Goal: Transaction & Acquisition: Purchase product/service

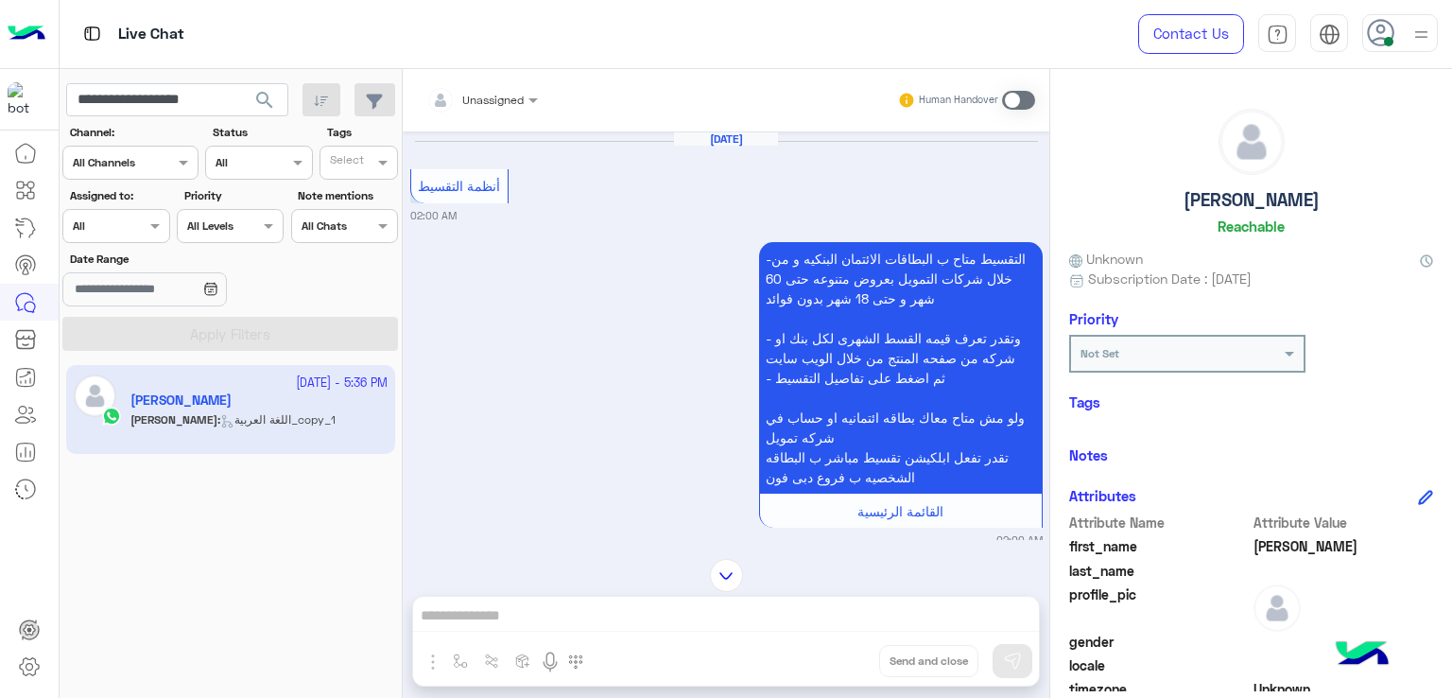
scroll to position [4431, 0]
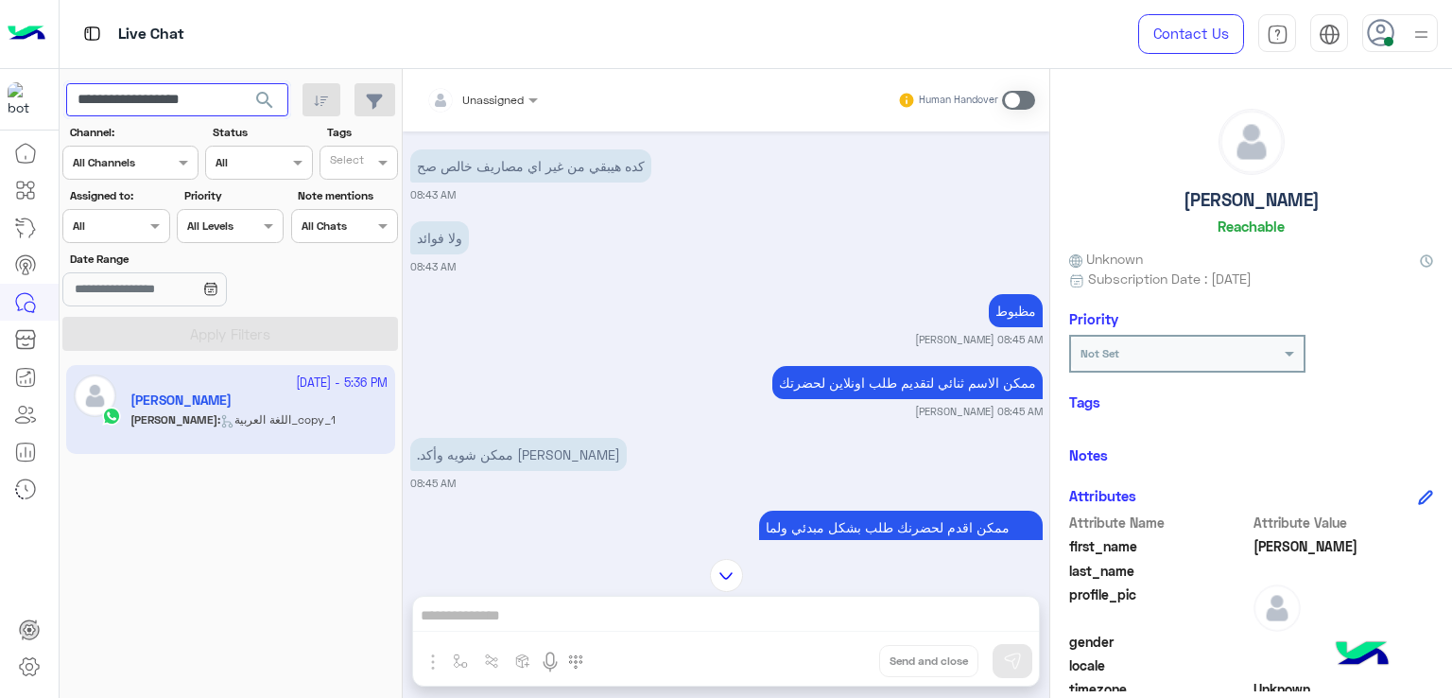
click at [190, 93] on input "**********" at bounding box center [177, 100] width 222 height 34
paste input "text"
click at [242, 83] on button "search" at bounding box center [265, 103] width 46 height 41
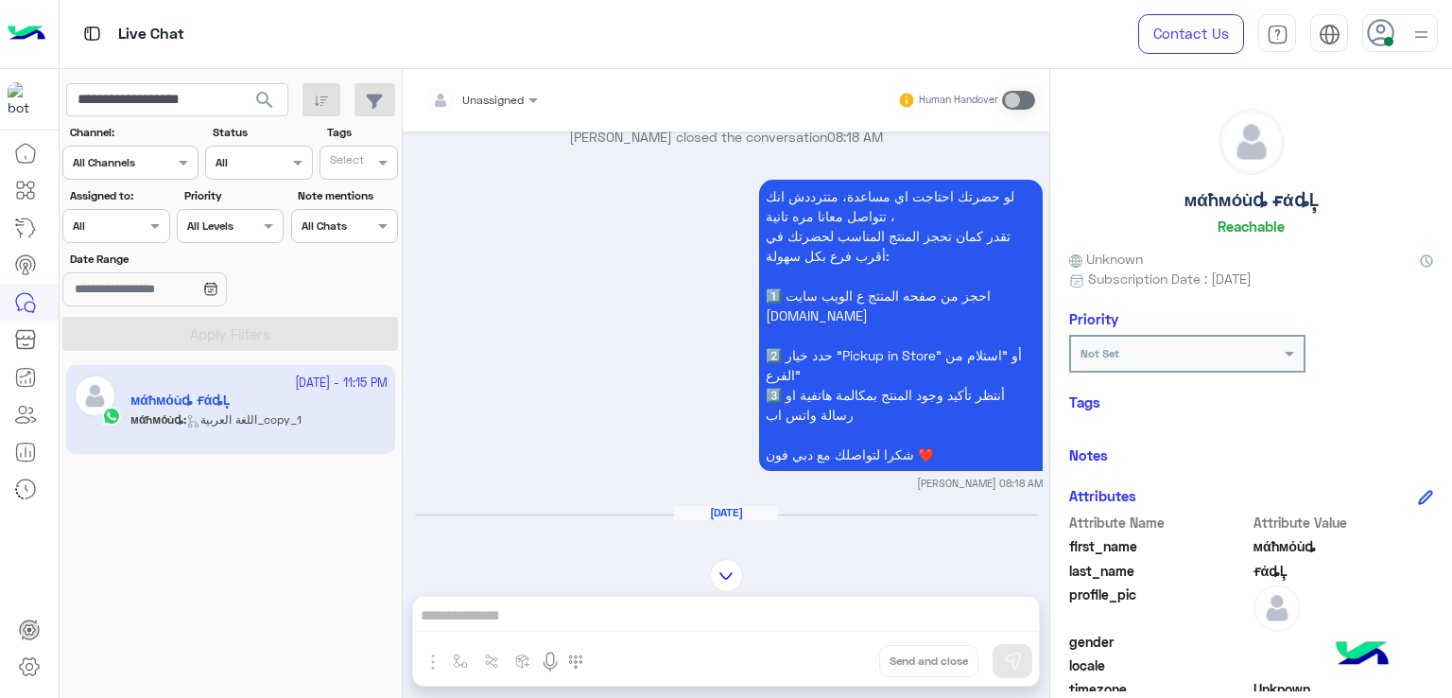
scroll to position [1098, 0]
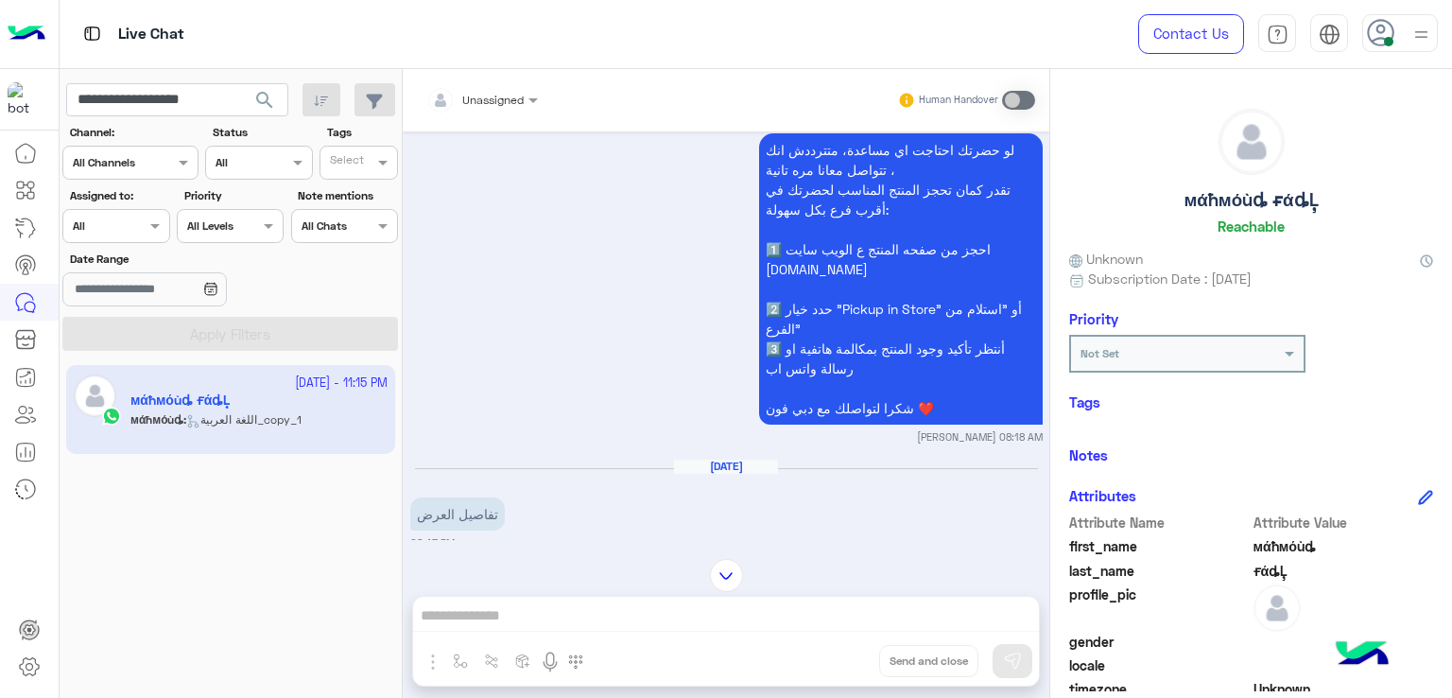
click at [566, 601] on div "Unassigned Human Handover [DATE] Forsa 05:45 PM برجاء كتابة اسم المحافظة / المن…" at bounding box center [726, 387] width 646 height 636
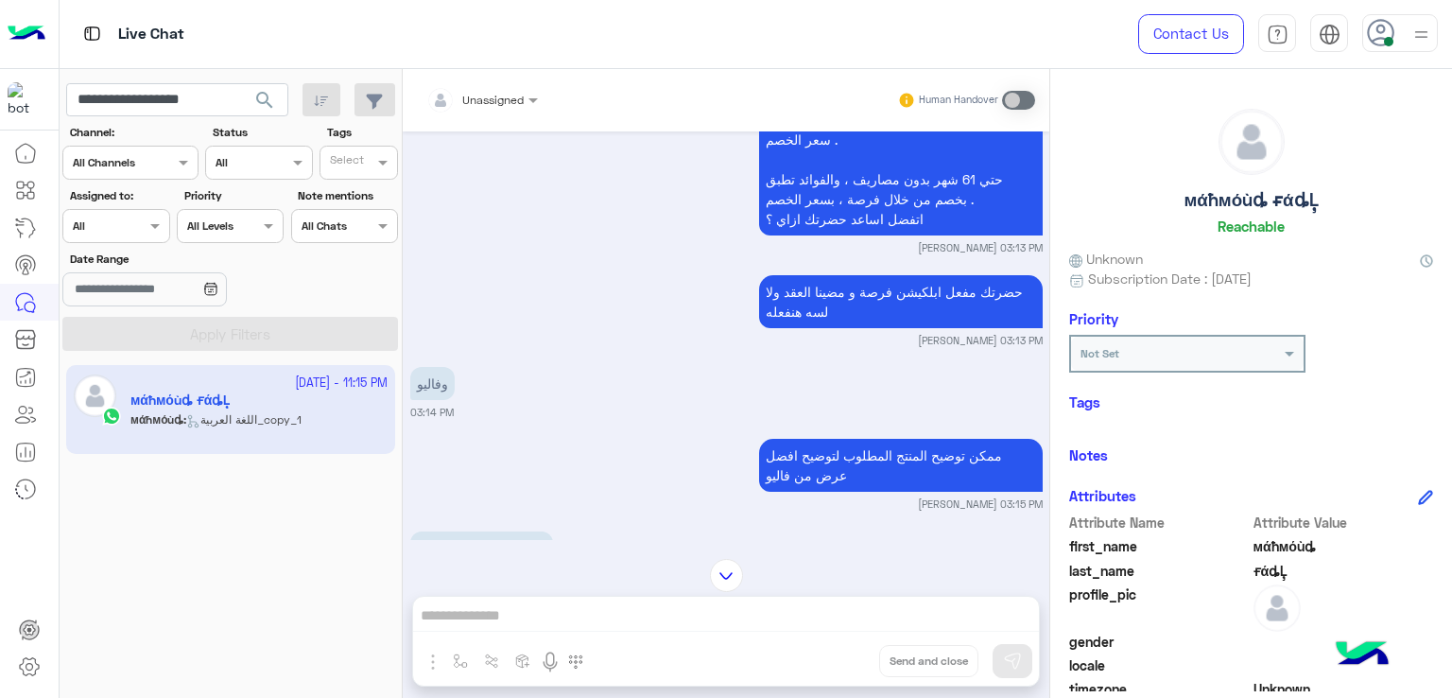
scroll to position [2611, 0]
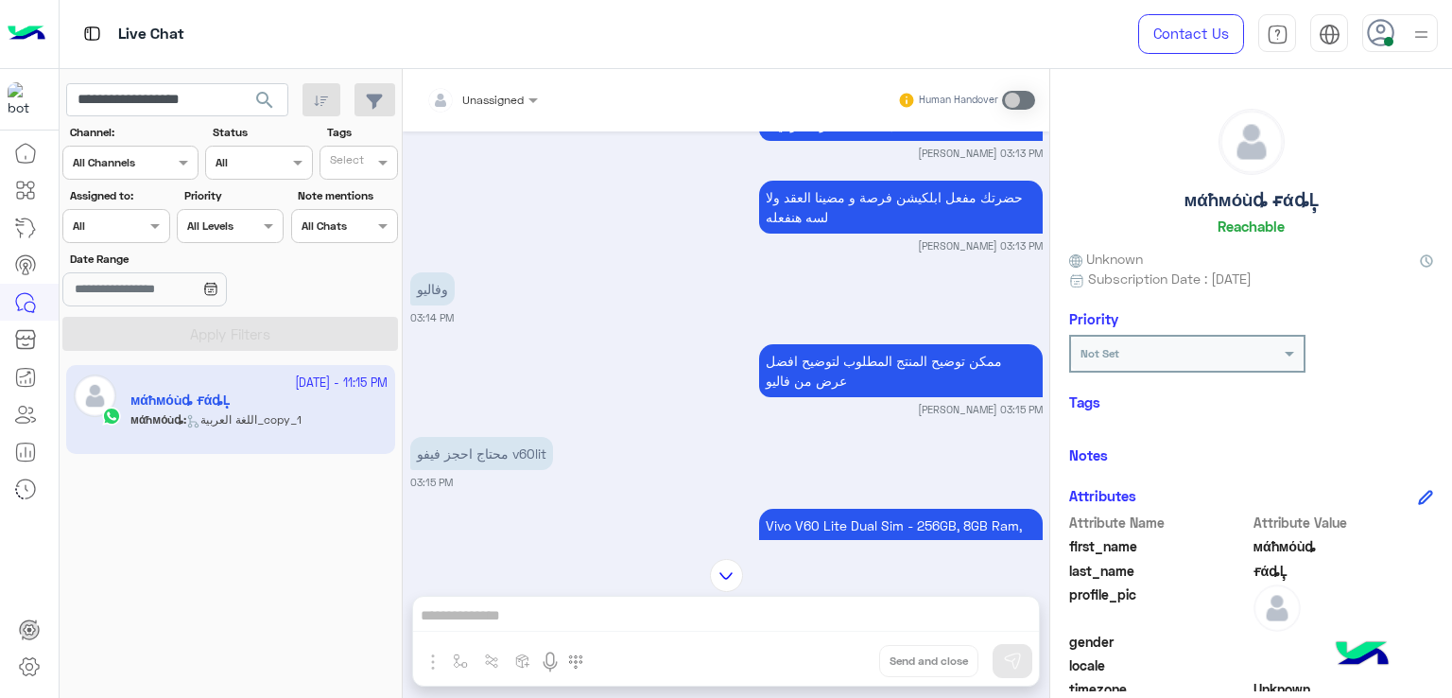
click at [652, 477] on small "03:15 PM" at bounding box center [726, 481] width 632 height 15
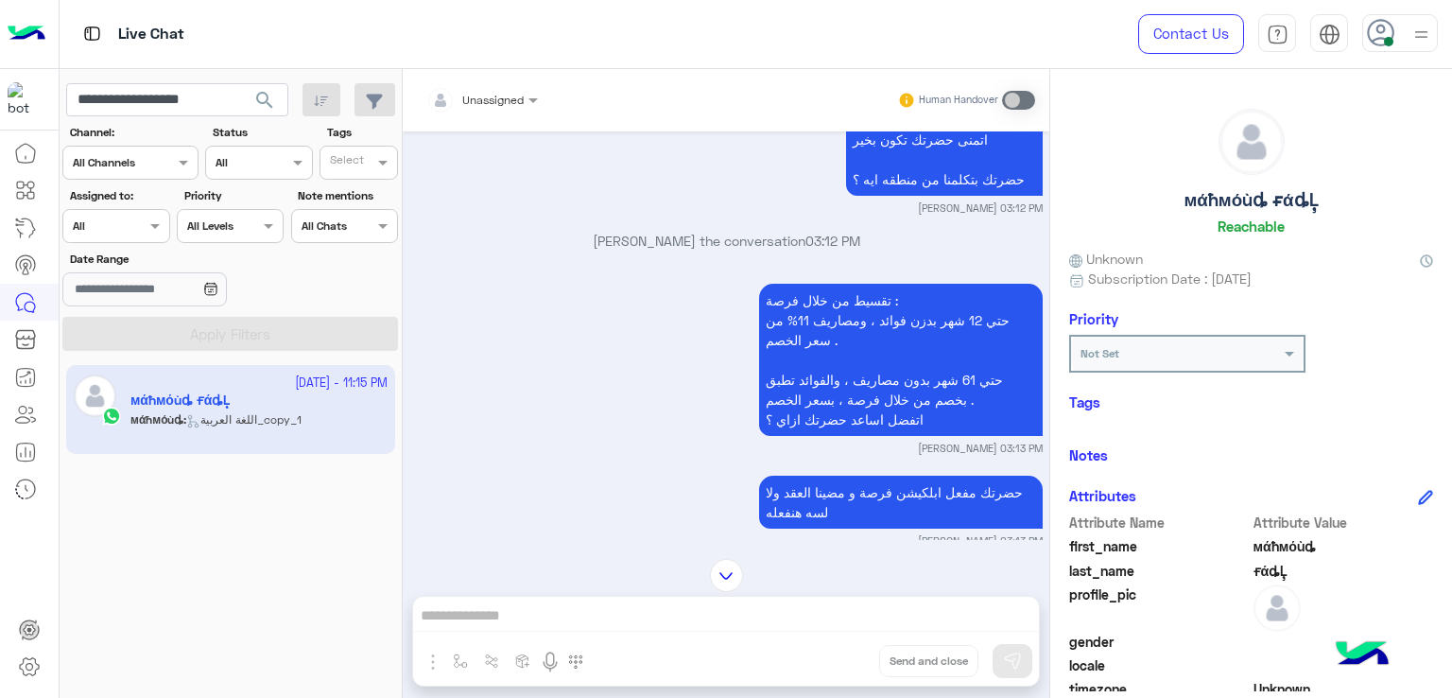
scroll to position [2327, 0]
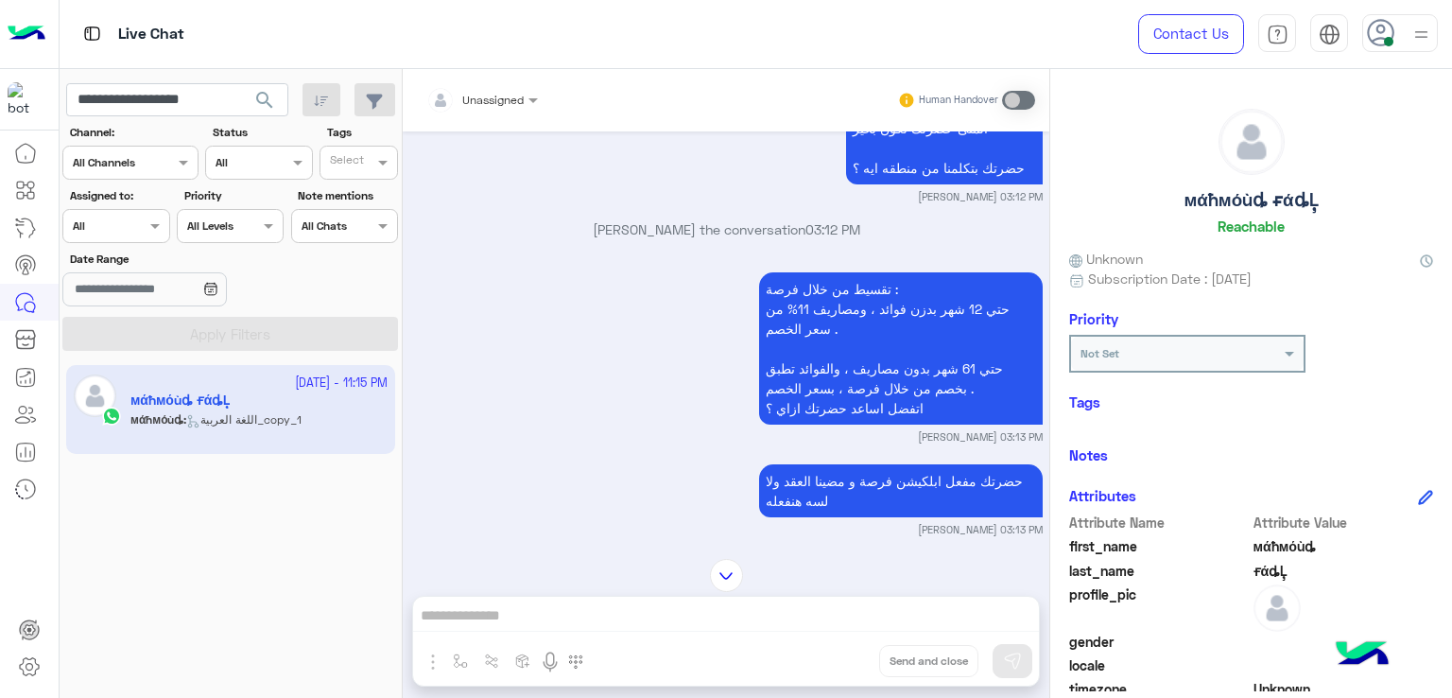
click at [844, 291] on p "تقسيط من خلال فرصة : حتي 12 شهر بدزن فوائد ، ومصاريف 11% من سعر الخصم . حتي 61 …" at bounding box center [901, 348] width 284 height 152
click at [828, 303] on p "تقسيط من خلال فرصة : حتي 12 شهر بدزن فوائد ، ومصاريف 11% من سعر الخصم . حتي 61 …" at bounding box center [901, 348] width 284 height 152
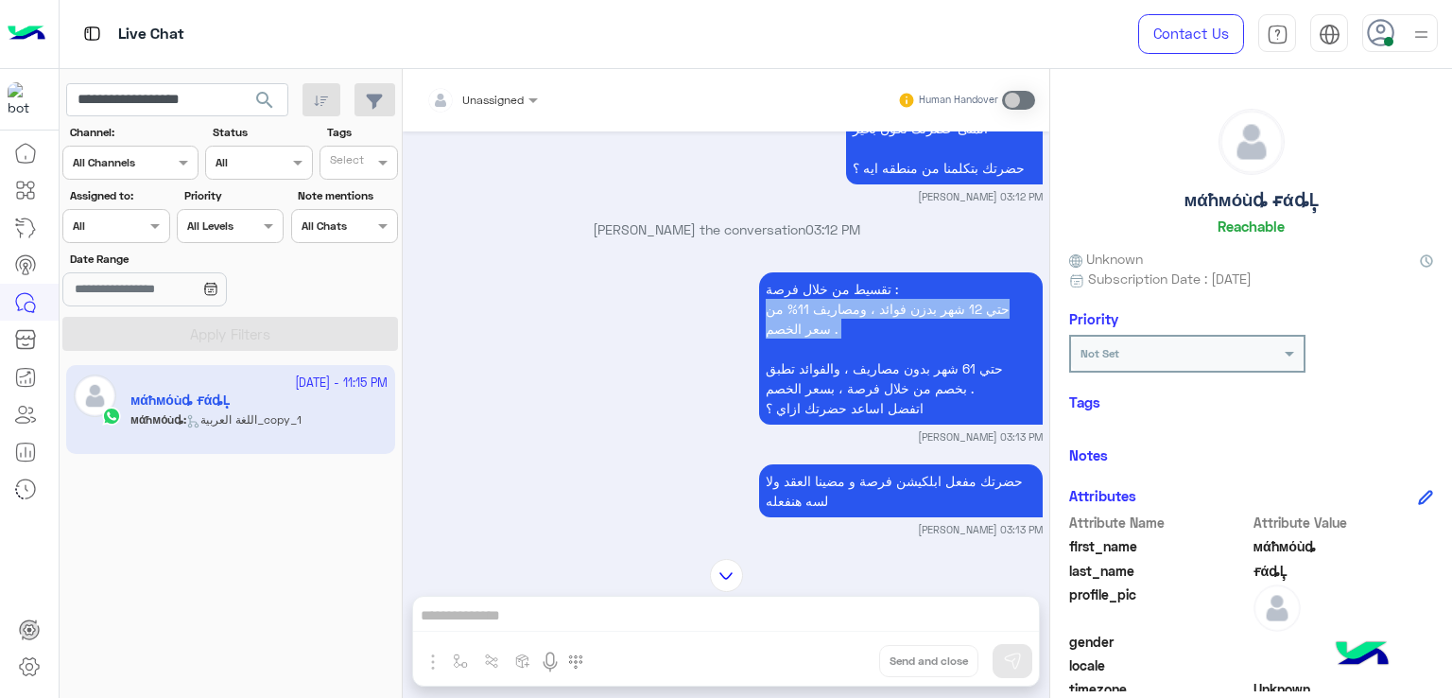
click at [828, 303] on p "تقسيط من خلال فرصة : حتي 12 شهر بدزن فوائد ، ومصاريف 11% من سعر الخصم . حتي 61 …" at bounding box center [901, 348] width 284 height 152
click at [800, 329] on p "تقسيط من خلال فرصة : حتي 12 شهر بدزن فوائد ، ومصاريف 11% من سعر الخصم . حتي 61 …" at bounding box center [901, 348] width 284 height 152
click at [814, 394] on p "تقسيط من خلال فرصة : حتي 12 شهر بدزن فوائد ، ومصاريف 11% من سعر الخصم . حتي 61 …" at bounding box center [901, 348] width 284 height 152
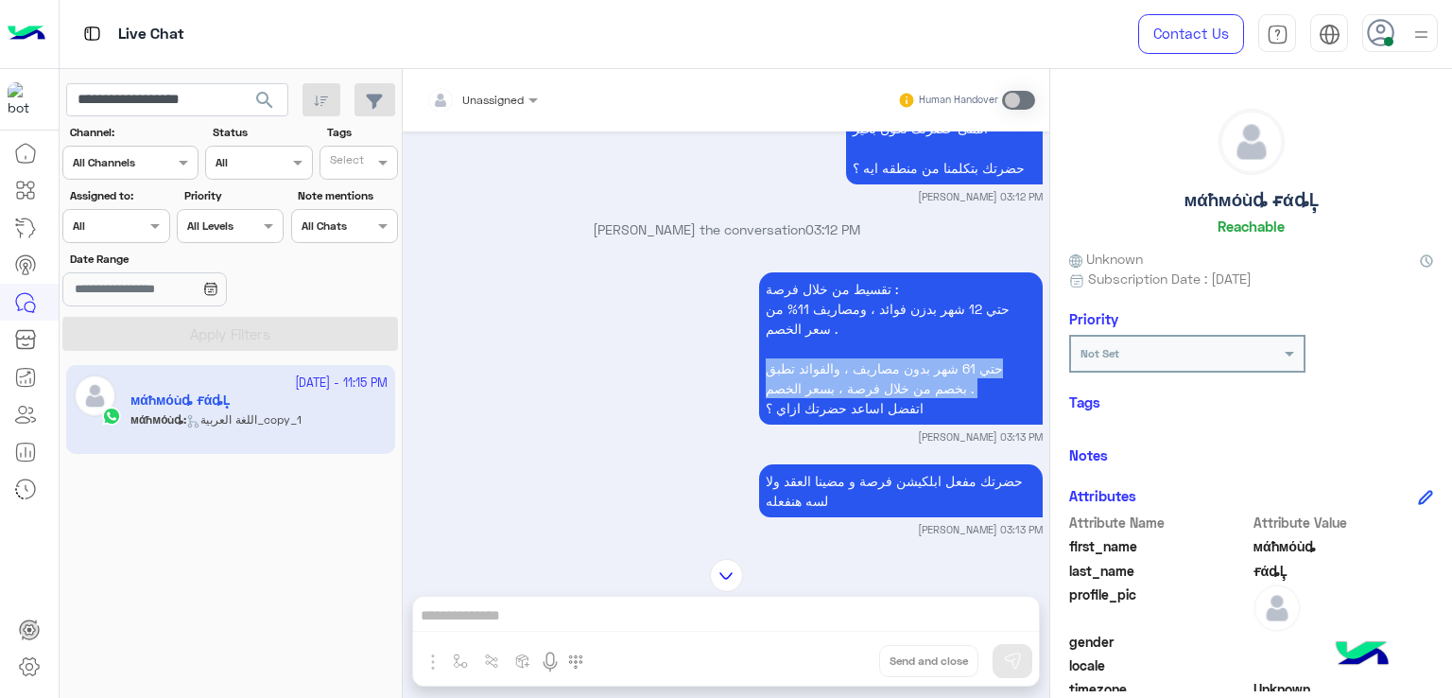
click at [814, 394] on p "تقسيط من خلال فرصة : حتي 12 شهر بدزن فوائد ، ومصاريف 11% من سعر الخصم . حتي 61 …" at bounding box center [901, 348] width 284 height 152
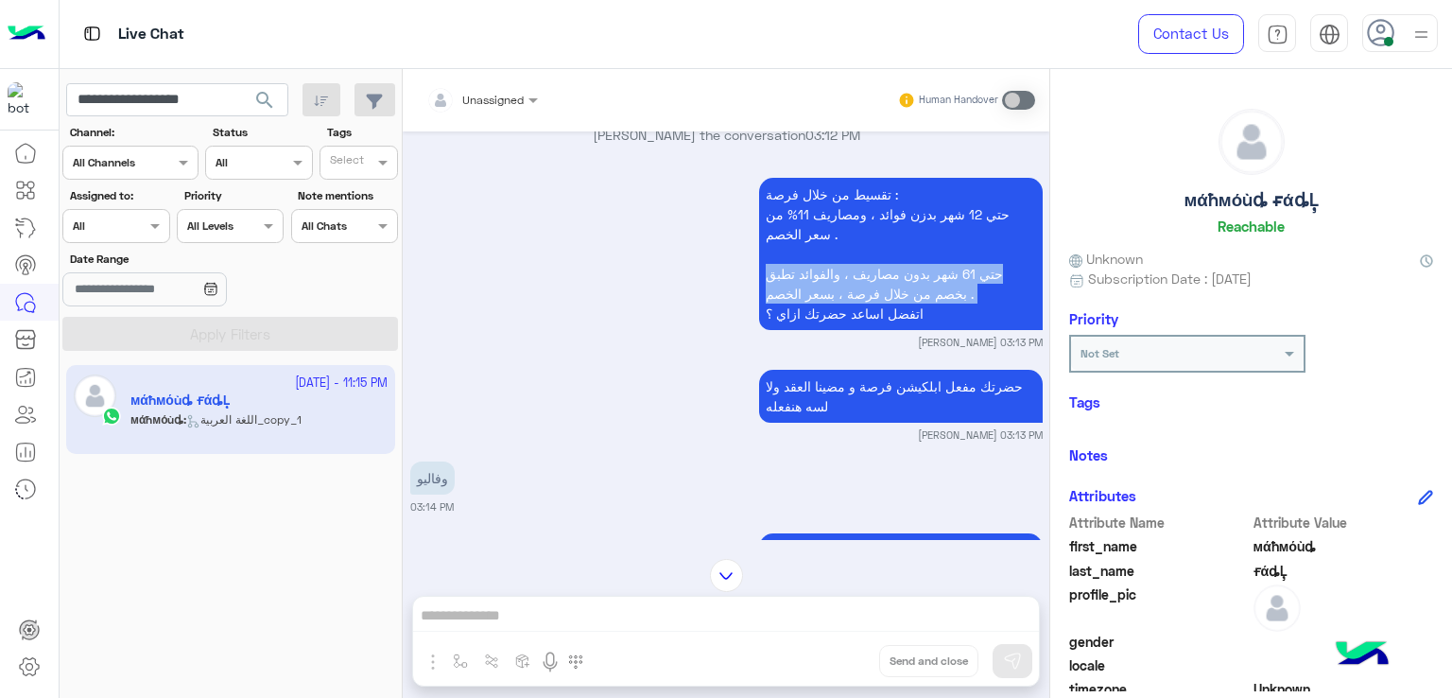
scroll to position [2611, 0]
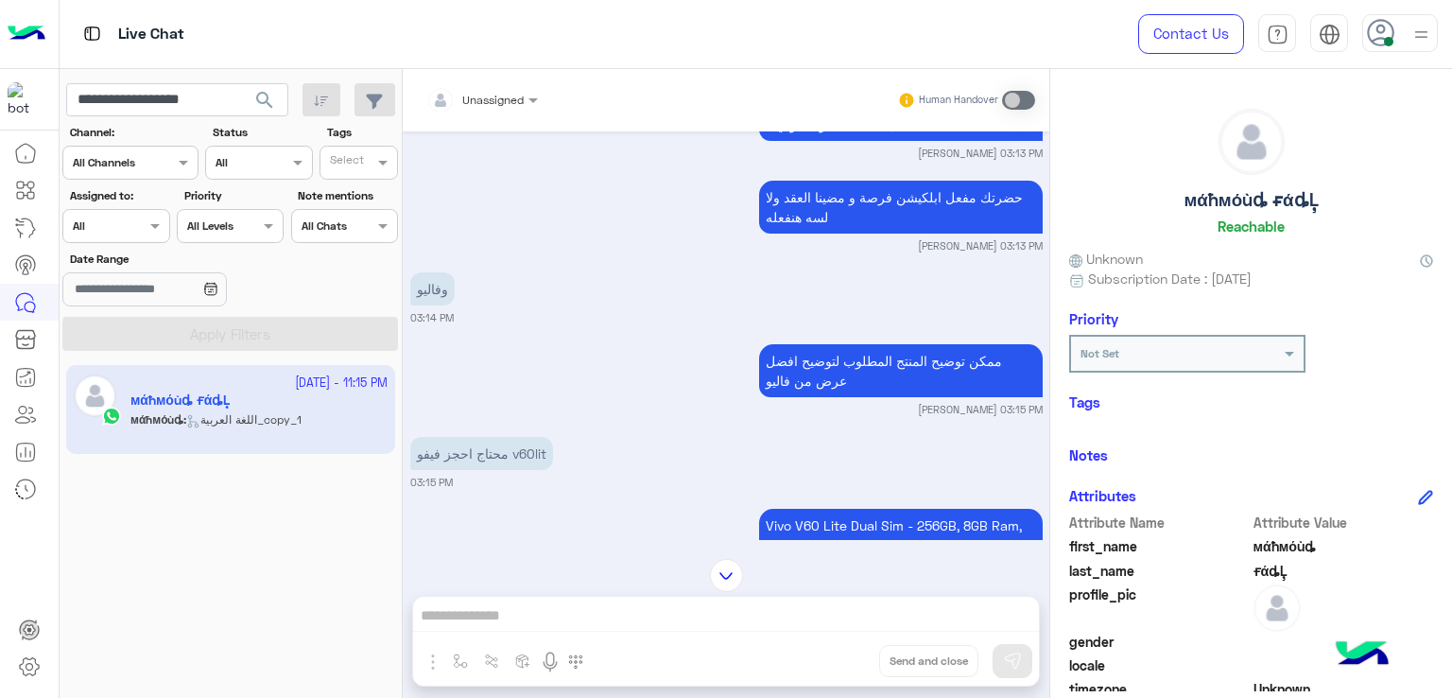
click at [834, 200] on p "حضرتك مفعل ابلكيشن فرصة و مضينا العقد ولا لسه هنفعله" at bounding box center [901, 207] width 284 height 53
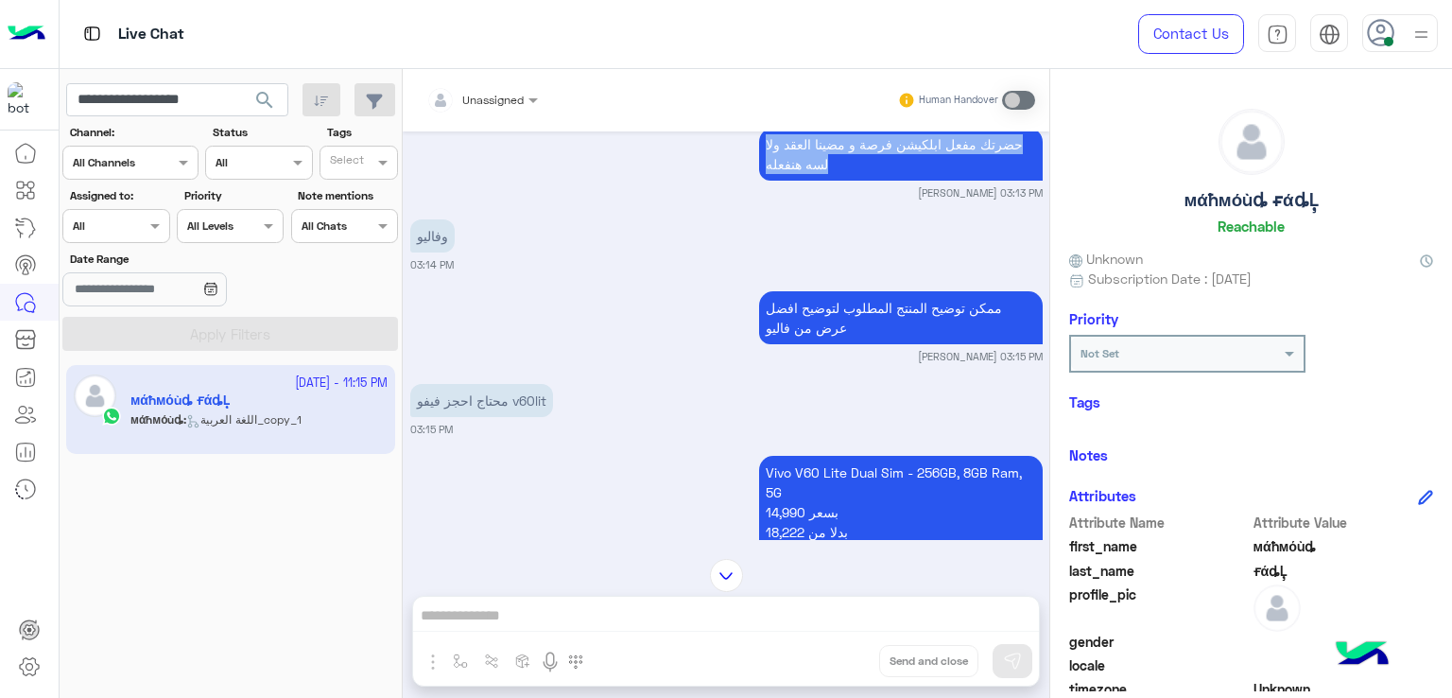
scroll to position [2705, 0]
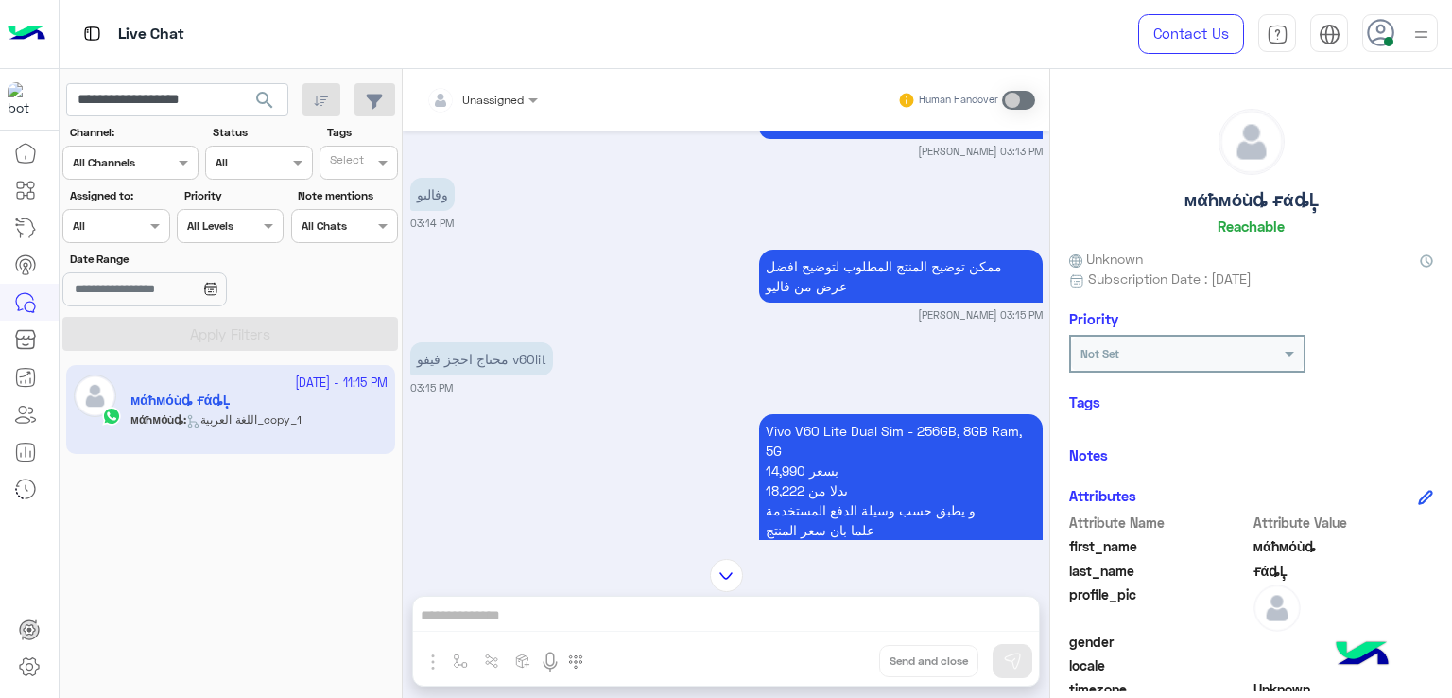
click at [827, 280] on p "ممكن توضيح المنتج المطلوب لتوضيح افضل عرض من فاليو" at bounding box center [901, 276] width 284 height 53
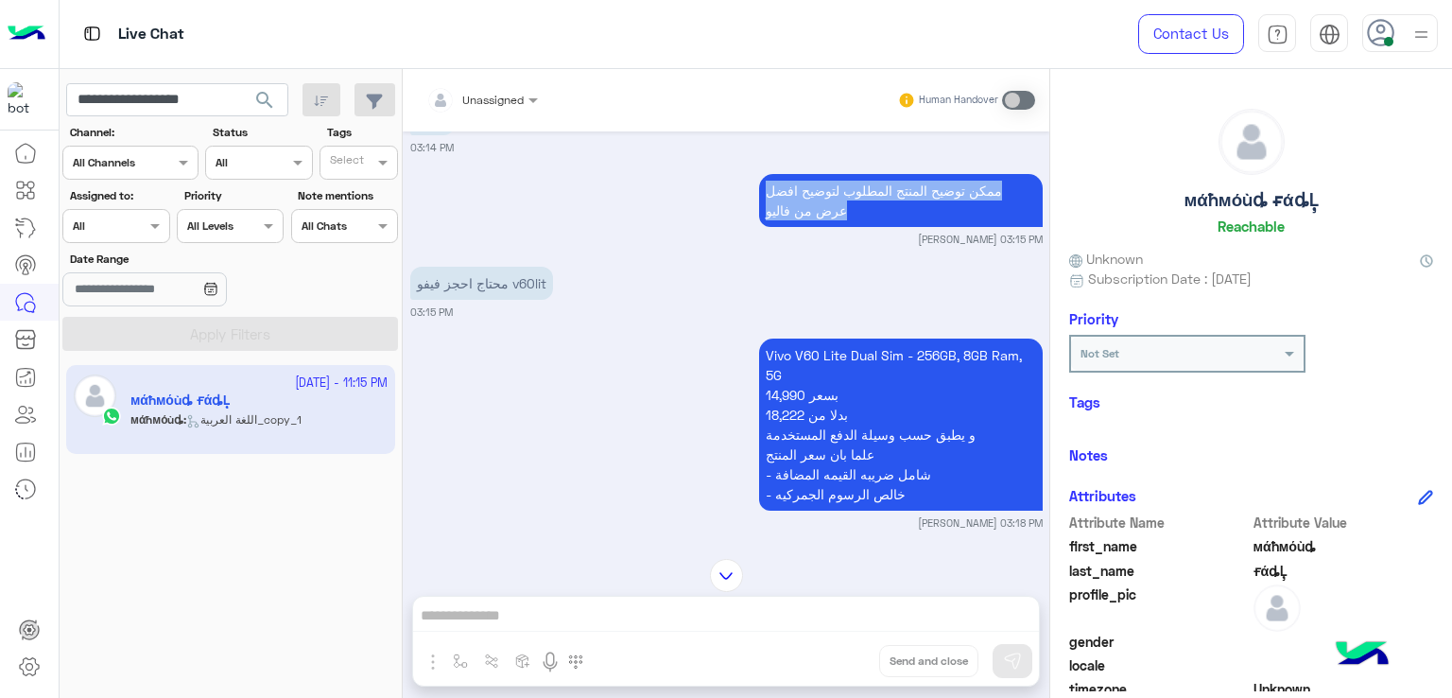
scroll to position [2894, 0]
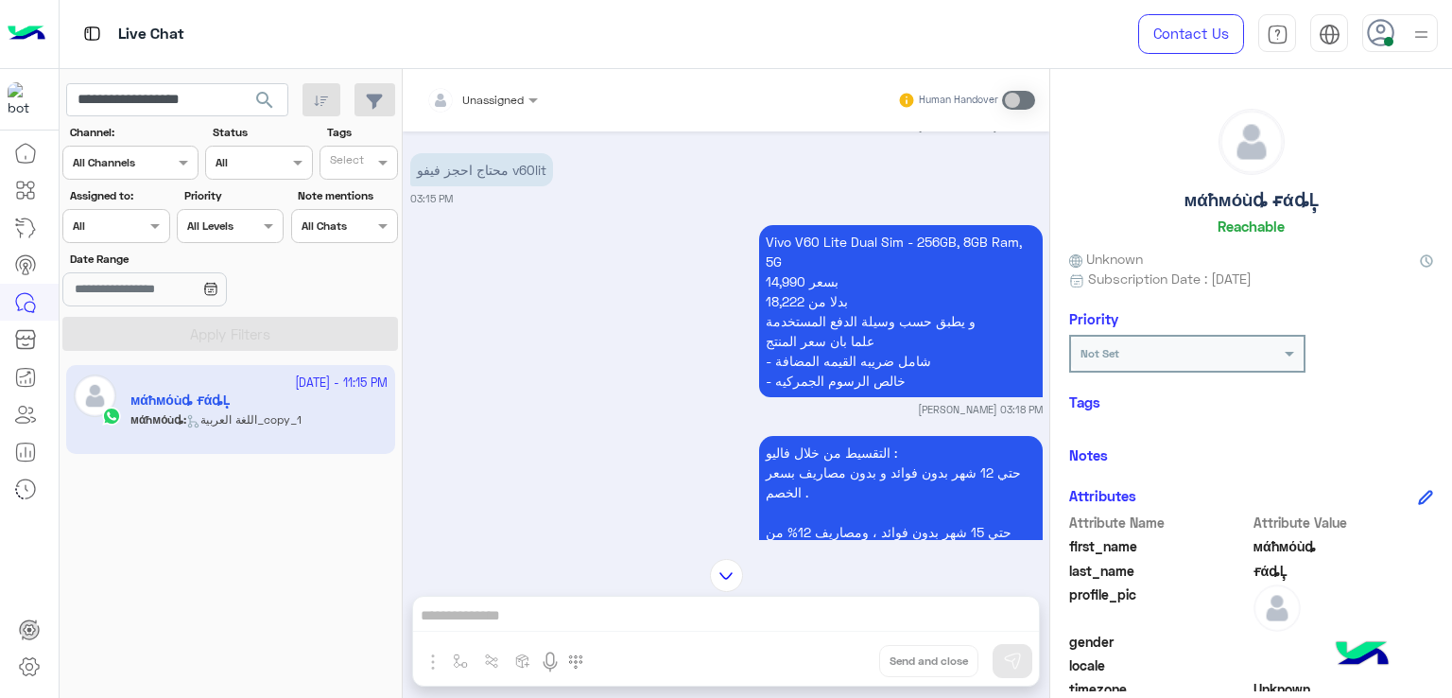
click at [504, 171] on p "محتاج احجز فيفو v60lit" at bounding box center [481, 169] width 143 height 33
click at [828, 290] on p "Vivo V60 Lite Dual Sim - 256GB, 8GB Ram, 5G 14,990 بسعر 18,222 بدلا من و يطبق ح…" at bounding box center [901, 311] width 284 height 172
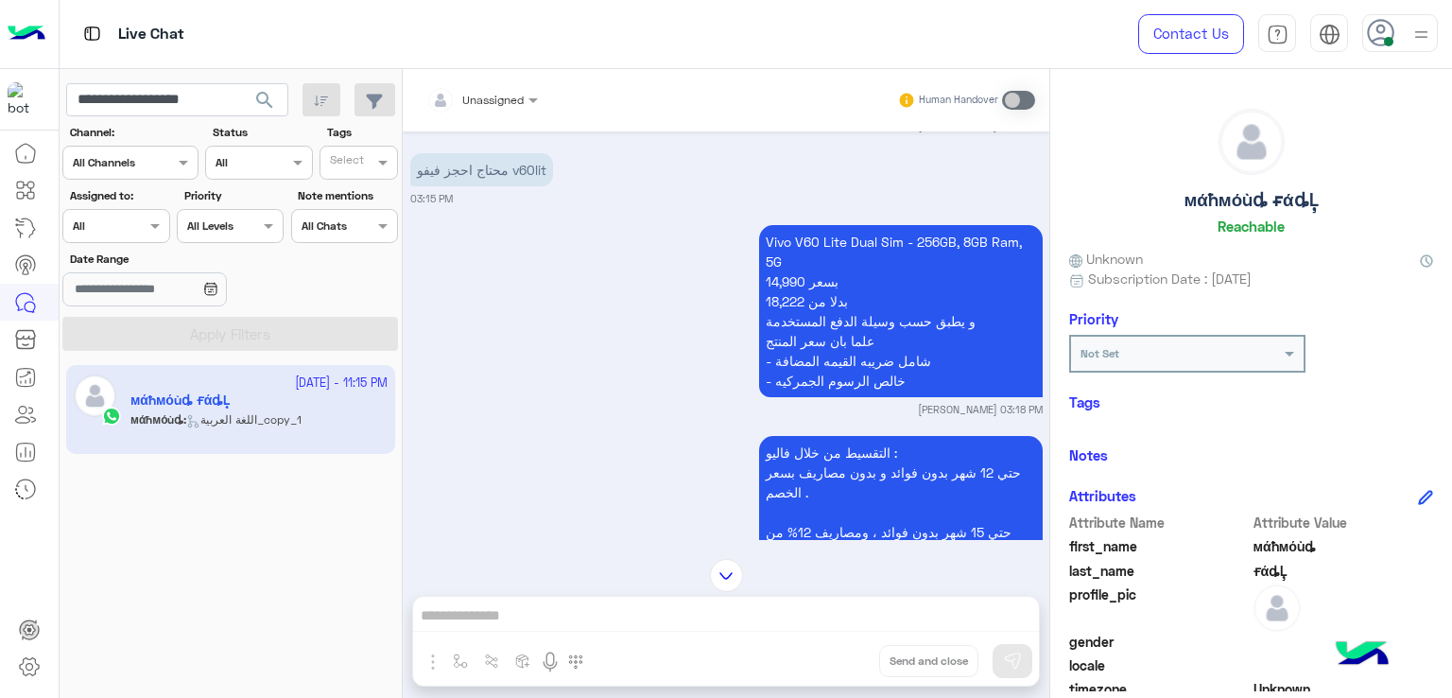
click at [832, 371] on p "Vivo V60 Lite Dual Sim - 256GB, 8GB Ram, 5G 14,990 بسعر 18,222 بدلا من و يطبق ح…" at bounding box center [901, 311] width 284 height 172
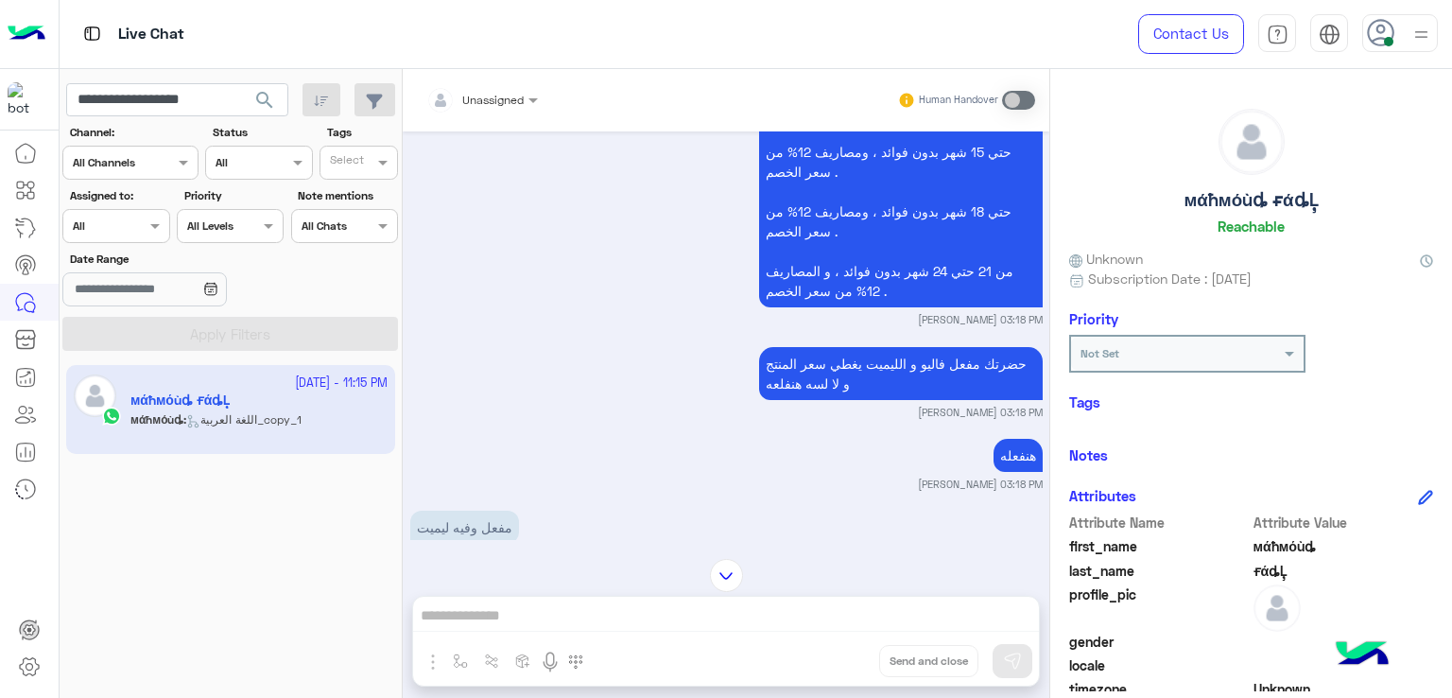
scroll to position [3367, 0]
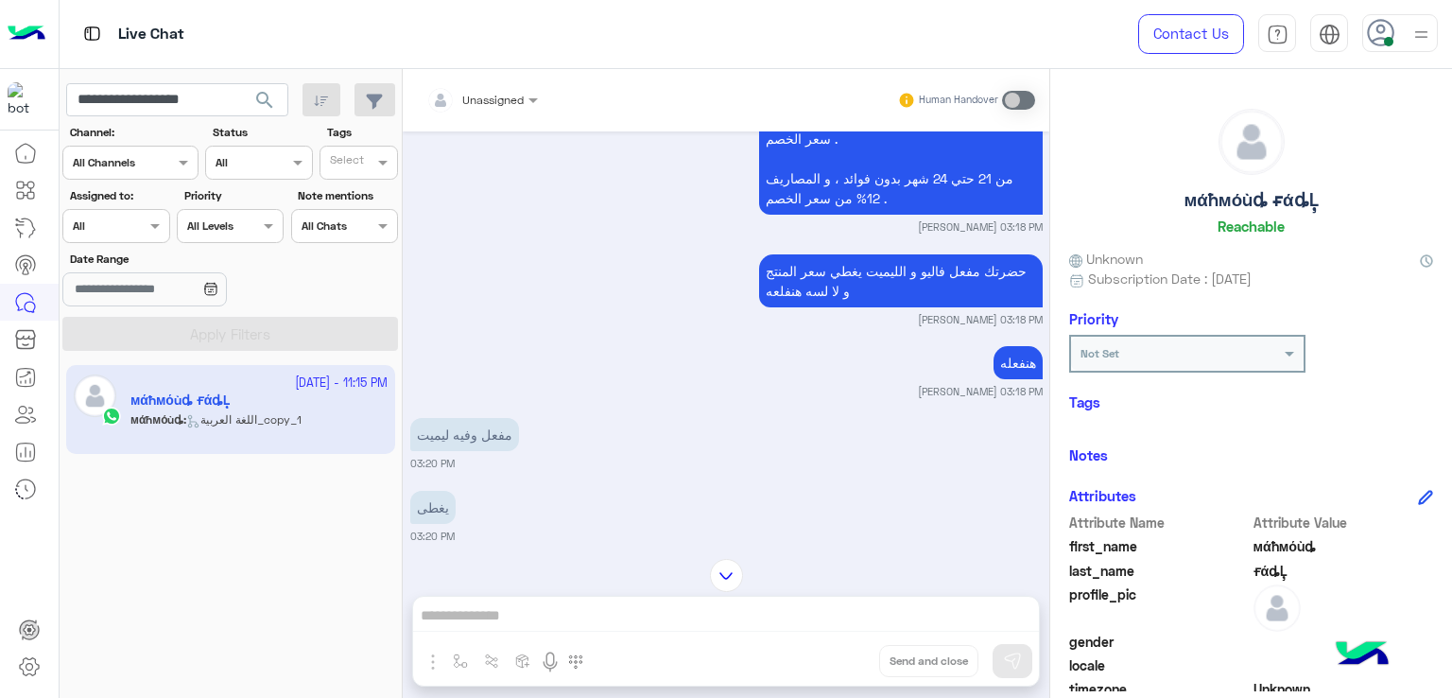
click at [834, 250] on div "حضرتك مفعل فاليو و الليميت يغطي سعر المنتج و لا لسه هنفلعه" at bounding box center [901, 281] width 284 height 62
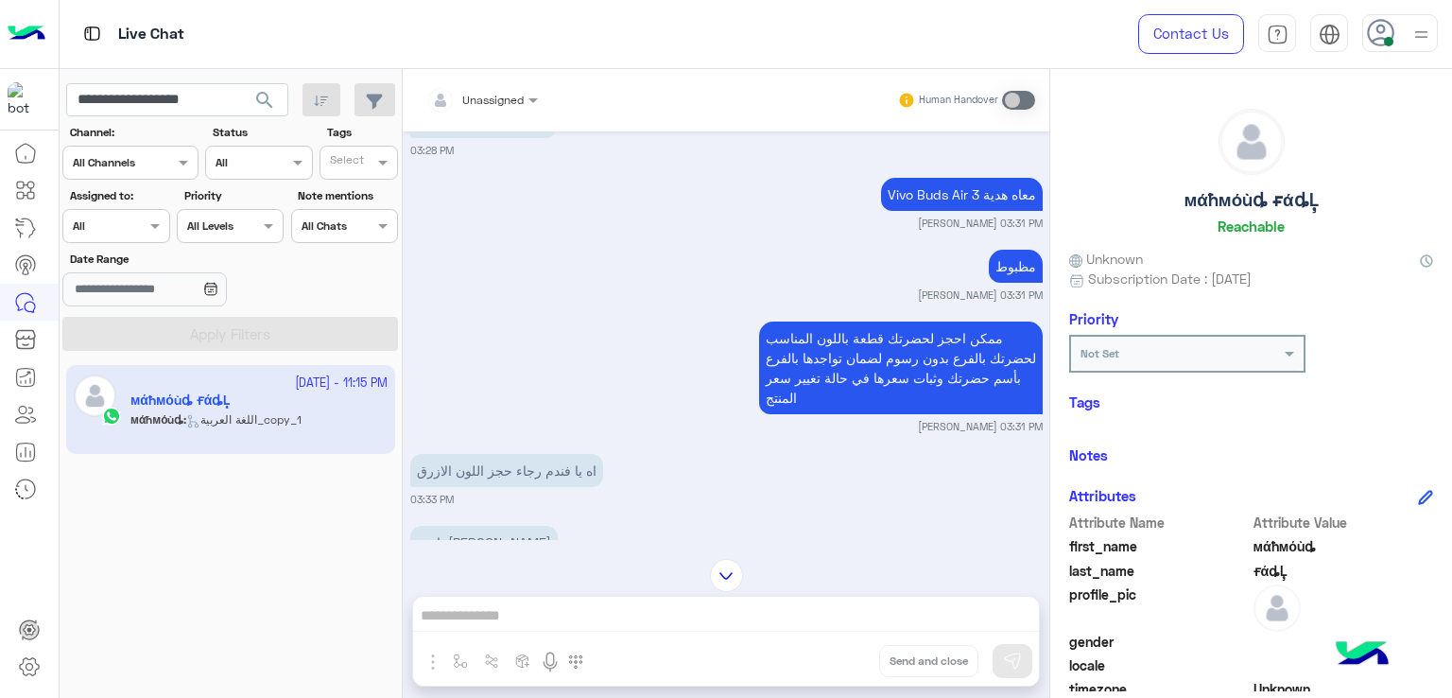
scroll to position [4501, 0]
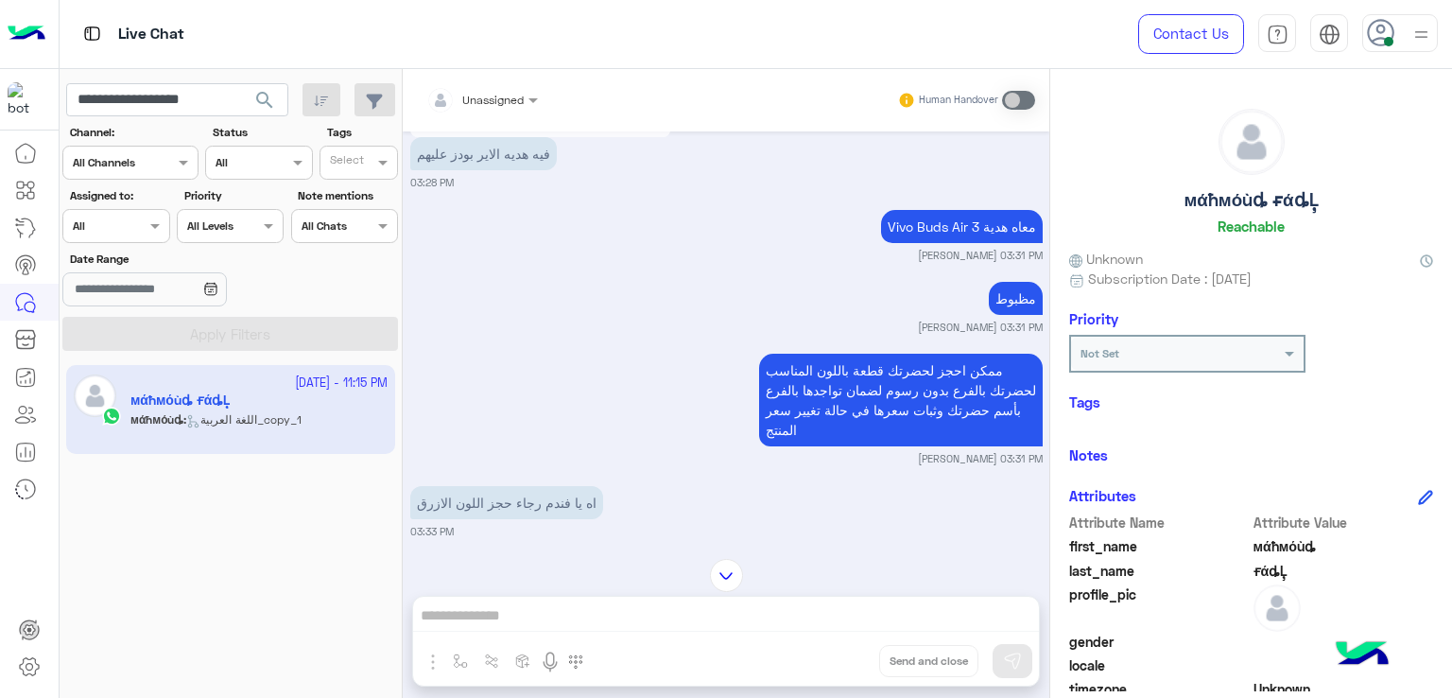
click at [915, 225] on p "Vivo Buds Air 3 معاه هدية" at bounding box center [962, 226] width 162 height 33
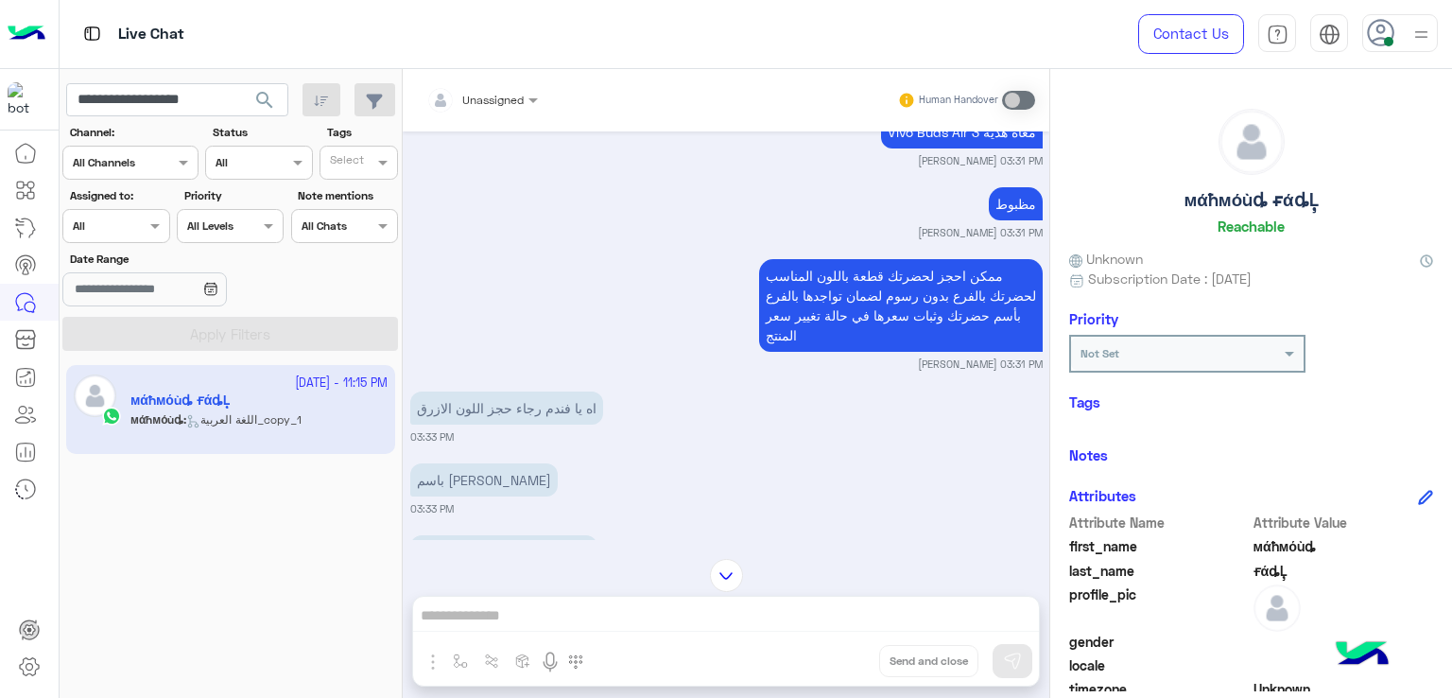
click at [863, 277] on p "ممكن احجز لحضرتك قطعة باللون المناسب لحضرتك بالفرع بدون رسوم لضمان تواجدها بالف…" at bounding box center [901, 305] width 284 height 93
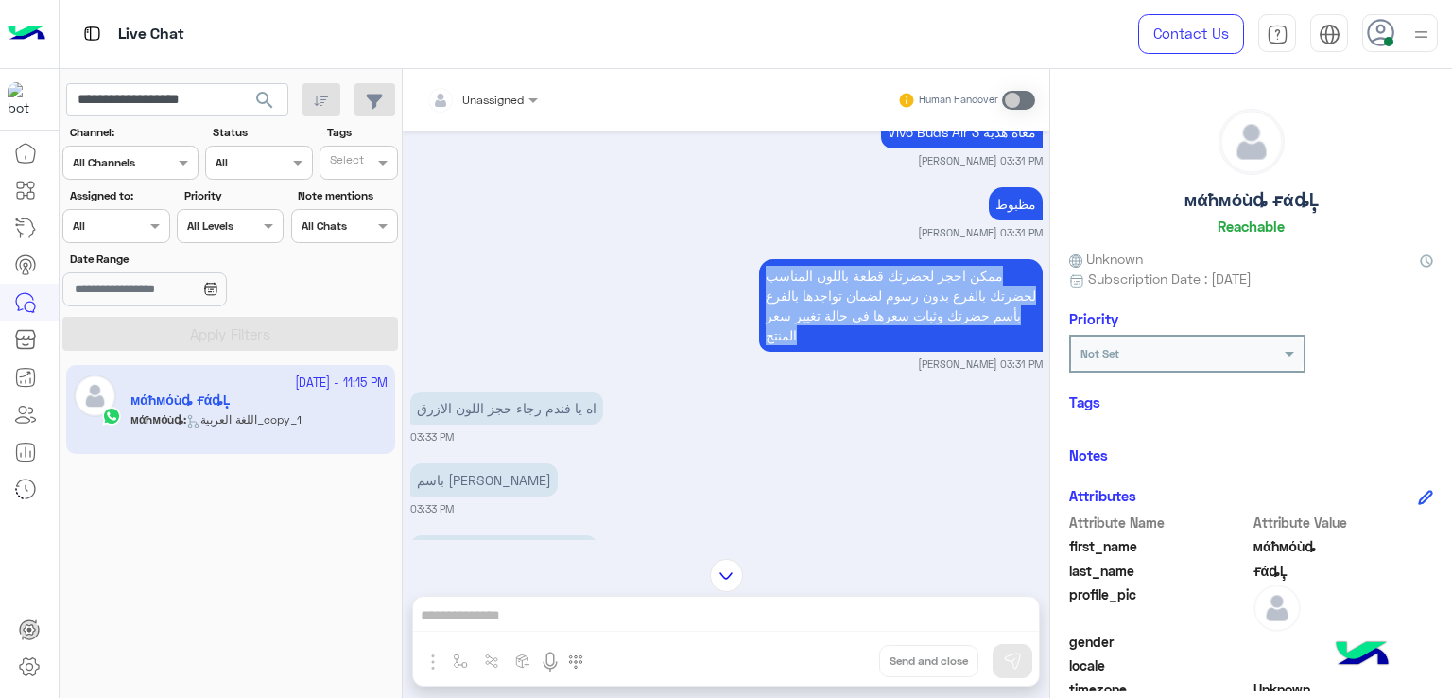
click at [863, 277] on p "ممكن احجز لحضرتك قطعة باللون المناسب لحضرتك بالفرع بدون رسوم لضمان تواجدها بالف…" at bounding box center [901, 305] width 284 height 93
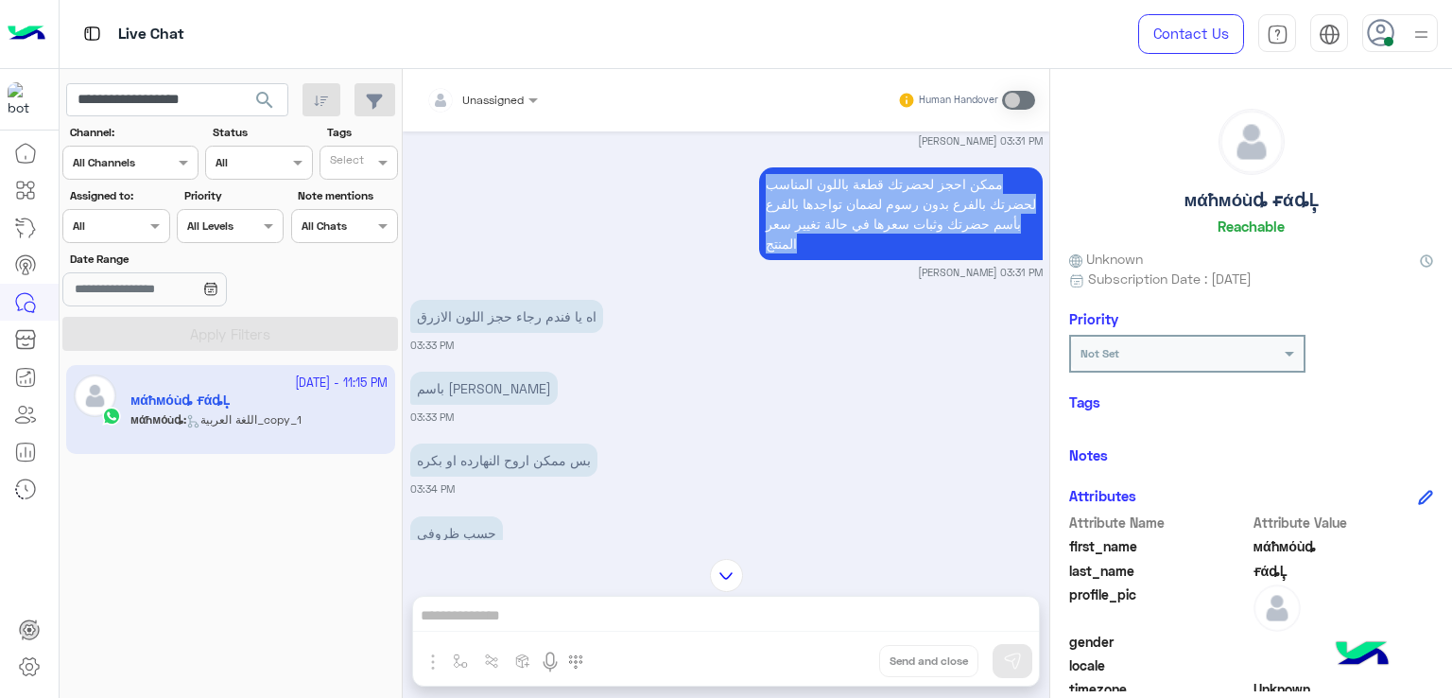
scroll to position [4784, 0]
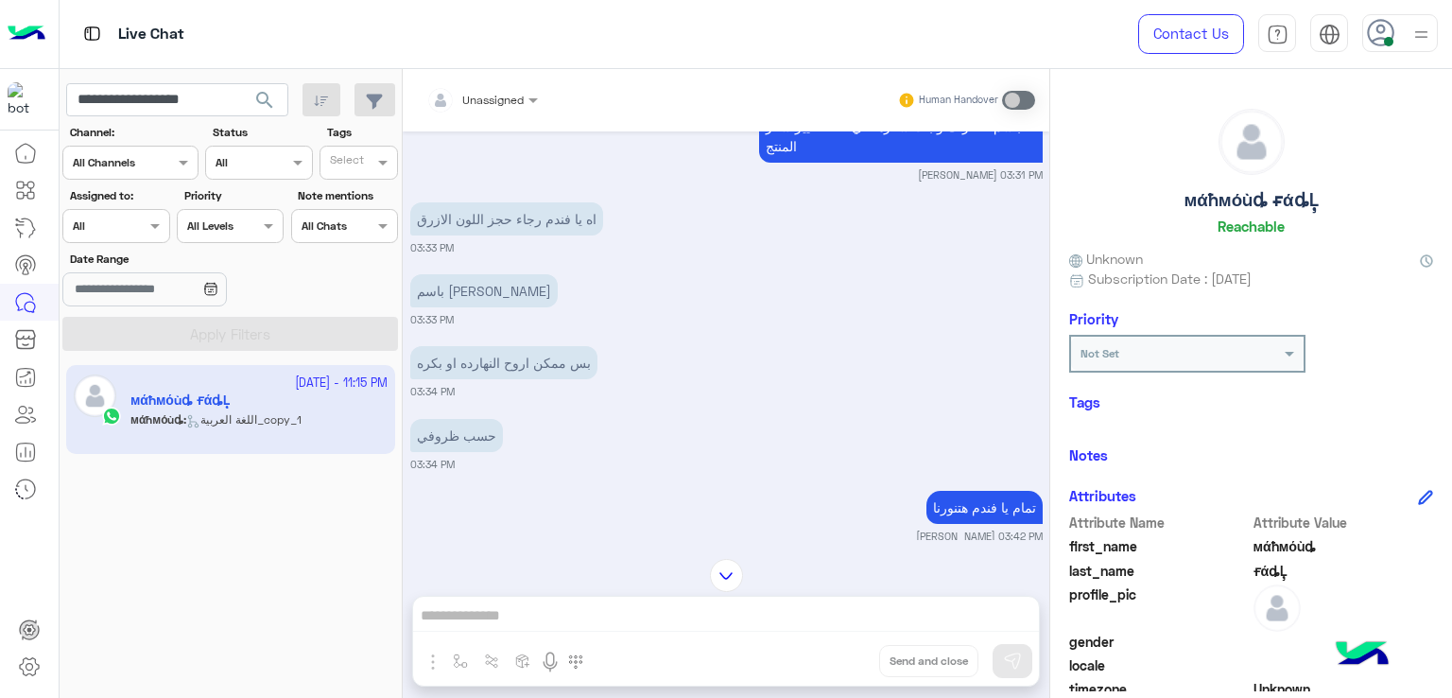
click at [507, 218] on p "اه يا فندم رجاء حجز اللون الازرق" at bounding box center [506, 218] width 193 height 33
click at [481, 275] on p "باسم [PERSON_NAME]" at bounding box center [483, 290] width 147 height 33
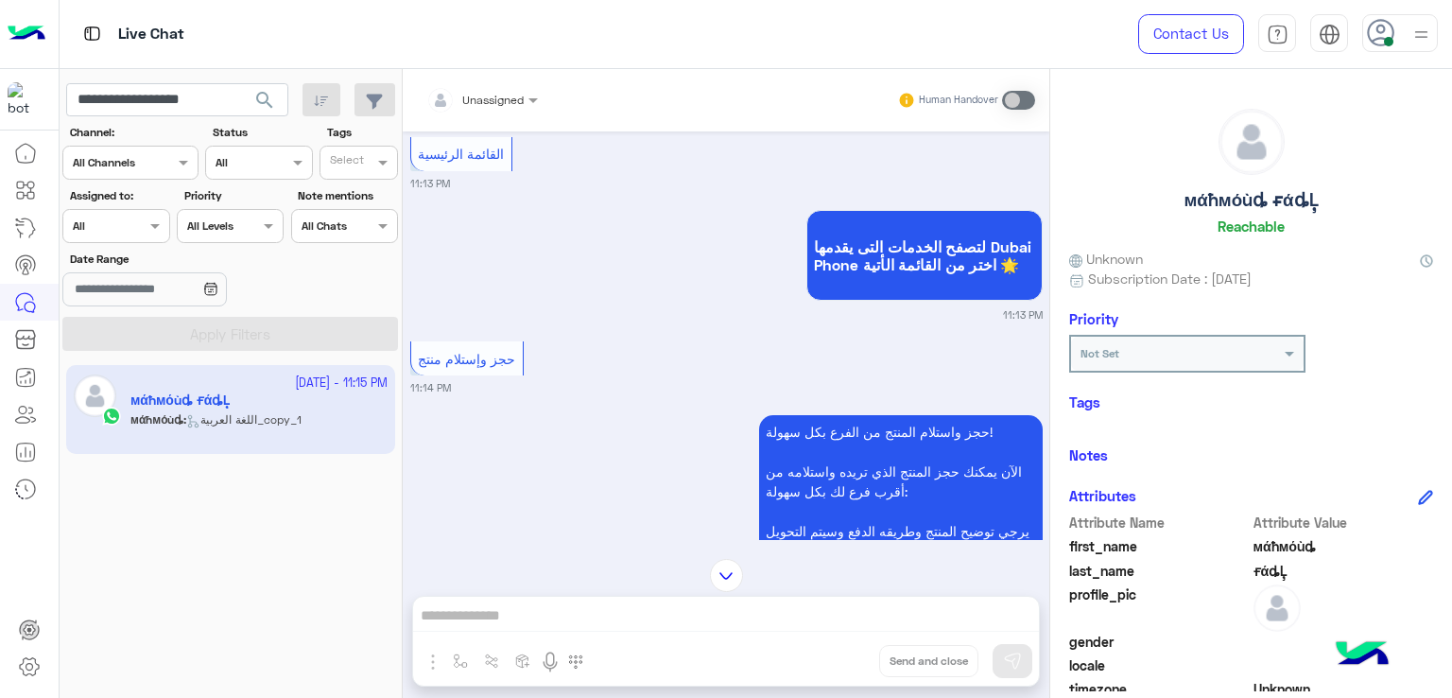
scroll to position [6675, 0]
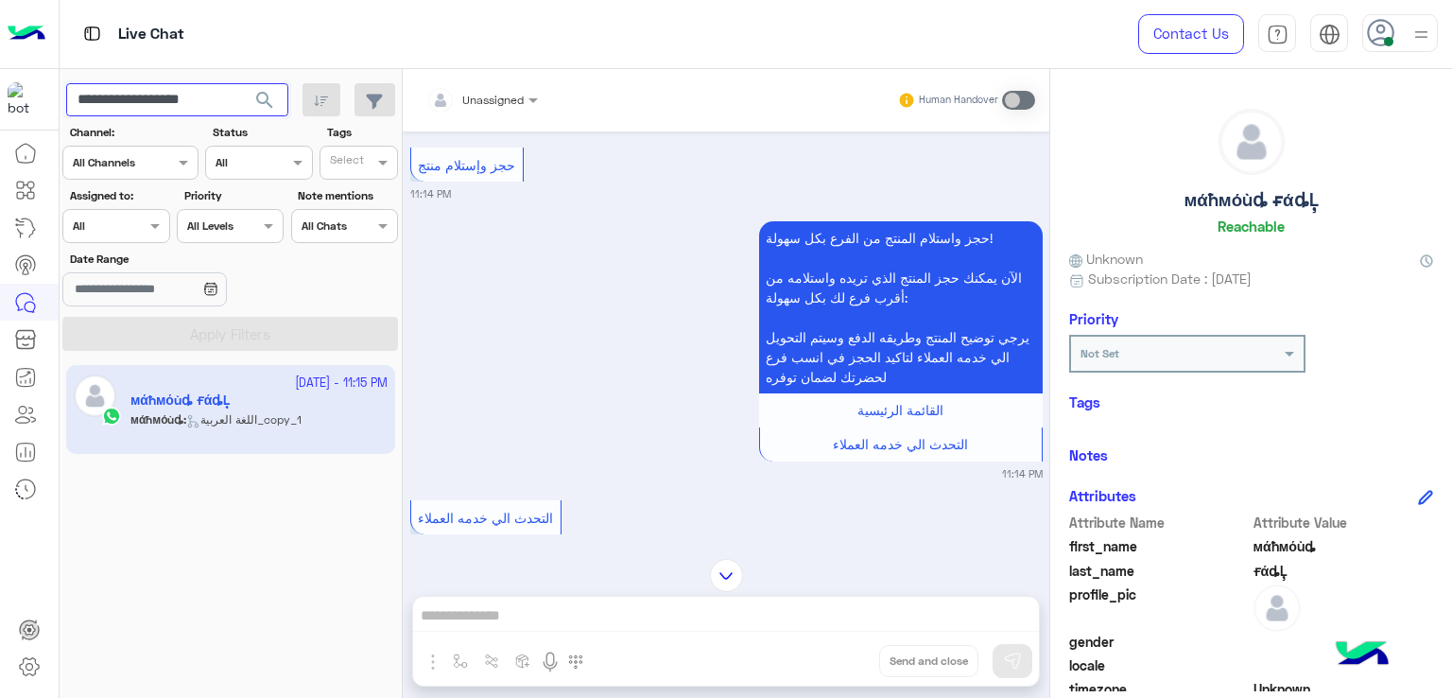
drag, startPoint x: 220, startPoint y: 99, endPoint x: 135, endPoint y: 110, distance: 85.7
click at [135, 110] on input "**********" at bounding box center [177, 100] width 222 height 34
click at [136, 95] on input "**********" at bounding box center [177, 100] width 222 height 34
paste input "text"
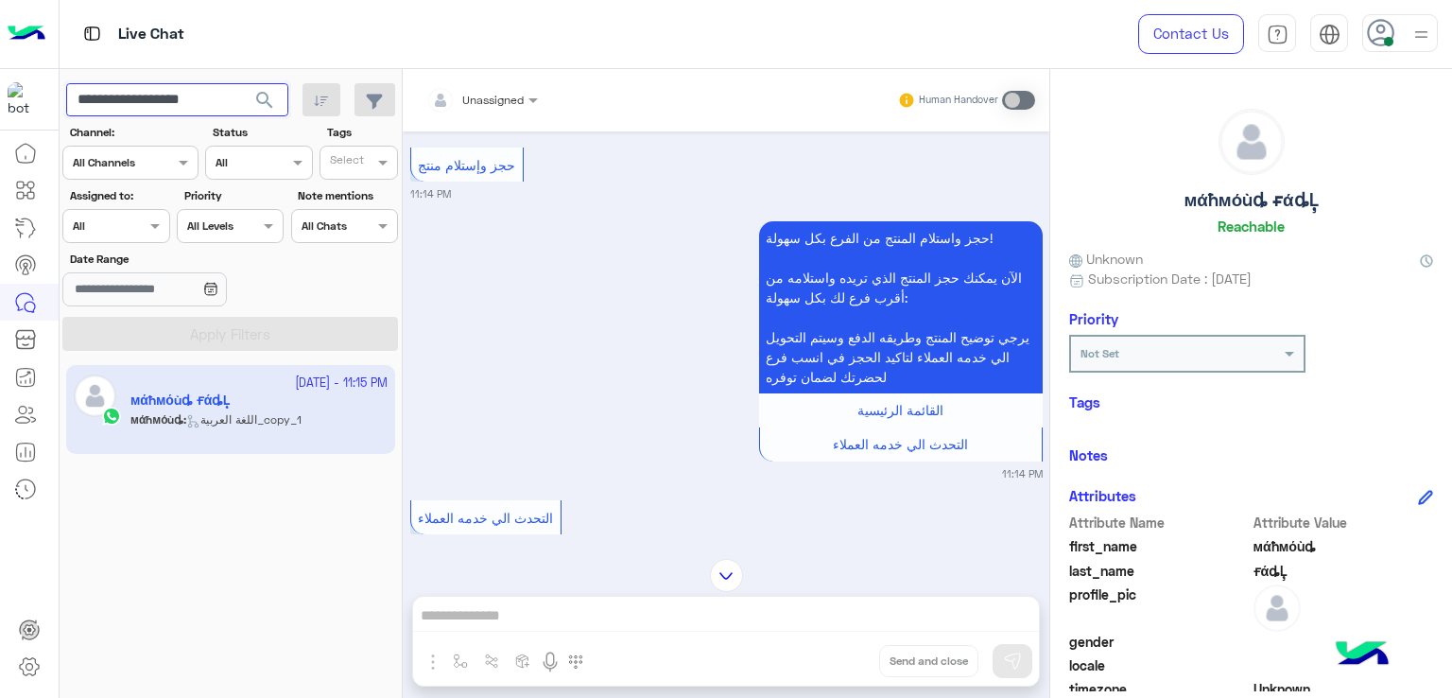
click at [242, 83] on button "search" at bounding box center [265, 103] width 46 height 41
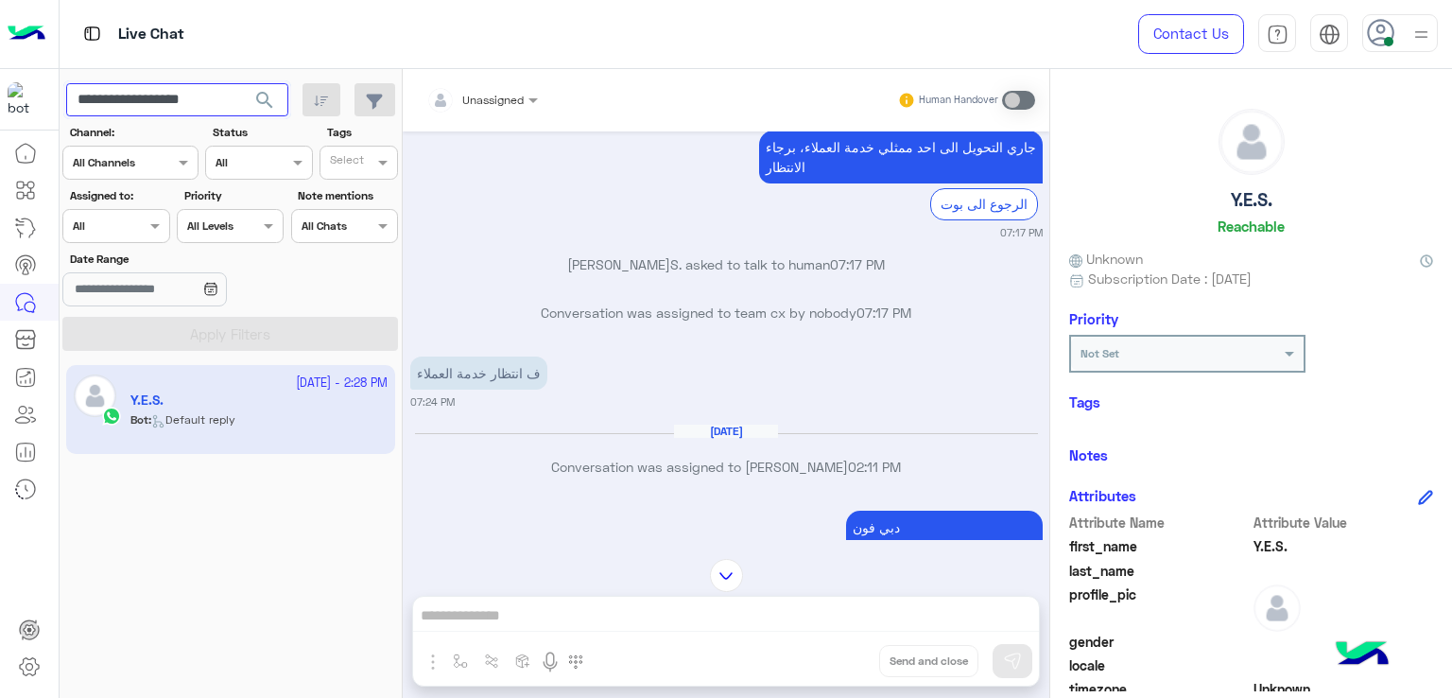
scroll to position [1452, 0]
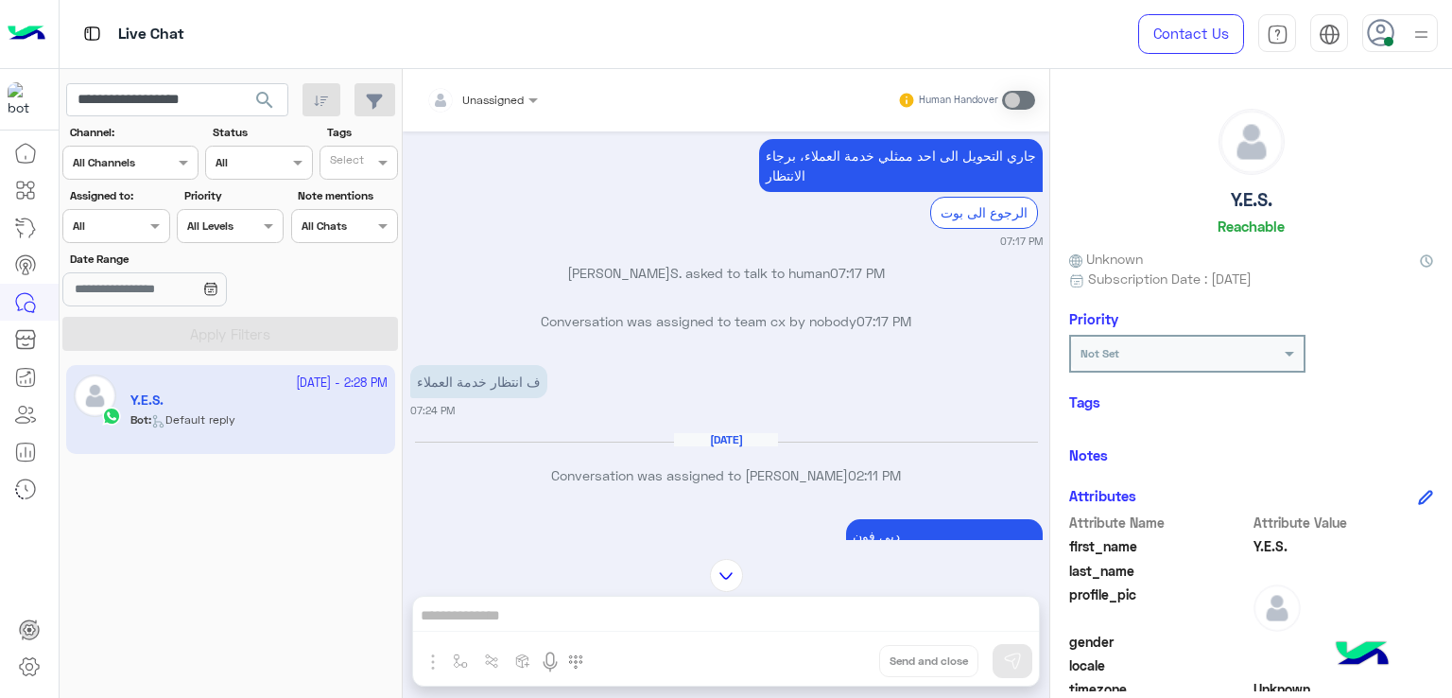
click at [493, 390] on p "ف انتظار خدمة العملاء" at bounding box center [478, 381] width 137 height 33
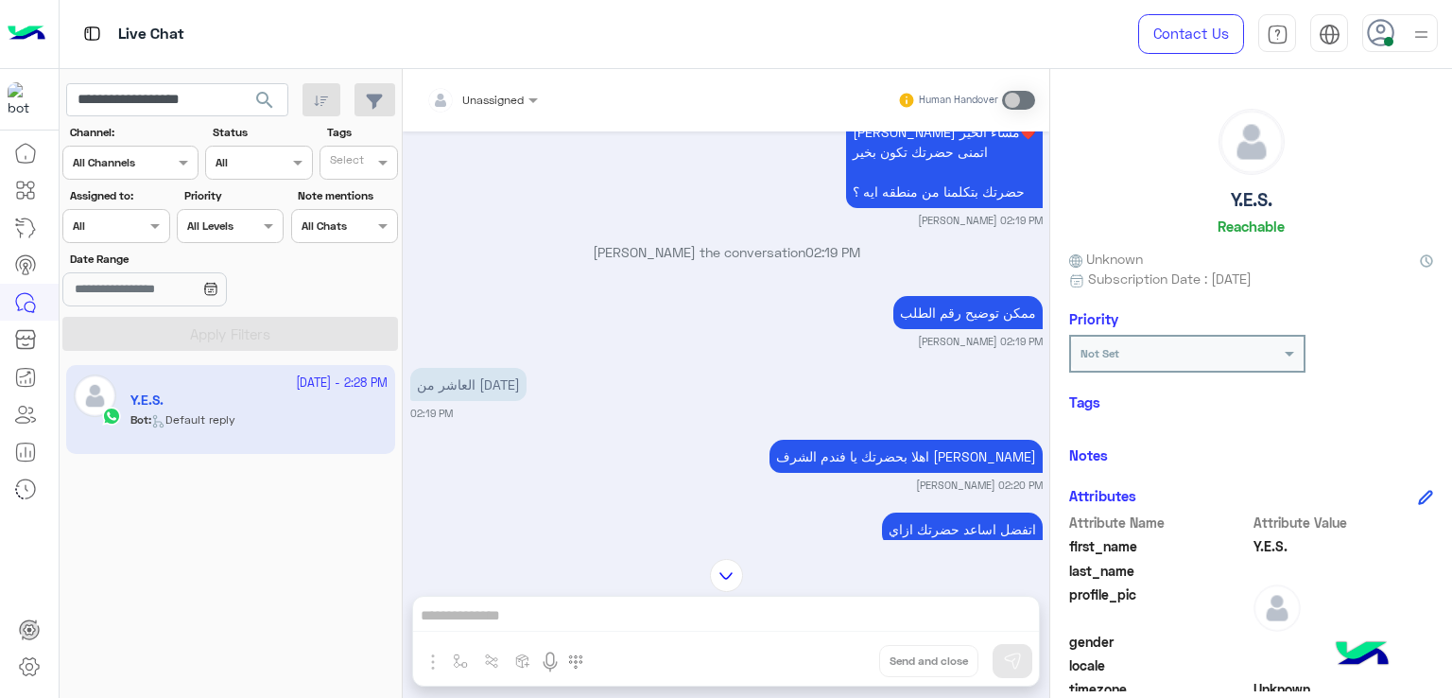
scroll to position [1830, 0]
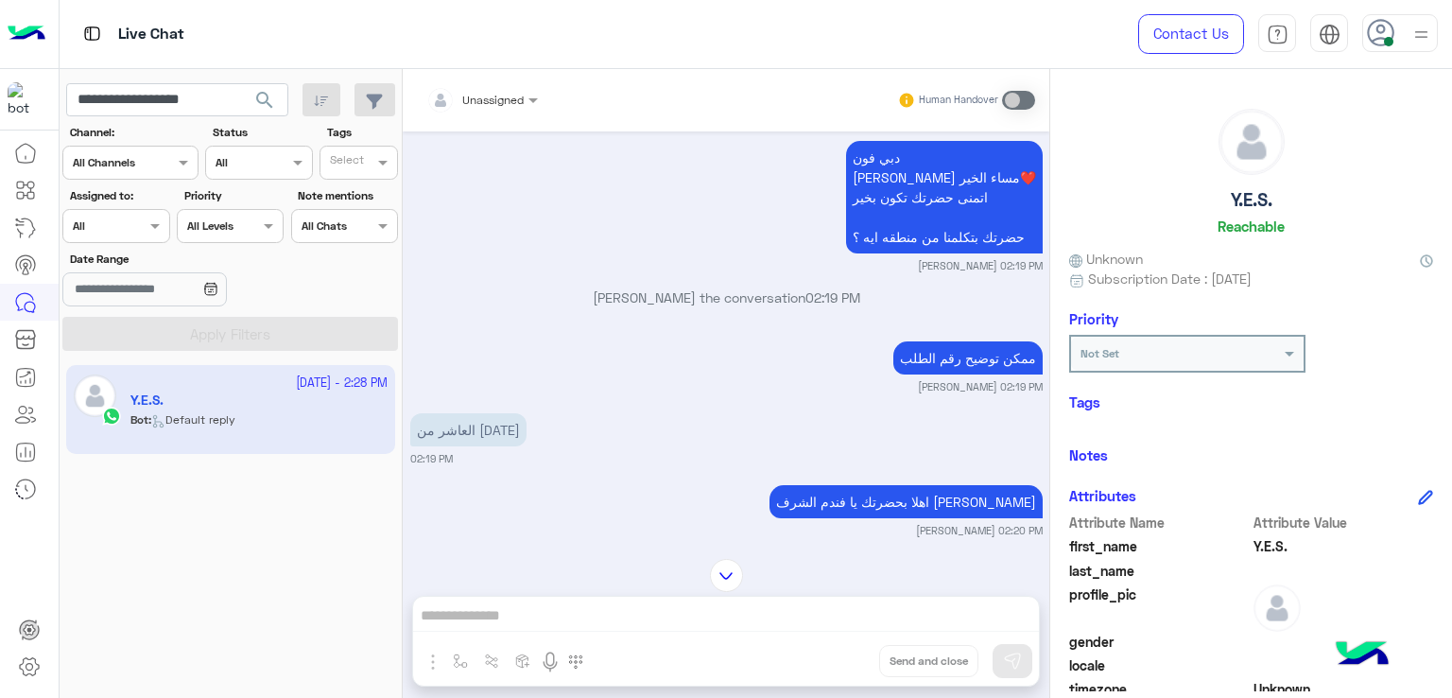
click at [949, 250] on p "دبي [PERSON_NAME] مساء الخير❤️ اتمنى حضرتك تكون بخير حضرتك بتكلمنا من منطقه ايه…" at bounding box center [944, 197] width 197 height 112
click at [924, 215] on p "دبي [PERSON_NAME] مساء الخير❤️ اتمنى حضرتك تكون بخير حضرتك بتكلمنا من منطقه ايه…" at bounding box center [944, 197] width 197 height 112
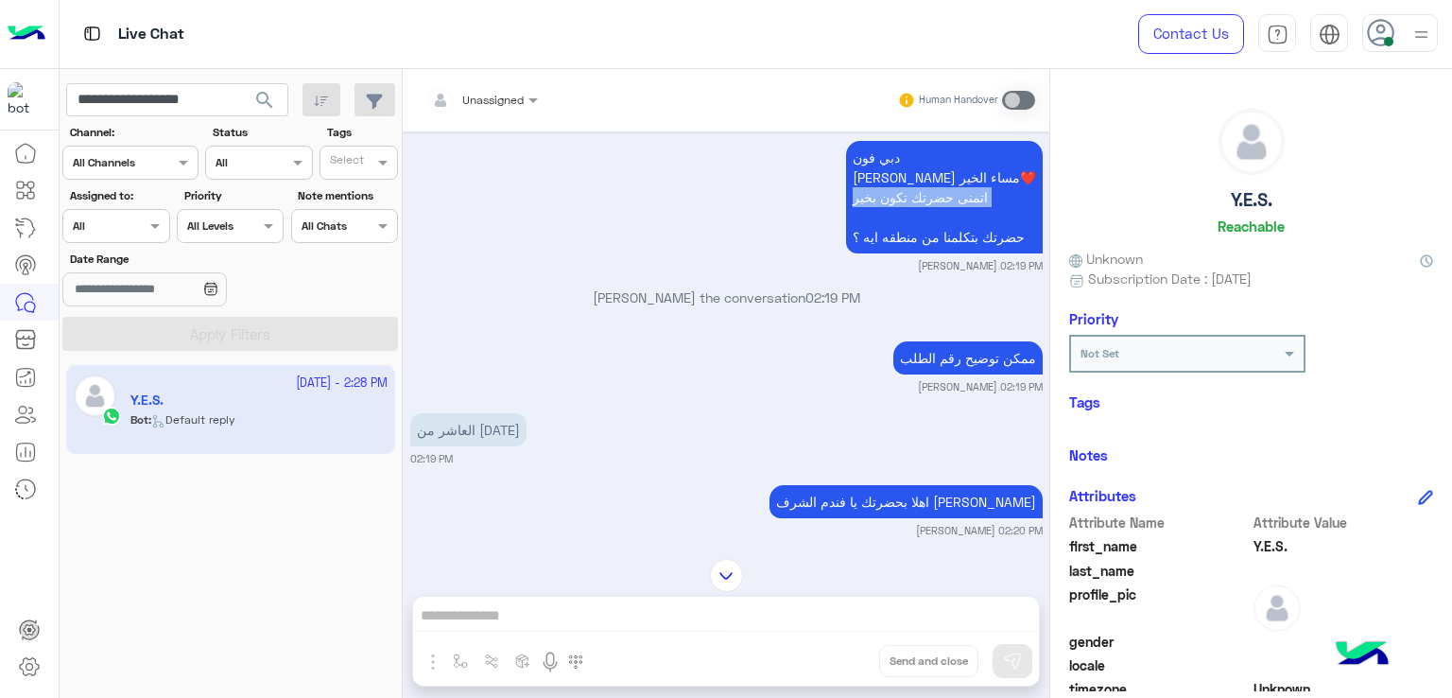
click at [924, 215] on p "دبي [PERSON_NAME] مساء الخير❤️ اتمنى حضرتك تكون بخير حضرتك بتكلمنا من منطقه ايه…" at bounding box center [944, 197] width 197 height 112
click at [924, 188] on p "دبي [PERSON_NAME] مساء الخير❤️ اتمنى حضرتك تكون بخير حضرتك بتكلمنا من منطقه ايه…" at bounding box center [944, 197] width 197 height 112
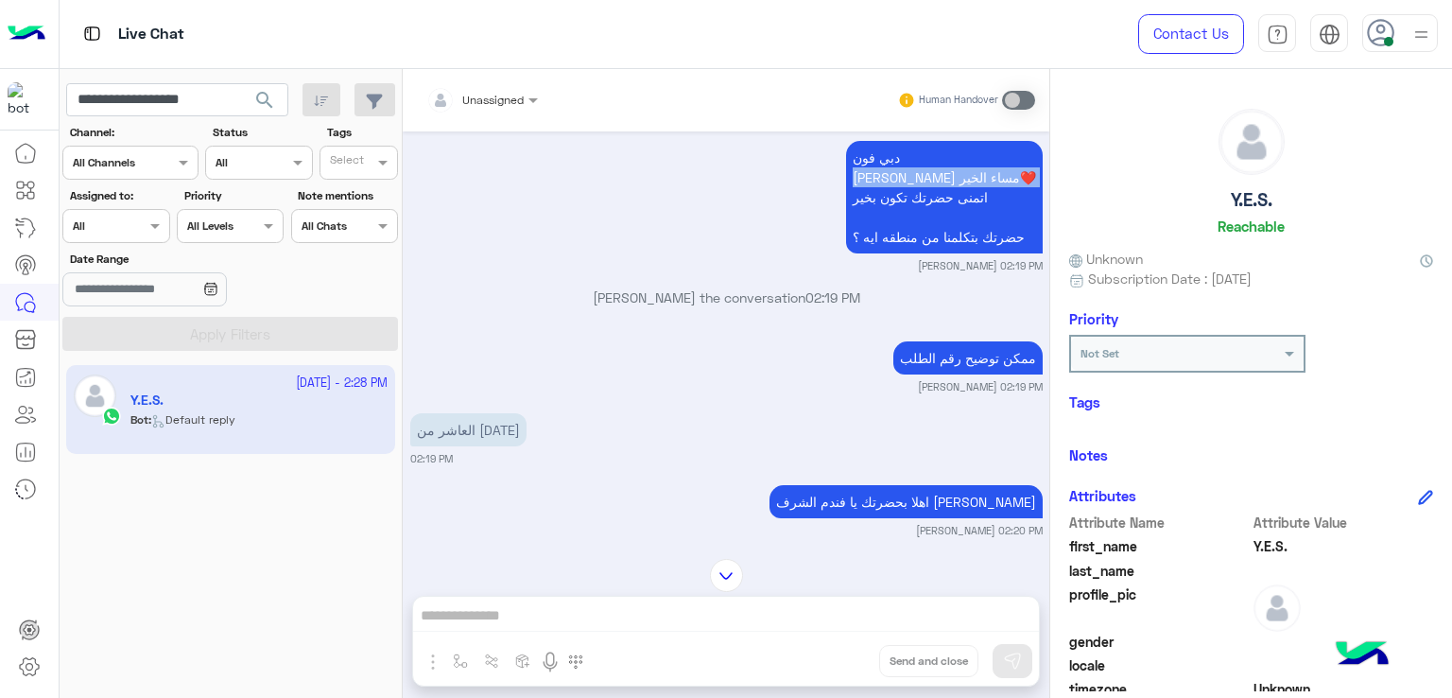
click at [924, 188] on p "دبي [PERSON_NAME] مساء الخير❤️ اتمنى حضرتك تكون بخير حضرتك بتكلمنا من منطقه ايه…" at bounding box center [944, 197] width 197 height 112
click at [941, 253] on p "دبي [PERSON_NAME] مساء الخير❤️ اتمنى حضرتك تكون بخير حضرتك بتكلمنا من منطقه ايه…" at bounding box center [944, 197] width 197 height 112
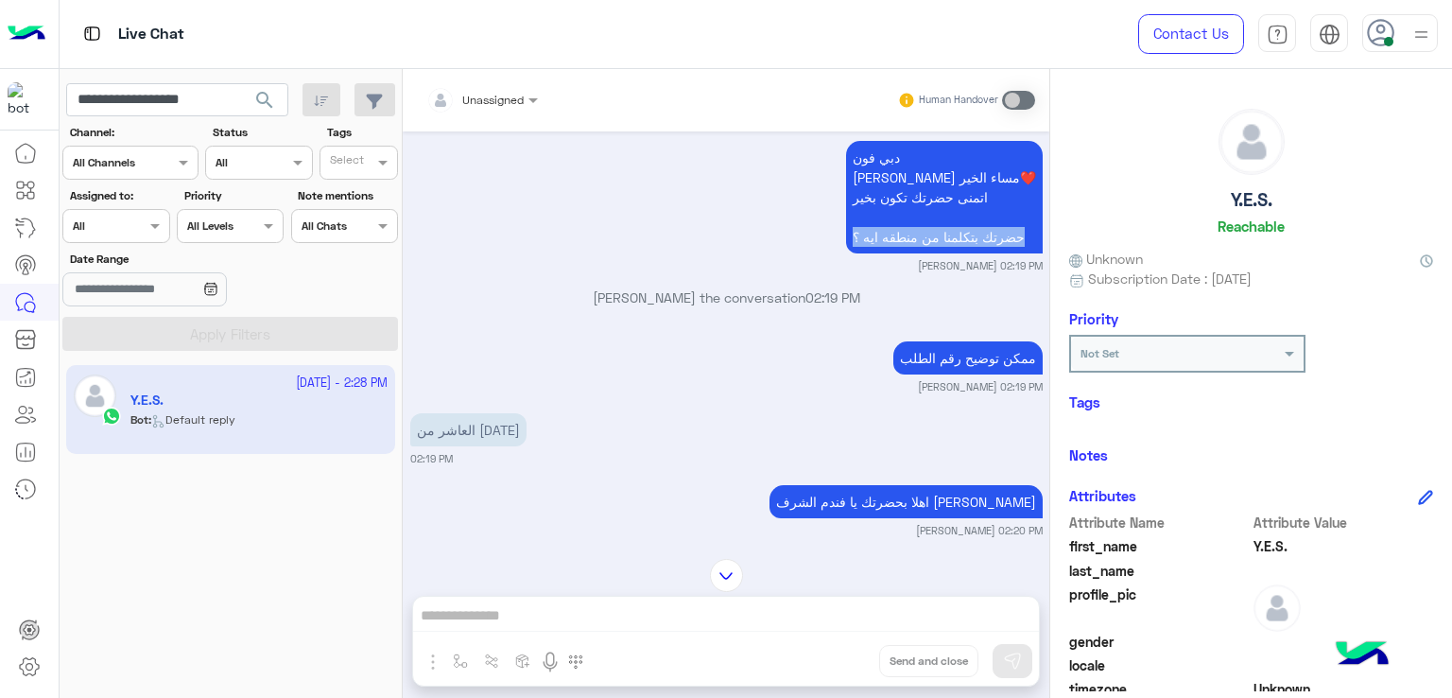
click at [941, 253] on p "دبي [PERSON_NAME] مساء الخير❤️ اتمنى حضرتك تكون بخير حضرتك بتكلمنا من منطقه ايه…" at bounding box center [944, 197] width 197 height 112
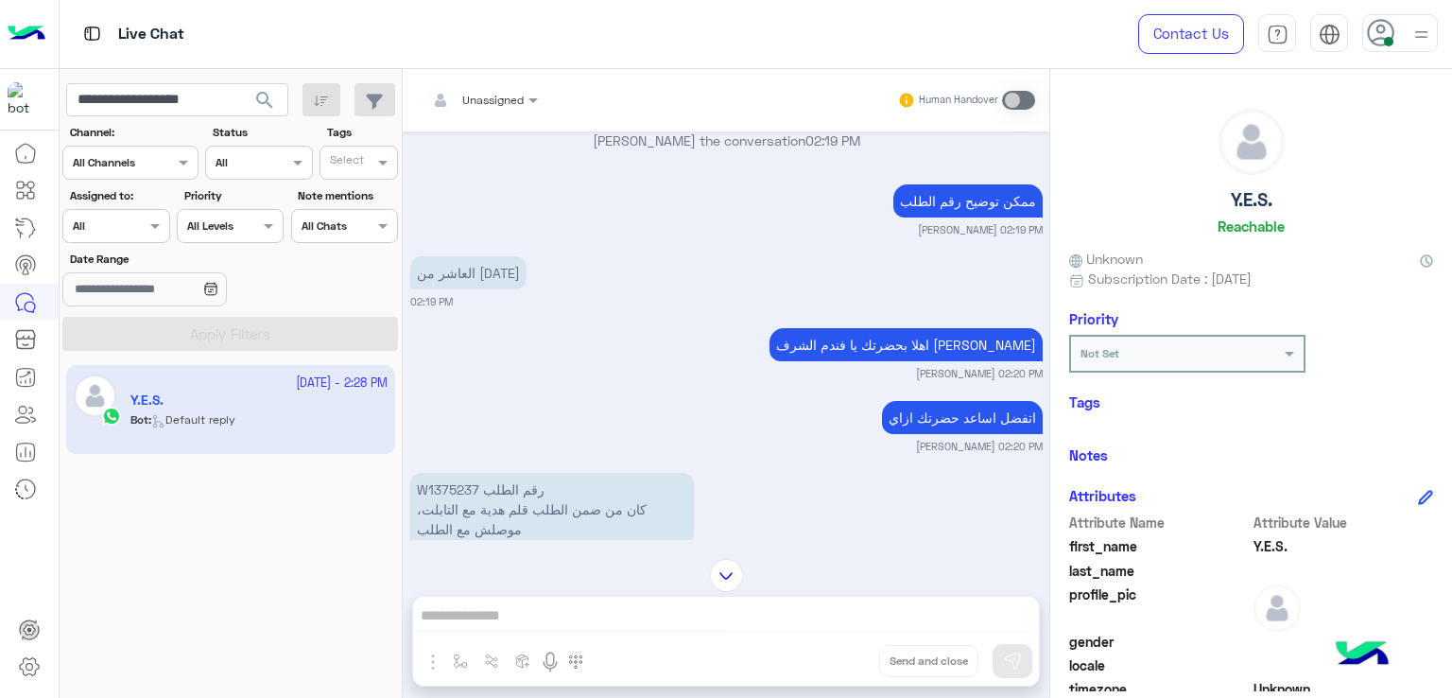
scroll to position [2019, 0]
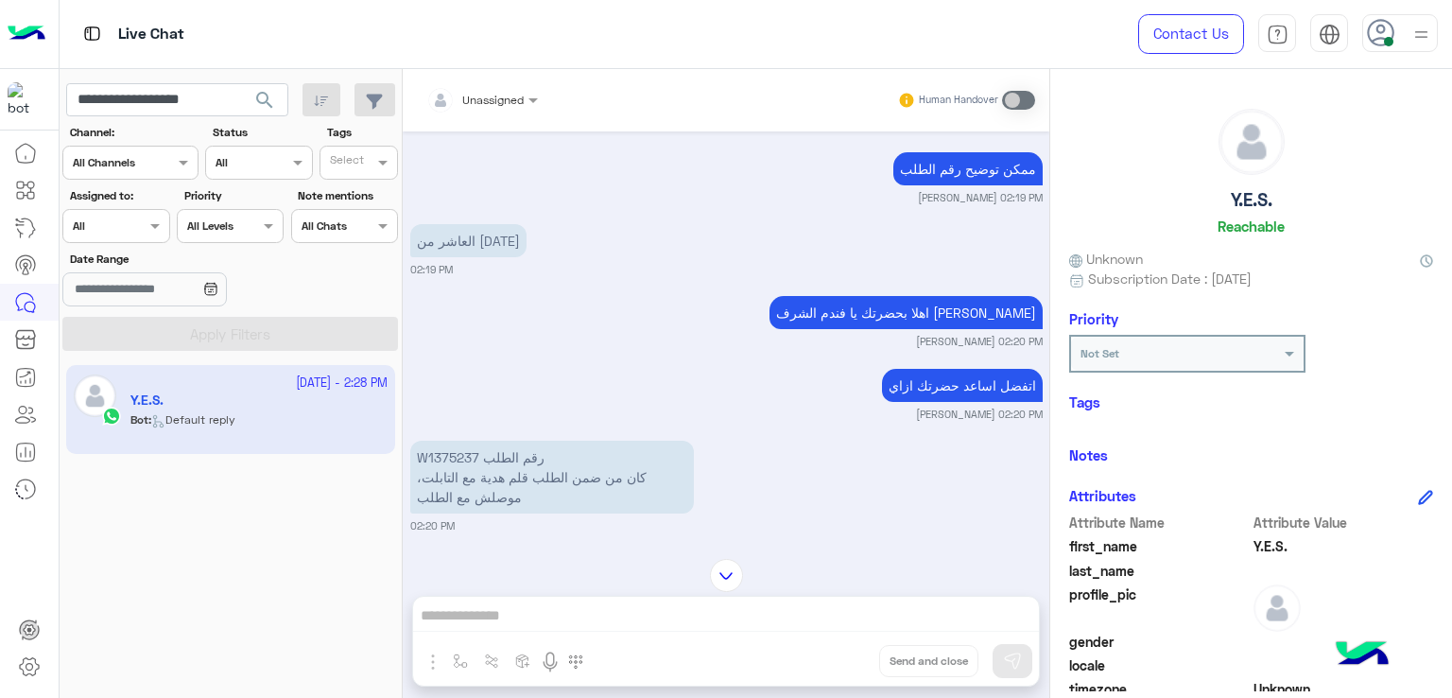
click at [957, 326] on p "اهلا بحضرتك يا فندم الشرف [PERSON_NAME]" at bounding box center [905, 312] width 273 height 33
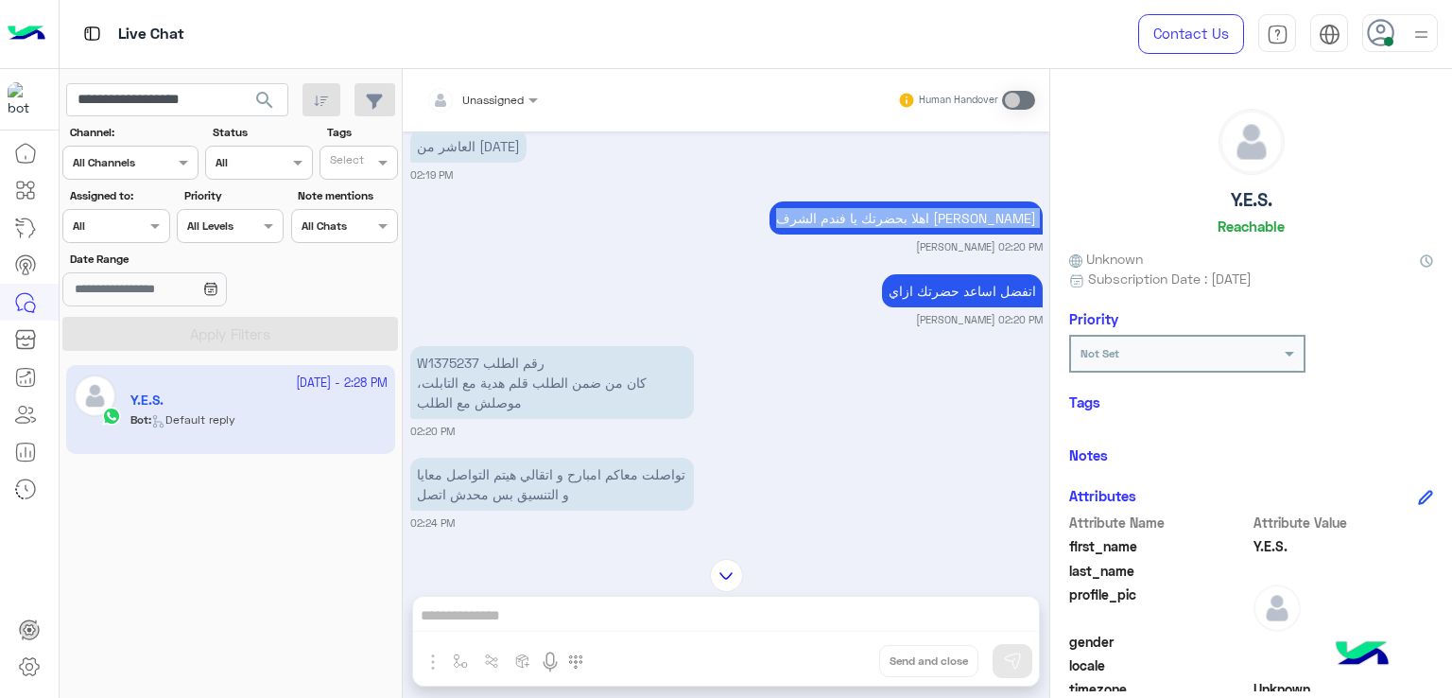
scroll to position [2113, 0]
click at [928, 303] on p "اتفضل اساعد حضرتك ازاي" at bounding box center [962, 290] width 161 height 33
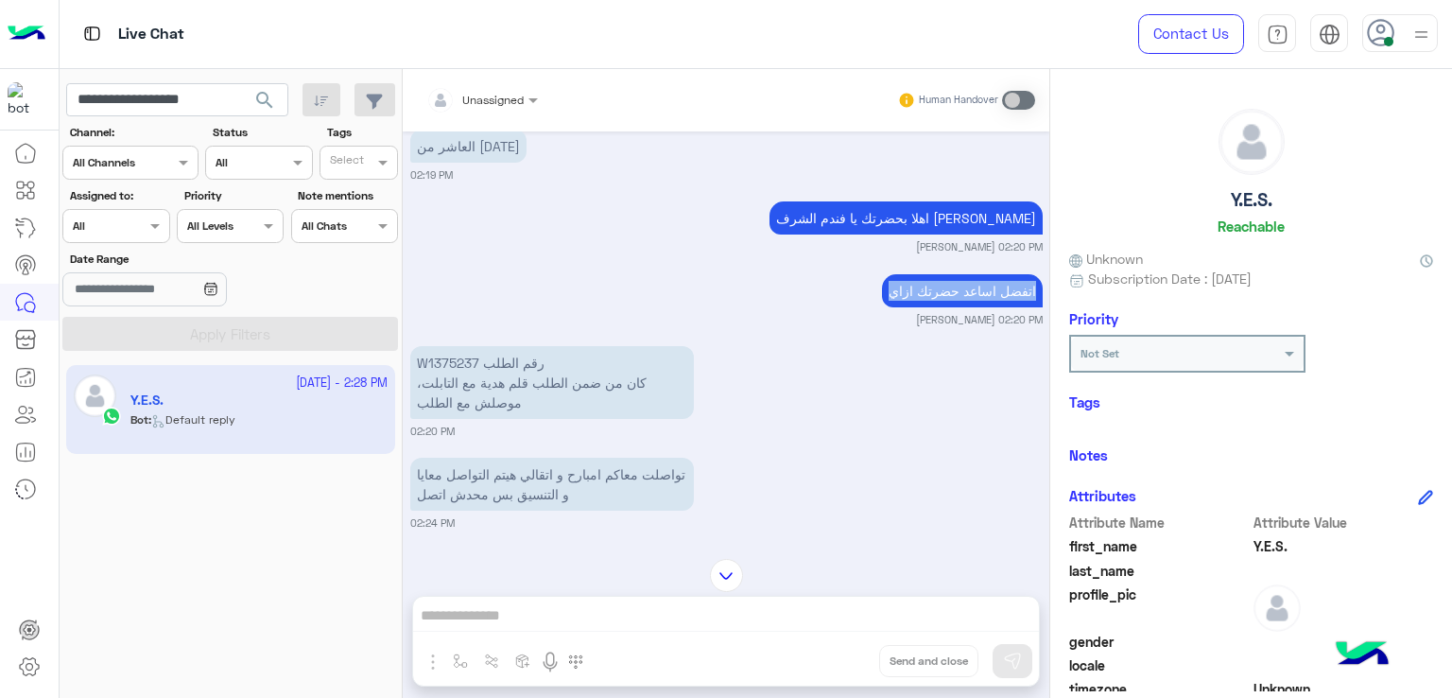
click at [928, 303] on p "اتفضل اساعد حضرتك ازاي" at bounding box center [962, 290] width 161 height 33
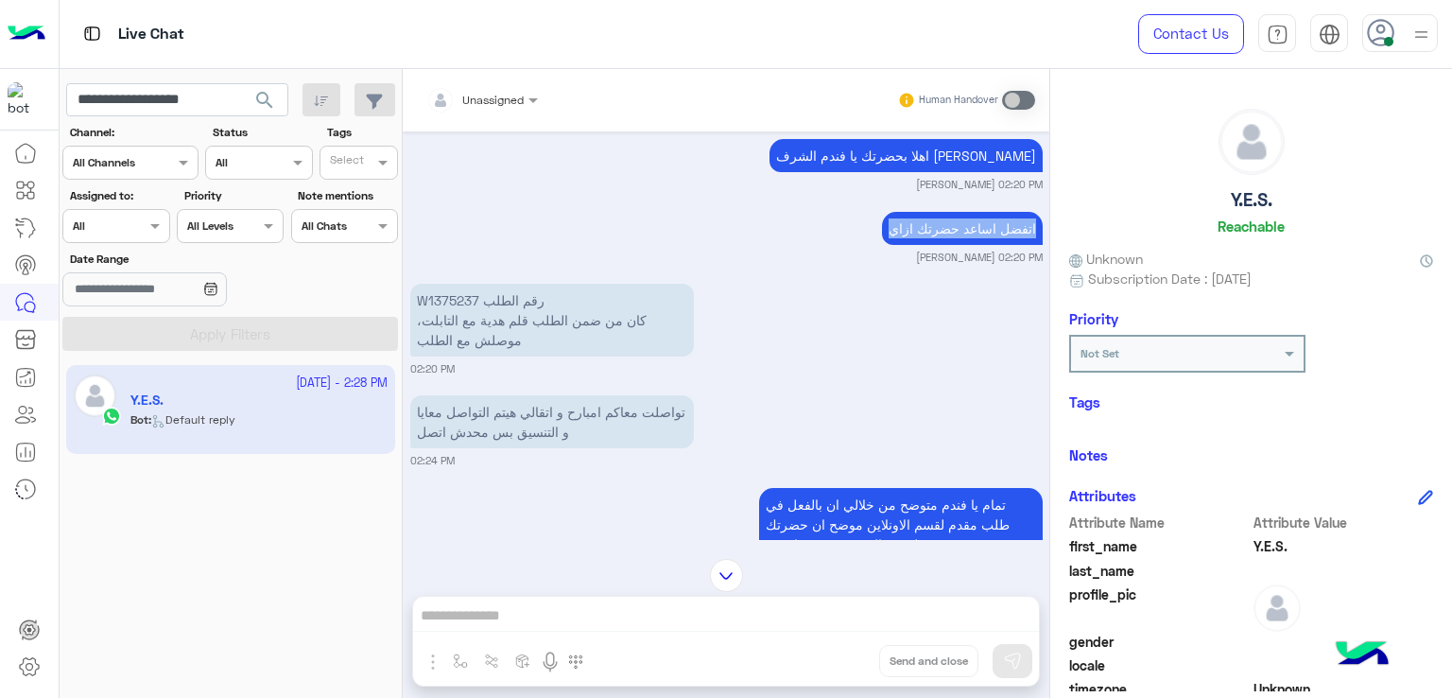
scroll to position [2208, 0]
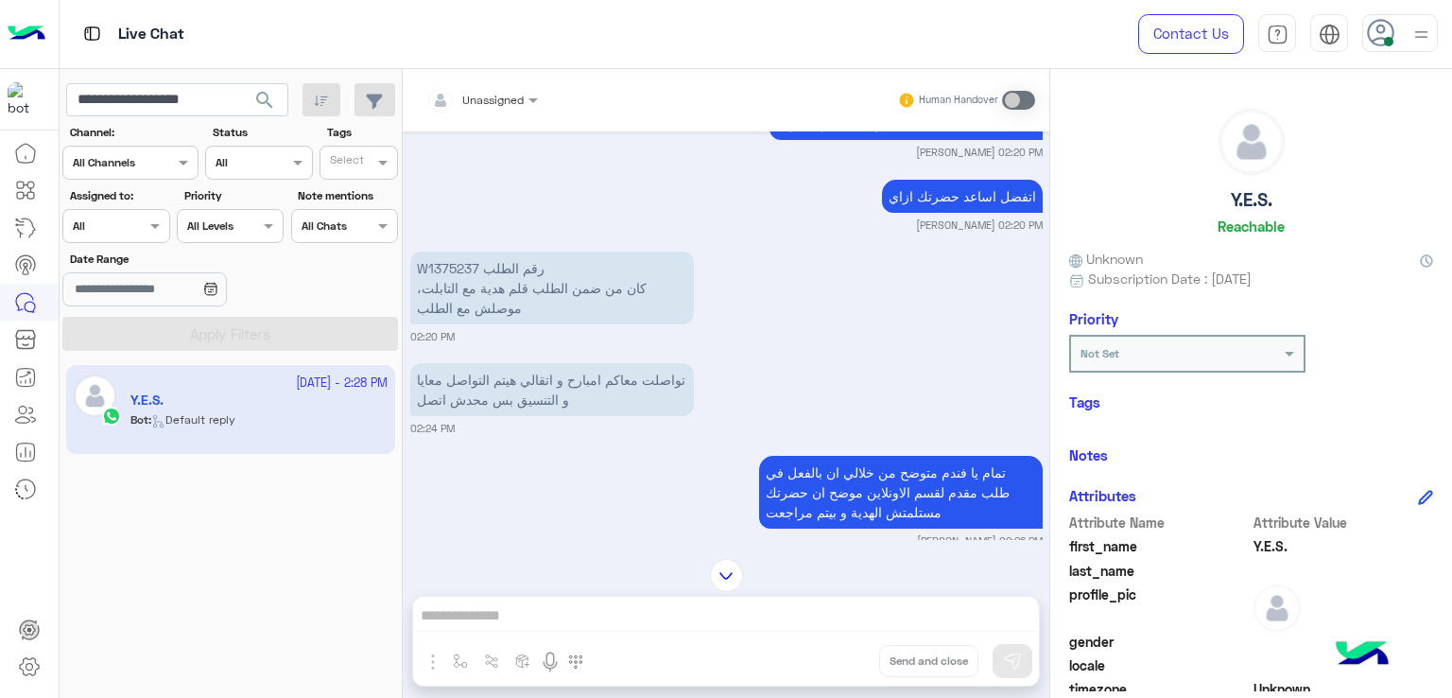
drag, startPoint x: 480, startPoint y: 284, endPoint x: 419, endPoint y: 277, distance: 61.8
click at [479, 284] on p "W1375237 رقم الطلب كان من ضمن الطلب قلم هدية مع التابلت، موصلش مع الطلب" at bounding box center [552, 287] width 284 height 73
click at [416, 275] on p "W1375237 رقم الطلب كان من ضمن الطلب قلم هدية مع التابلت، موصلش مع الطلب" at bounding box center [552, 287] width 284 height 73
click at [432, 277] on p "W1375237 رقم الطلب كان من ضمن الطلب قلم هدية مع التابلت، موصلش مع الطلب" at bounding box center [552, 287] width 284 height 73
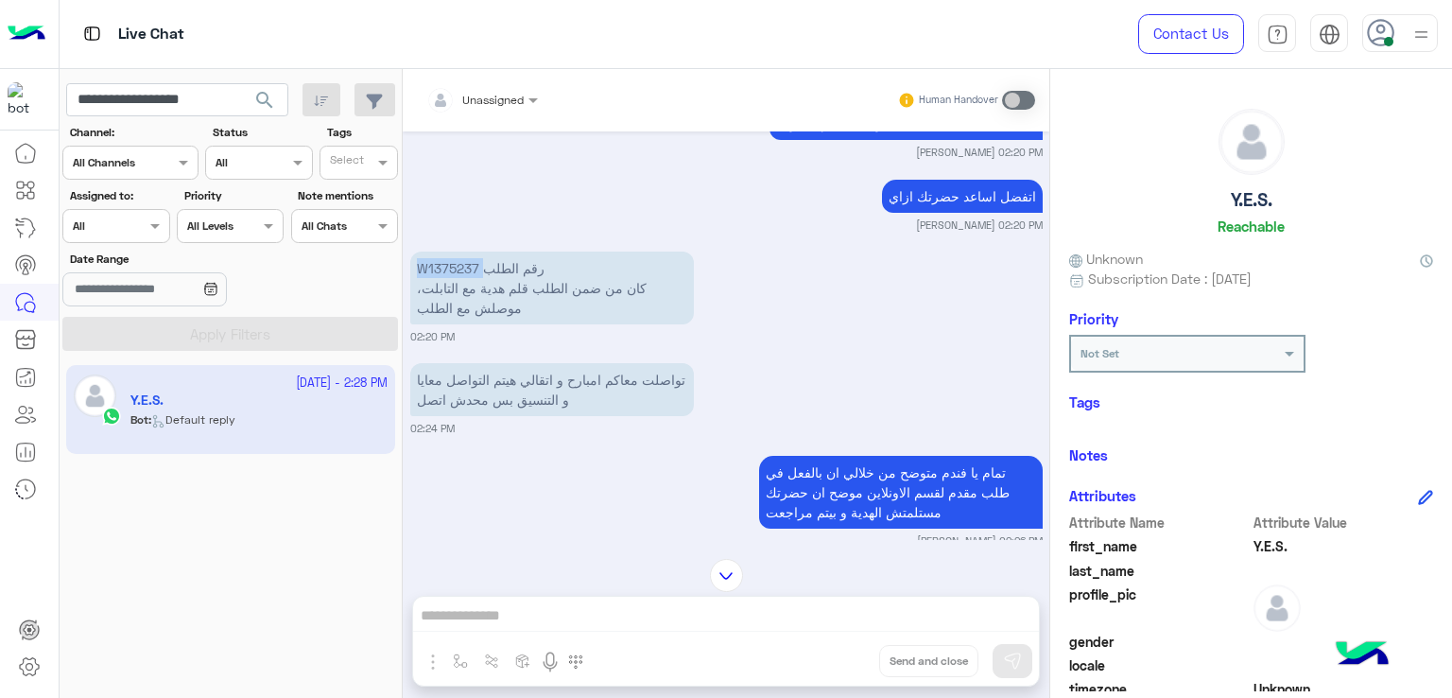
copy p "W1375237"
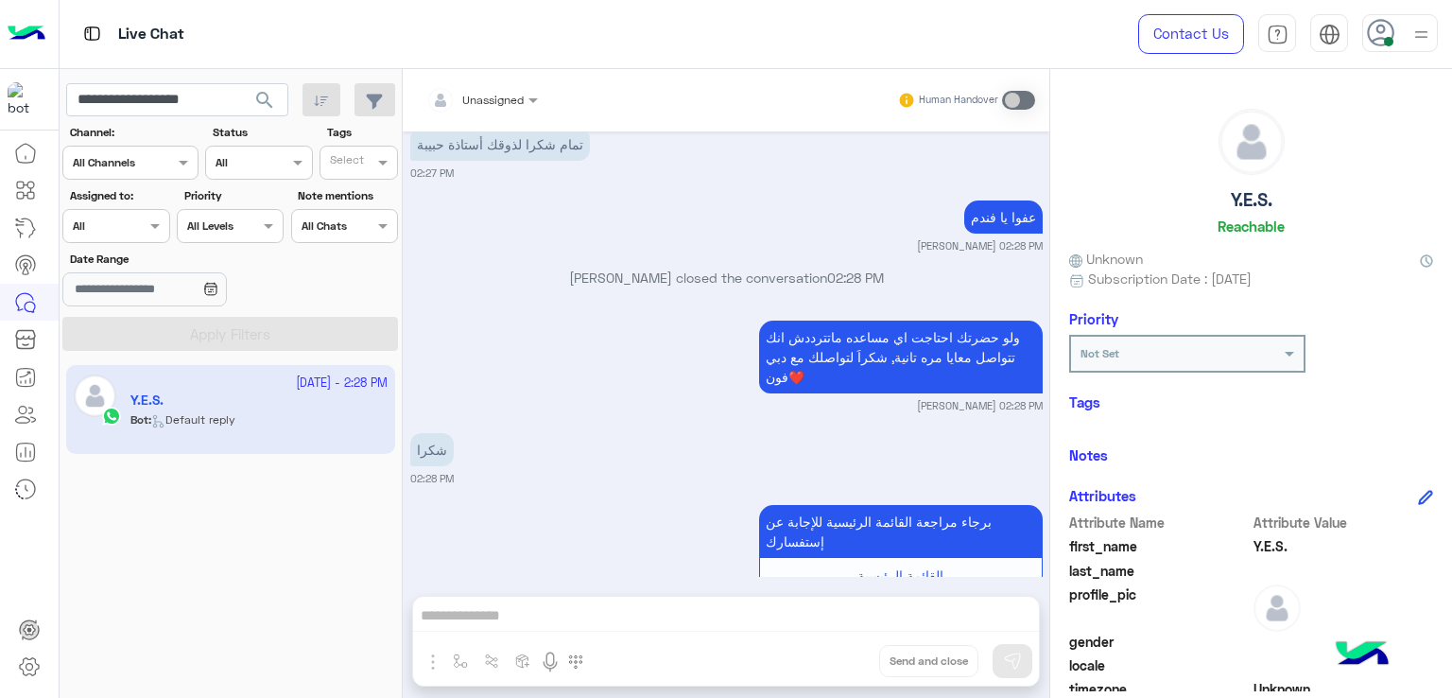
scroll to position [3197, 0]
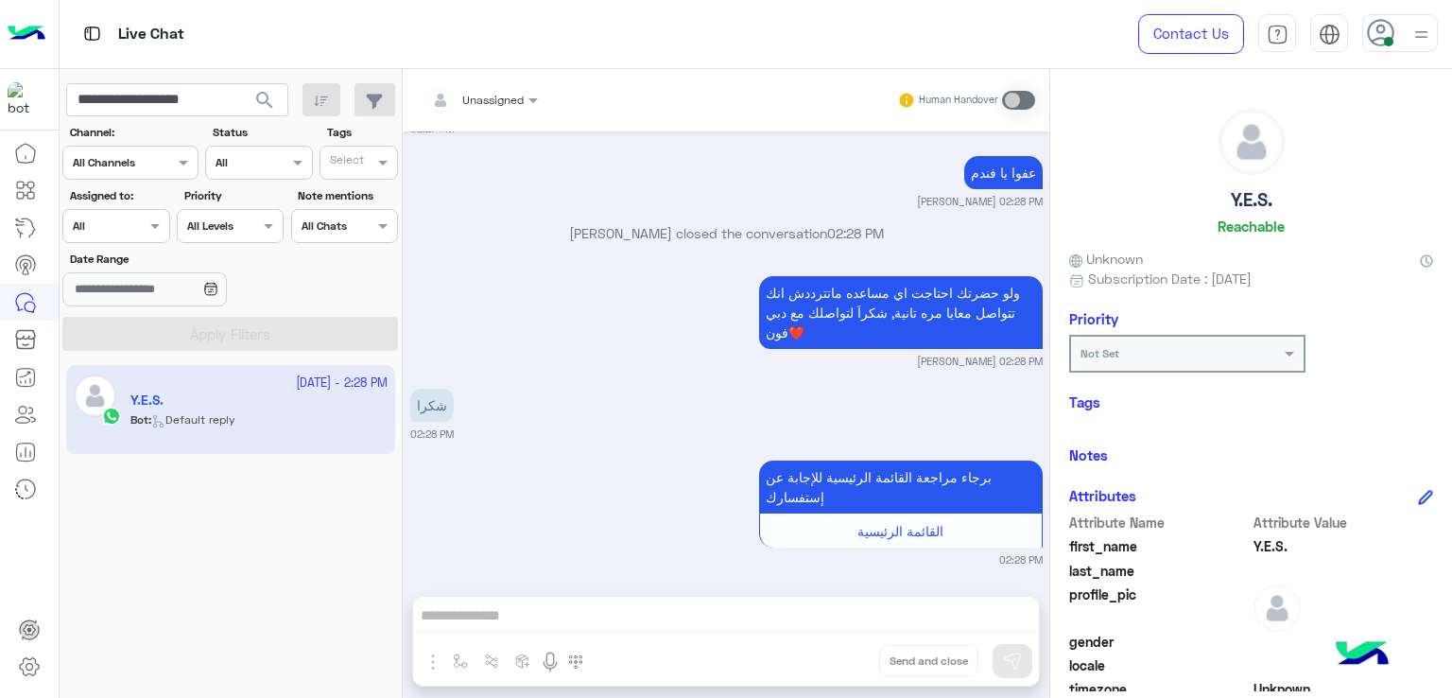
click at [146, 121] on app-inbox-users-filters "**********" at bounding box center [231, 213] width 343 height 289
click at [183, 101] on input "**********" at bounding box center [177, 100] width 222 height 34
click at [226, 103] on input "**********" at bounding box center [177, 100] width 222 height 34
drag, startPoint x: 250, startPoint y: 104, endPoint x: 196, endPoint y: 98, distance: 54.2
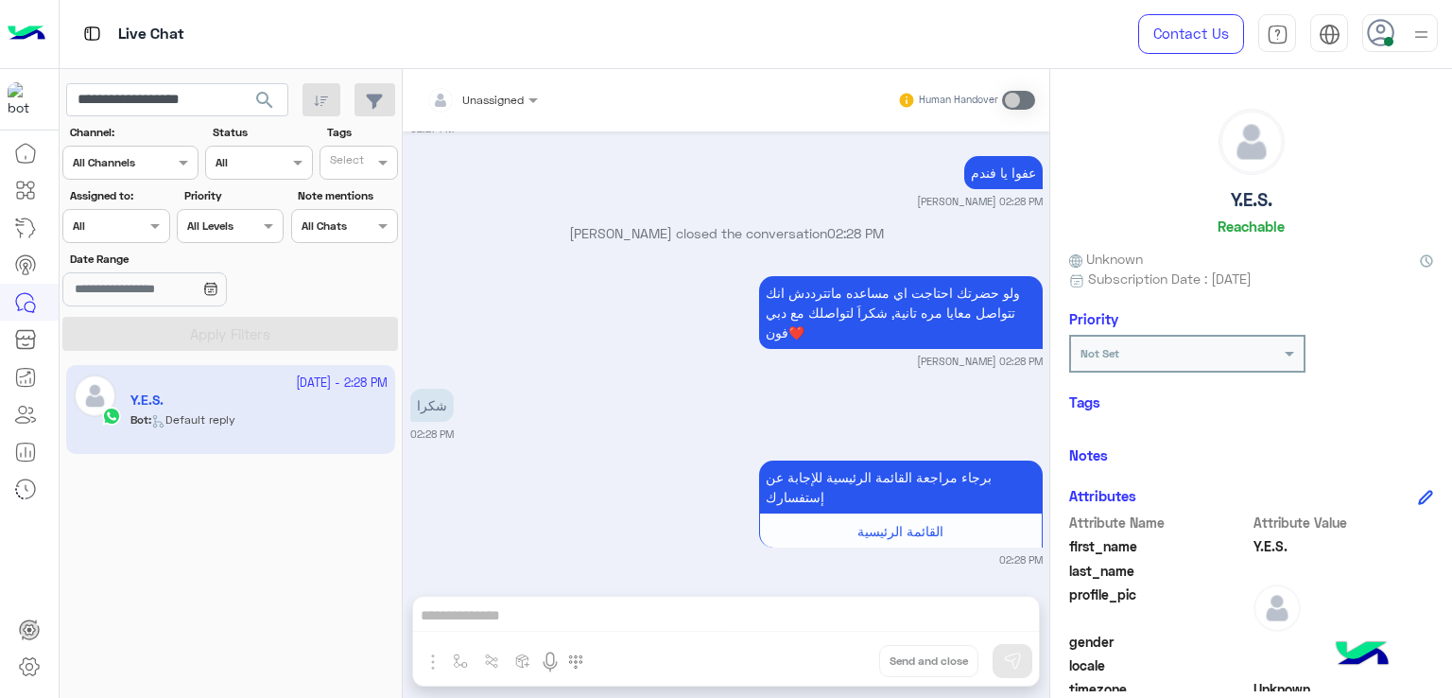
click at [196, 98] on div "**********" at bounding box center [177, 100] width 222 height 34
drag, startPoint x: 241, startPoint y: 98, endPoint x: 135, endPoint y: 109, distance: 106.4
click at [135, 109] on input "**********" at bounding box center [177, 100] width 222 height 34
click at [148, 102] on input "**********" at bounding box center [177, 100] width 222 height 34
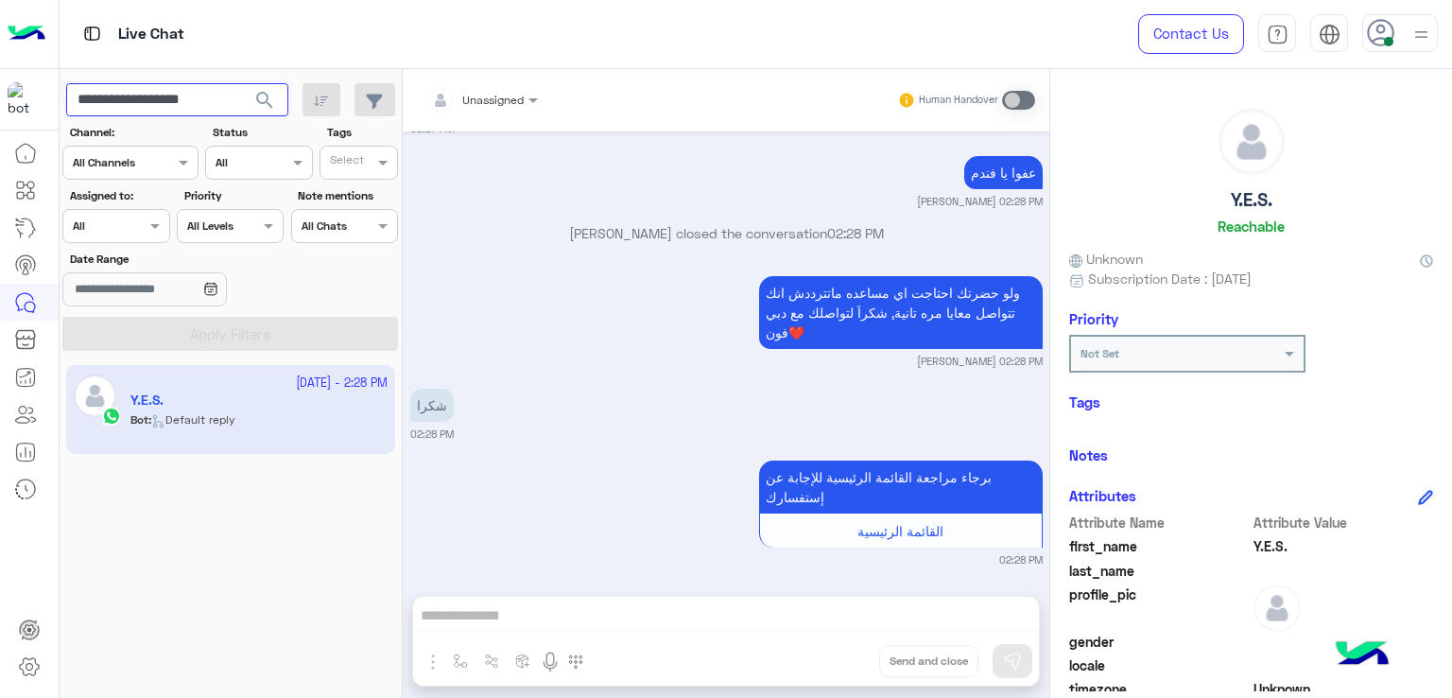
paste input "text"
click at [272, 98] on span "search" at bounding box center [264, 100] width 23 height 23
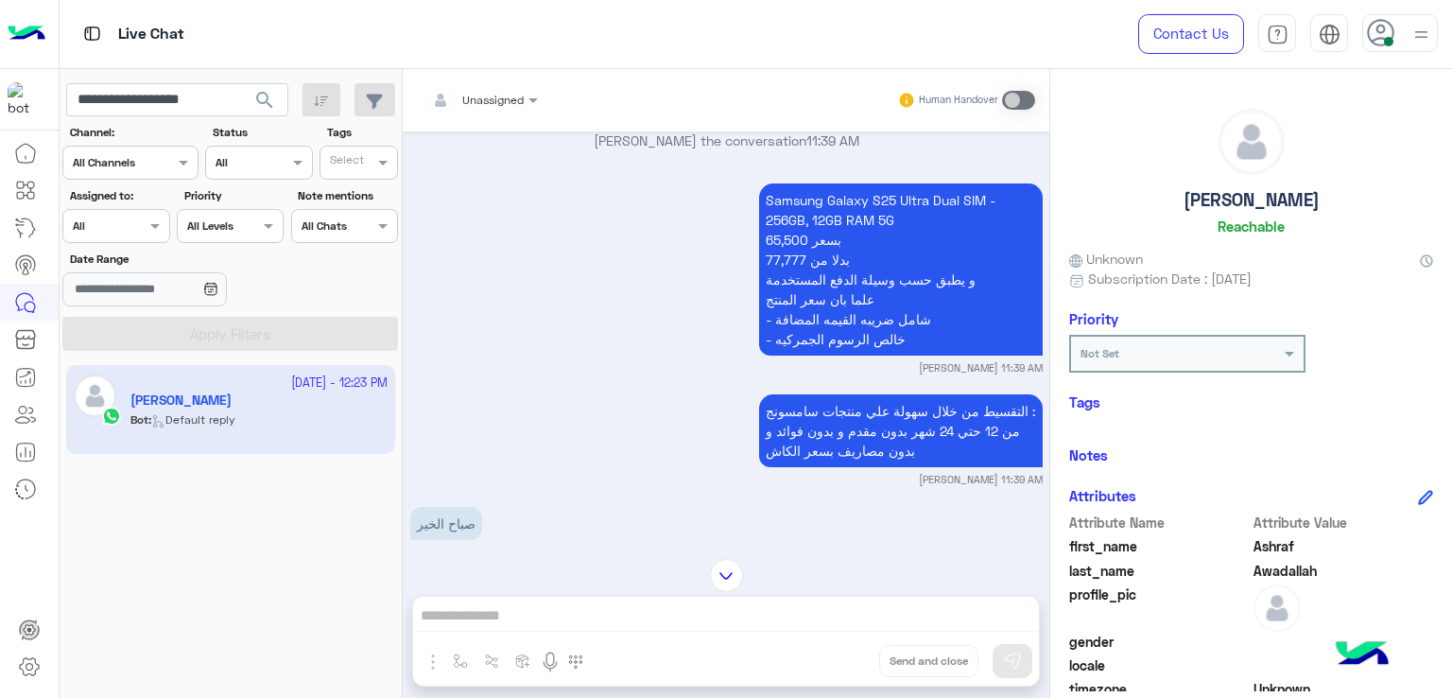
scroll to position [2510, 0]
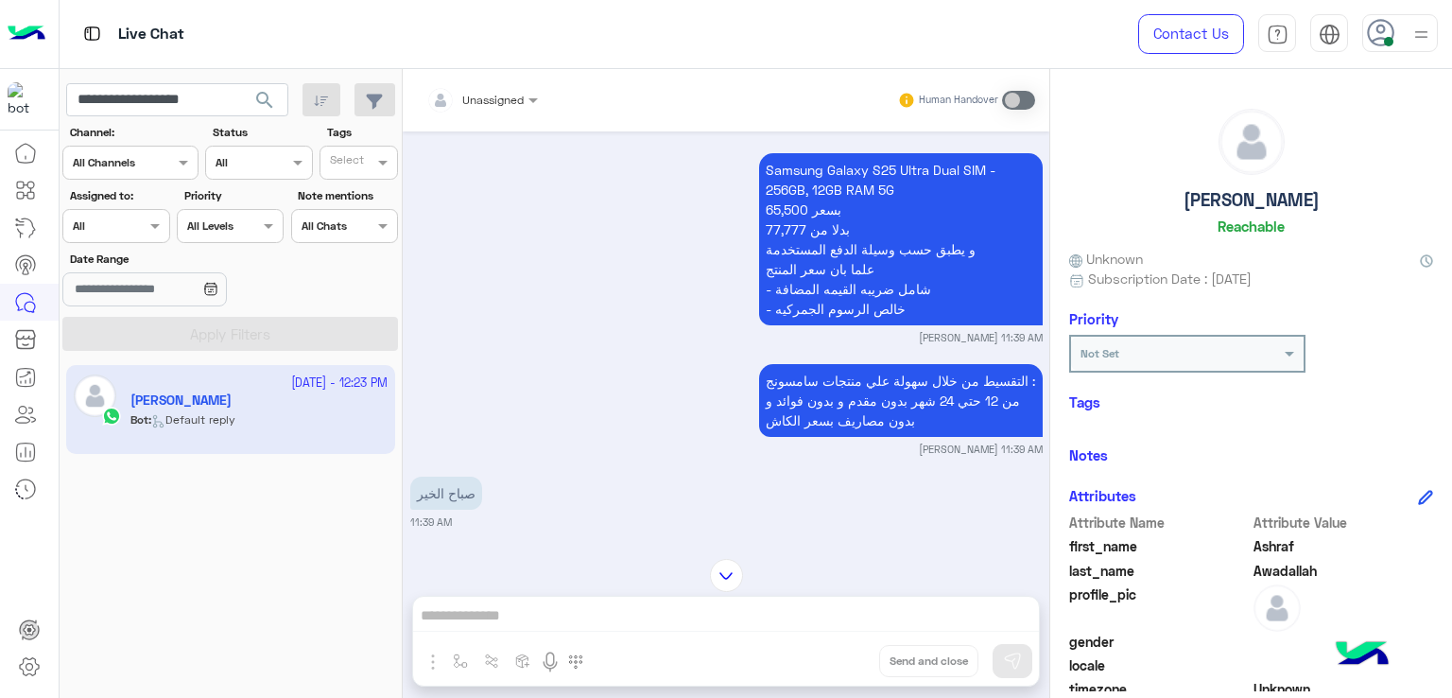
click at [905, 243] on p "Samsung Galaxy S25 Ultra Dual SIM - 256GB, 12GB RAM 5G 65,500 بسعر 77,777 بدلا …" at bounding box center [901, 239] width 284 height 172
click at [892, 294] on p "Samsung Galaxy S25 Ultra Dual SIM - 256GB, 12GB RAM 5G 65,500 بسعر 77,777 بدلا …" at bounding box center [901, 239] width 284 height 172
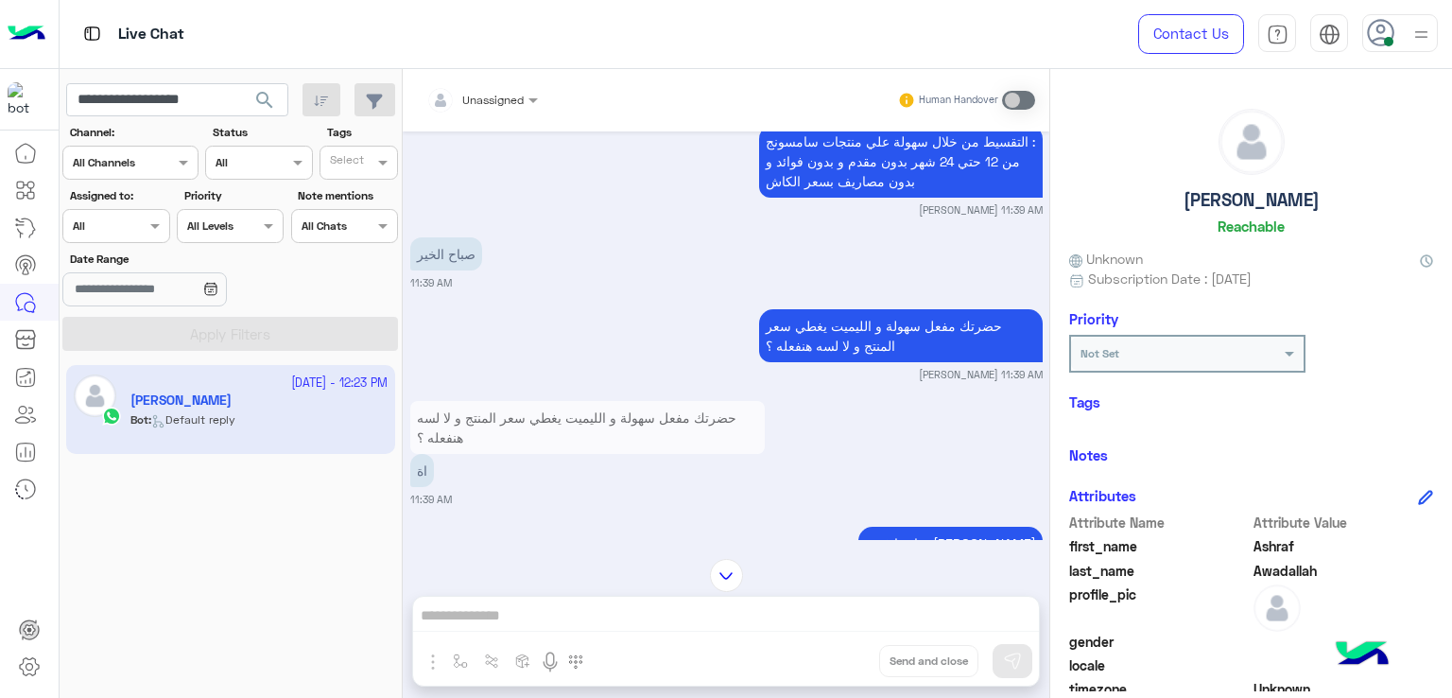
scroll to position [2794, 0]
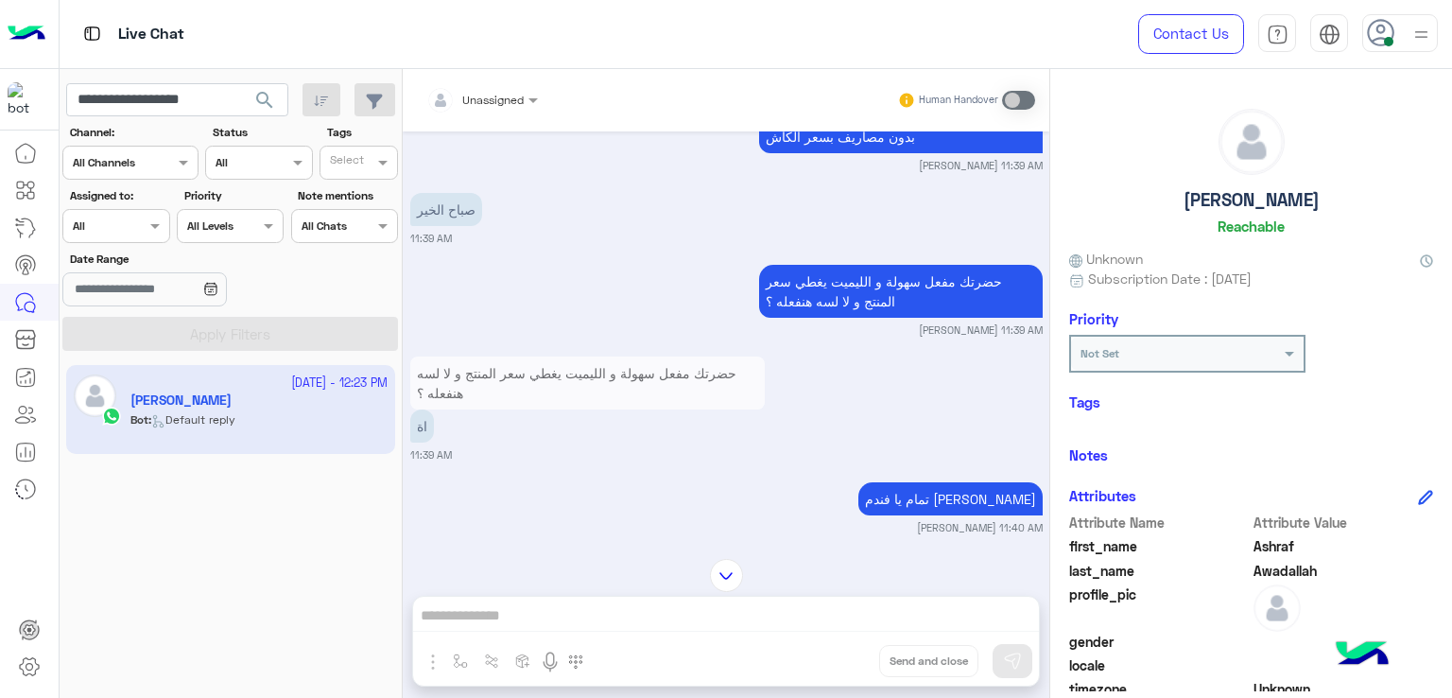
click at [851, 318] on p "حضرتك مفعل سهولة و الليميت يغطي سعر المنتج و لا لسه هنفعله ؟" at bounding box center [901, 291] width 284 height 53
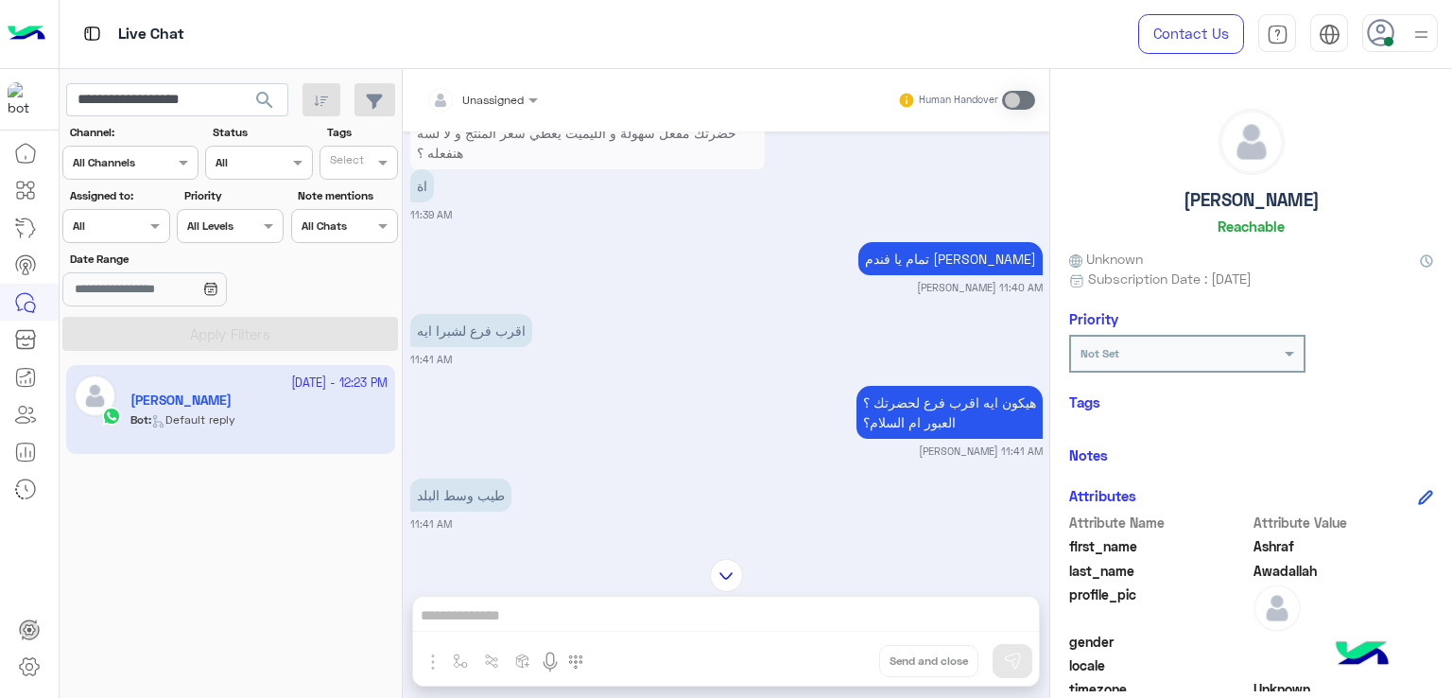
scroll to position [3077, 0]
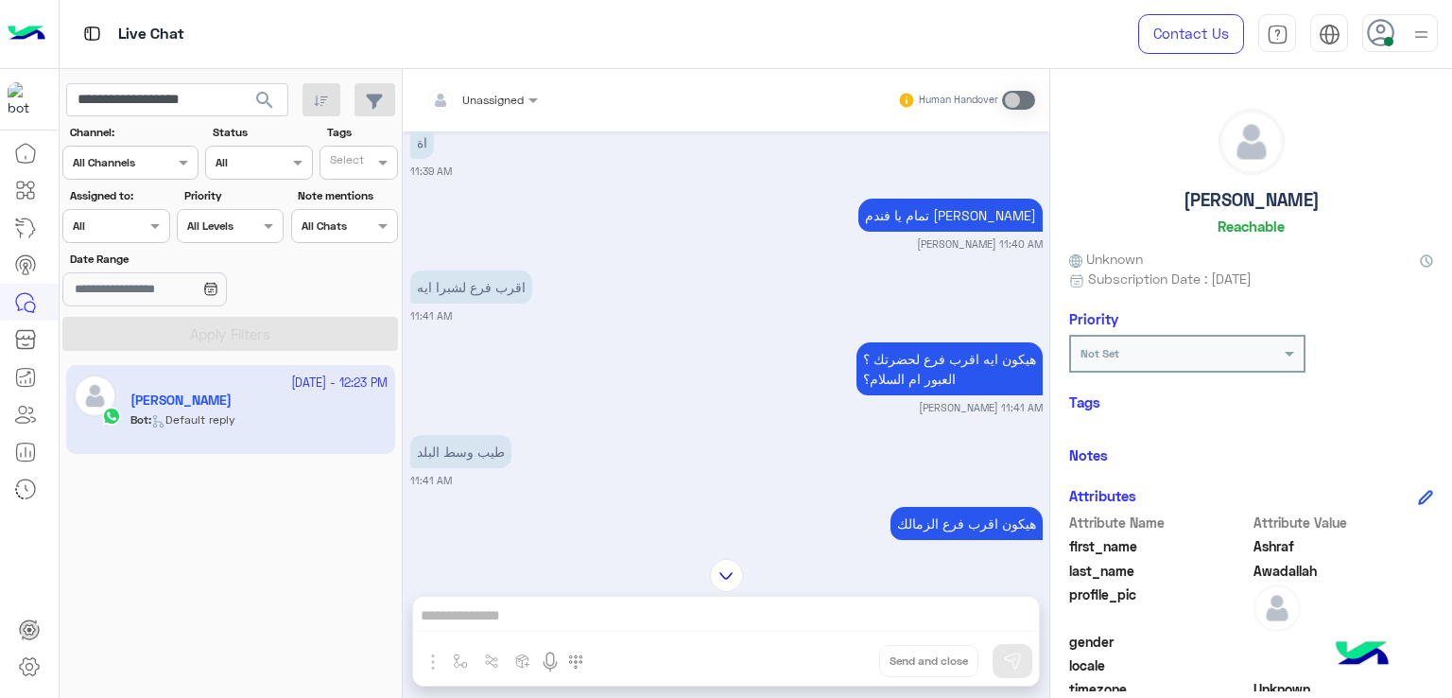
click at [991, 232] on p "تمام يا فندم [PERSON_NAME]" at bounding box center [950, 214] width 184 height 33
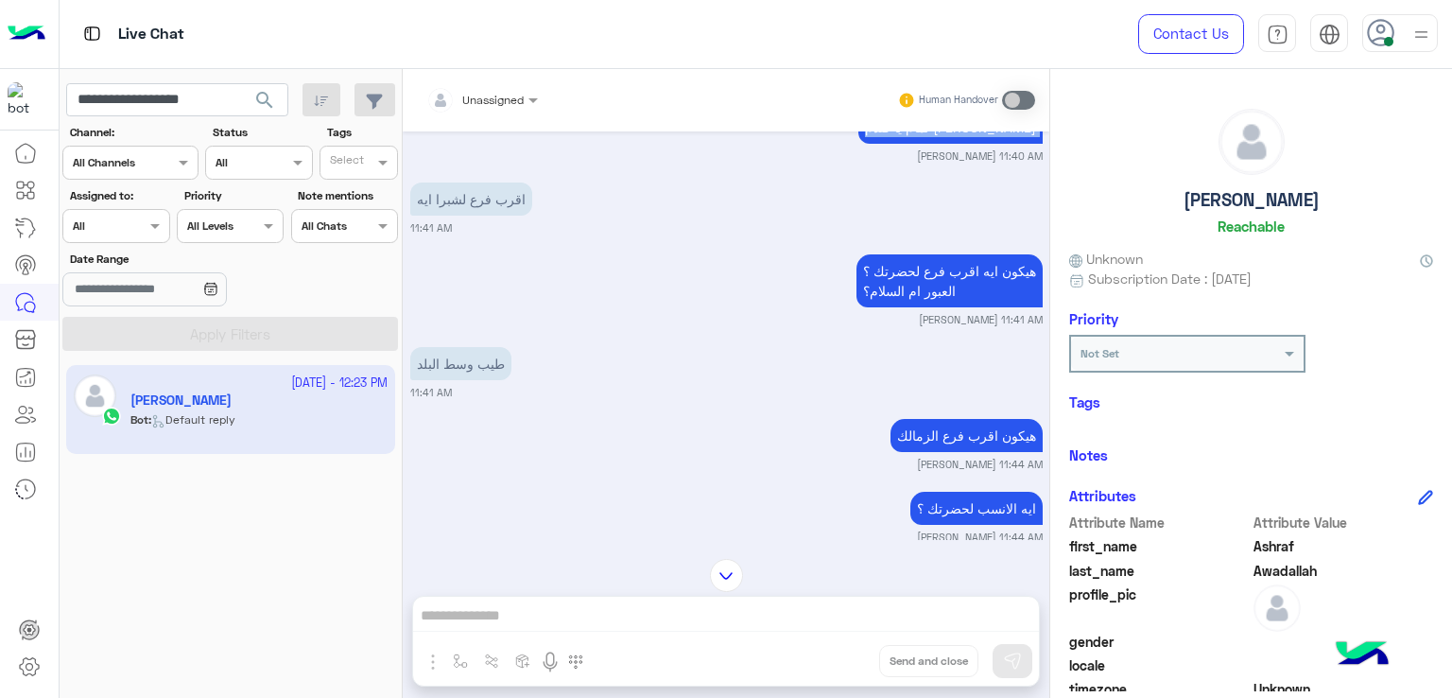
scroll to position [3266, 0]
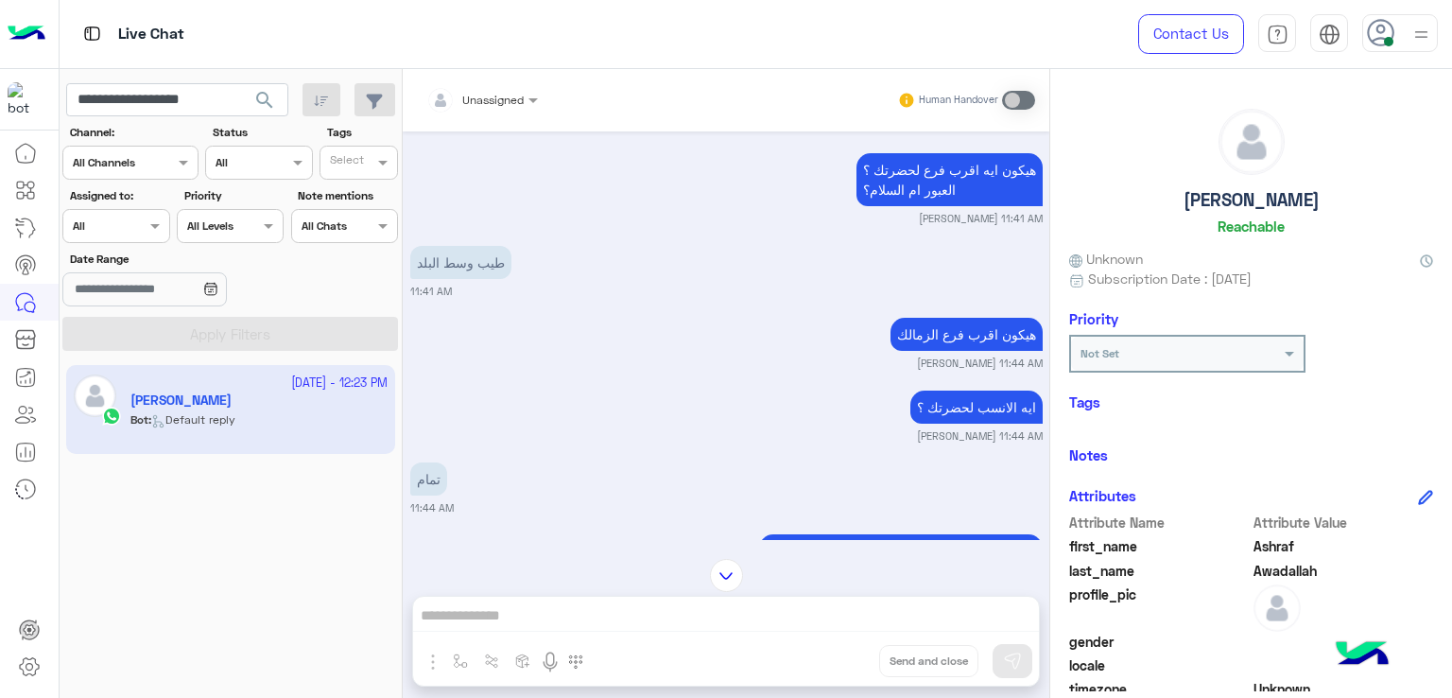
click at [911, 206] on p "هيكون ايه اقرب فرع لحضرتك ؟ العبور ام السلام؟" at bounding box center [949, 179] width 186 height 53
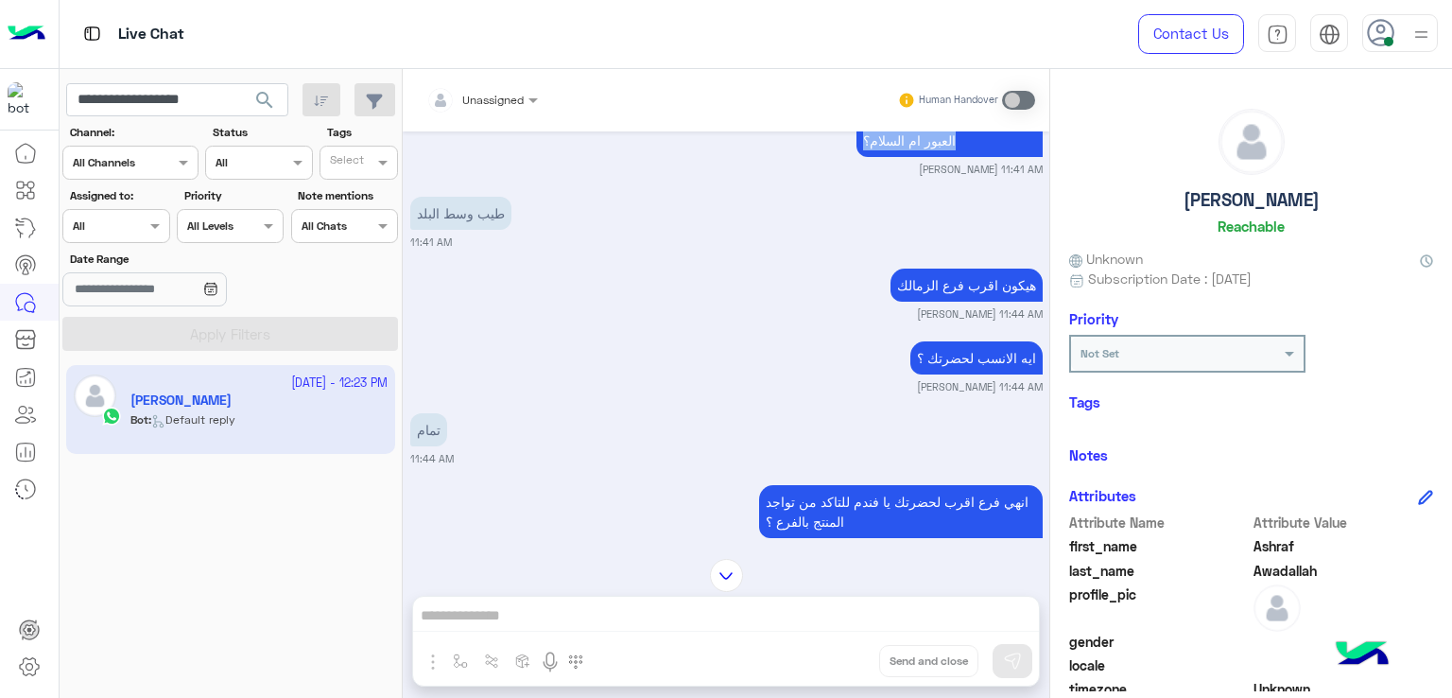
scroll to position [3361, 0]
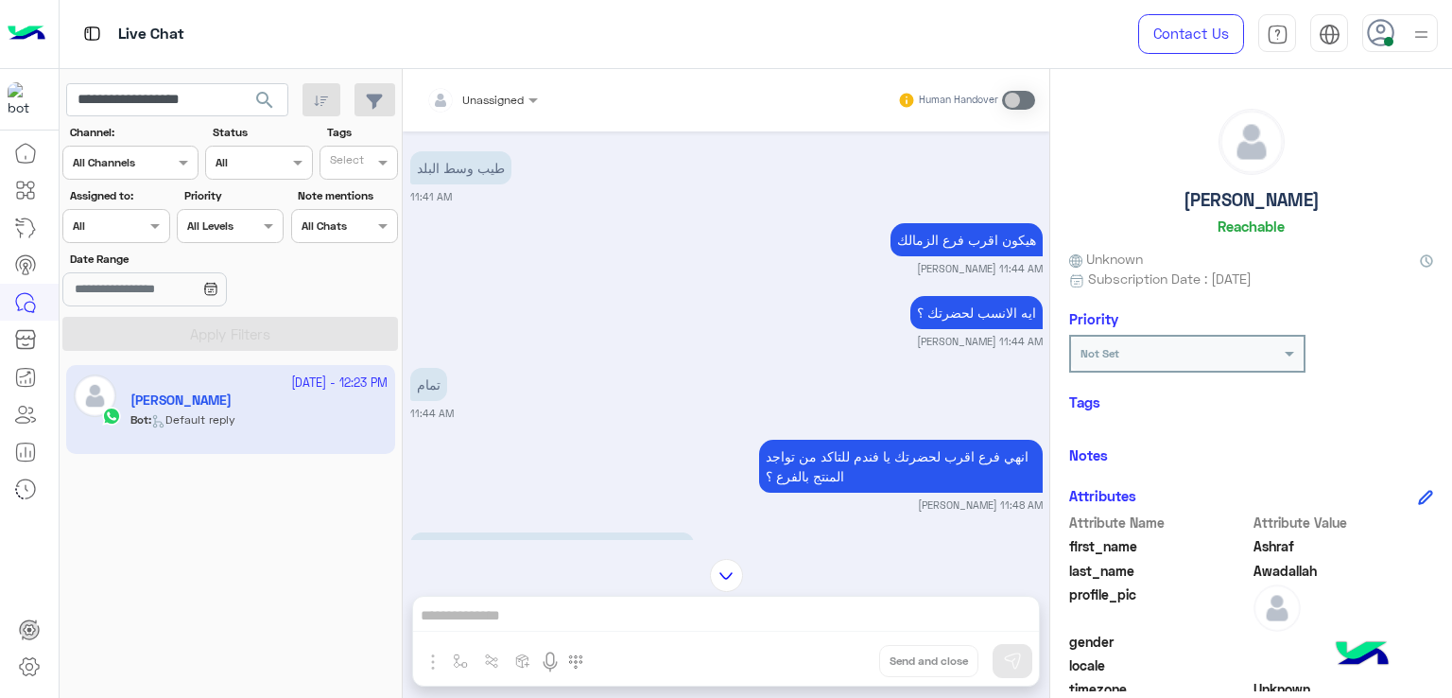
click at [964, 256] on p "هيكون اقرب فرع الزمالك" at bounding box center [966, 239] width 152 height 33
click at [987, 329] on p "ايه الانسب لحضرتك ؟" at bounding box center [976, 312] width 132 height 33
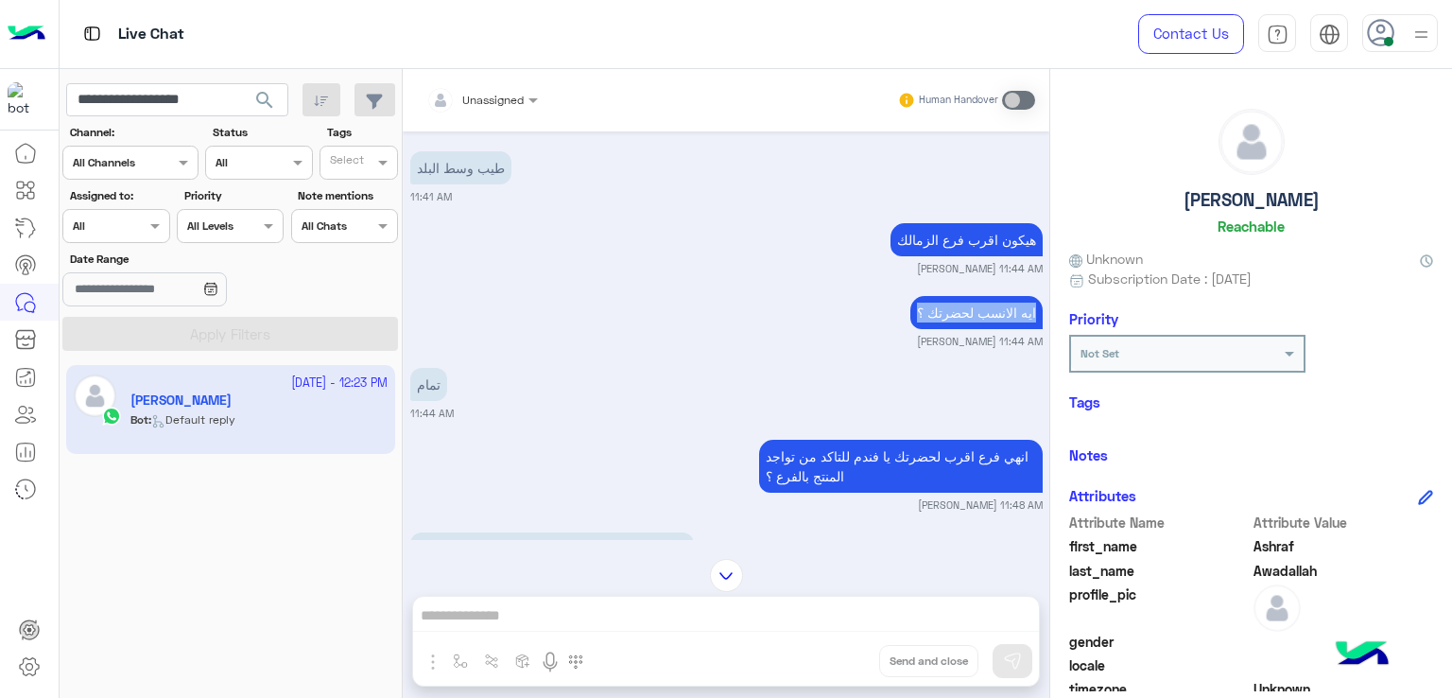
click at [987, 329] on p "ايه الانسب لحضرتك ؟" at bounding box center [976, 312] width 132 height 33
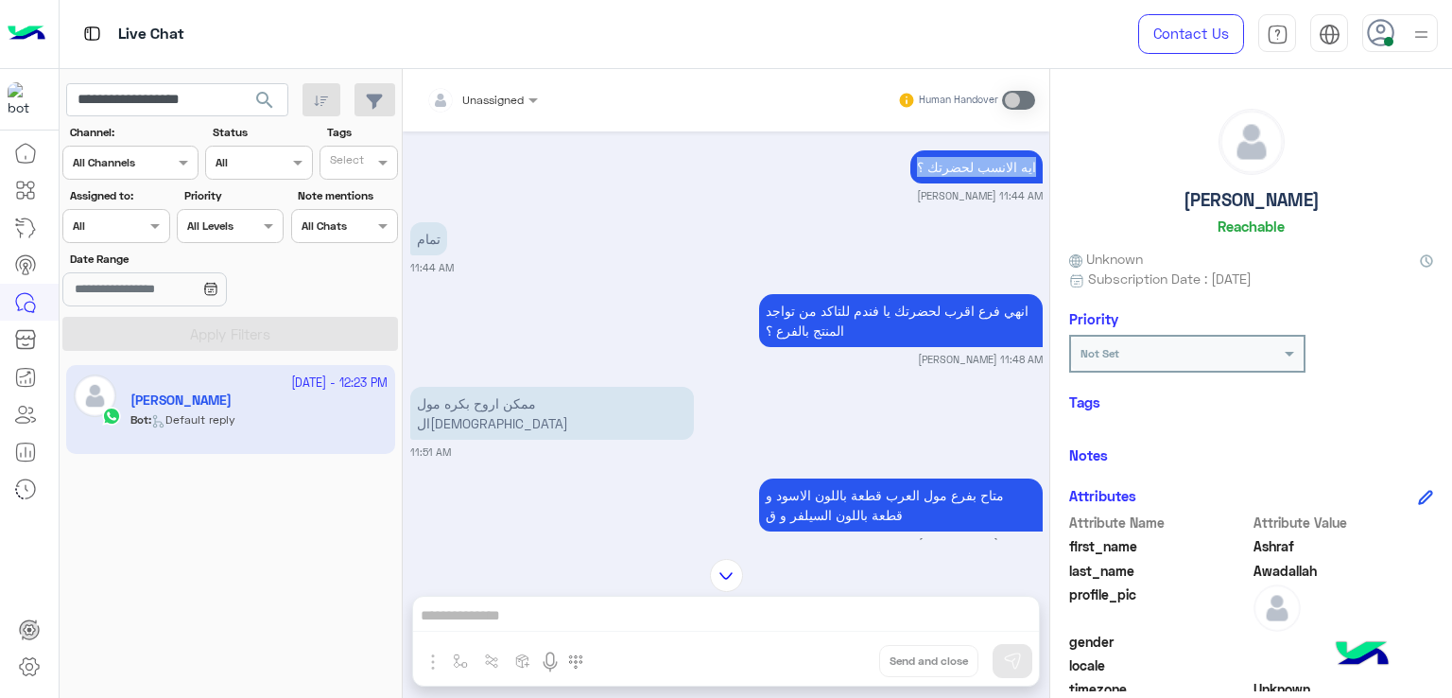
scroll to position [3550, 0]
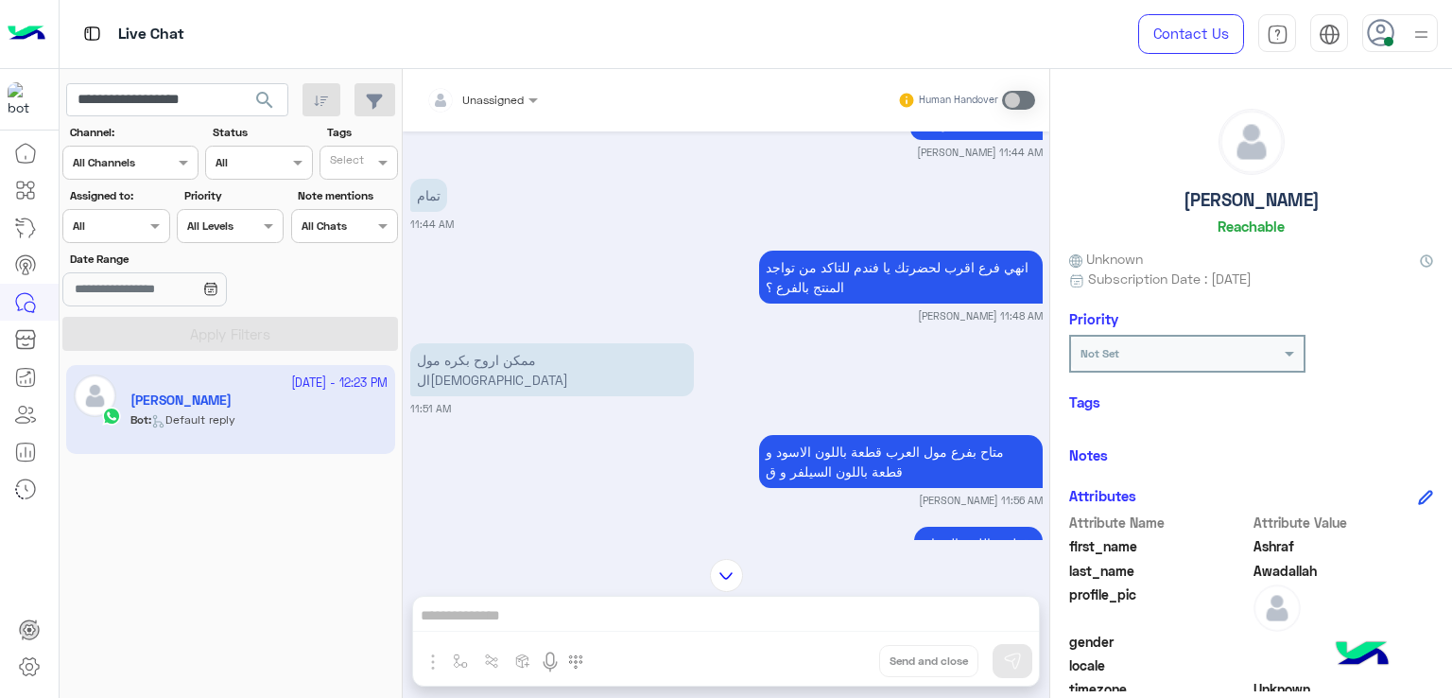
click at [858, 302] on p "انهي فرع اقرب لحضرتك يا فندم للتاكد من تواجد المنتج بالفرع ؟" at bounding box center [901, 276] width 284 height 53
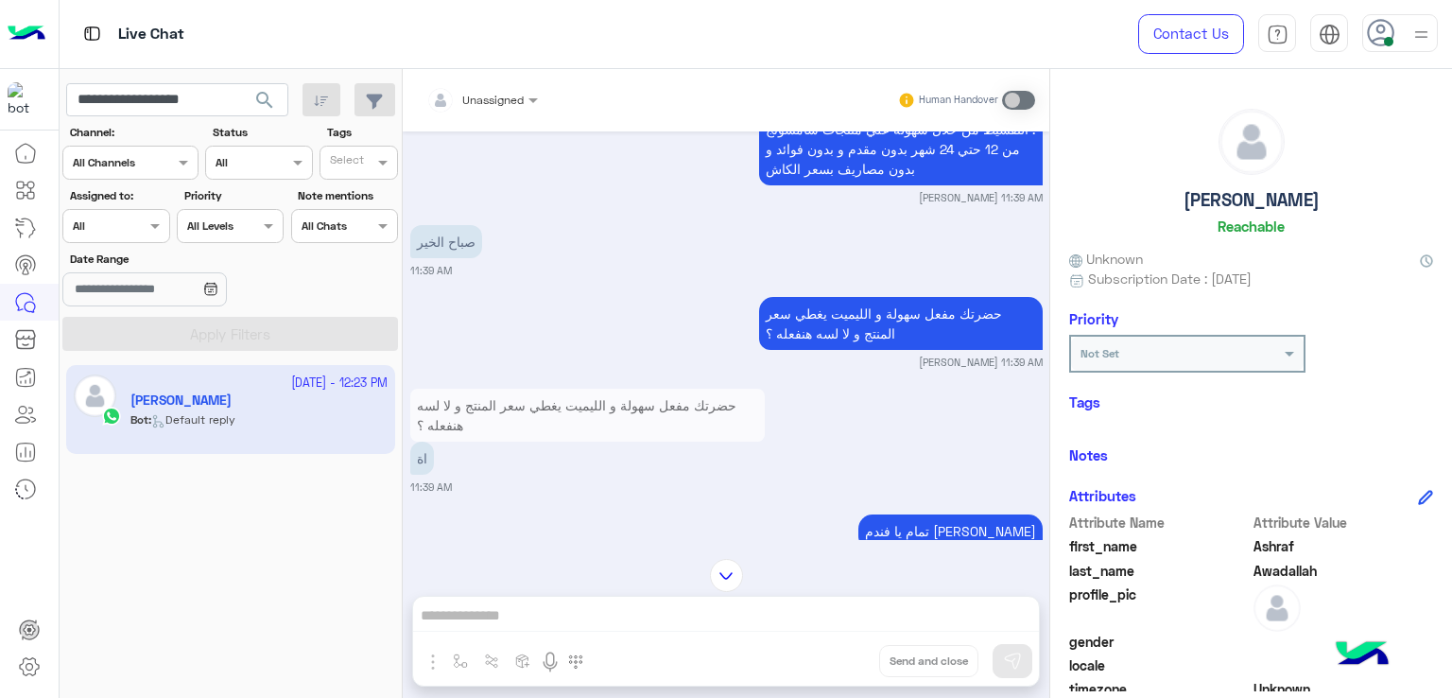
scroll to position [2794, 0]
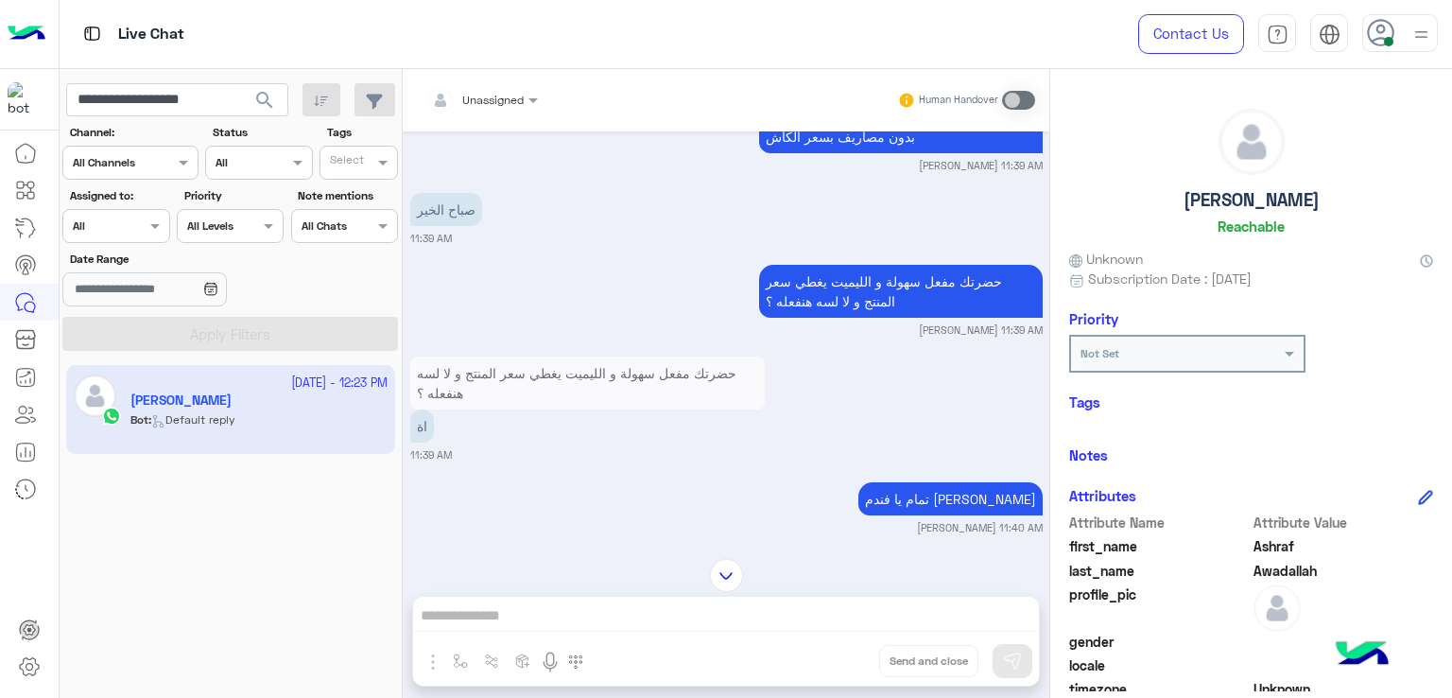
click at [427, 226] on p "صباح الخير" at bounding box center [446, 209] width 72 height 33
click at [888, 318] on p "حضرتك مفعل سهولة و الليميت يغطي سعر المنتج و لا لسه هنفعله ؟" at bounding box center [901, 291] width 284 height 53
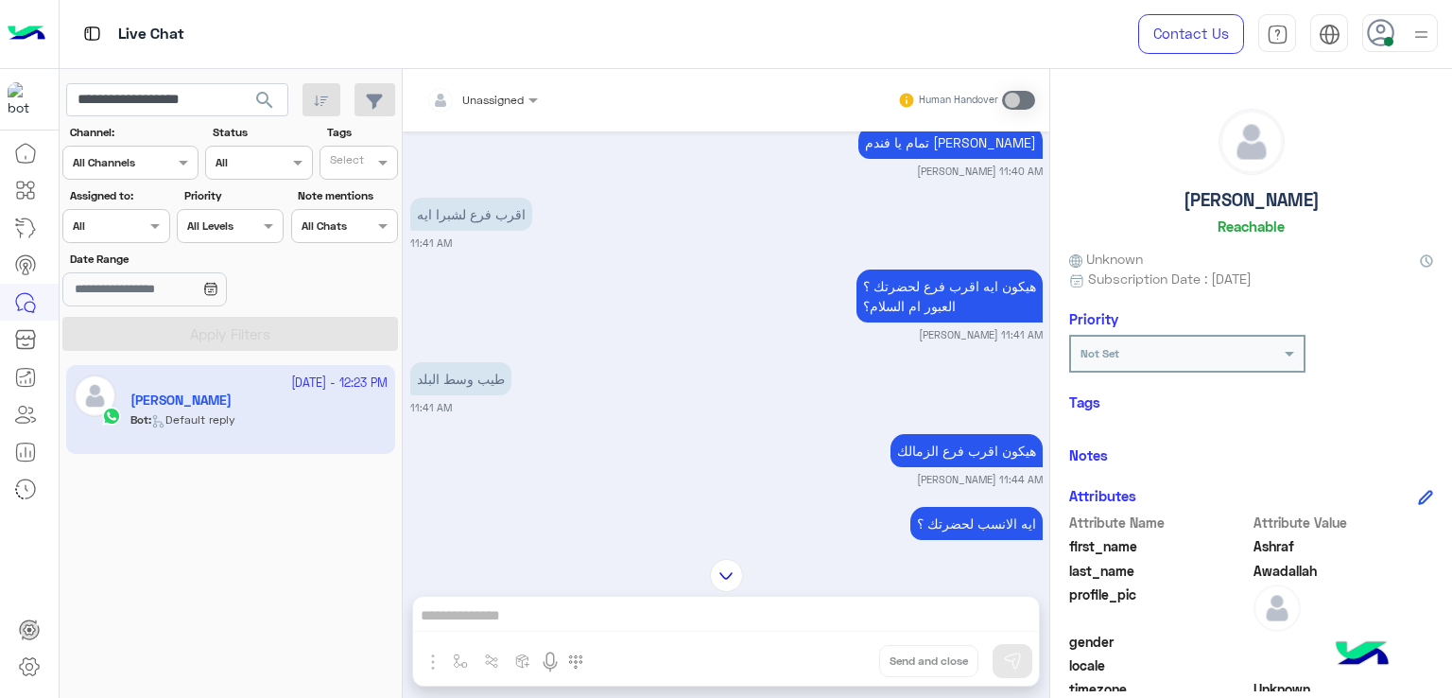
scroll to position [3172, 0]
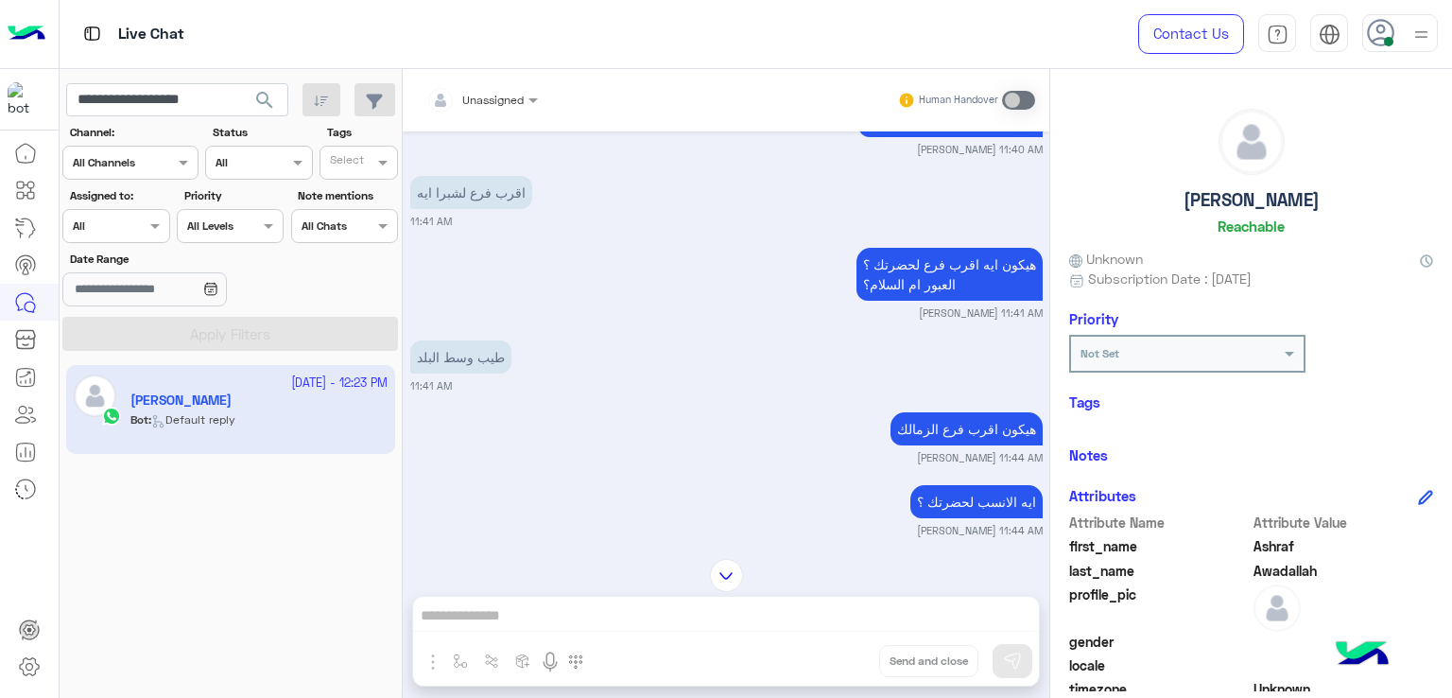
click at [890, 296] on p "هيكون ايه اقرب فرع لحضرتك ؟ العبور ام السلام؟" at bounding box center [949, 274] width 186 height 53
click at [886, 301] on p "هيكون ايه اقرب فرع لحضرتك ؟ العبور ام السلام؟" at bounding box center [949, 274] width 186 height 53
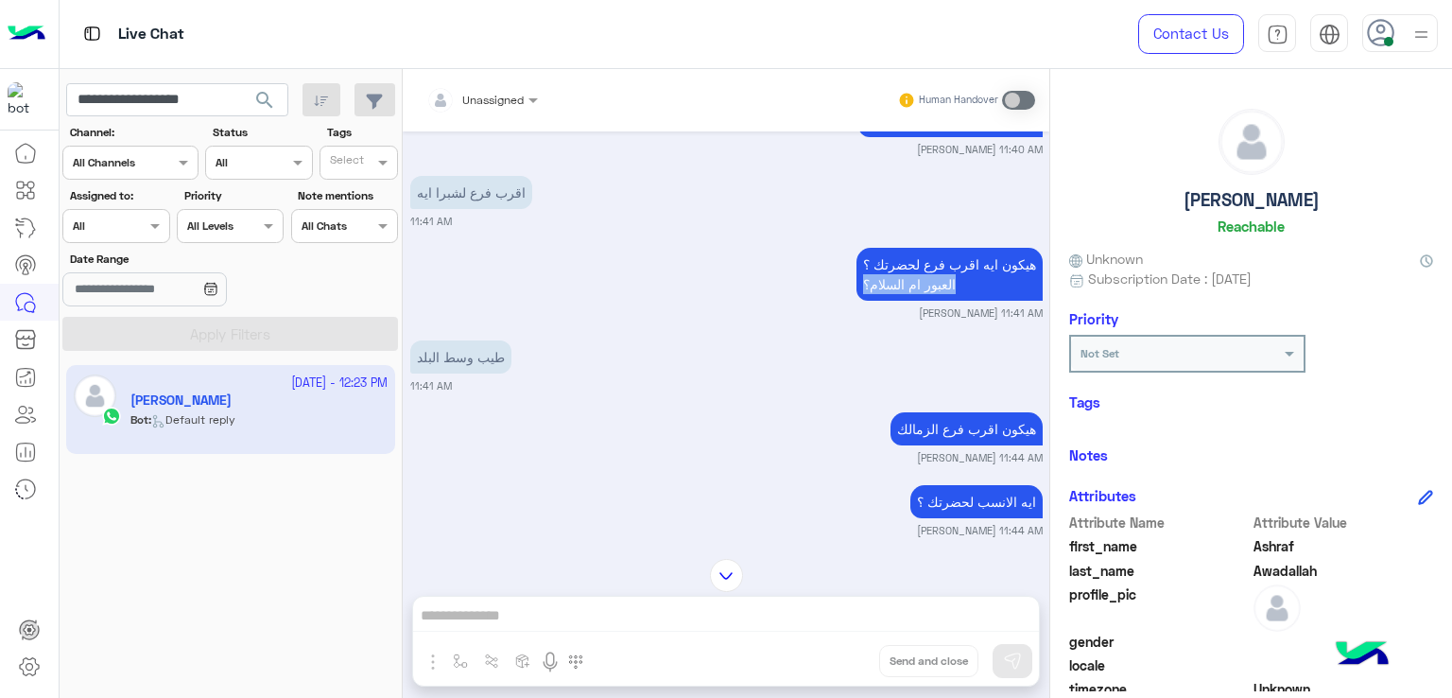
click at [886, 301] on p "هيكون ايه اقرب فرع لحضرتك ؟ العبور ام السلام؟" at bounding box center [949, 274] width 186 height 53
click at [485, 373] on p "طيب وسط البلد" at bounding box center [460, 356] width 101 height 33
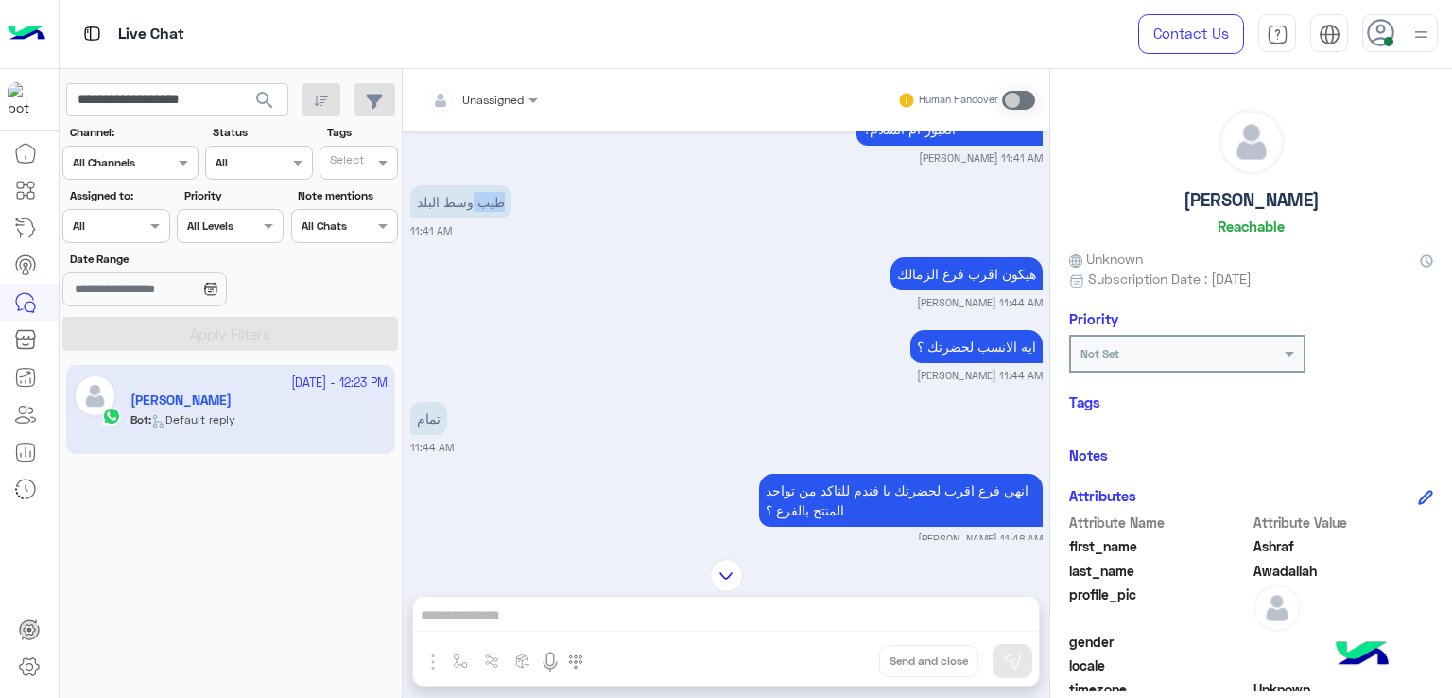
scroll to position [3361, 0]
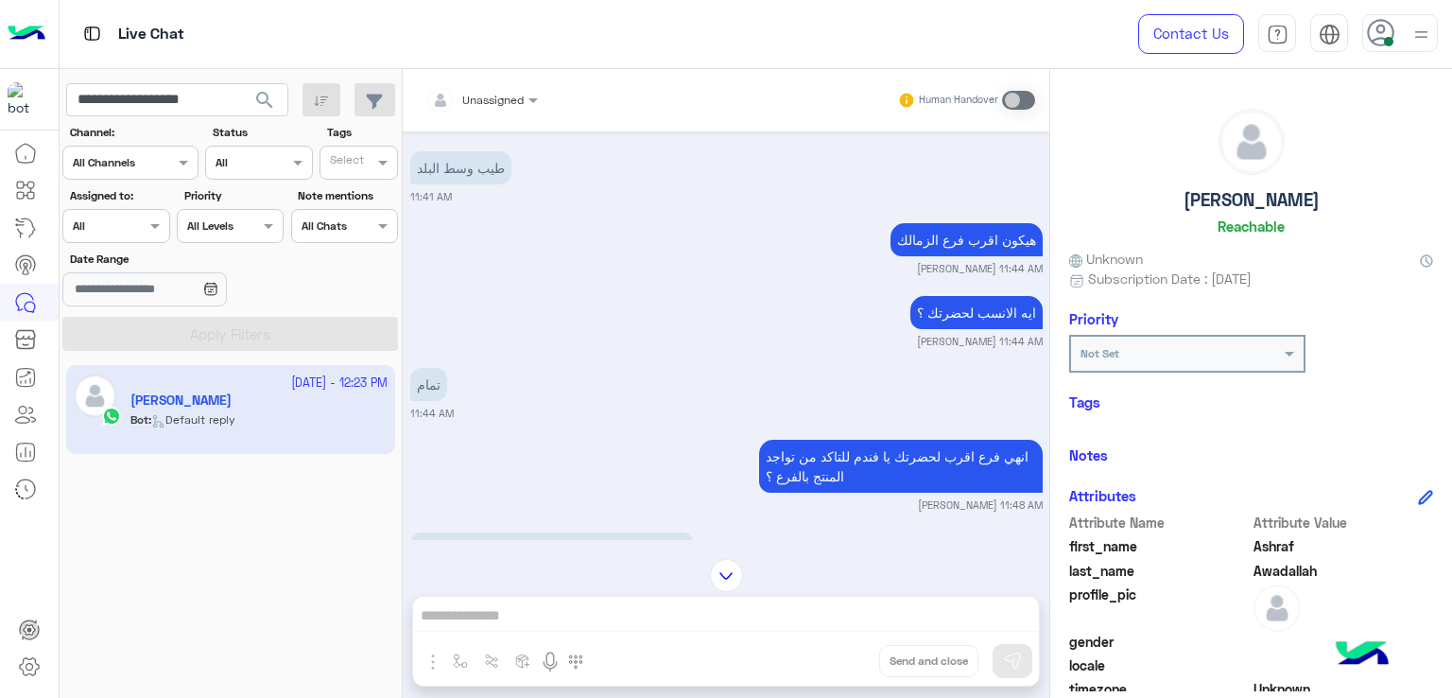
click at [974, 256] on p "هيكون اقرب فرع الزمالك" at bounding box center [966, 239] width 152 height 33
click at [968, 329] on p "ايه الانسب لحضرتك ؟" at bounding box center [976, 312] width 132 height 33
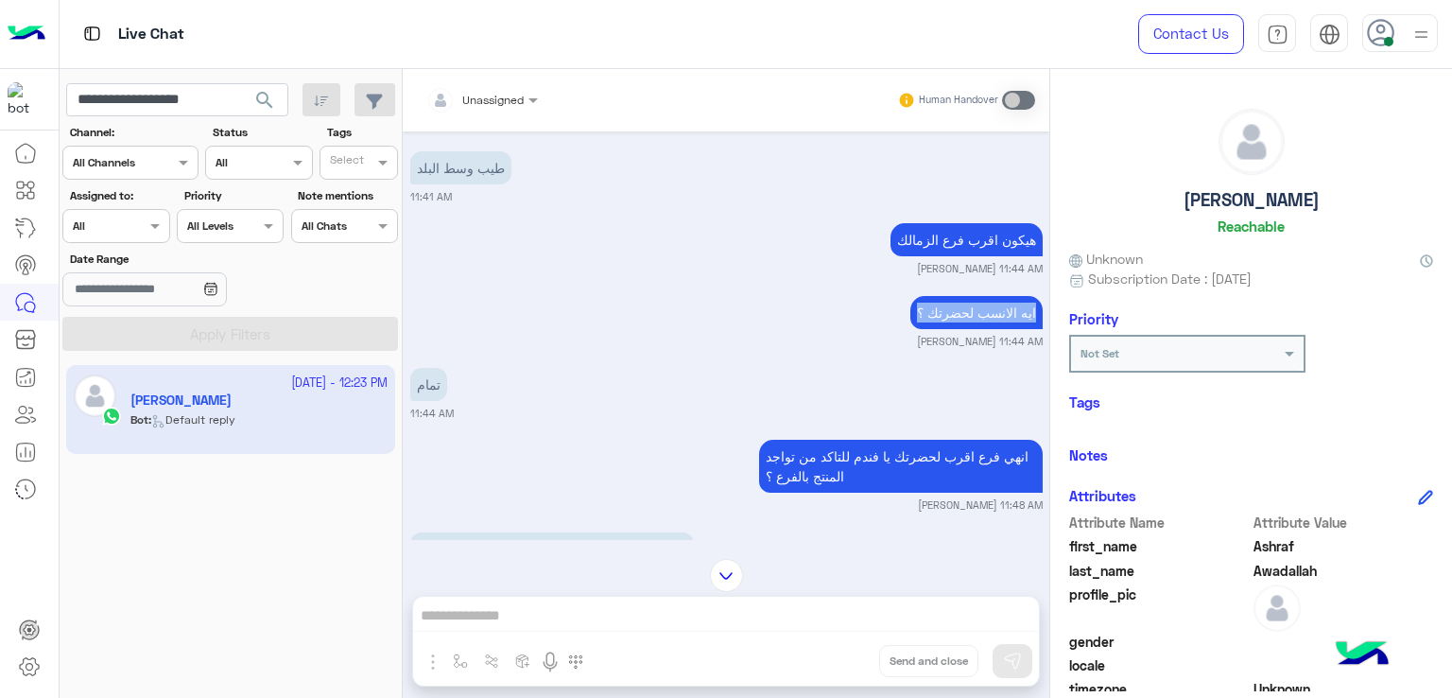
click at [968, 329] on p "ايه الانسب لحضرتك ؟" at bounding box center [976, 312] width 132 height 33
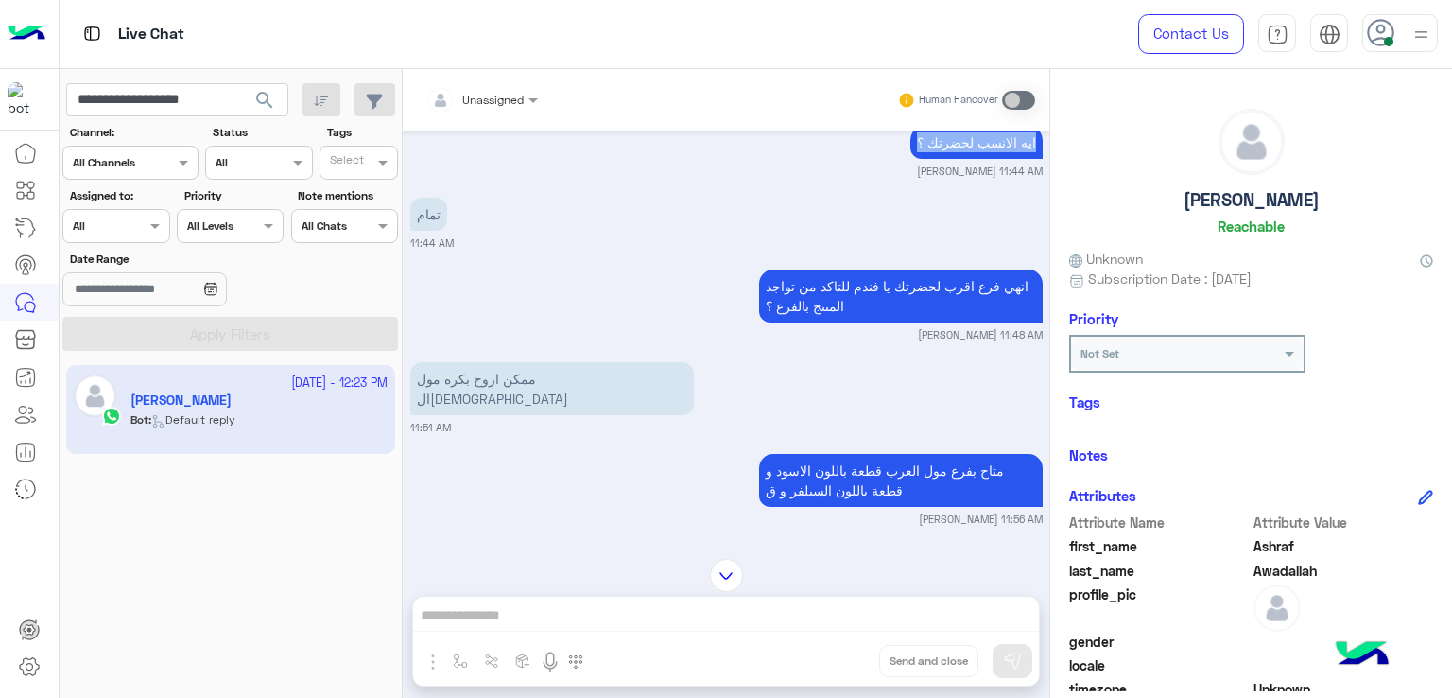
scroll to position [3550, 0]
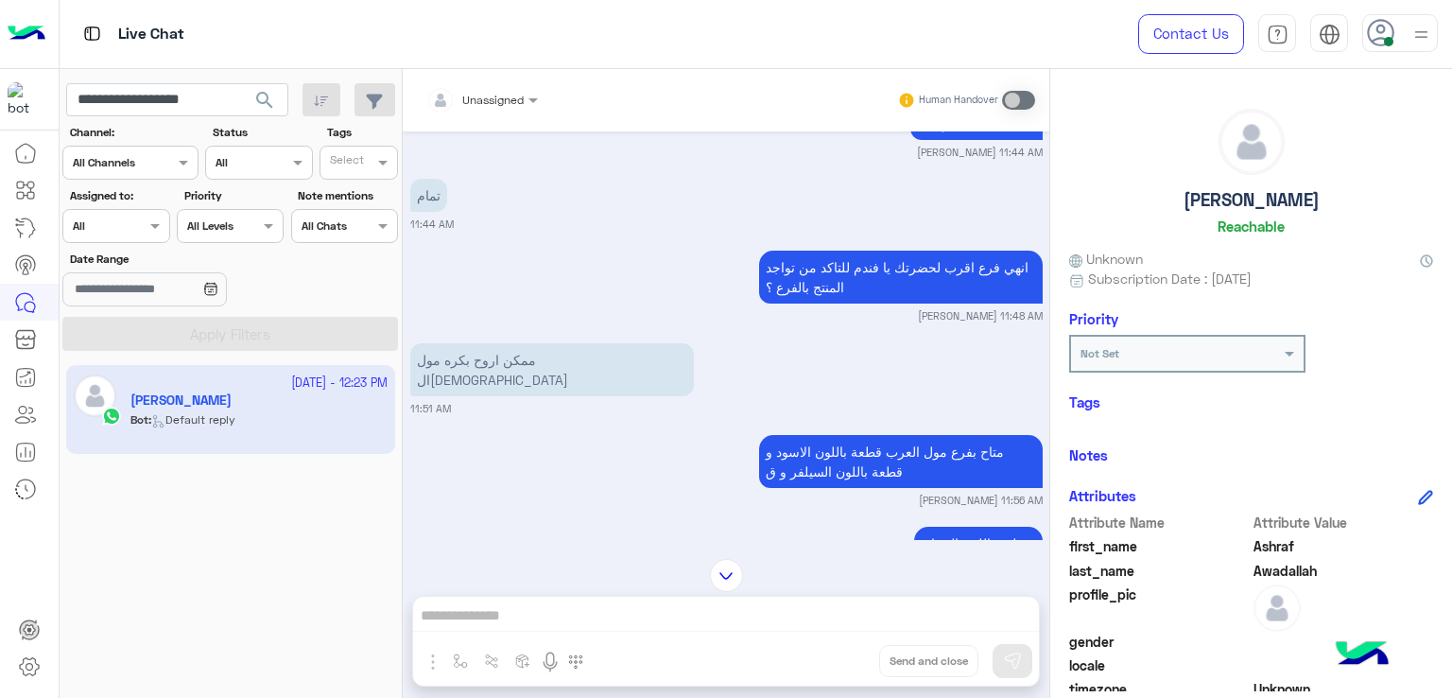
click at [823, 303] on p "انهي فرع اقرب لحضرتك يا فندم للتاكد من تواجد المنتج بالفرع ؟" at bounding box center [901, 276] width 284 height 53
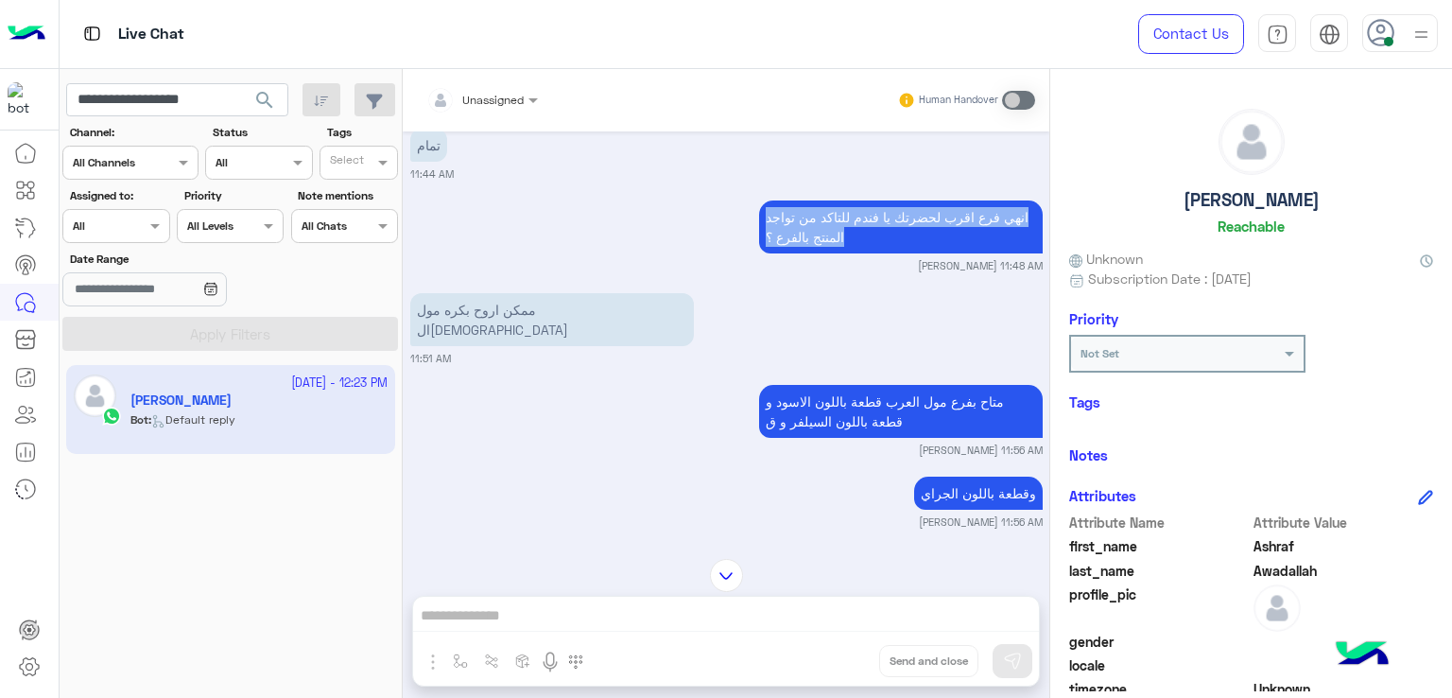
scroll to position [3645, 0]
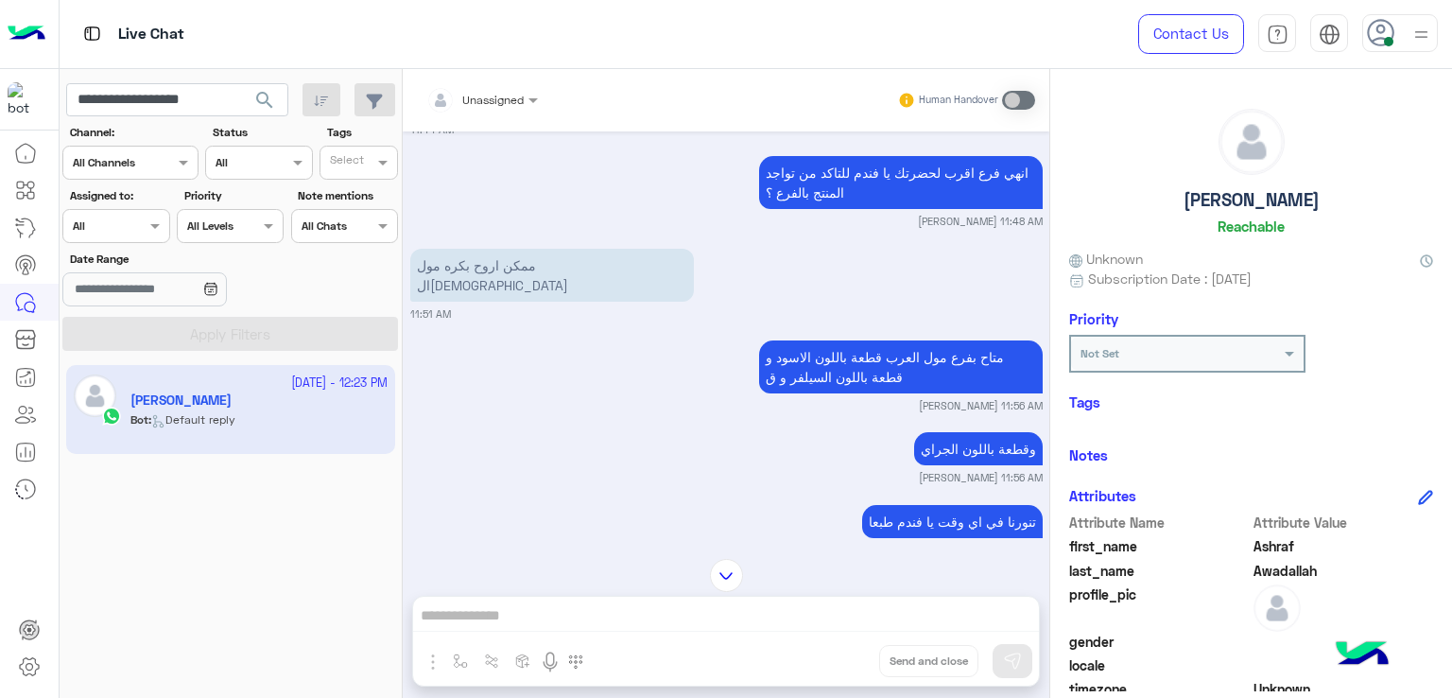
click at [542, 292] on p "ممكن اروح بكره مول ال[DEMOGRAPHIC_DATA]" at bounding box center [552, 275] width 284 height 53
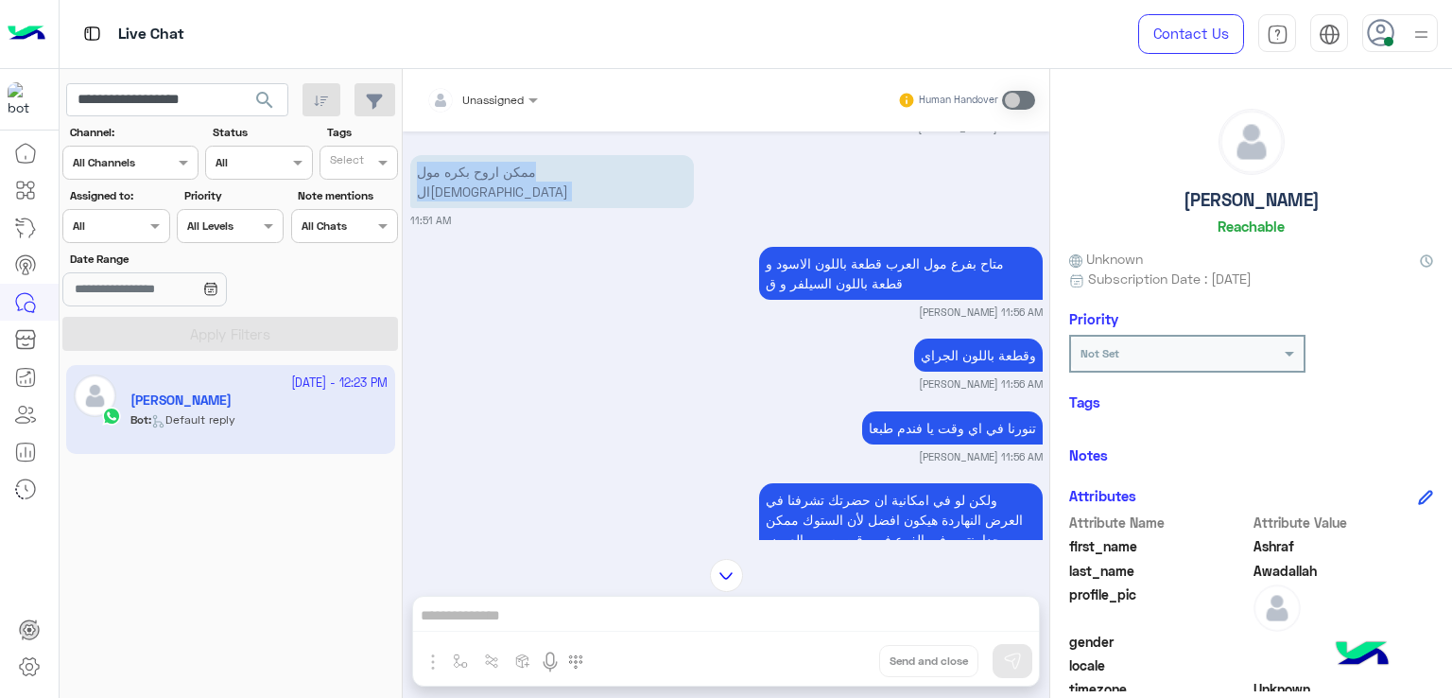
scroll to position [3834, 0]
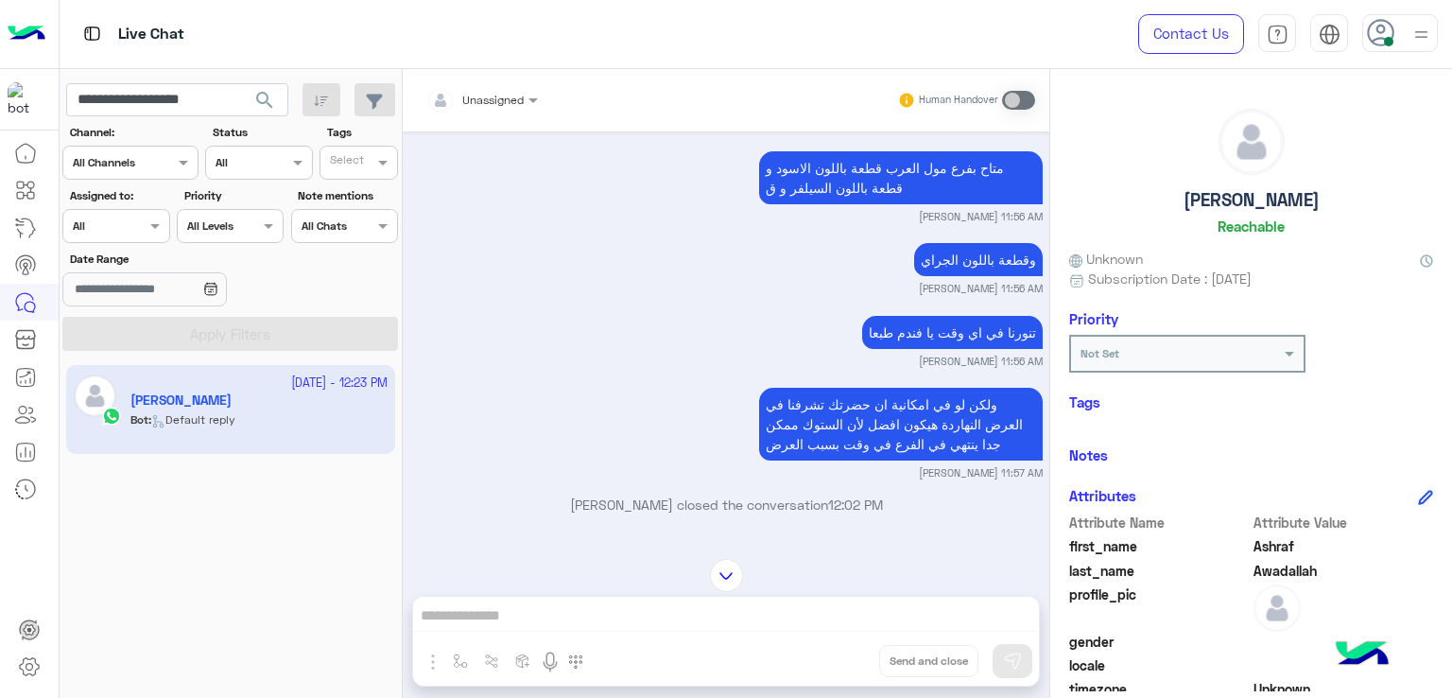
click at [789, 187] on p "متاح بفرع مول العرب قطعة باللون الاسود و قطعة باللون السيلفر و ق" at bounding box center [901, 177] width 284 height 53
click at [966, 273] on p "وقطعة باللون الجراي" at bounding box center [978, 259] width 129 height 33
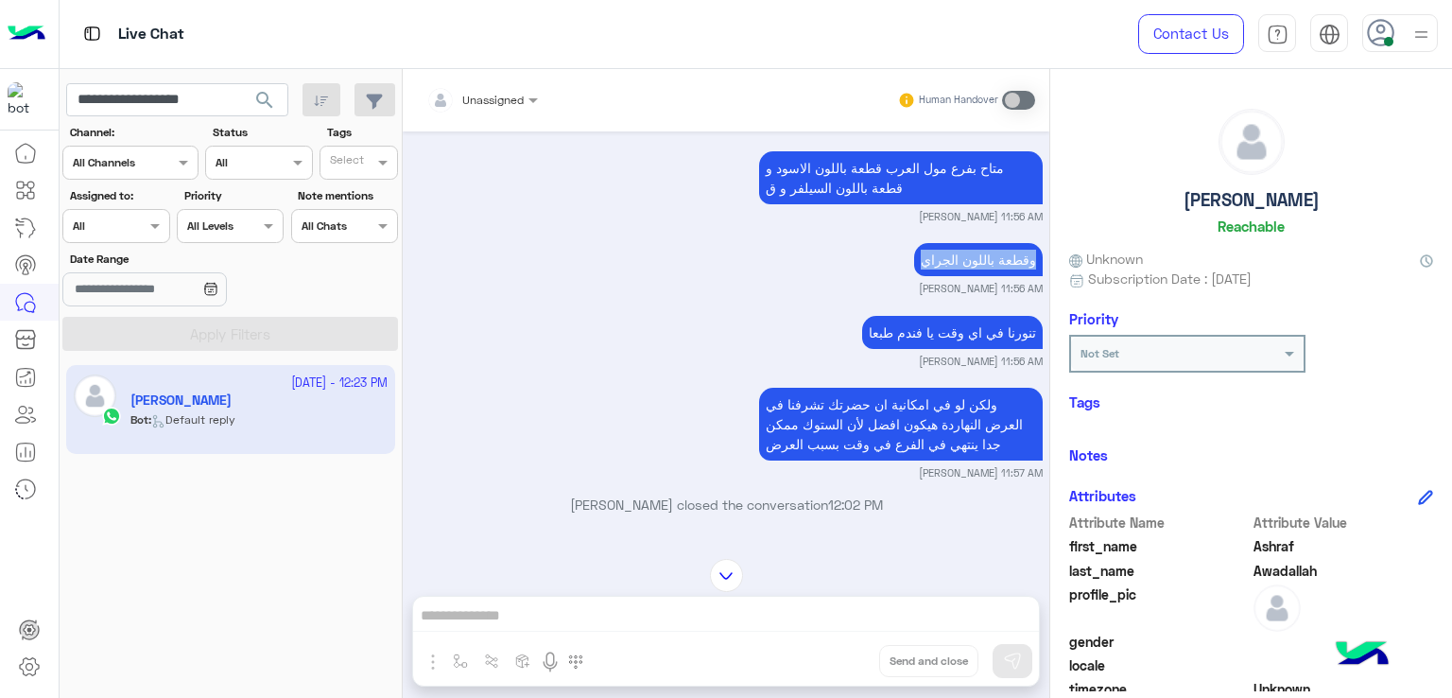
click at [966, 273] on p "وقطعة باللون الجراي" at bounding box center [978, 259] width 129 height 33
click at [907, 349] on p "تنورنا في اي وقت يا فندم طبعا" at bounding box center [952, 332] width 181 height 33
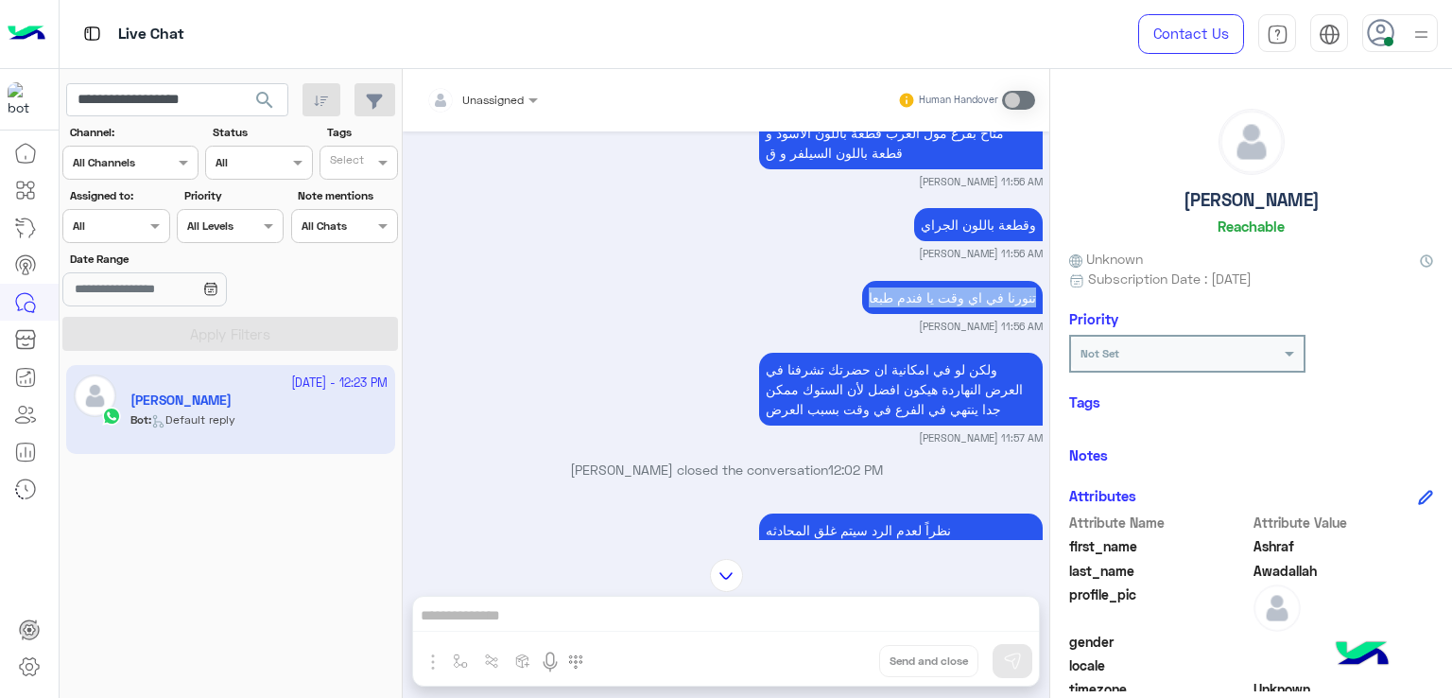
scroll to position [3928, 0]
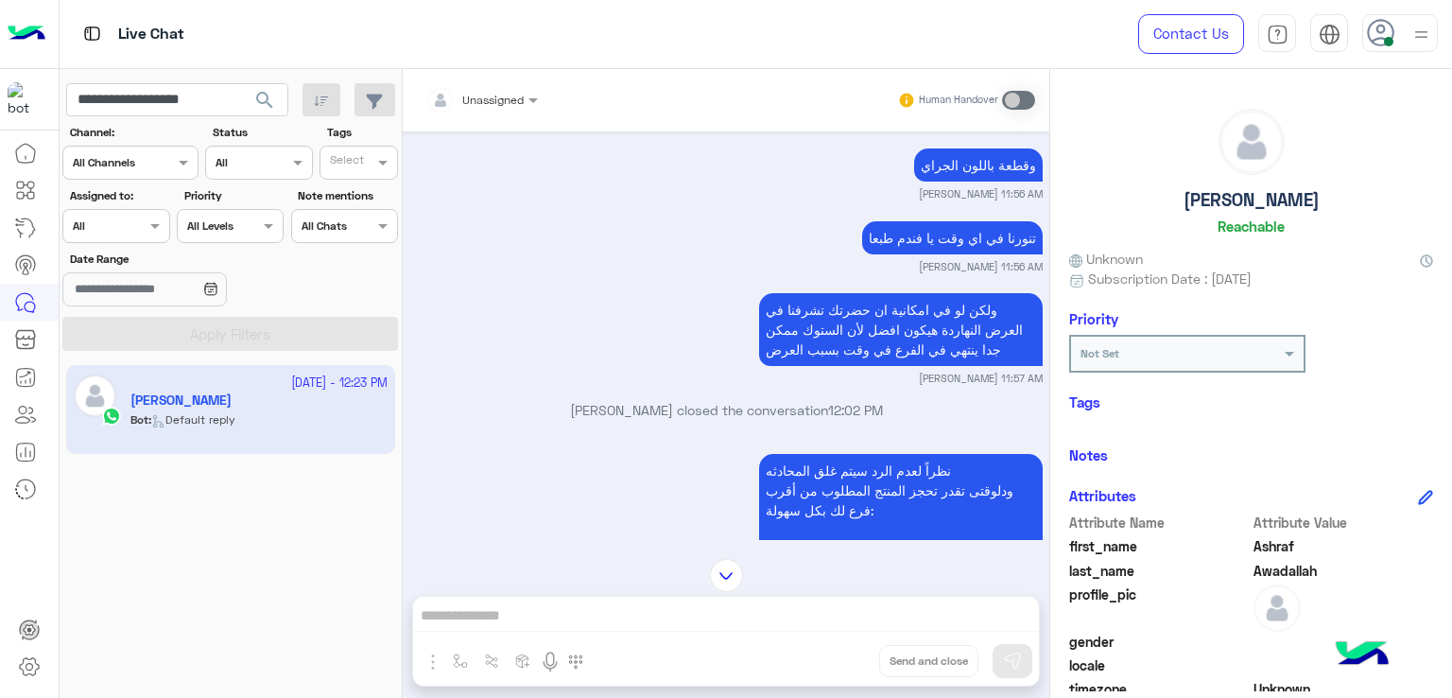
click at [806, 350] on p "ولكن لو في امكانية ان حضرتك تشرفنا في العرض النهاردة هيكون افضل لأن الستوك ممكن…" at bounding box center [901, 329] width 284 height 73
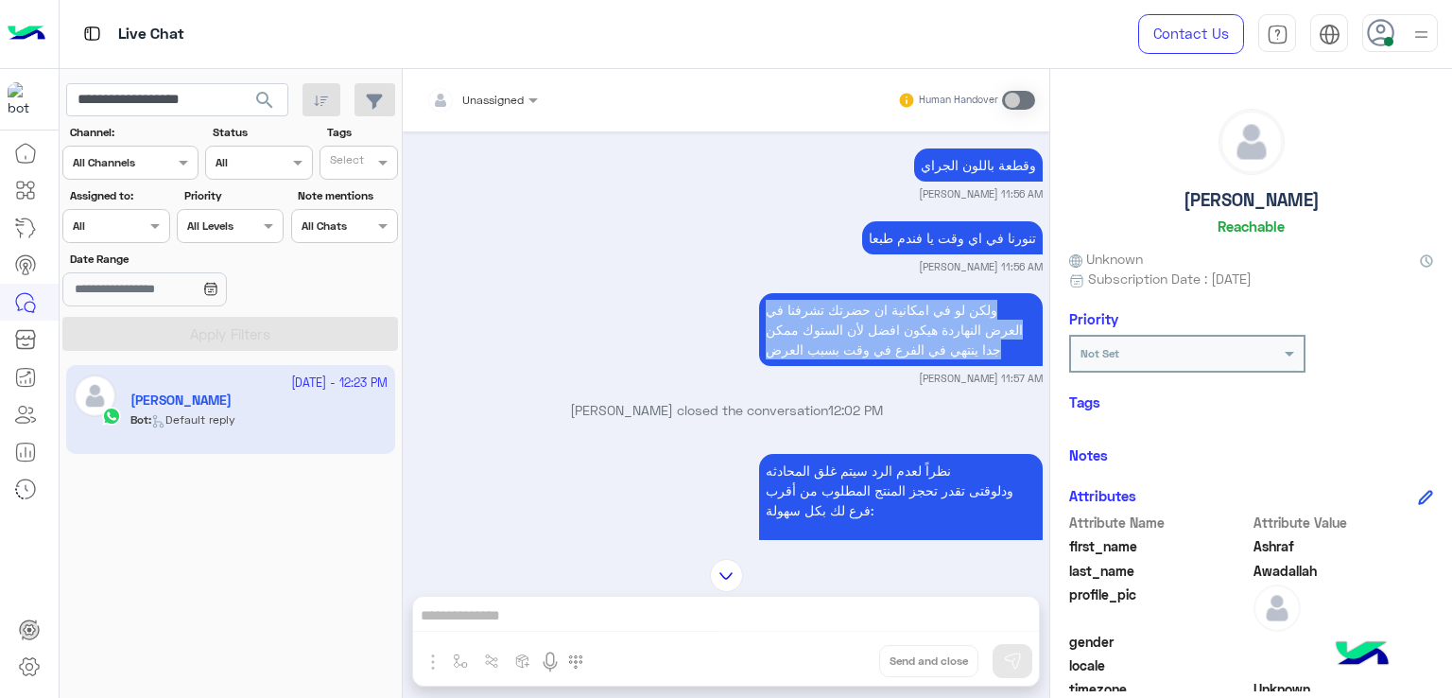
click at [806, 350] on p "ولكن لو في امكانية ان حضرتك تشرفنا في العرض النهاردة هيكون افضل لأن الستوك ممكن…" at bounding box center [901, 329] width 284 height 73
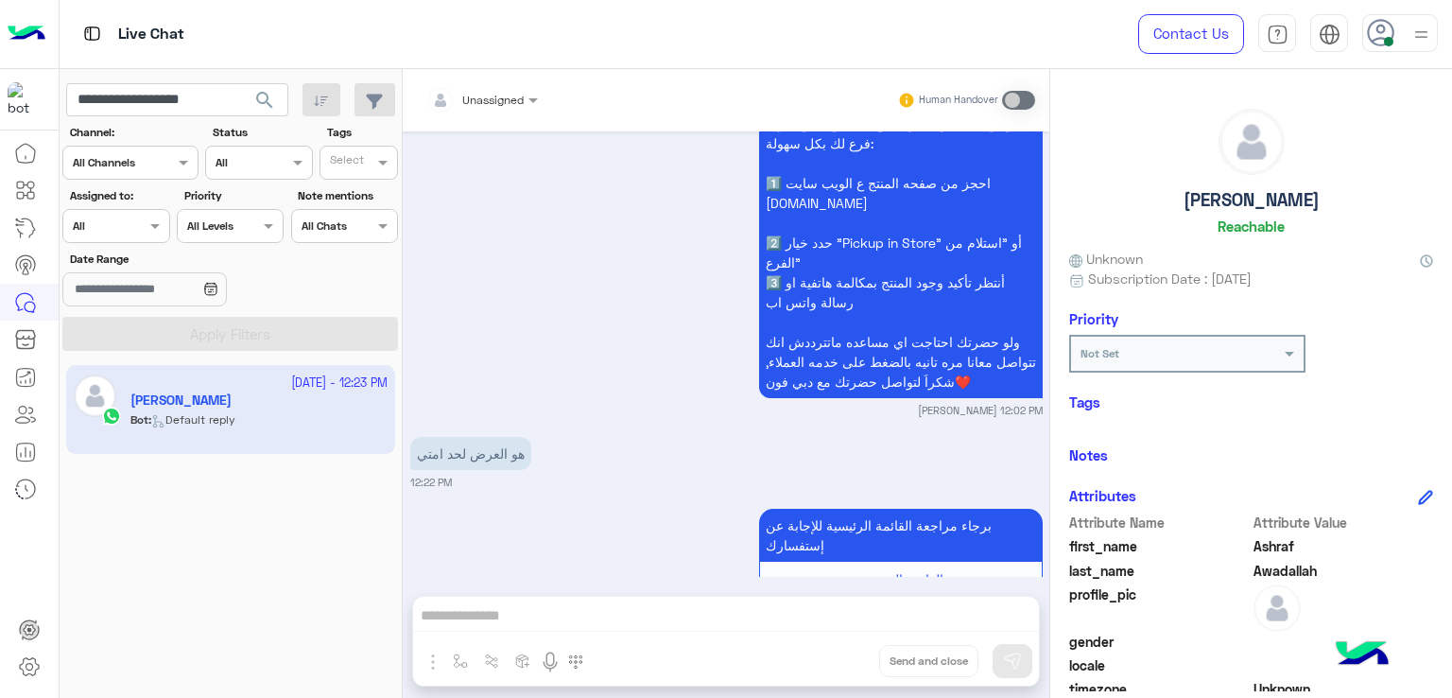
scroll to position [4366, 0]
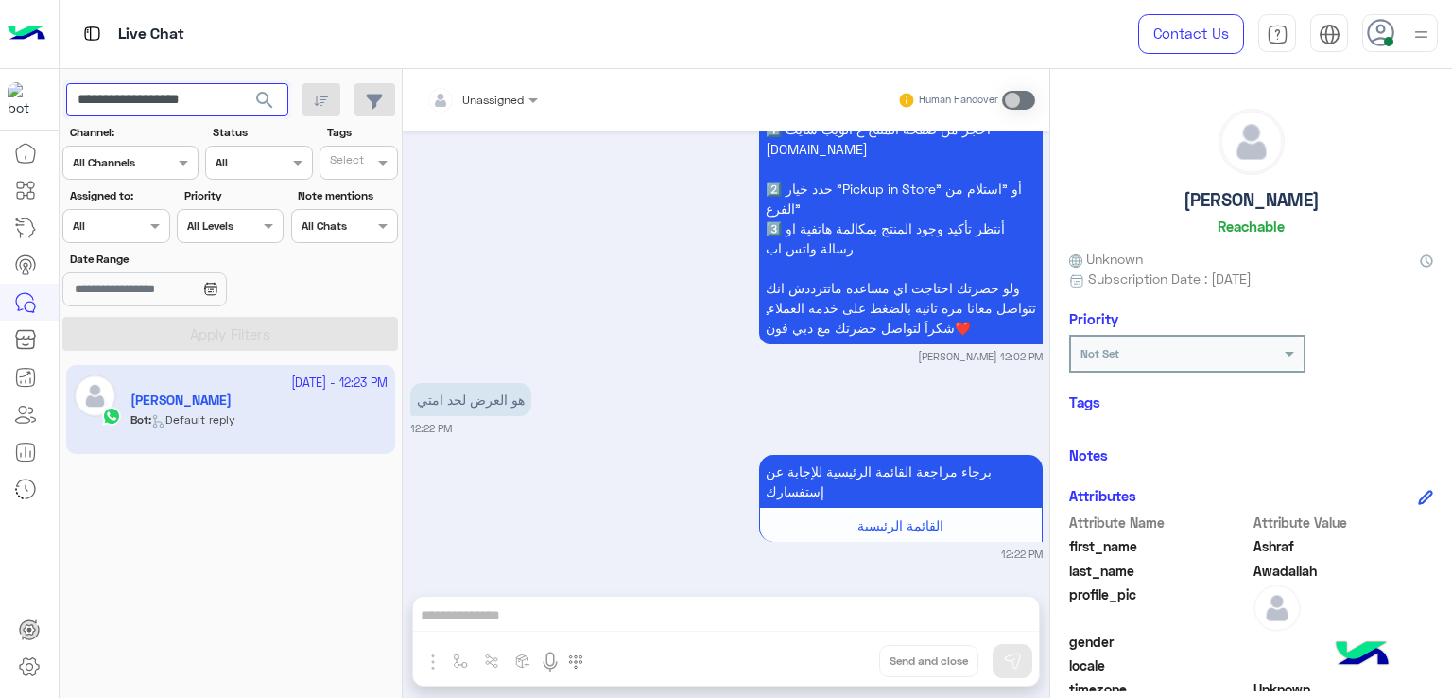
drag, startPoint x: 224, startPoint y: 98, endPoint x: 136, endPoint y: 103, distance: 88.0
click at [136, 103] on input "**********" at bounding box center [177, 100] width 222 height 34
click at [144, 95] on input "**********" at bounding box center [177, 100] width 222 height 34
paste input "text"
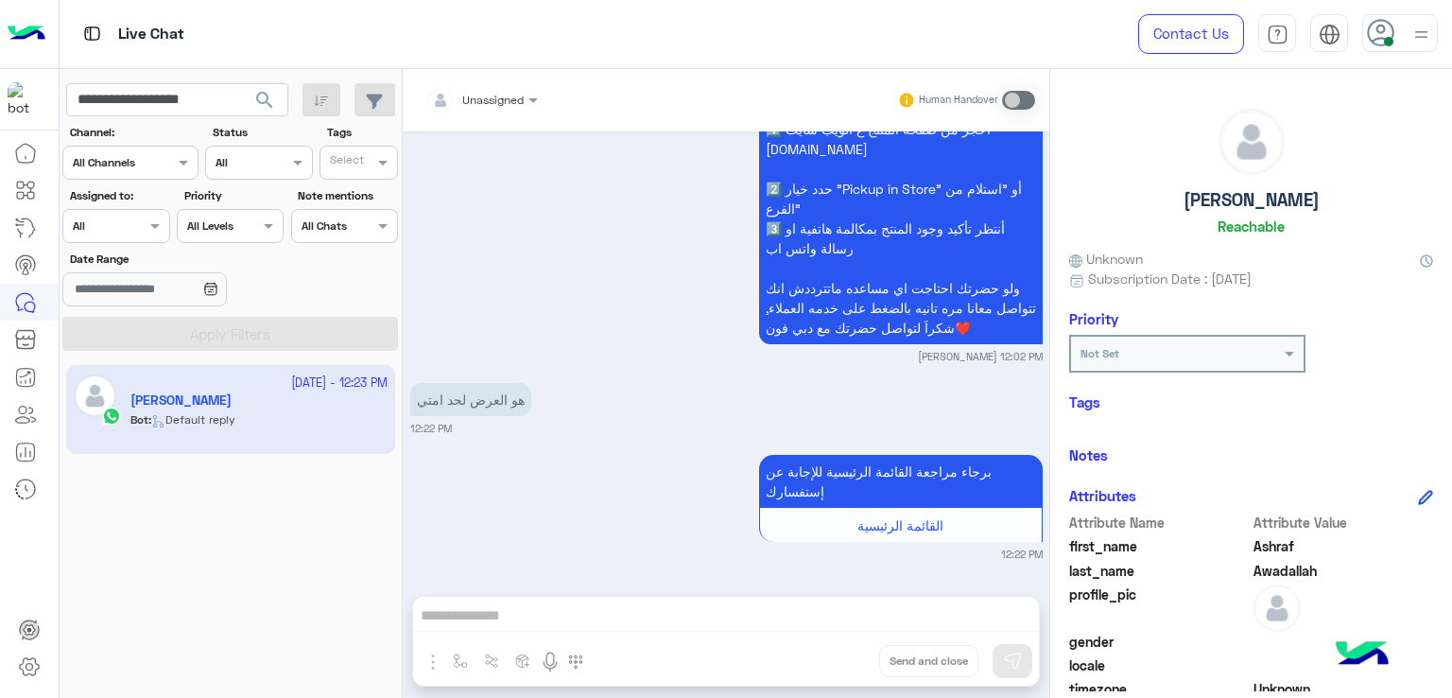
click at [255, 95] on span "search" at bounding box center [264, 100] width 23 height 23
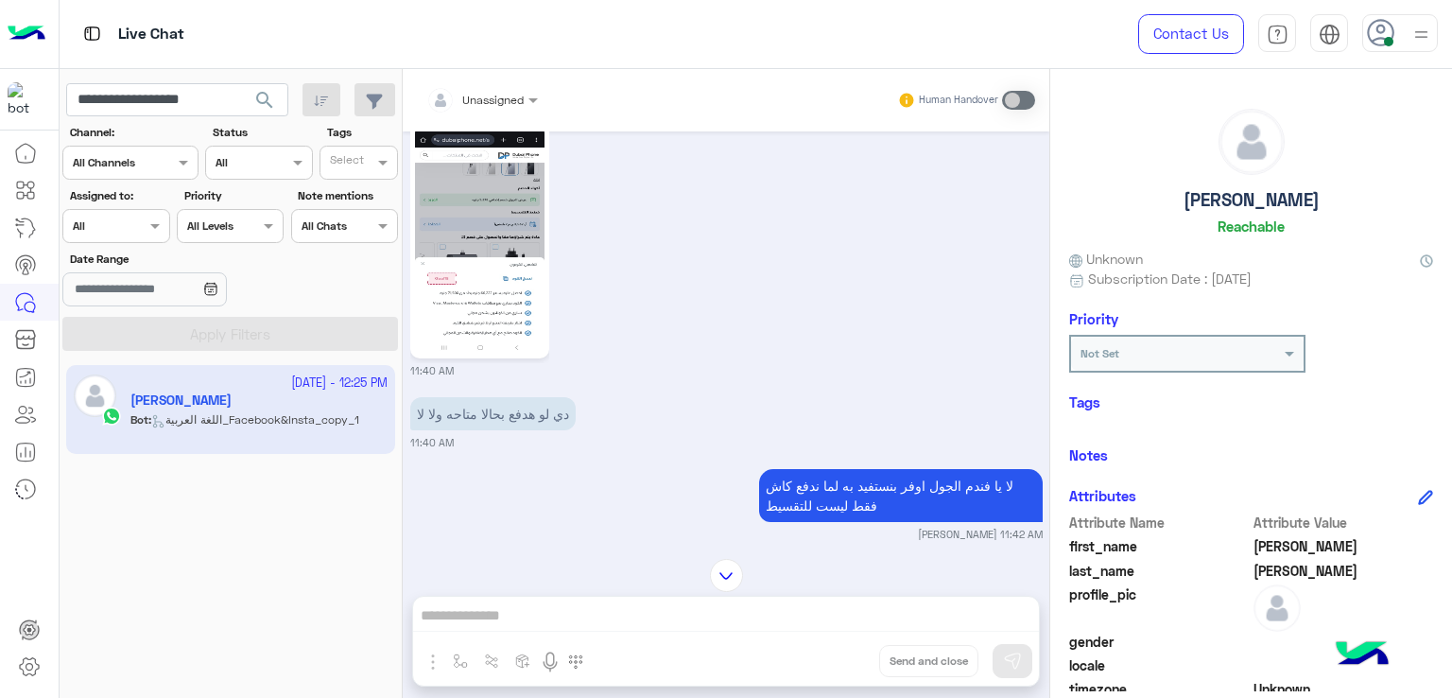
scroll to position [4818, 0]
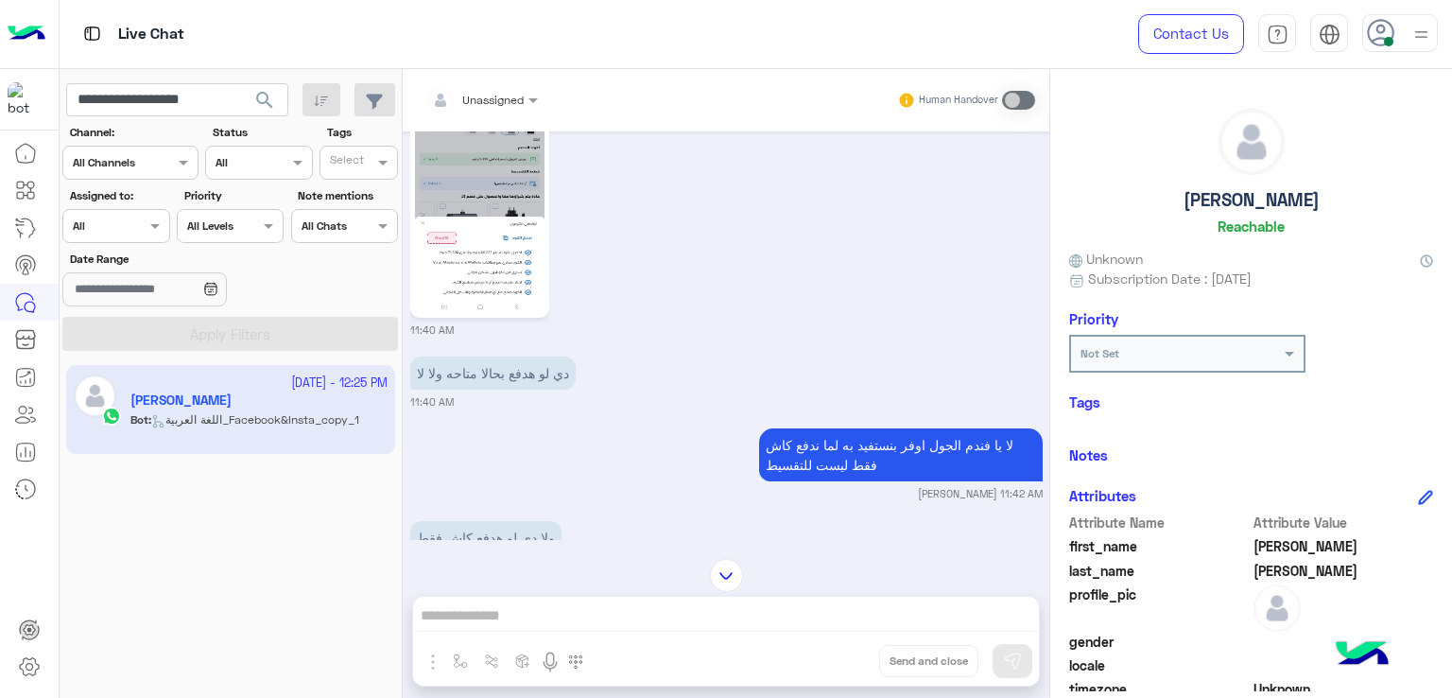
click at [513, 356] on p "دي لو هدفع بحالا متاحه ولا لا" at bounding box center [492, 372] width 165 height 33
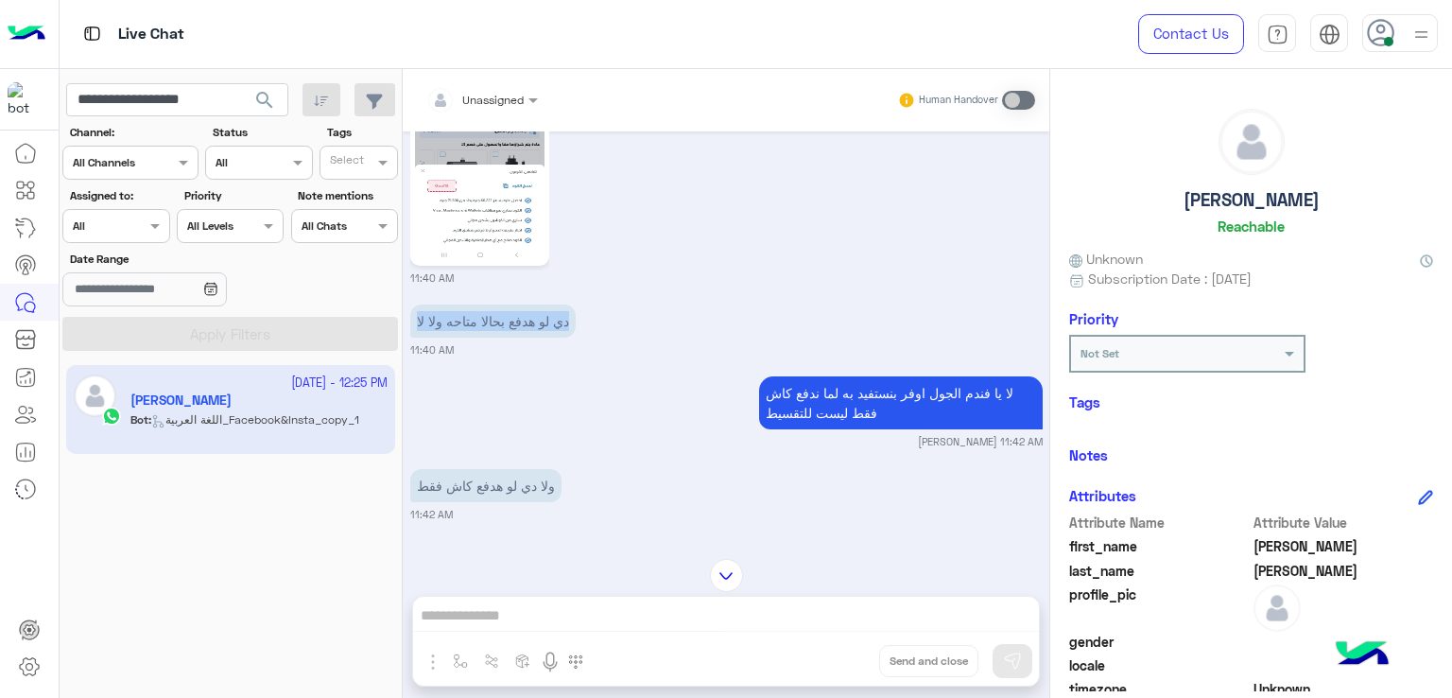
scroll to position [4913, 0]
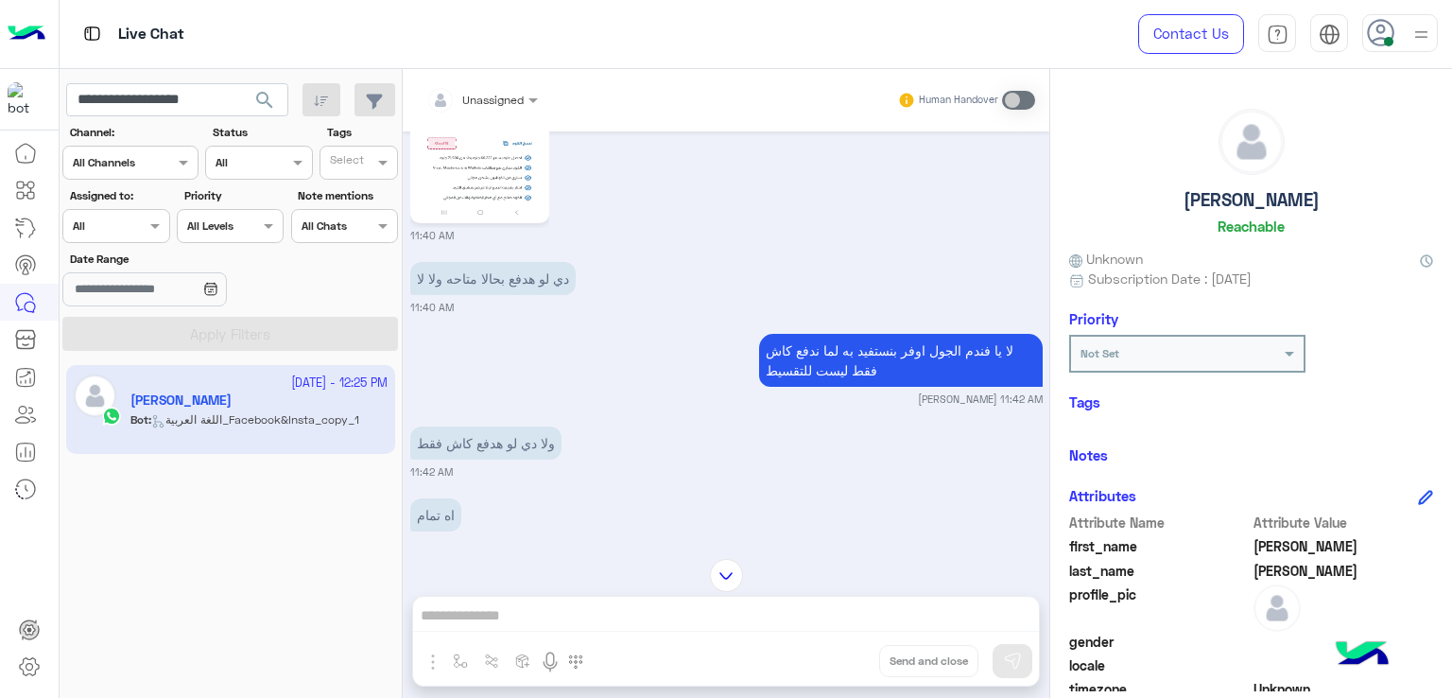
click at [851, 334] on p "لا يا فندم الجول اوفر بنستفيد به لما ندفع كاش فقط ليست للتقسيط" at bounding box center [901, 360] width 284 height 53
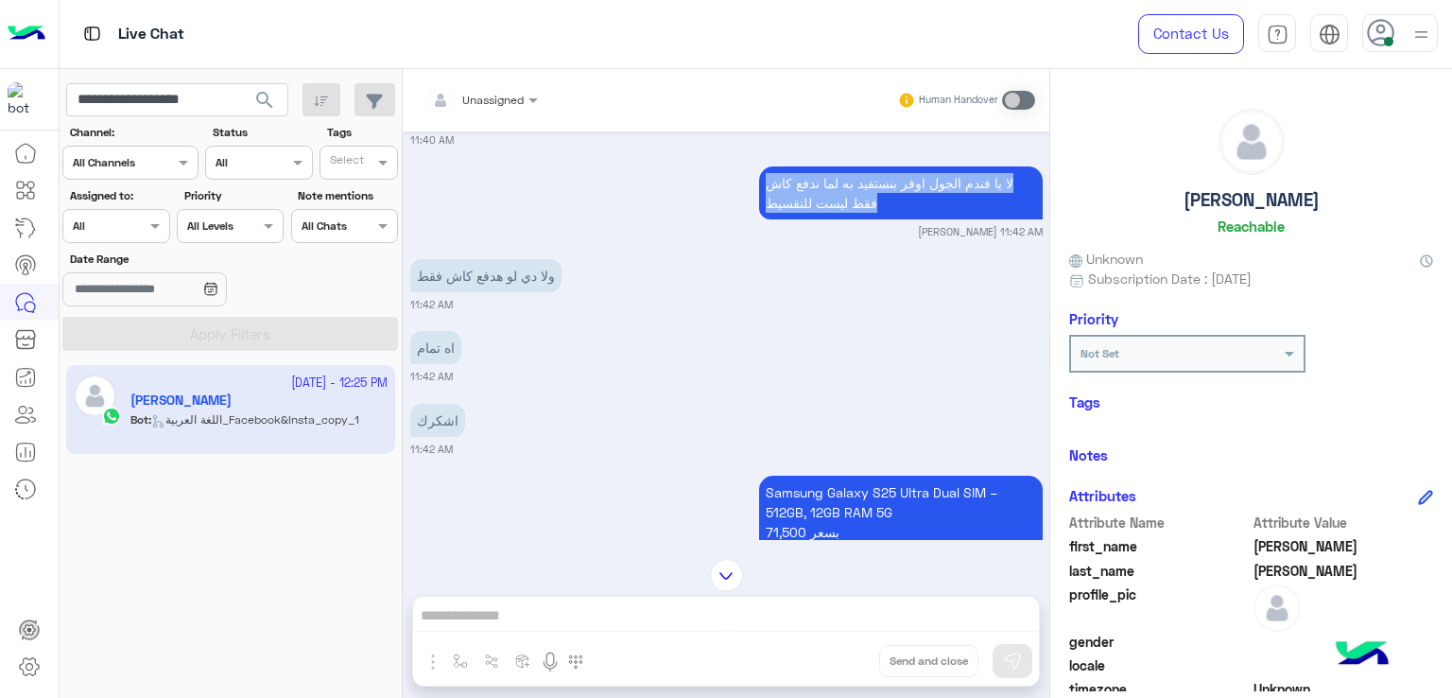
scroll to position [5102, 0]
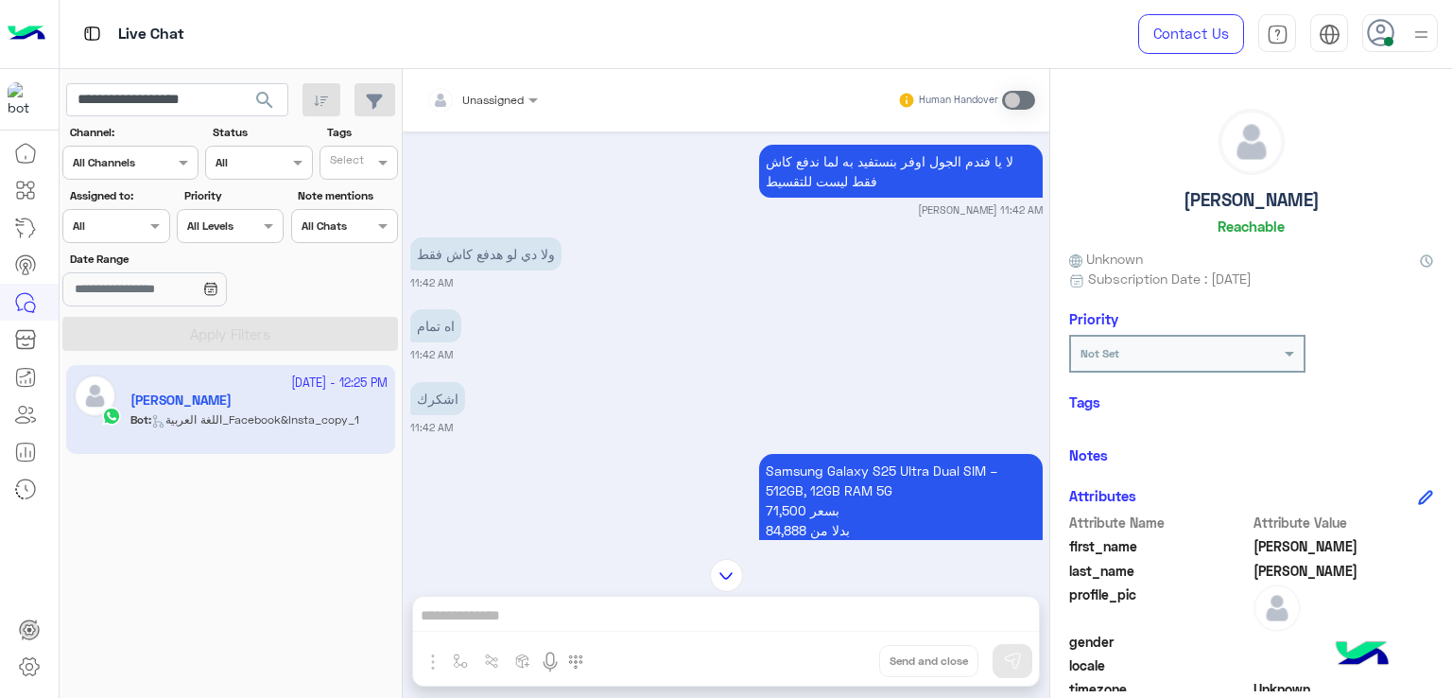
click at [500, 237] on p "ولا دي لو هدفع كاش فقط" at bounding box center [485, 253] width 151 height 33
click at [435, 309] on p "اه تمام" at bounding box center [435, 325] width 51 height 33
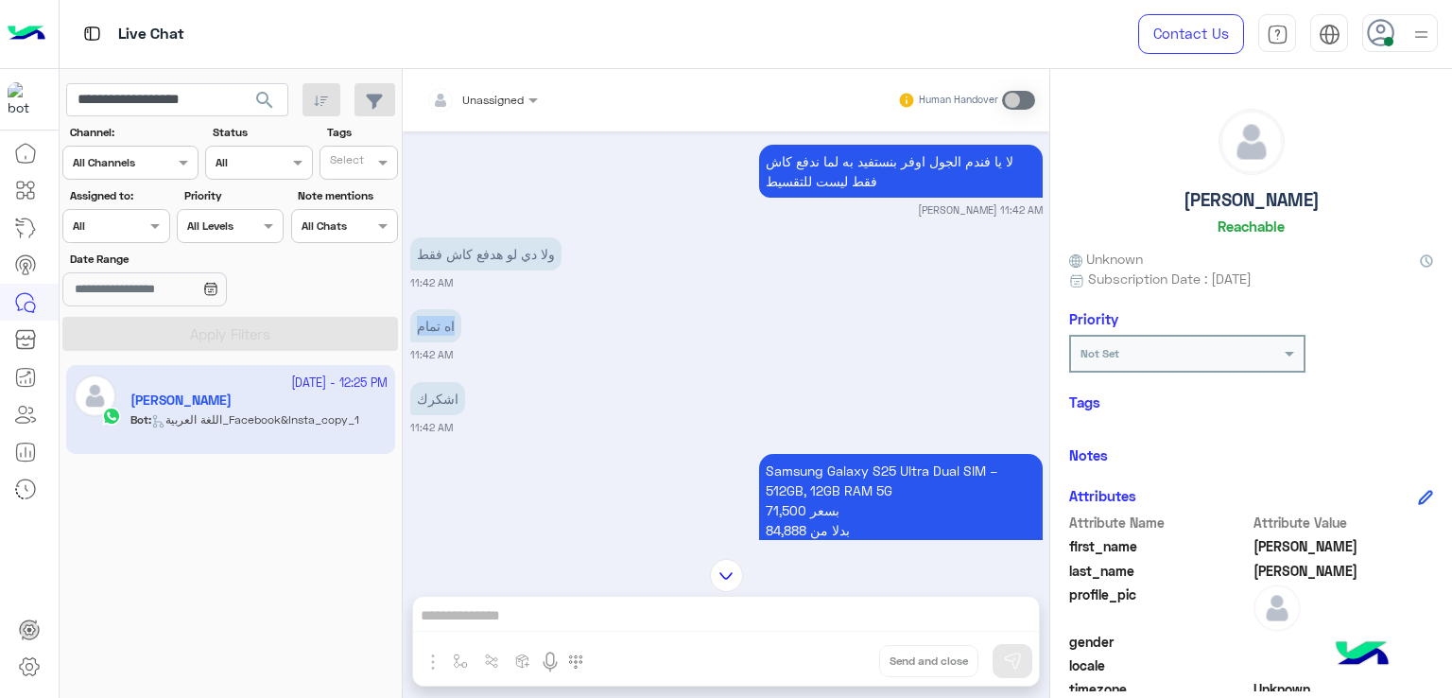
click at [435, 309] on p "اه تمام" at bounding box center [435, 325] width 51 height 33
click at [426, 382] on p "اشكرك" at bounding box center [437, 398] width 55 height 33
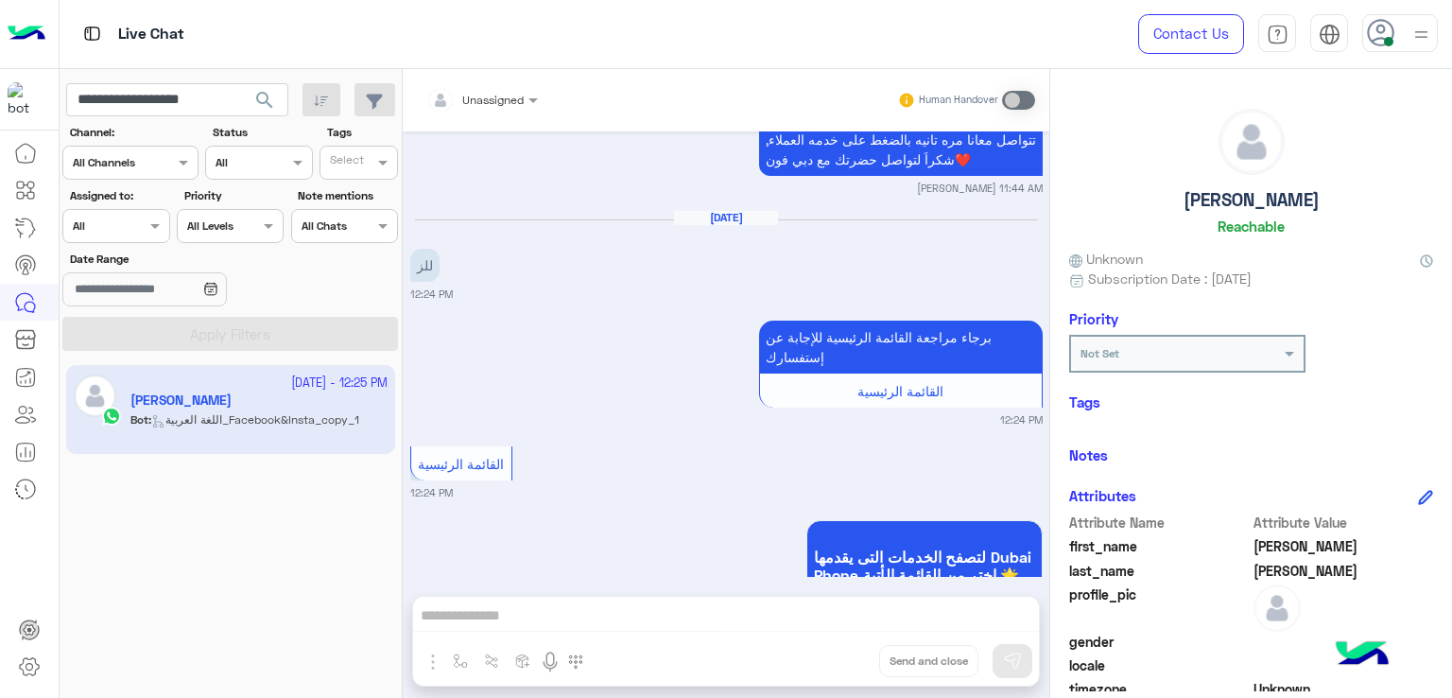
scroll to position [6047, 0]
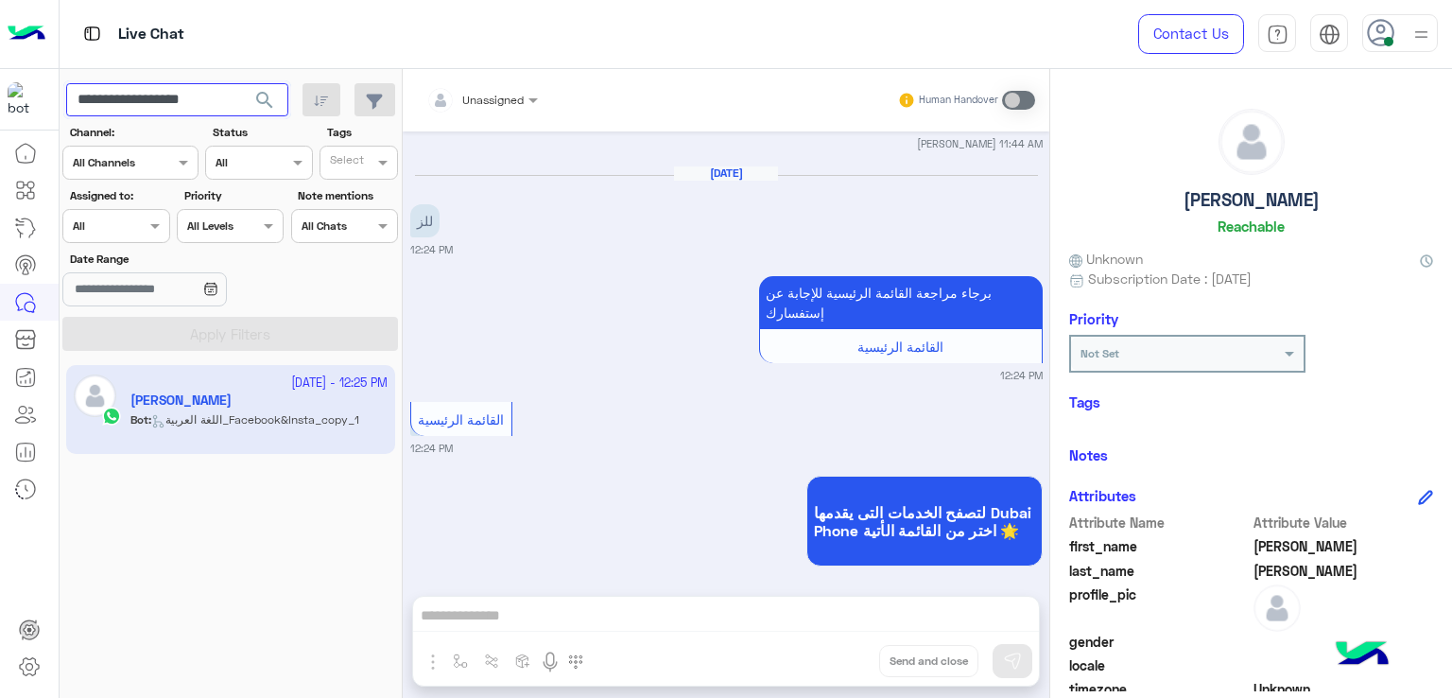
click at [193, 101] on input "**********" at bounding box center [177, 100] width 222 height 34
click at [228, 95] on input "**********" at bounding box center [177, 100] width 222 height 34
drag, startPoint x: 245, startPoint y: 106, endPoint x: 102, endPoint y: 99, distance: 142.9
click at [100, 101] on div "**********" at bounding box center [177, 100] width 222 height 34
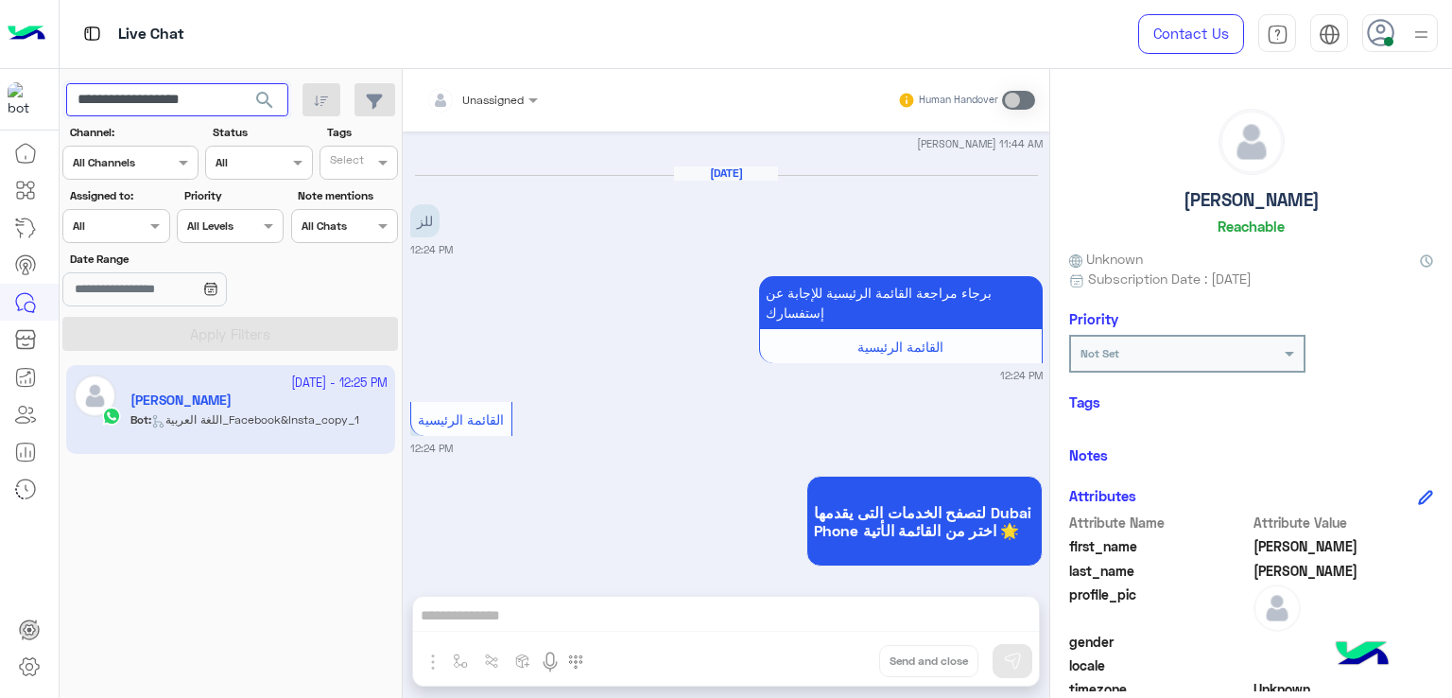
drag, startPoint x: 233, startPoint y: 96, endPoint x: 132, endPoint y: 119, distance: 102.7
click at [132, 119] on app-inbox-users-filters "**********" at bounding box center [231, 213] width 343 height 289
paste input "*******"
click at [170, 92] on input "**********" at bounding box center [177, 100] width 223 height 34
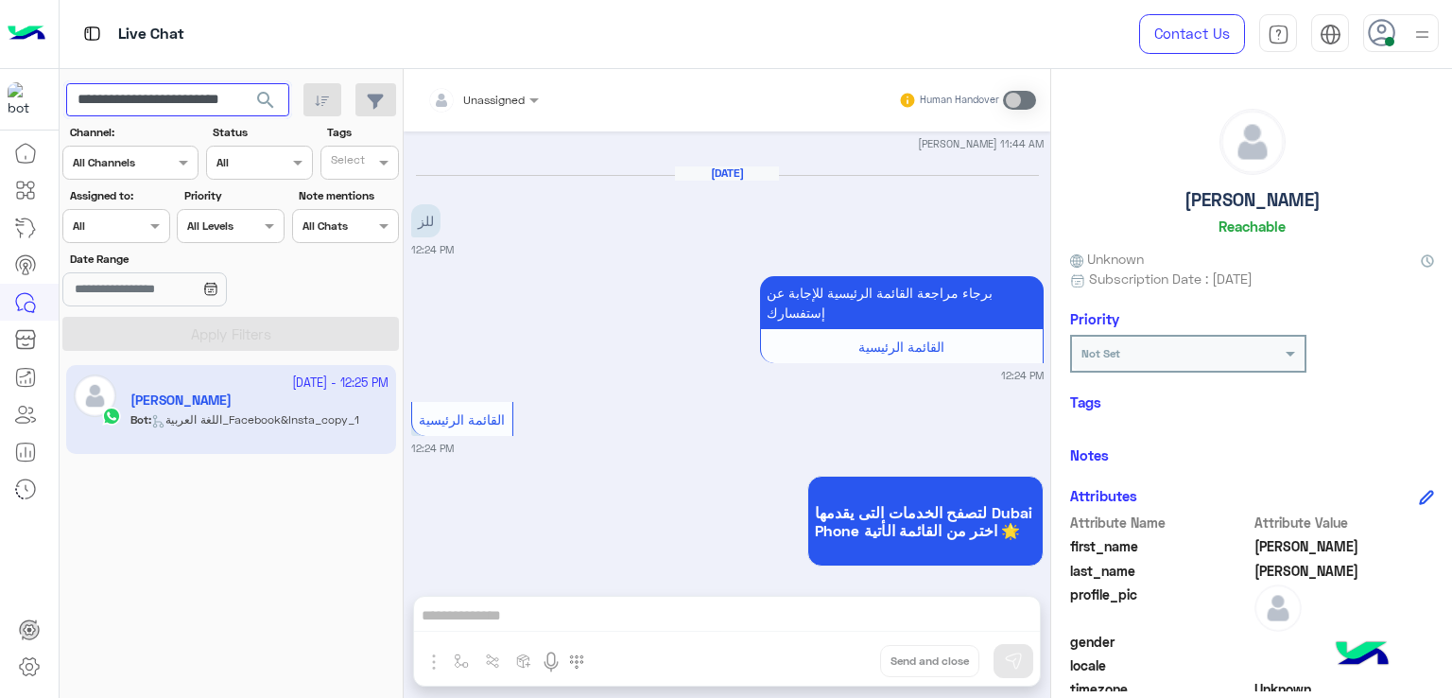
click at [170, 92] on input "**********" at bounding box center [177, 100] width 223 height 34
paste input "text"
click at [243, 83] on button "search" at bounding box center [266, 103] width 46 height 41
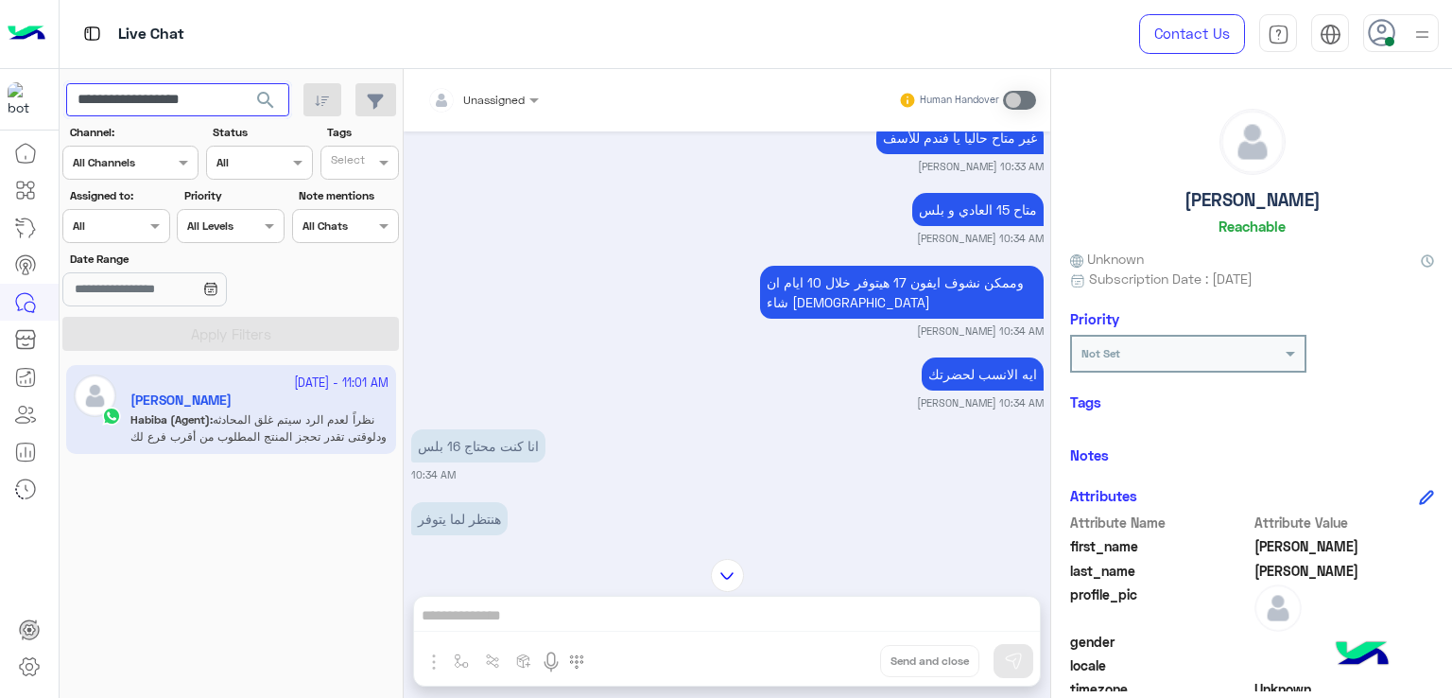
scroll to position [3008, 0]
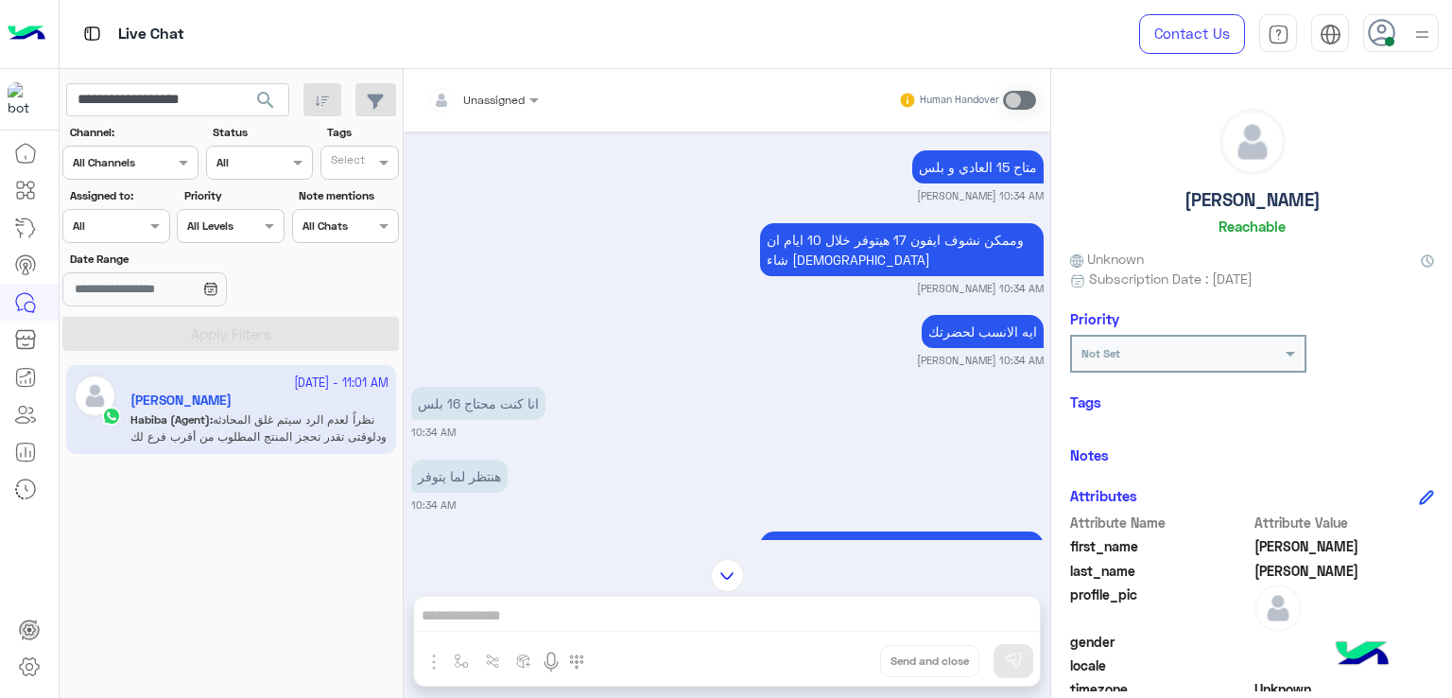
click at [792, 265] on p "وممكن نشوف ايفون 17 هيتوفر خلال 10 ايام ان شاء [DEMOGRAPHIC_DATA]" at bounding box center [902, 249] width 284 height 53
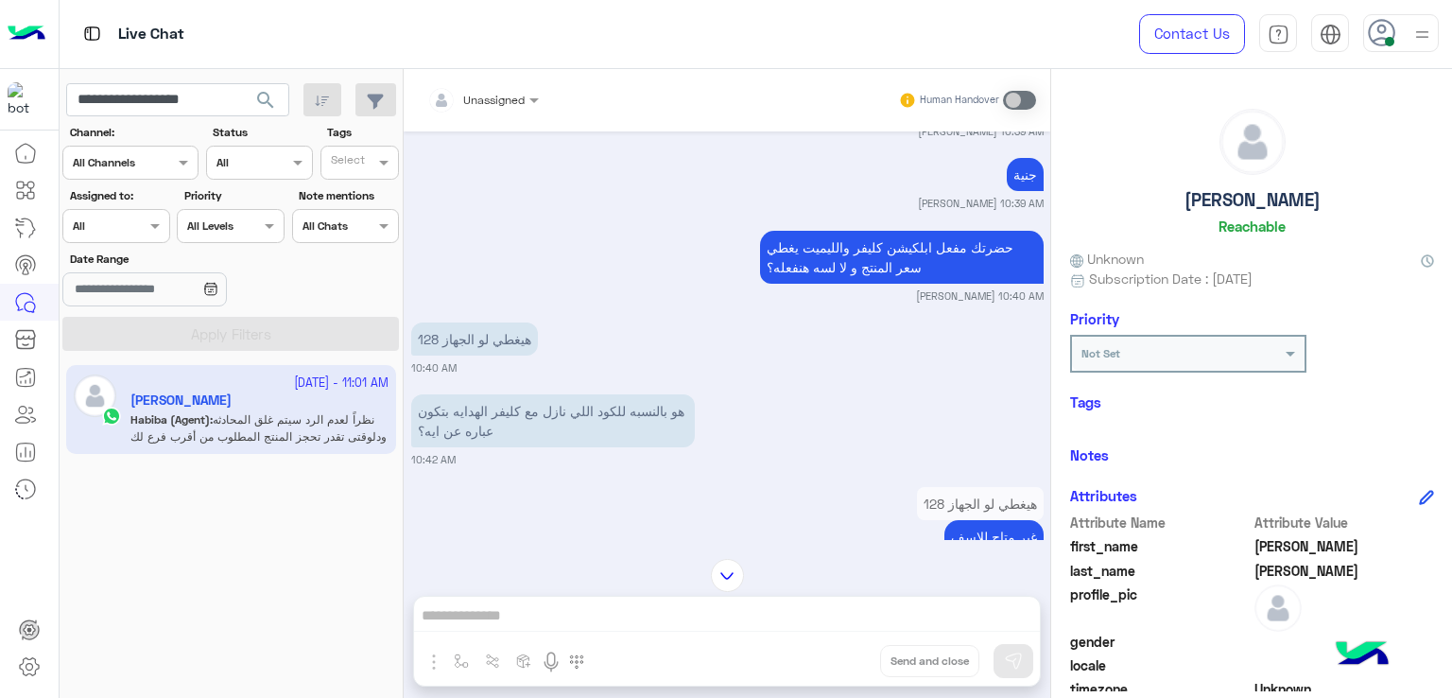
scroll to position [3858, 0]
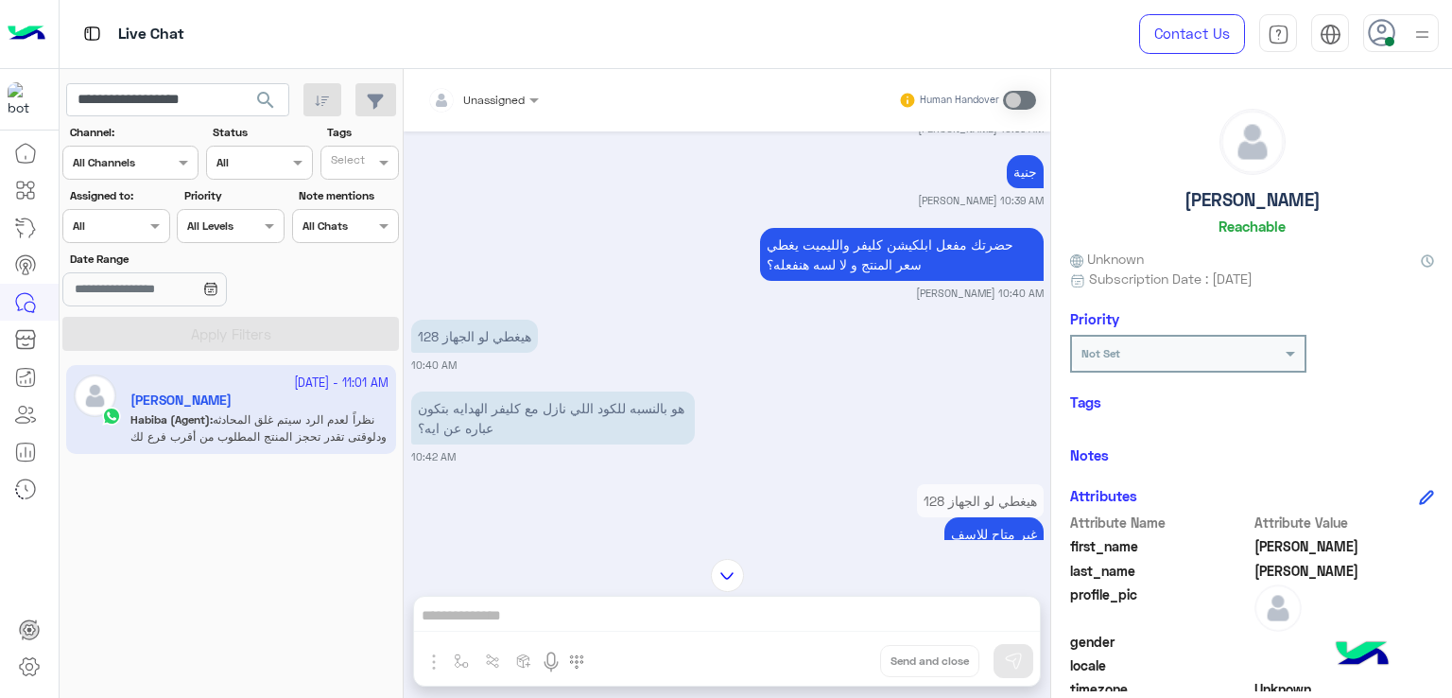
click at [842, 281] on p "حضرتك مفعل ابلكيشن كليفر والليميت يغطي سعر المنتج و لا لسه هنفعله؟" at bounding box center [902, 254] width 284 height 53
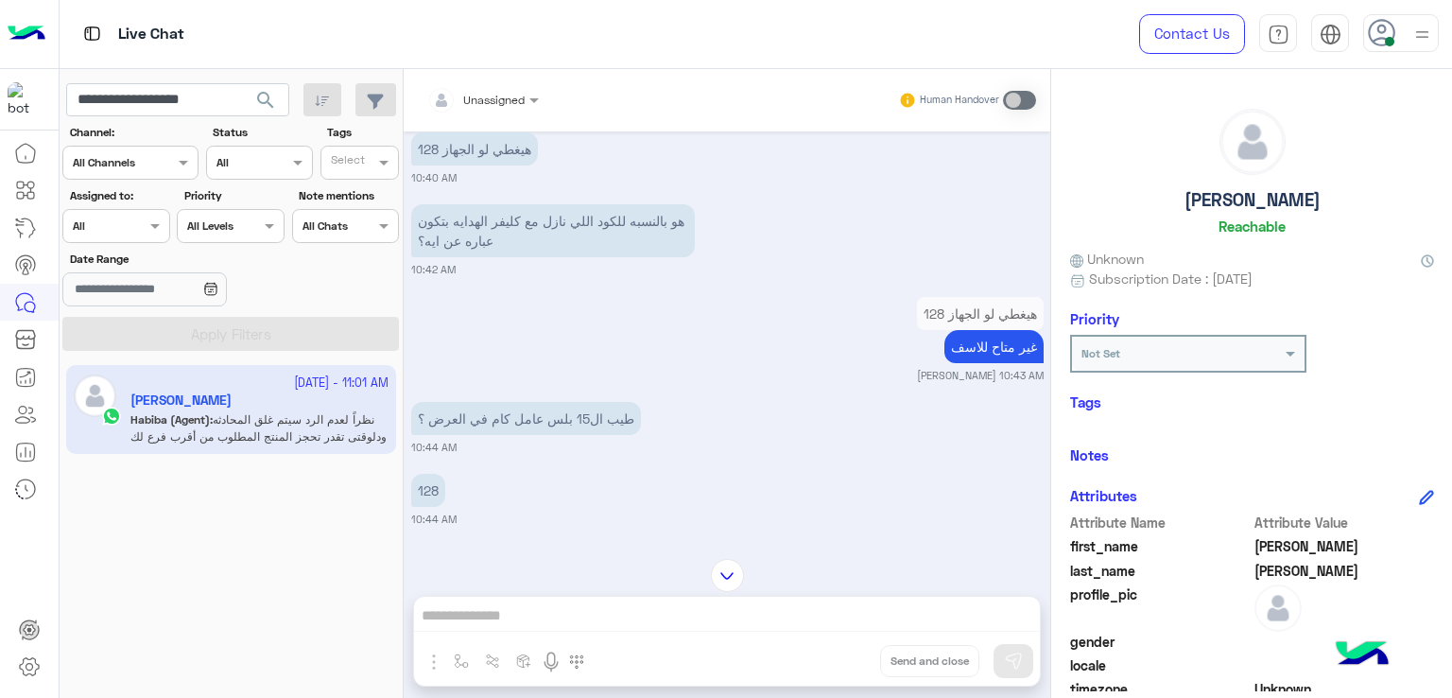
scroll to position [4047, 0]
click at [475, 164] on p "هيغطي لو الجهاز 128" at bounding box center [474, 146] width 127 height 33
click at [548, 255] on p "هو بالنسبه للكود اللي نازل مع كليفر الهدايه بتكون عباره عن ايه؟" at bounding box center [553, 228] width 284 height 53
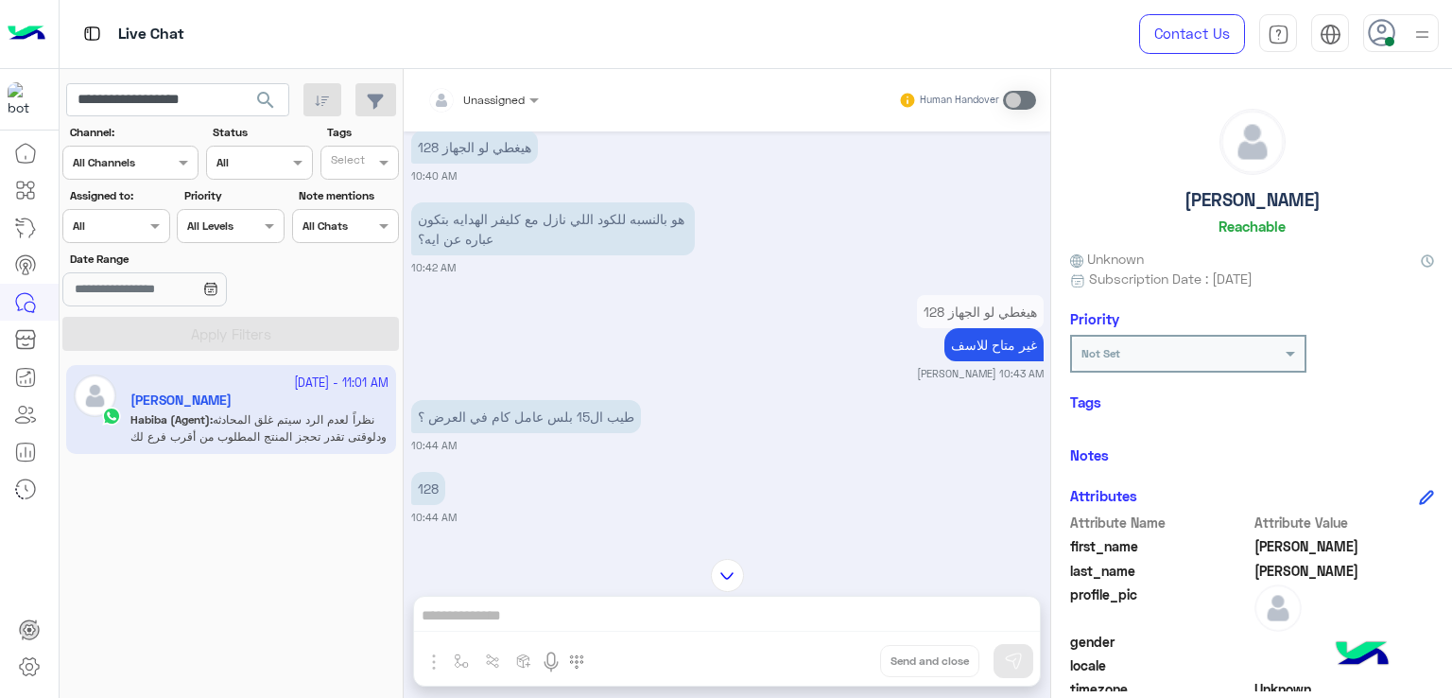
click at [548, 255] on p "هو بالنسبه للكود اللي نازل مع كليفر الهدايه بتكون عباره عن ايه؟" at bounding box center [553, 228] width 284 height 53
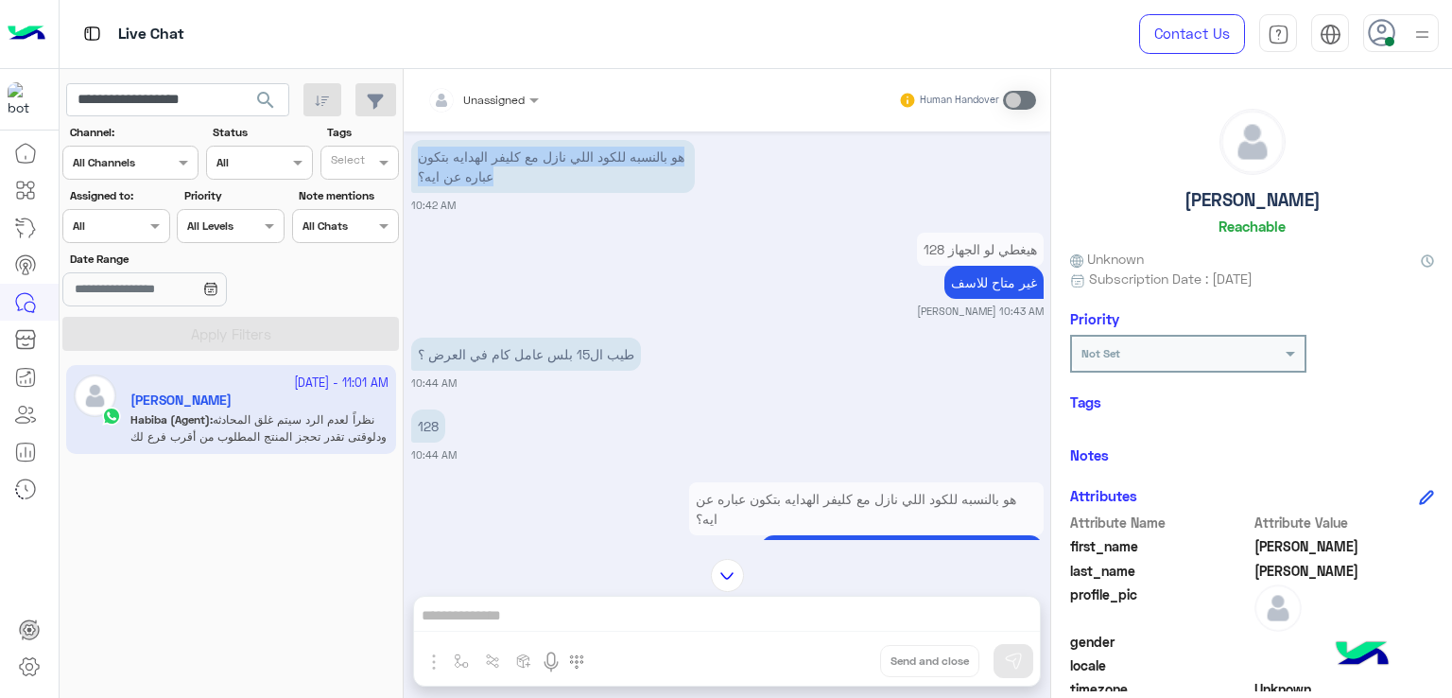
scroll to position [4142, 0]
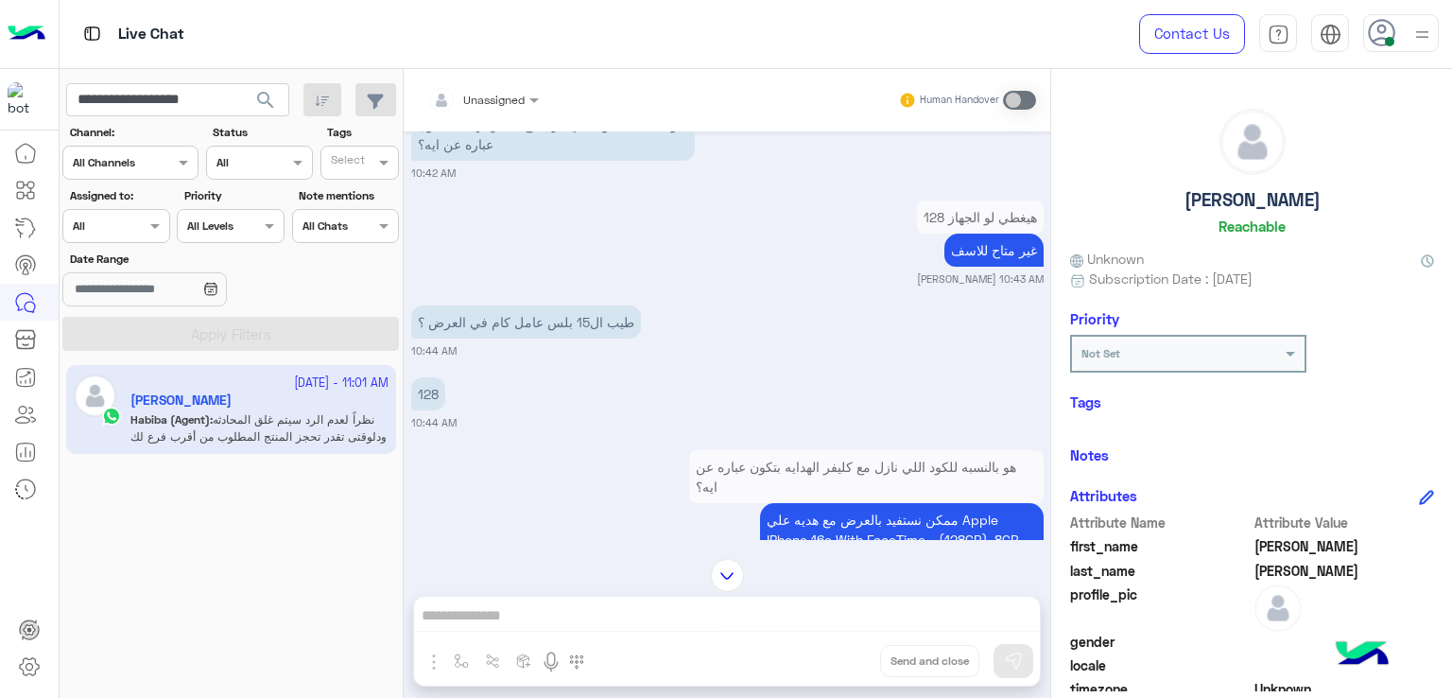
click at [957, 267] on p "غير متاح للاسف" at bounding box center [993, 249] width 99 height 33
click at [520, 338] on p "طيب ال15 بلس عامل كام في العرض ؟" at bounding box center [526, 321] width 230 height 33
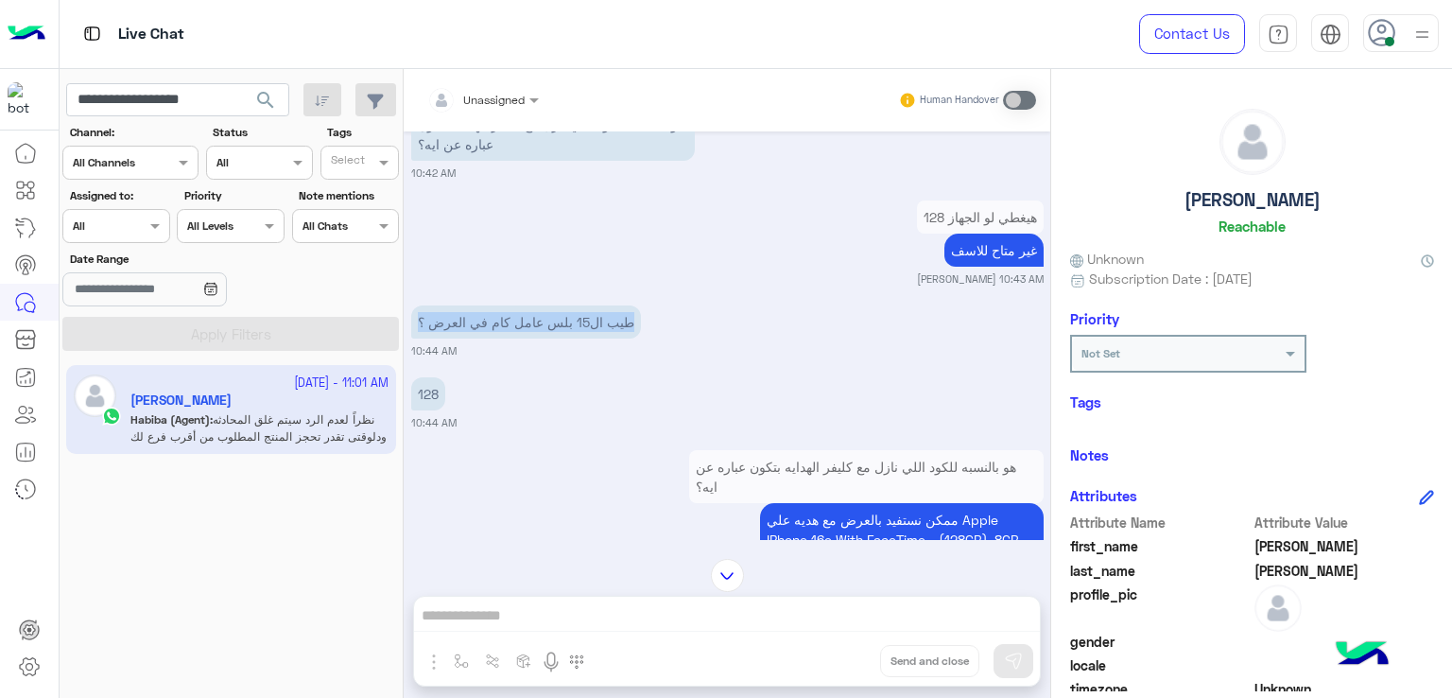
click at [520, 338] on p "طيب ال15 بلس عامل كام في العرض ؟" at bounding box center [526, 321] width 230 height 33
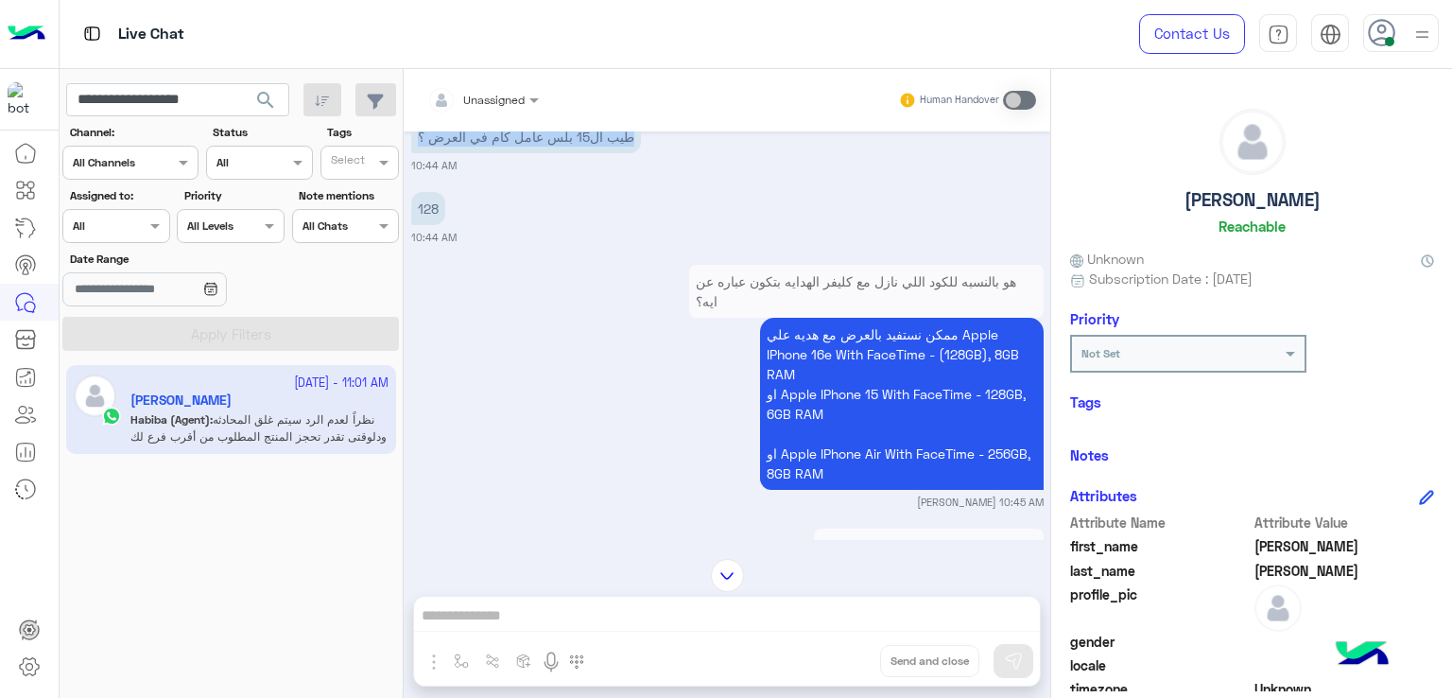
scroll to position [4331, 0]
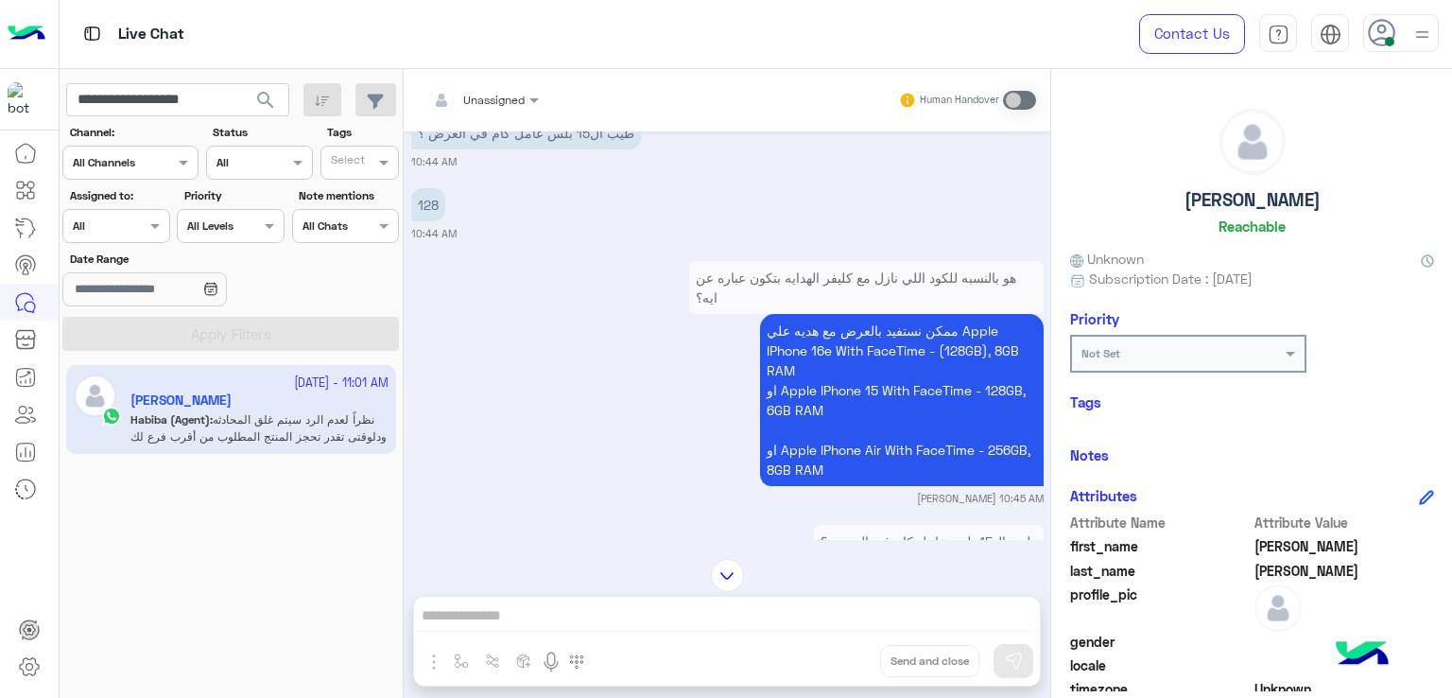
click at [431, 221] on p "128" at bounding box center [428, 204] width 34 height 33
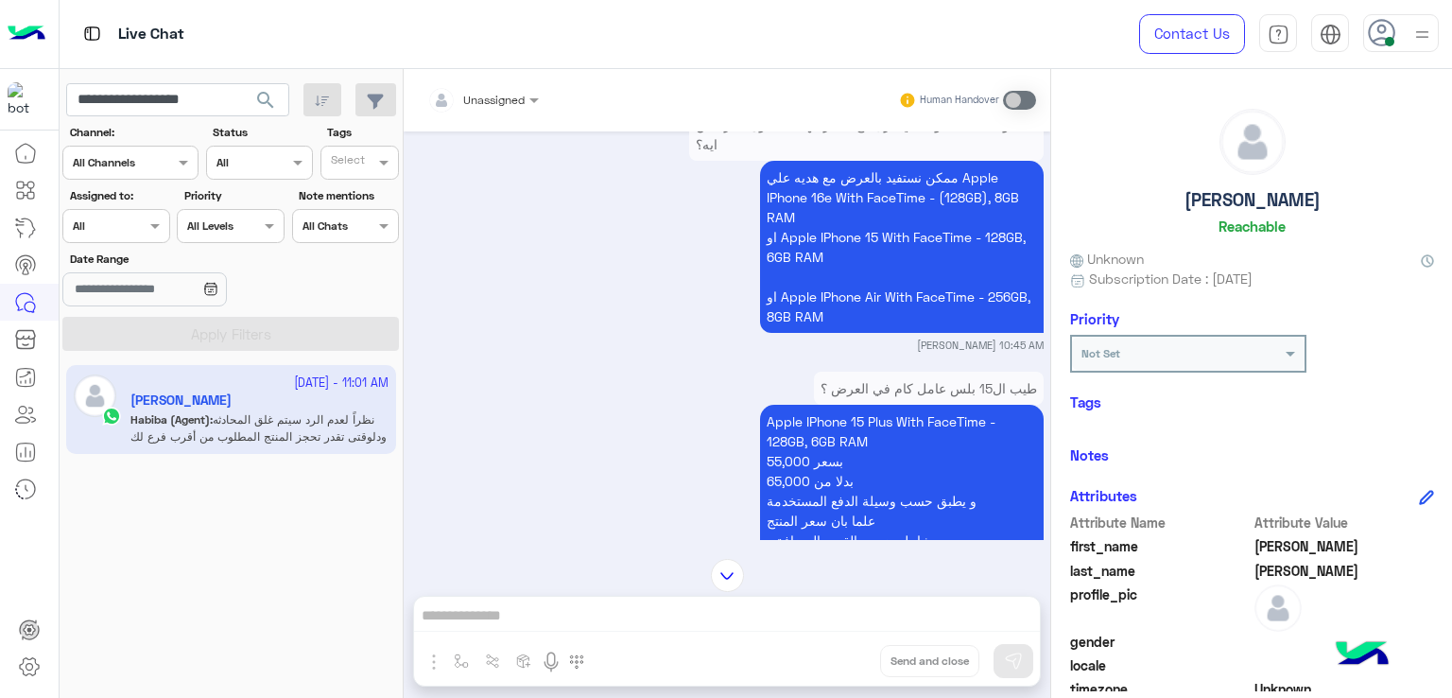
scroll to position [4520, 0]
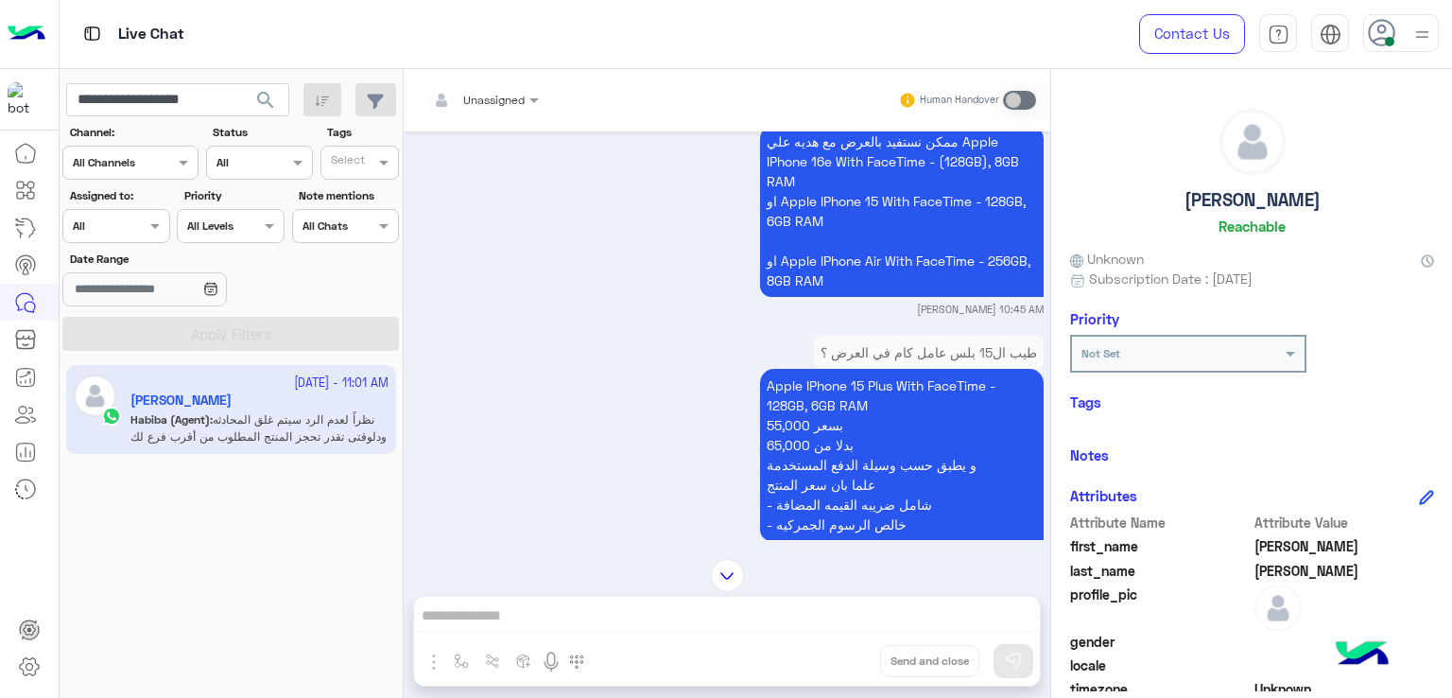
click at [801, 194] on p "ممكن نستفيد بالعرض مع هديه علي Apple IPhone 16e With FaceTime - (128GB), 8GB RA…" at bounding box center [902, 211] width 284 height 172
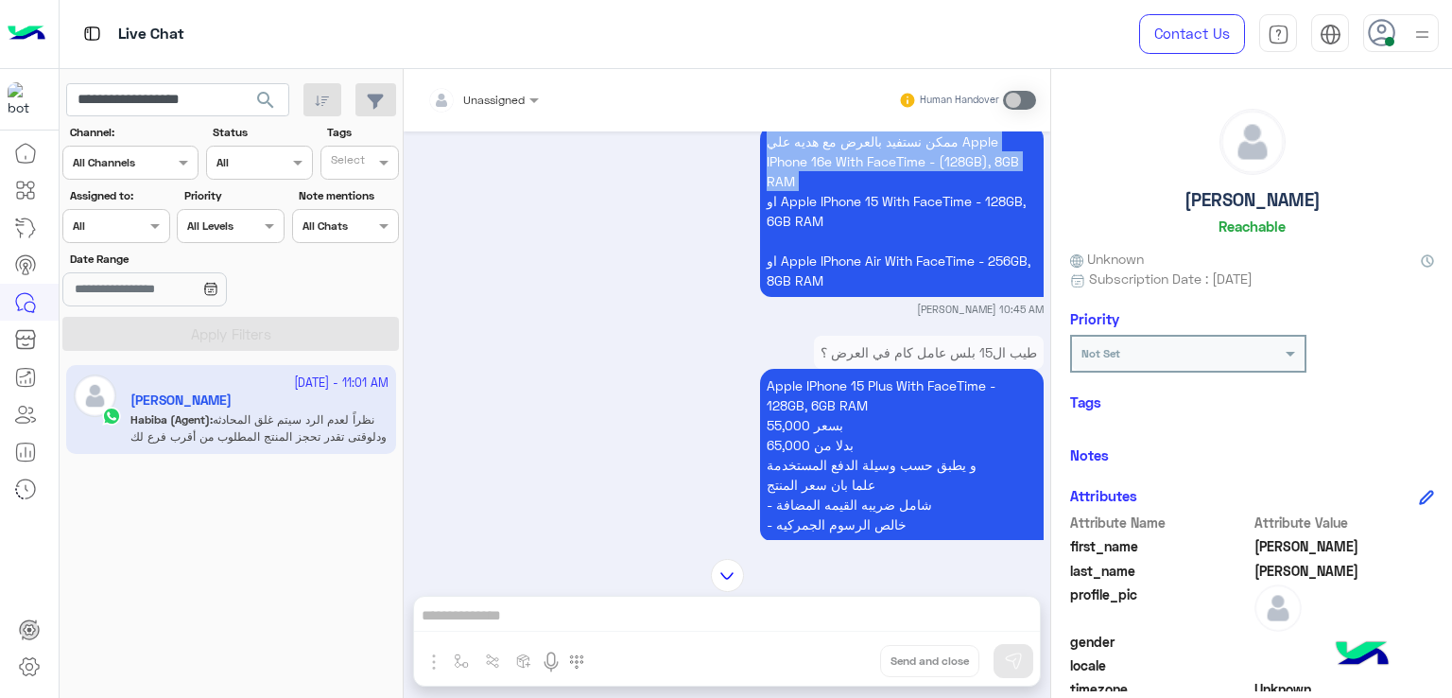
click at [801, 194] on p "ممكن نستفيد بالعرض مع هديه علي Apple IPhone 16e With FaceTime - (128GB), 8GB RA…" at bounding box center [902, 211] width 284 height 172
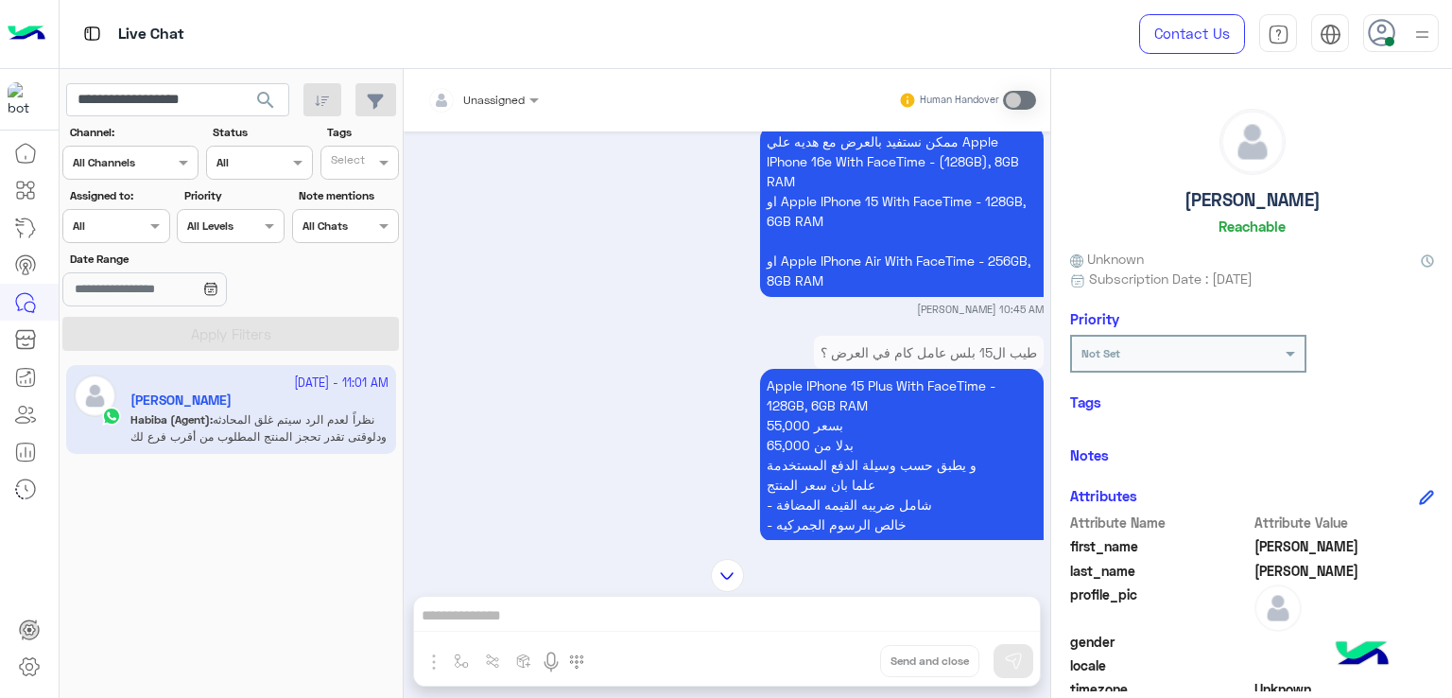
click at [793, 240] on p "ممكن نستفيد بالعرض مع هديه علي Apple IPhone 16e With FaceTime - (128GB), 8GB RA…" at bounding box center [902, 211] width 284 height 172
click at [804, 297] on p "ممكن نستفيد بالعرض مع هديه علي Apple IPhone 16e With FaceTime - (128GB), 8GB RA…" at bounding box center [902, 211] width 284 height 172
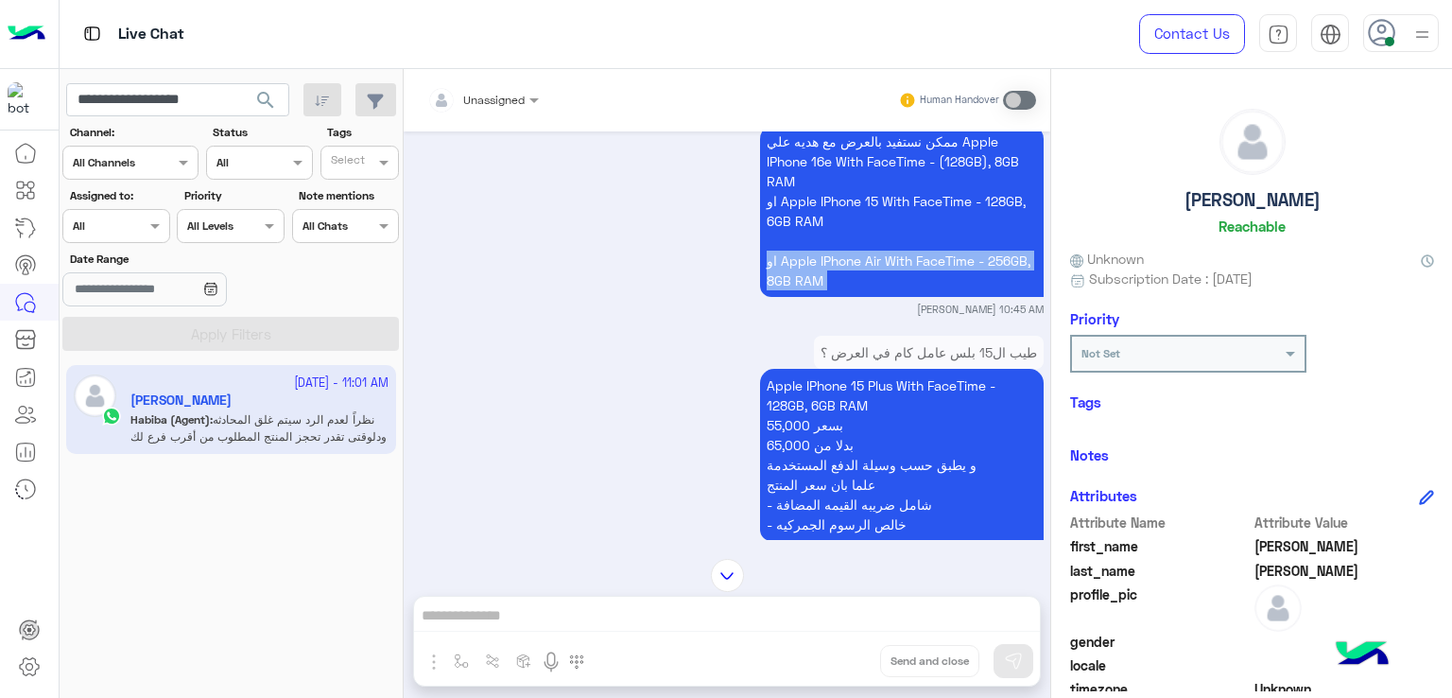
click at [804, 297] on p "ممكن نستفيد بالعرض مع هديه علي Apple IPhone 16e With FaceTime - (128GB), 8GB RA…" at bounding box center [902, 211] width 284 height 172
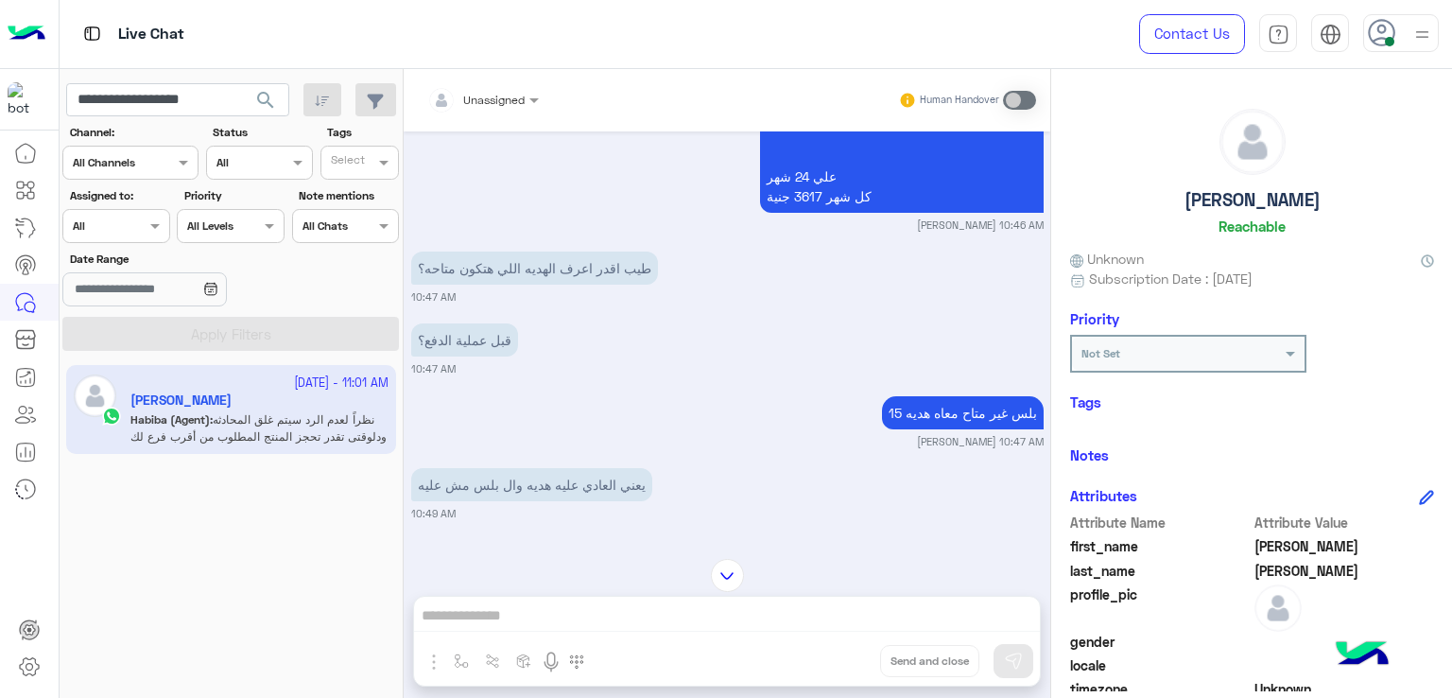
scroll to position [5087, 0]
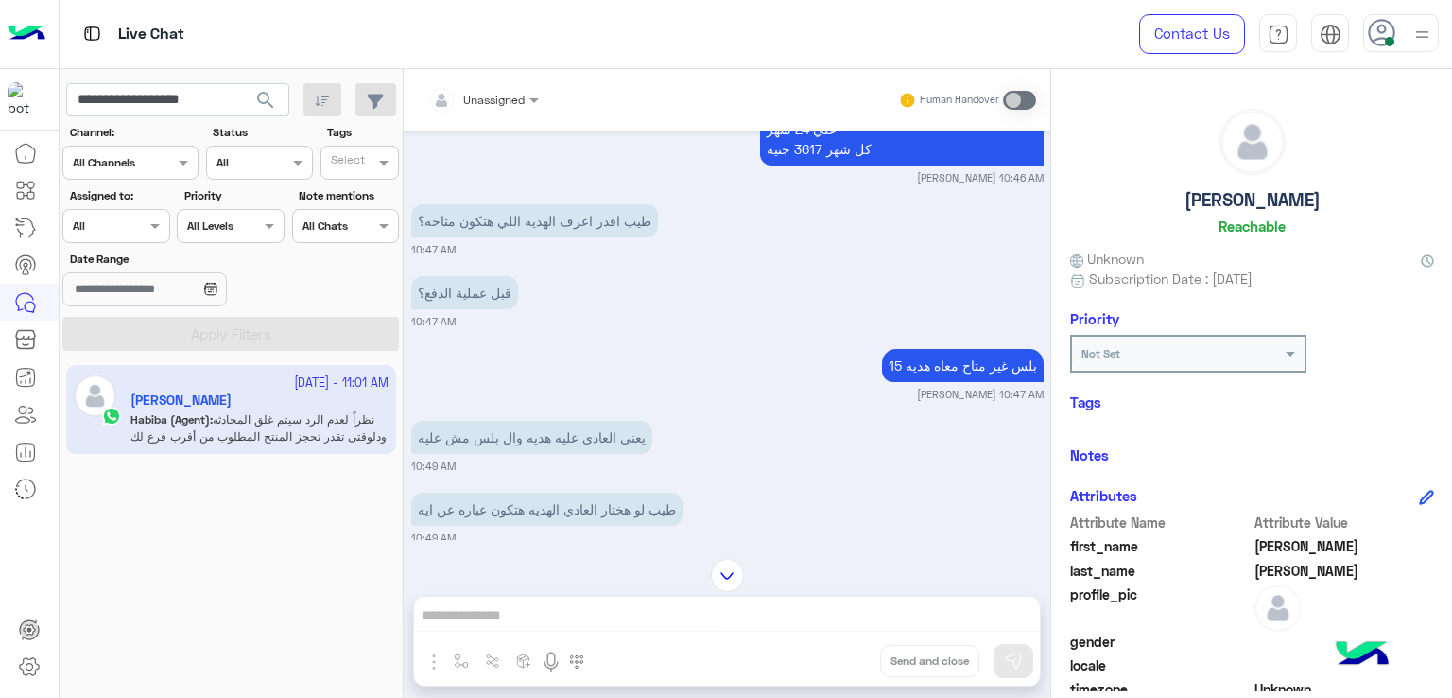
click at [563, 237] on p "طيب اقدر اعرف الهديه اللي هتكون متاحه؟" at bounding box center [534, 220] width 247 height 33
click at [500, 310] on div "قبل عملية الدفع؟" at bounding box center [464, 292] width 107 height 43
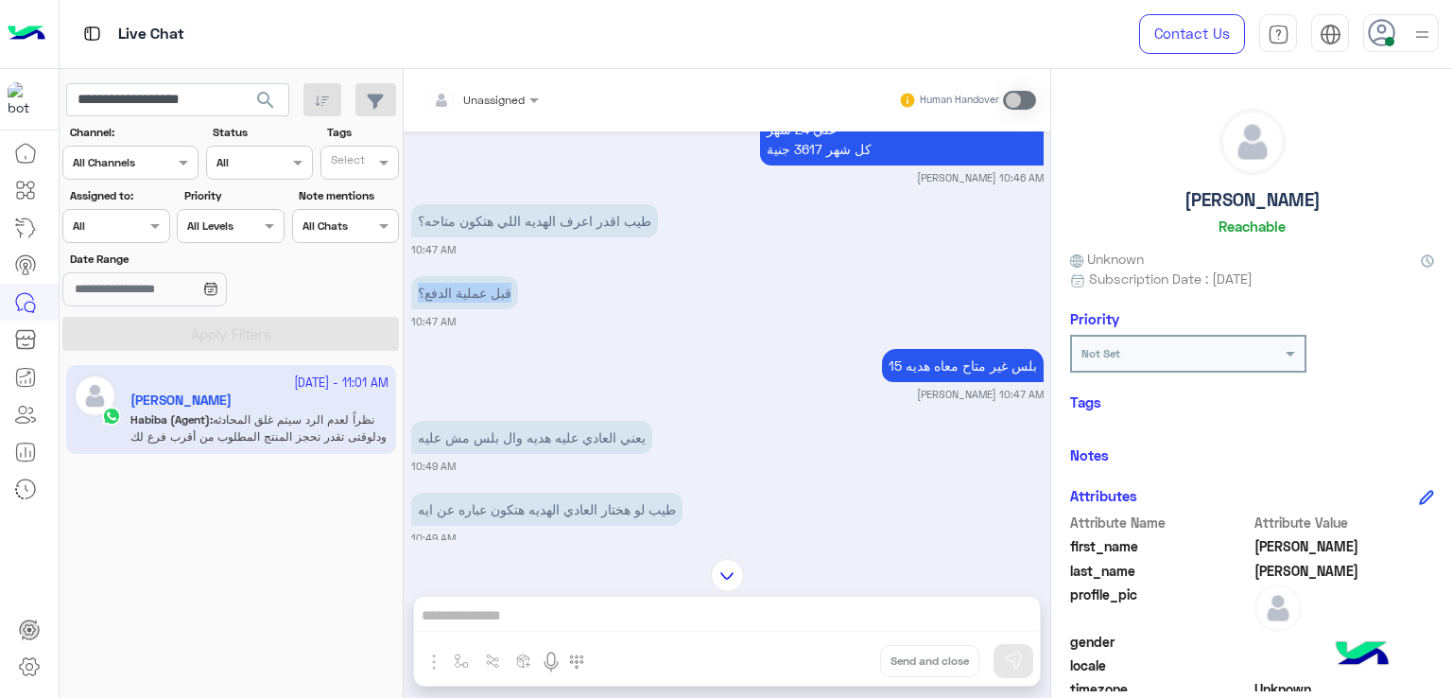
click at [500, 310] on div "قبل عملية الدفع؟" at bounding box center [464, 292] width 107 height 43
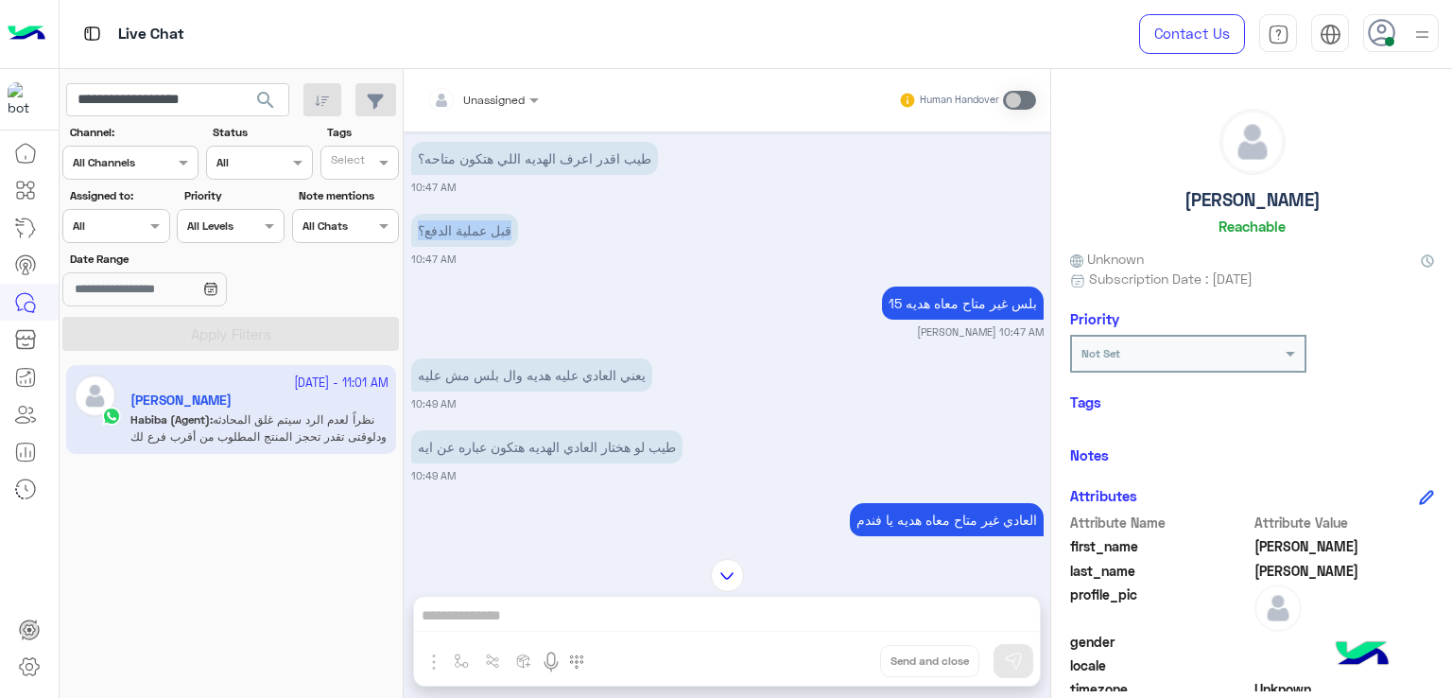
scroll to position [5181, 0]
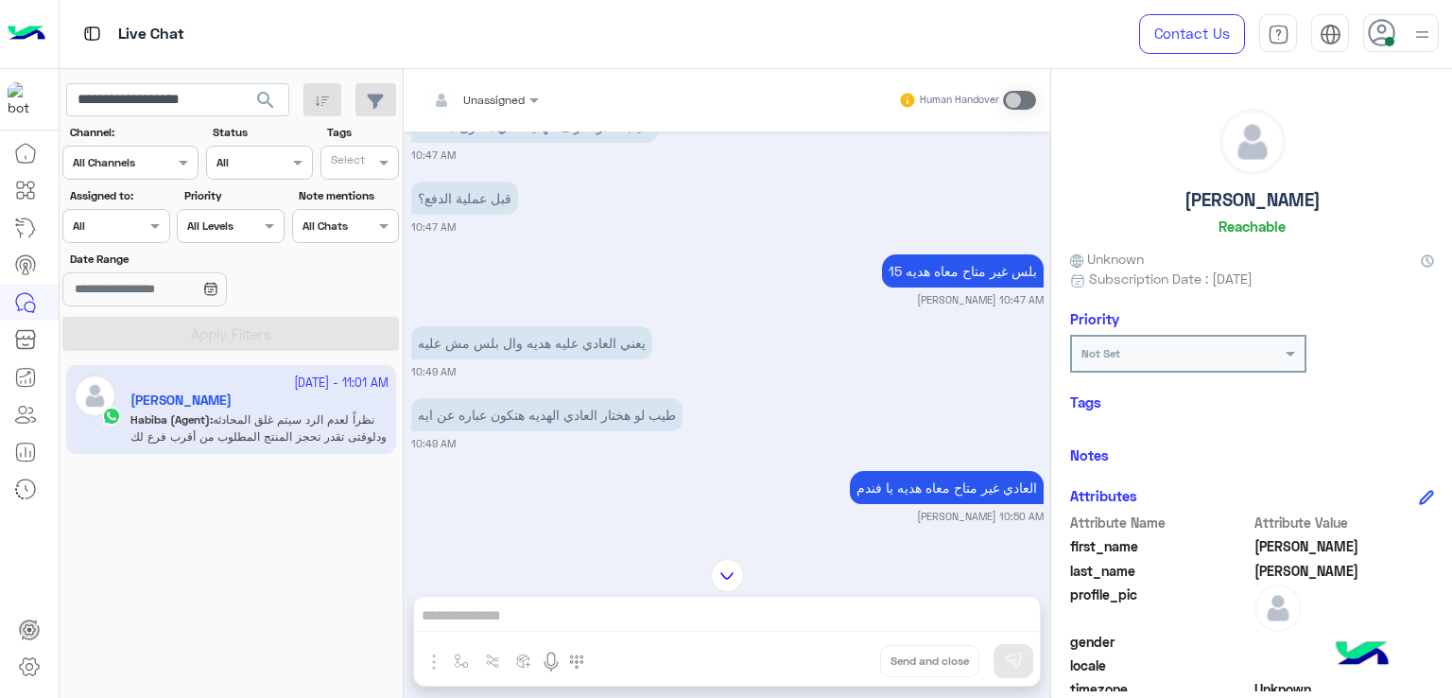
click at [970, 287] on p "15 بلس غير متاح معاه هديه" at bounding box center [963, 270] width 162 height 33
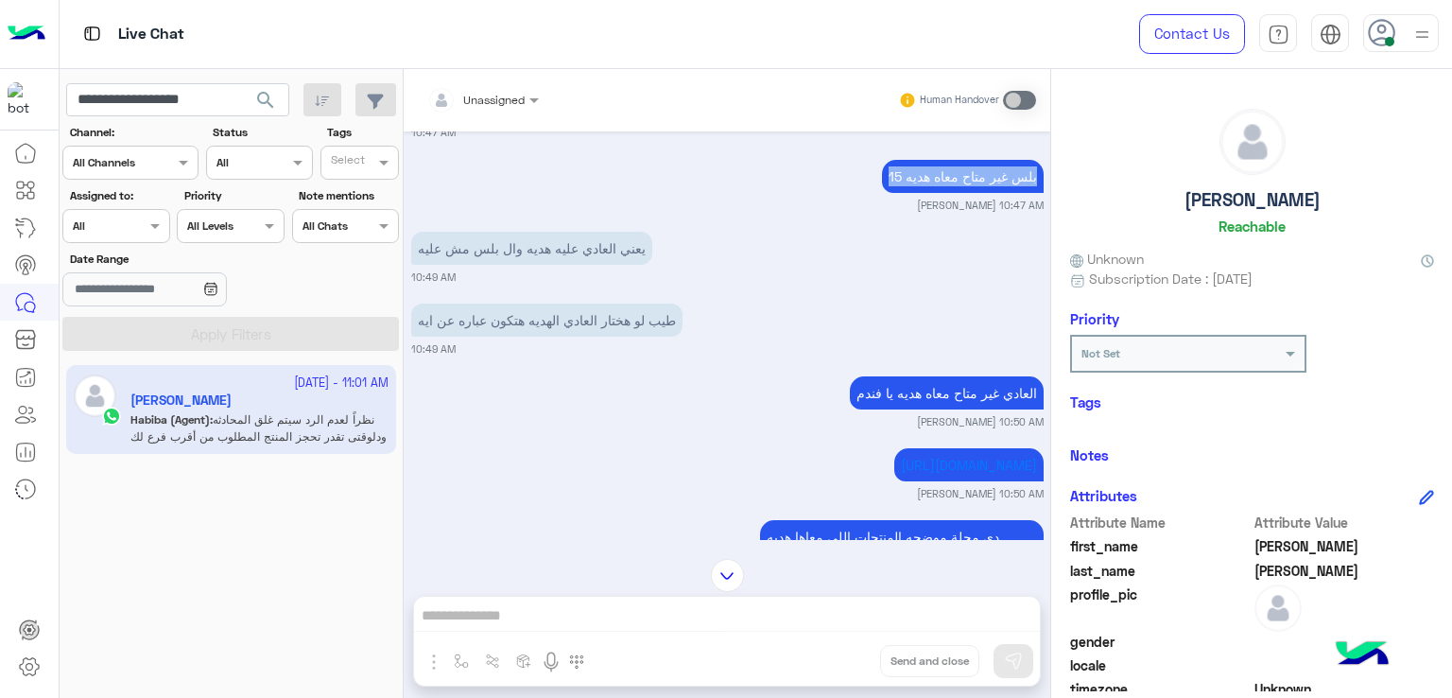
click at [473, 265] on p "يعني العادي عليه هديه وال بلس مش عليه" at bounding box center [531, 248] width 241 height 33
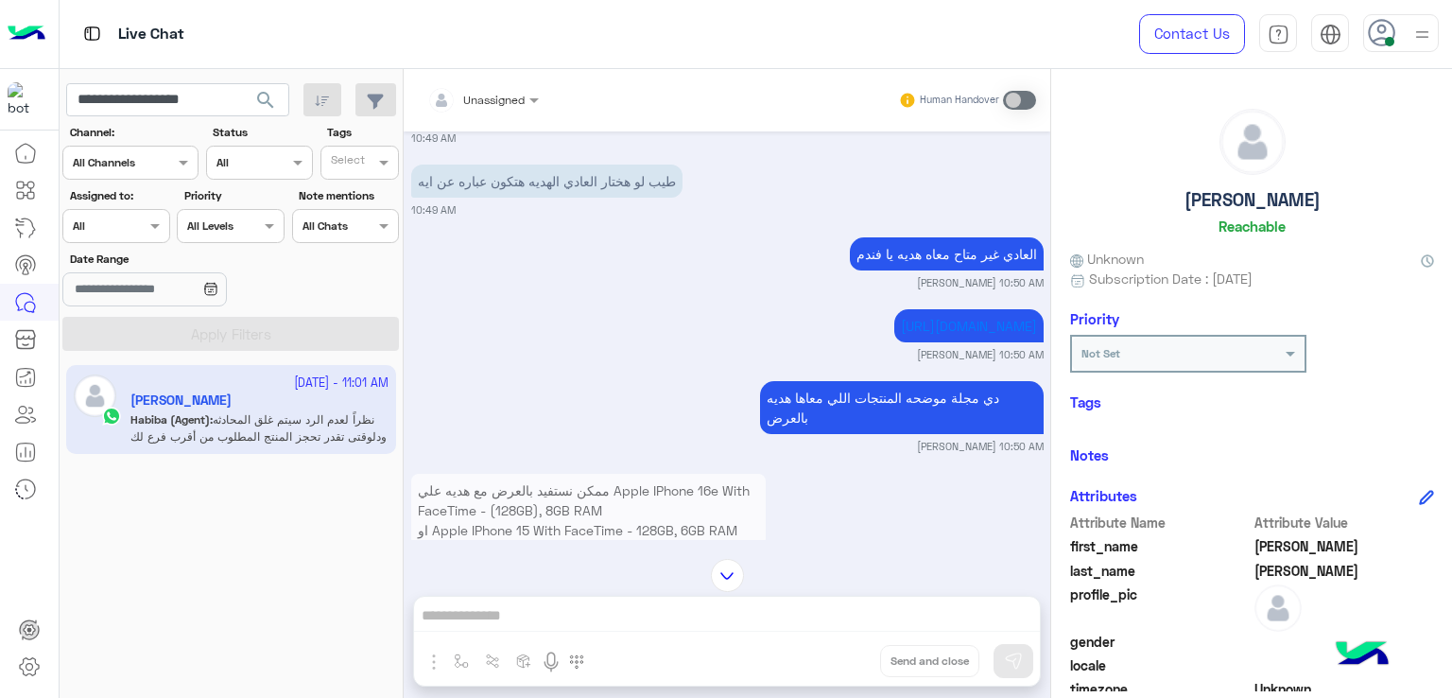
scroll to position [5465, 0]
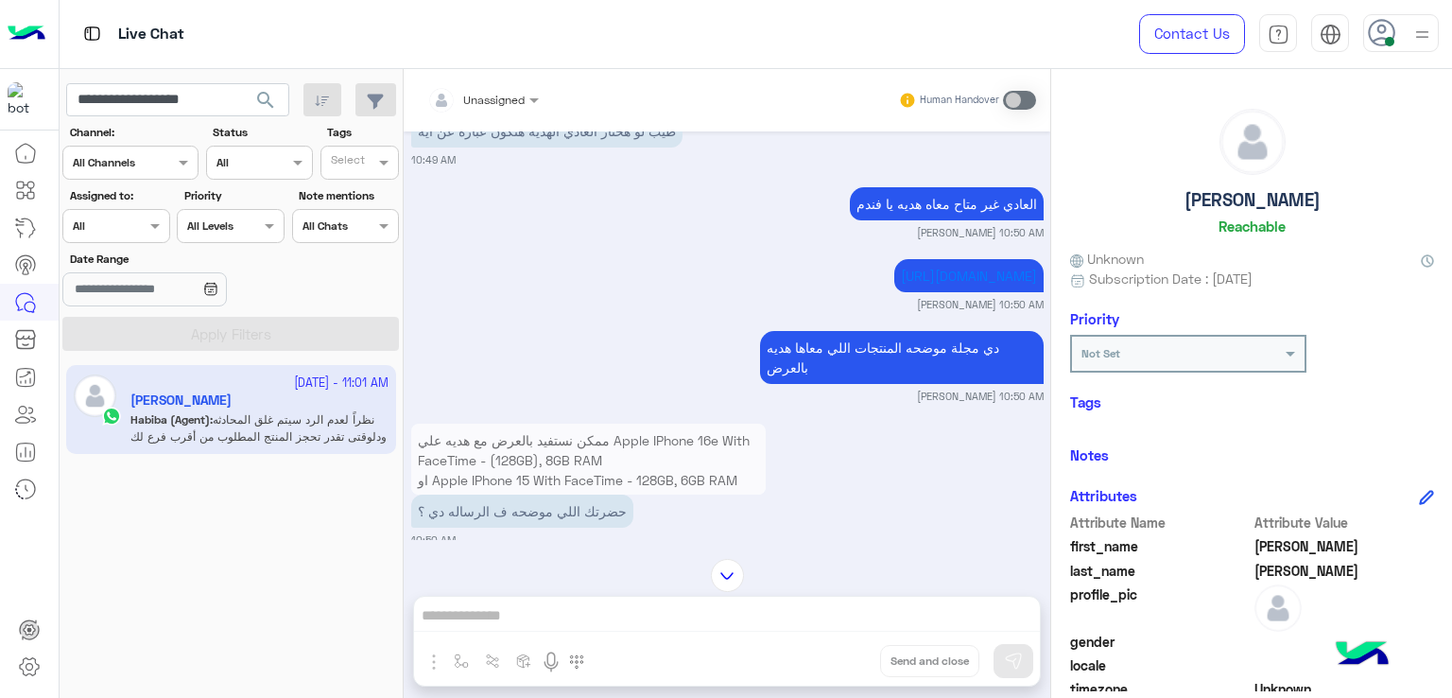
click at [596, 147] on p "طيب لو هختار العادي الهديه هتكون عباره عن ايه" at bounding box center [546, 130] width 271 height 33
click at [892, 220] on p "العادي غير متاح معاه هديه يا فندم" at bounding box center [947, 203] width 194 height 33
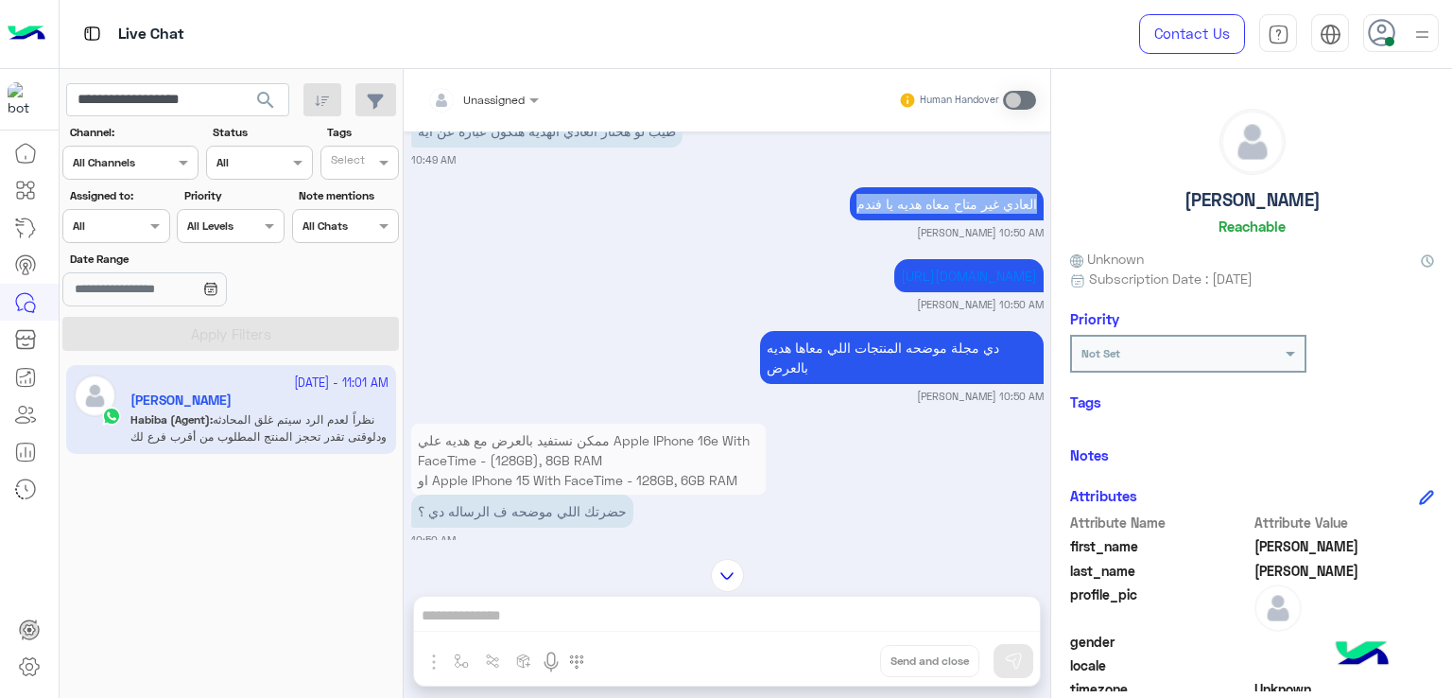
click at [892, 220] on p "العادي غير متاح معاه هديه يا فندم" at bounding box center [947, 203] width 194 height 33
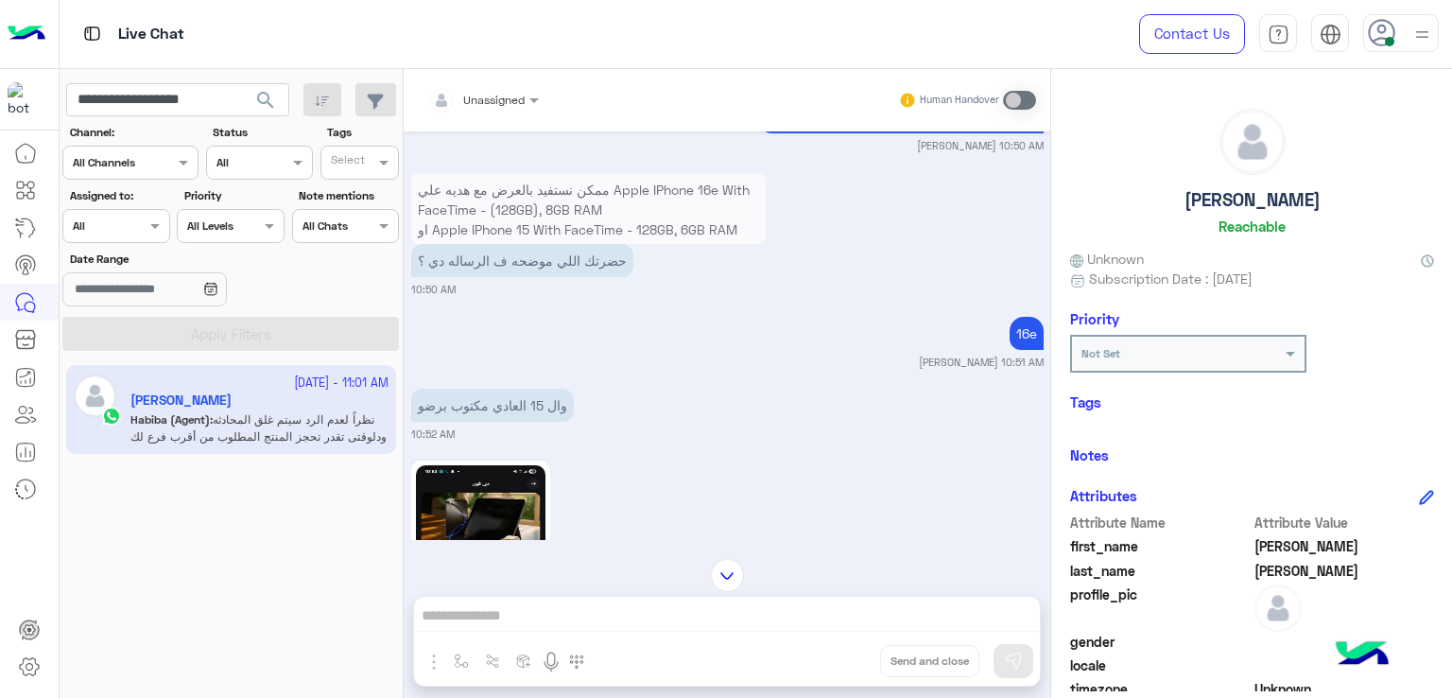
scroll to position [5748, 0]
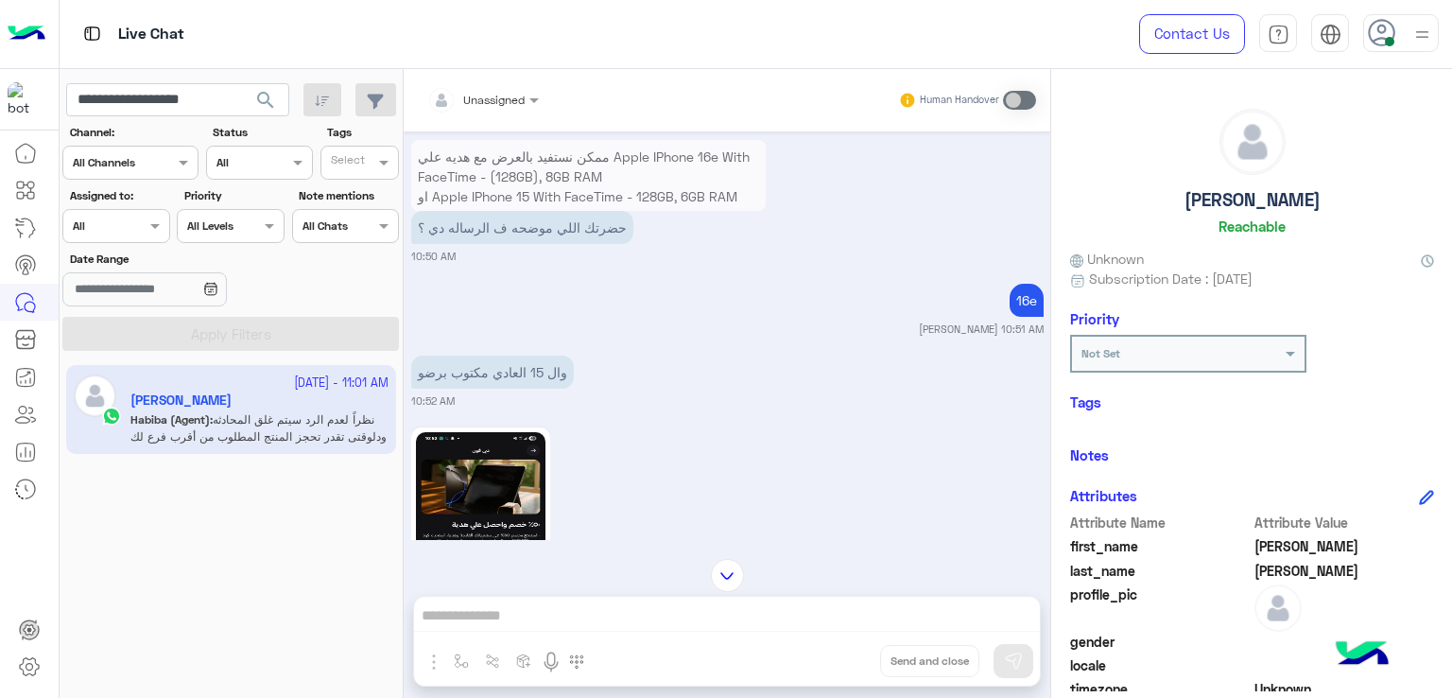
click at [529, 244] on p "حضرتك اللي موضحه ف الرساله دي ؟" at bounding box center [522, 227] width 222 height 33
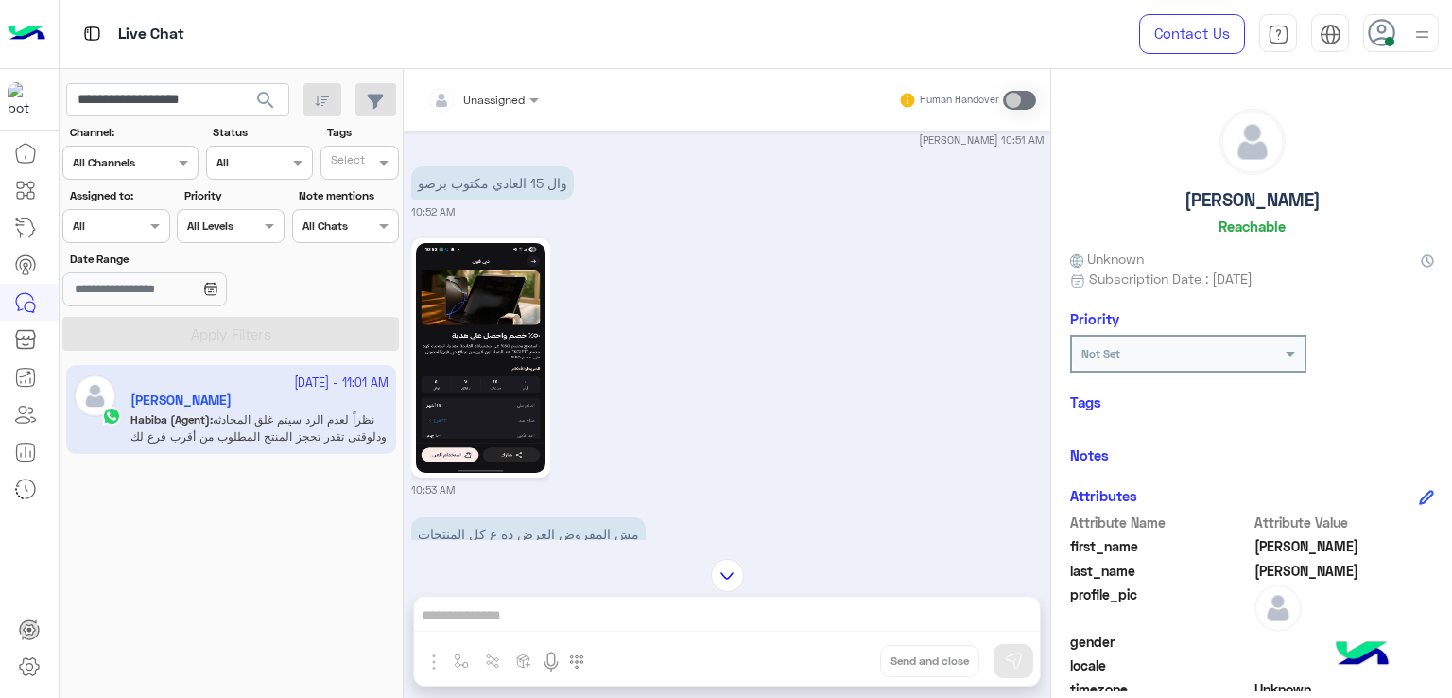
scroll to position [6032, 0]
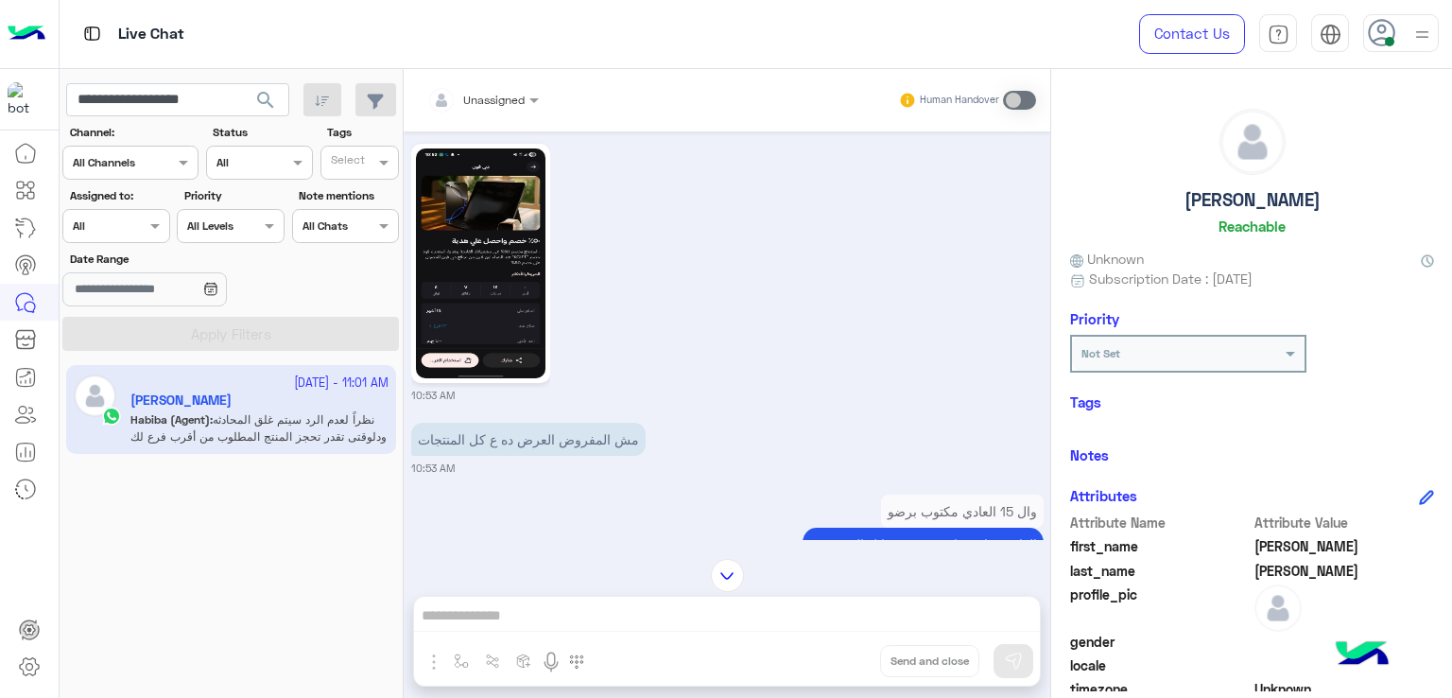
click at [491, 325] on img at bounding box center [480, 263] width 129 height 230
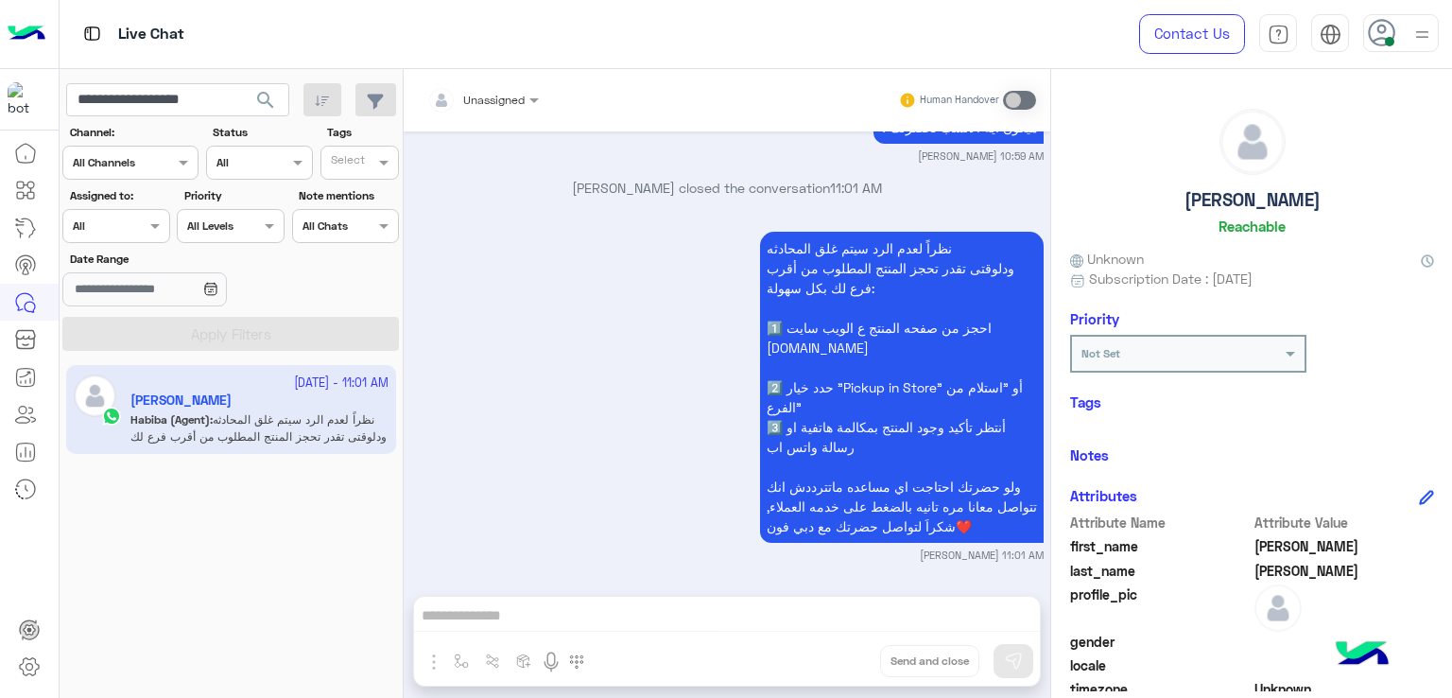
scroll to position [6723, 0]
drag, startPoint x: 238, startPoint y: 98, endPoint x: 135, endPoint y: 106, distance: 103.3
click at [135, 106] on input "**********" at bounding box center [177, 100] width 223 height 34
click at [178, 97] on input "**********" at bounding box center [177, 100] width 223 height 34
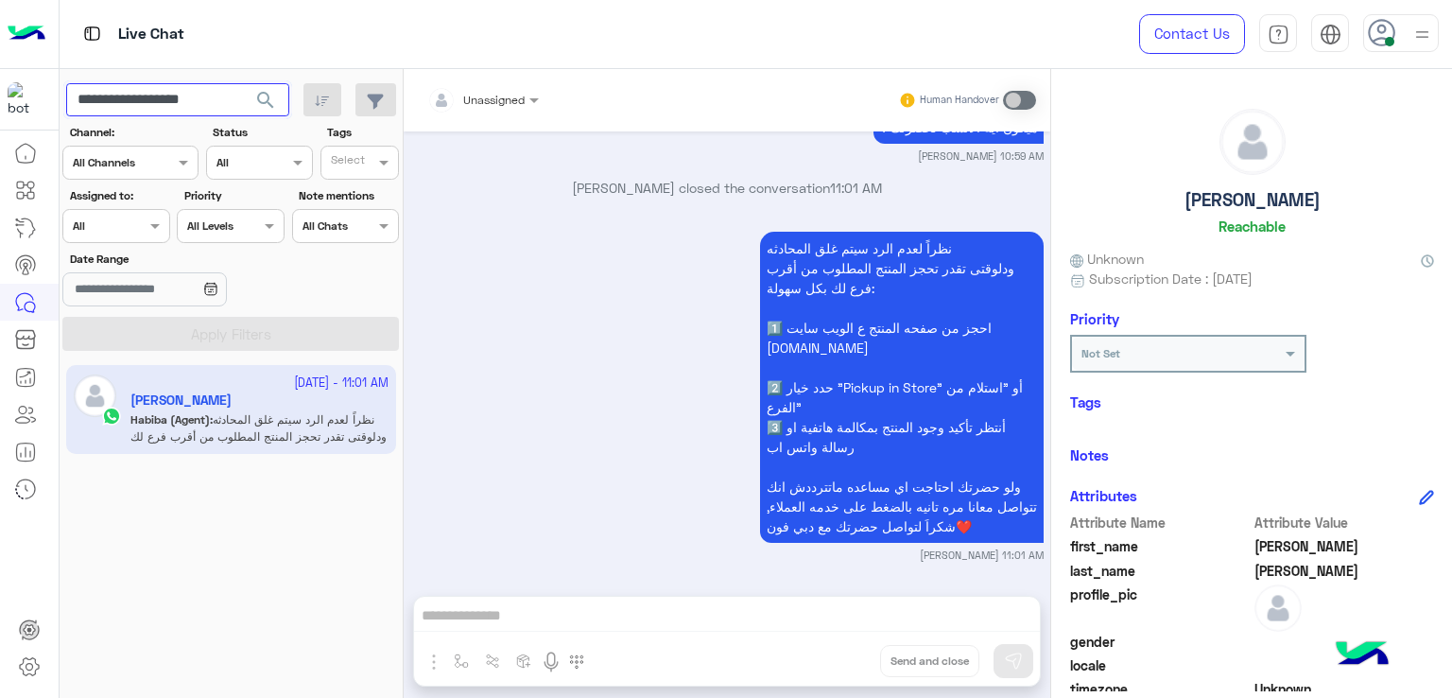
paste input "text"
click at [261, 98] on span "search" at bounding box center [265, 100] width 23 height 23
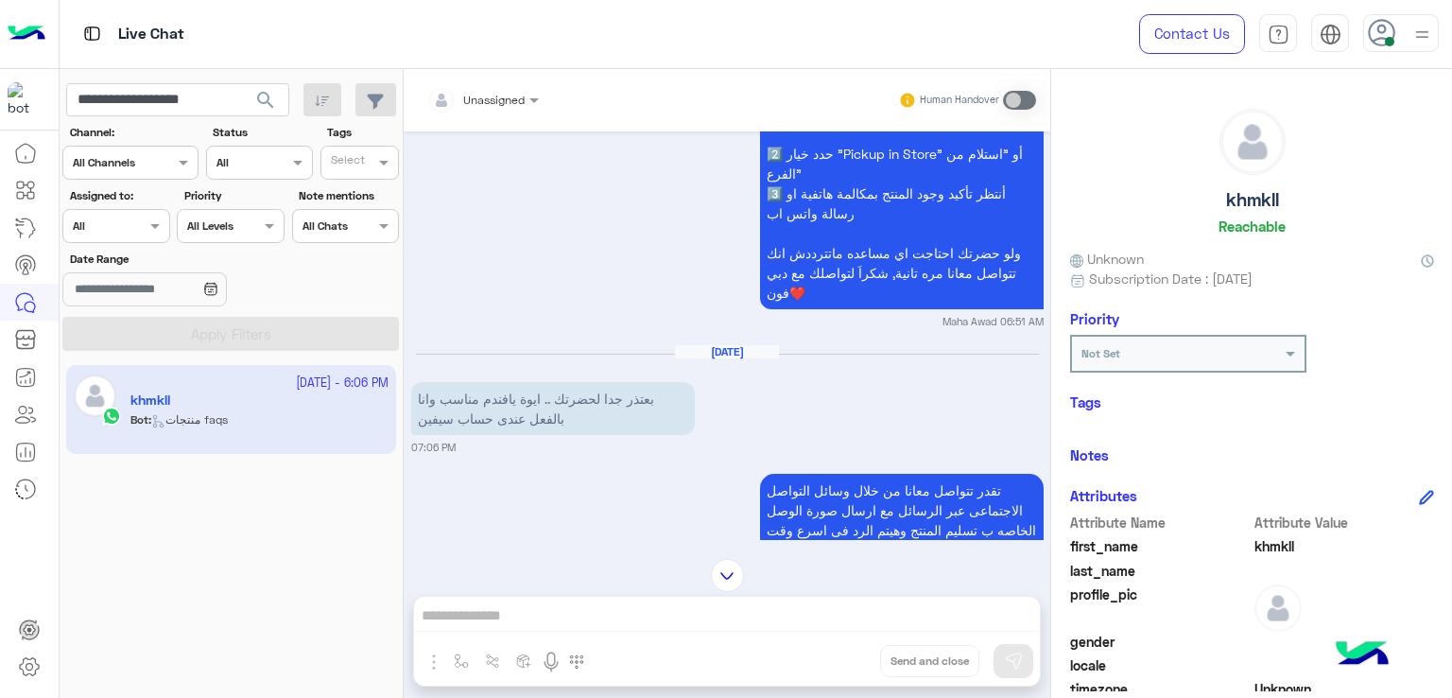
scroll to position [1565, 0]
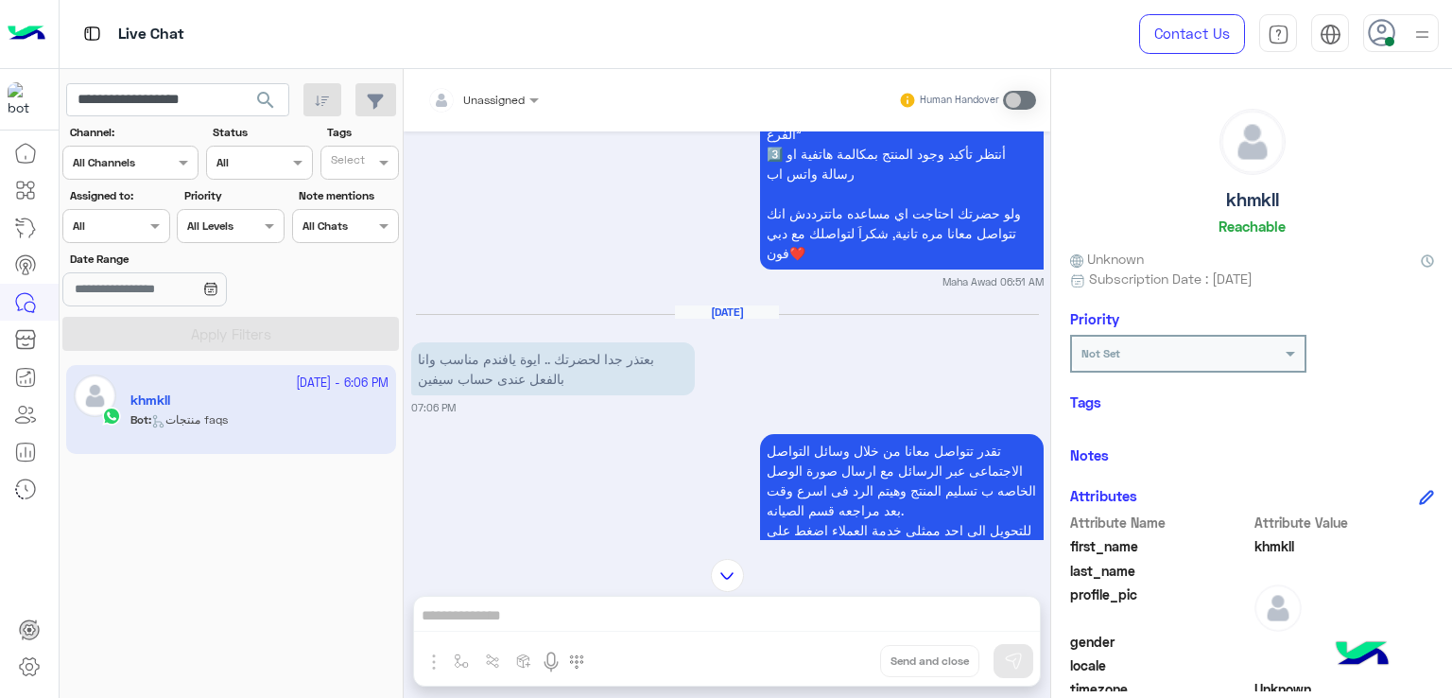
click at [598, 358] on p "بعتذر جدا لحضرتك .. ايوة يافندم مناسب وانا بالفعل عندى حساب سيفين" at bounding box center [553, 368] width 284 height 53
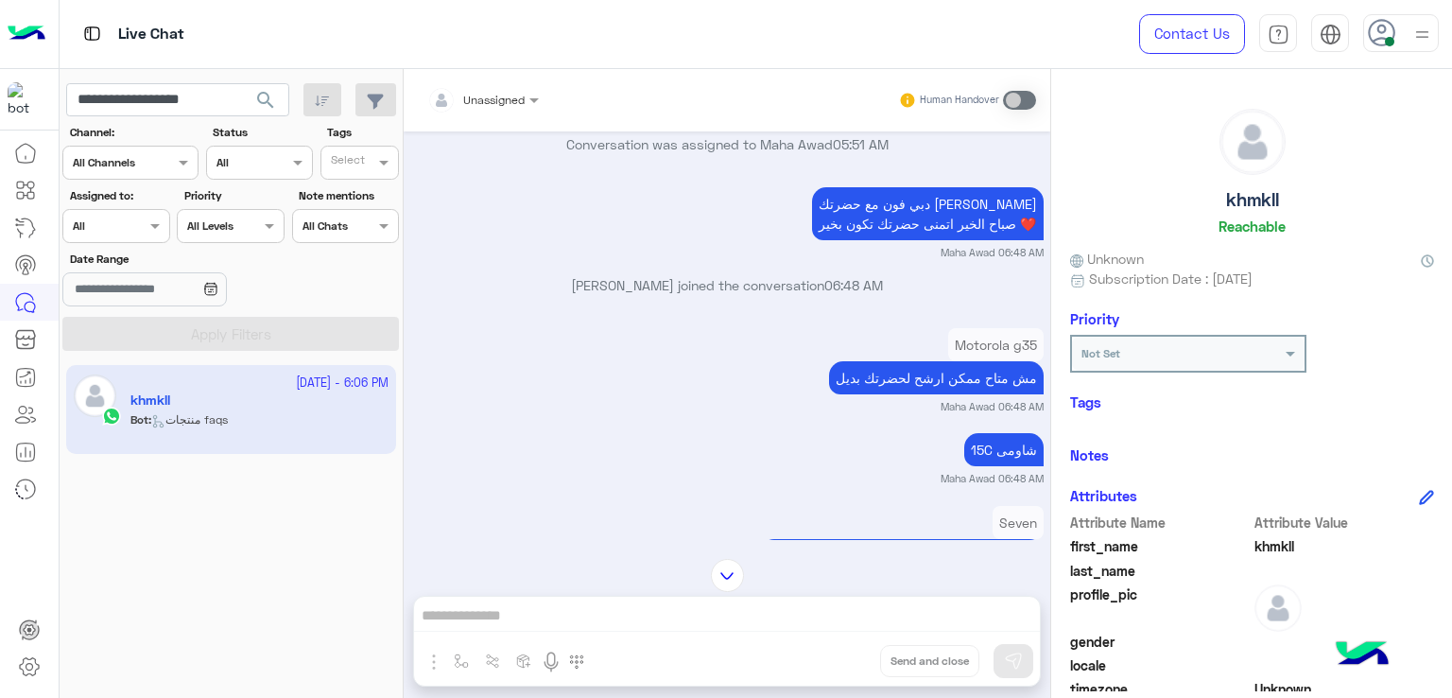
scroll to position [526, 0]
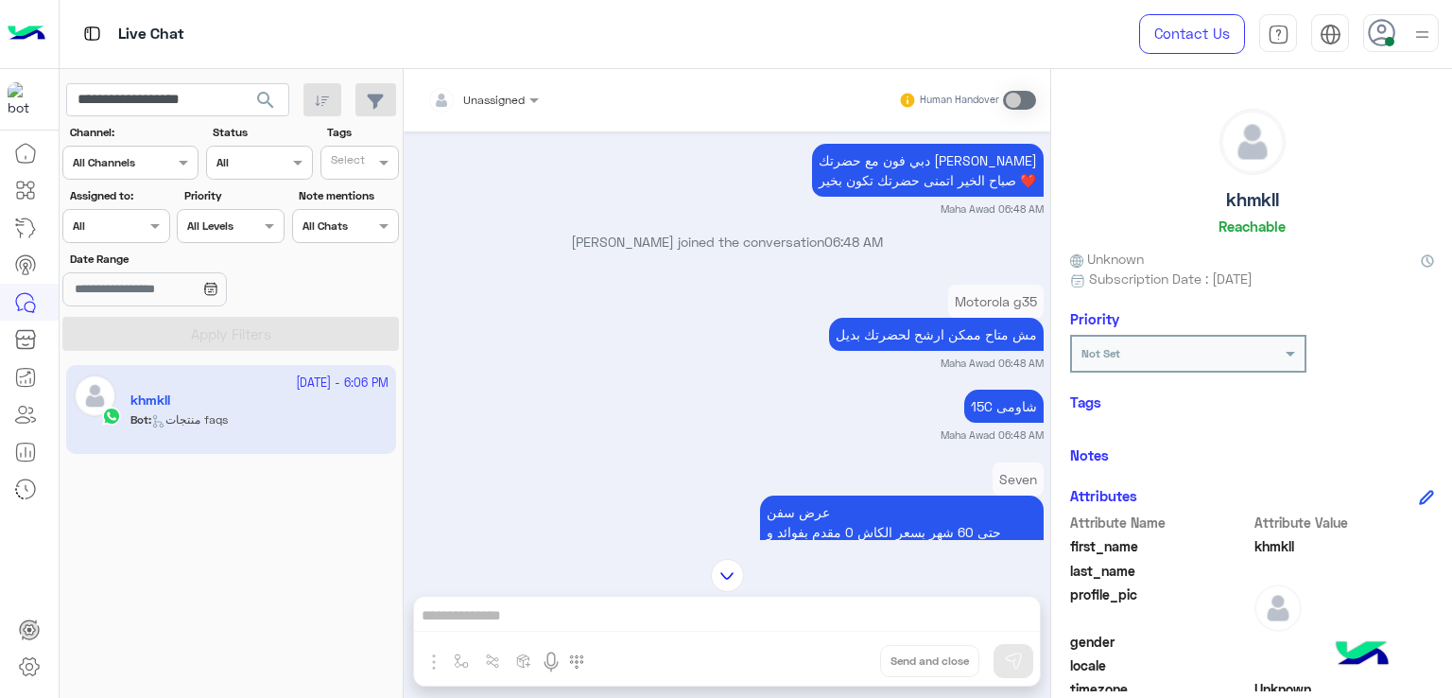
click at [872, 333] on p "مش متاح ممكن ارشح لحضرتك بديل" at bounding box center [936, 334] width 215 height 33
click at [990, 413] on p "15C شاومى" at bounding box center [1003, 405] width 79 height 33
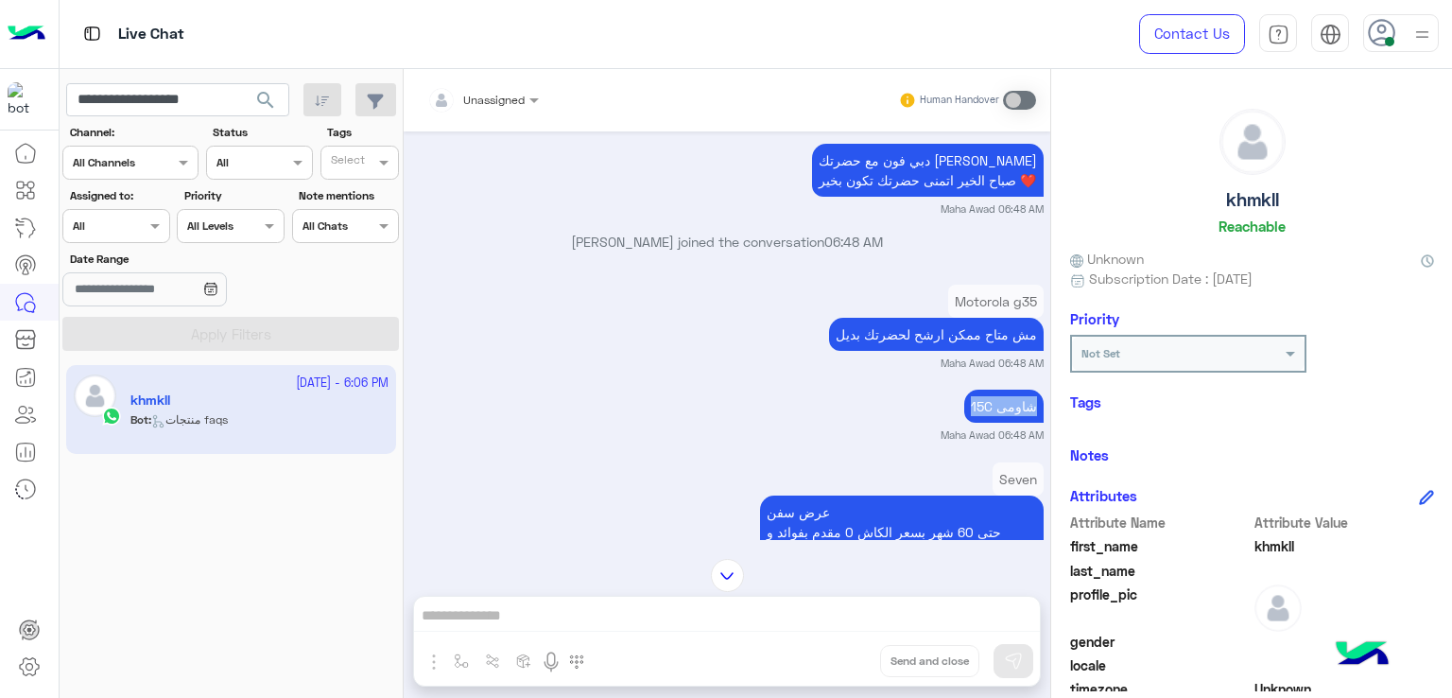
click at [990, 413] on p "15C شاومى" at bounding box center [1003, 405] width 79 height 33
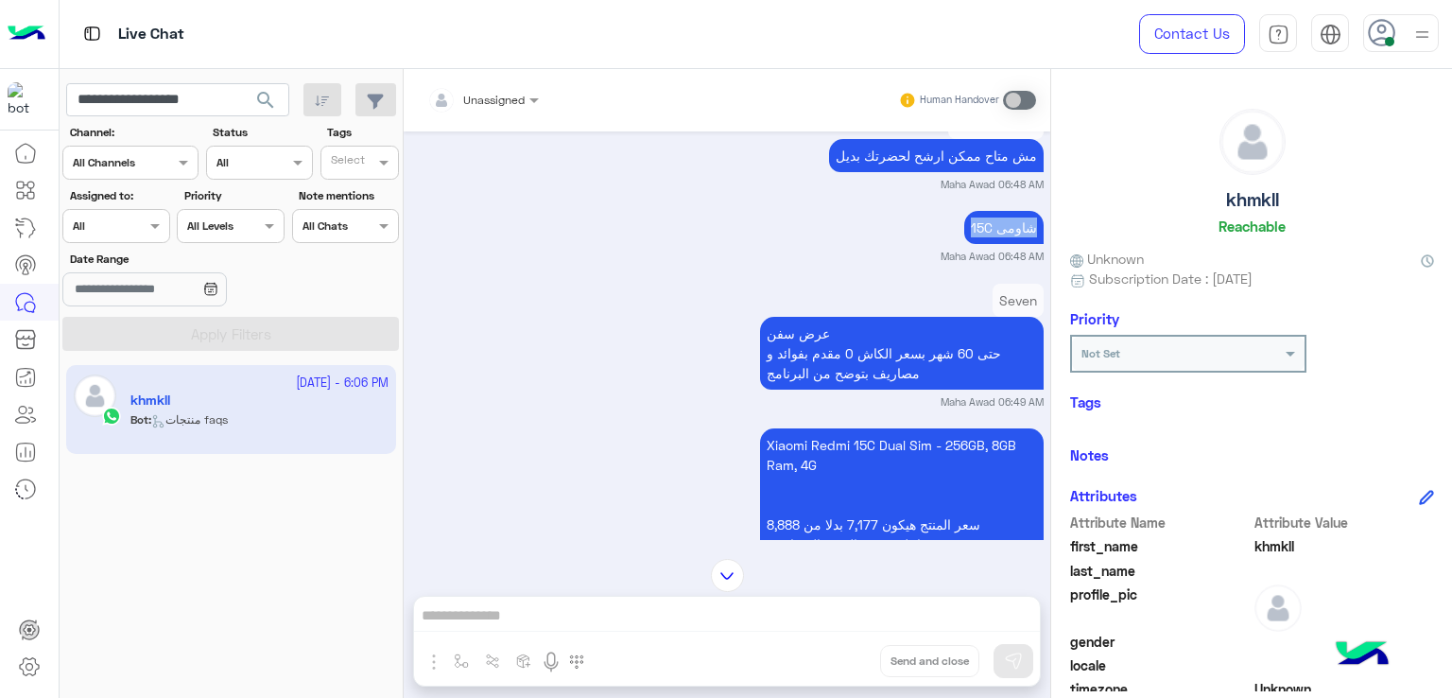
scroll to position [715, 0]
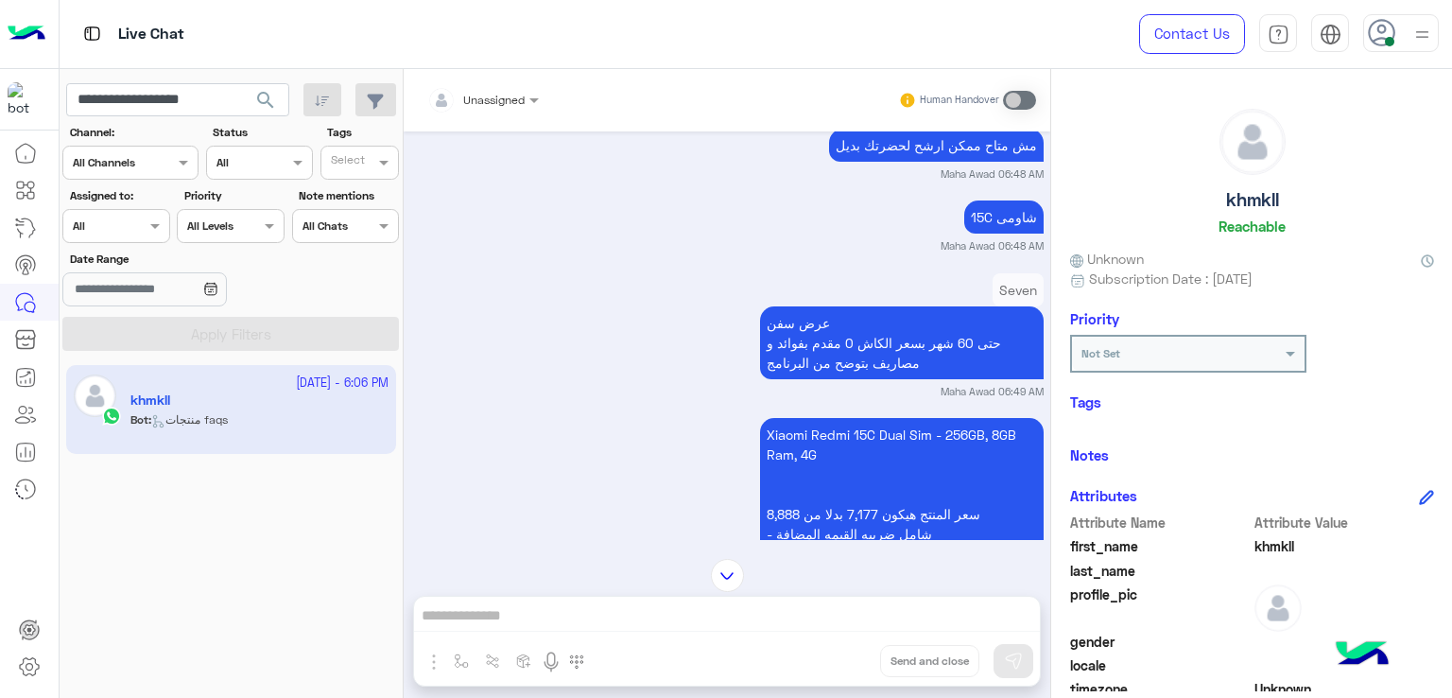
click at [810, 365] on p "عرض سفن حتى 60 شهر بسعر الكاش 0 مقدم بفوائد و مصاريف بتوضح من البرنامج" at bounding box center [902, 342] width 284 height 73
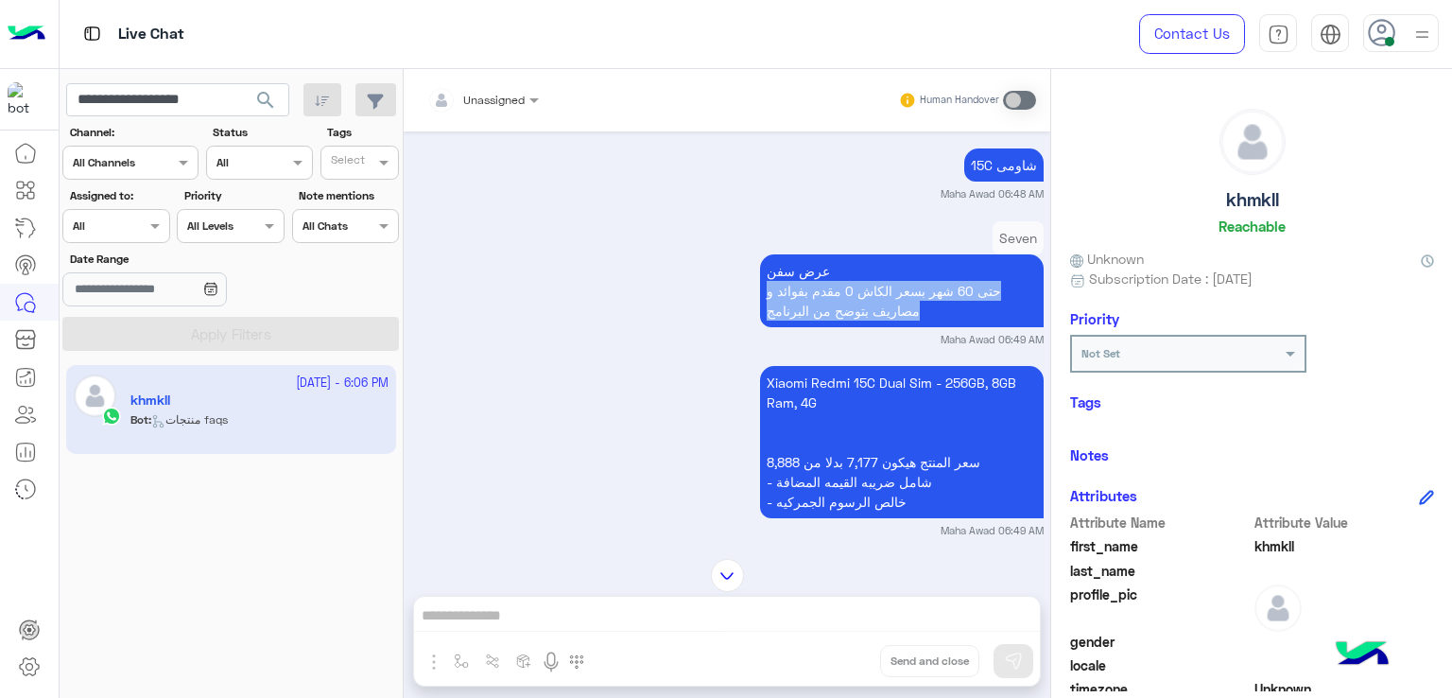
scroll to position [809, 0]
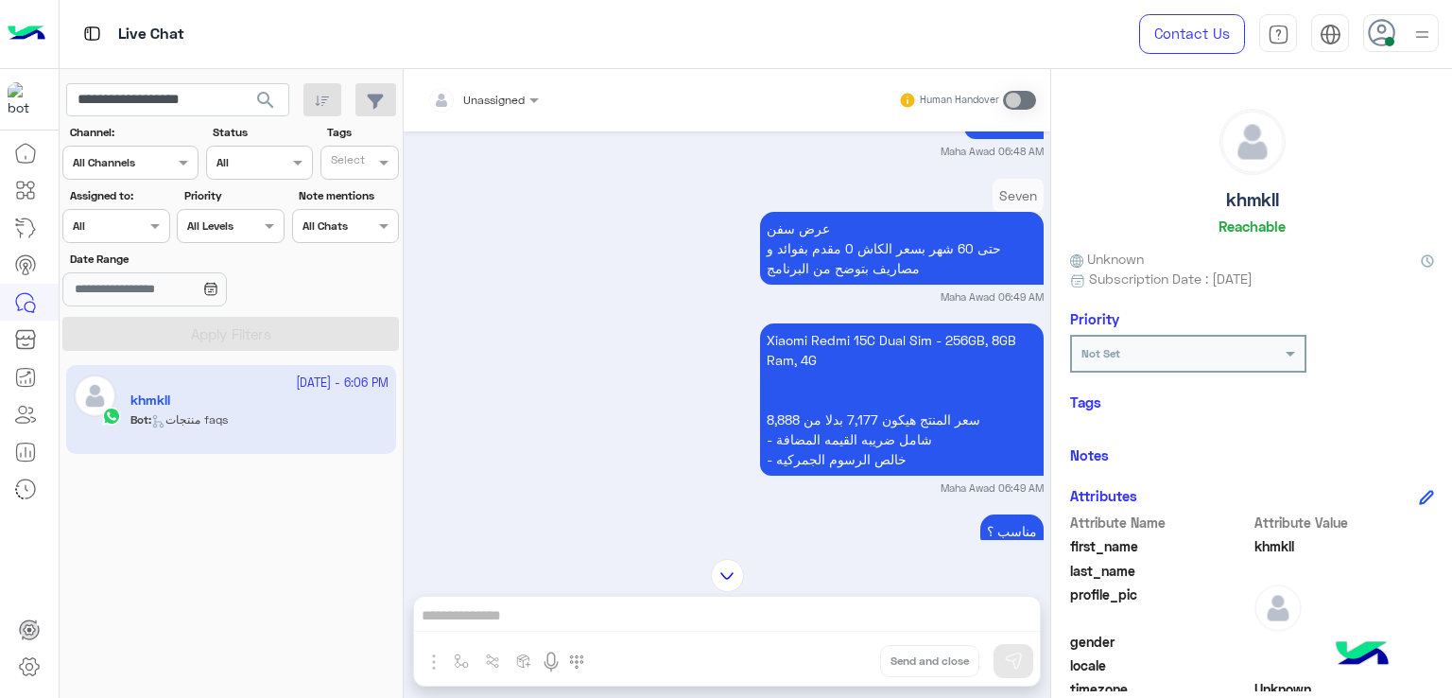
click at [865, 423] on p "Xiaomi Redmi 15C Dual Sim - 256GB, 8GB Ram, 4G سعر المنتج هيكون 7,177 بدلا من 8…" at bounding box center [902, 399] width 284 height 152
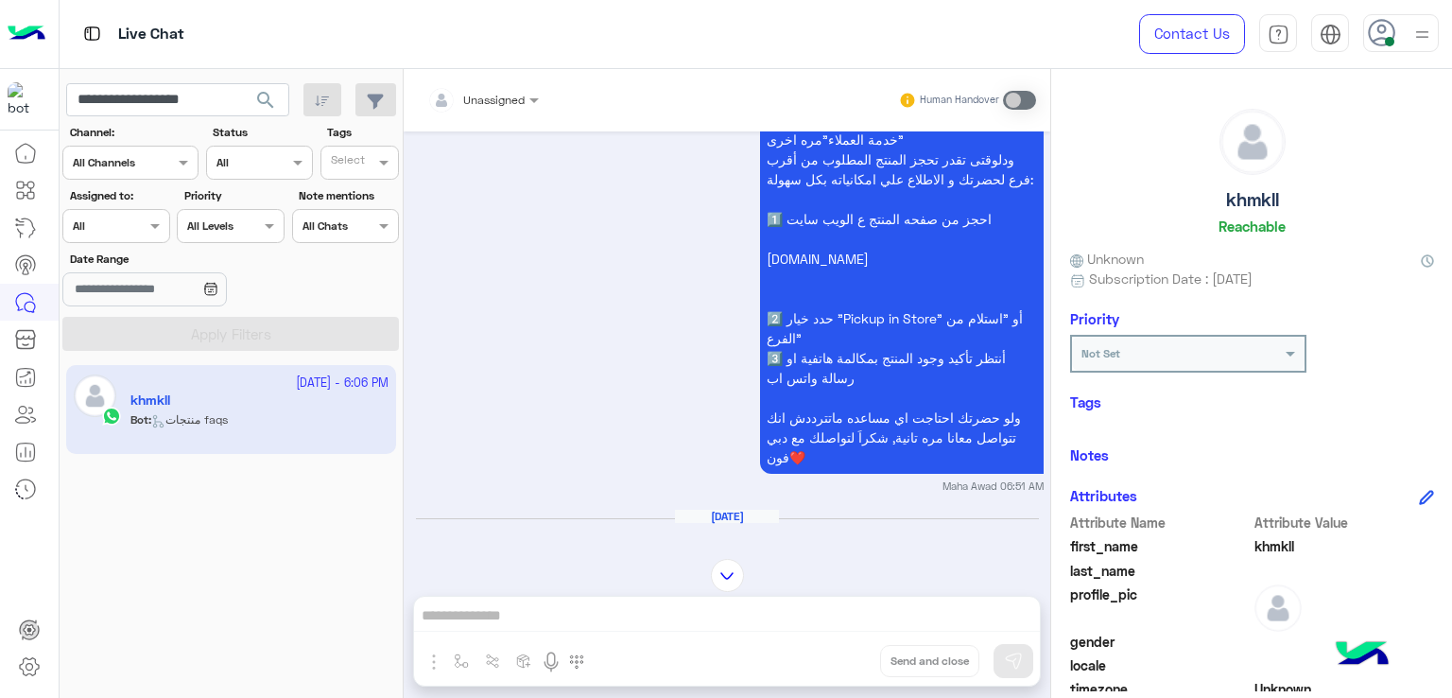
scroll to position [1471, 0]
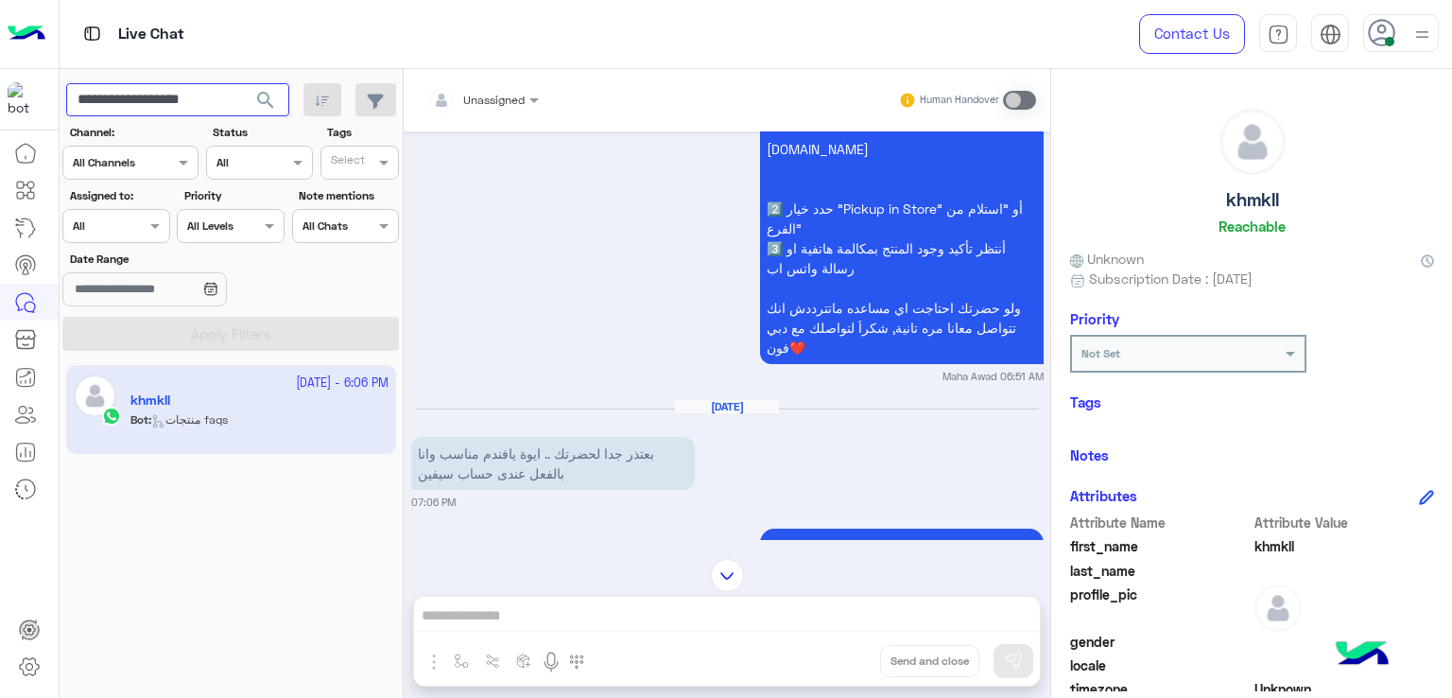
click at [176, 102] on input "**********" at bounding box center [177, 100] width 223 height 34
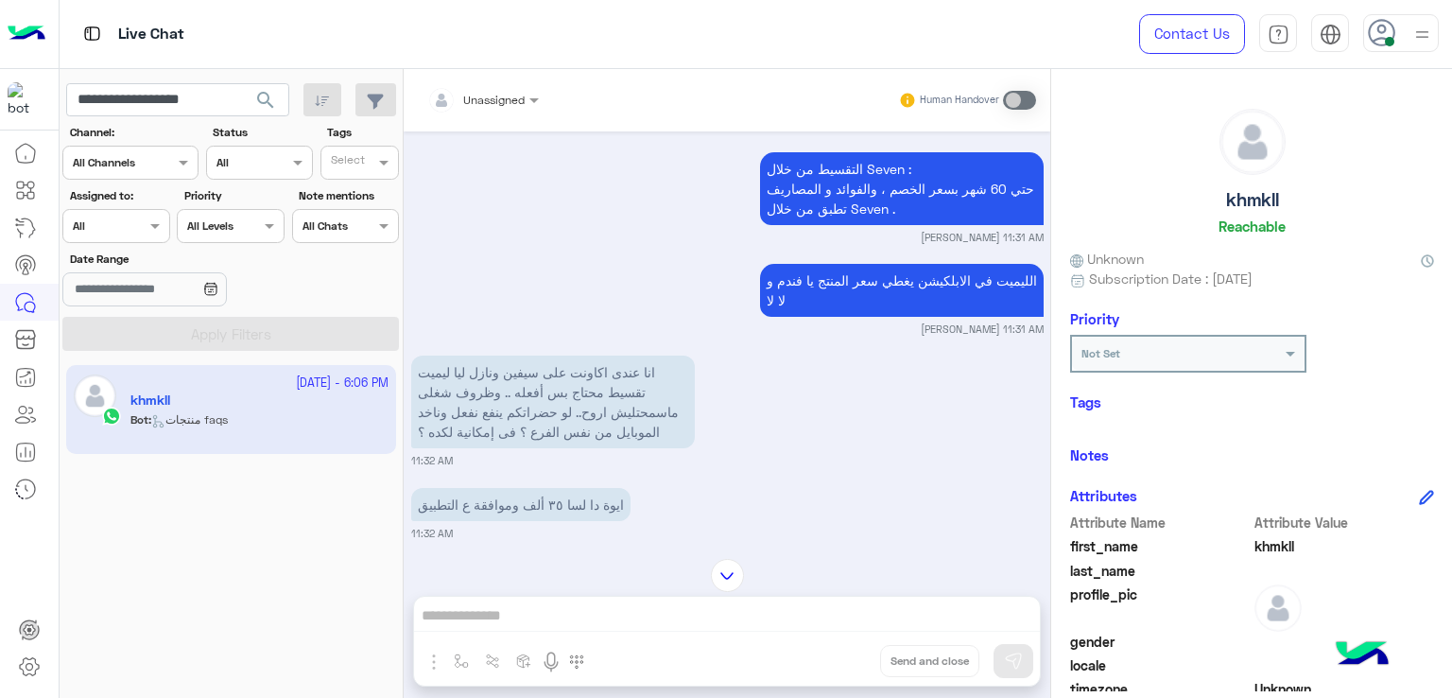
scroll to position [2983, 0]
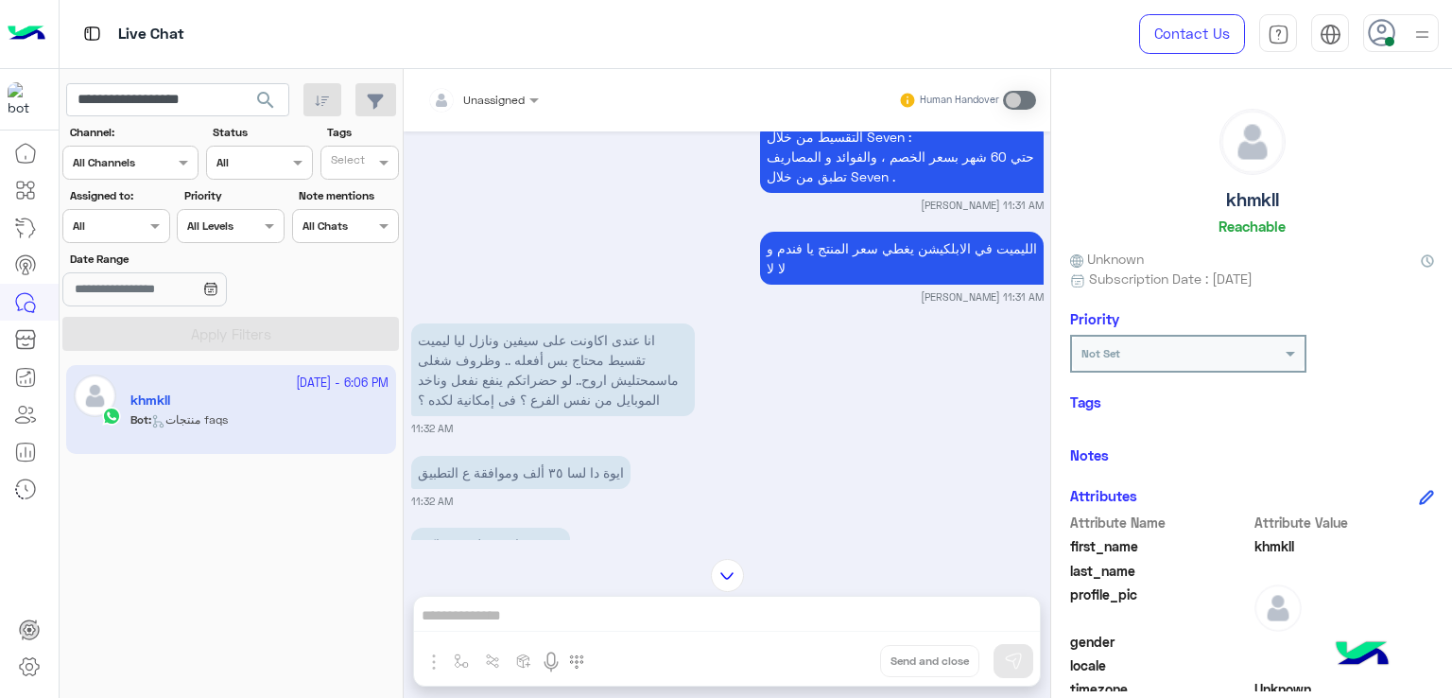
click at [560, 390] on p "انا عندى اكاونت على سيفين ونازل ليا ليميت تقسيط محتاج بس أفعله .. وظروف شغلى ما…" at bounding box center [553, 369] width 284 height 93
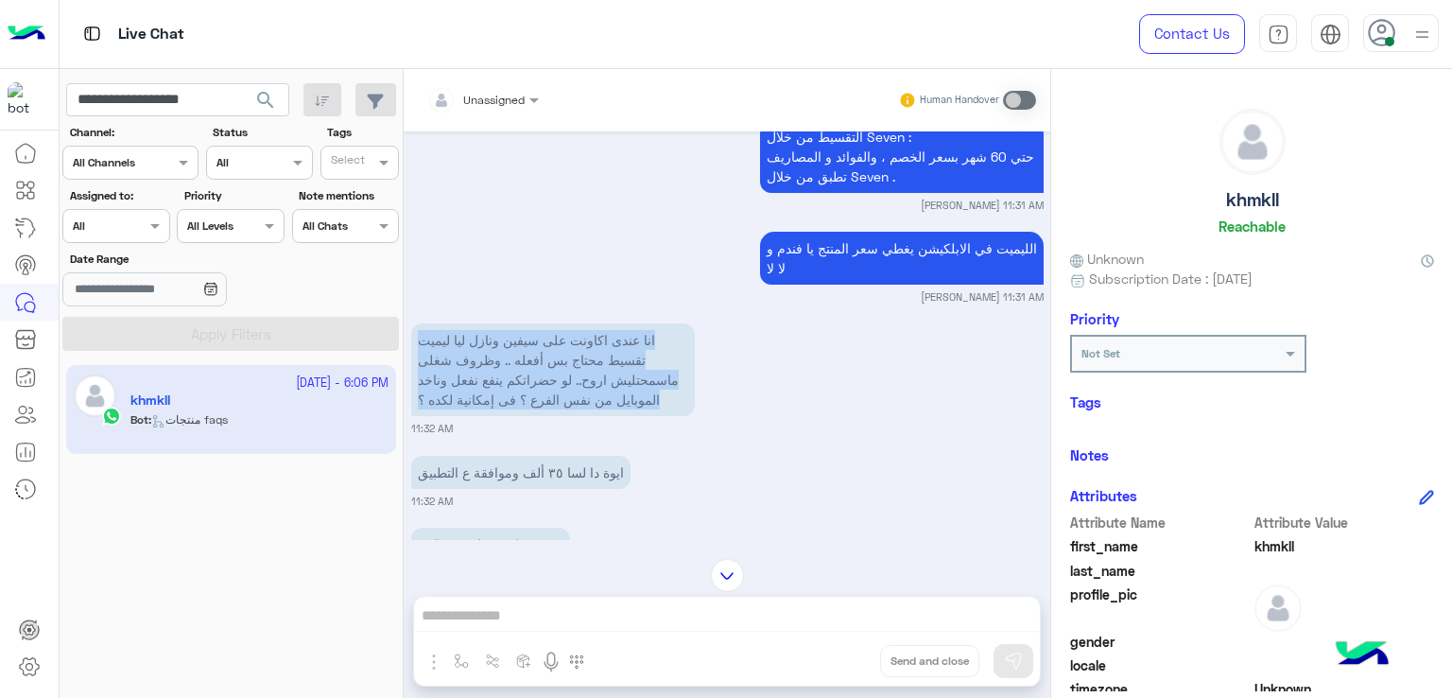
click at [560, 390] on p "انا عندى اكاونت على سيفين ونازل ليا ليميت تقسيط محتاج بس أفعله .. وظروف شغلى ما…" at bounding box center [553, 369] width 284 height 93
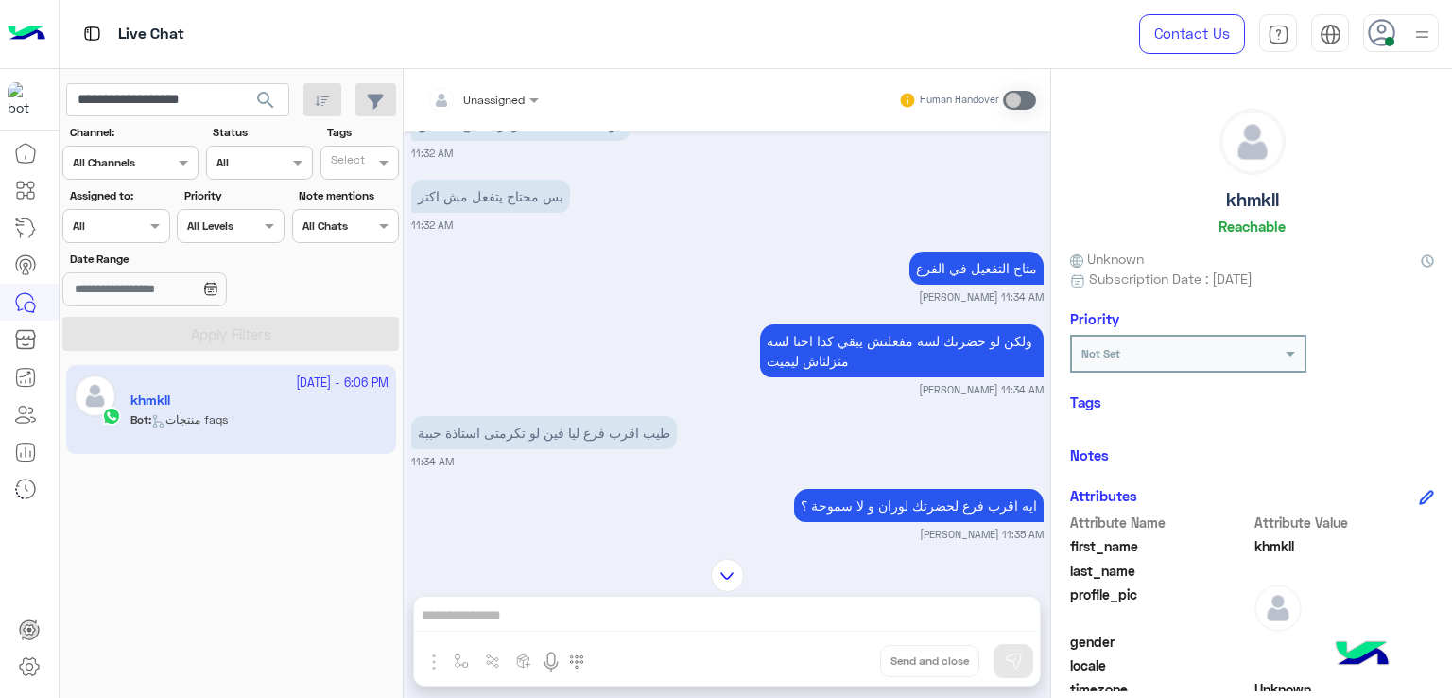
scroll to position [3361, 0]
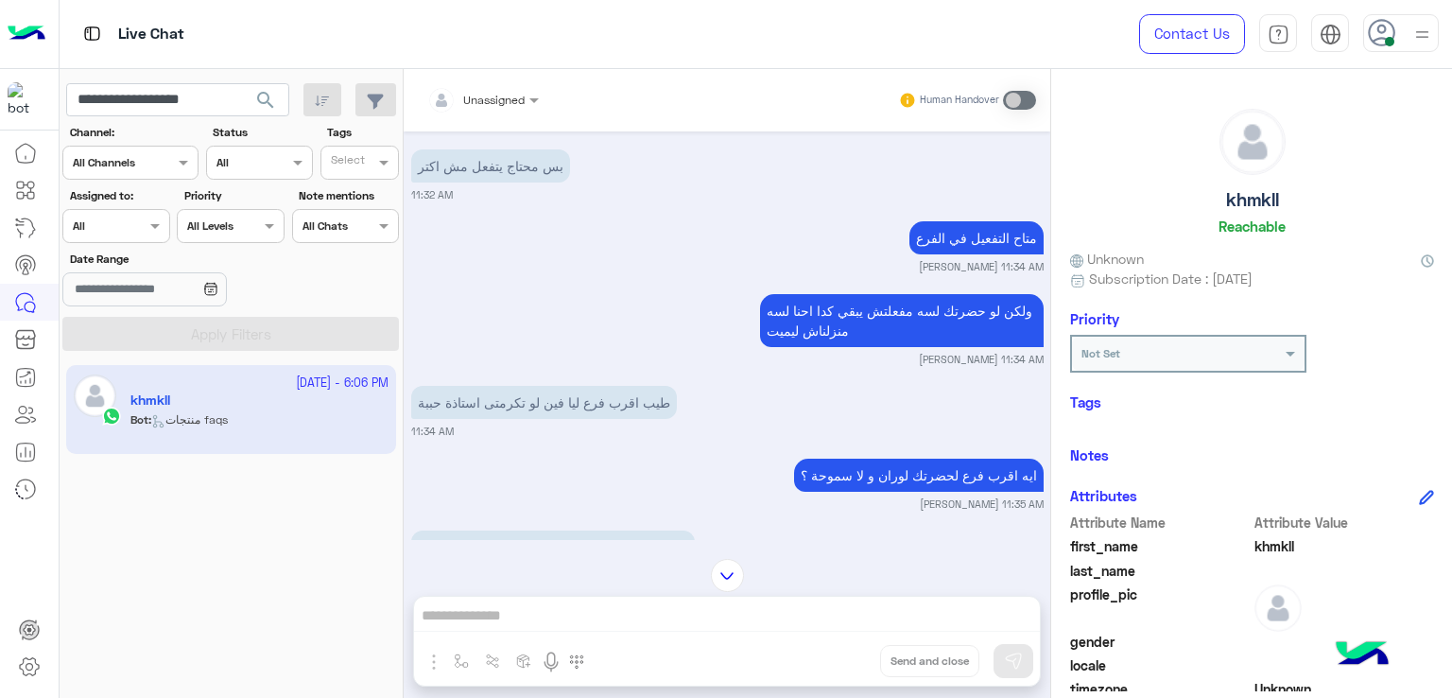
click at [839, 311] on p "ولكن لو حضرتك لسه مفعلتش يبقي كدا احنا لسه منزلناش ليميت" at bounding box center [902, 320] width 284 height 53
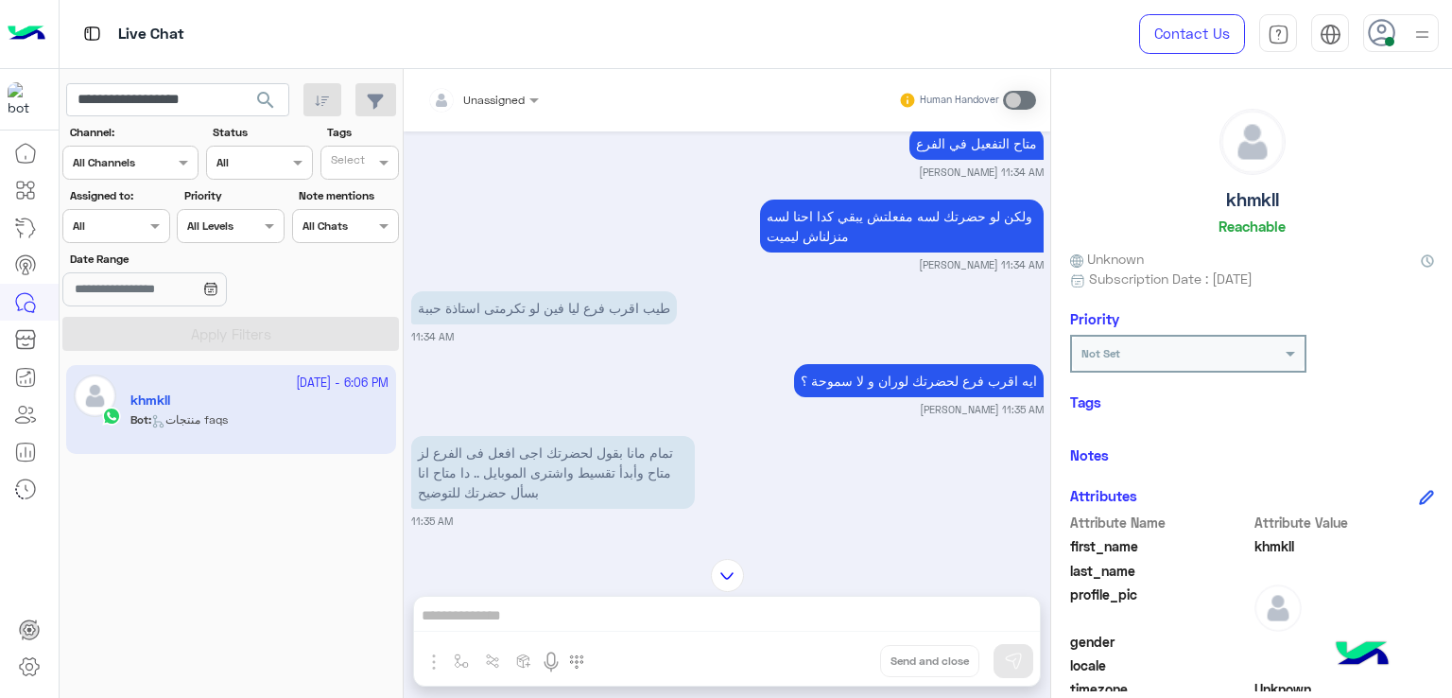
click at [538, 300] on p "طيب اقرب فرع ليا فين لو تكرمتى استاذة حببة" at bounding box center [544, 307] width 266 height 33
click at [941, 375] on p "ايه اقرب فرع لحضرتك لوران و لا سموحة ؟" at bounding box center [919, 380] width 250 height 33
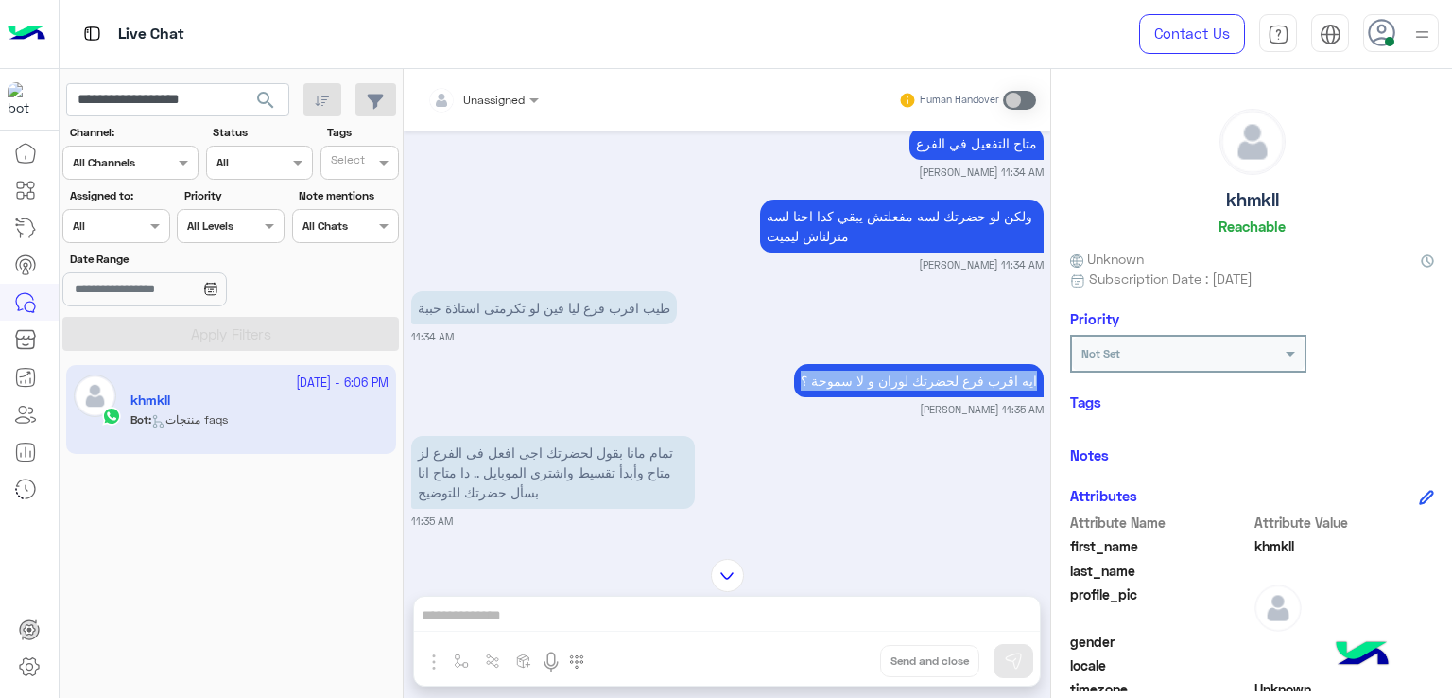
click at [941, 375] on p "ايه اقرب فرع لحضرتك لوران و لا سموحة ؟" at bounding box center [919, 380] width 250 height 33
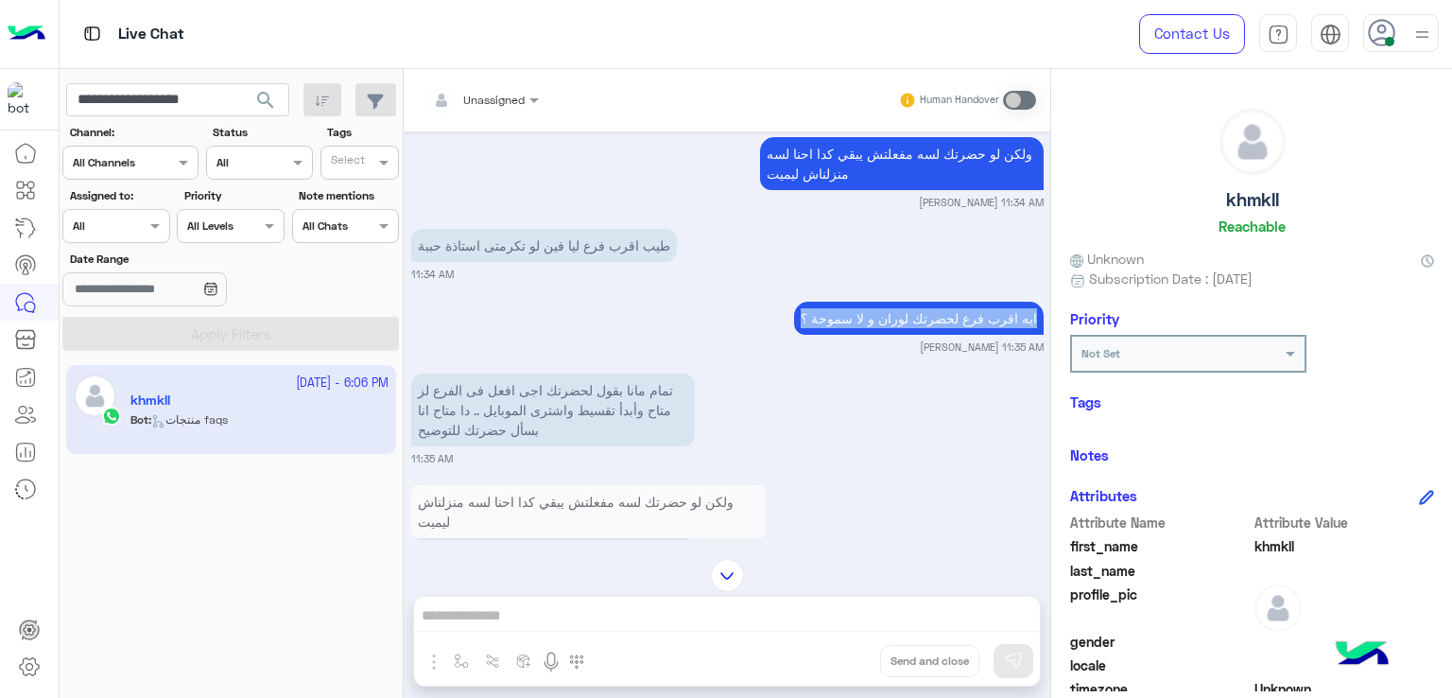
scroll to position [3550, 0]
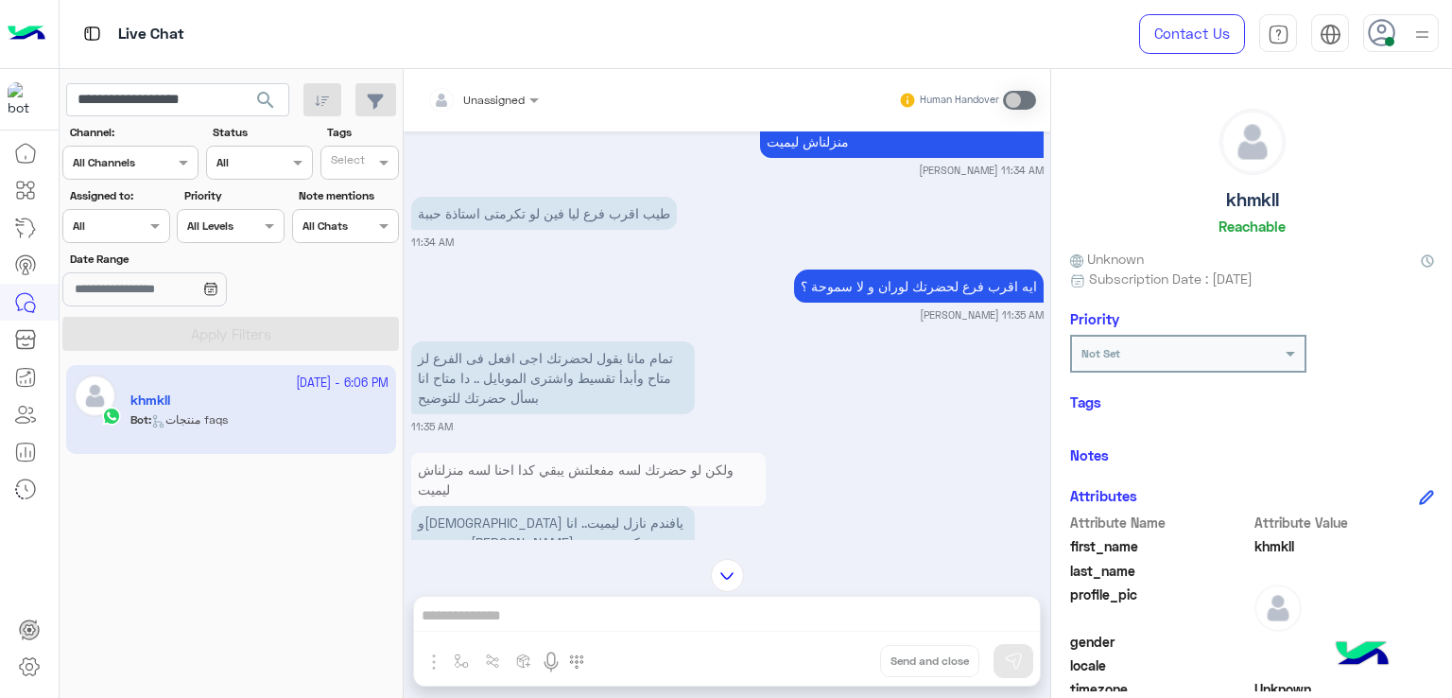
click at [559, 367] on p "تمام مانا بقول لحضرتك اجى افعل فى الفرع لز متاح وأبدأ تقسيط واشترى الموبايل .. …" at bounding box center [553, 377] width 284 height 73
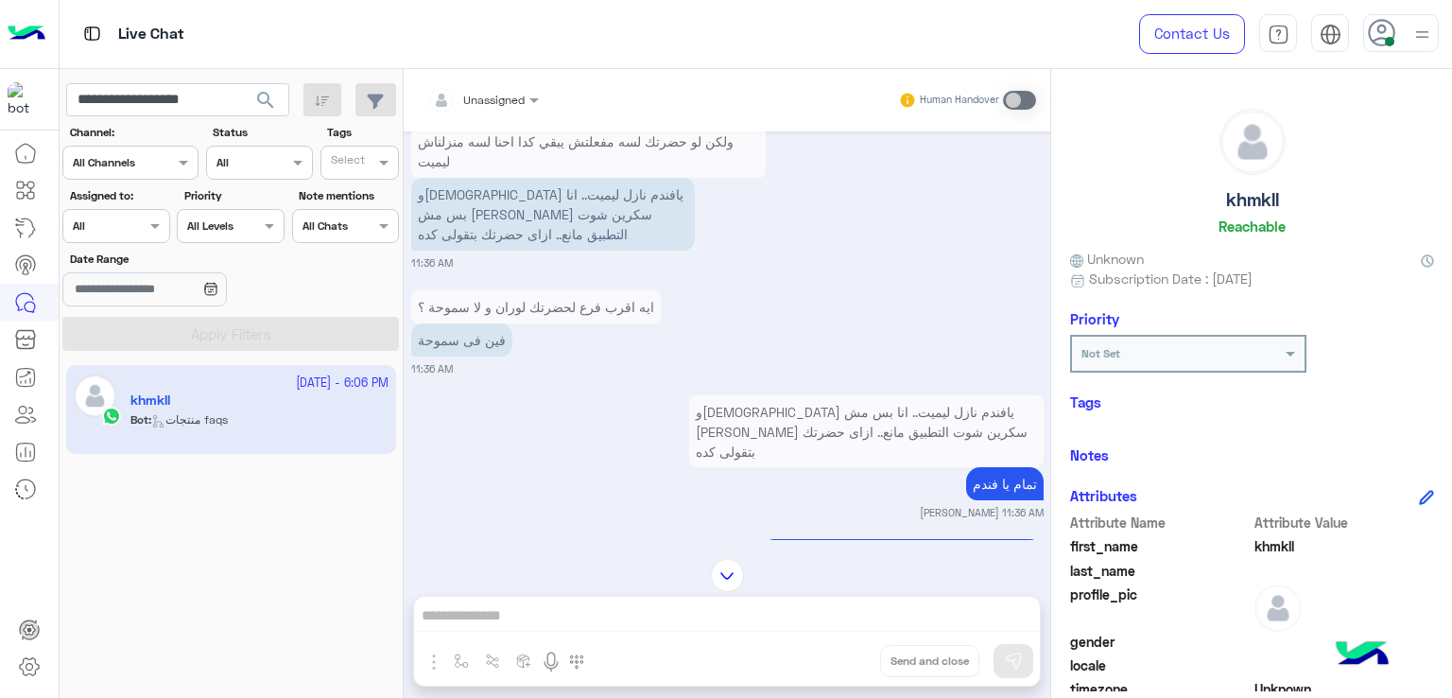
scroll to position [3834, 0]
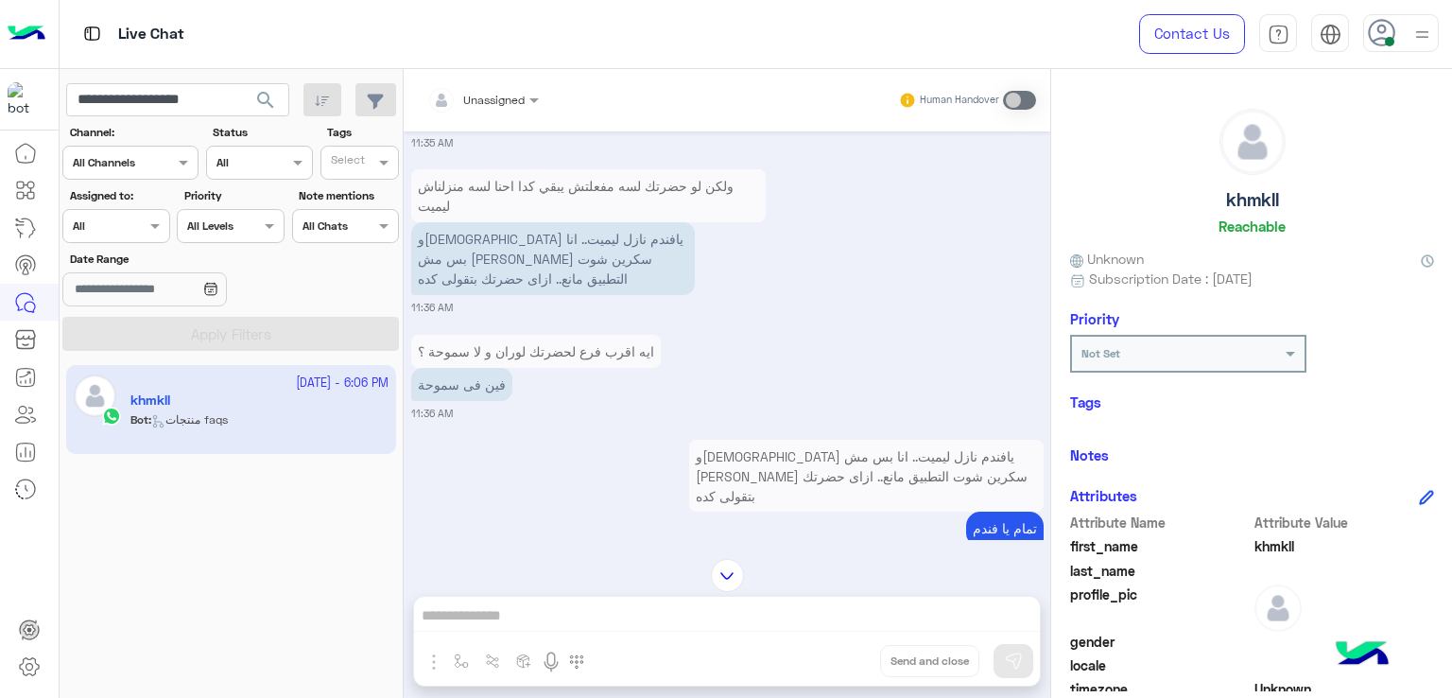
click at [577, 266] on p "و[DEMOGRAPHIC_DATA] يافندم نازل ليميت.. انا بس مش [PERSON_NAME] سكرين شوت التطب…" at bounding box center [553, 258] width 284 height 73
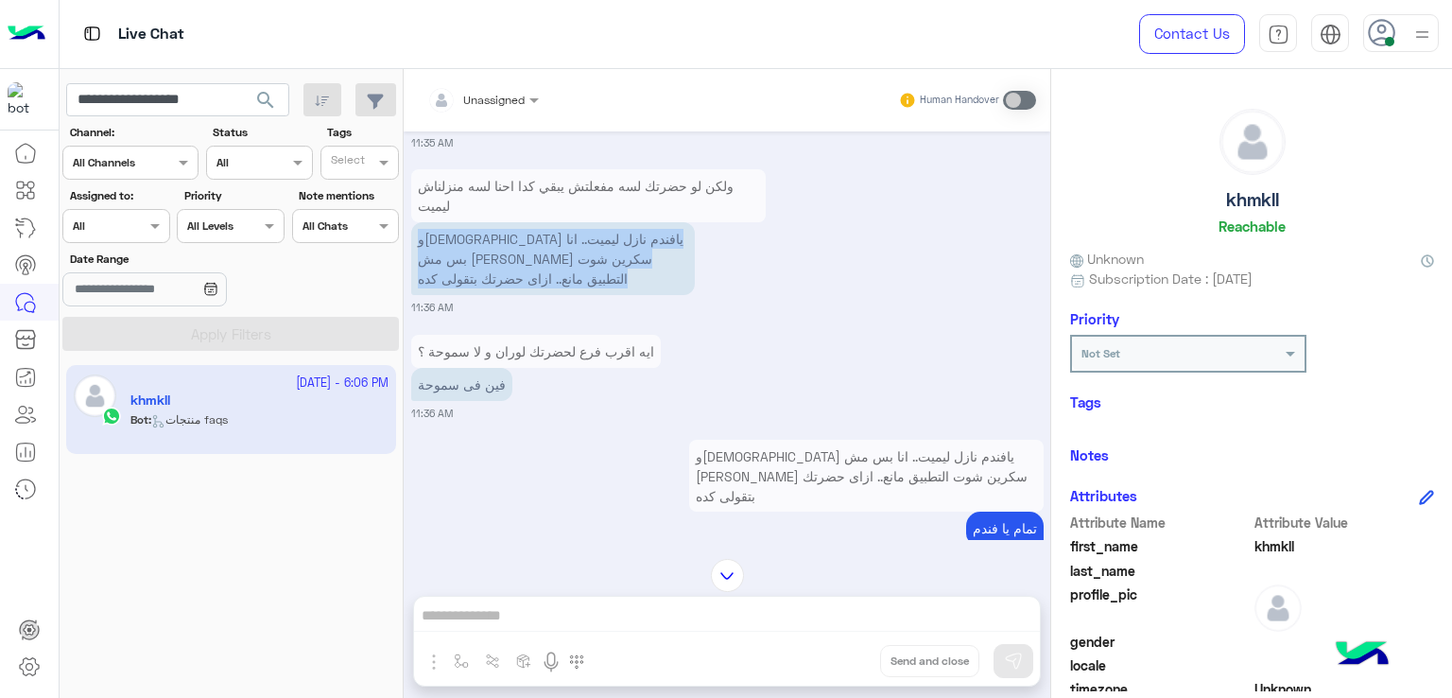
click at [577, 266] on p "و[DEMOGRAPHIC_DATA] يافندم نازل ليميت.. انا بس مش [PERSON_NAME] سكرين شوت التطب…" at bounding box center [553, 258] width 284 height 73
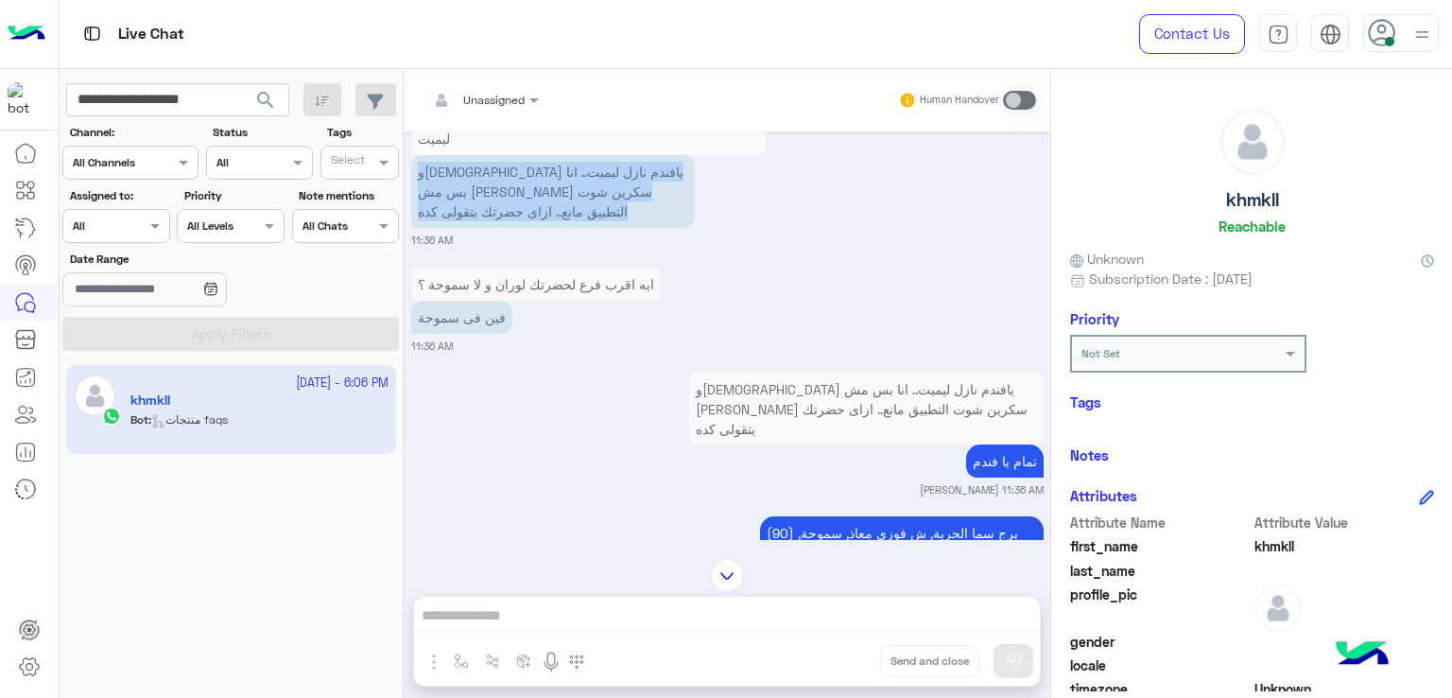
scroll to position [3928, 0]
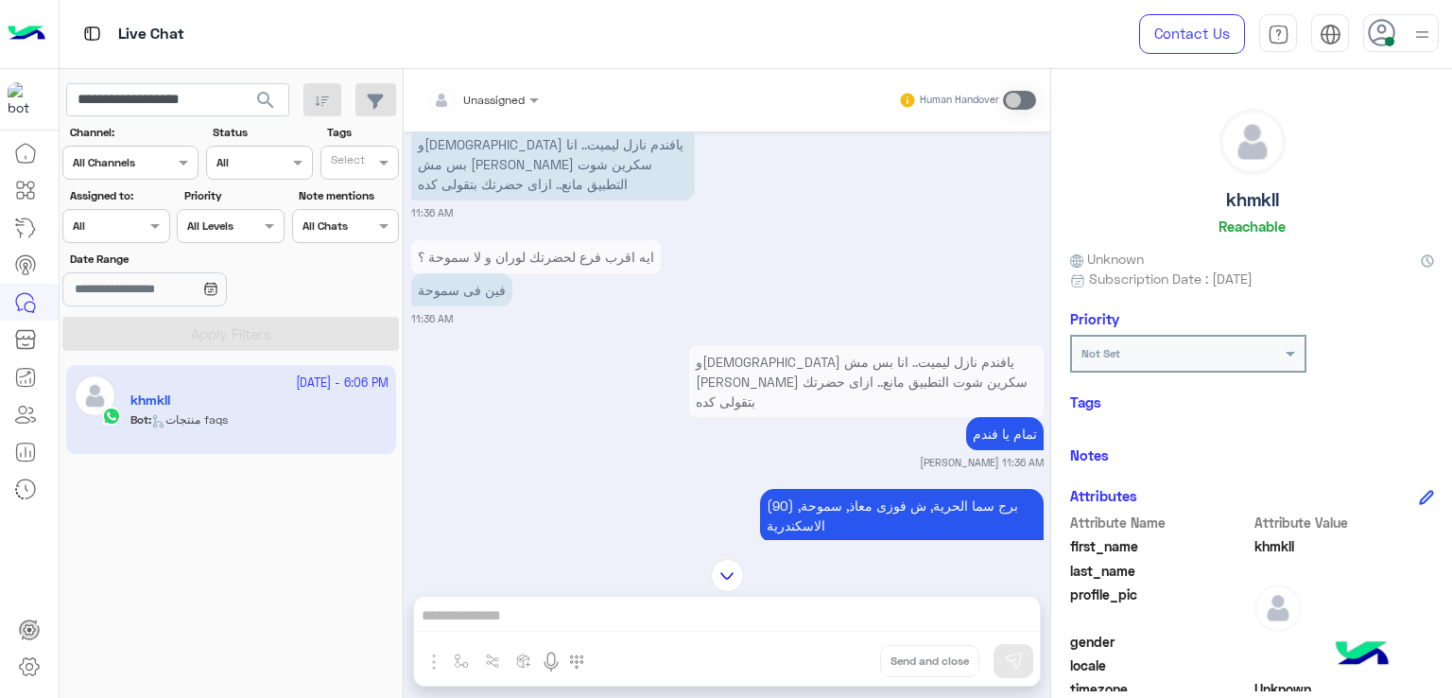
click at [467, 292] on p "فين فى سموحة" at bounding box center [461, 289] width 101 height 33
click at [998, 417] on p "تمام يا فندم" at bounding box center [1005, 433] width 78 height 33
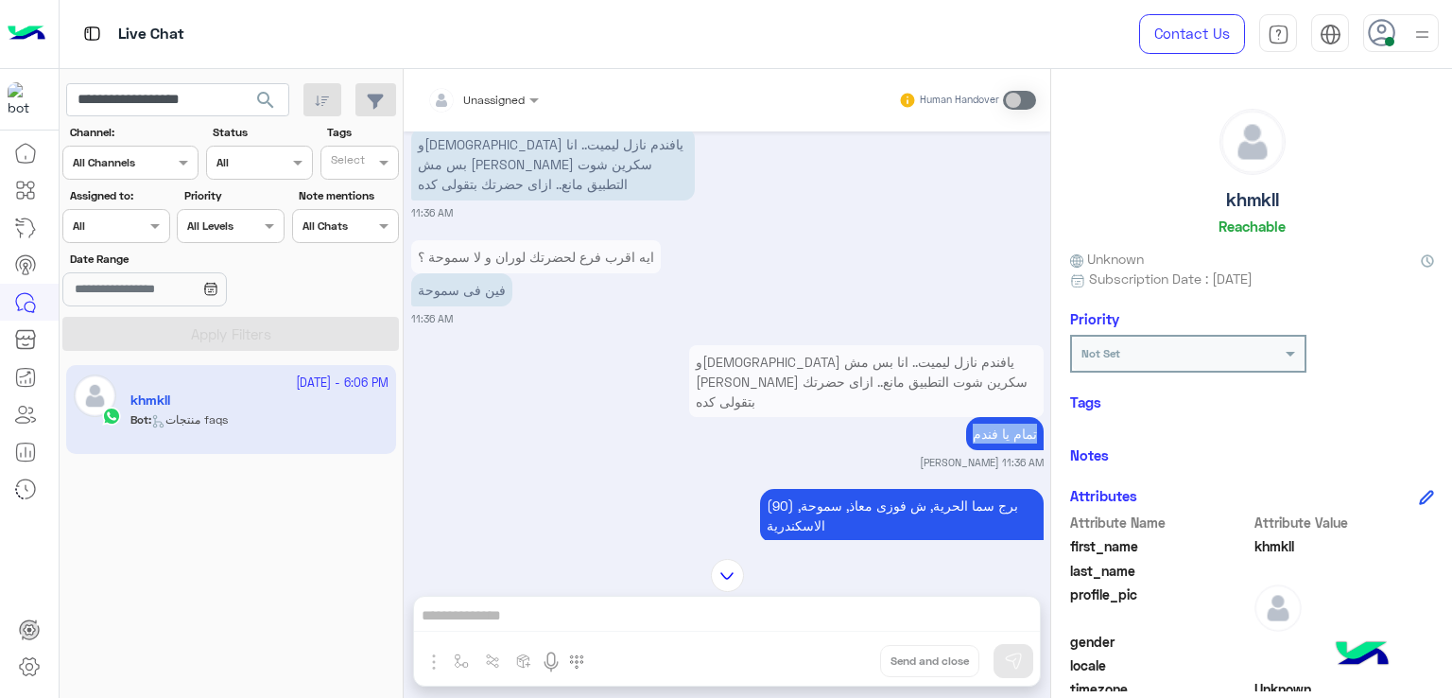
click at [998, 417] on p "تمام يا فندم" at bounding box center [1005, 433] width 78 height 33
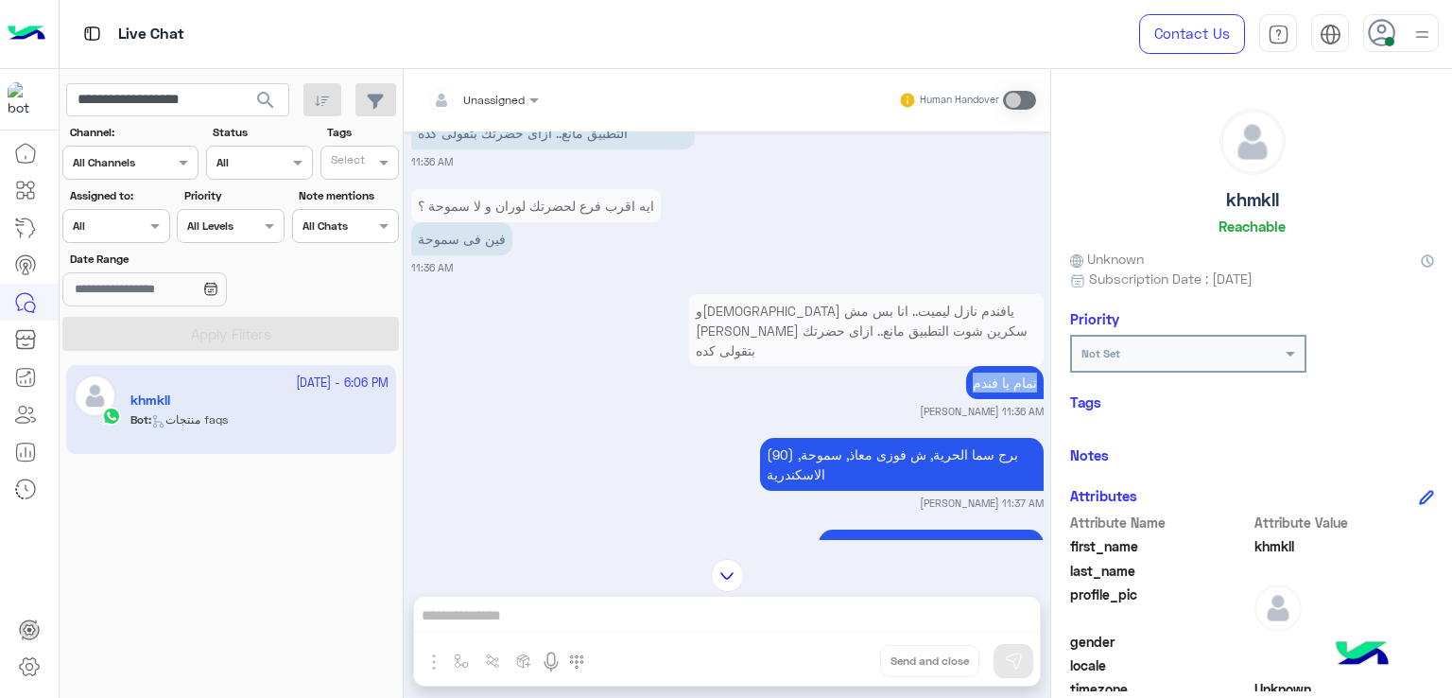
scroll to position [4023, 0]
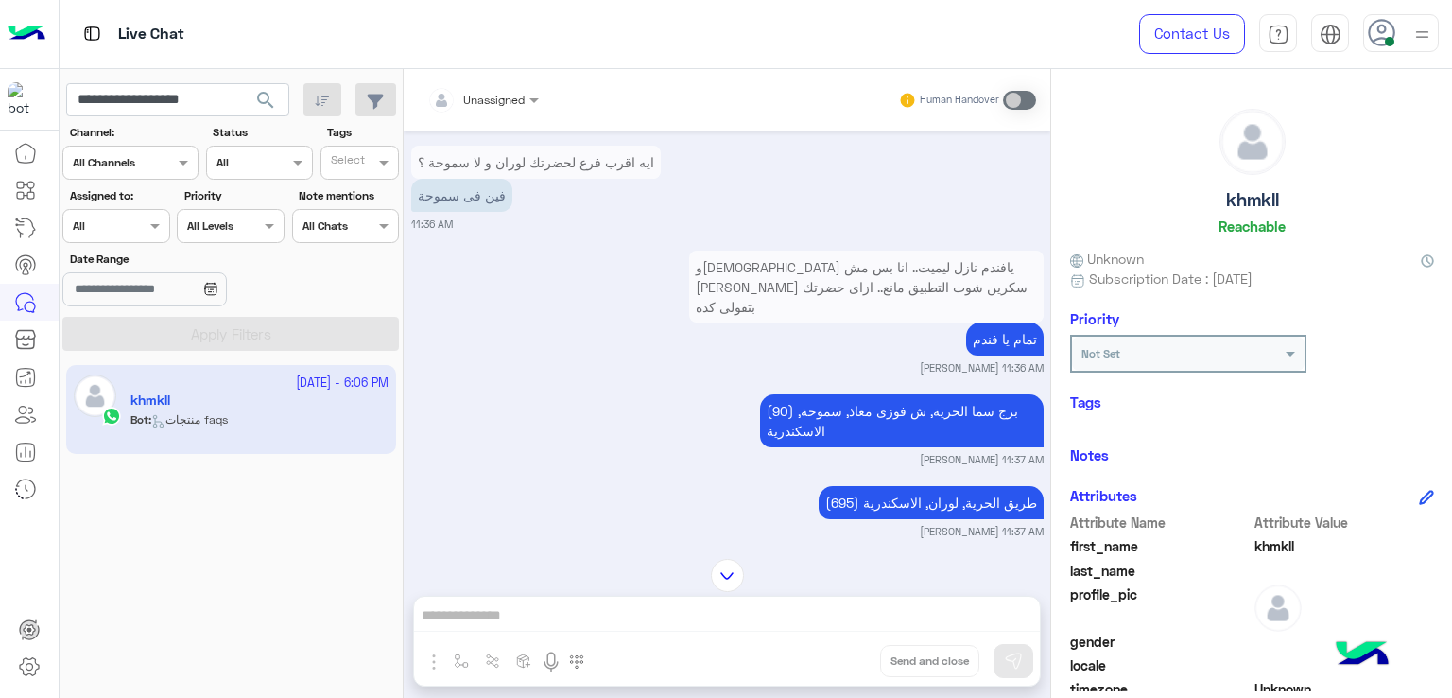
click at [813, 394] on p "(90) برج سما الحرية, ش فوزى معاذ, سموحة, الاسكندرية" at bounding box center [902, 420] width 284 height 53
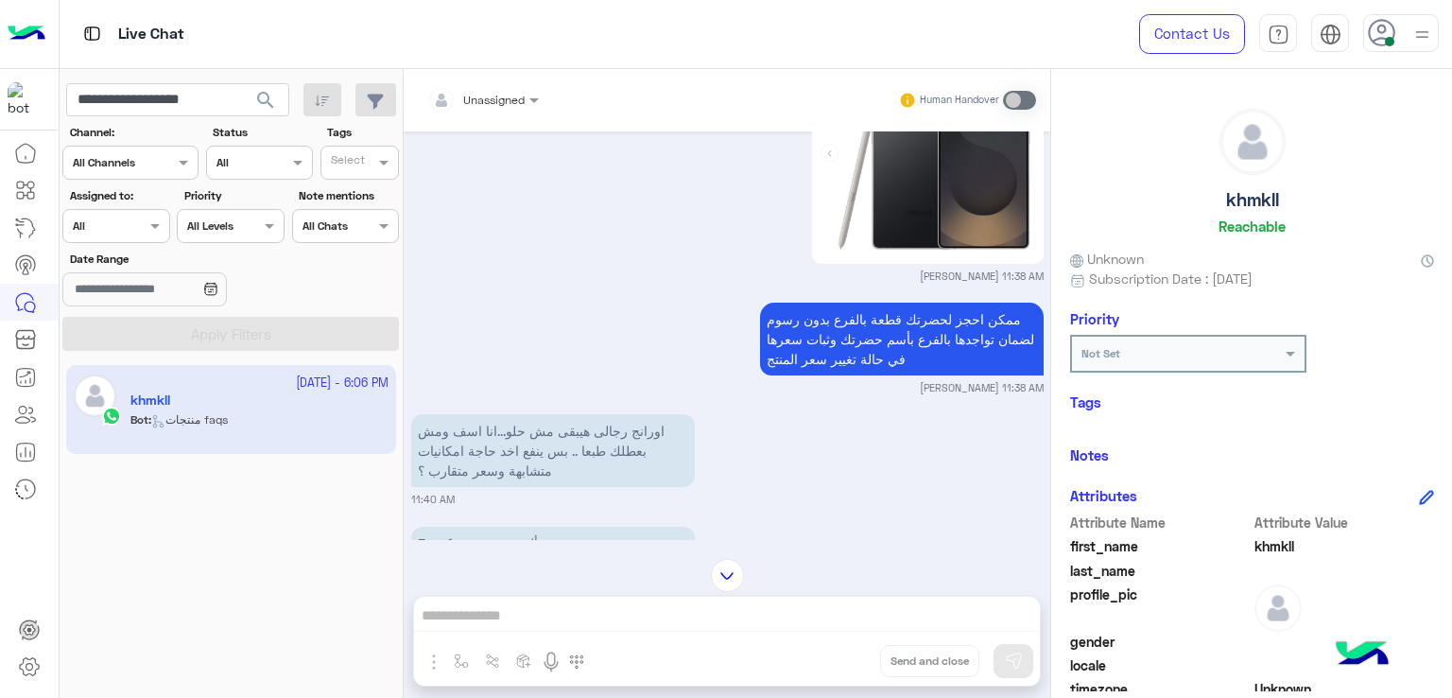
scroll to position [4779, 0]
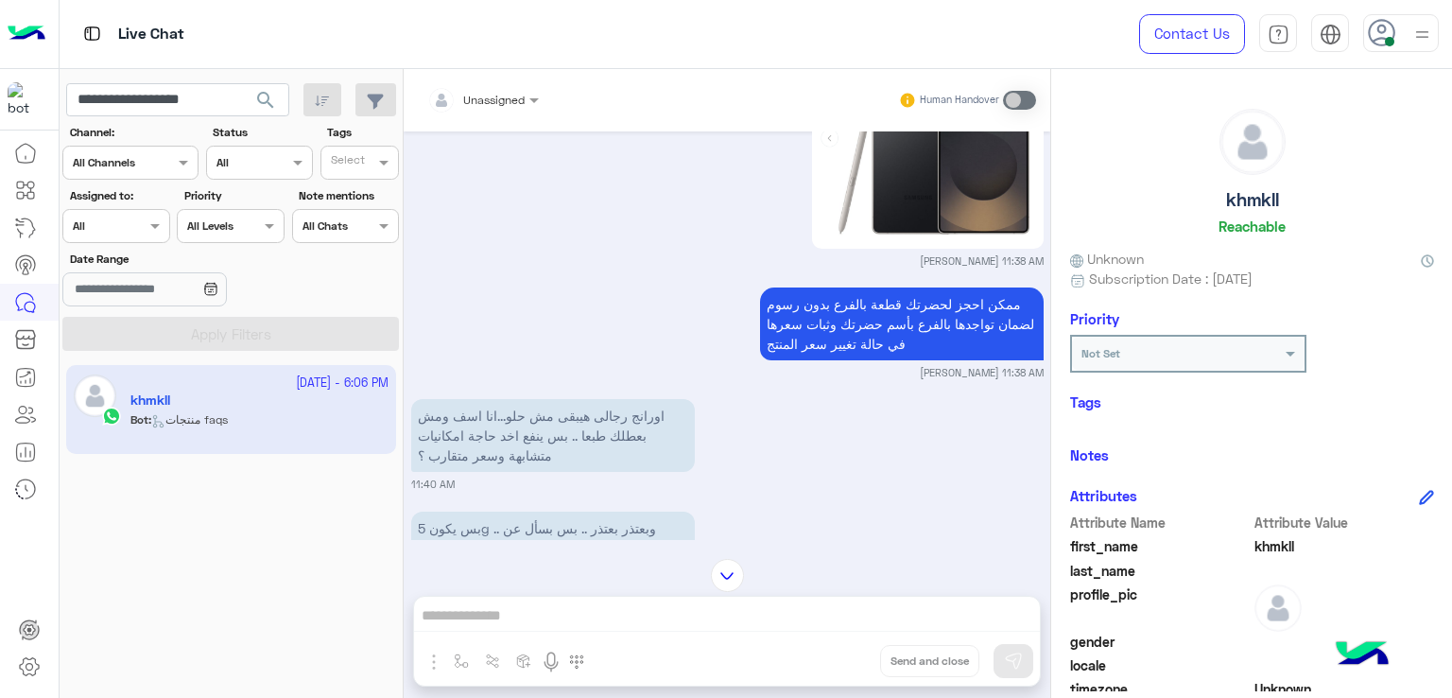
click at [868, 322] on p "ممكن احجز لحضرتك قطعة بالفرع بدون رسوم لضمان تواجدها بالفرع بأسم حضرتك وثبات سع…" at bounding box center [902, 323] width 284 height 73
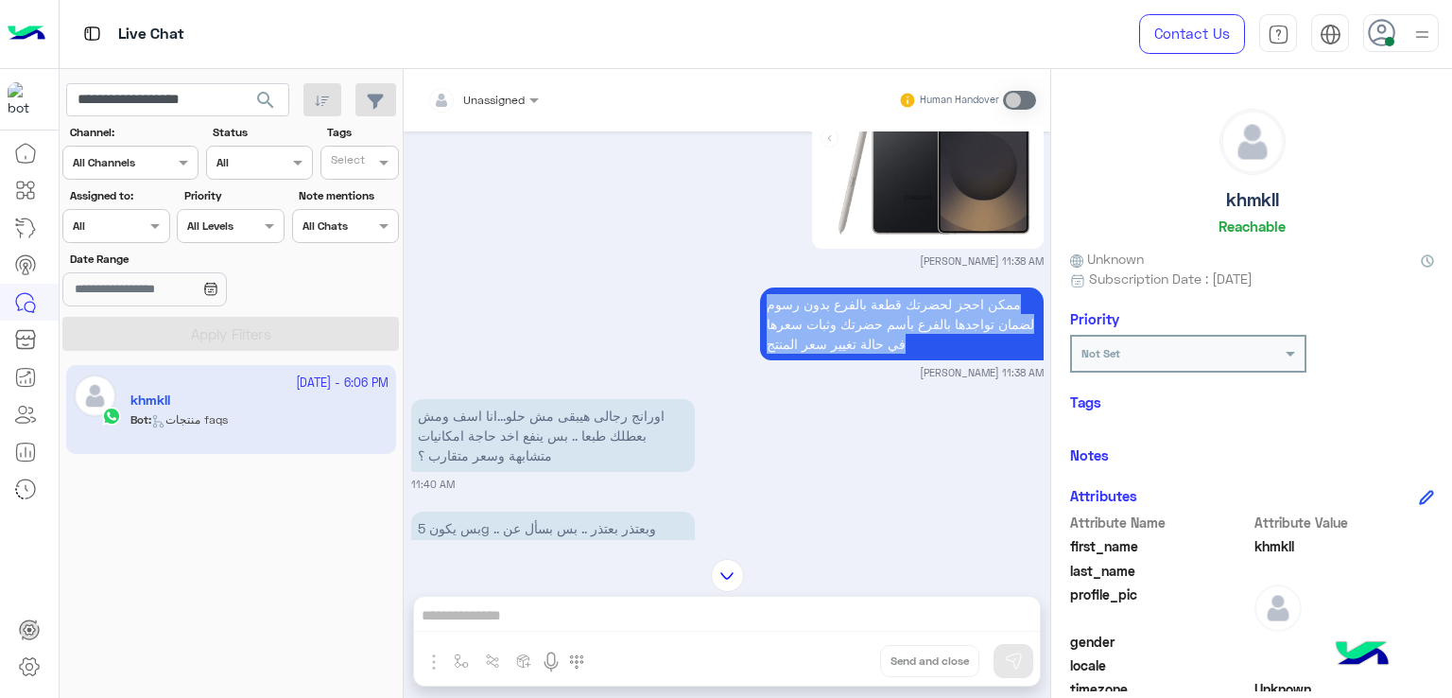
click at [868, 322] on p "ممكن احجز لحضرتك قطعة بالفرع بدون رسوم لضمان تواجدها بالفرع بأسم حضرتك وثبات سع…" at bounding box center [902, 323] width 284 height 73
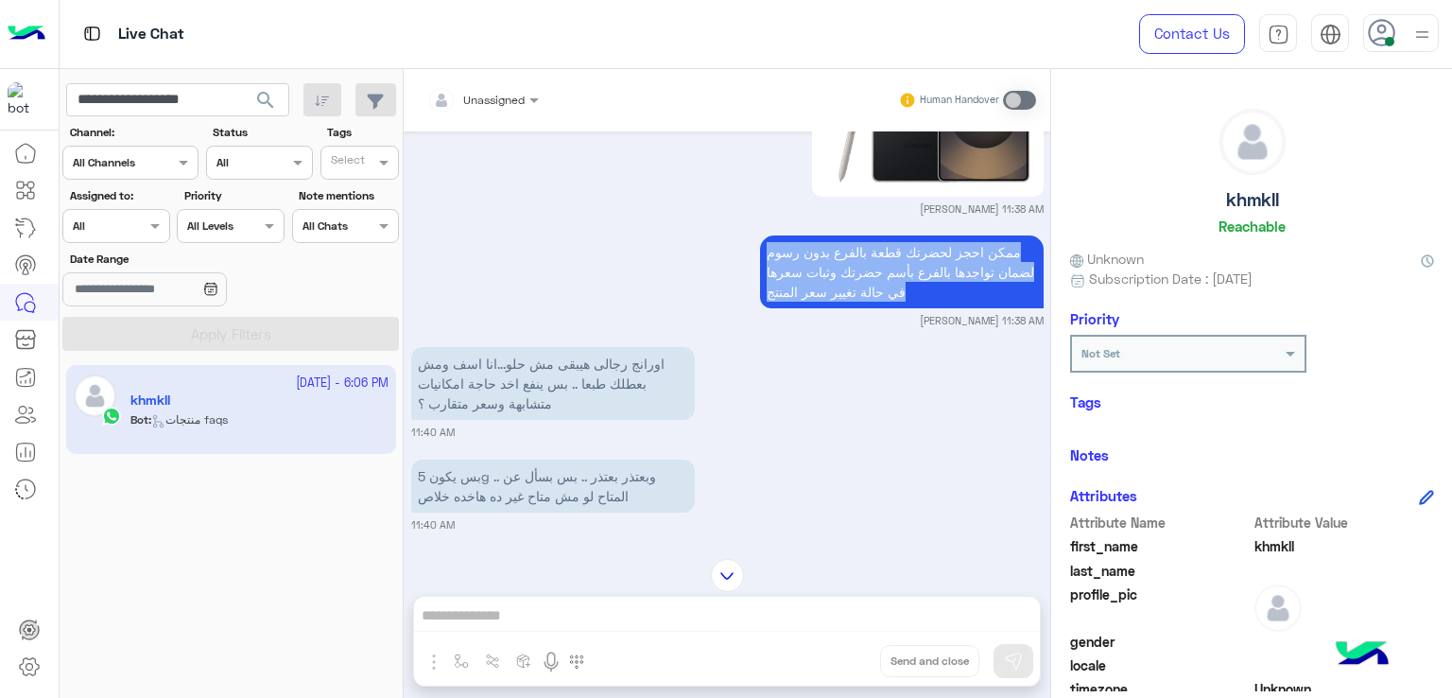
scroll to position [4968, 0]
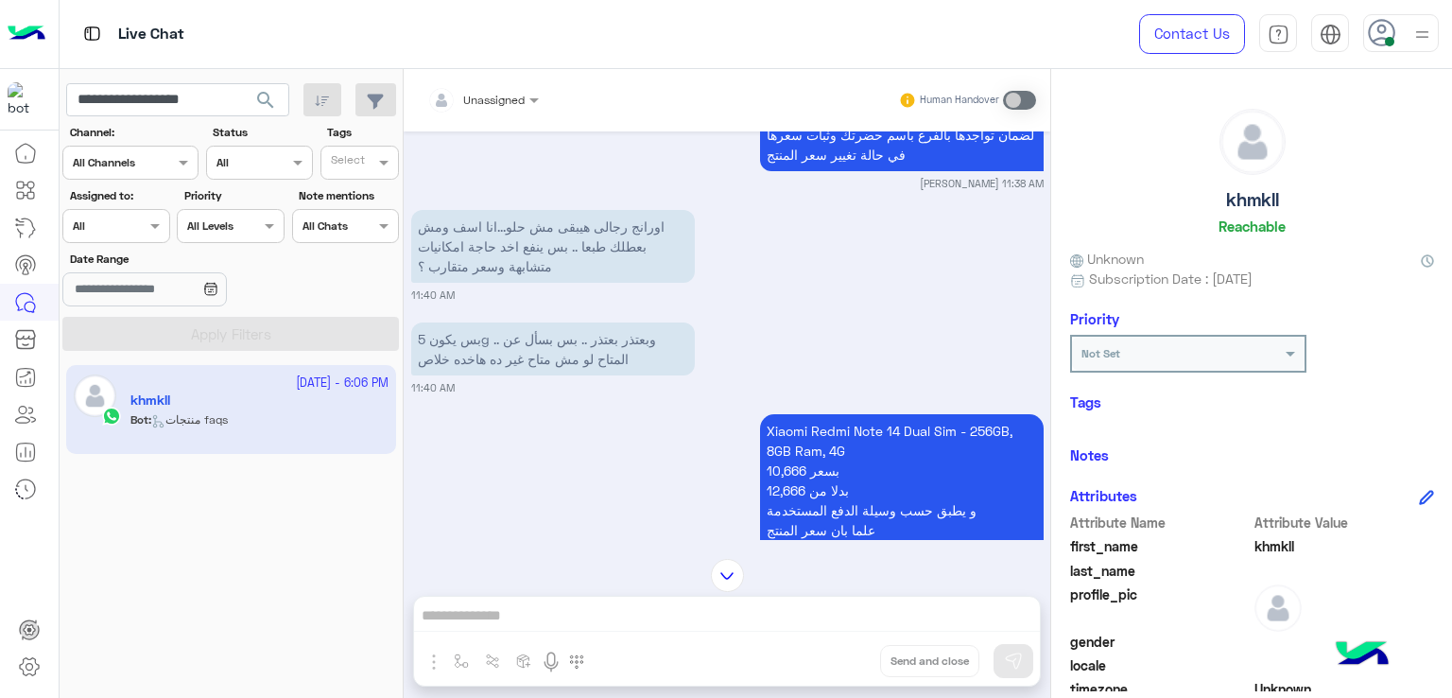
click at [513, 226] on p "اورانج رجالى هيبقى مش حلو...انا اسف ومش بعطلك طبعا .. بس ينفع اخد حاجة امكانيات…" at bounding box center [553, 246] width 284 height 73
click at [517, 340] on p "بس يكون 5g .. وبعتذر بعتذر .. بس بسأل عن المتاح لو مش متاح غير ده هاخده خلاص" at bounding box center [553, 348] width 284 height 53
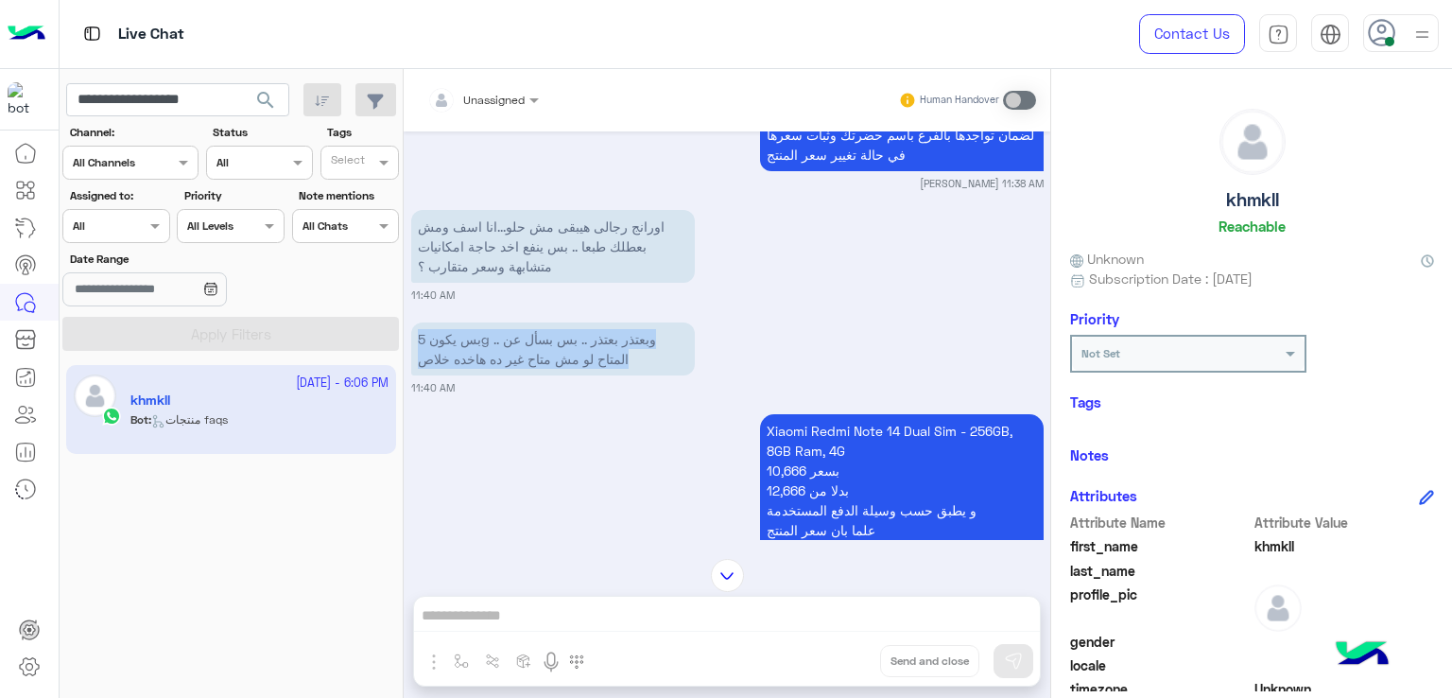
click at [517, 340] on p "بس يكون 5g .. وبعتذر بعتذر .. بس بسأل عن المتاح لو مش متاح غير ده هاخده خلاص" at bounding box center [553, 348] width 284 height 53
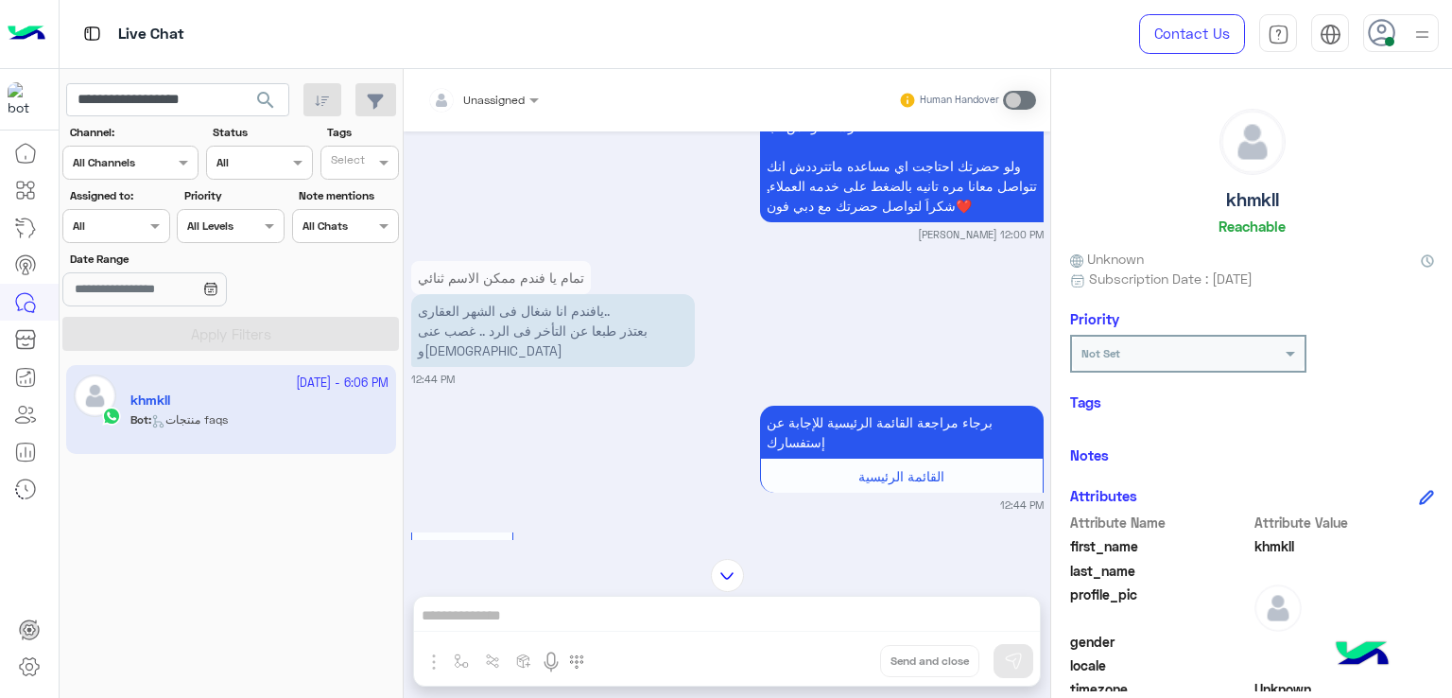
scroll to position [6480, 0]
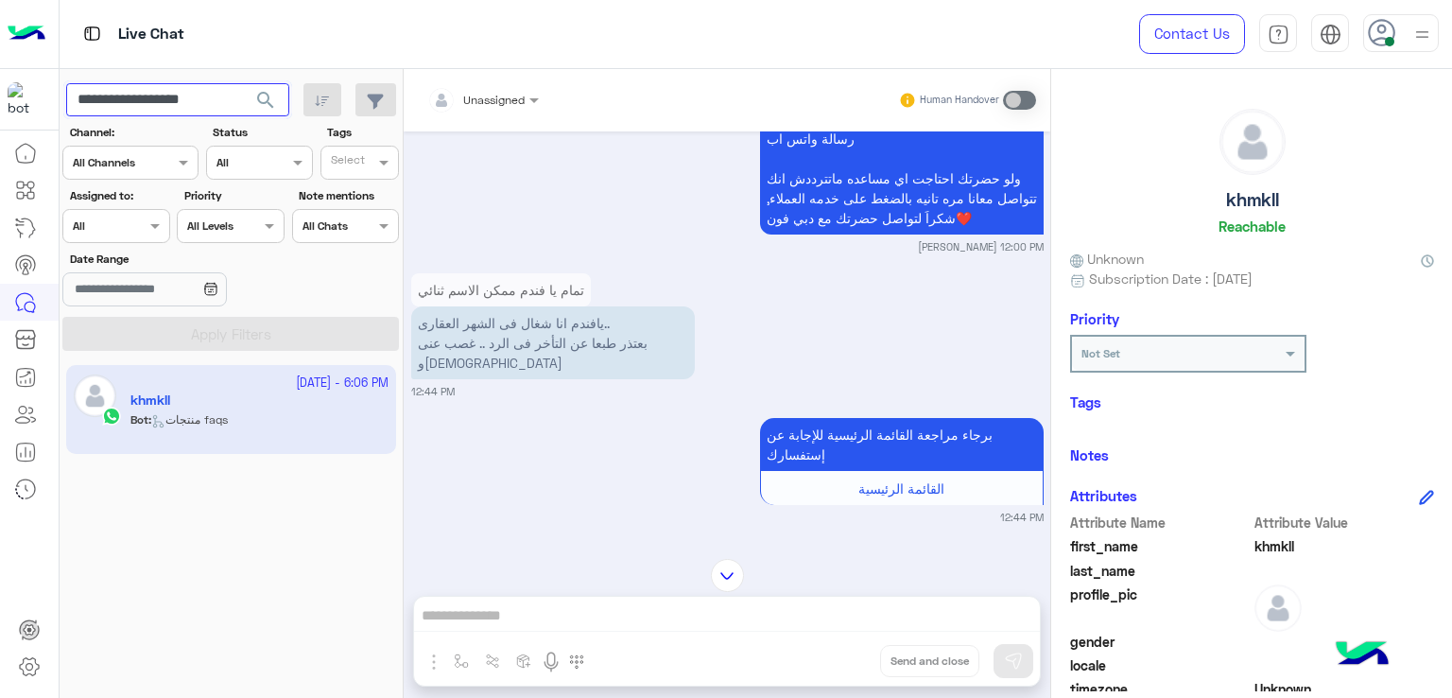
click at [201, 101] on input "**********" at bounding box center [177, 100] width 223 height 34
click at [202, 103] on input "**********" at bounding box center [177, 100] width 223 height 34
drag, startPoint x: 228, startPoint y: 101, endPoint x: 134, endPoint y: 99, distance: 93.6
click at [134, 99] on input "**********" at bounding box center [177, 100] width 223 height 34
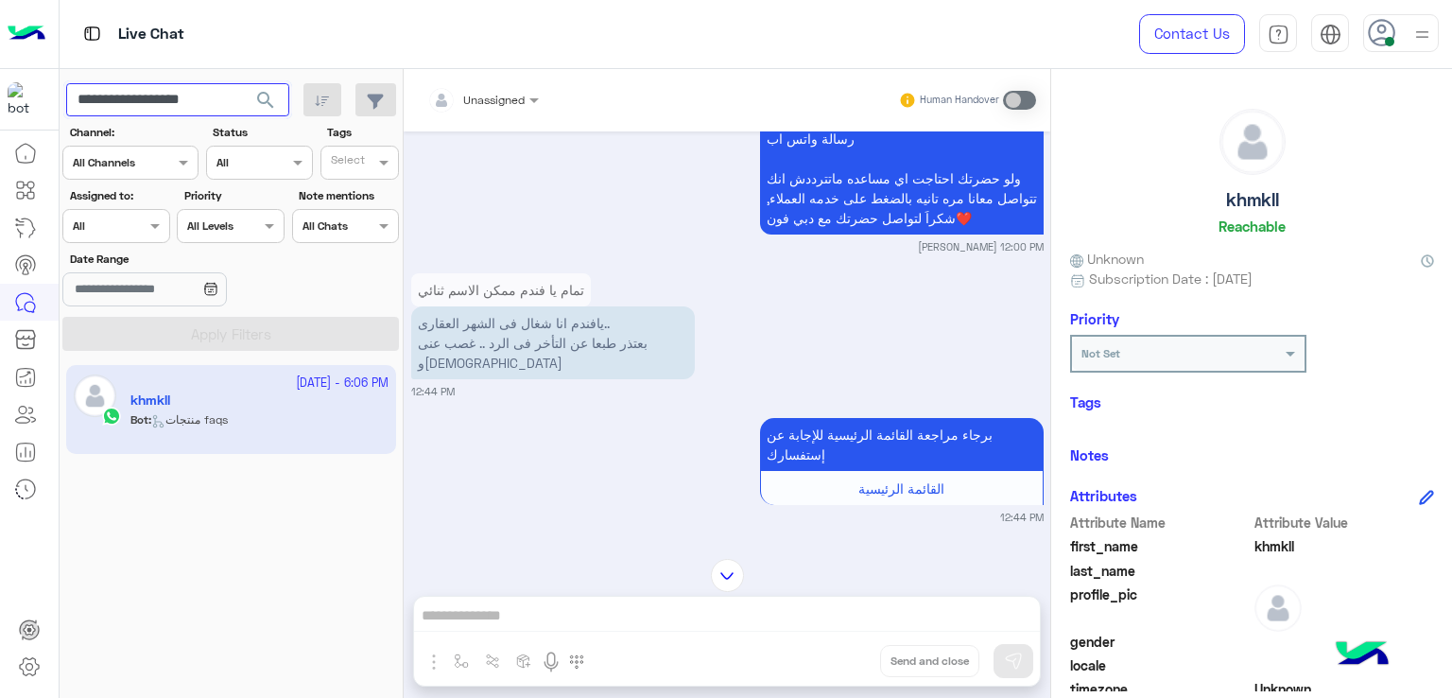
click at [169, 99] on input "**********" at bounding box center [177, 100] width 223 height 34
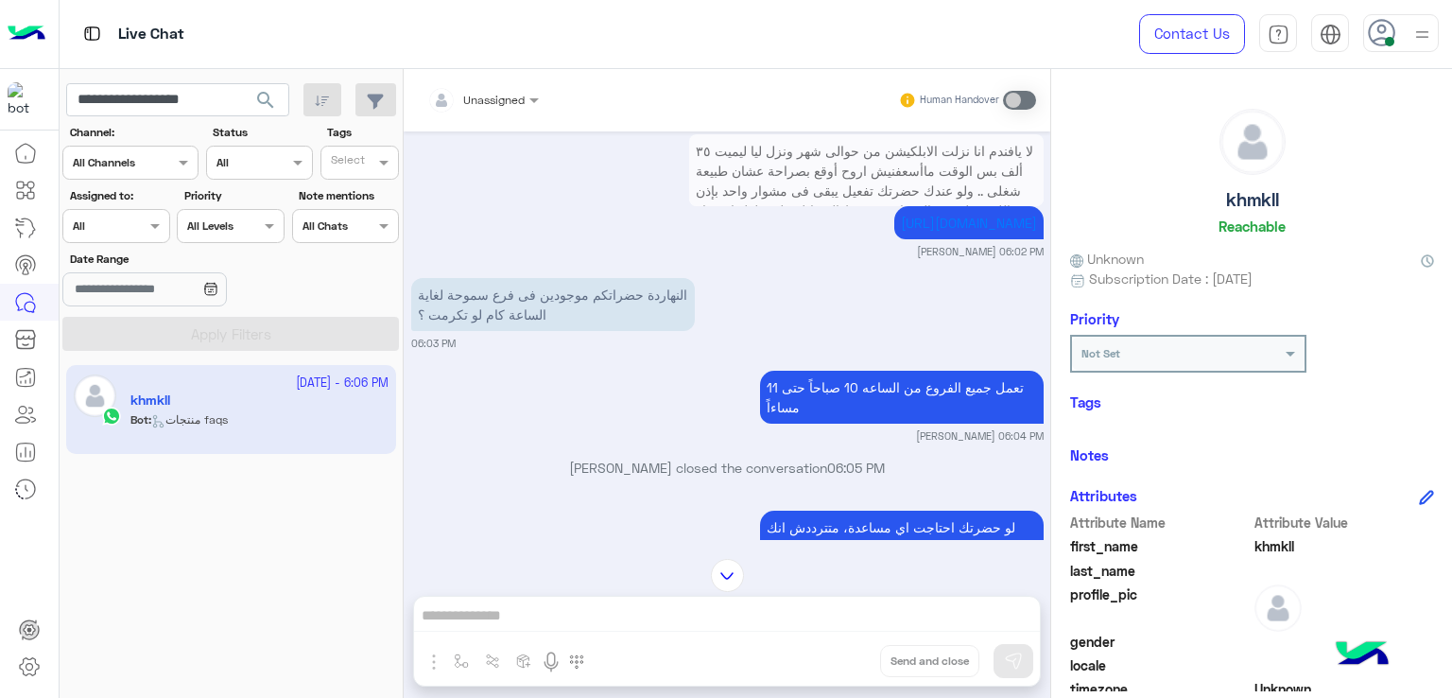
scroll to position [10544, 0]
click at [457, 281] on p "النهاردة حضراتكم موجودين فى فرع سموحة لغاية الساعة كام لو تكرمت ؟" at bounding box center [553, 304] width 284 height 53
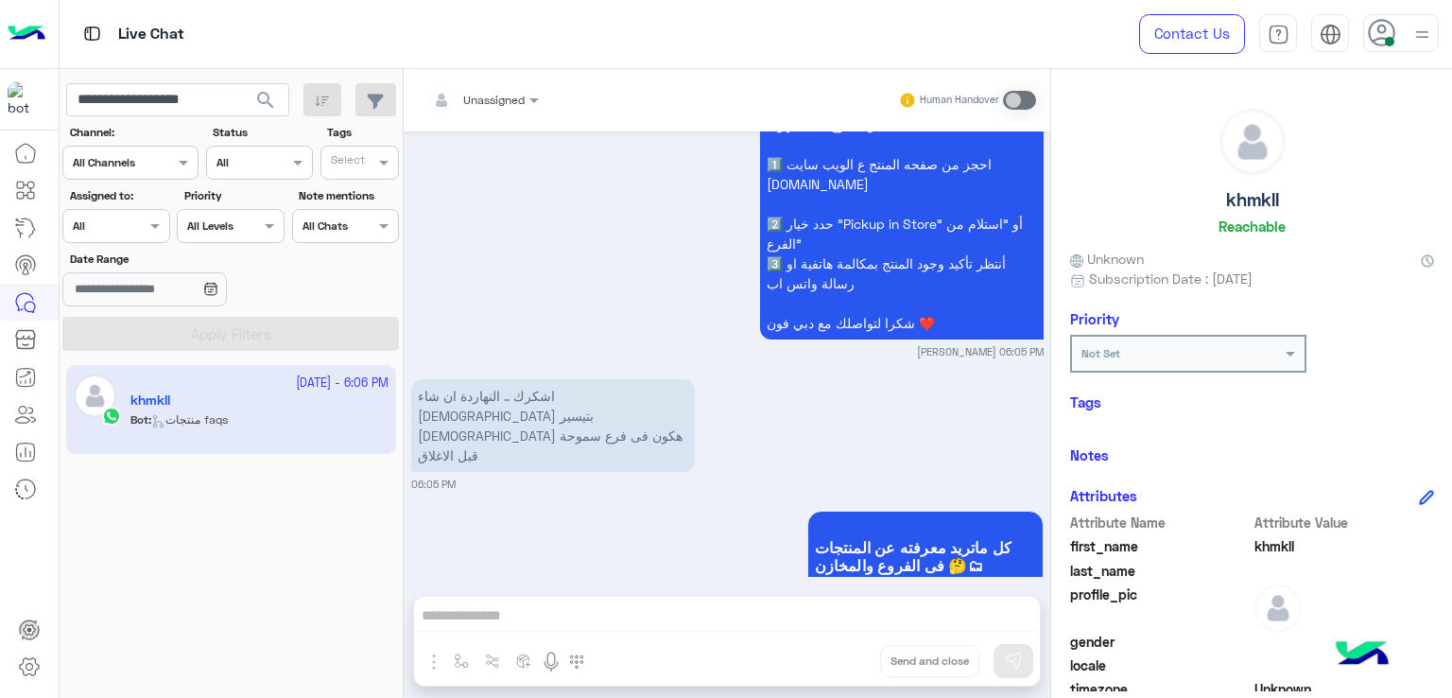
scroll to position [11022, 0]
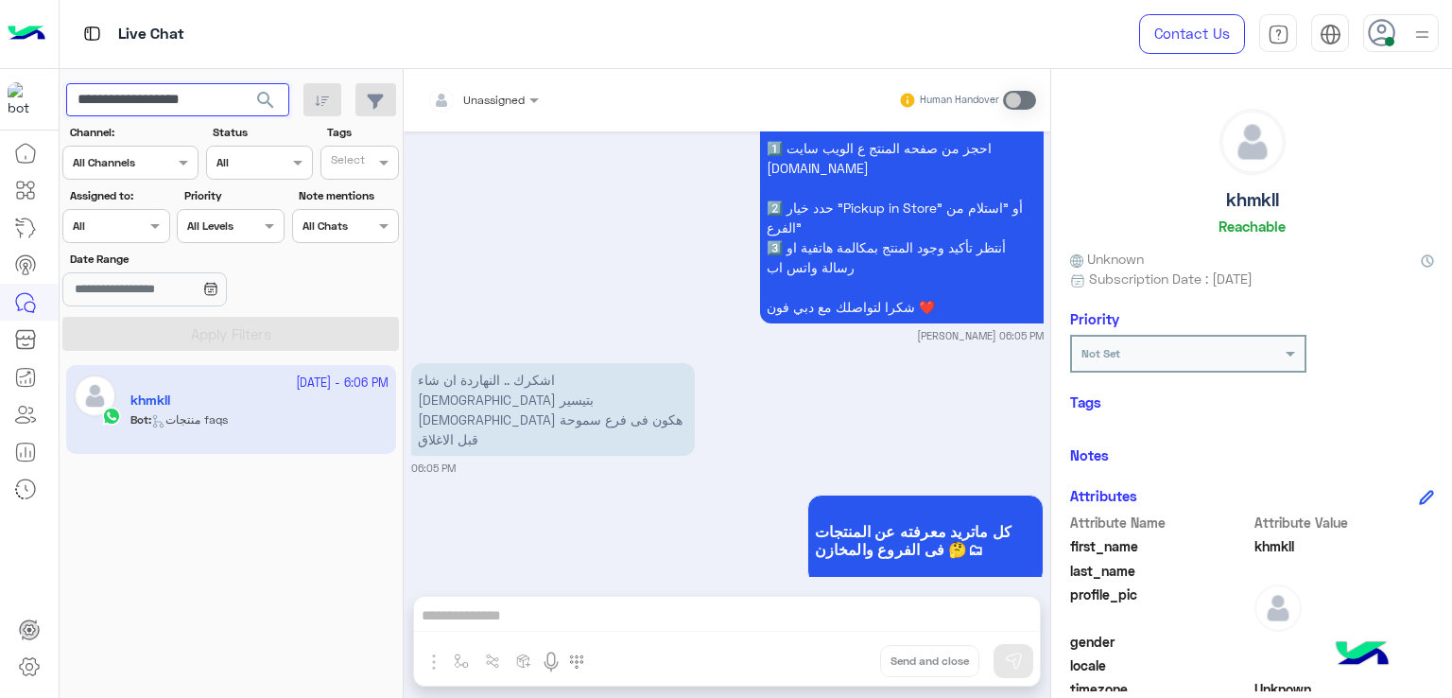
drag, startPoint x: 227, startPoint y: 100, endPoint x: 132, endPoint y: 111, distance: 95.1
click at [132, 111] on input "**********" at bounding box center [177, 100] width 223 height 34
click at [150, 86] on input "**********" at bounding box center [177, 100] width 223 height 34
click at [150, 87] on input "**********" at bounding box center [177, 100] width 223 height 34
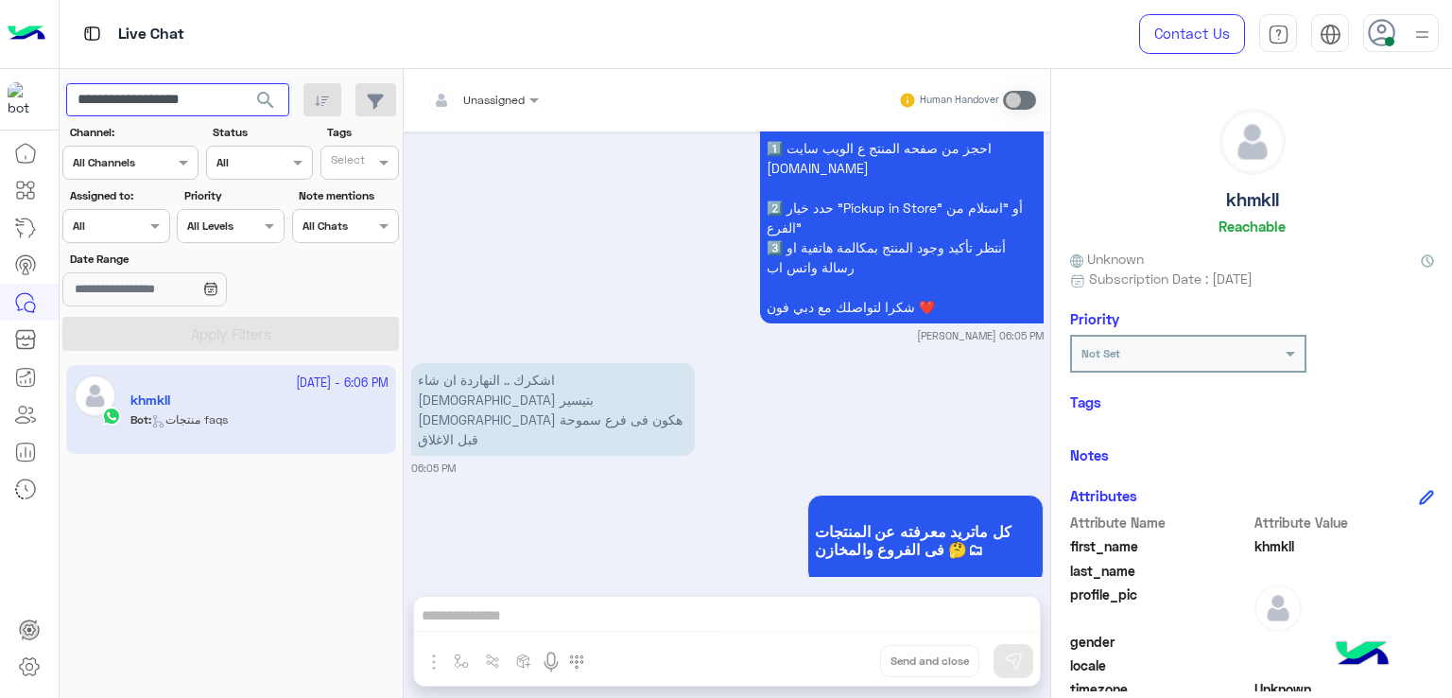
paste input "text"
click at [275, 99] on span "search" at bounding box center [265, 100] width 23 height 23
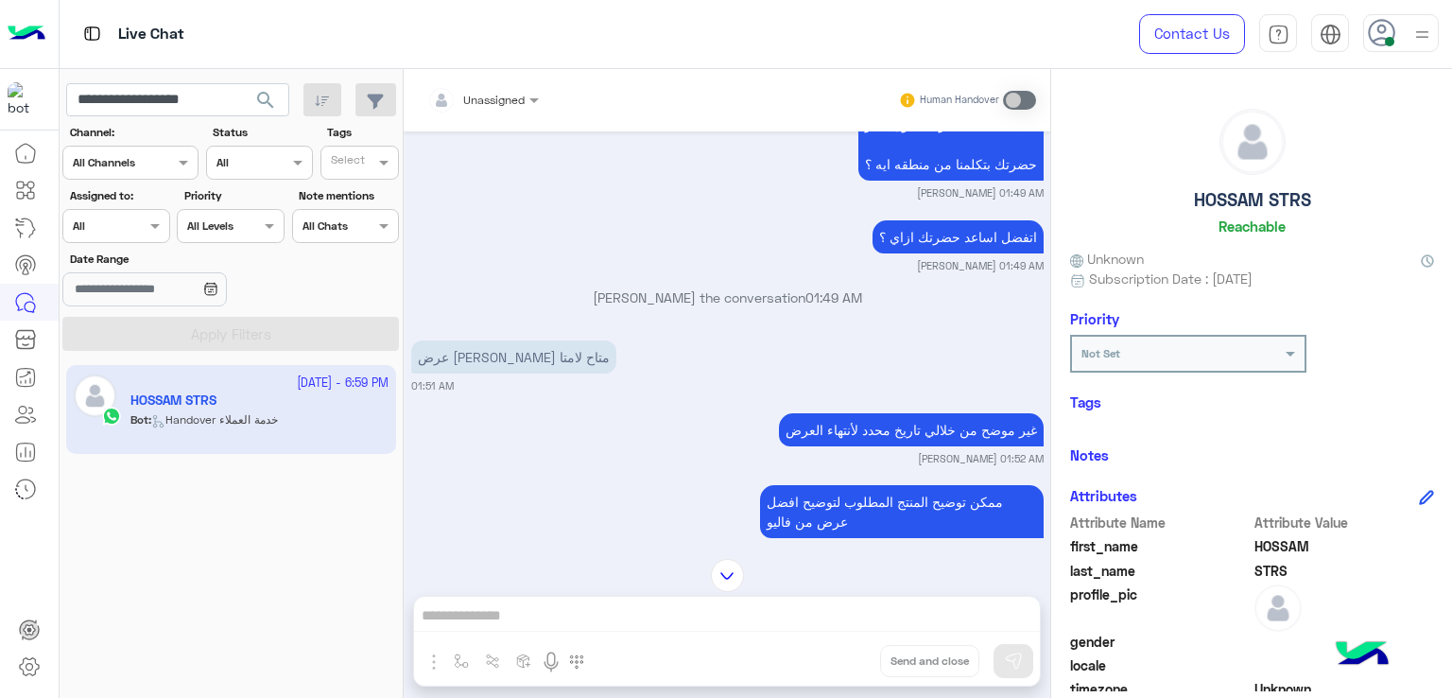
scroll to position [4319, 0]
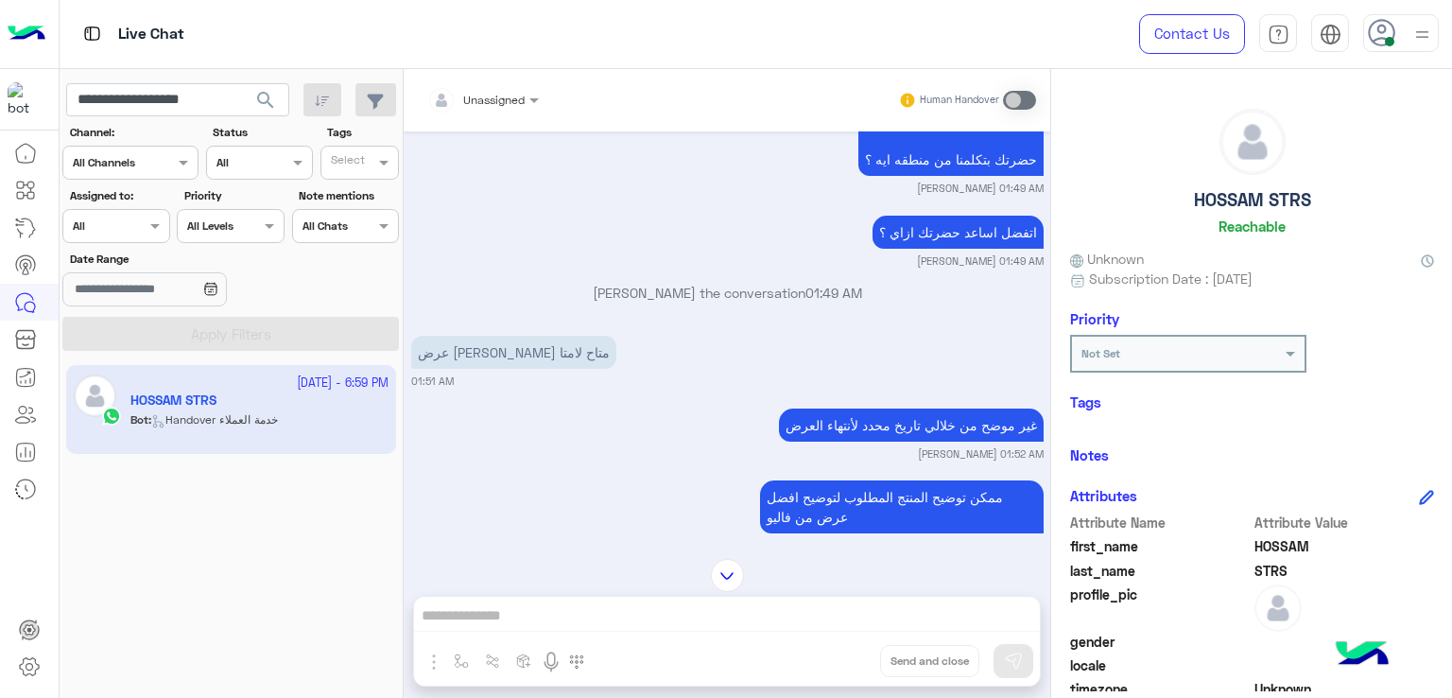
click at [924, 176] on p "دبي [PERSON_NAME] الخير❤️ اتمنى حضرتك تكون بخير حضرتك بتكلمنا من منطقه ايه ؟" at bounding box center [950, 119] width 185 height 112
click at [934, 245] on p "اتفضل اساعد حضرتك ازاي ؟" at bounding box center [957, 231] width 171 height 33
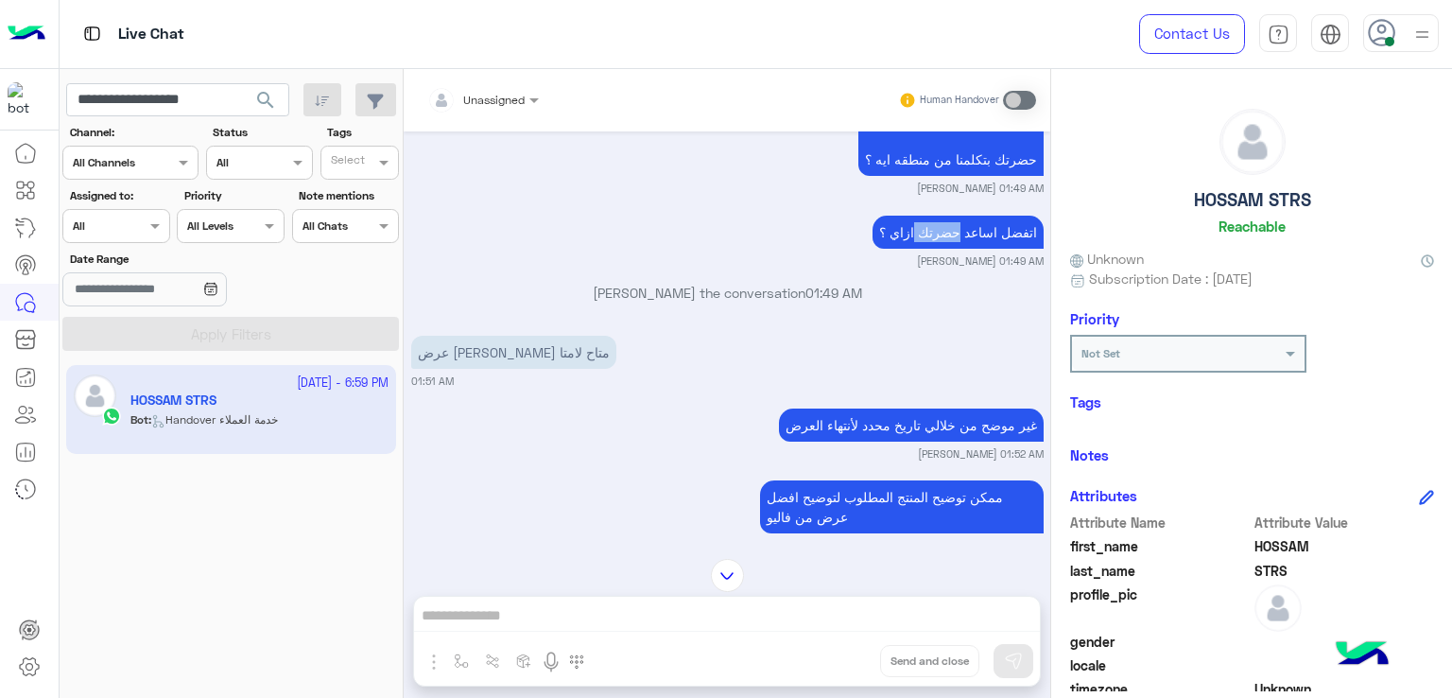
click at [934, 245] on p "اتفضل اساعد حضرتك ازاي ؟" at bounding box center [957, 231] width 171 height 33
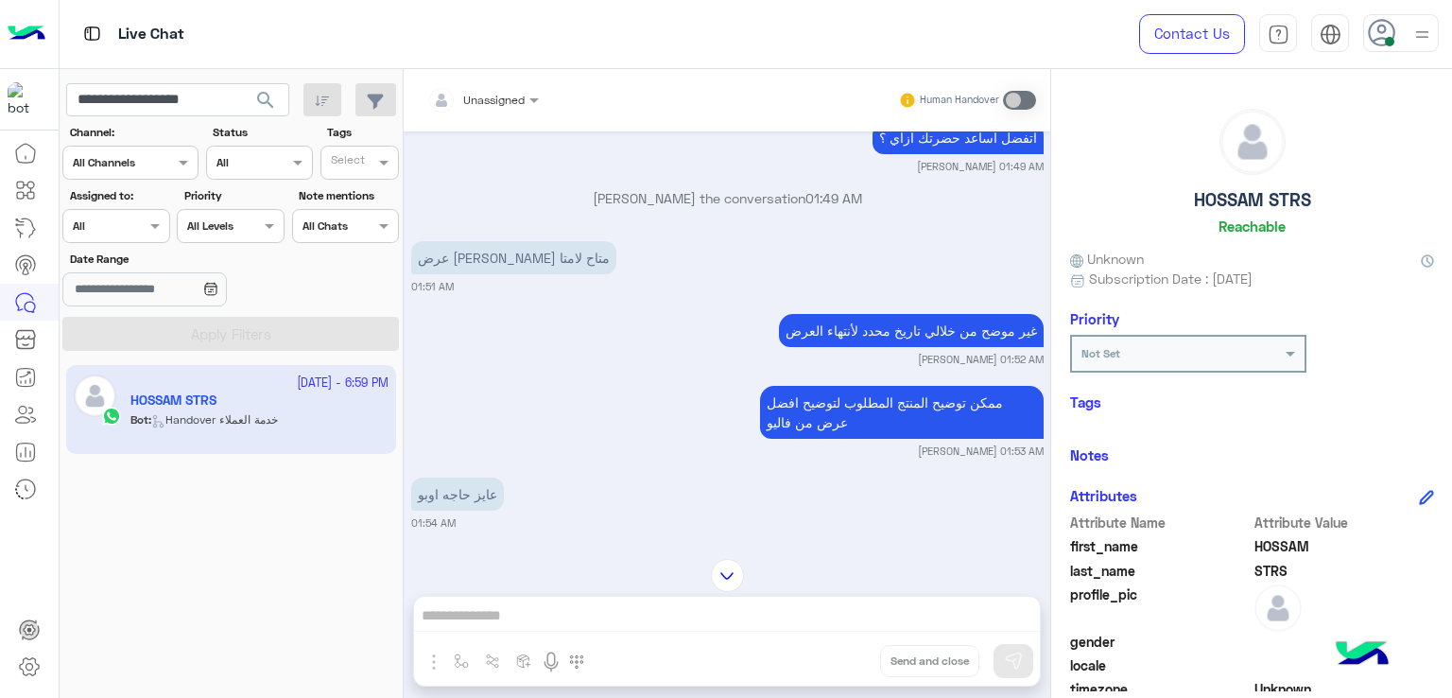
click at [463, 262] on p "عرض [PERSON_NAME] متاح لامتا" at bounding box center [513, 257] width 205 height 33
click at [888, 322] on div "غير موضح من خلالي تاريخ محدد لأنتهاء العرض" at bounding box center [911, 330] width 265 height 43
click at [887, 322] on div "غير موضح من خلالي تاريخ محدد لأنتهاء العرض" at bounding box center [911, 330] width 265 height 43
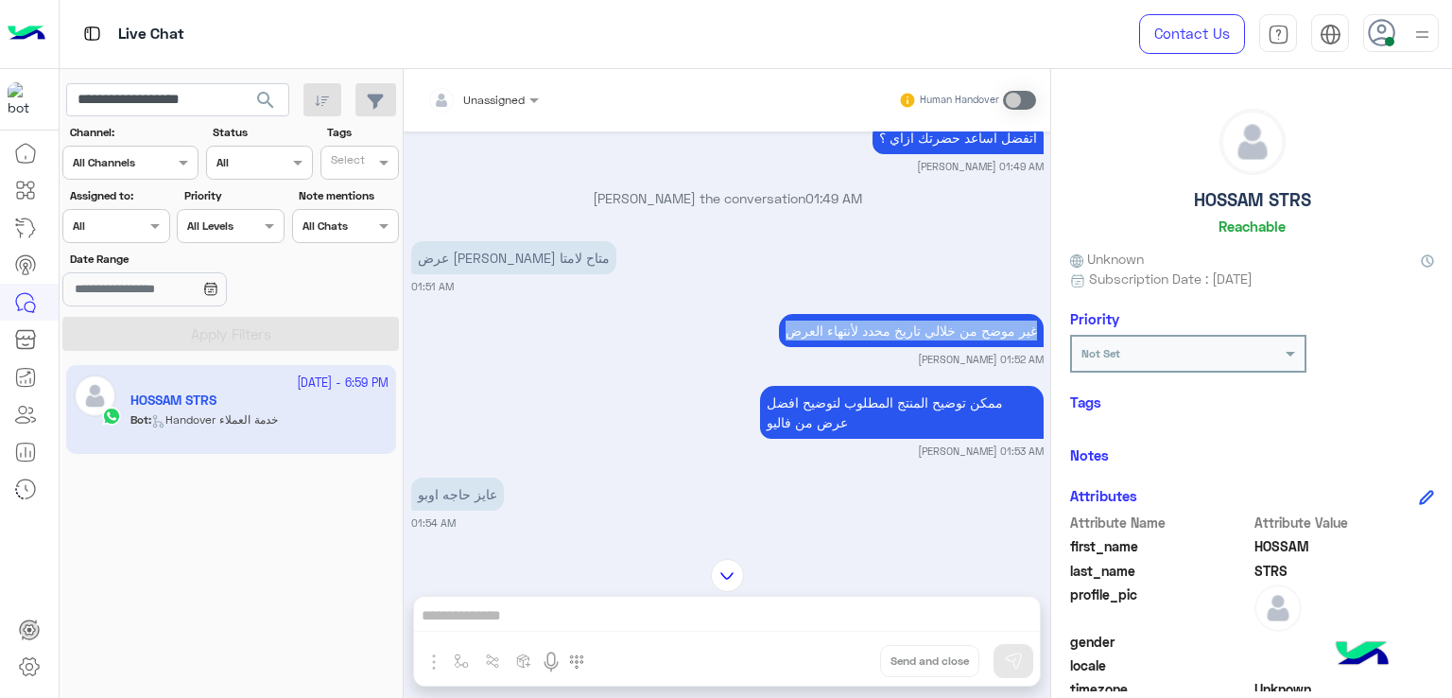
click at [887, 322] on div "غير موضح من خلالي تاريخ محدد لأنتهاء العرض" at bounding box center [911, 330] width 265 height 43
click at [846, 431] on p "ممكن توضيح المنتج المطلوب لتوضيح افضل عرض من فاليو" at bounding box center [902, 412] width 284 height 53
click at [846, 432] on p "ممكن توضيح المنتج المطلوب لتوضيح افضل عرض من فاليو" at bounding box center [902, 412] width 284 height 53
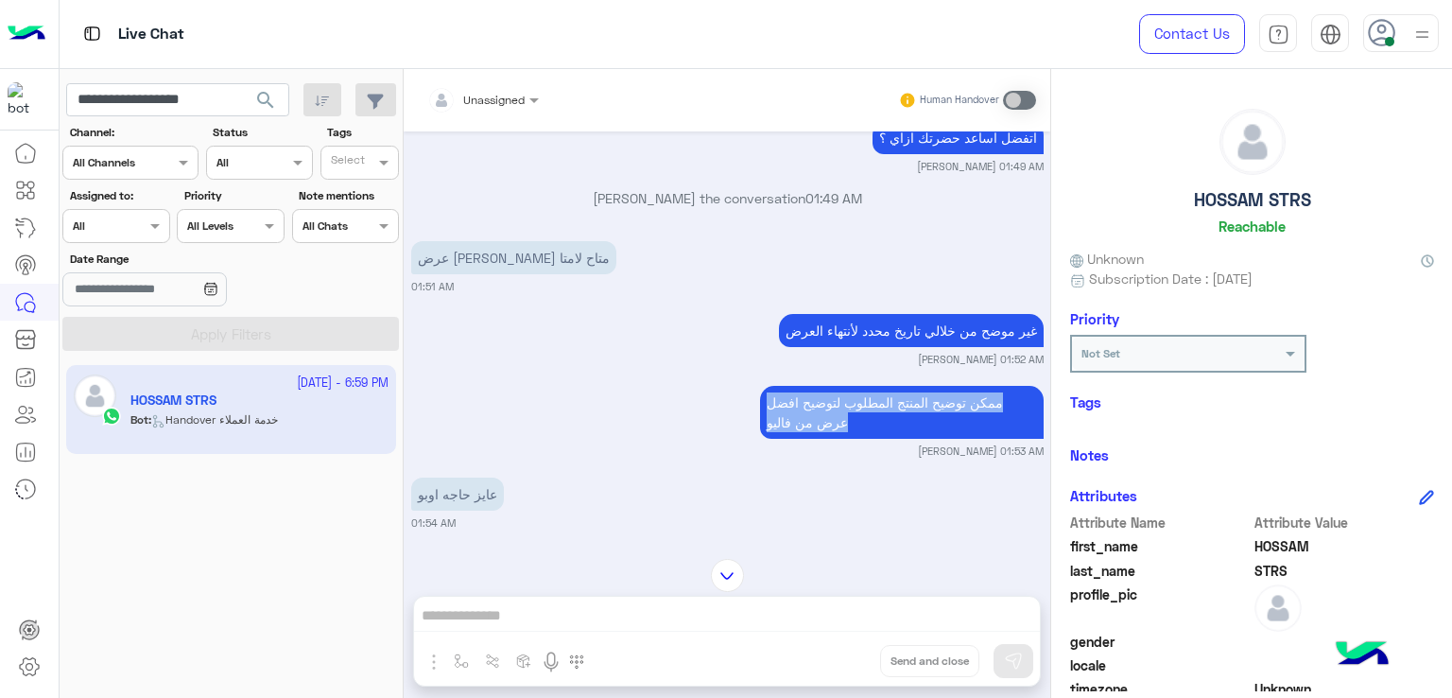
click at [846, 432] on p "ممكن توضيح المنتج المطلوب لتوضيح افضل عرض من فاليو" at bounding box center [902, 412] width 284 height 53
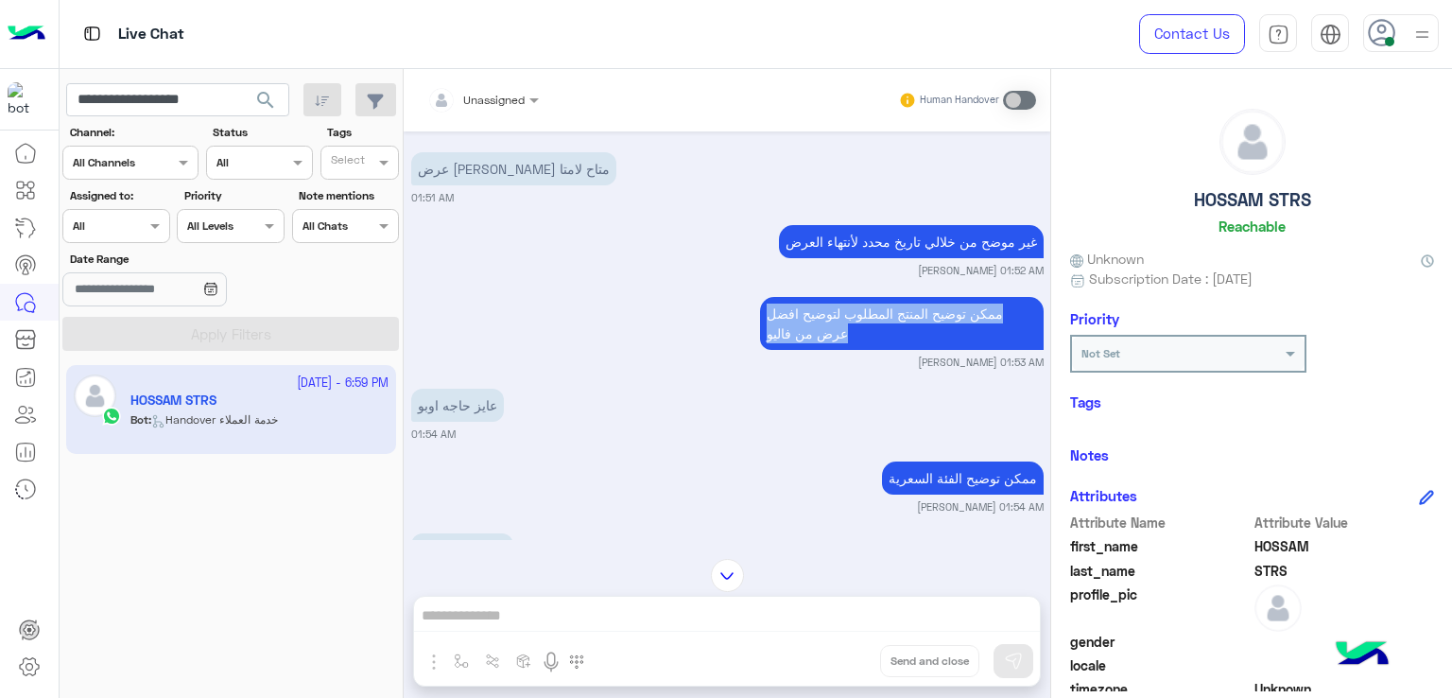
scroll to position [4603, 0]
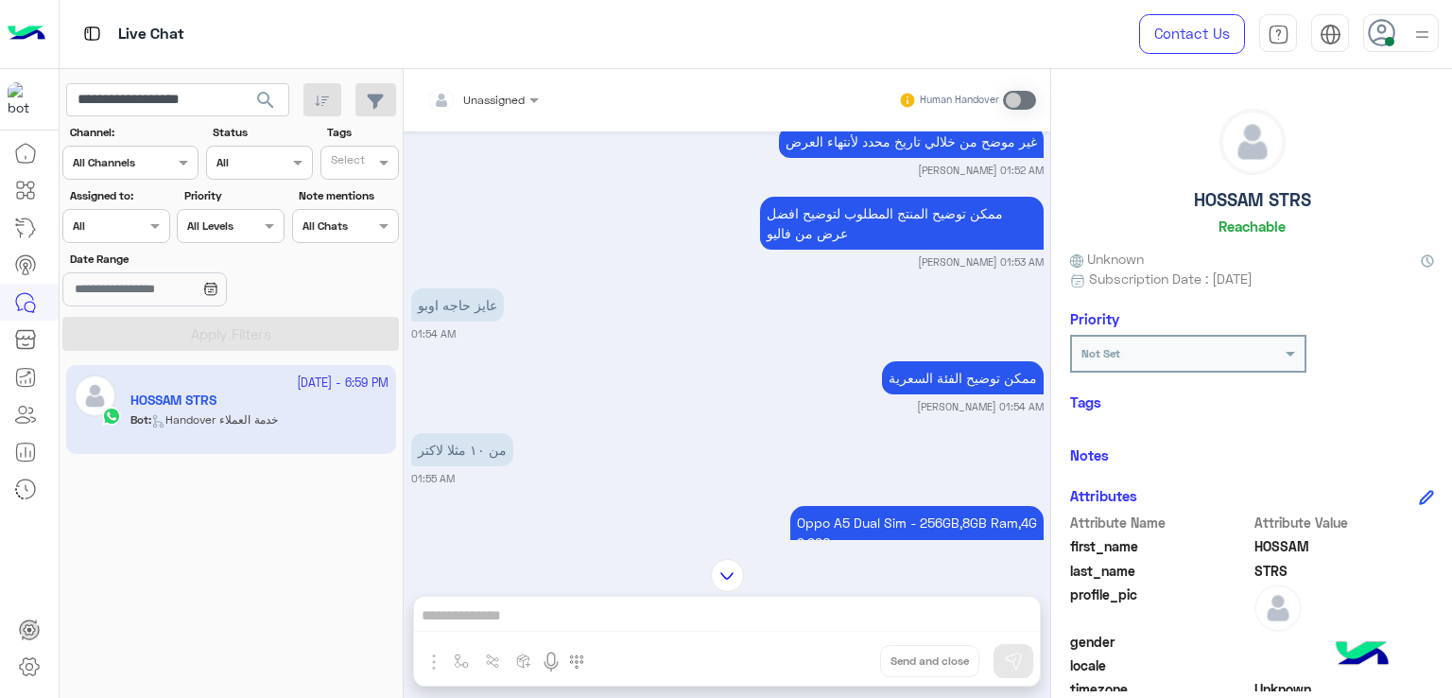
click at [475, 321] on p "عايز حاجه اوبو" at bounding box center [457, 304] width 93 height 33
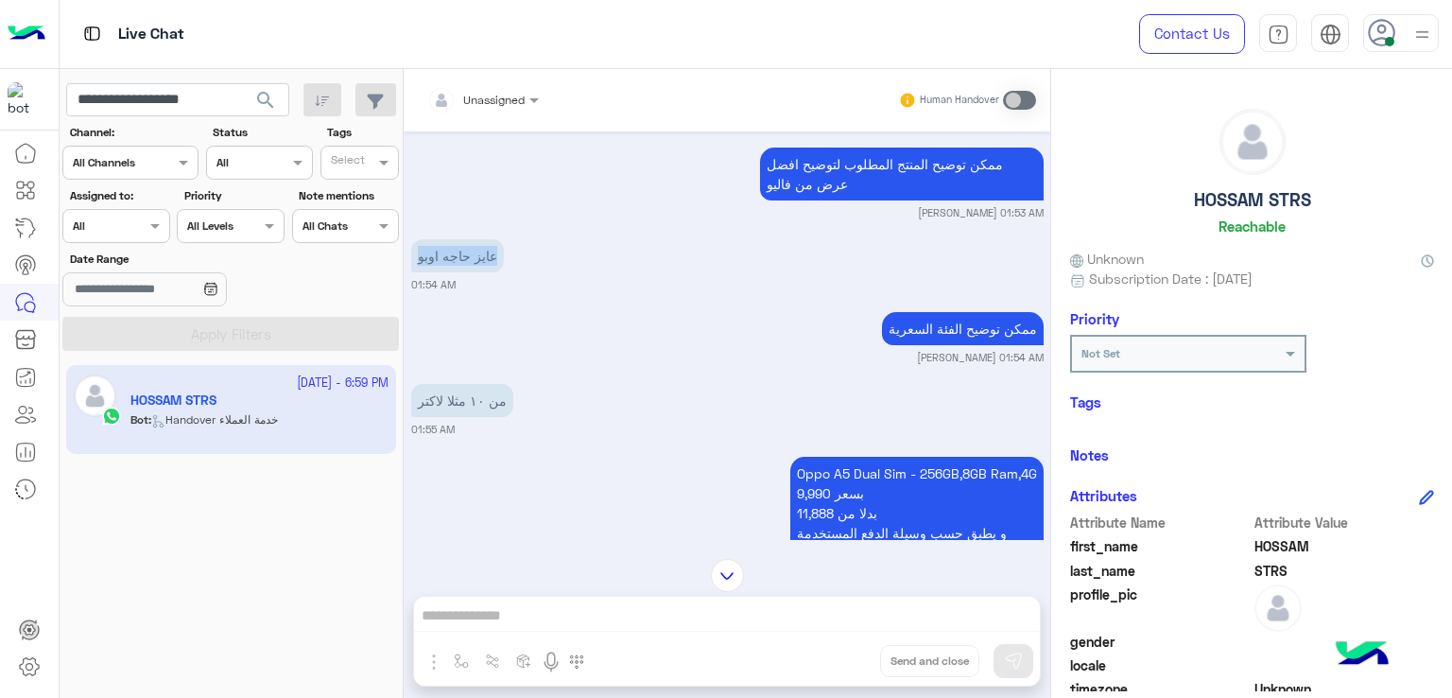
scroll to position [4697, 0]
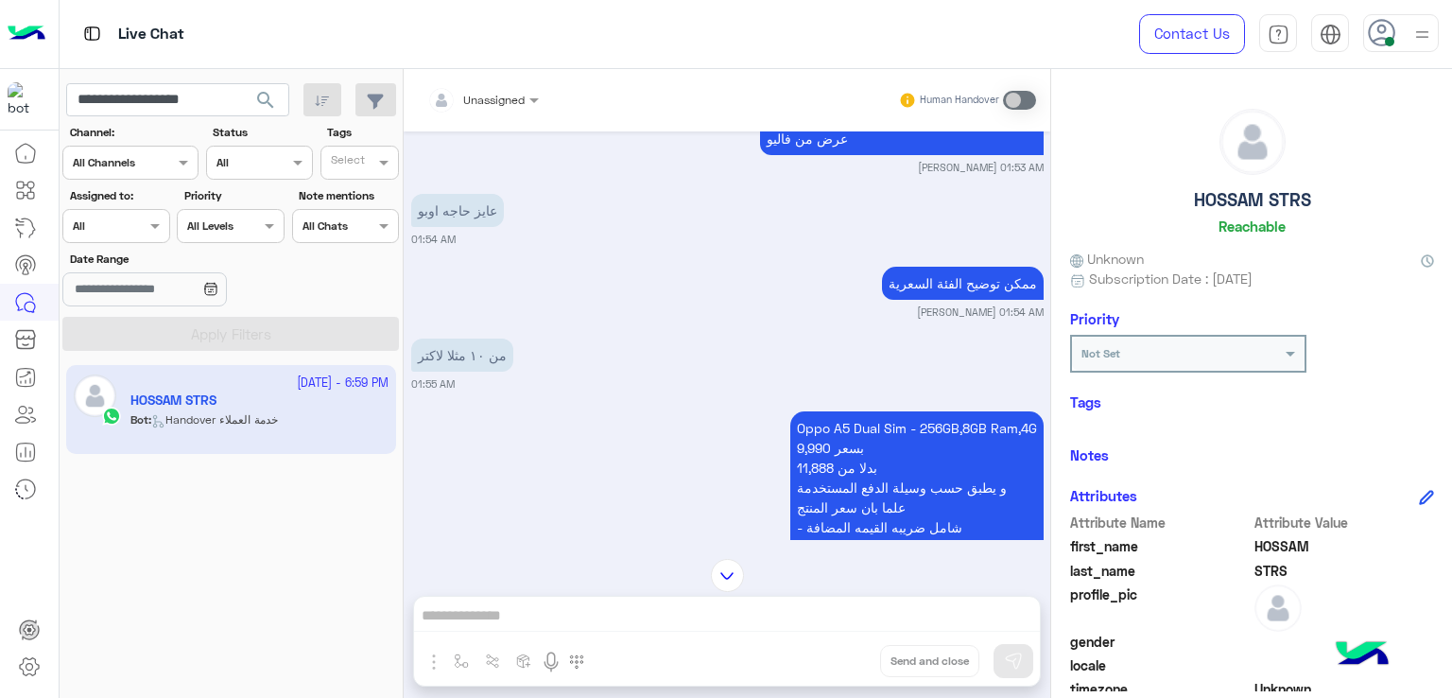
click at [939, 292] on p "ممكن توضيح الفئة السعرية" at bounding box center [963, 283] width 162 height 33
click at [939, 293] on p "ممكن توضيح الفئة السعرية" at bounding box center [963, 283] width 162 height 33
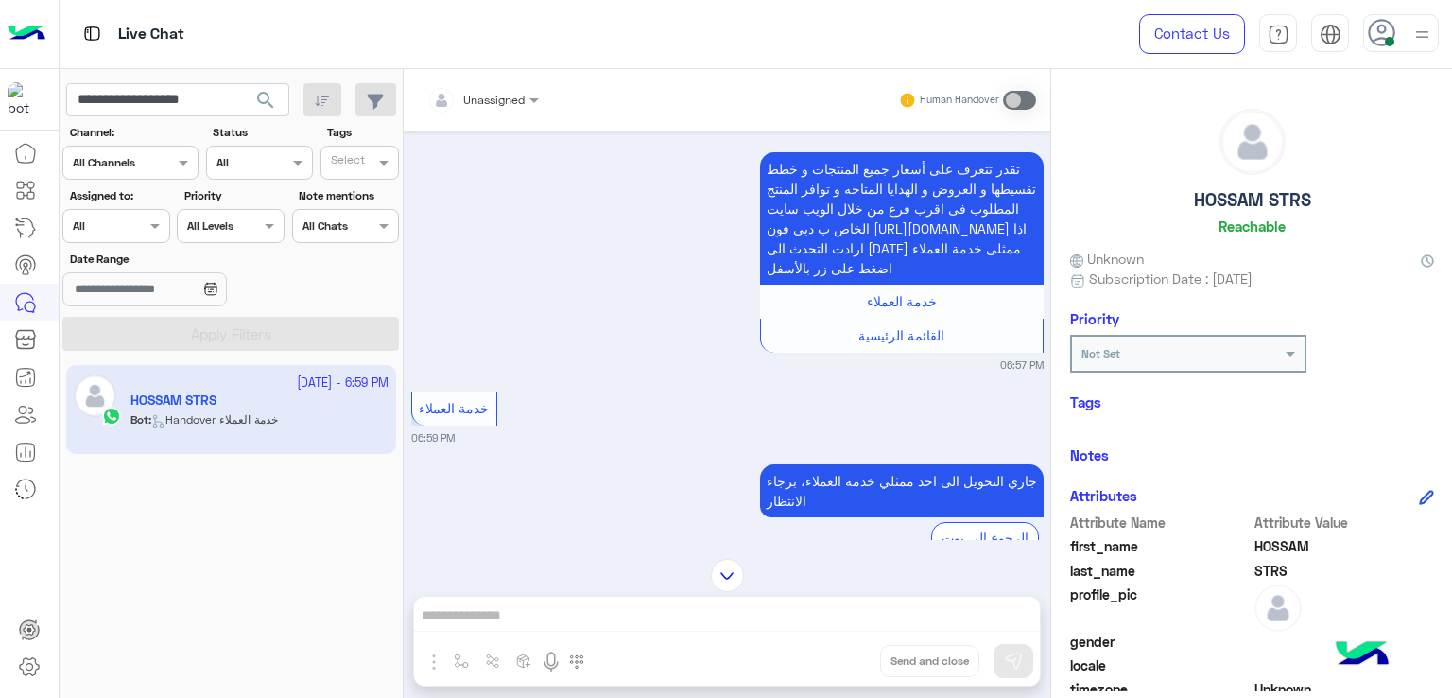
scroll to position [7155, 0]
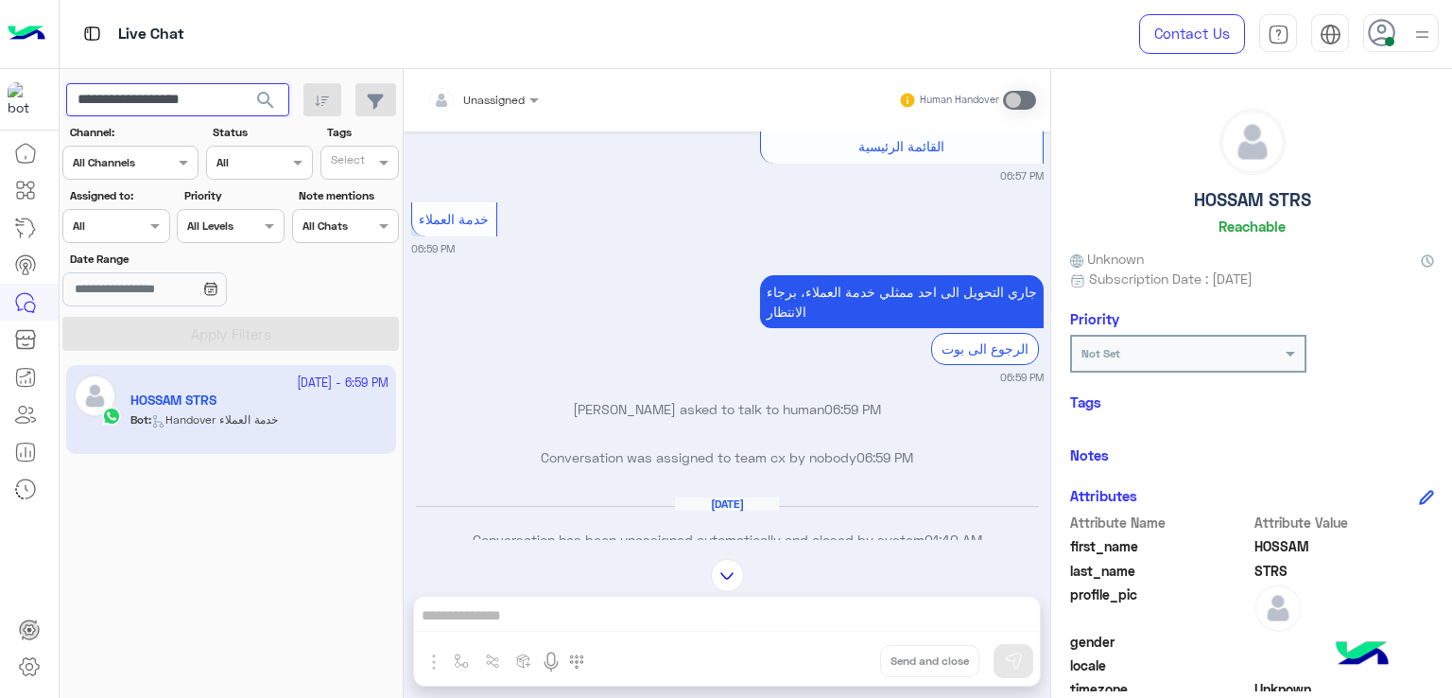
click at [140, 97] on input "**********" at bounding box center [177, 100] width 223 height 34
click at [230, 97] on input "**********" at bounding box center [177, 100] width 223 height 34
drag, startPoint x: 223, startPoint y: 100, endPoint x: 135, endPoint y: 106, distance: 88.1
click at [135, 106] on input "**********" at bounding box center [177, 100] width 223 height 34
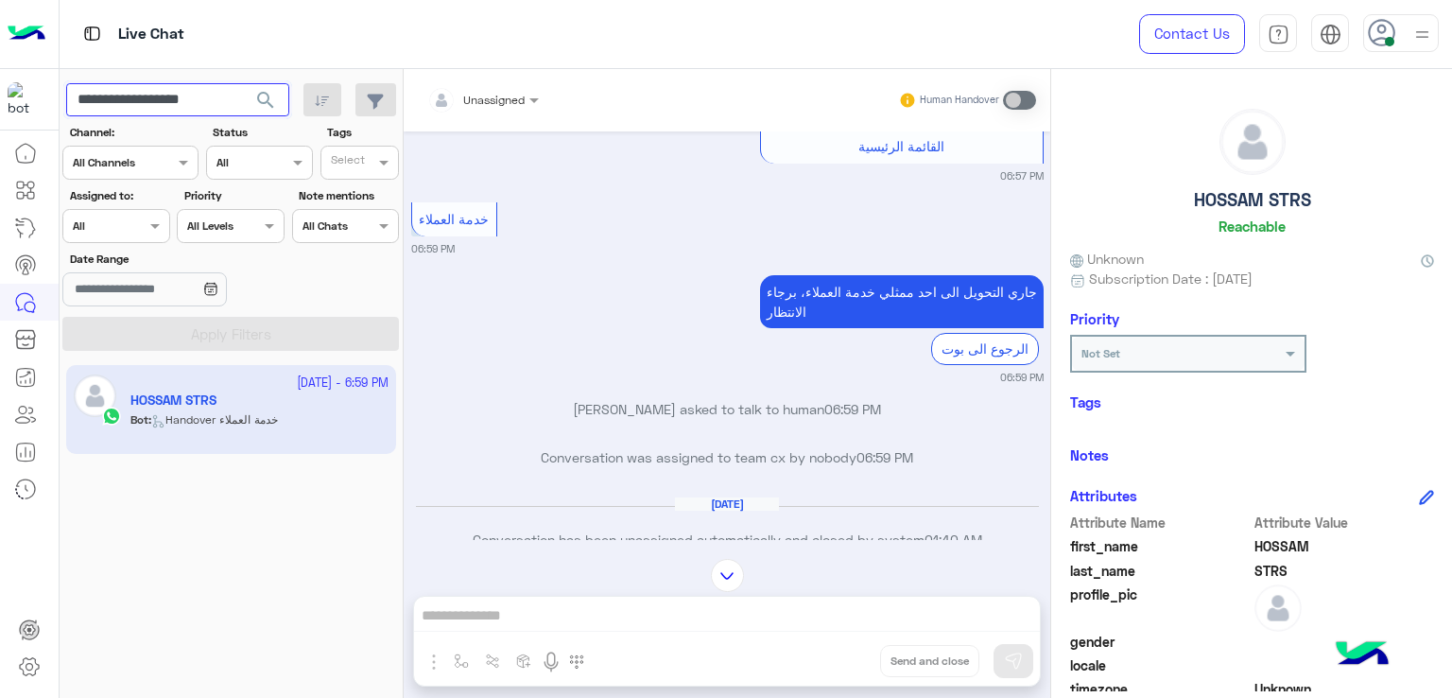
click at [167, 95] on input "**********" at bounding box center [177, 100] width 223 height 34
paste input "text"
click at [243, 83] on button "search" at bounding box center [266, 103] width 46 height 41
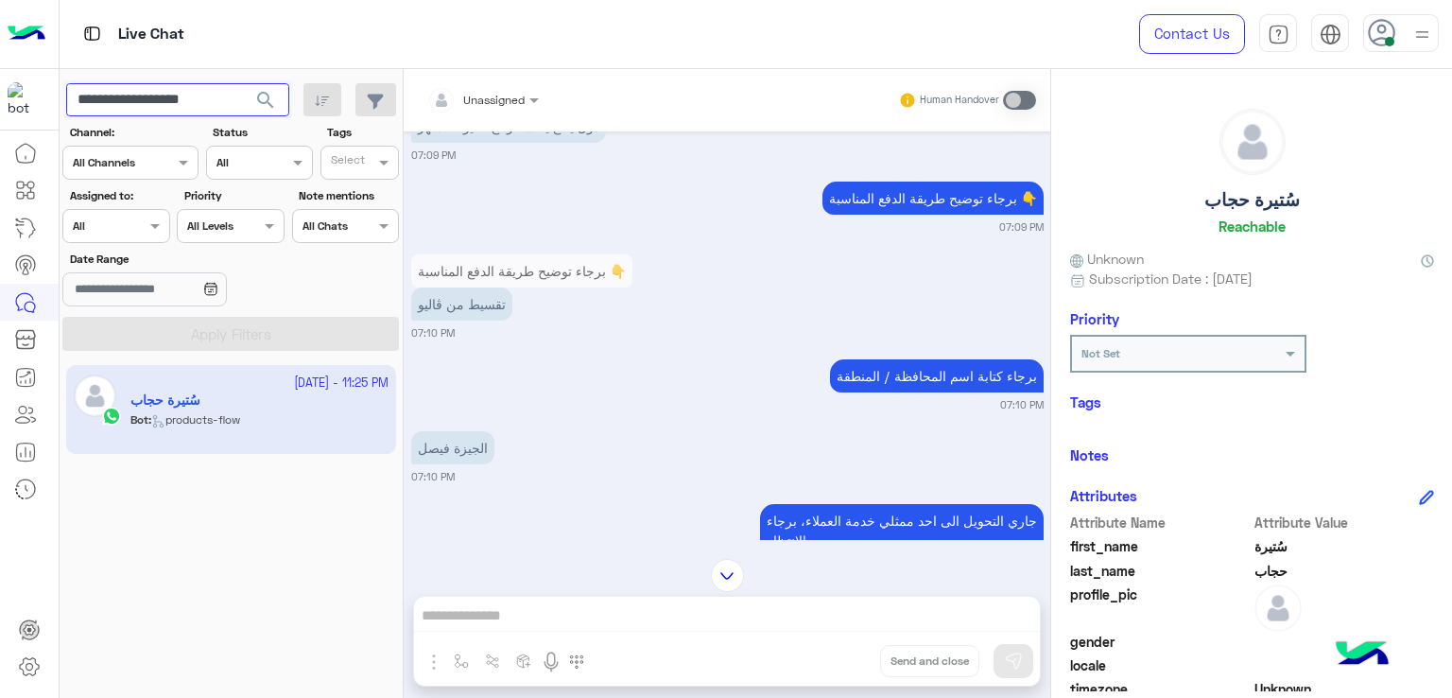
scroll to position [3926, 0]
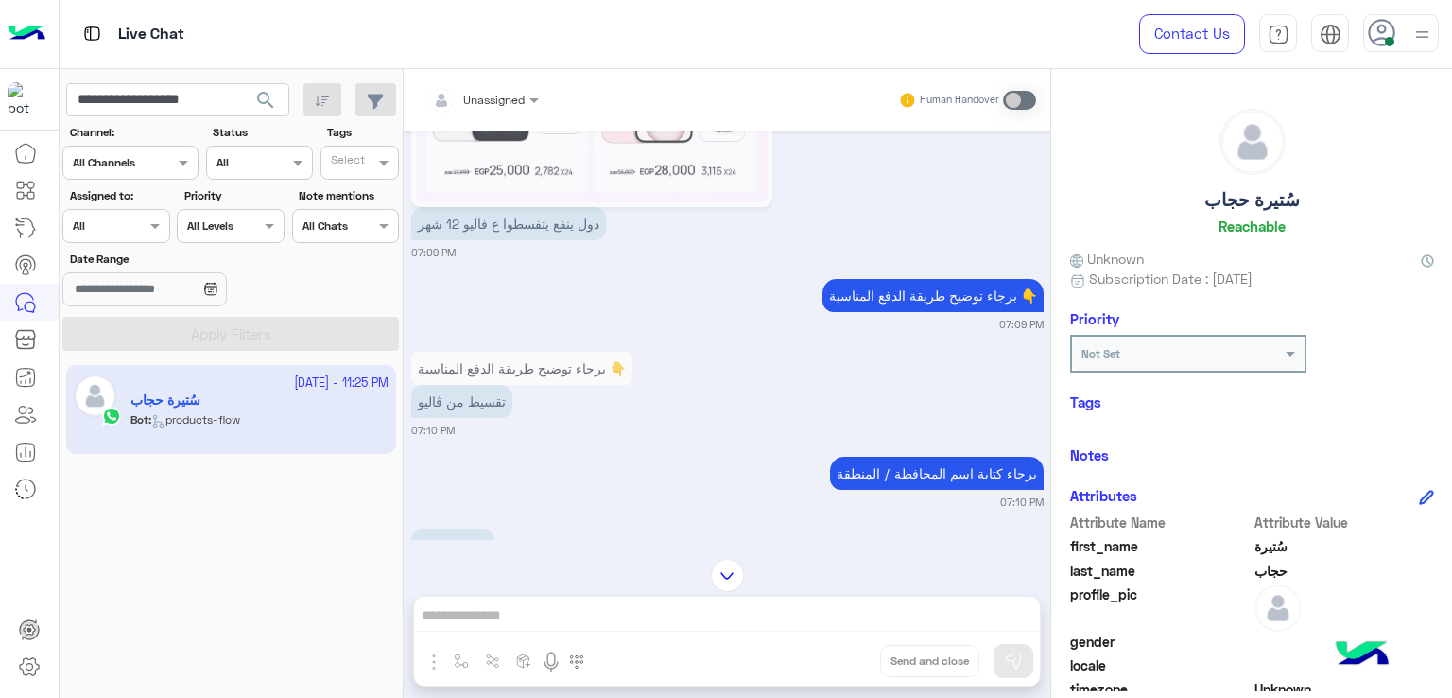
click at [510, 240] on p "دول ينفع يتفسطوا ع فاليو 12 شهر" at bounding box center [508, 223] width 195 height 33
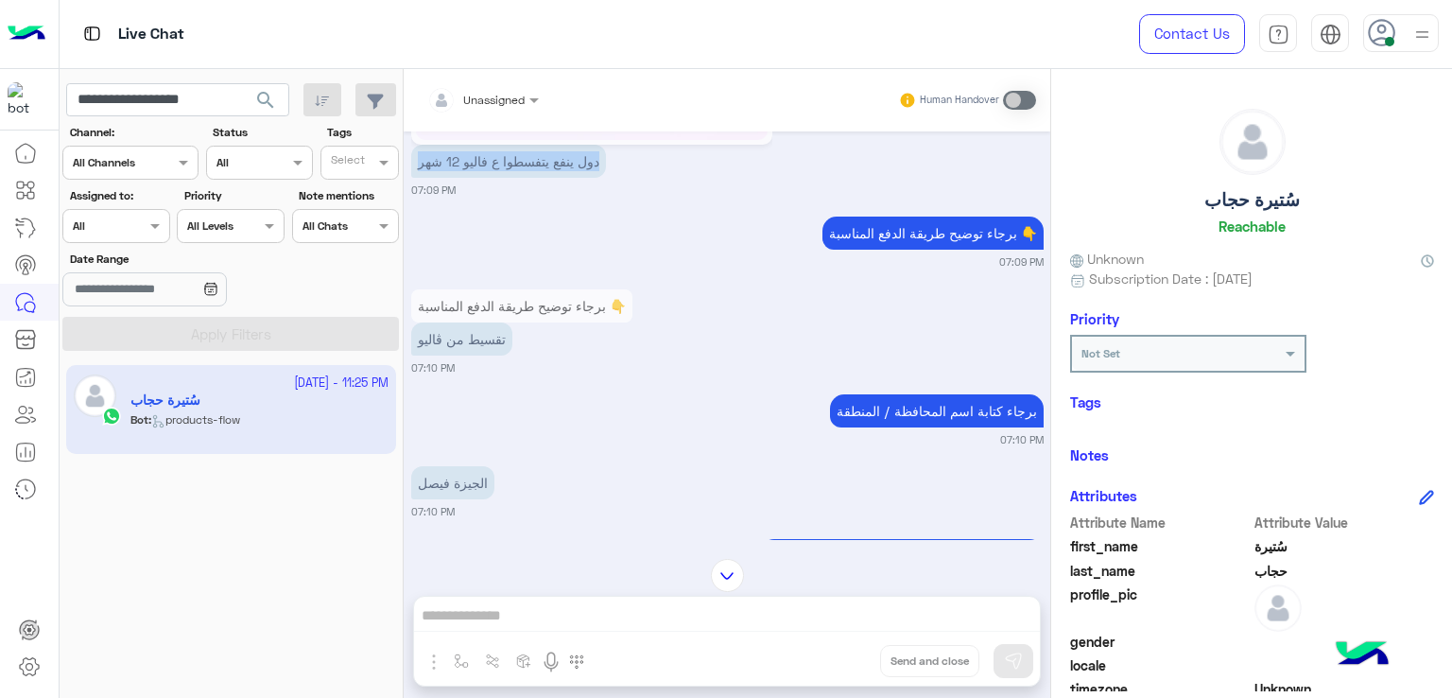
scroll to position [4021, 0]
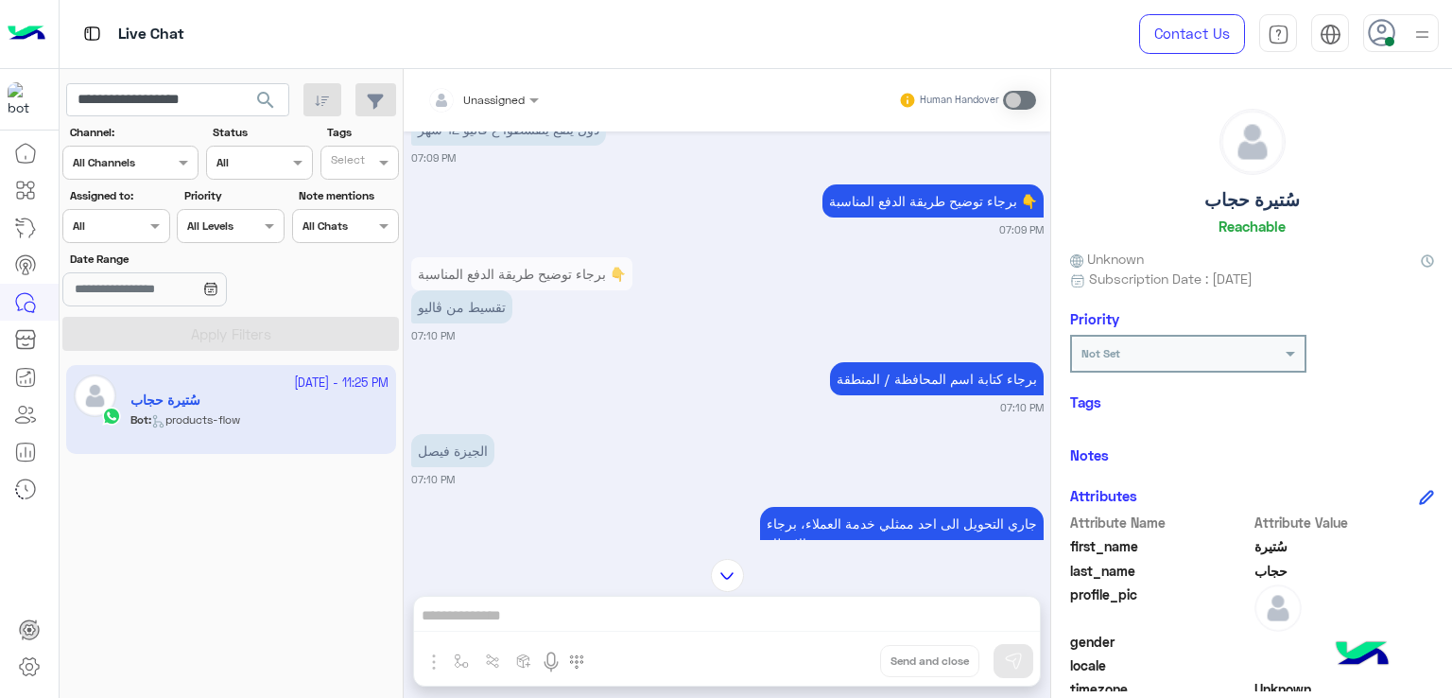
click at [466, 323] on p "تقسيط من ڤاليو" at bounding box center [461, 306] width 101 height 33
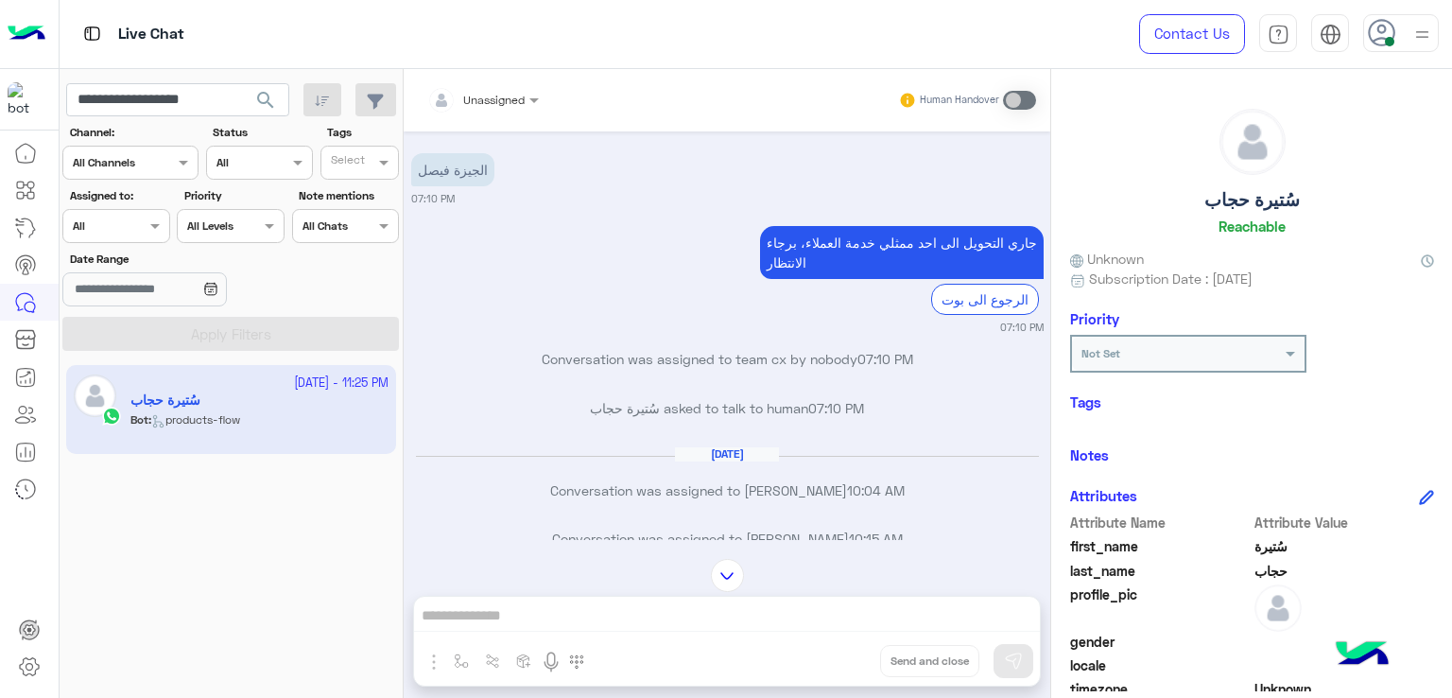
scroll to position [4304, 0]
click at [928, 116] on div "برجاء كتابة اسم المحافظة / المنطقة" at bounding box center [937, 95] width 214 height 43
click at [447, 183] on p "الجيزة فيصل" at bounding box center [452, 166] width 83 height 33
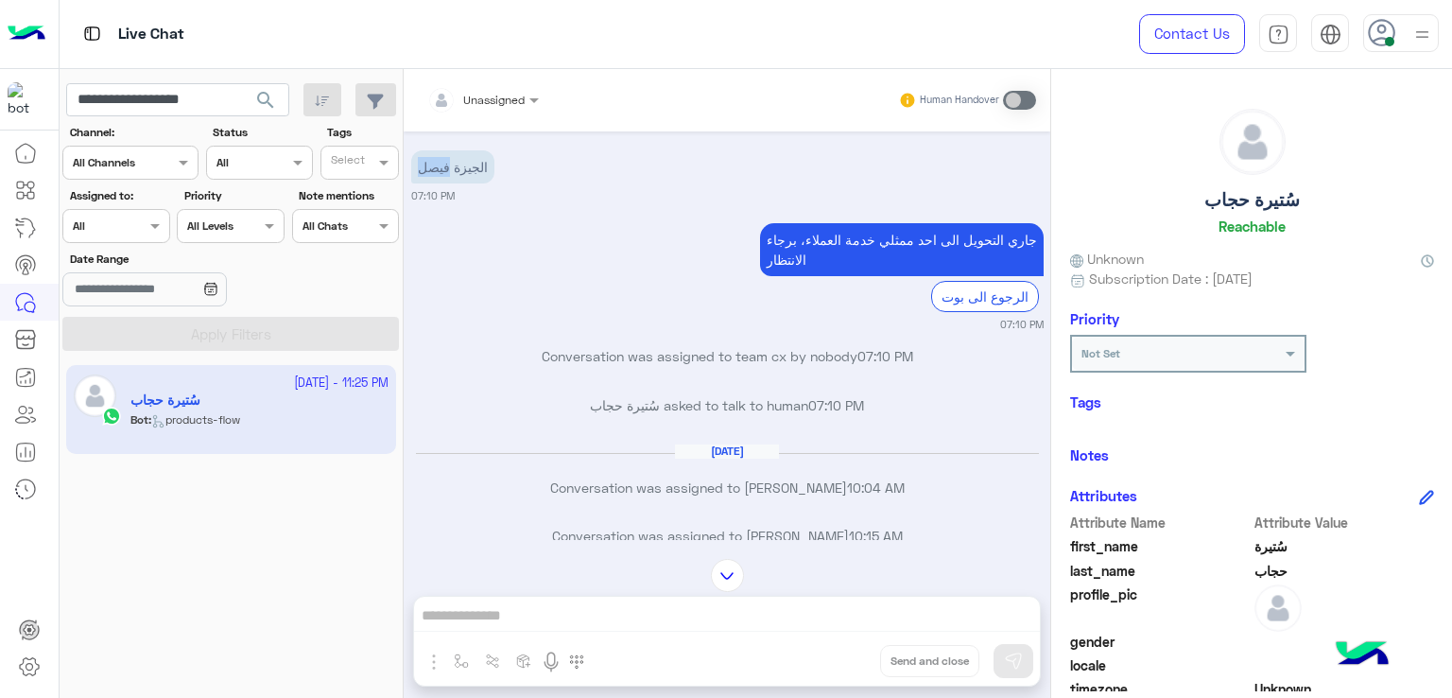
click at [447, 183] on p "الجيزة فيصل" at bounding box center [452, 166] width 83 height 33
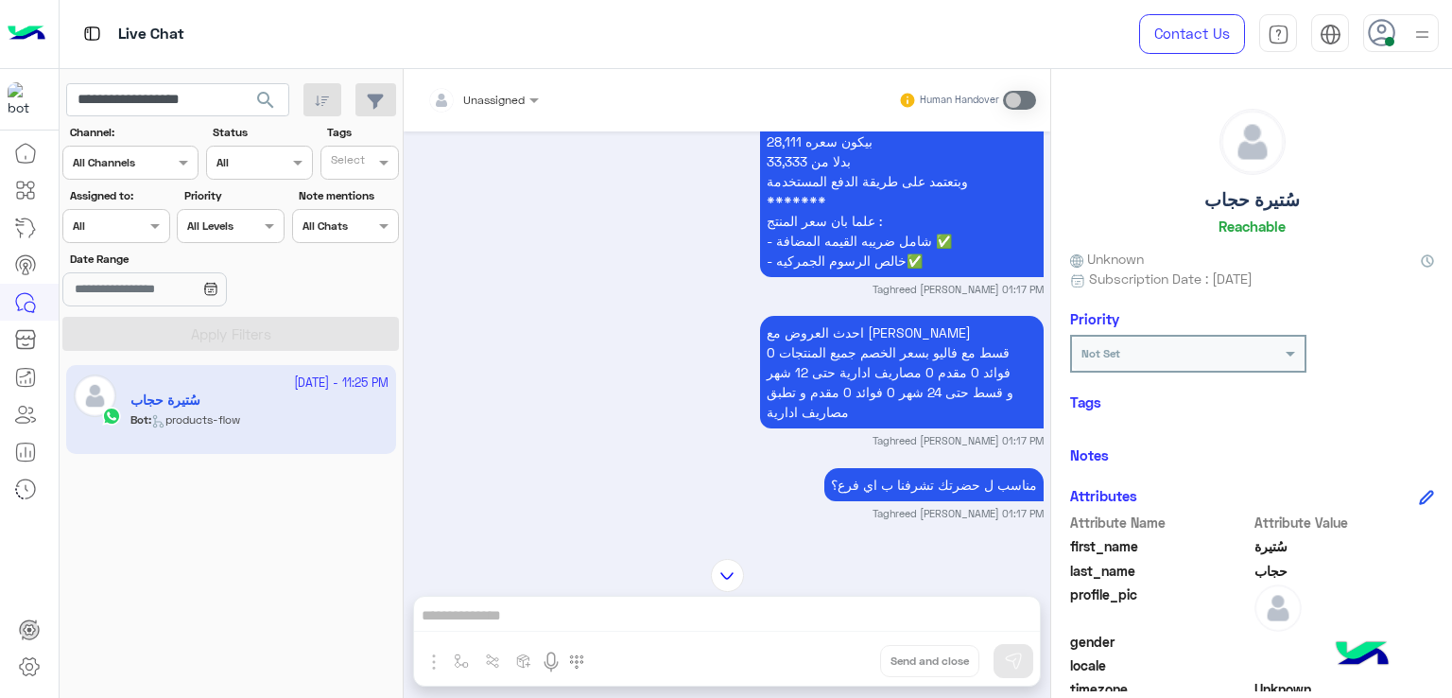
scroll to position [5249, 0]
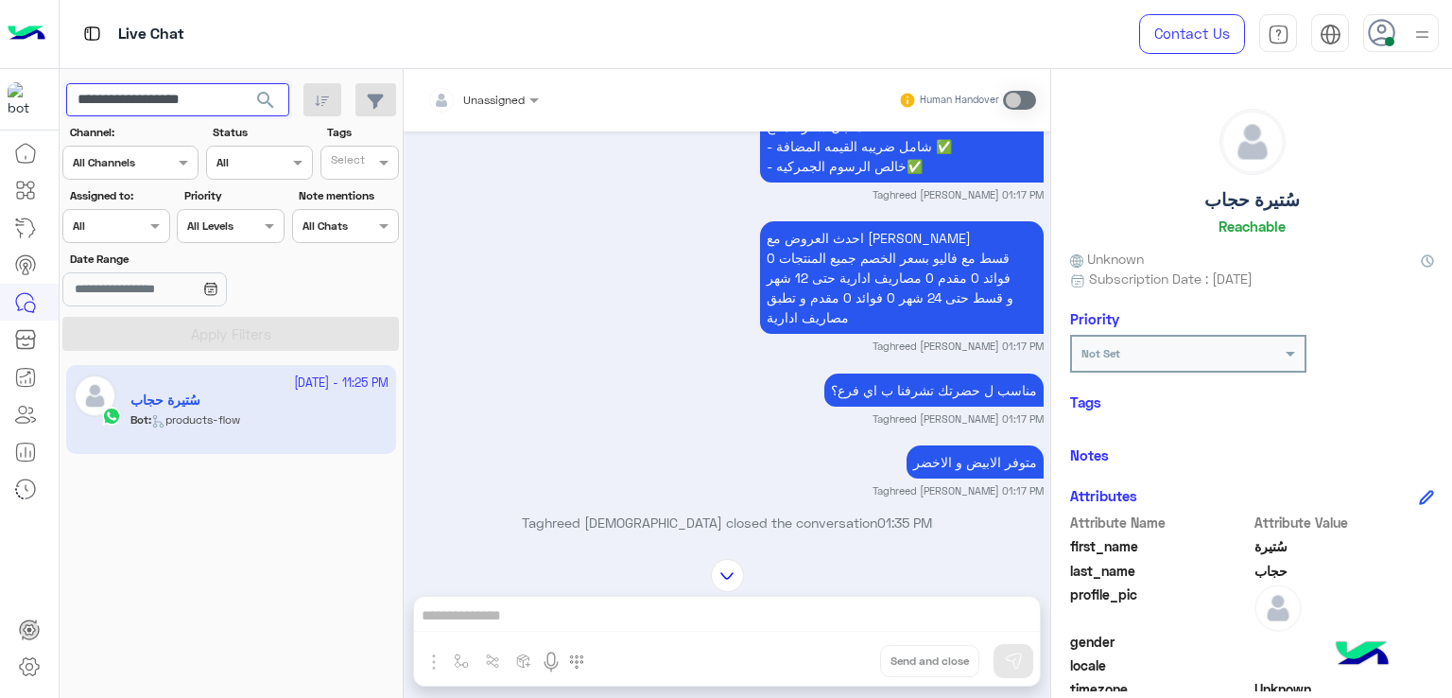
drag, startPoint x: 227, startPoint y: 100, endPoint x: 136, endPoint y: 112, distance: 91.4
click at [136, 112] on input "**********" at bounding box center [177, 100] width 223 height 34
click at [150, 110] on input "**********" at bounding box center [177, 100] width 223 height 34
click at [149, 110] on input "**********" at bounding box center [177, 100] width 223 height 34
paste input "text"
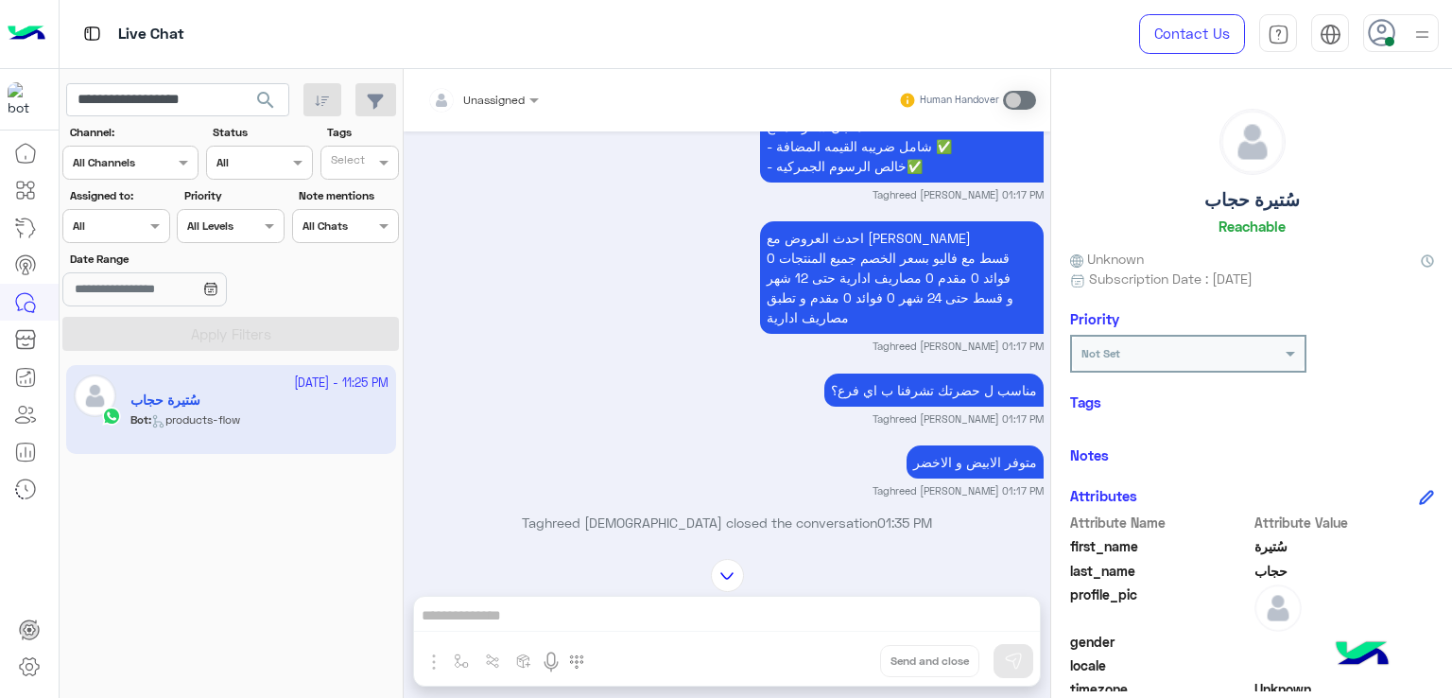
click at [272, 99] on span "search" at bounding box center [265, 100] width 23 height 23
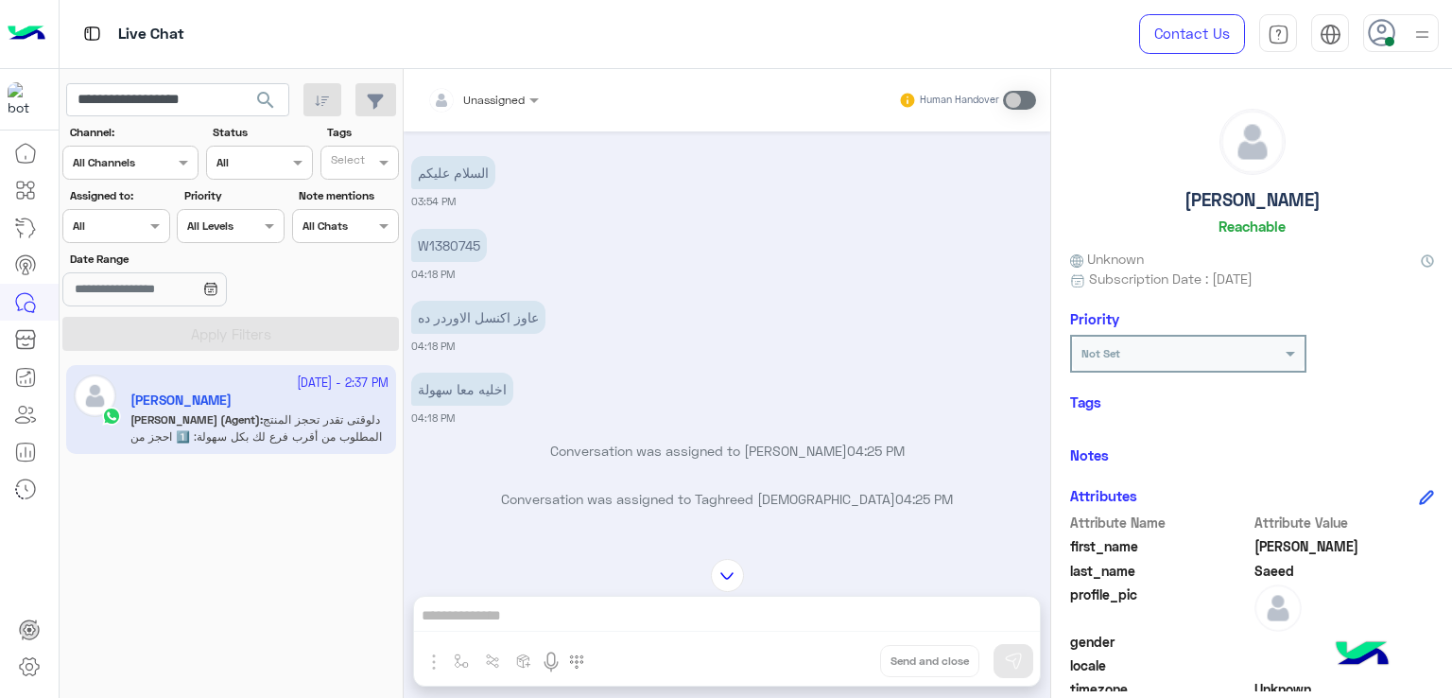
scroll to position [2135, 0]
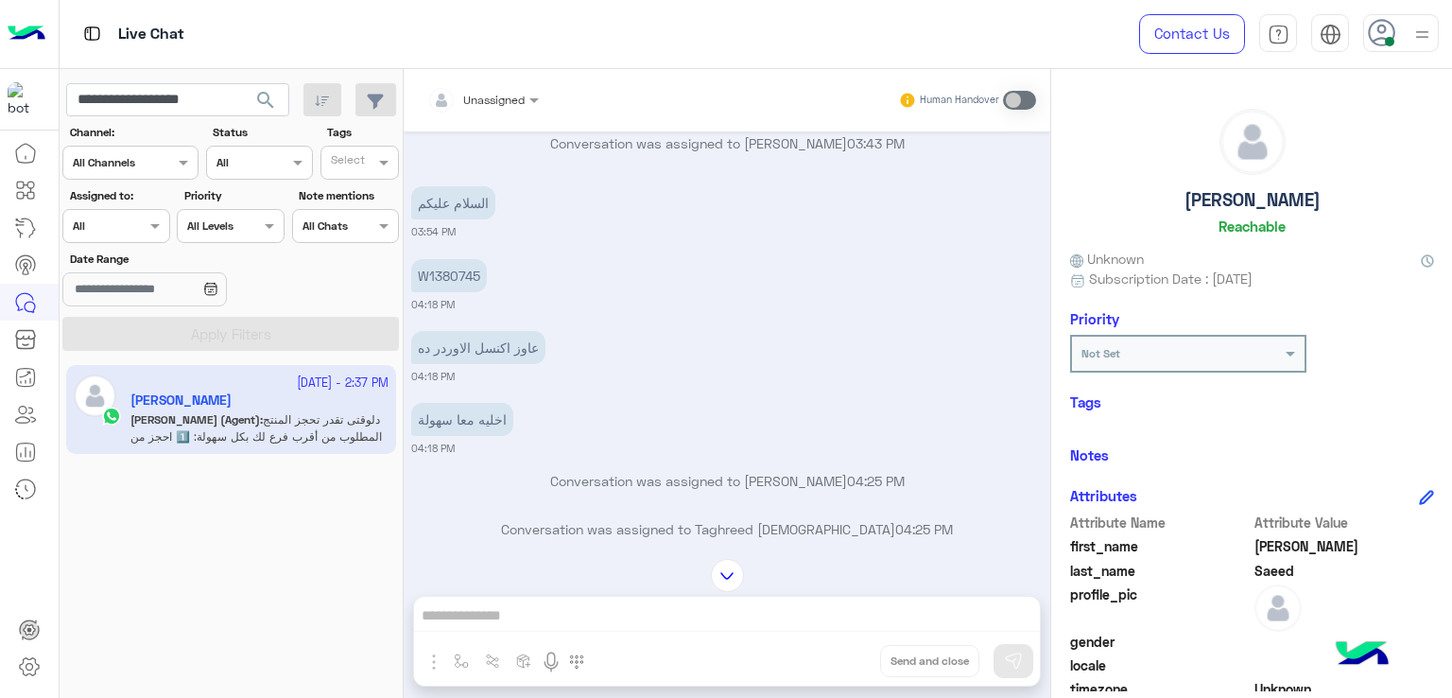
click at [441, 292] on p "W1380745" at bounding box center [449, 275] width 76 height 33
copy p "W1380745"
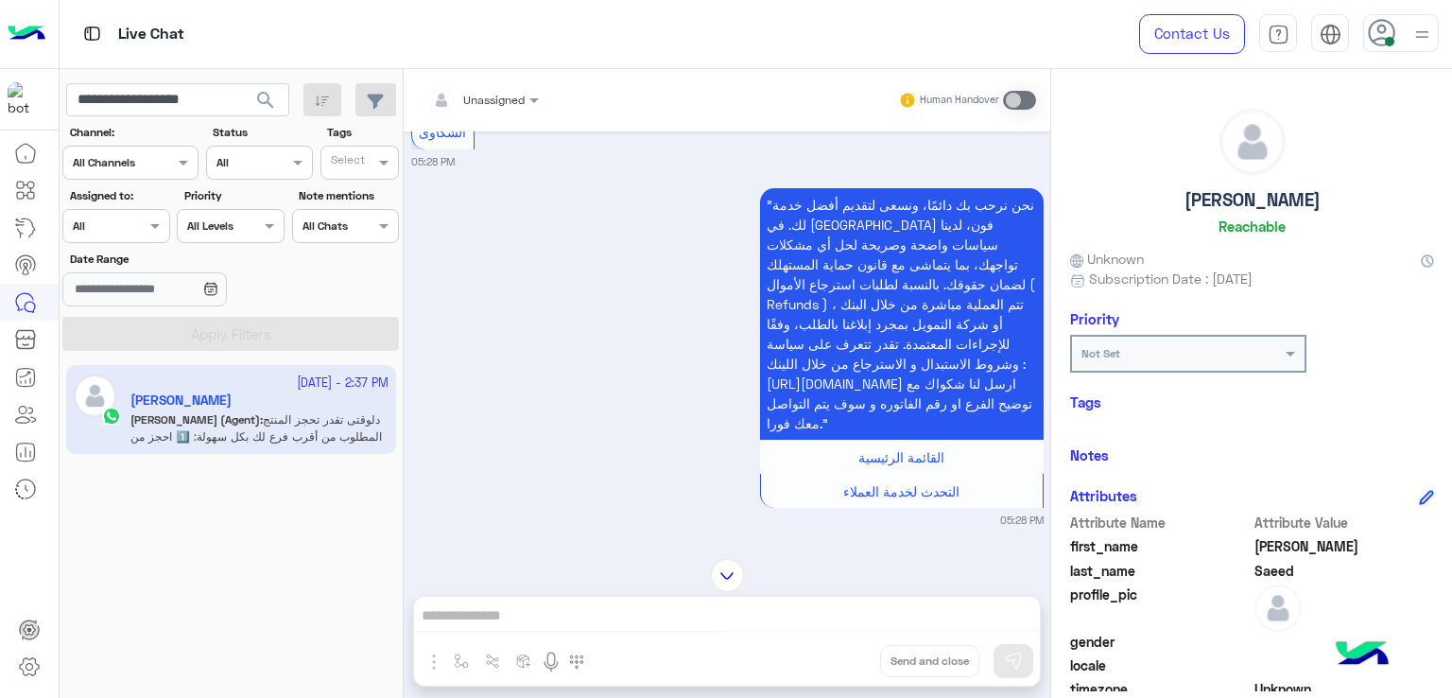
scroll to position [3742, 0]
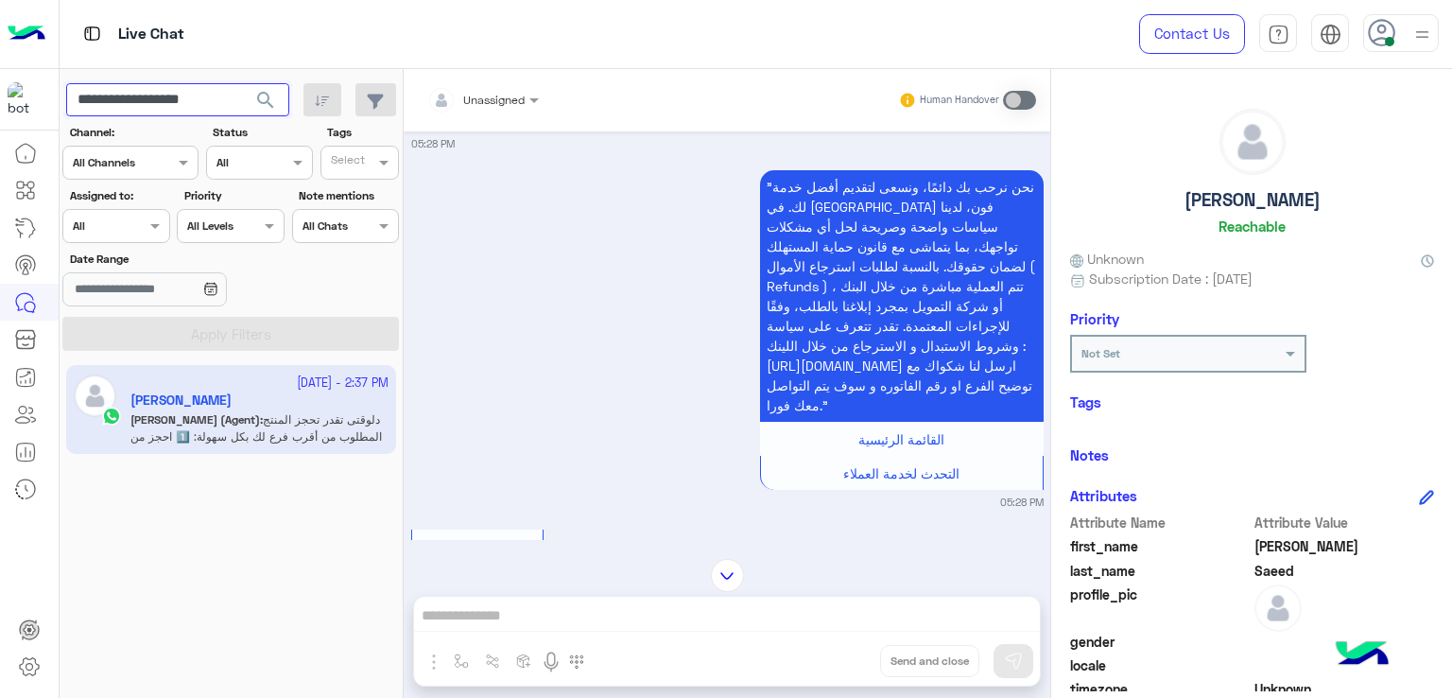
click at [209, 101] on input "**********" at bounding box center [177, 100] width 223 height 34
paste input "text"
click at [279, 105] on button "search" at bounding box center [266, 103] width 46 height 41
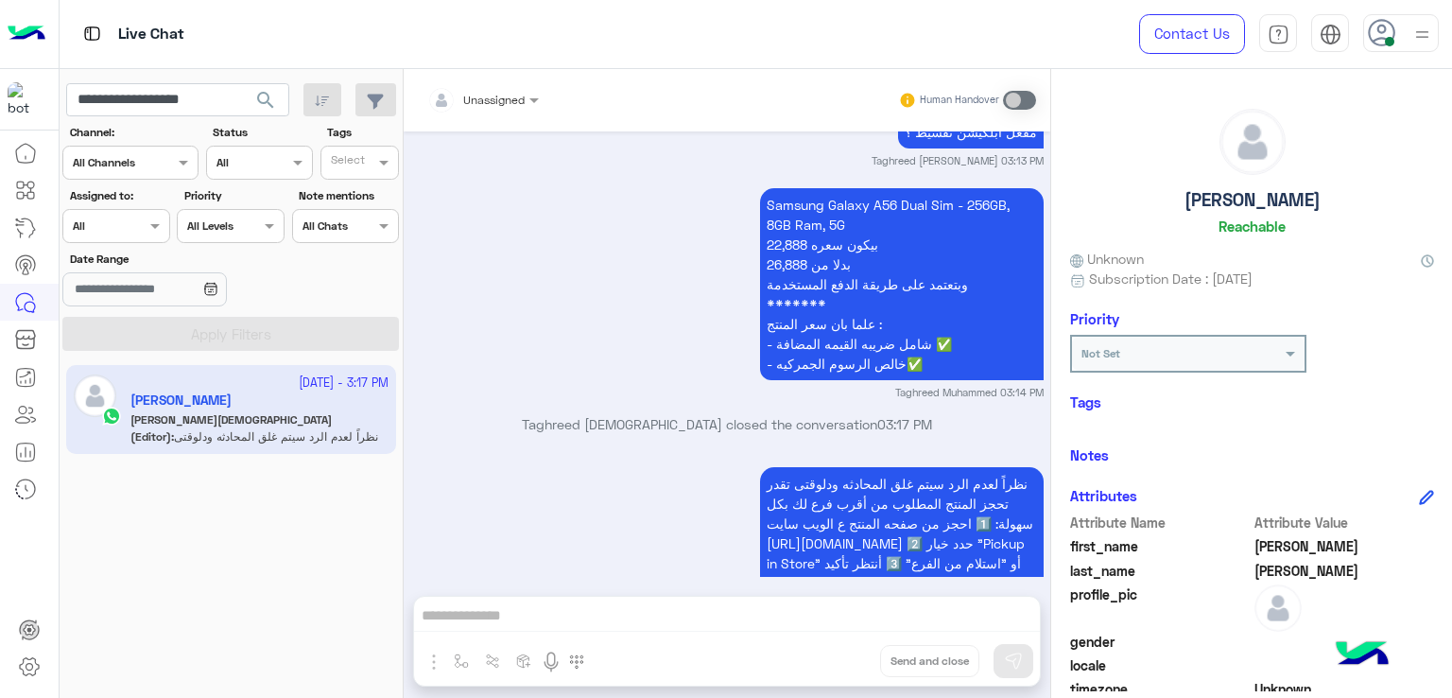
scroll to position [1992, 0]
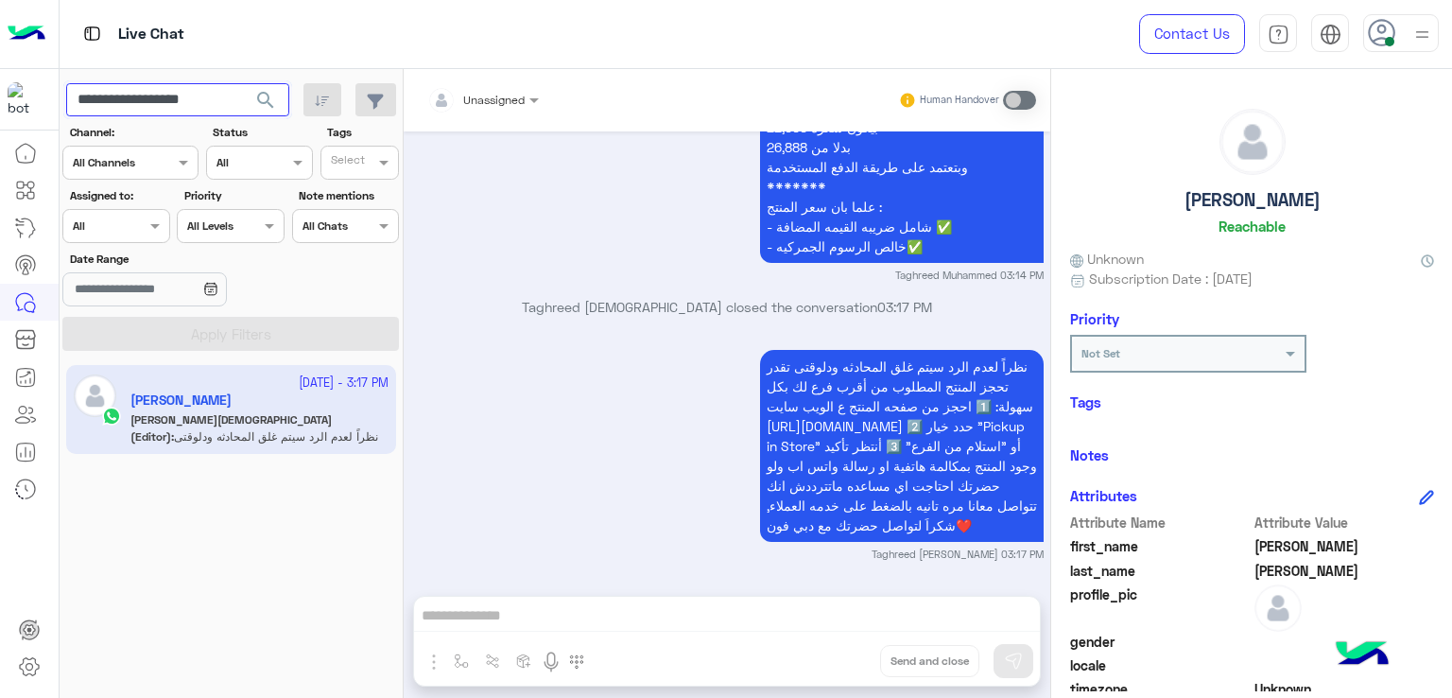
drag, startPoint x: 222, startPoint y: 100, endPoint x: 136, endPoint y: 116, distance: 87.5
click at [136, 116] on app-inbox-users-filters "**********" at bounding box center [232, 213] width 344 height 289
click at [153, 92] on input "**********" at bounding box center [177, 100] width 223 height 34
paste input "text"
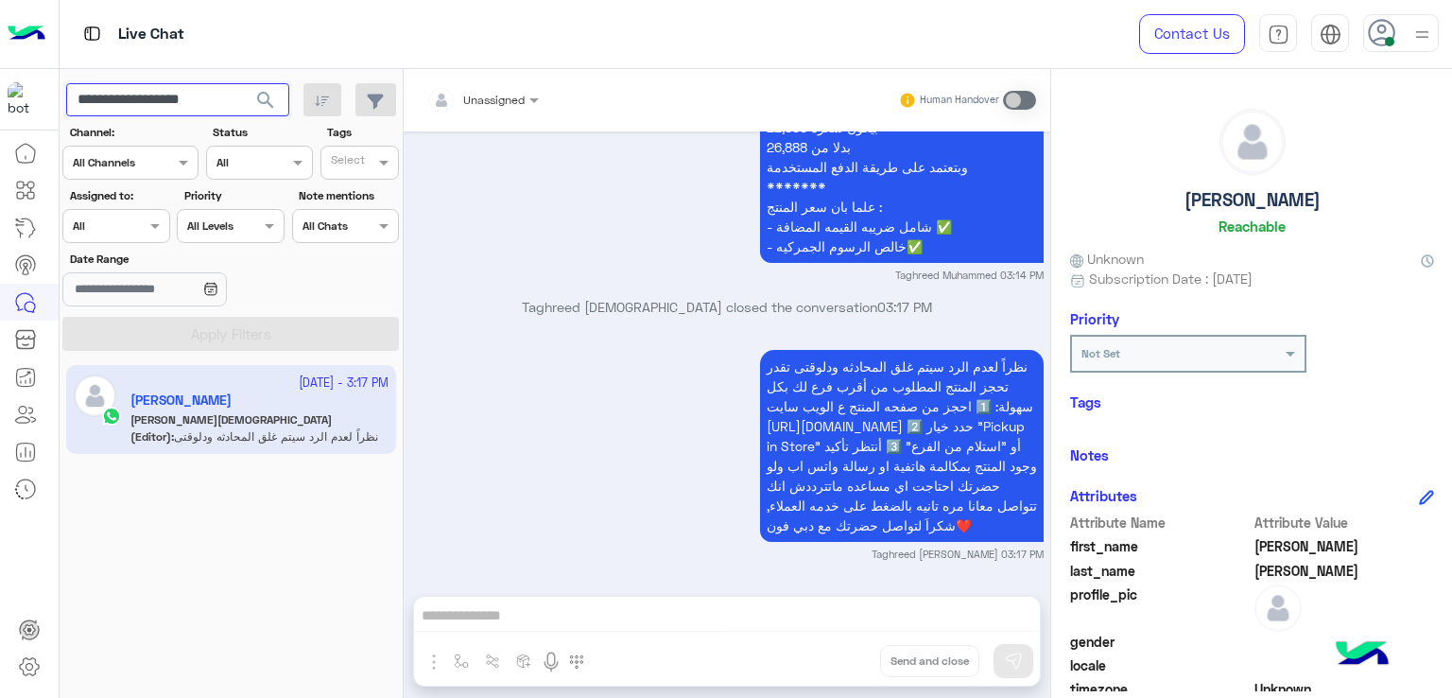
type input "**********"
click at [258, 106] on span "search" at bounding box center [265, 100] width 23 height 23
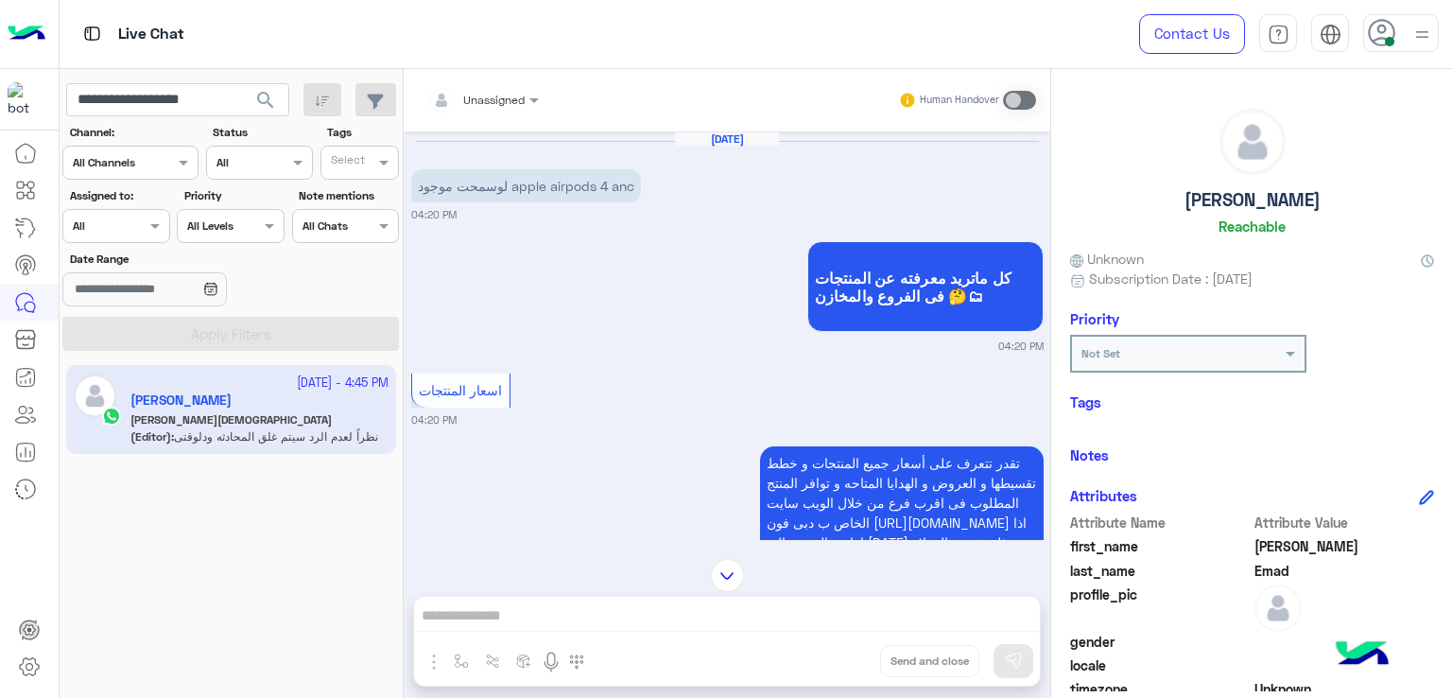
click at [504, 186] on p "لوسمحت موجود apple airpods 4 anc" at bounding box center [526, 185] width 230 height 33
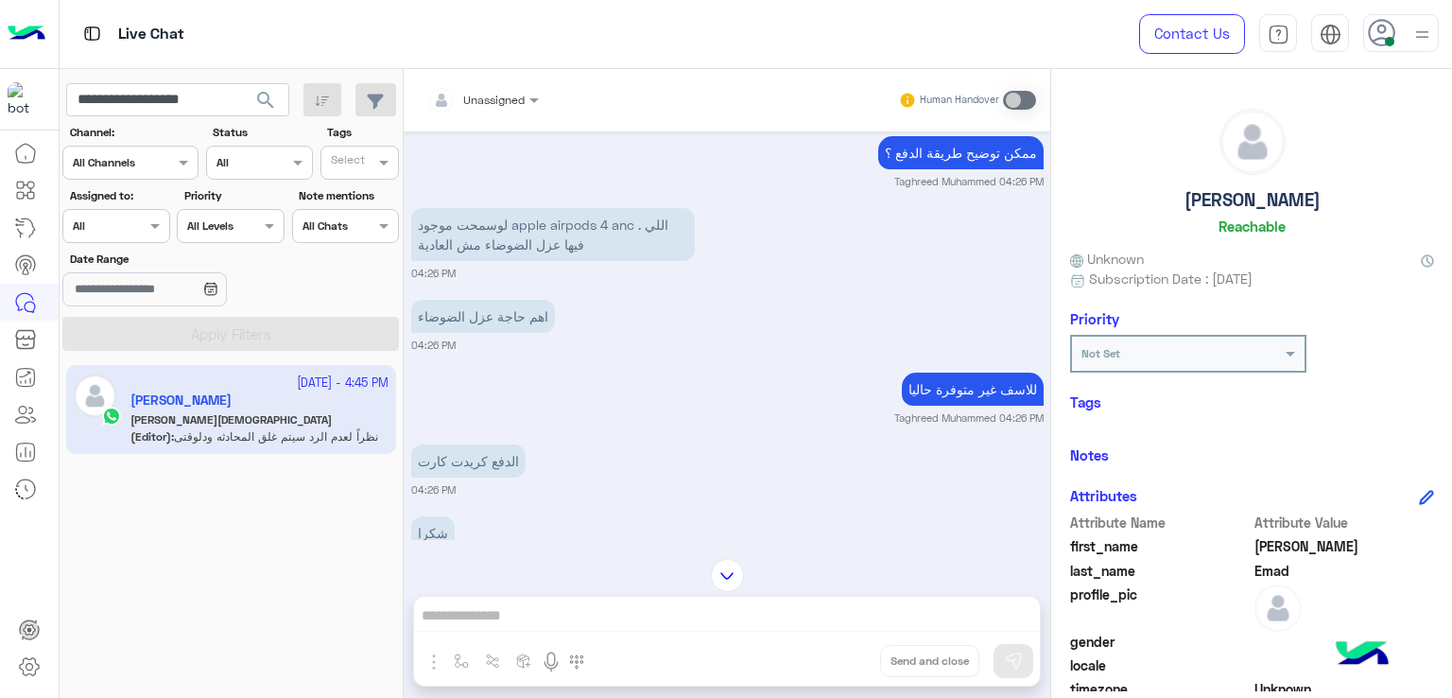
scroll to position [1323, 0]
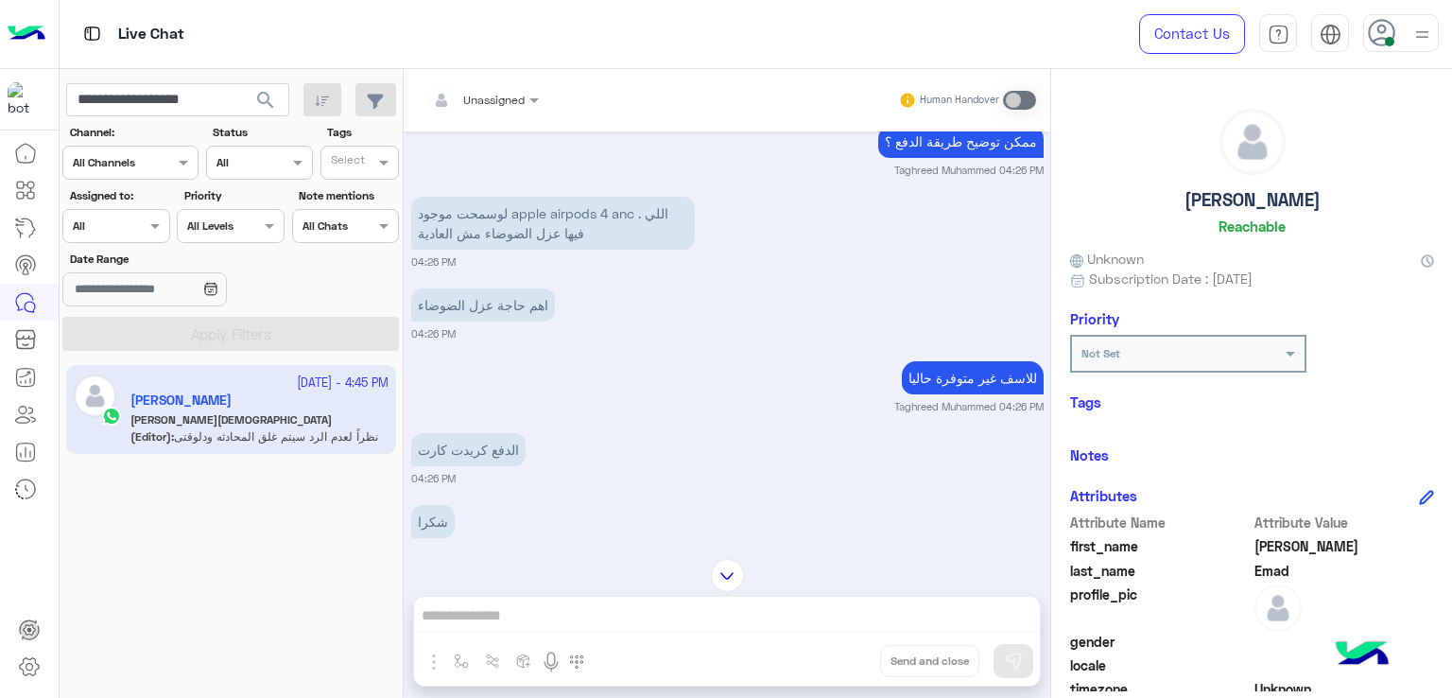
click at [558, 238] on p "لوسمحت موجود apple airpods 4 anc . اللي فيها عزل الضوضاء مش العادية" at bounding box center [553, 223] width 284 height 53
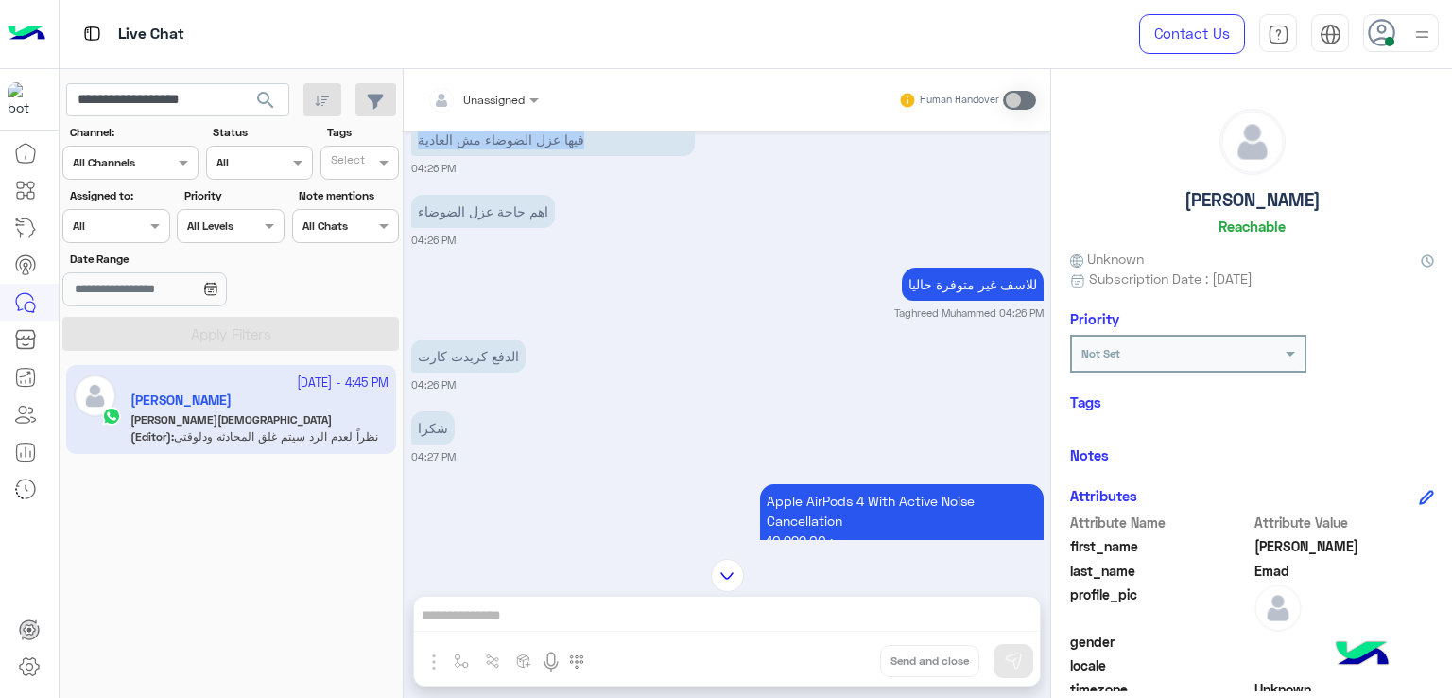
scroll to position [1418, 0]
click at [466, 227] on p "اهم حاجة عزل الضوضاء" at bounding box center [483, 210] width 144 height 33
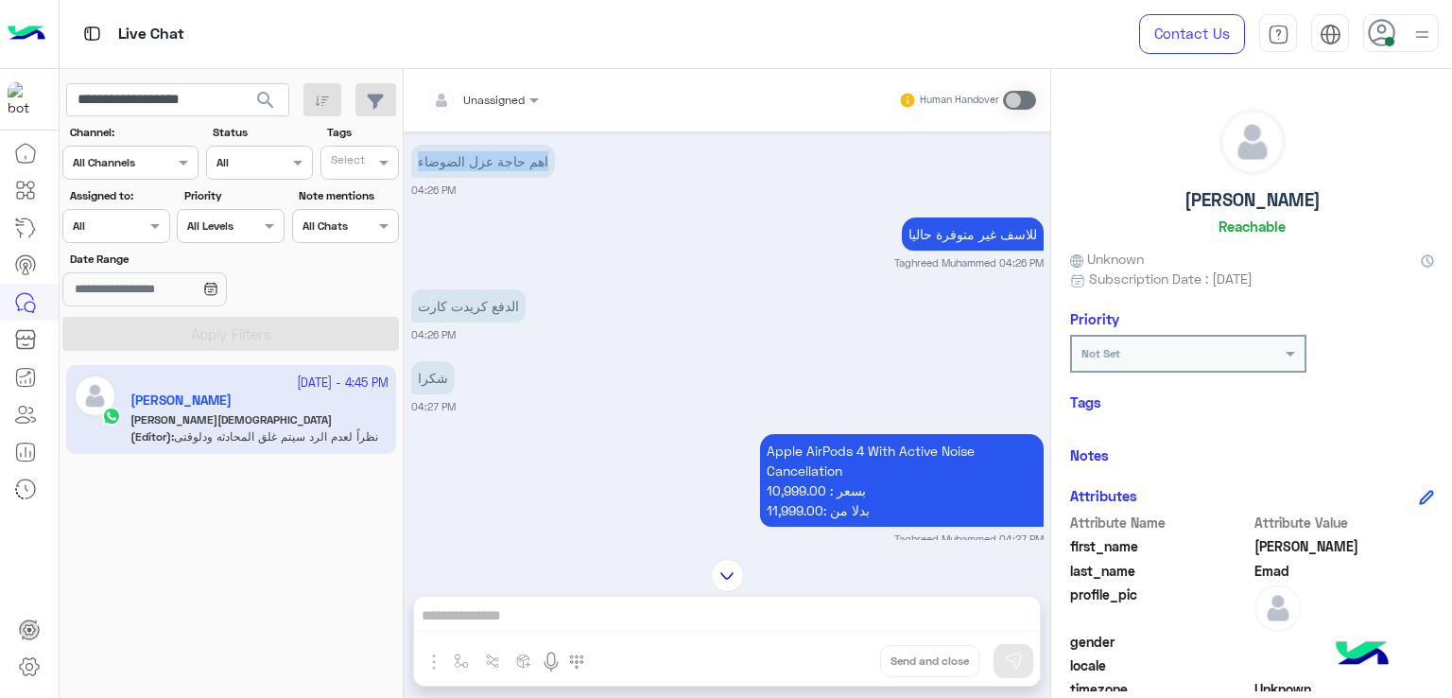
scroll to position [1512, 0]
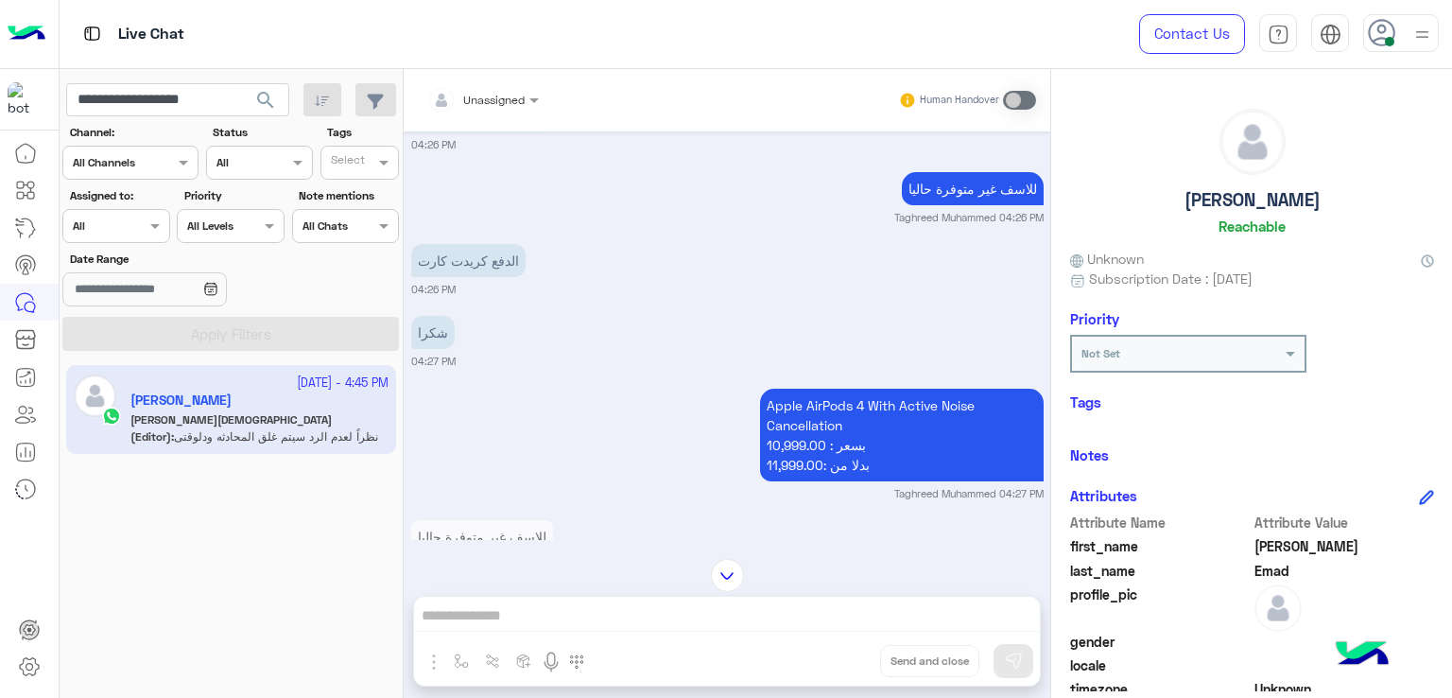
click at [459, 277] on p "الدفع كريدت كارت" at bounding box center [468, 260] width 114 height 33
click at [426, 349] on p "شكرا" at bounding box center [432, 332] width 43 height 33
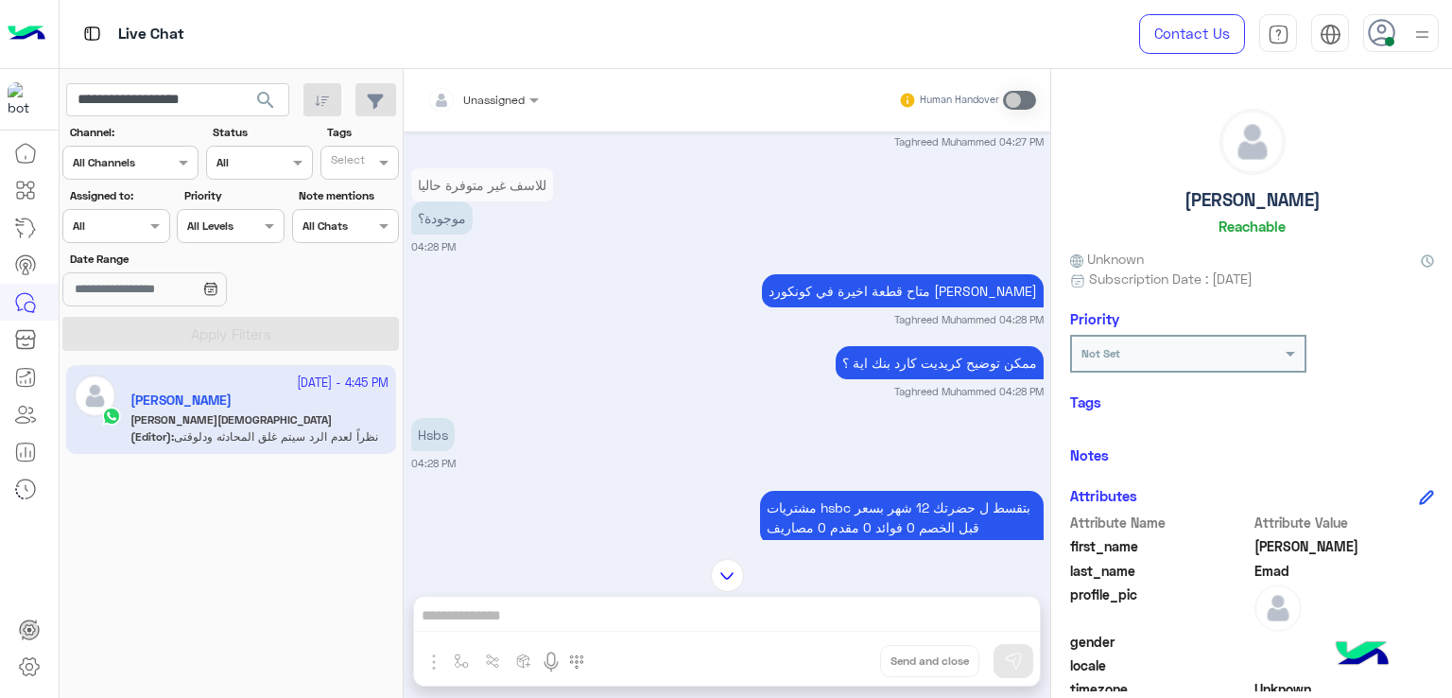
scroll to position [1890, 0]
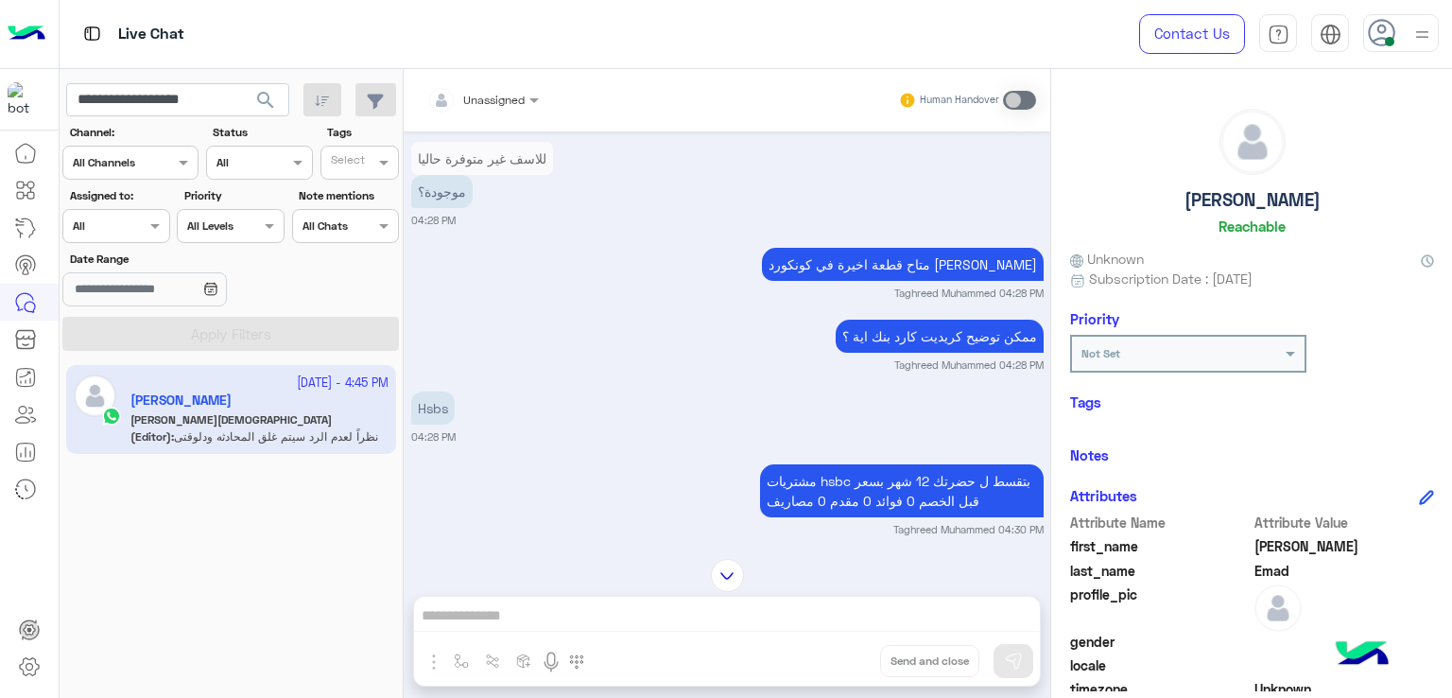
click at [930, 281] on p "متاح قطعة اخيرة في كونكورد [PERSON_NAME]" at bounding box center [903, 264] width 282 height 33
click at [898, 353] on p "ممكن توضيح كريديت كارد بنك اية ؟" at bounding box center [940, 335] width 208 height 33
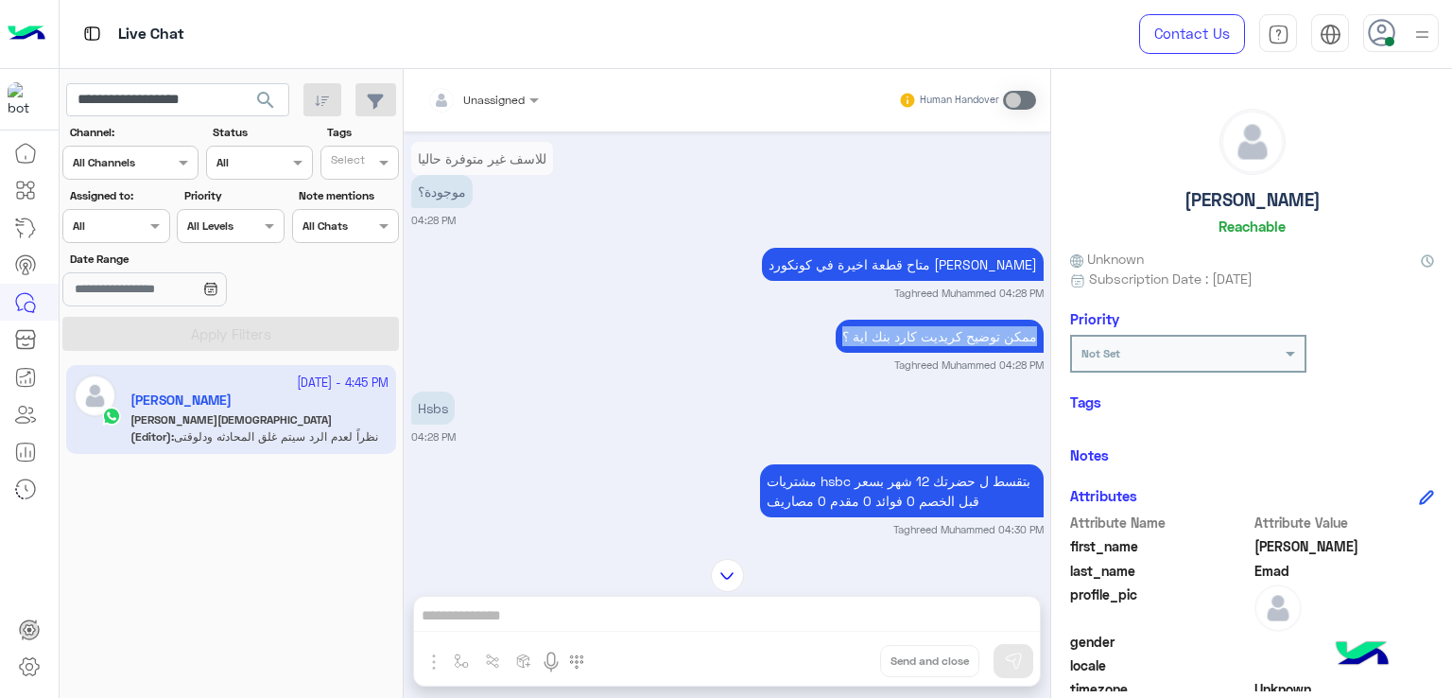
click at [898, 353] on p "ممكن توضيح كريديت كارد بنك اية ؟" at bounding box center [940, 335] width 208 height 33
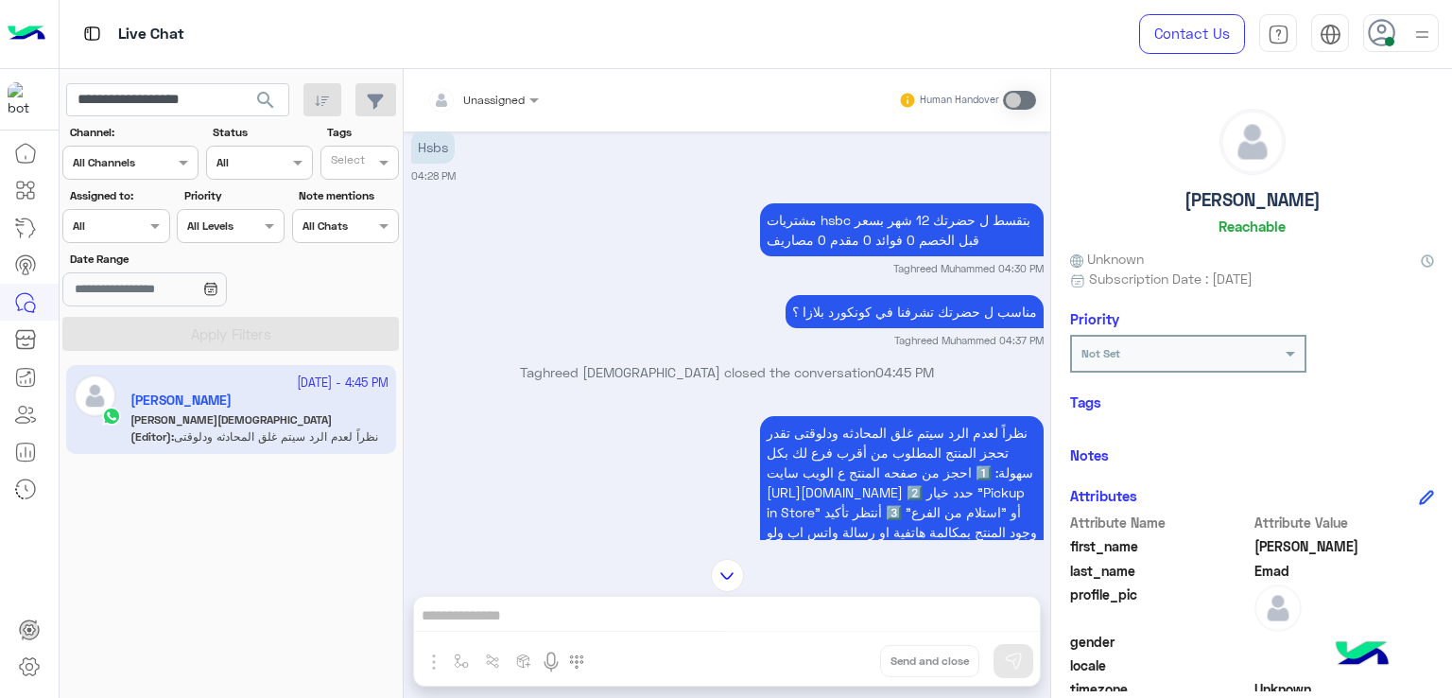
scroll to position [2174, 0]
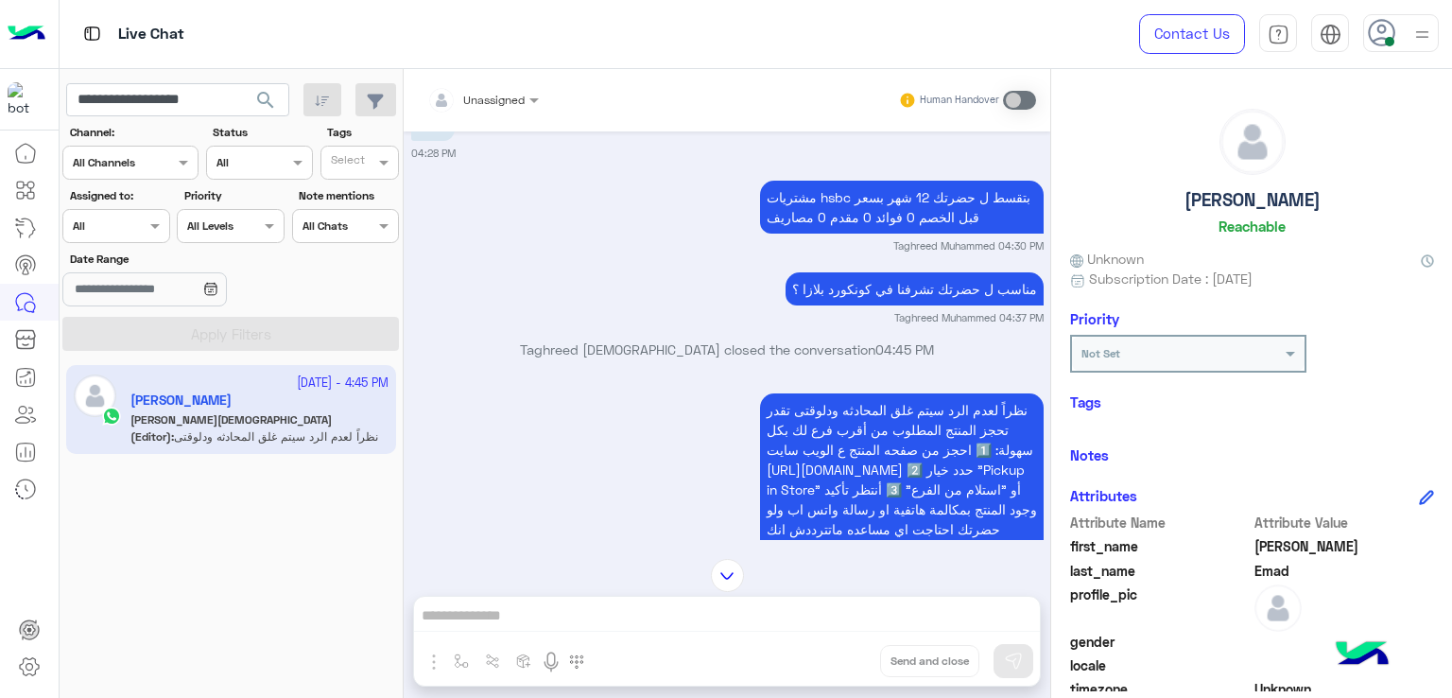
click at [888, 208] on p "مشتريات hsbc بتقسط ل حضرتك 12 شهر بسعر قبل الخصم 0 فوائد 0 مقدم 0 مصاريف" at bounding box center [902, 207] width 284 height 53
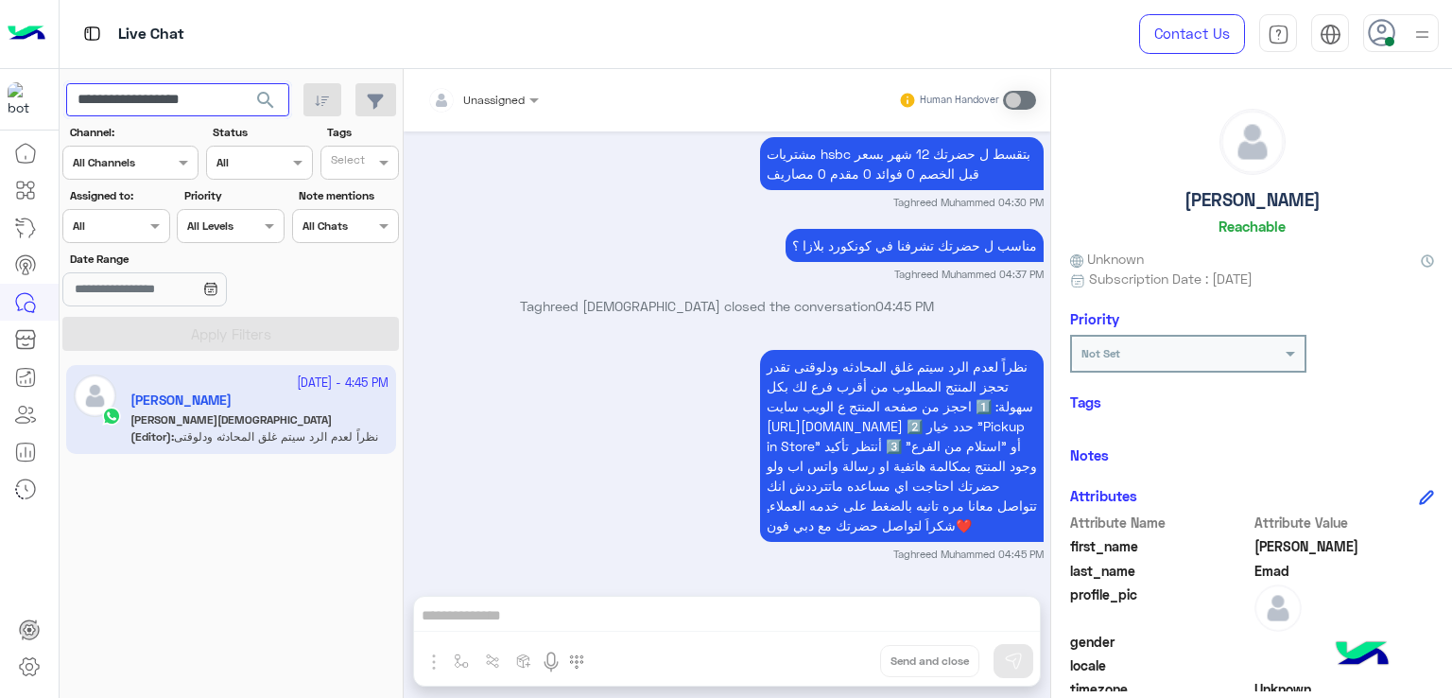
drag, startPoint x: 238, startPoint y: 98, endPoint x: 136, endPoint y: 108, distance: 102.5
click at [136, 108] on input "**********" at bounding box center [177, 100] width 223 height 34
click at [122, 109] on input "**********" at bounding box center [177, 100] width 223 height 34
click at [753, 573] on div "[DATE] لوسمحت موجود apple airpods 4 anc 04:20 PM كل ماتريد معرفته عن المنتجات ف…" at bounding box center [727, 353] width 646 height 445
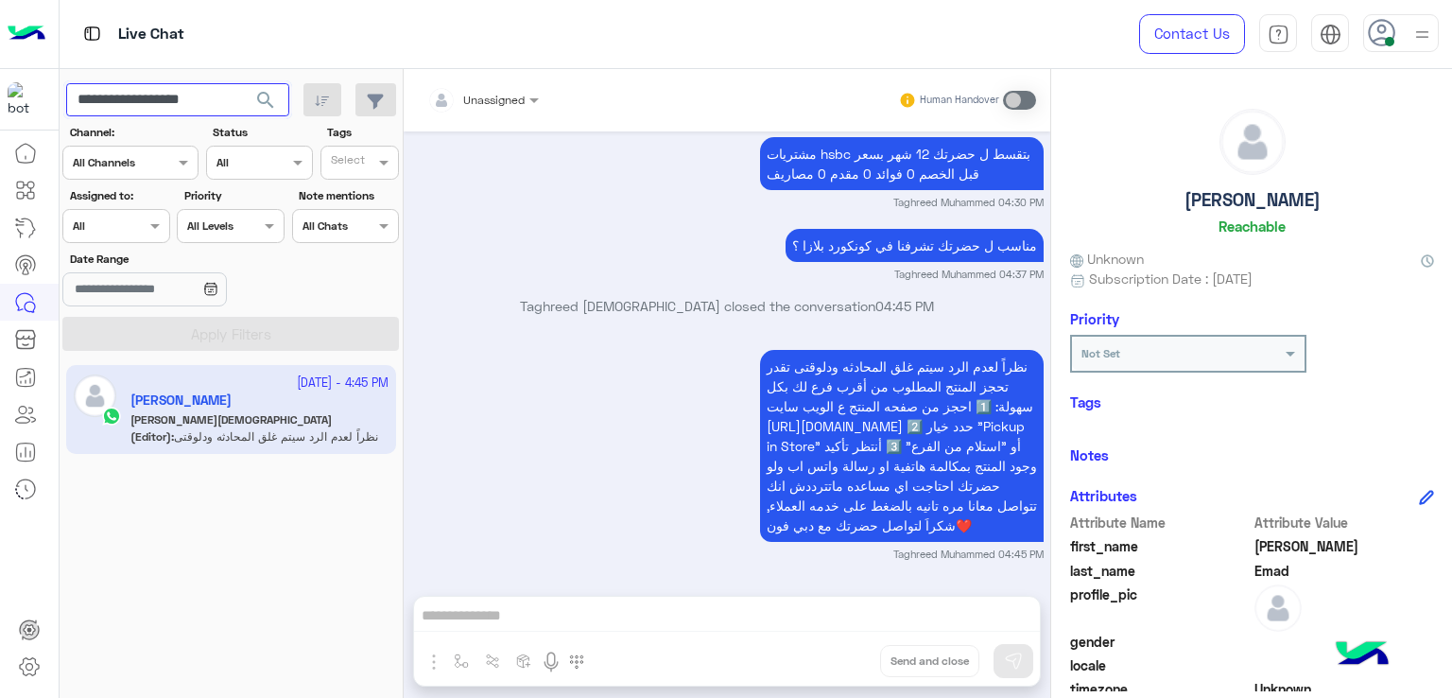
click at [165, 103] on input "**********" at bounding box center [177, 100] width 223 height 34
paste input "text"
click at [243, 83] on button "search" at bounding box center [266, 103] width 46 height 41
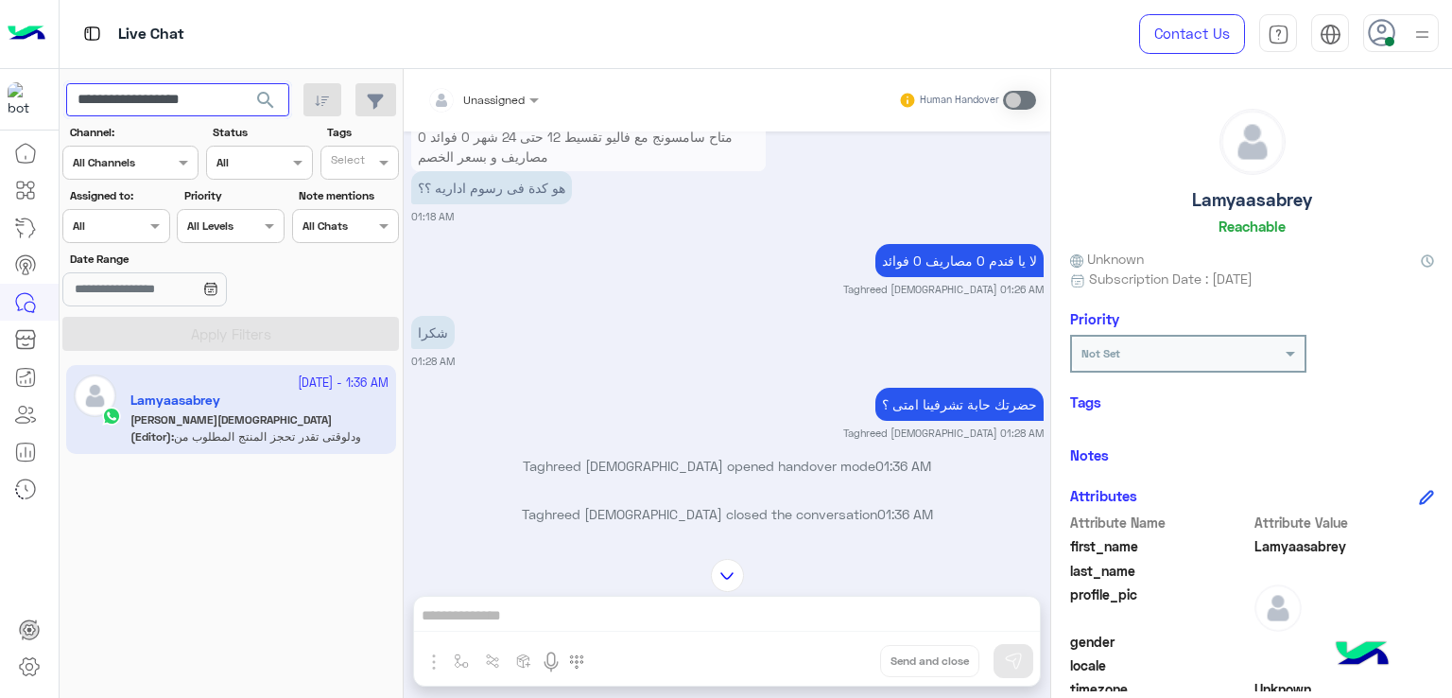
scroll to position [3647, 0]
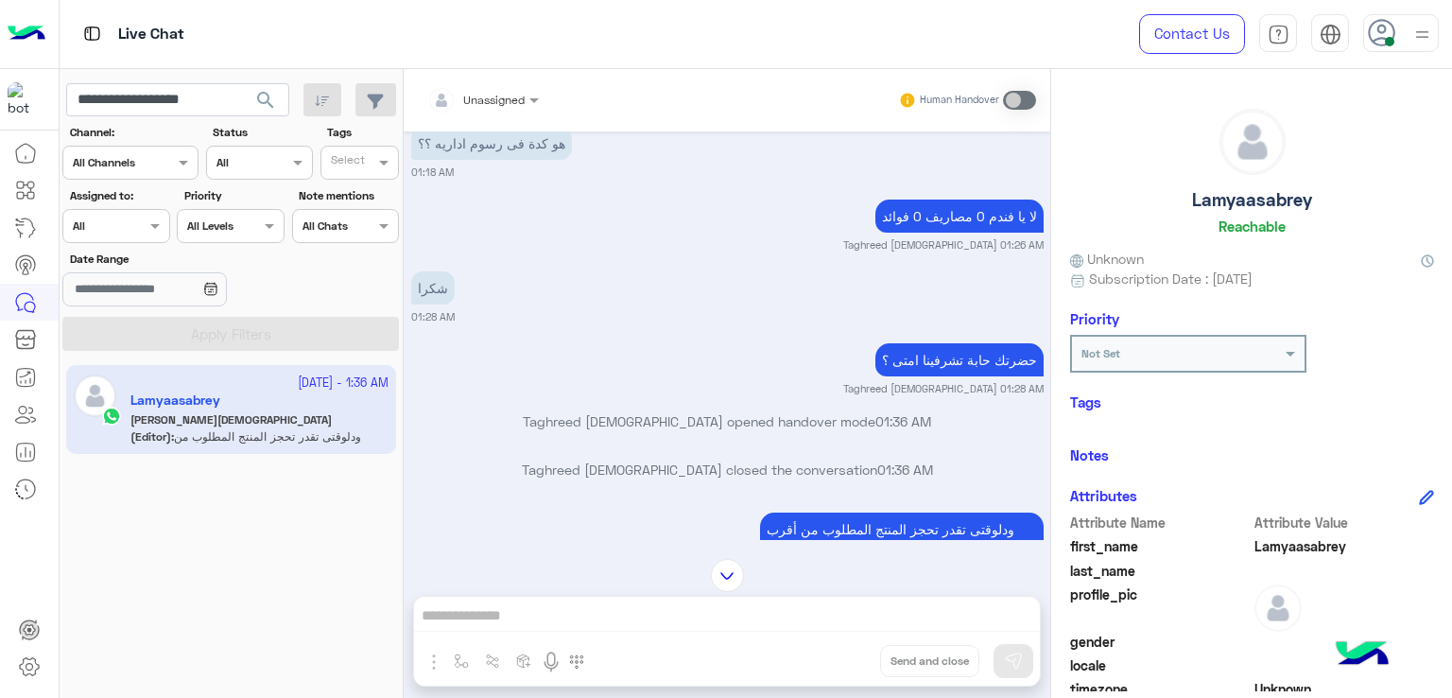
click at [545, 324] on small "01:28 AM" at bounding box center [727, 316] width 632 height 15
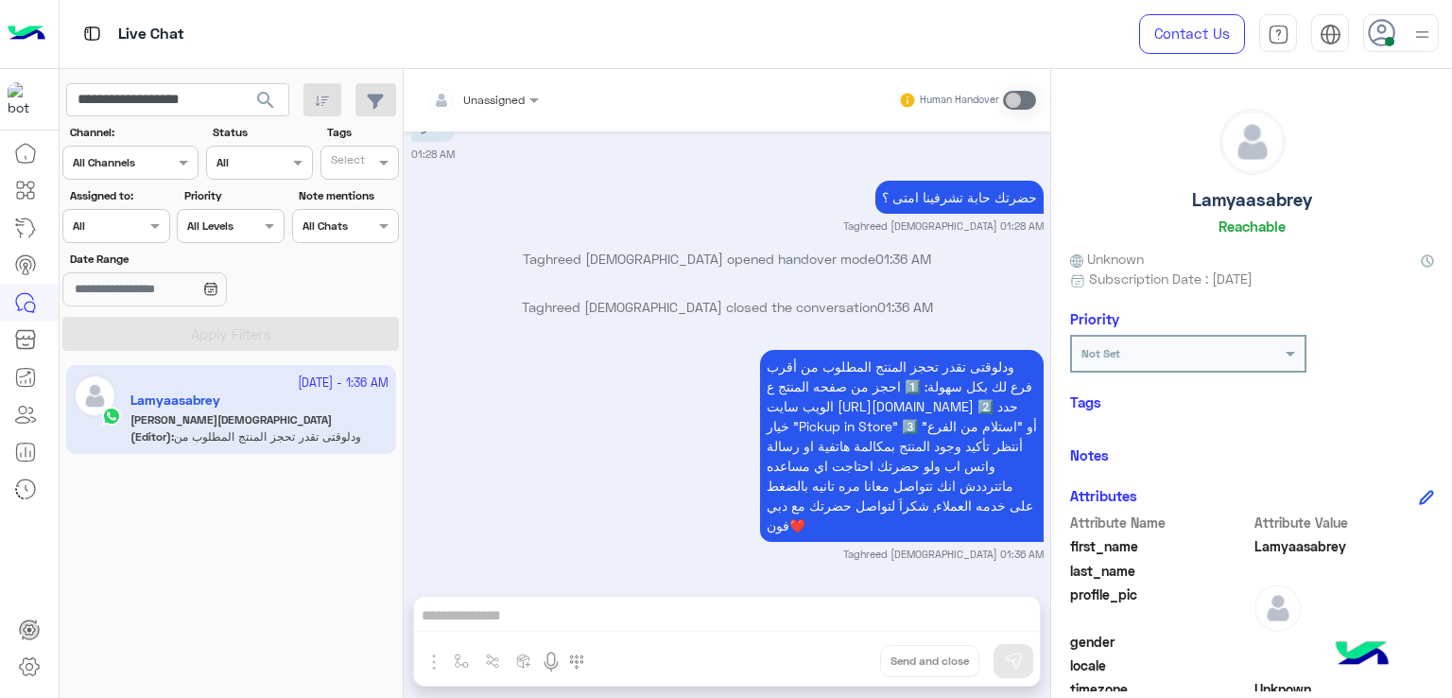
scroll to position [3837, 0]
click at [164, 105] on input "**********" at bounding box center [177, 100] width 223 height 34
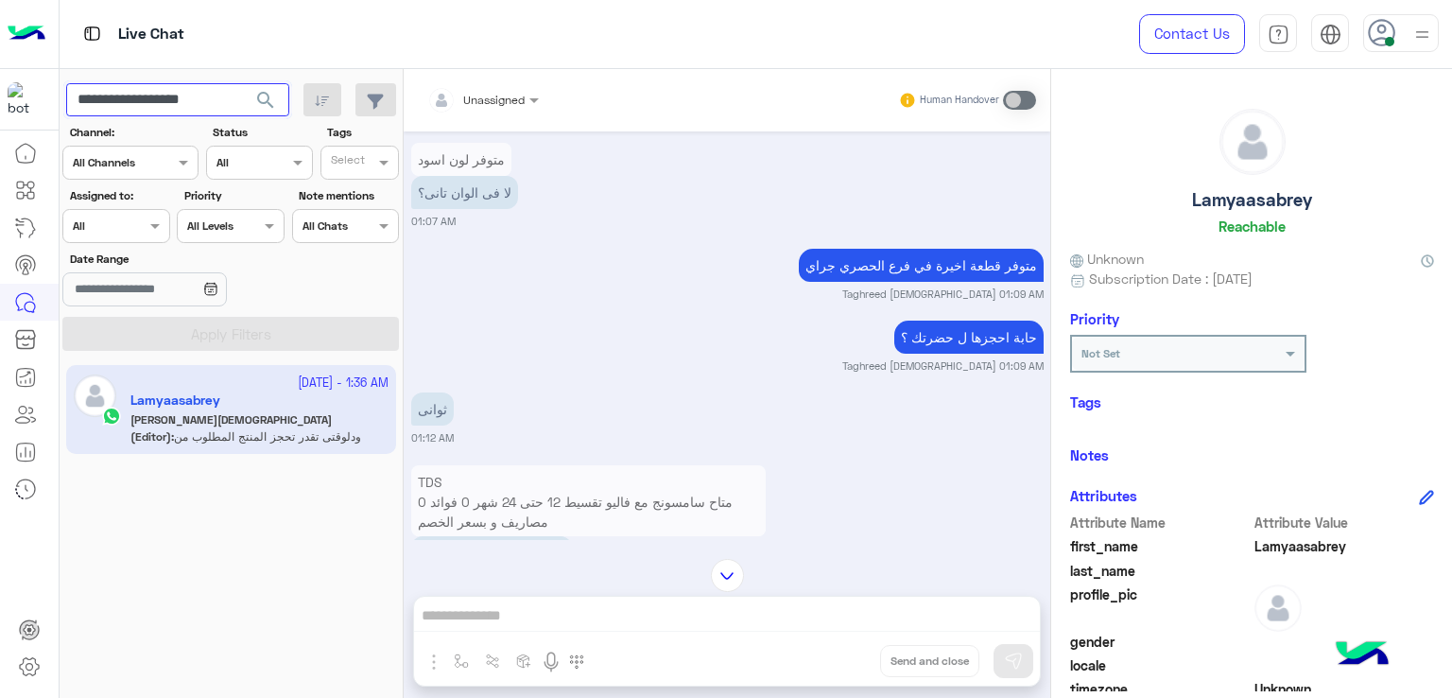
scroll to position [3270, 0]
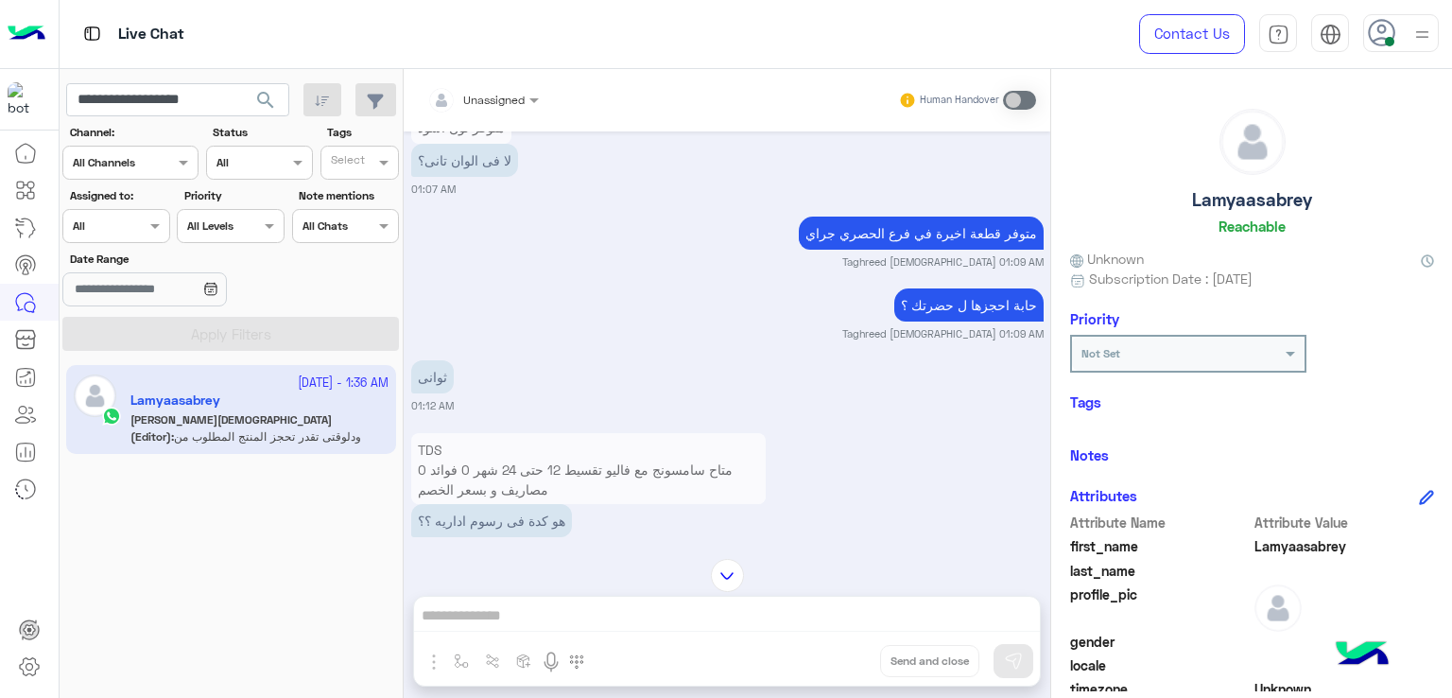
click at [922, 250] on p "متوفر قطعة اخيرة في فرع الحصري جراي" at bounding box center [921, 232] width 245 height 33
click at [957, 321] on p "حابة احجزها ل حضرتك ؟" at bounding box center [968, 304] width 149 height 33
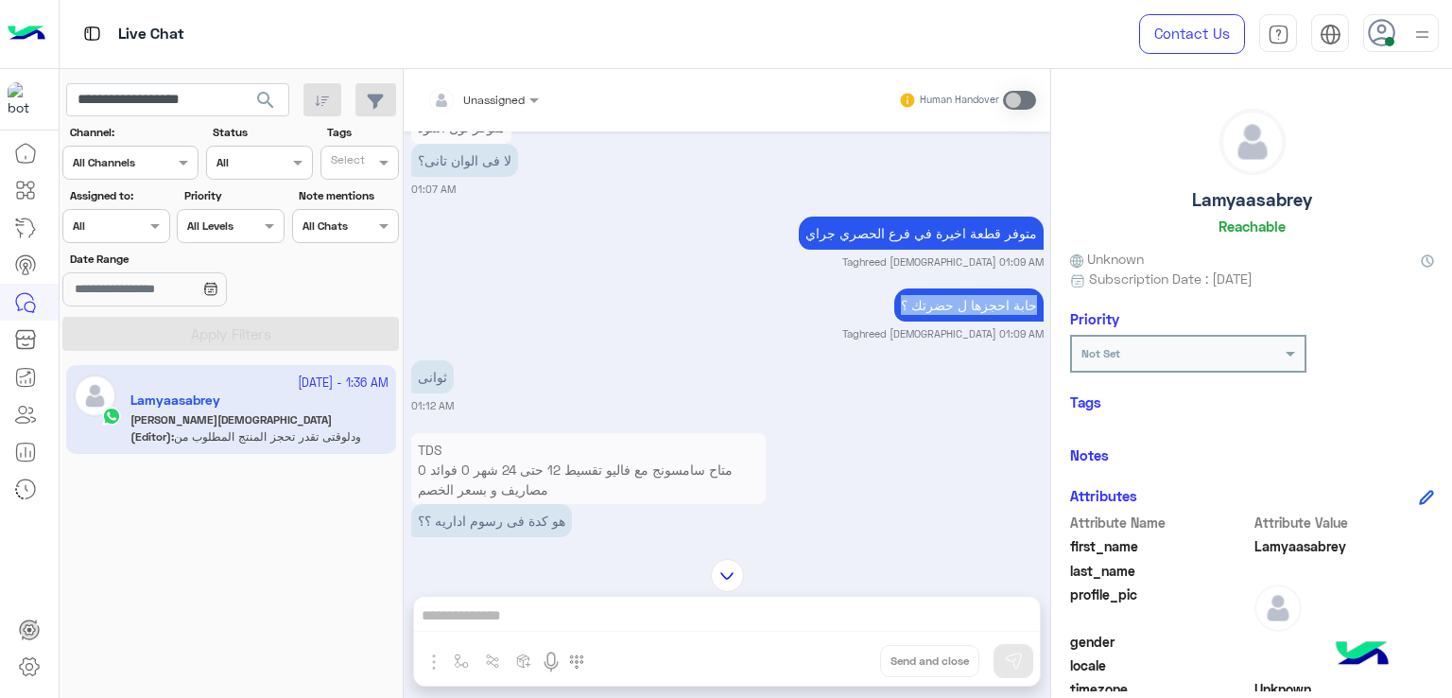
click at [957, 321] on p "حابة احجزها ل حضرتك ؟" at bounding box center [968, 304] width 149 height 33
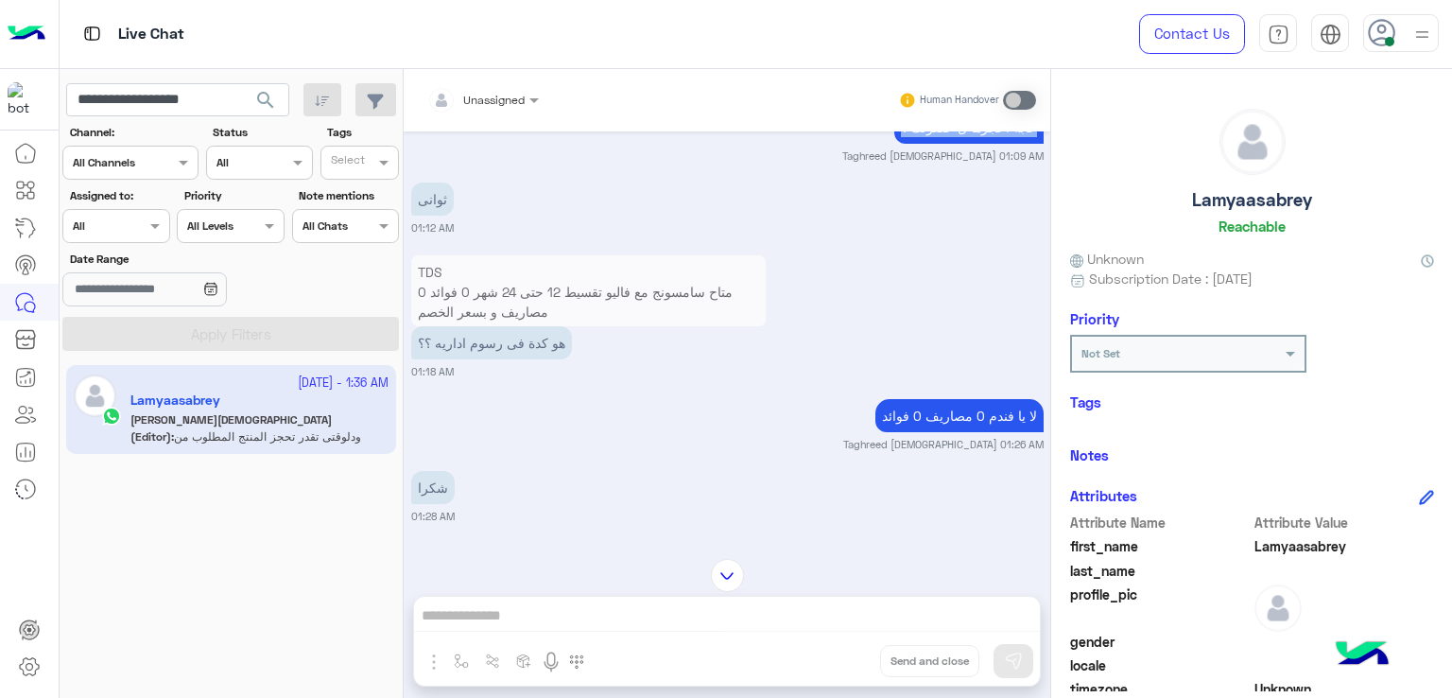
scroll to position [3459, 0]
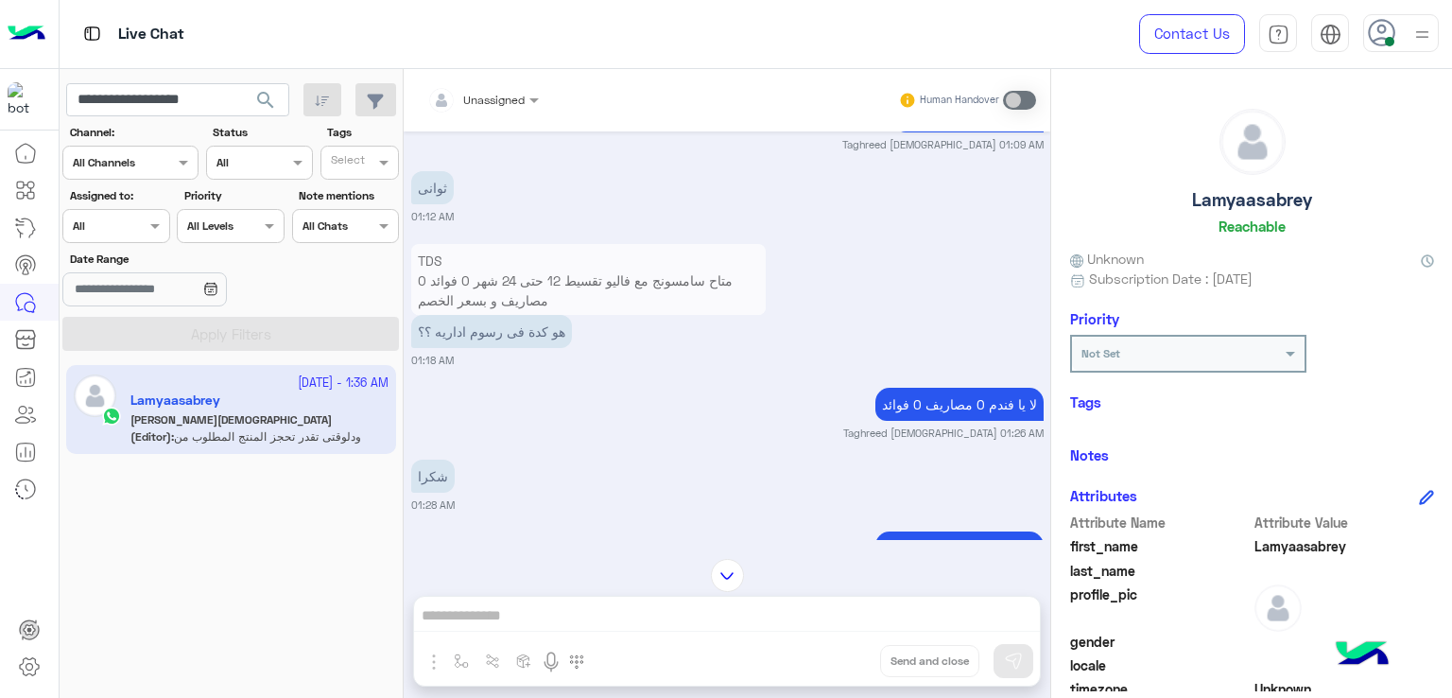
click at [475, 348] on p "هو كدة فى رسوم اداريه ؟؟" at bounding box center [491, 331] width 161 height 33
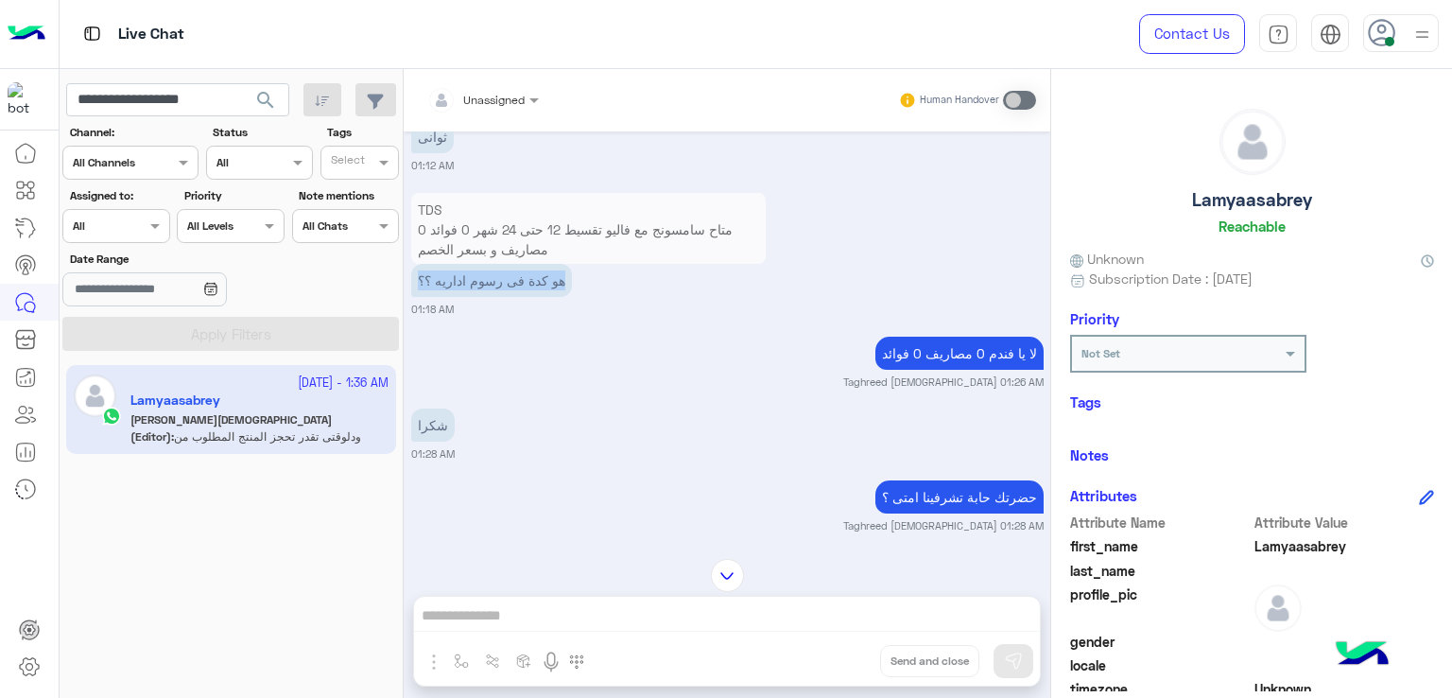
scroll to position [3554, 0]
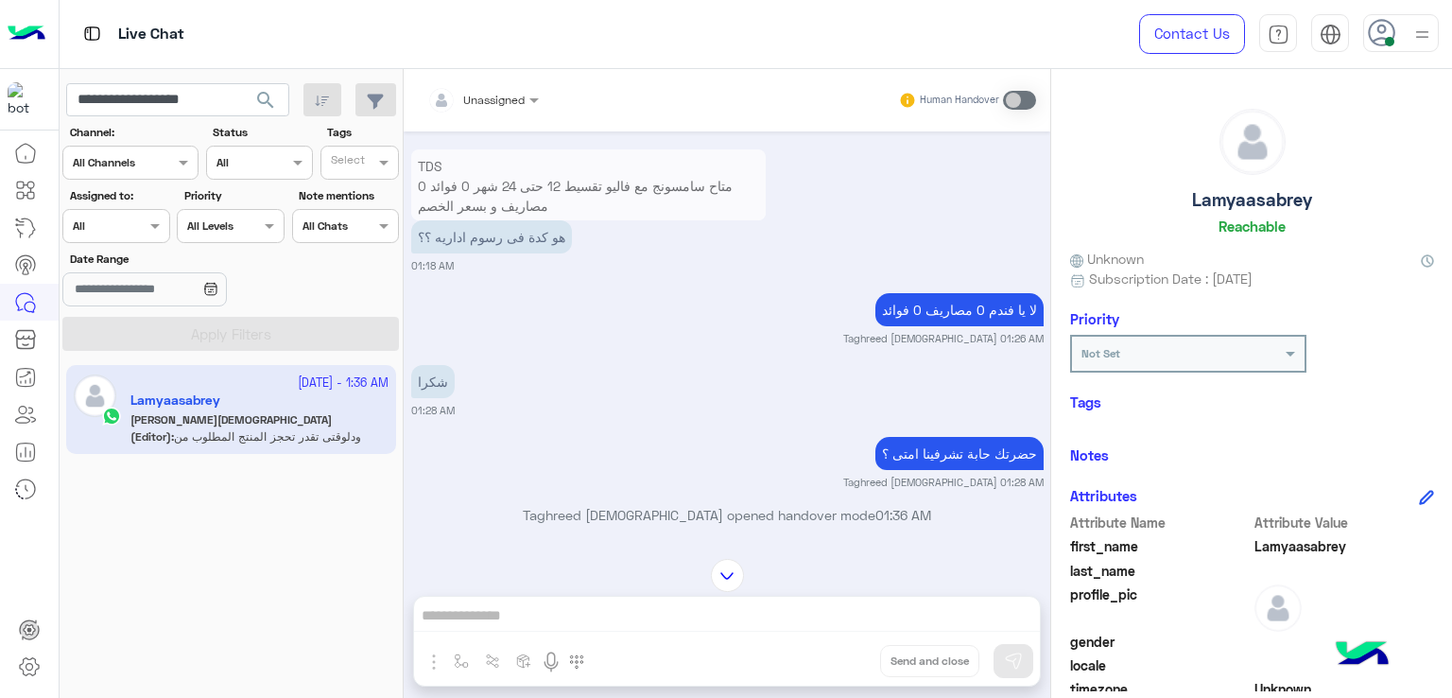
click at [928, 326] on p "لا يا فندم 0 مصاريف 0 فوائد" at bounding box center [959, 309] width 168 height 33
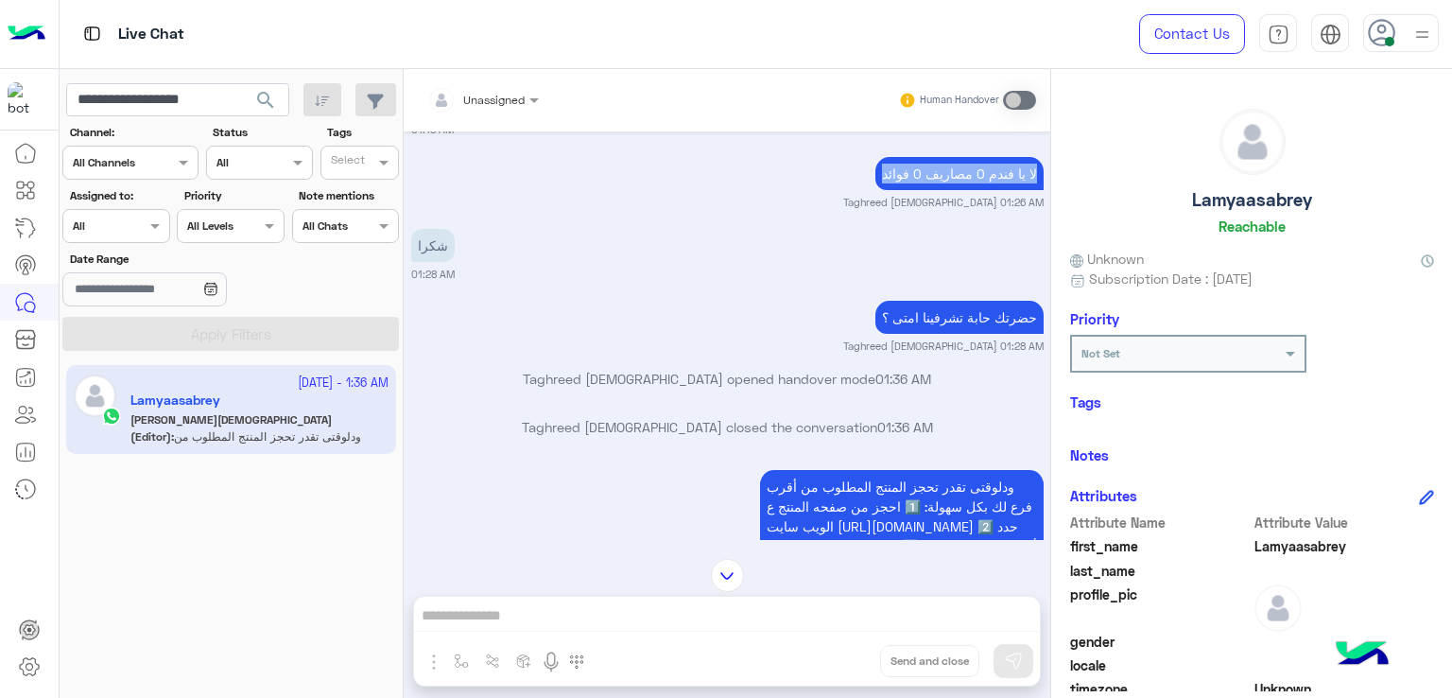
scroll to position [3743, 0]
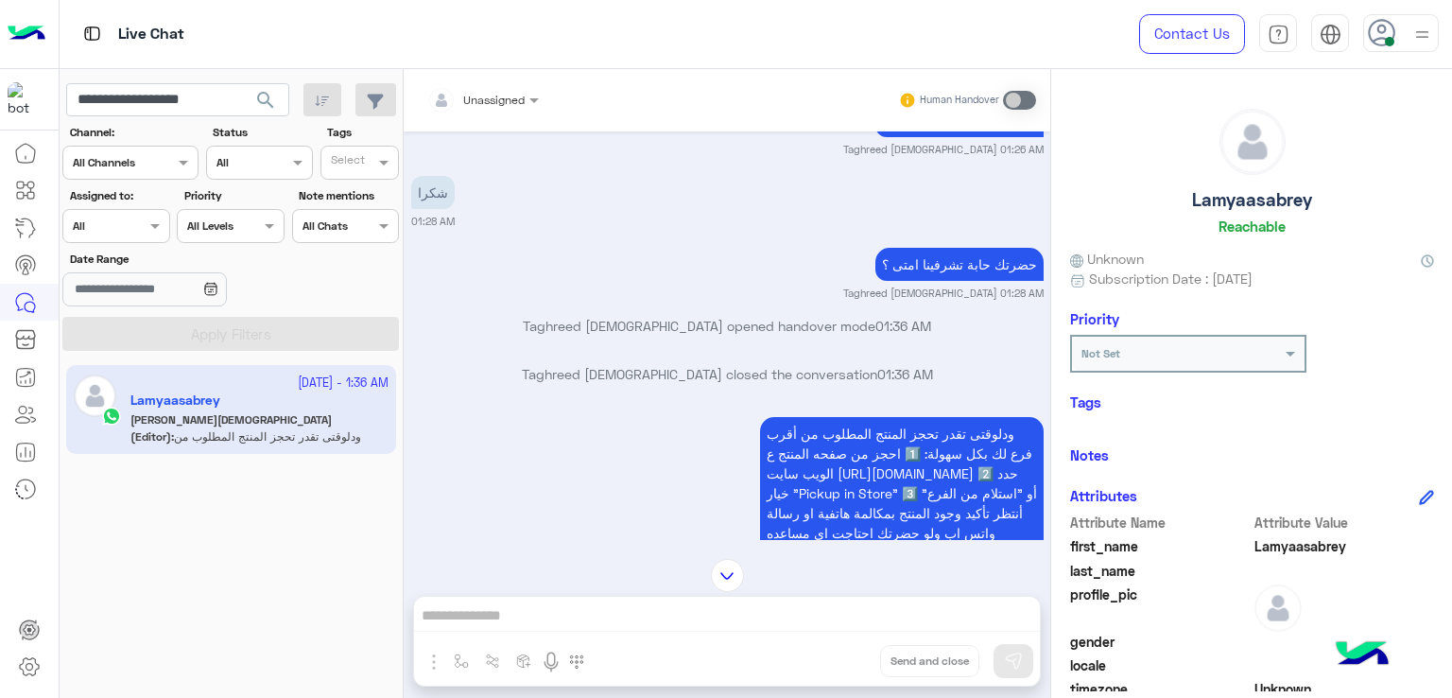
click at [936, 281] on p "حضرتك حابة تشرفينا امتى ؟" at bounding box center [959, 264] width 168 height 33
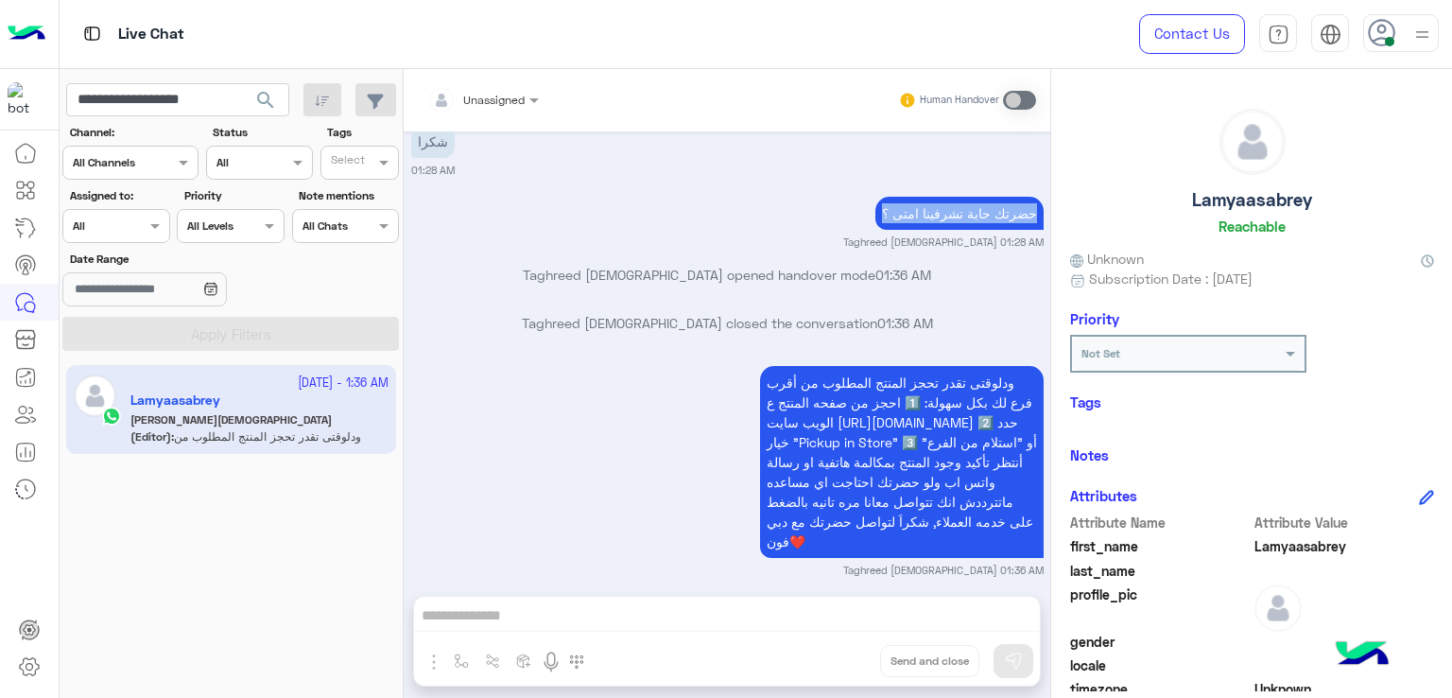
scroll to position [3837, 0]
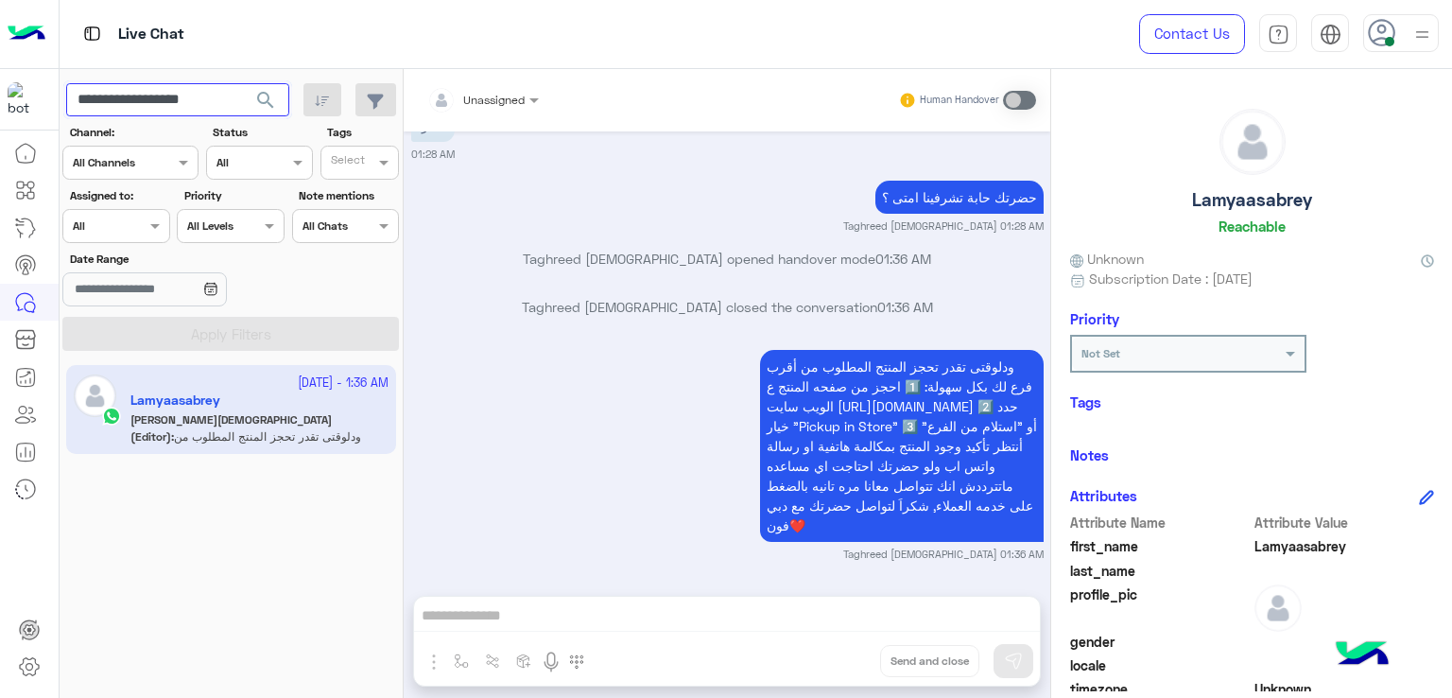
click at [166, 95] on input "**********" at bounding box center [177, 100] width 223 height 34
paste input "text"
click at [271, 103] on span "search" at bounding box center [265, 100] width 23 height 23
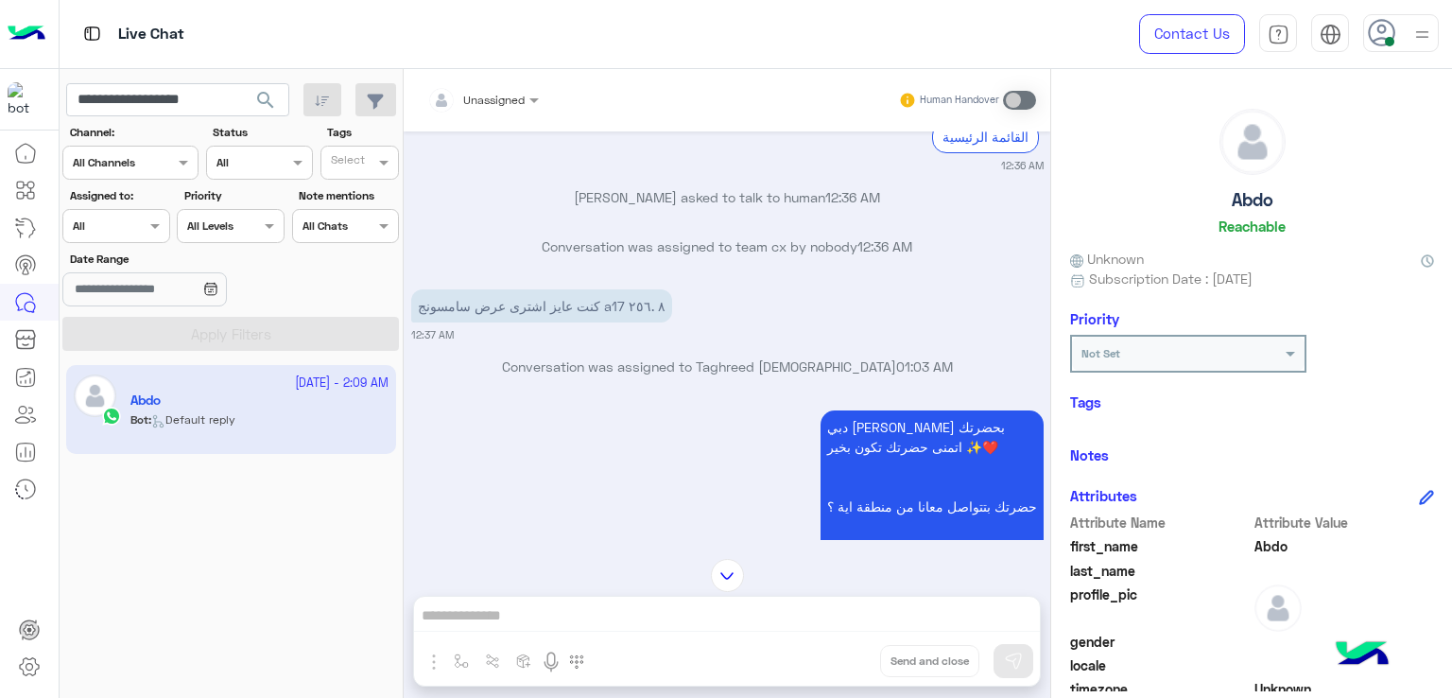
scroll to position [2646, 0]
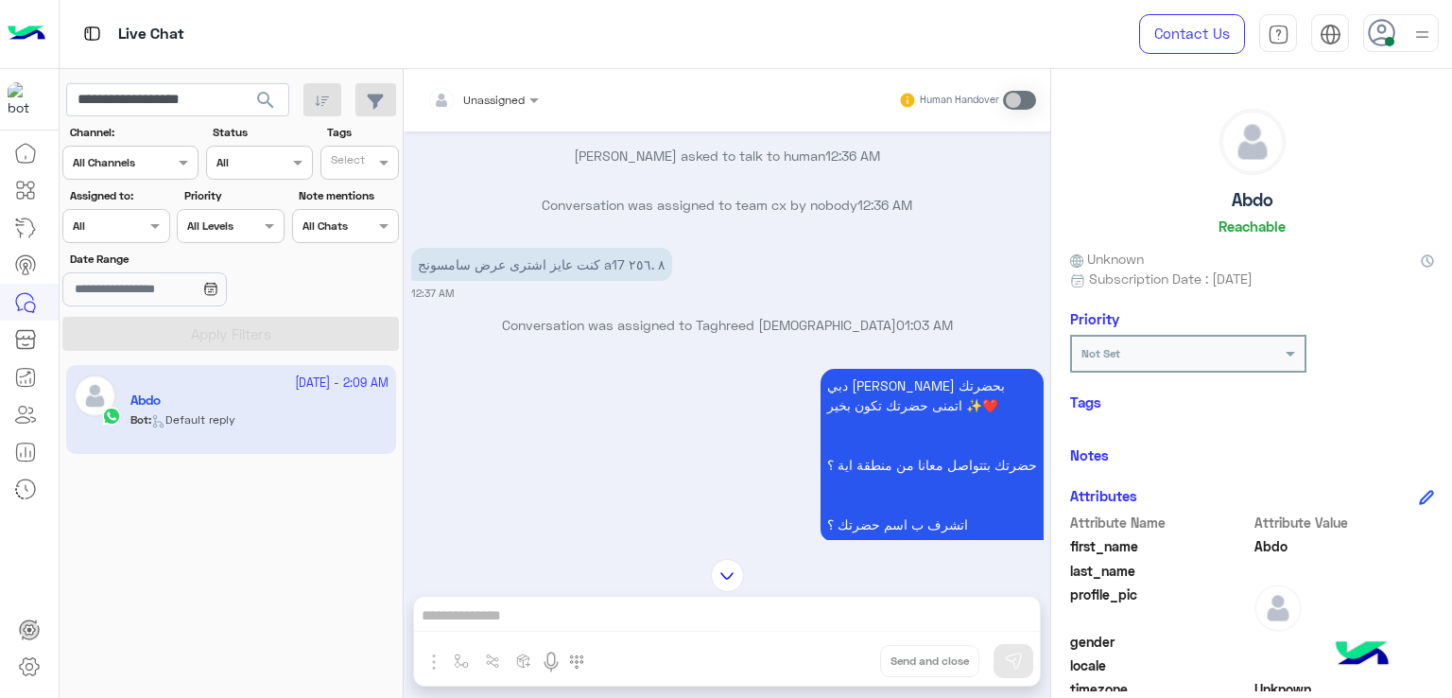
click at [600, 281] on p "كنت عايز اشترى عرض سامسونج a17 ٨ .٢٥٦" at bounding box center [541, 264] width 261 height 33
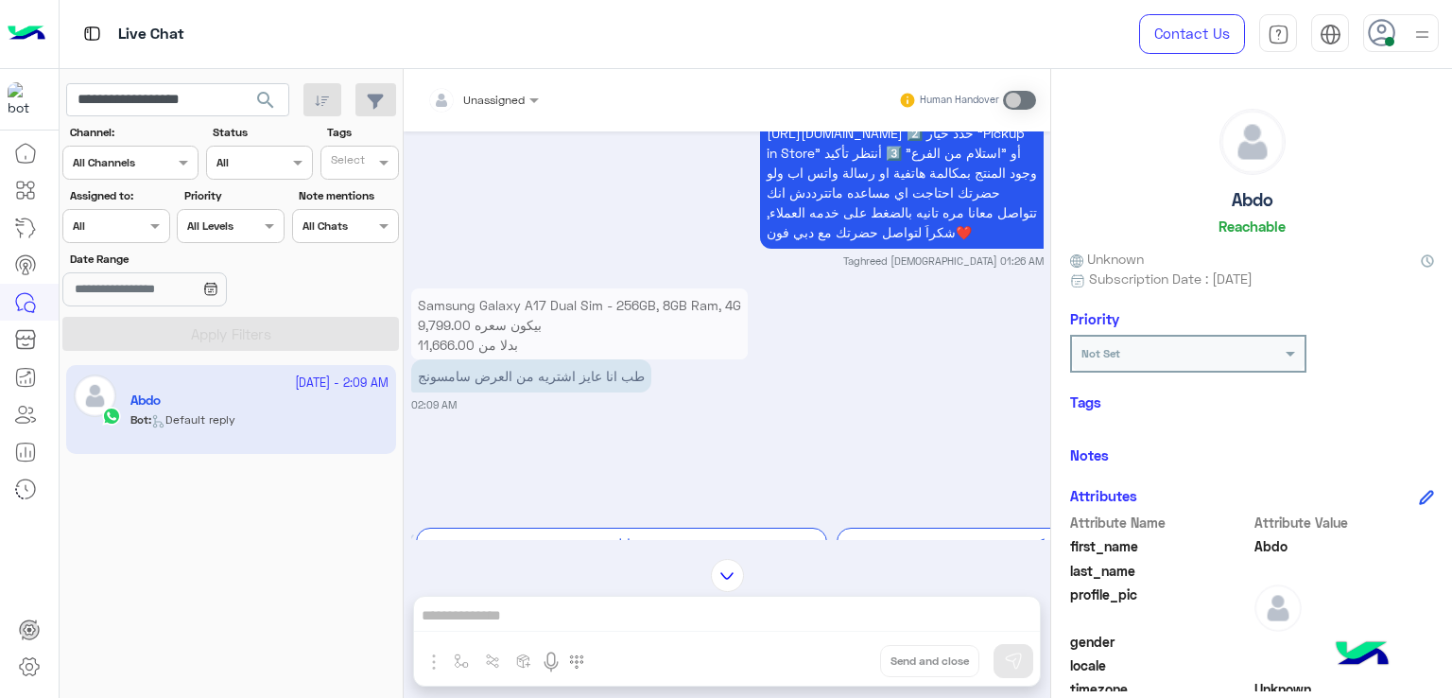
scroll to position [3686, 0]
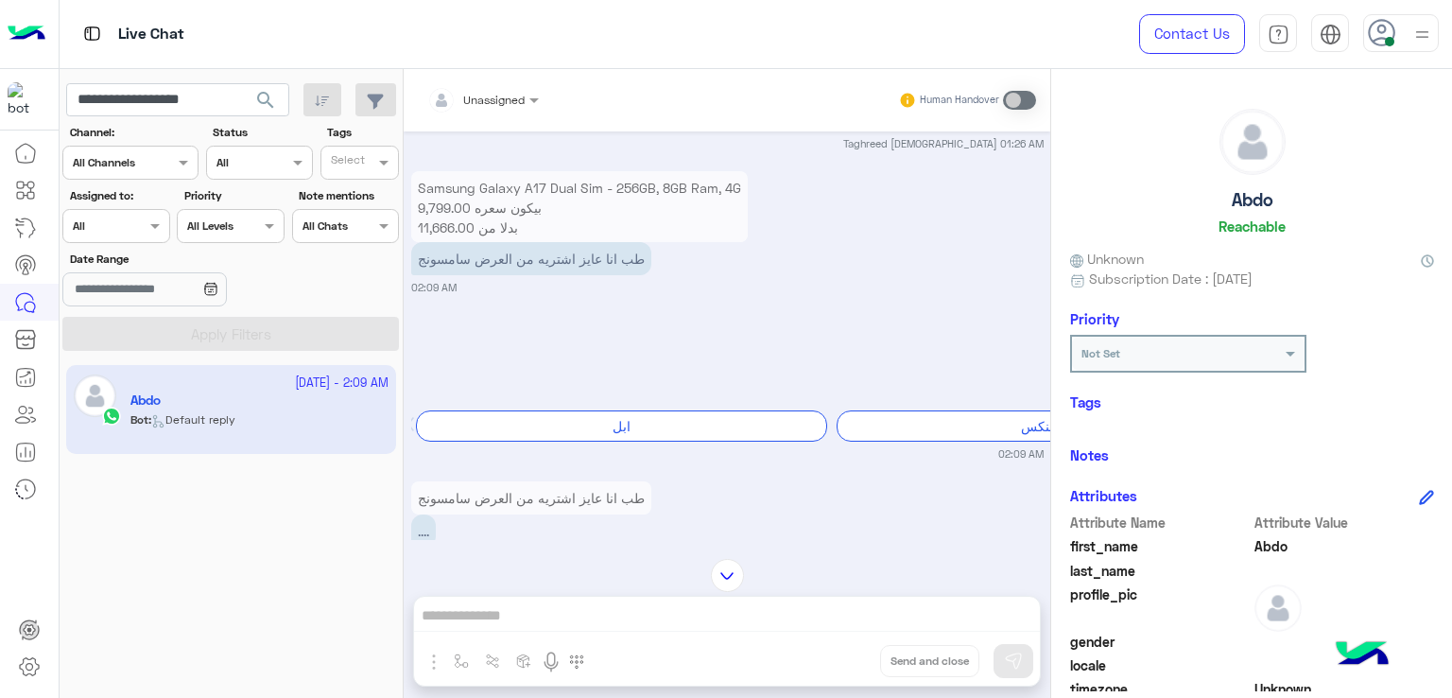
click at [560, 275] on p "طب انا عايز اشتريه من العرض سامسونج" at bounding box center [531, 258] width 240 height 33
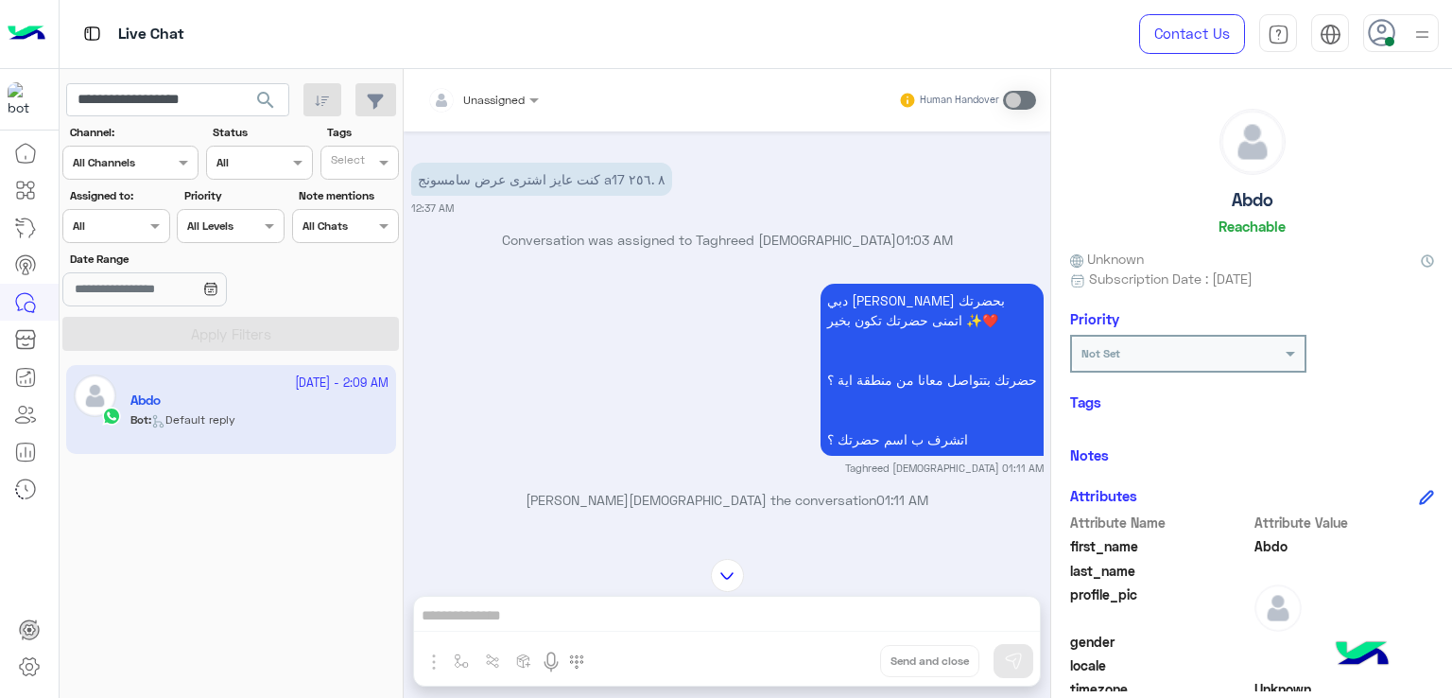
scroll to position [2637, 0]
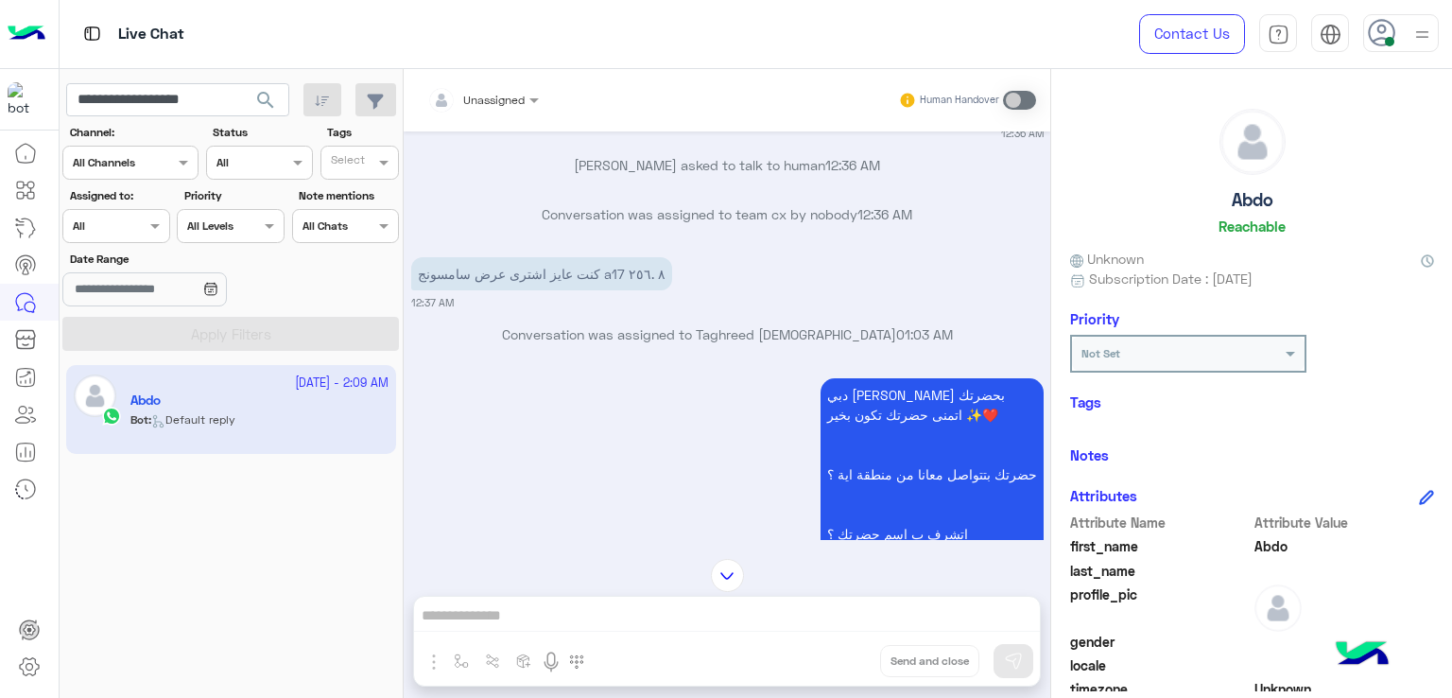
click at [573, 290] on p "كنت عايز اشترى عرض سامسونج a17 ٨ .٢٥٦" at bounding box center [541, 273] width 261 height 33
click at [572, 290] on p "كنت عايز اشترى عرض سامسونج a17 ٨ .٢٥٦" at bounding box center [541, 273] width 261 height 33
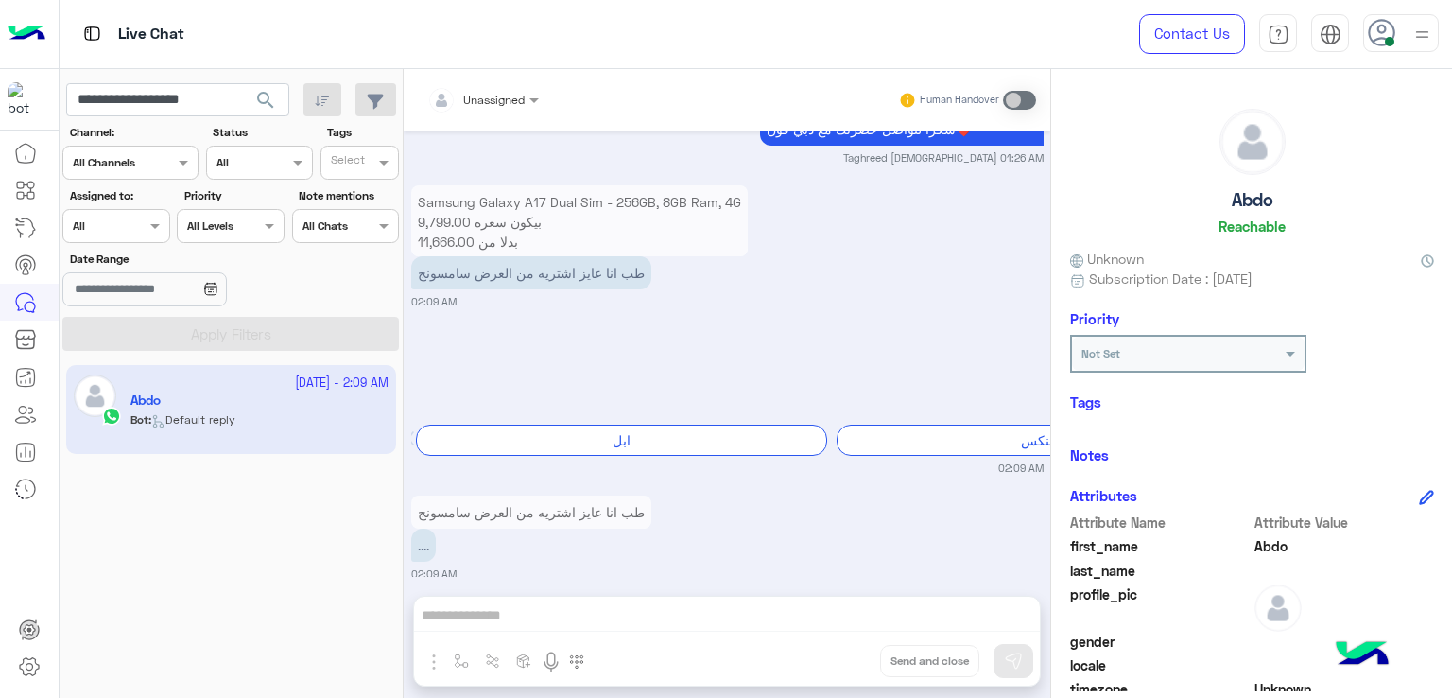
scroll to position [3866, 0]
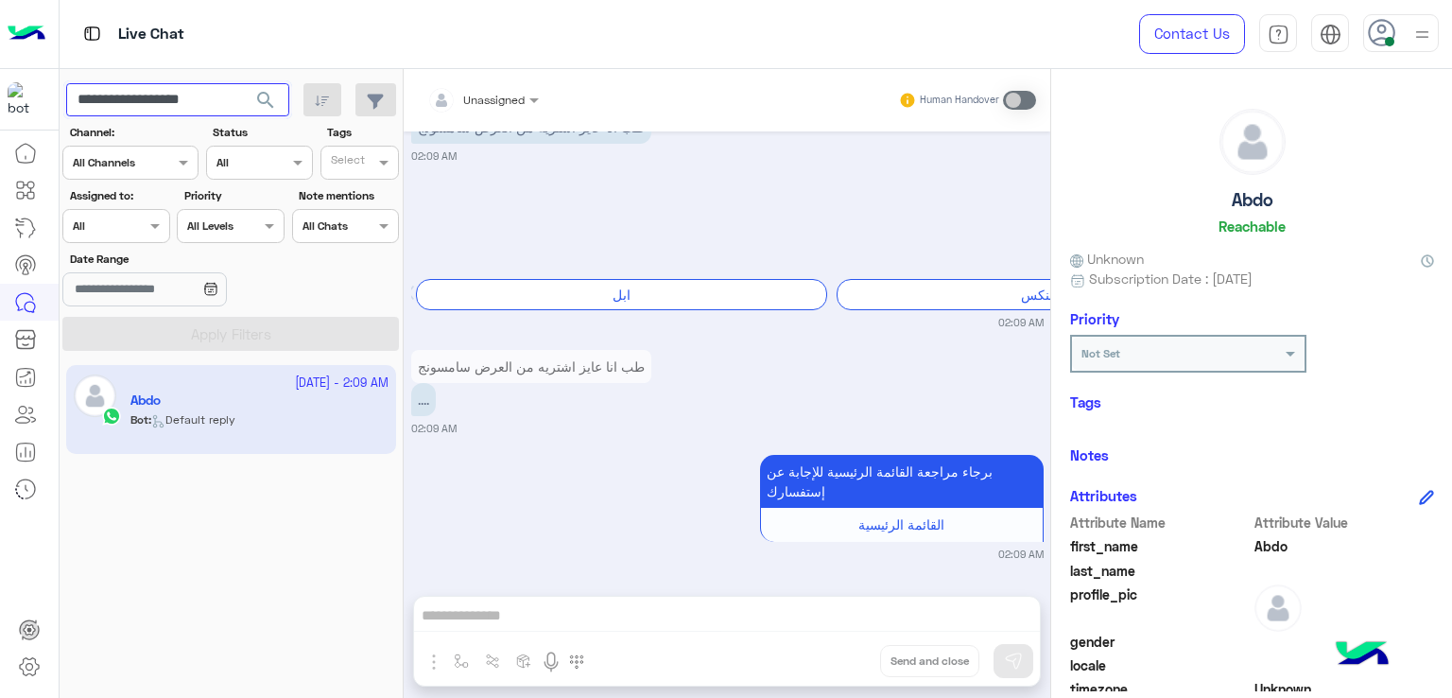
click at [140, 96] on input "**********" at bounding box center [177, 100] width 223 height 34
paste input "text"
click at [261, 95] on span "search" at bounding box center [265, 100] width 23 height 23
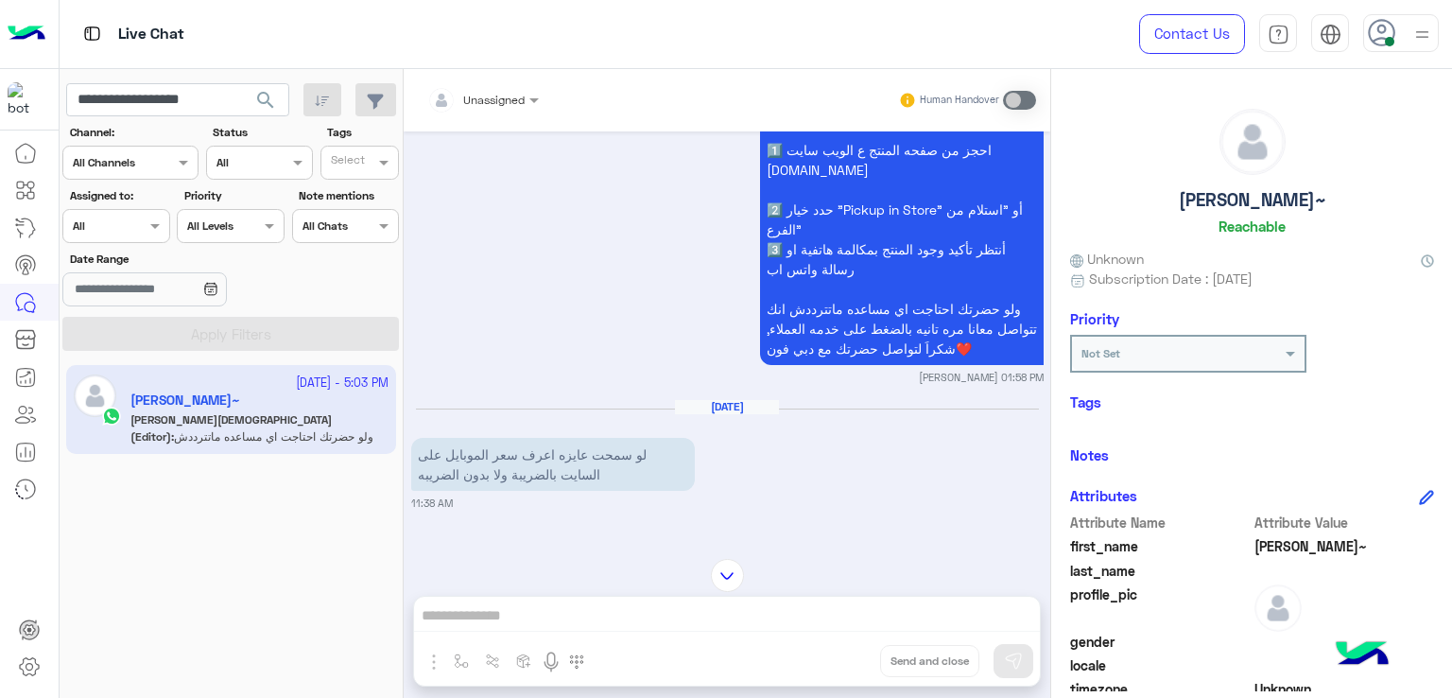
scroll to position [246, 0]
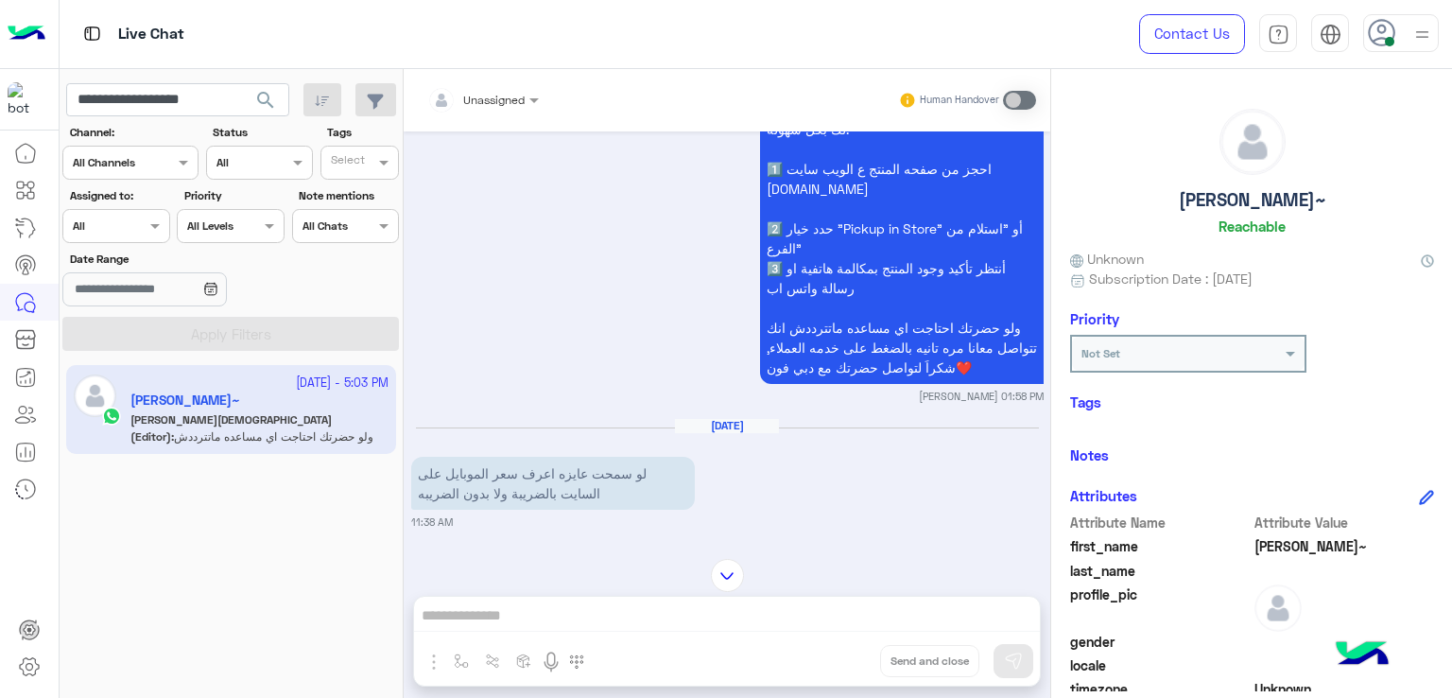
click at [574, 595] on div "Unassigned Human Handover [DATE] [PERSON_NAME] joined the conversation 01:58 PM…" at bounding box center [727, 387] width 646 height 636
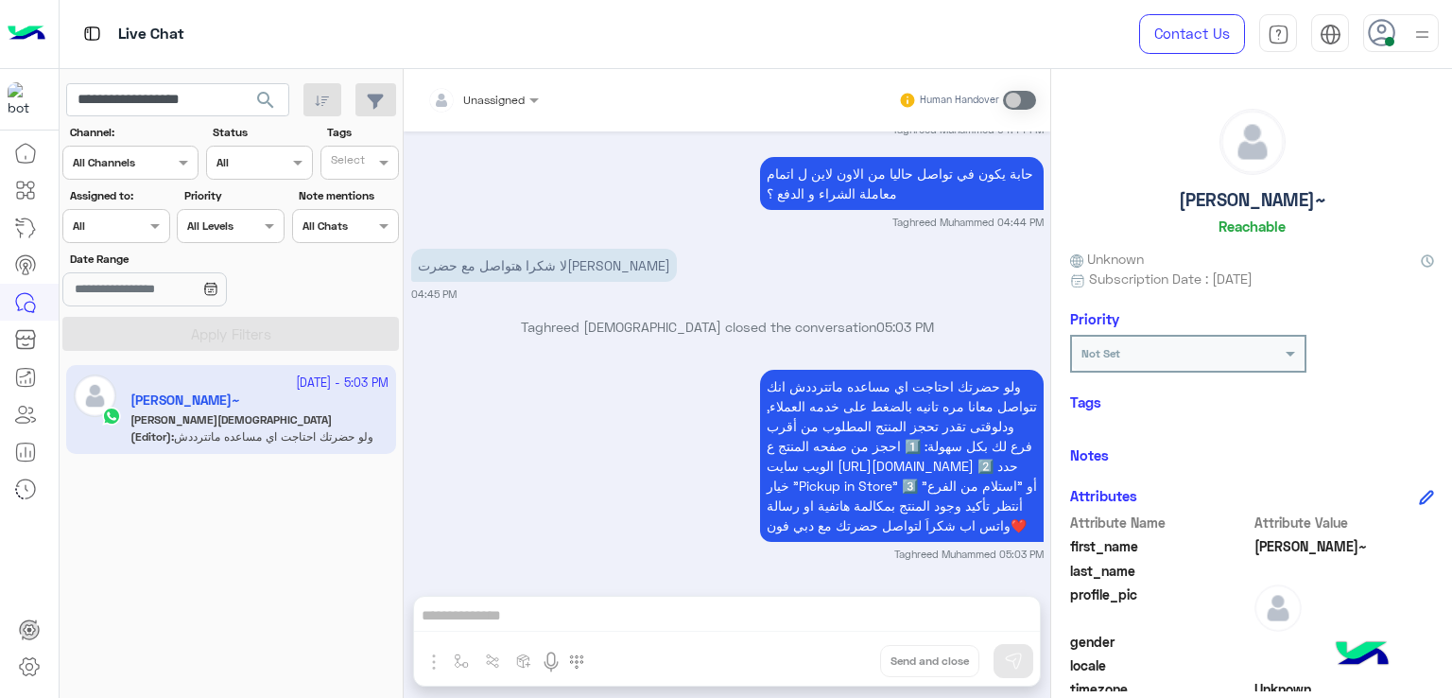
scroll to position [4321, 0]
drag, startPoint x: 229, startPoint y: 101, endPoint x: 135, endPoint y: 110, distance: 94.0
click at [135, 110] on input "**********" at bounding box center [177, 100] width 223 height 34
click at [164, 106] on input "**********" at bounding box center [177, 100] width 223 height 34
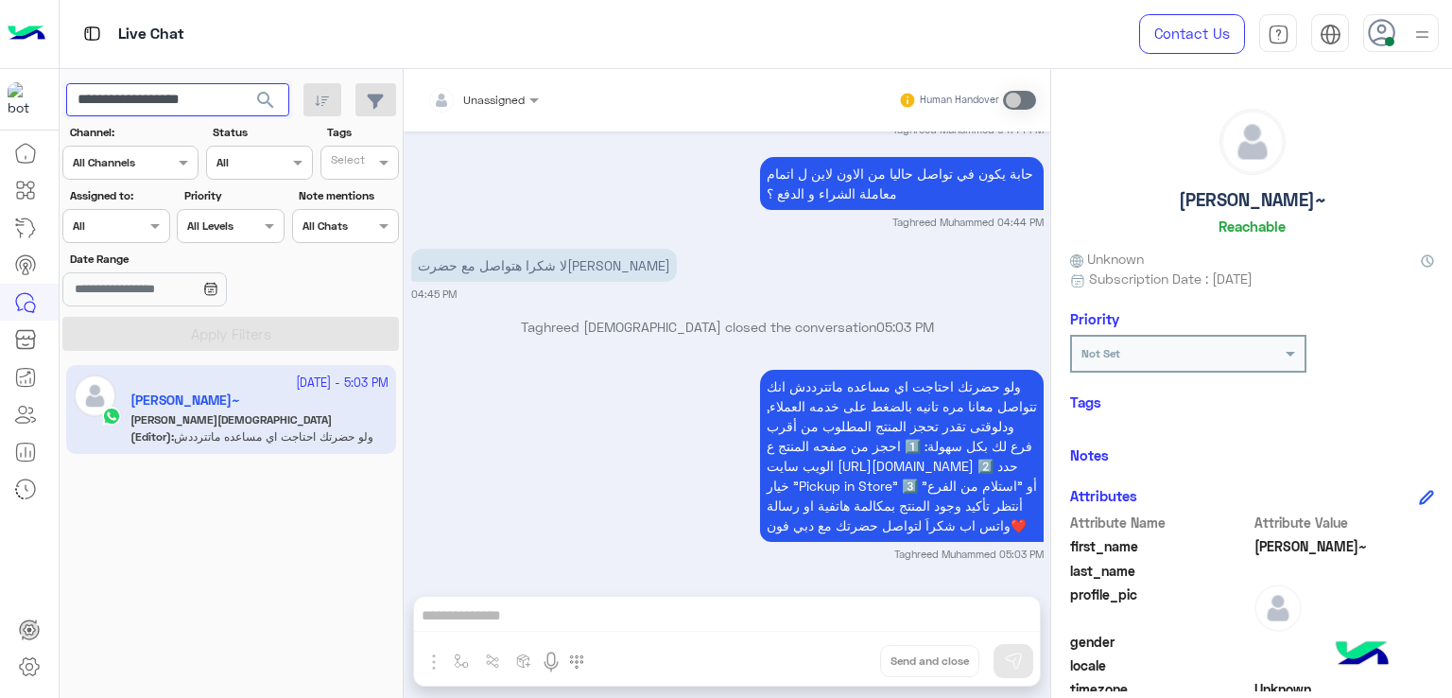
paste input "text"
click at [266, 103] on span "search" at bounding box center [265, 100] width 23 height 23
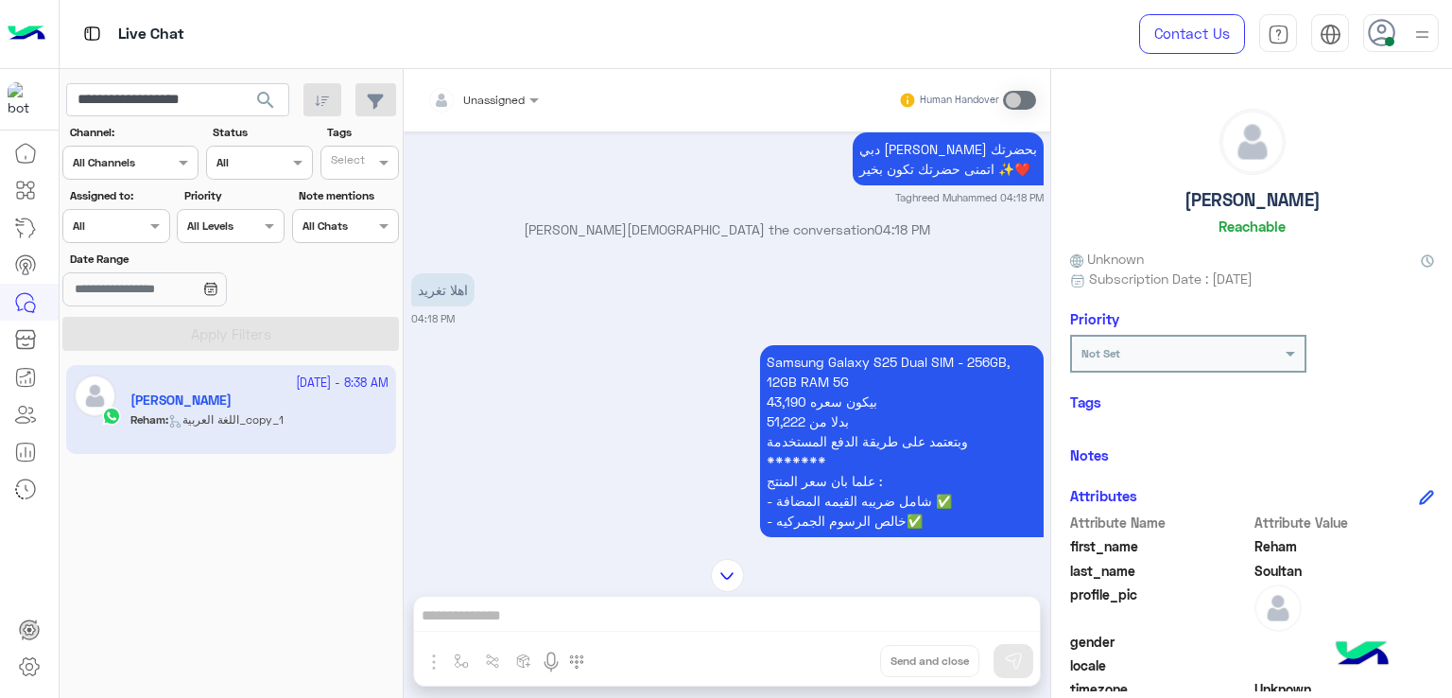
scroll to position [2004, 0]
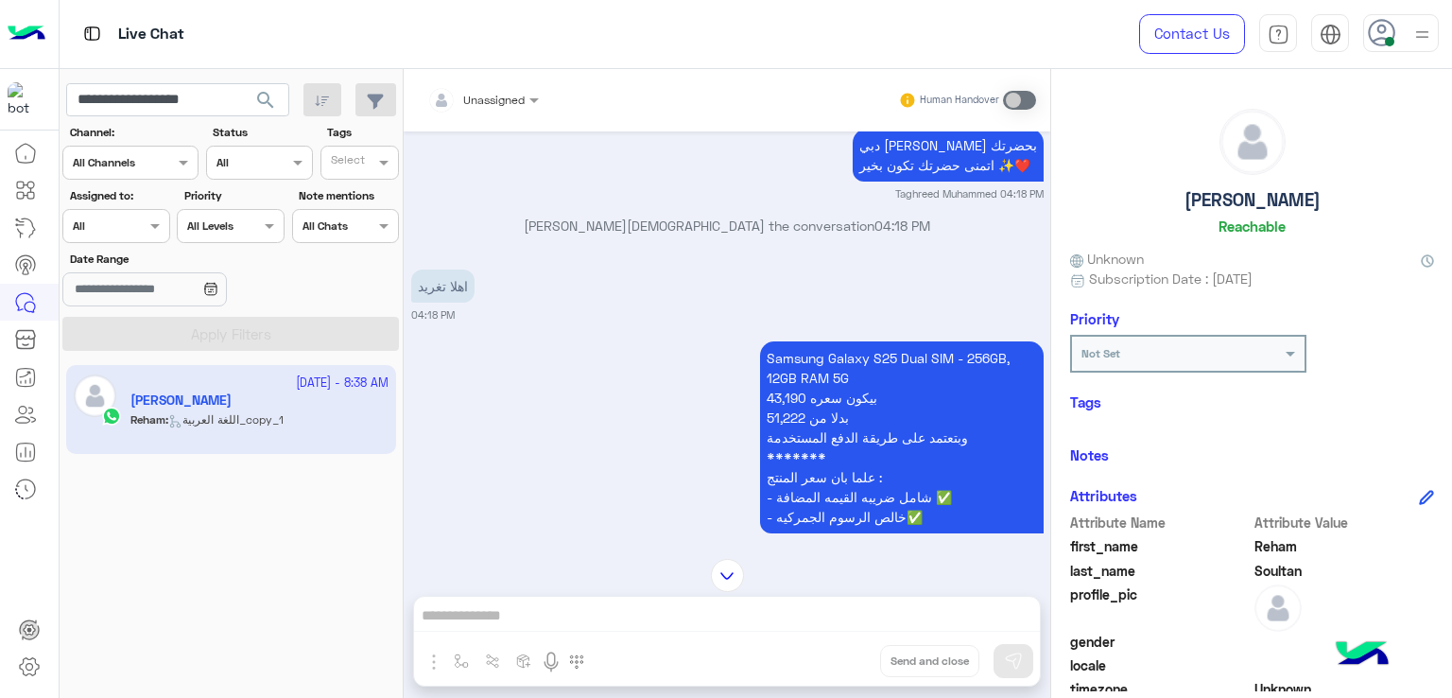
click at [882, 181] on p "دبي فون [PERSON_NAME] اهلا بحضرتك اتمنى حضرتك تكون بخير ✨❤️" at bounding box center [948, 155] width 191 height 53
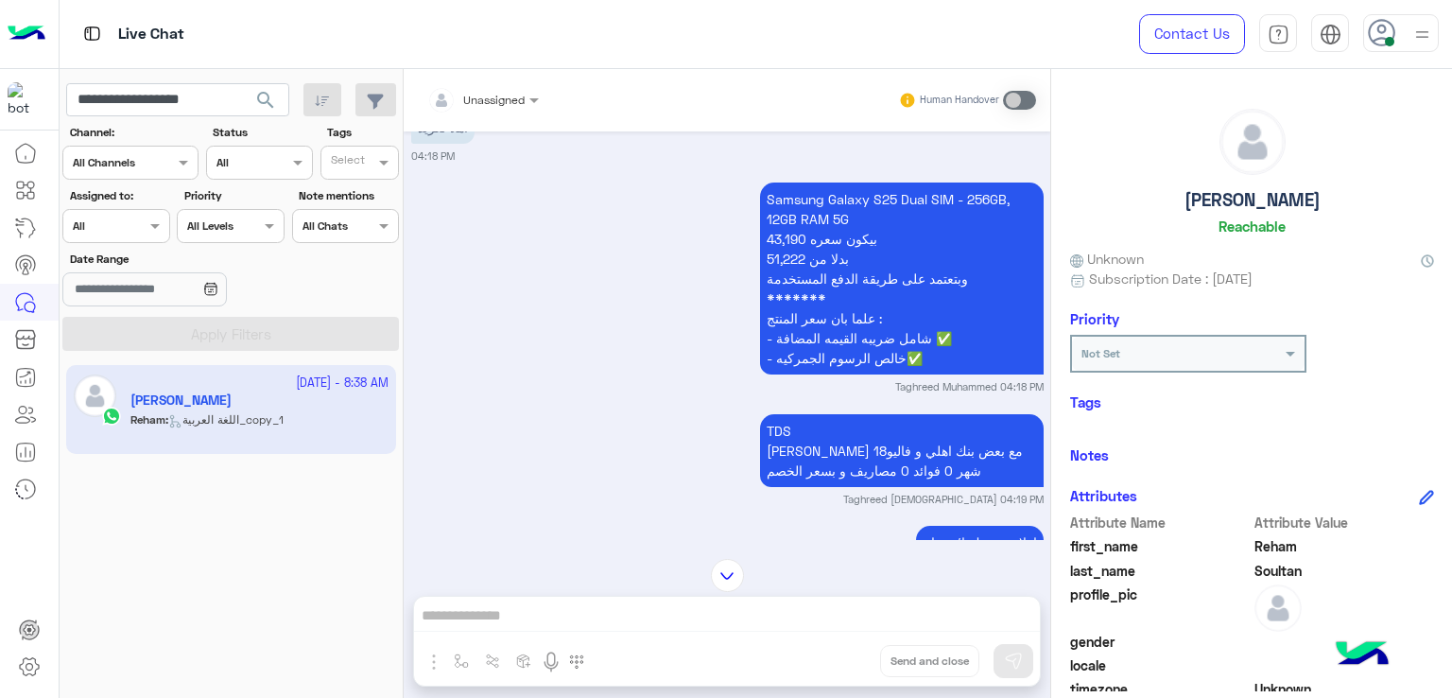
scroll to position [2193, 0]
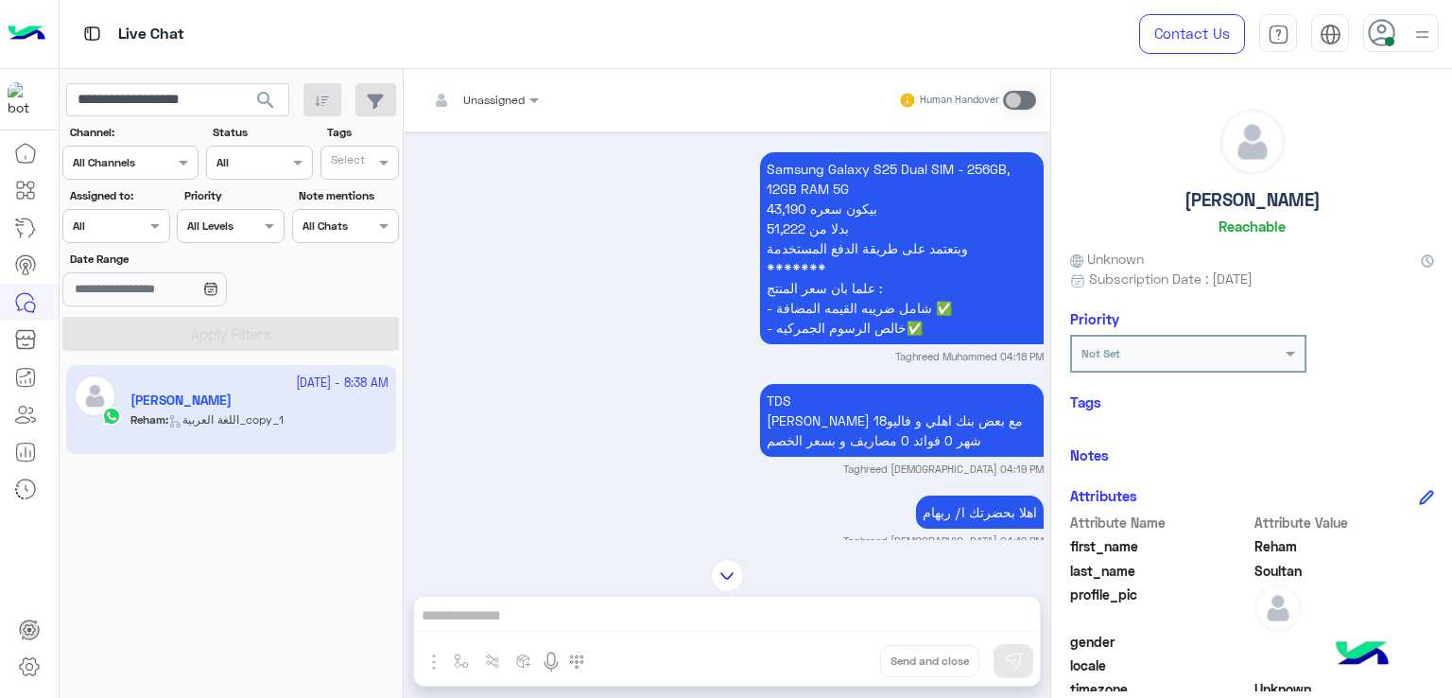
click at [783, 292] on p "Samsung Galaxy S25 Dual SIM - 256GB, 12GB RAM 5G بيكون سعره 43,190 بدلا من 51,2…" at bounding box center [902, 248] width 284 height 192
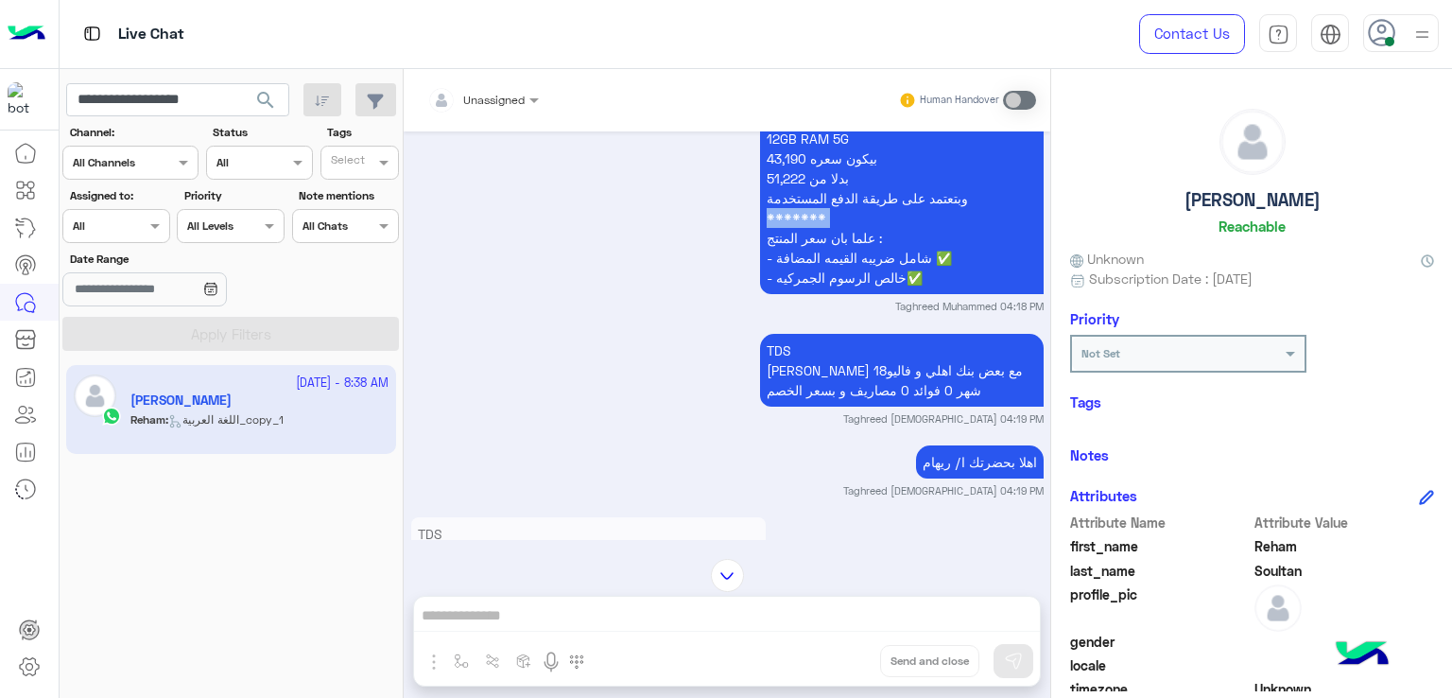
scroll to position [2382, 0]
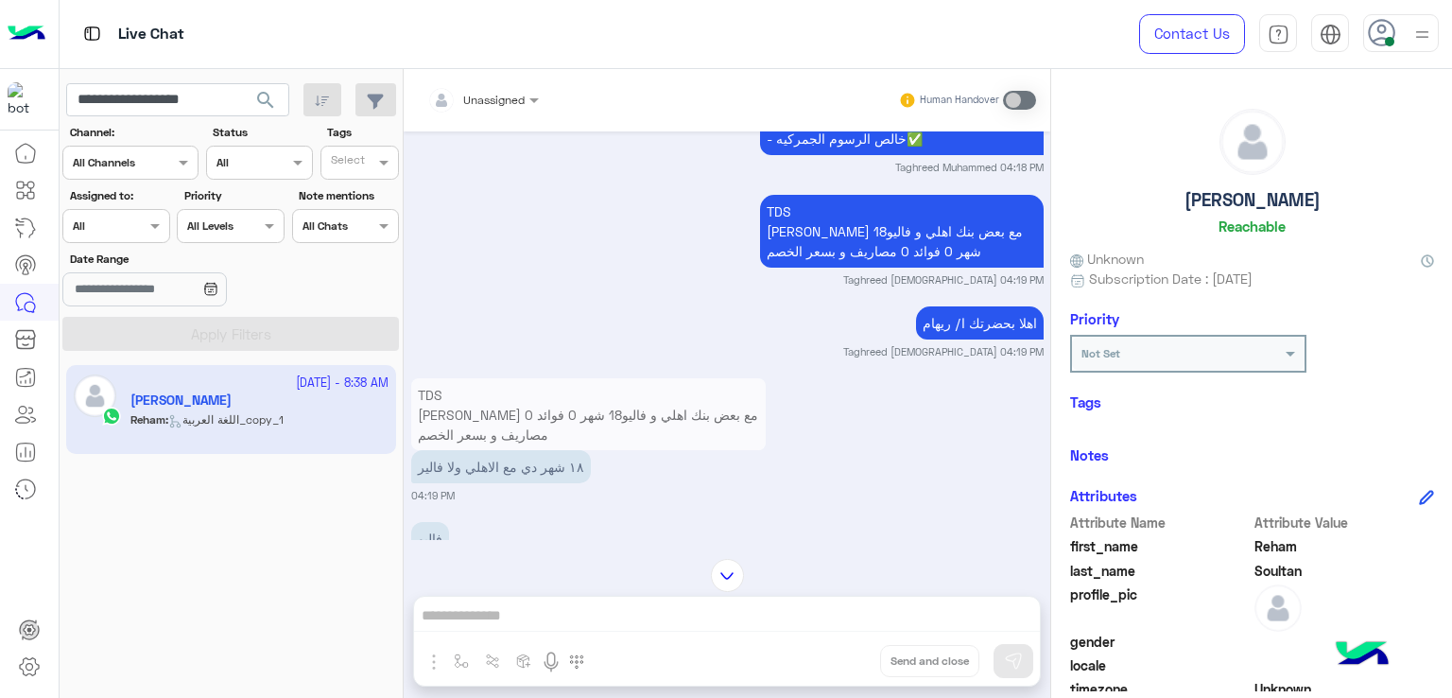
click at [805, 267] on p "TDS [PERSON_NAME] مع بعض بنك اهلي و فاليو18 شهر 0 فوائد 0 مصاريف و بسعر الخصم" at bounding box center [902, 231] width 284 height 73
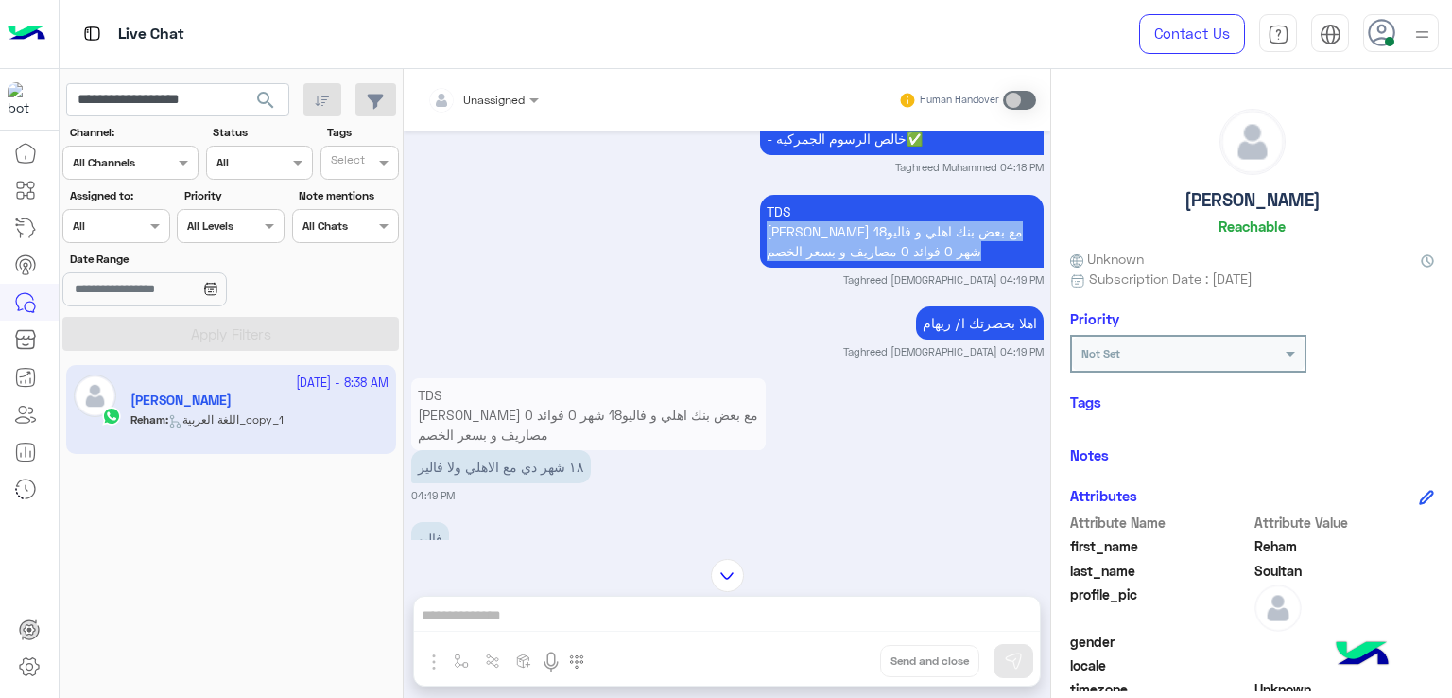
click at [805, 267] on p "TDS [PERSON_NAME] مع بعض بنك اهلي و فاليو18 شهر 0 فوائد 0 مصاريف و بسعر الخصم" at bounding box center [902, 231] width 284 height 73
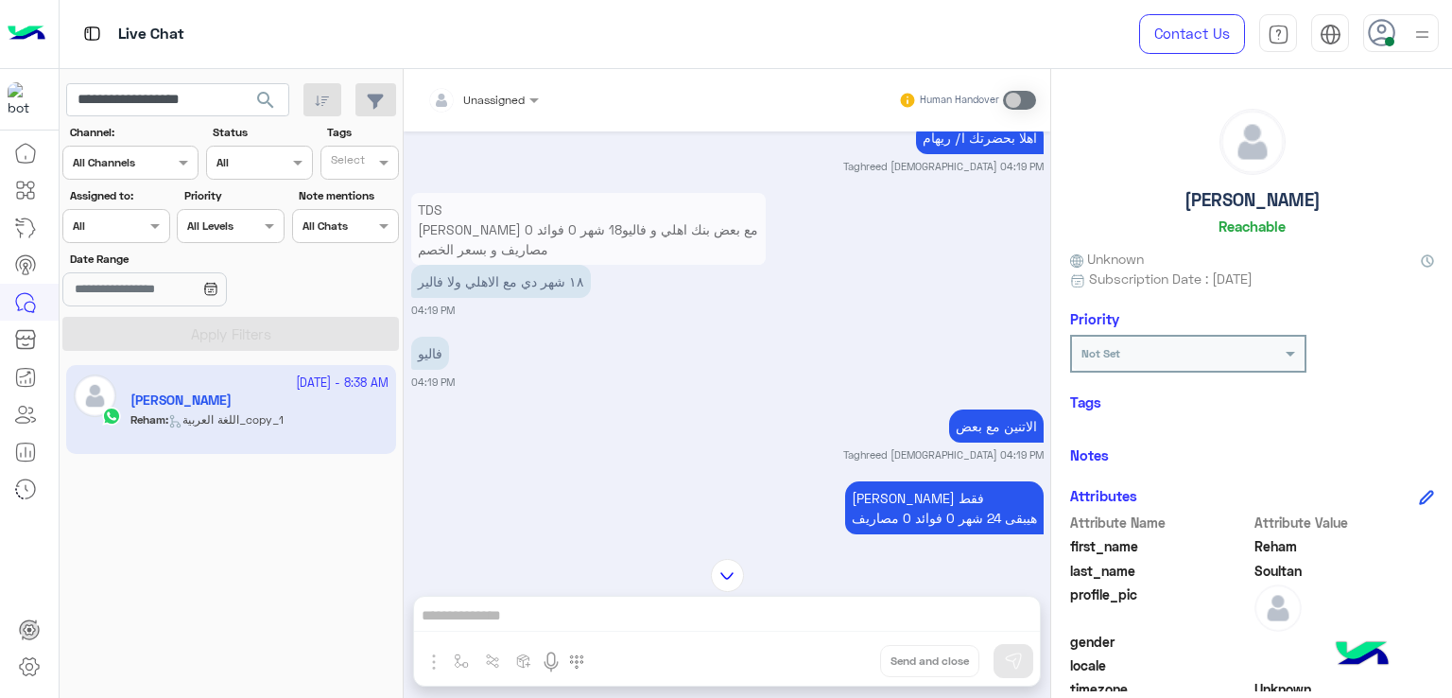
scroll to position [2571, 0]
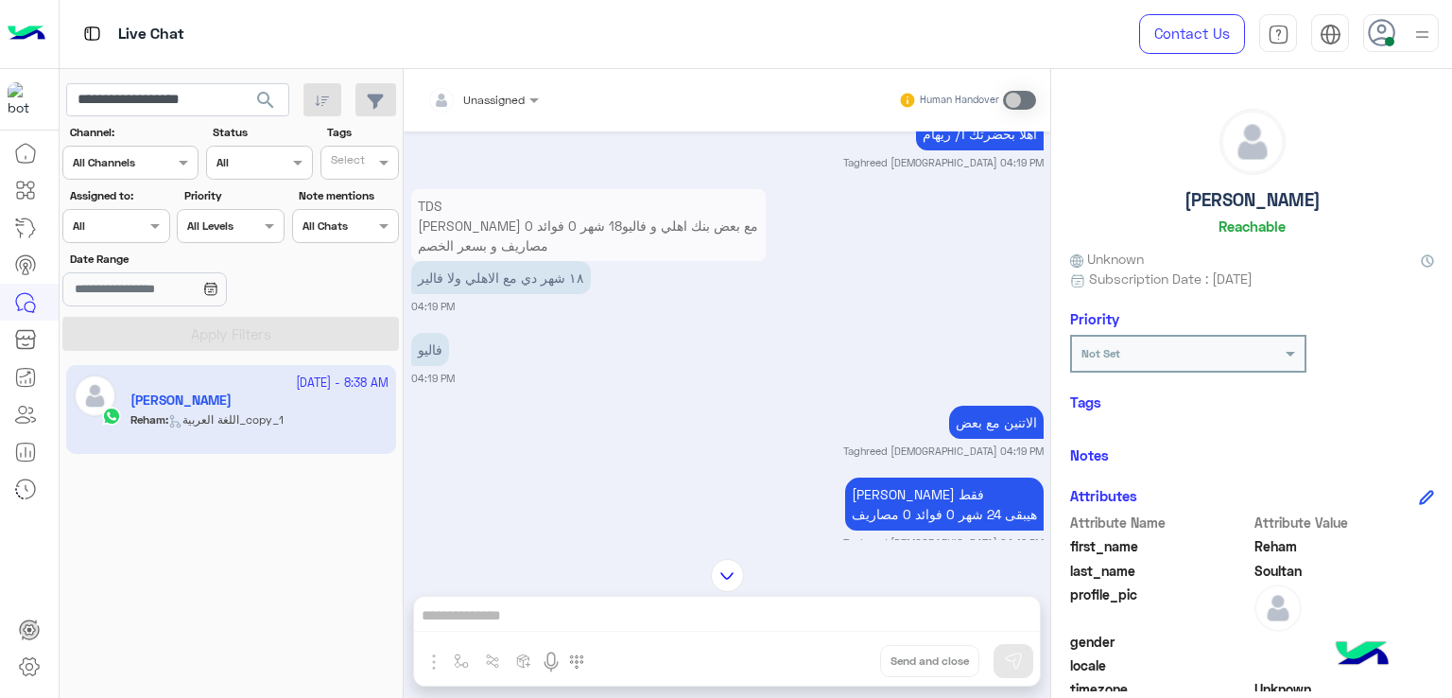
click at [529, 294] on p "١٨ شهر دي مع الاهلي ولا فالير" at bounding box center [501, 277] width 180 height 33
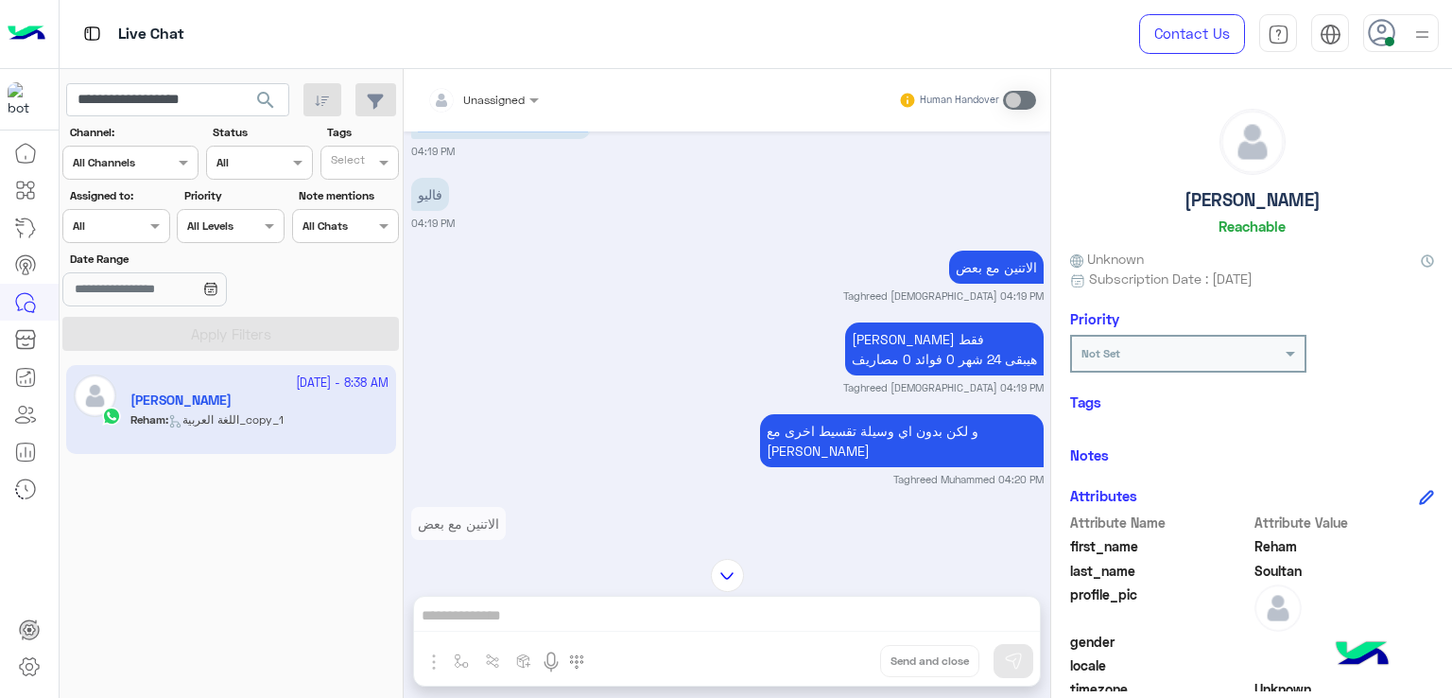
scroll to position [2760, 0]
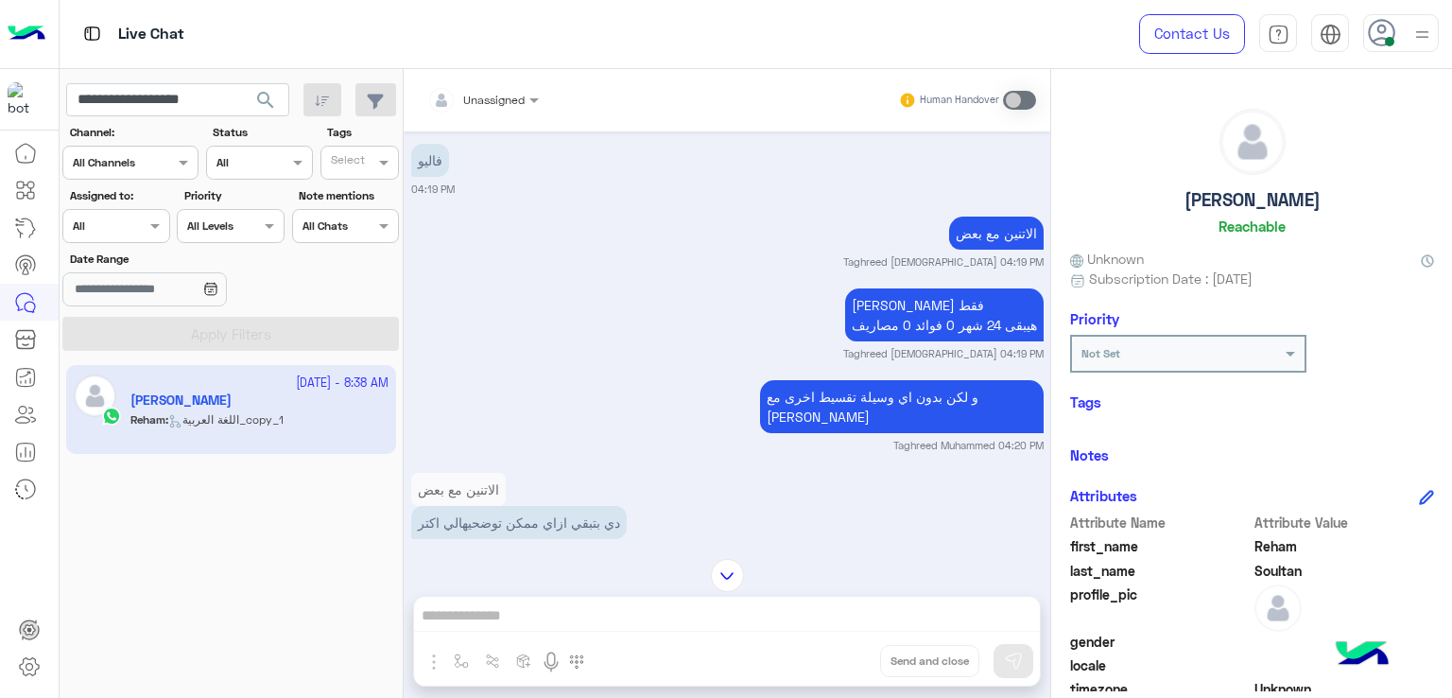
click at [910, 331] on p "لو فاليو فقط هيبقى 24 شهر 0 فوائد 0 مصاريف" at bounding box center [944, 314] width 198 height 53
click at [944, 333] on p "لو فاليو فقط هيبقى 24 شهر 0 فوائد 0 مصاريف" at bounding box center [944, 314] width 198 height 53
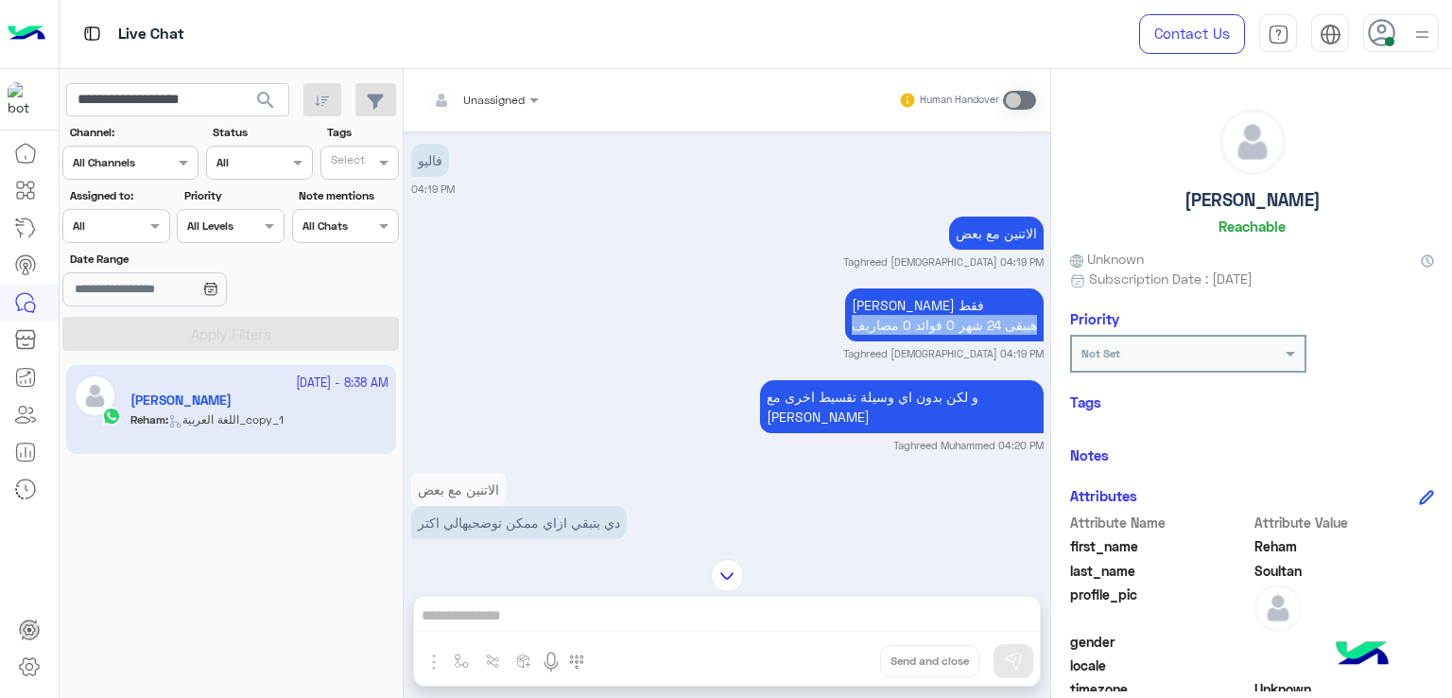
click at [944, 333] on p "لو فاليو فقط هيبقى 24 شهر 0 فوائد 0 مصاريف" at bounding box center [944, 314] width 198 height 53
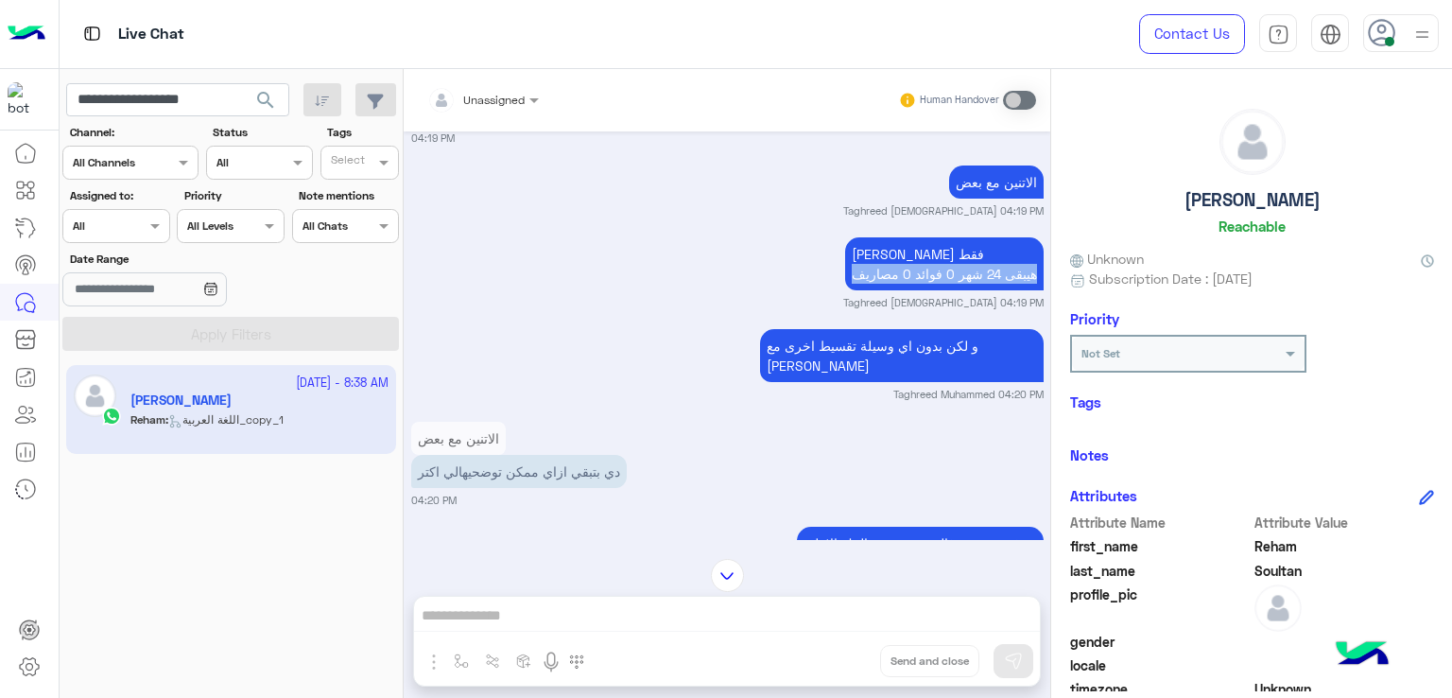
scroll to position [2854, 0]
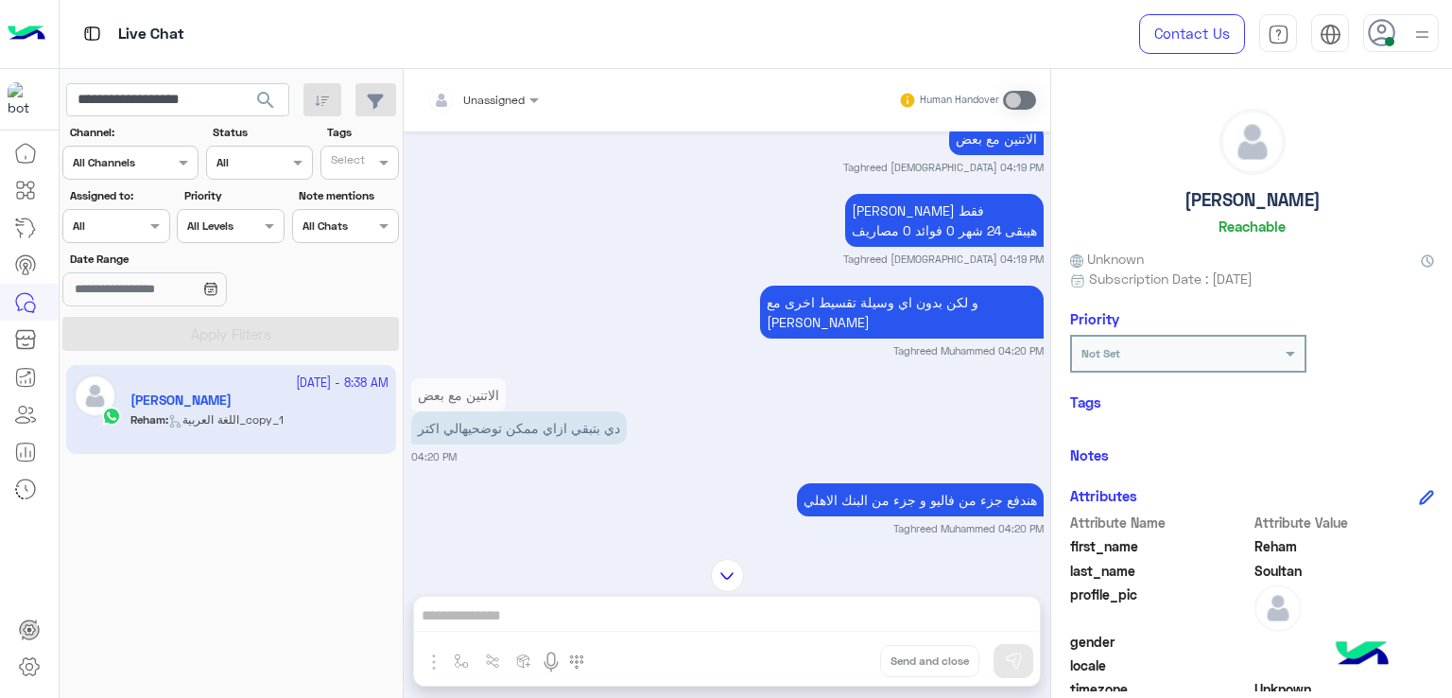
click at [853, 311] on p "و لكن بدون اي وسيلة تقسيط اخرى مع [PERSON_NAME]" at bounding box center [902, 311] width 284 height 53
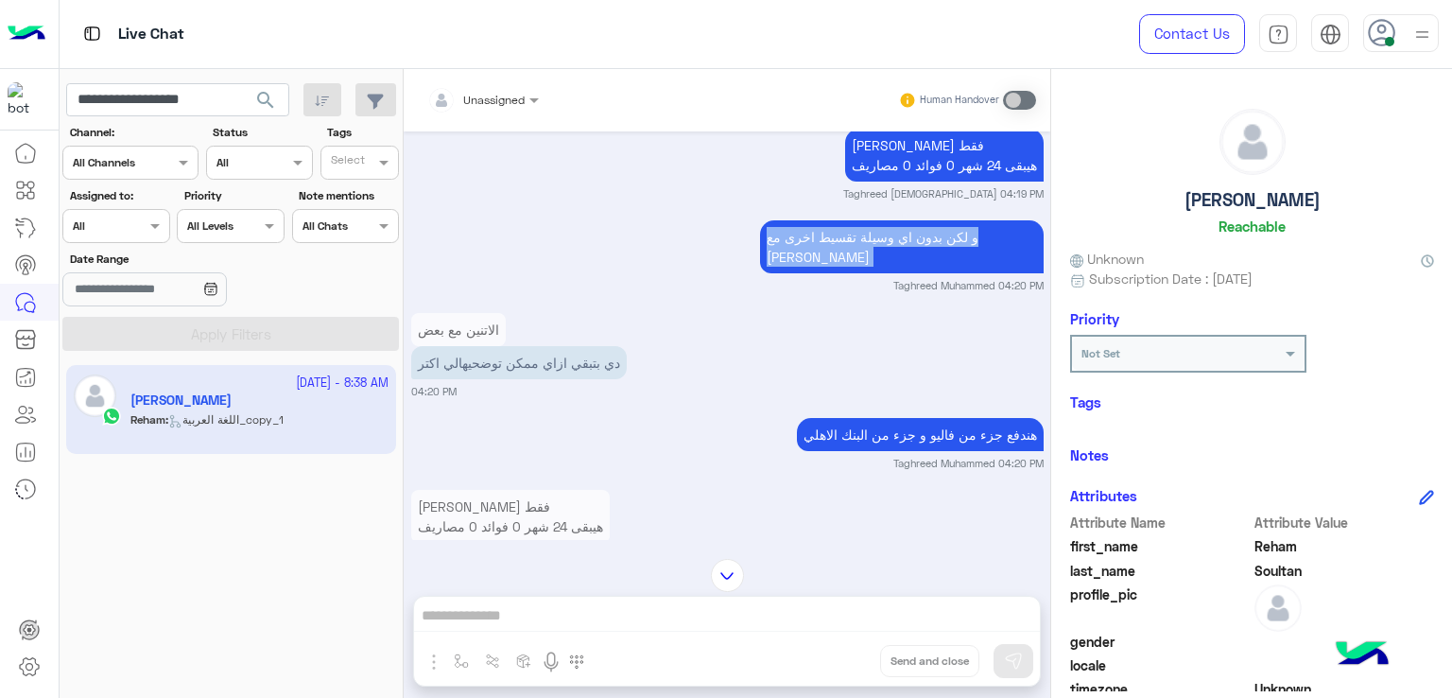
scroll to position [2949, 0]
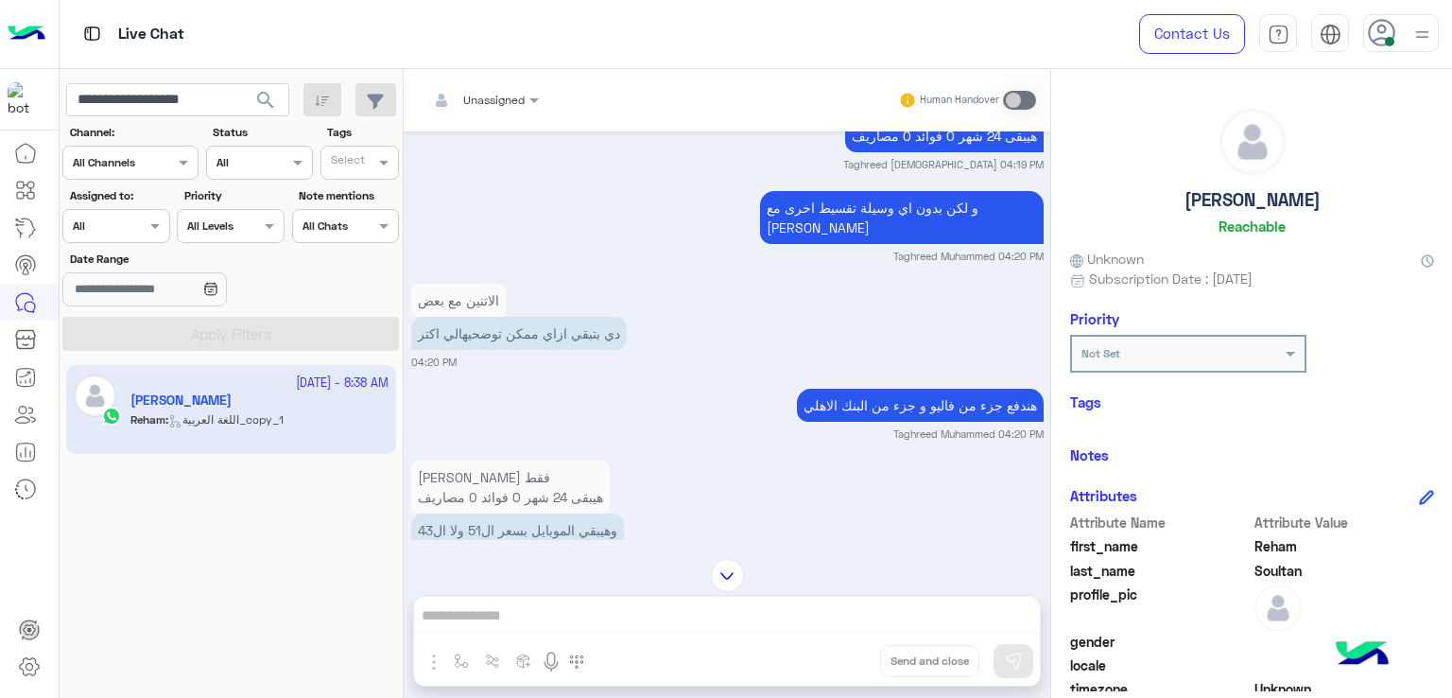
click at [529, 317] on p "دي بتبقي ازاي ممكن توضحيهالي اكتر" at bounding box center [518, 333] width 215 height 33
click at [531, 317] on p "دي بتبقي ازاي ممكن توضحيهالي اكتر" at bounding box center [518, 333] width 215 height 33
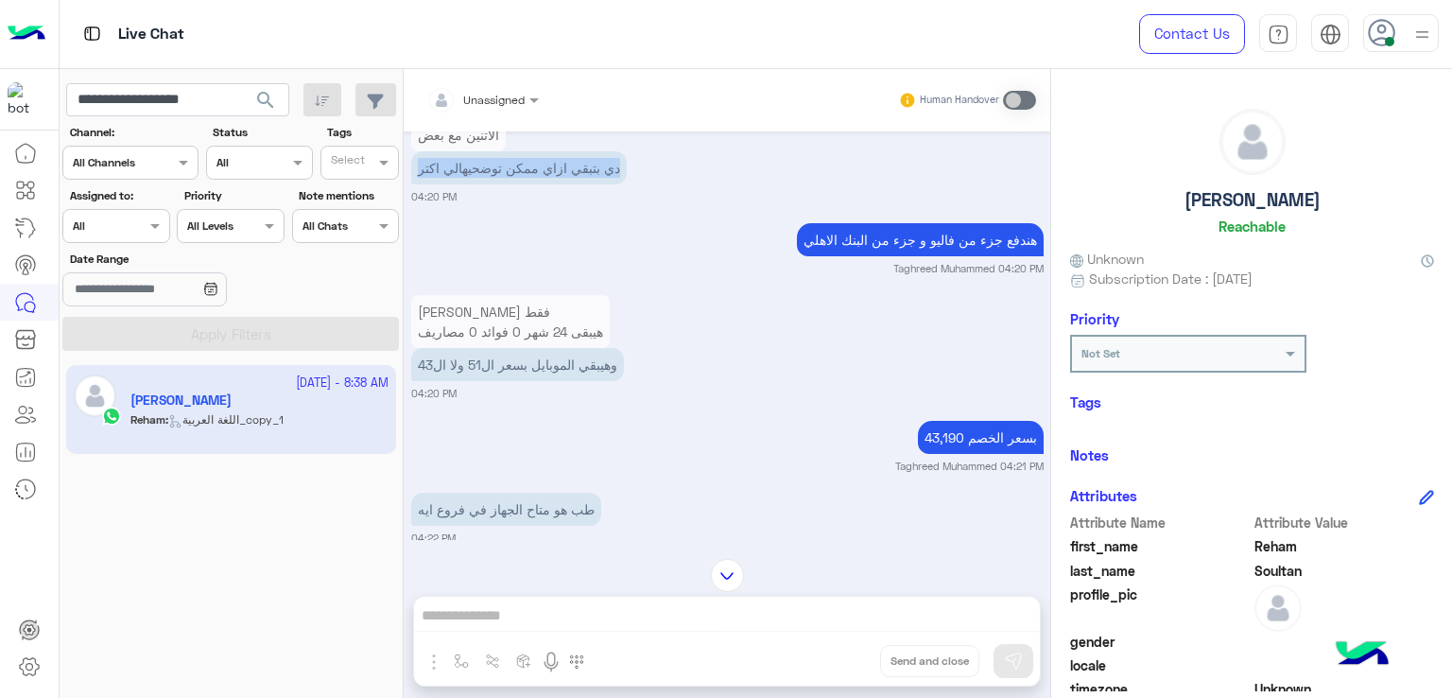
scroll to position [3138, 0]
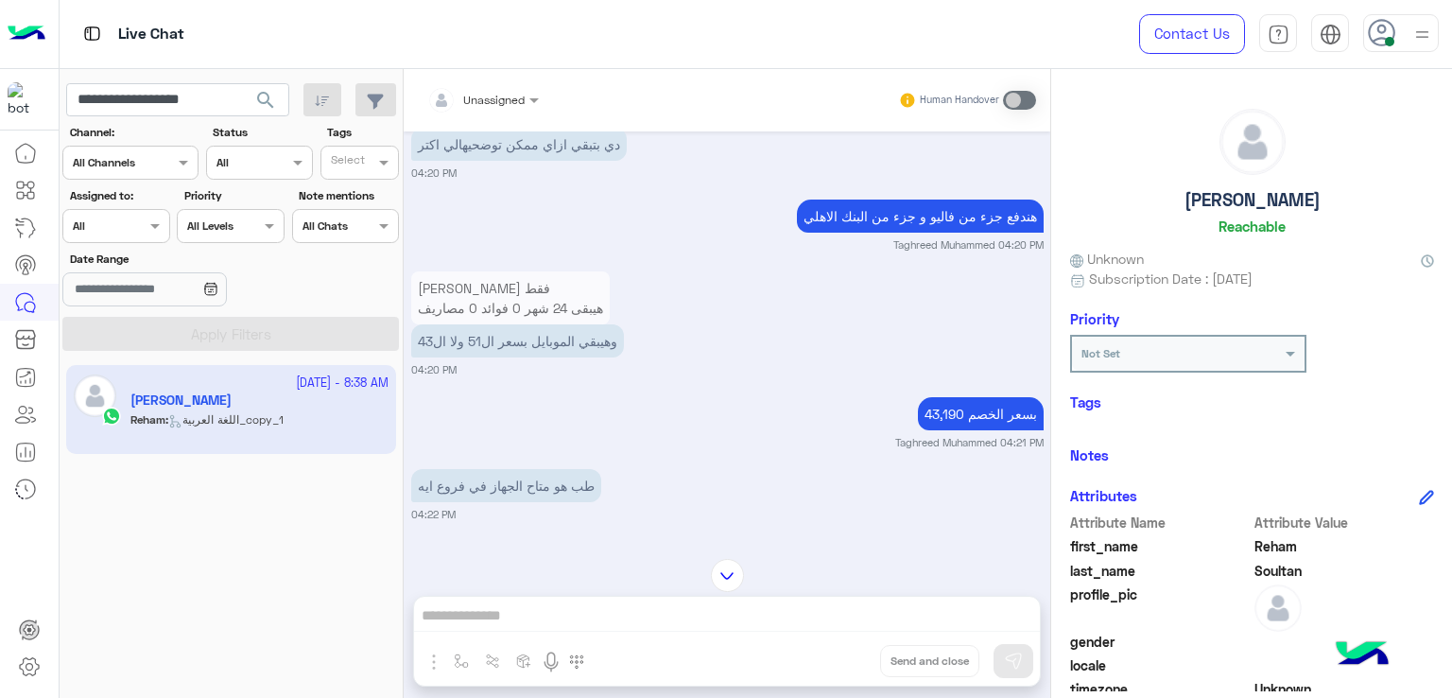
click at [873, 208] on p "هندفع جزء من فاليو و جزء من البنك الاهلي" at bounding box center [920, 215] width 247 height 33
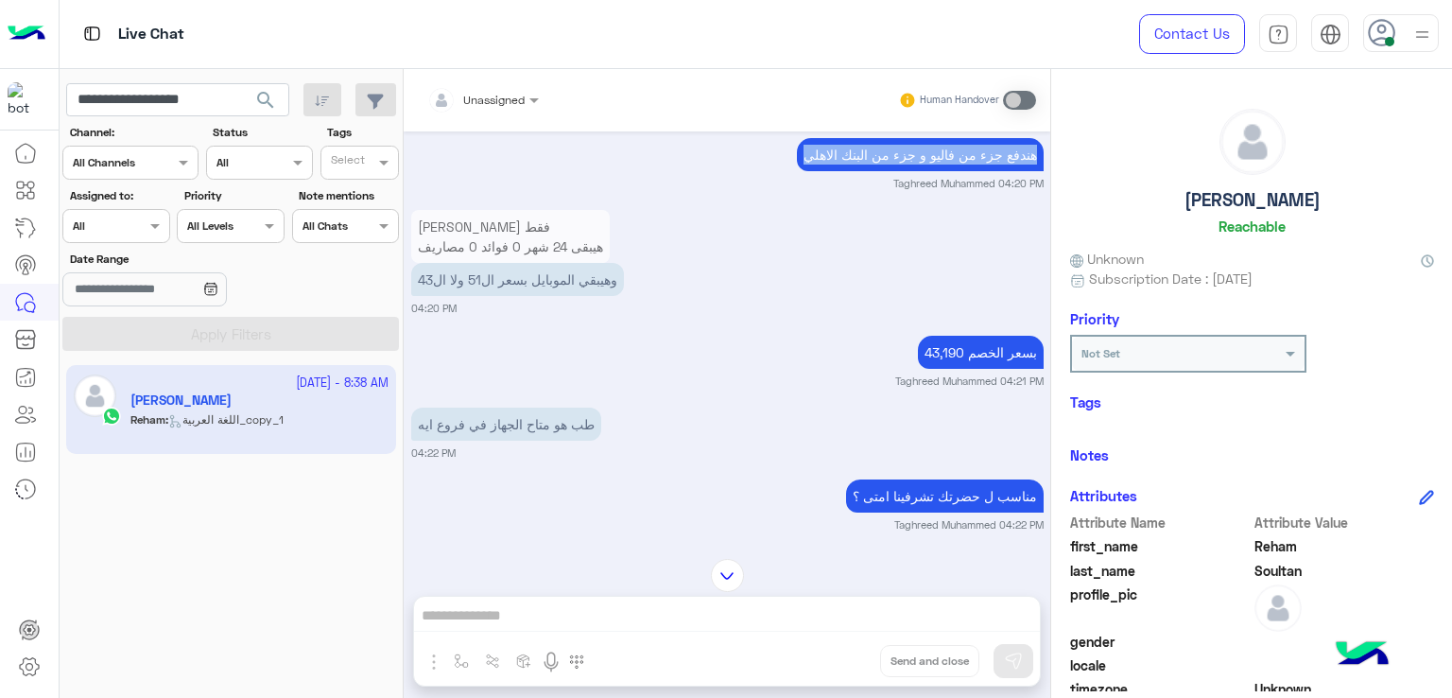
scroll to position [3232, 0]
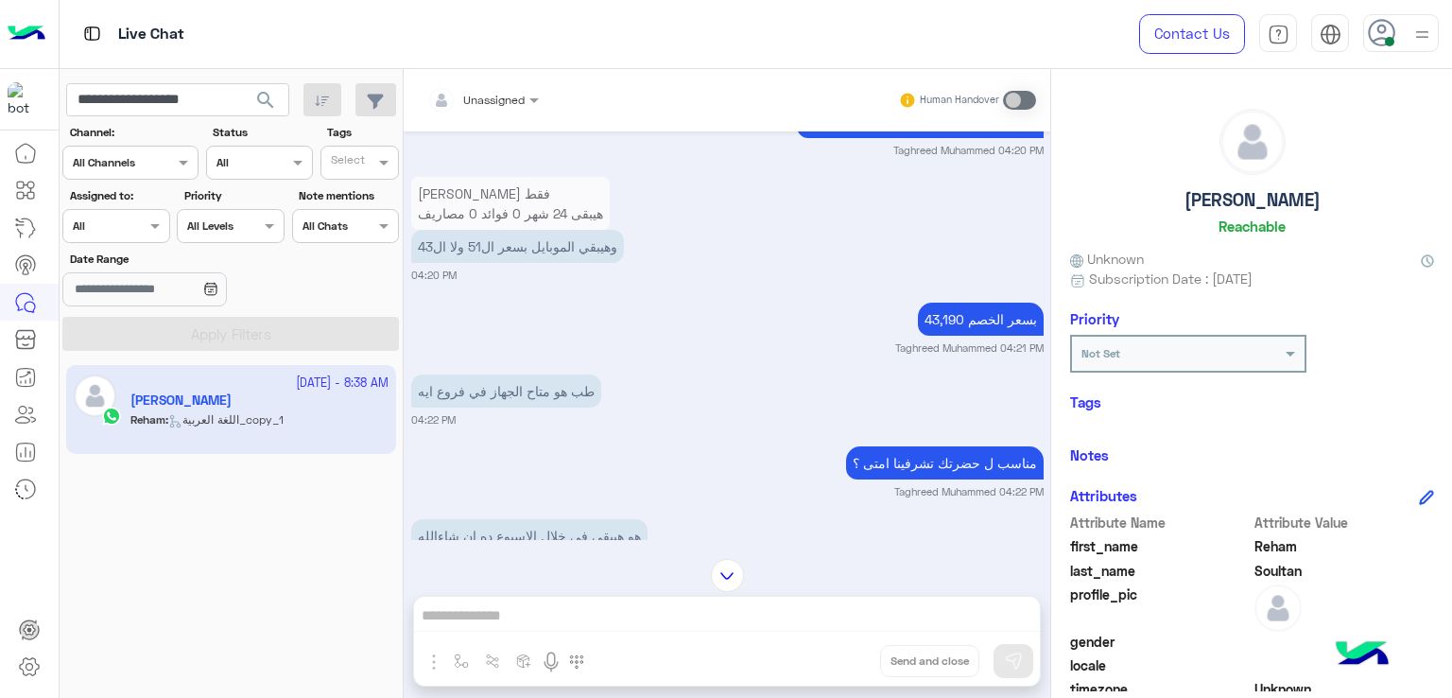
click at [535, 250] on p "وهيبقي الموبايل بسعر ال51 ولا ال43" at bounding box center [517, 246] width 213 height 33
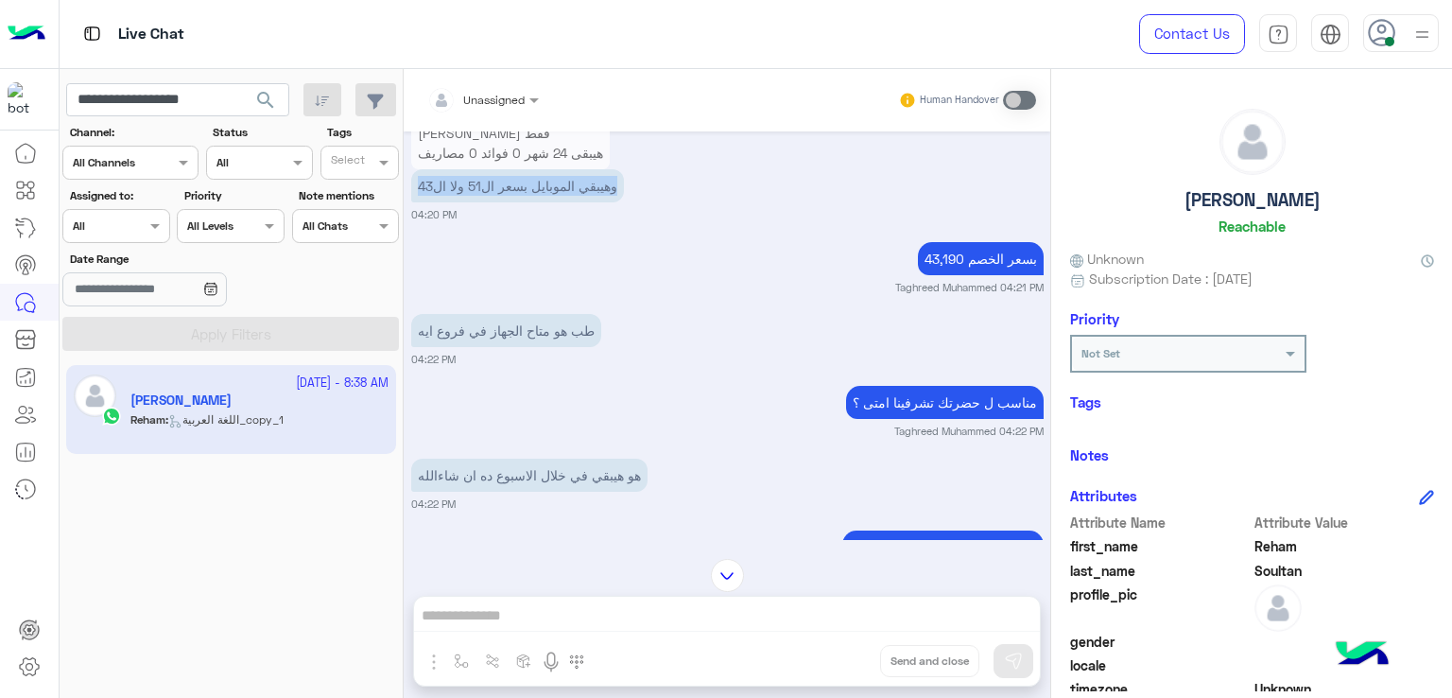
scroll to position [3327, 0]
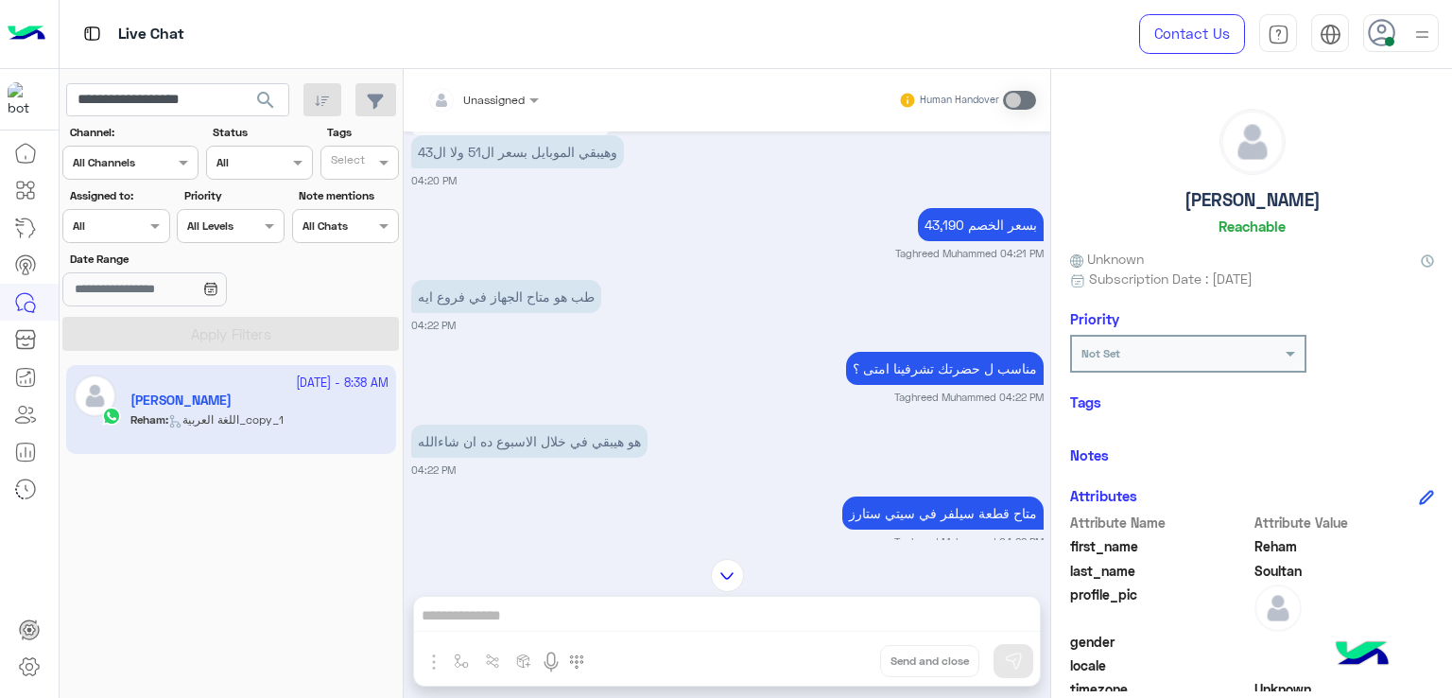
click at [530, 291] on p "طب هو متاح الجهاز في فروع ايه" at bounding box center [506, 296] width 190 height 33
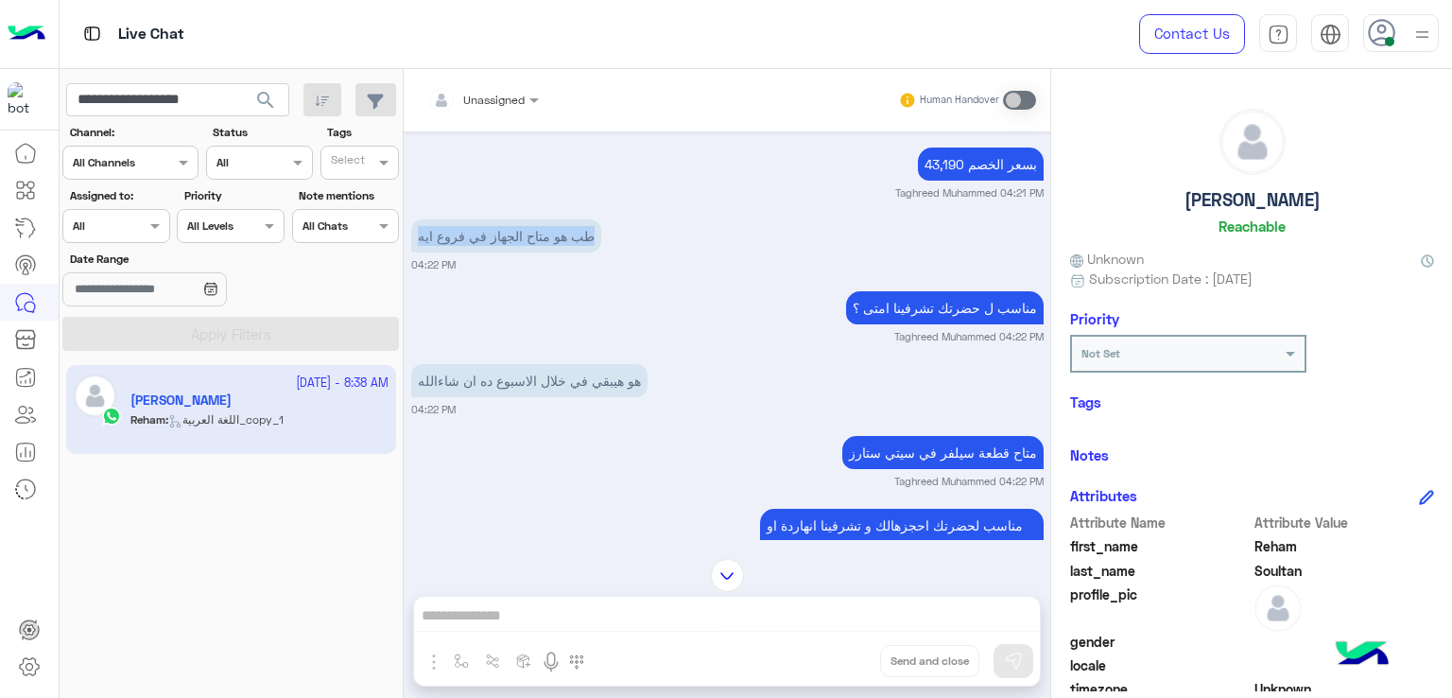
scroll to position [3421, 0]
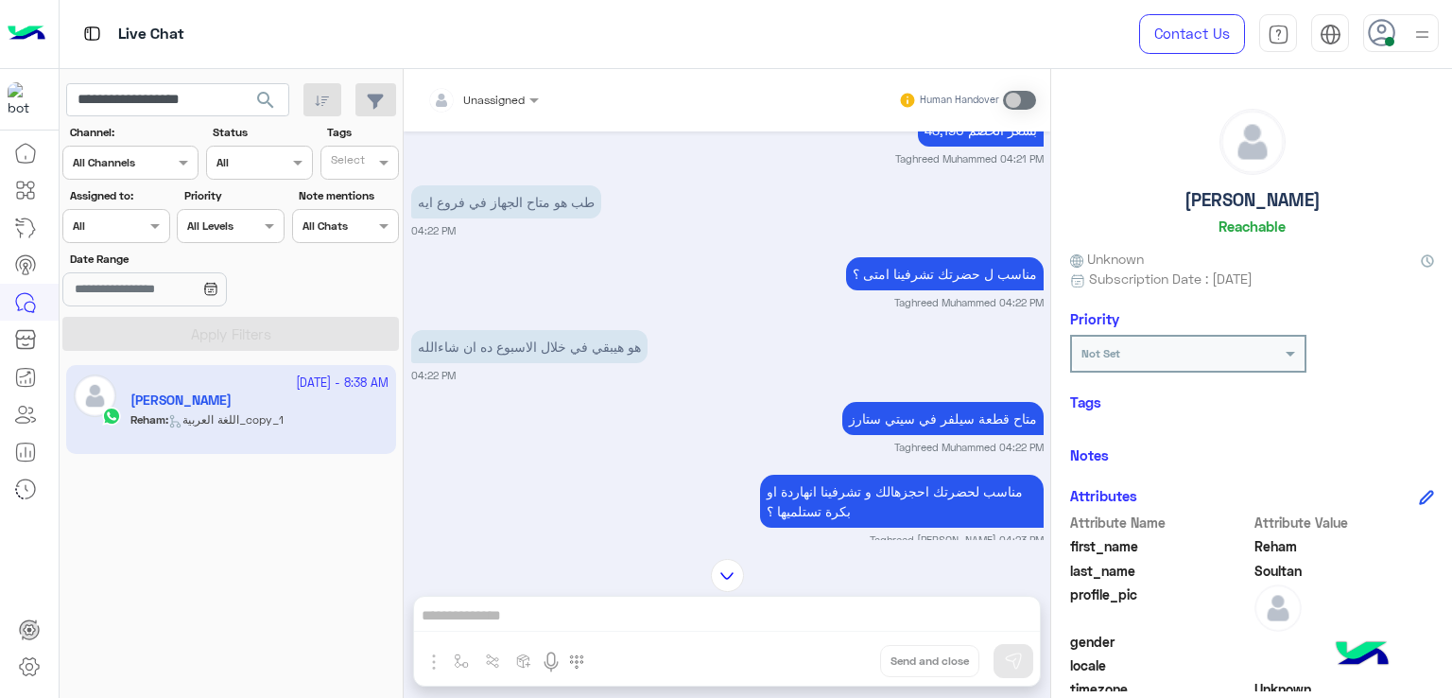
click at [866, 269] on p "مناسب ل حضرتك تشرفينا امتى ؟" at bounding box center [945, 273] width 198 height 33
click at [574, 339] on p "هو هيبقي في خلال الاسبوع ده ان شاءالله" at bounding box center [529, 346] width 236 height 33
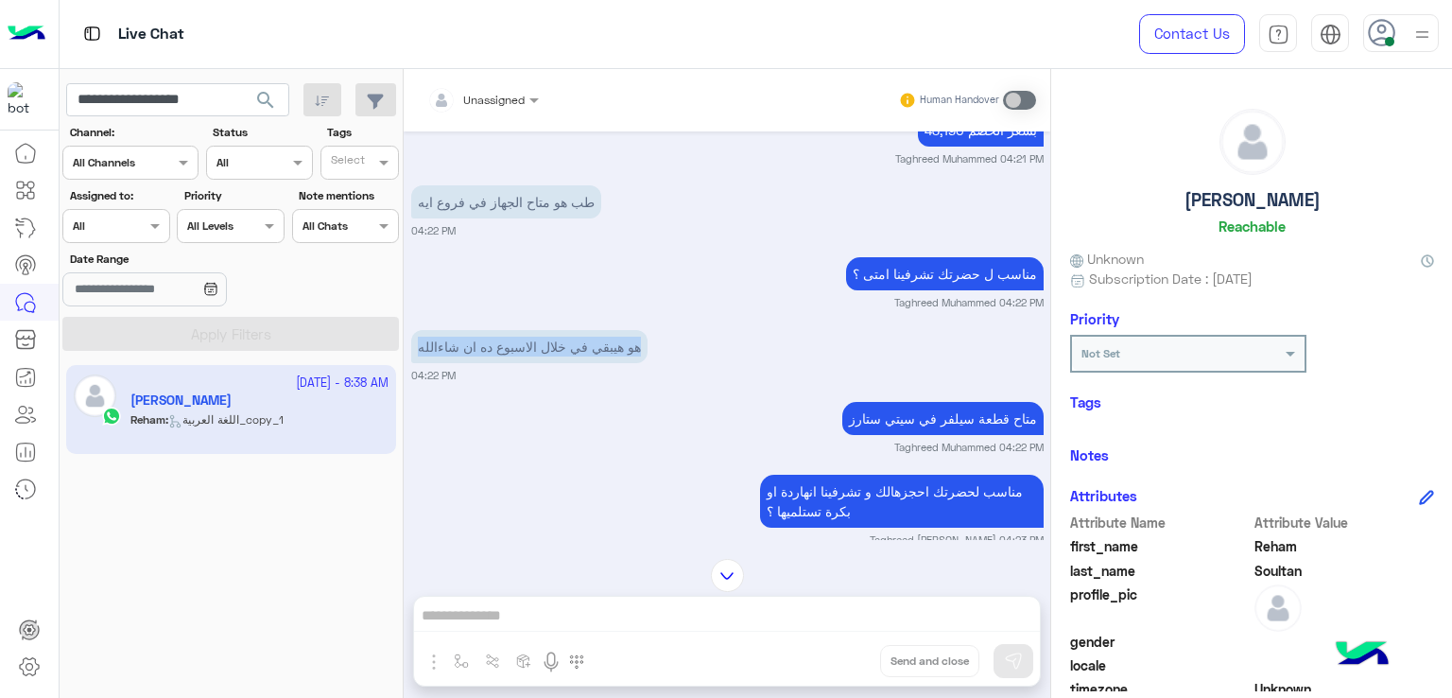
click at [574, 339] on p "هو هيبقي في خلال الاسبوع ده ان شاءالله" at bounding box center [529, 346] width 236 height 33
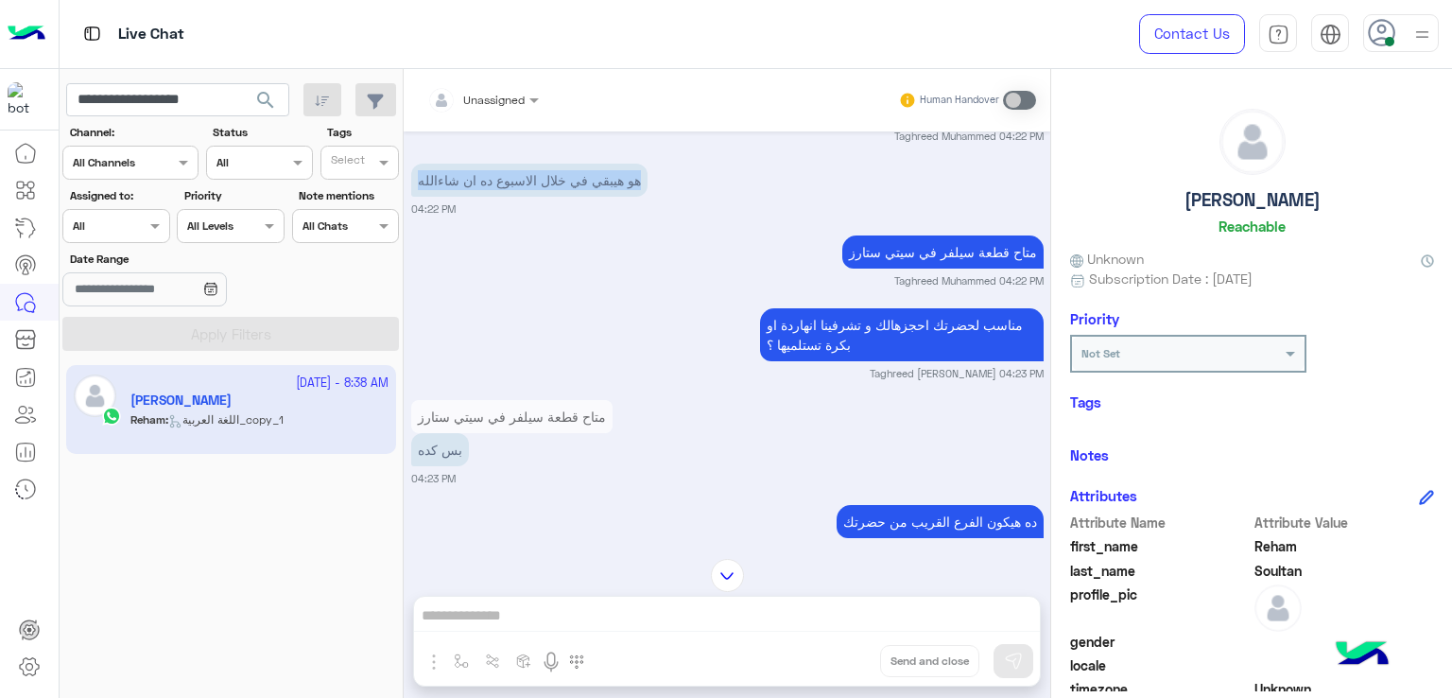
scroll to position [3611, 0]
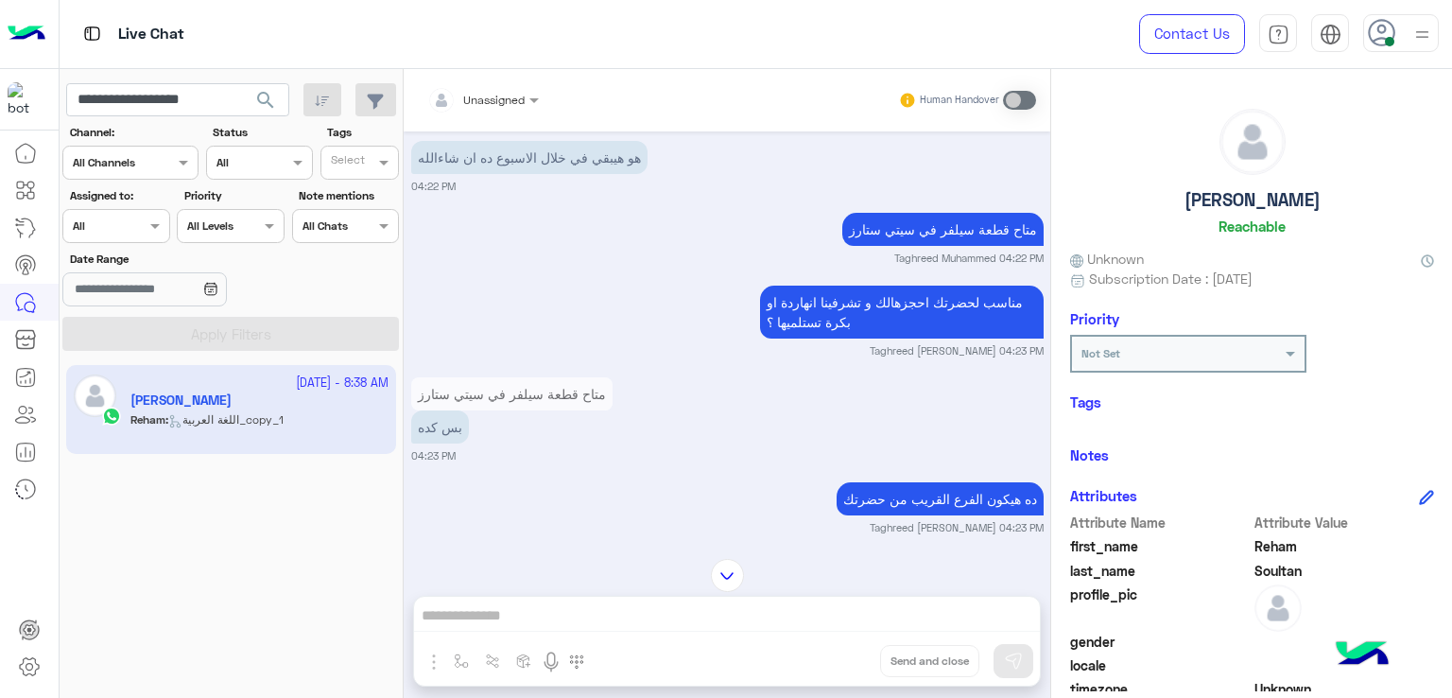
click at [931, 234] on p "متاح قطعة سيلفر في سيتي ستارز" at bounding box center [942, 229] width 201 height 33
click at [834, 312] on p "مناسب لحضرتك احجزهالك و تشرفينا انهاردة او بكرة تستلميها ؟" at bounding box center [902, 311] width 284 height 53
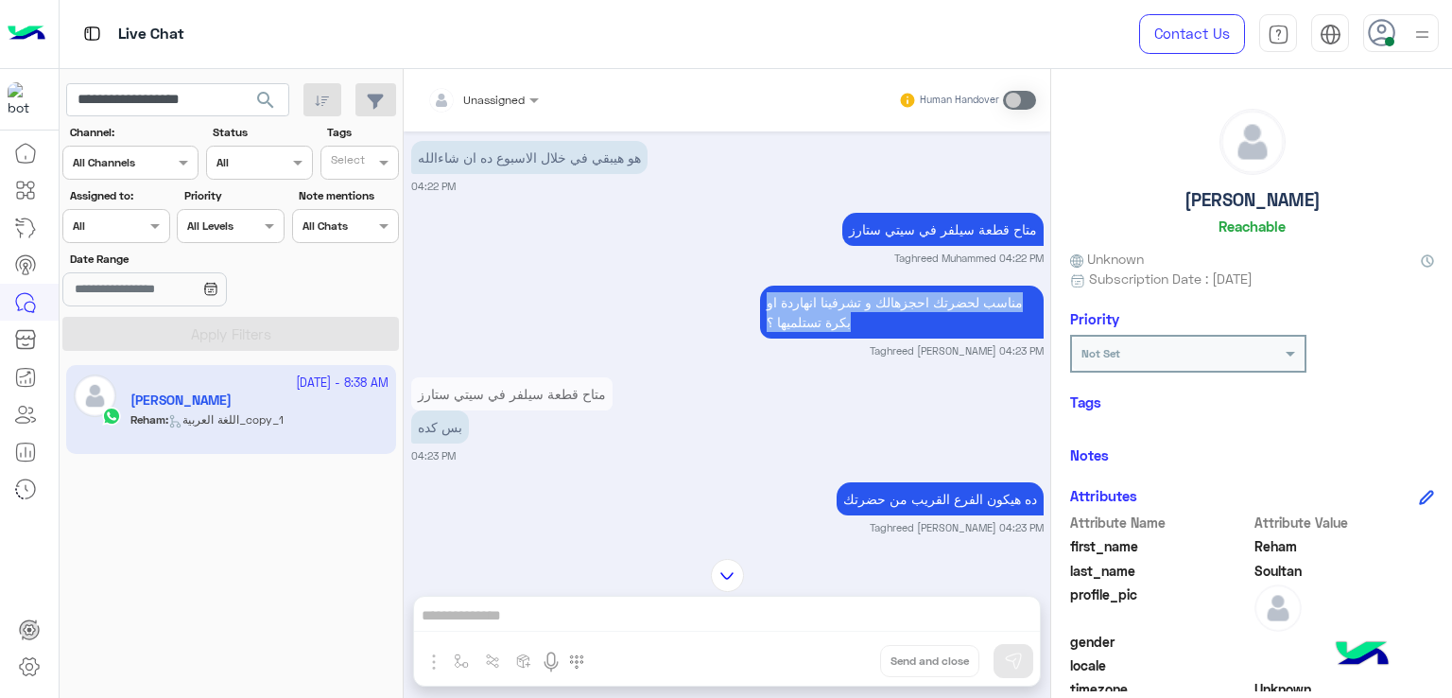
click at [834, 312] on p "مناسب لحضرتك احجزهالك و تشرفينا انهاردة او بكرة تستلميها ؟" at bounding box center [902, 311] width 284 height 53
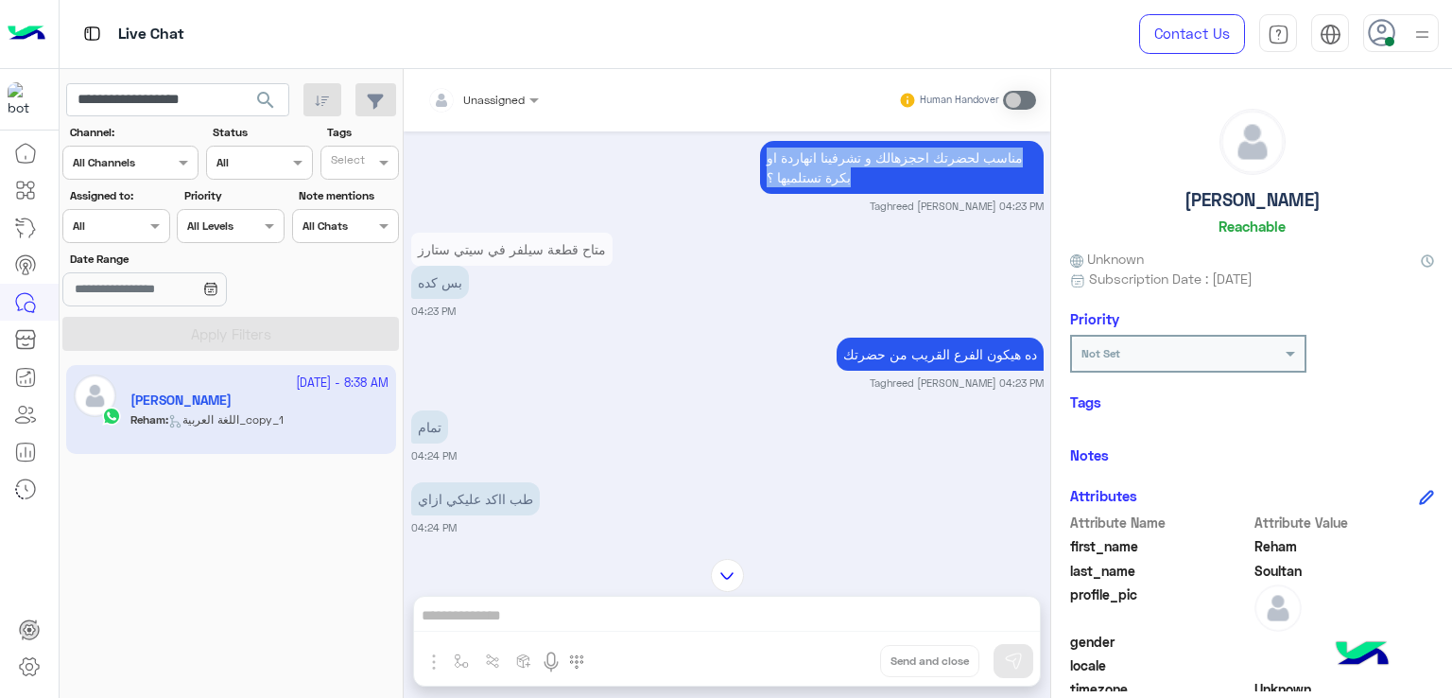
scroll to position [3800, 0]
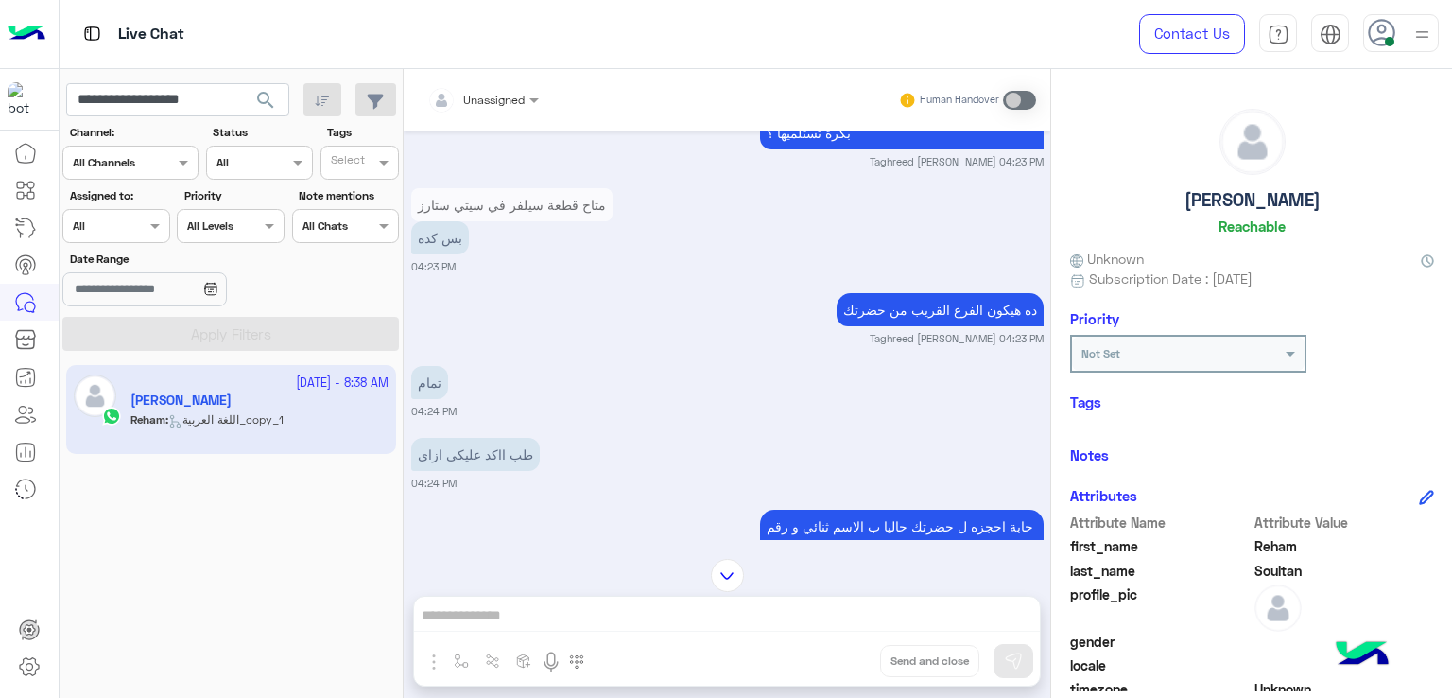
click at [933, 311] on p "ده هيكون الفرع القريب من حضرتك" at bounding box center [939, 309] width 207 height 33
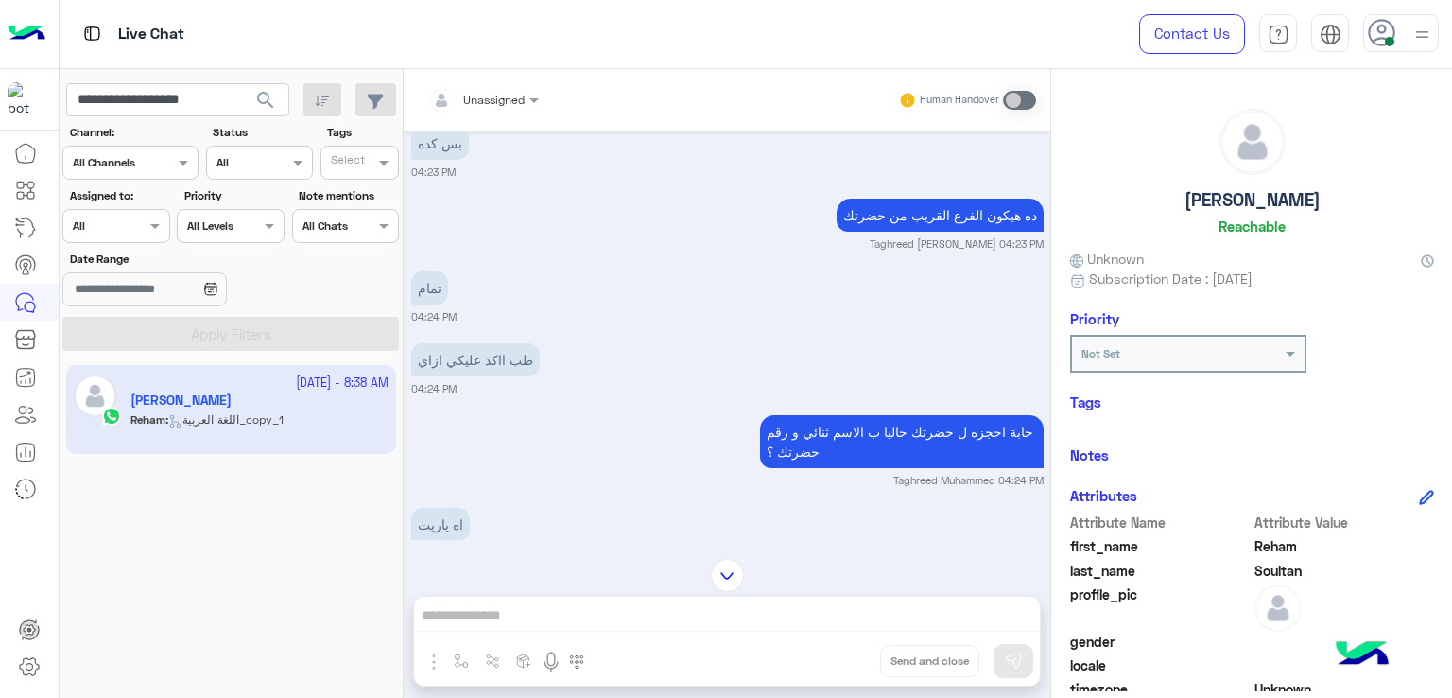
click at [457, 350] on p "طب ااكد عليكي ازاي" at bounding box center [475, 359] width 129 height 33
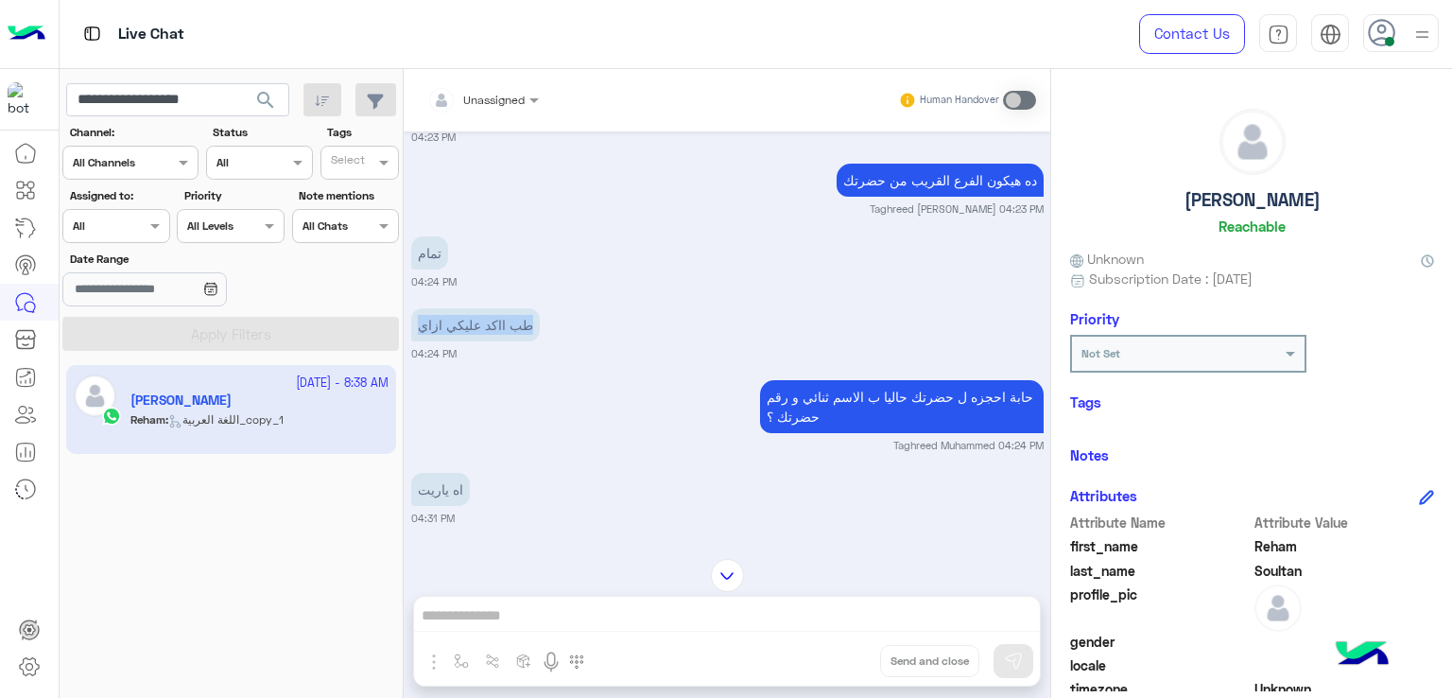
scroll to position [3989, 0]
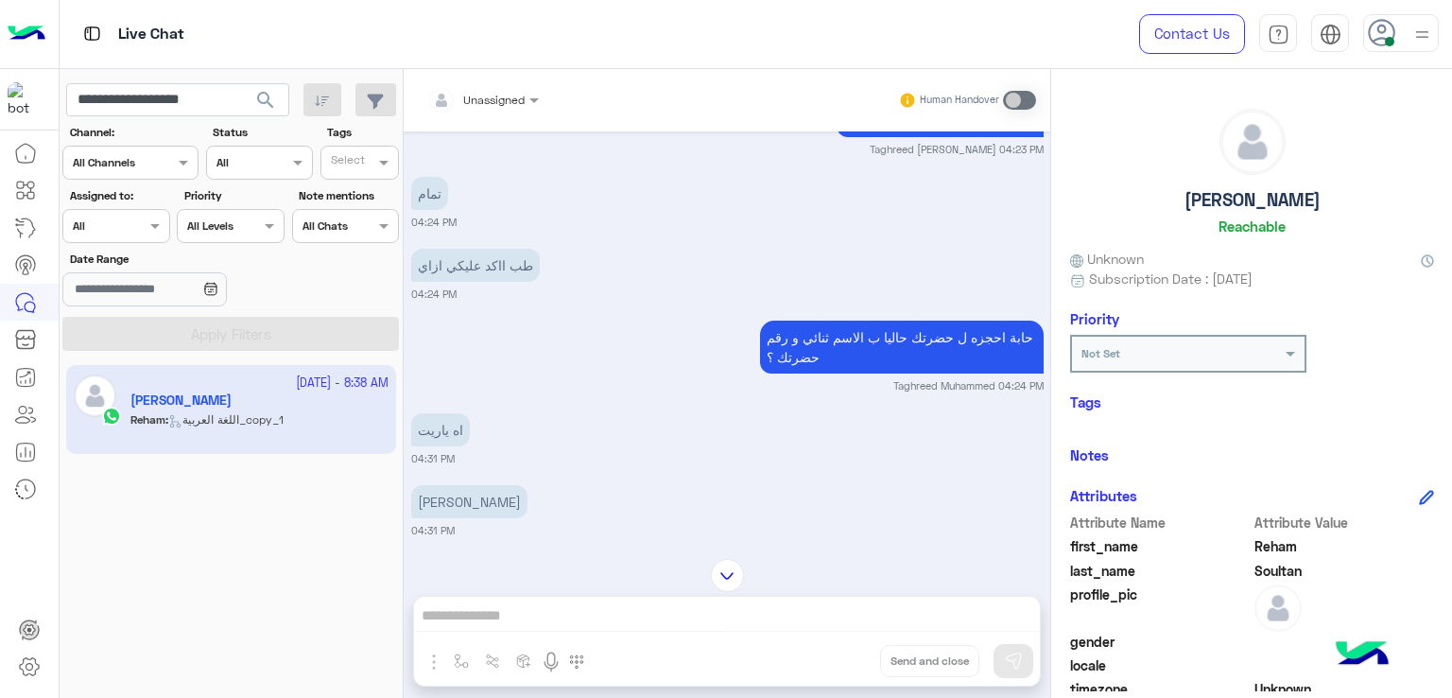
click at [785, 345] on p "حابة احجزه ل حضرتك حاليا ب الاسم ثنائي و رقم حضرتك ؟" at bounding box center [902, 346] width 284 height 53
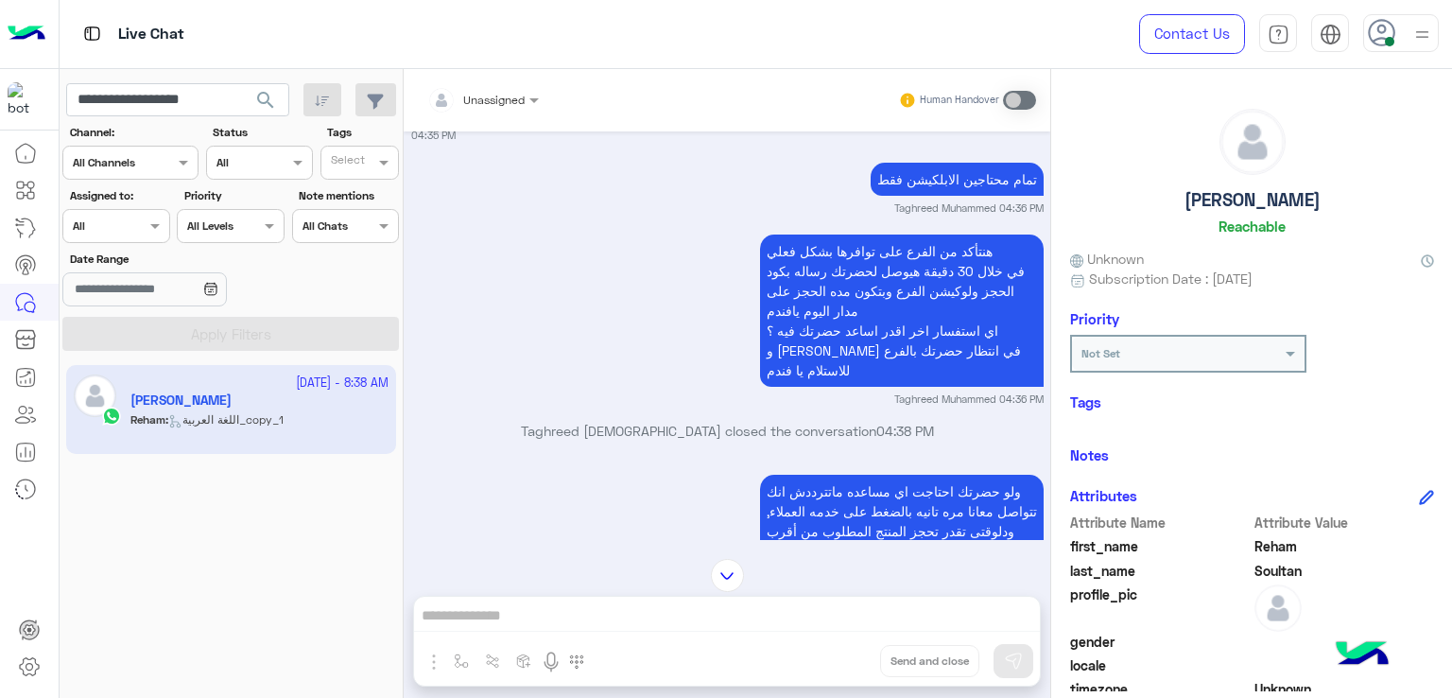
scroll to position [4934, 0]
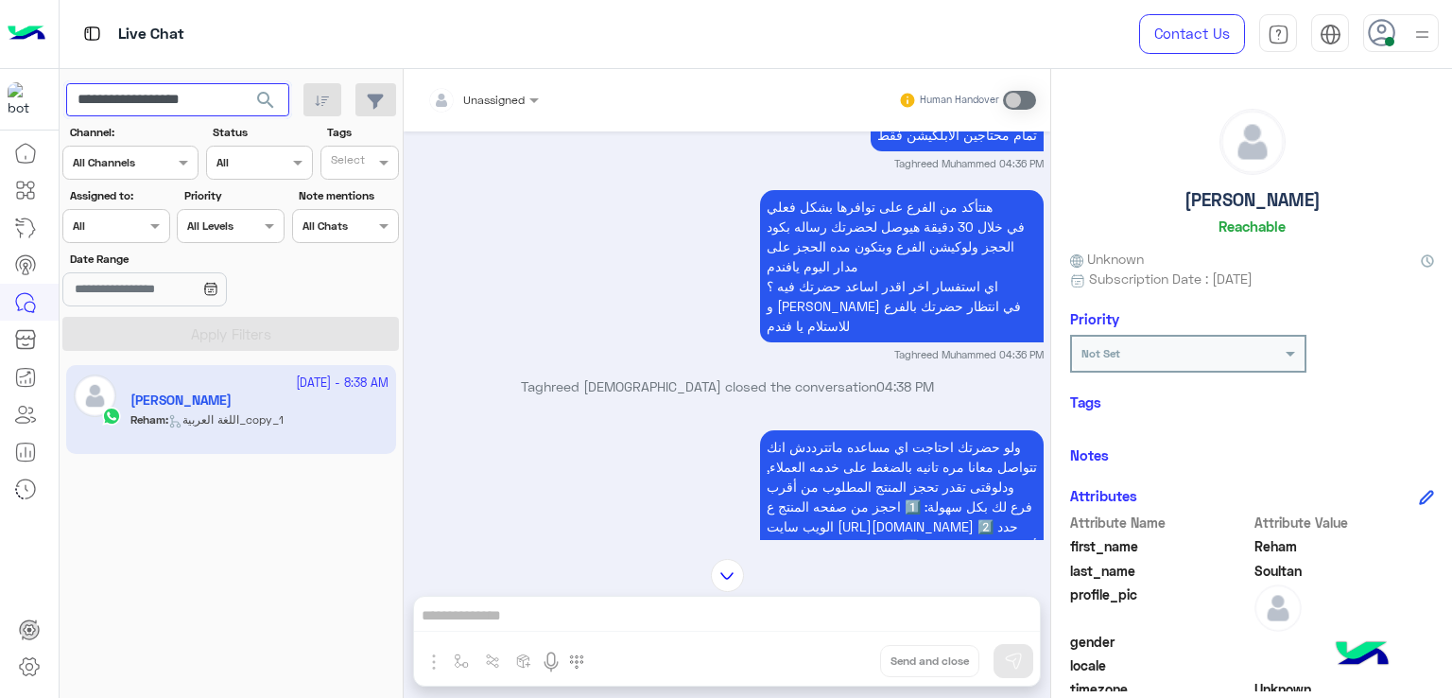
drag, startPoint x: 230, startPoint y: 98, endPoint x: 134, endPoint y: 106, distance: 95.8
click at [134, 106] on input "**********" at bounding box center [177, 100] width 223 height 34
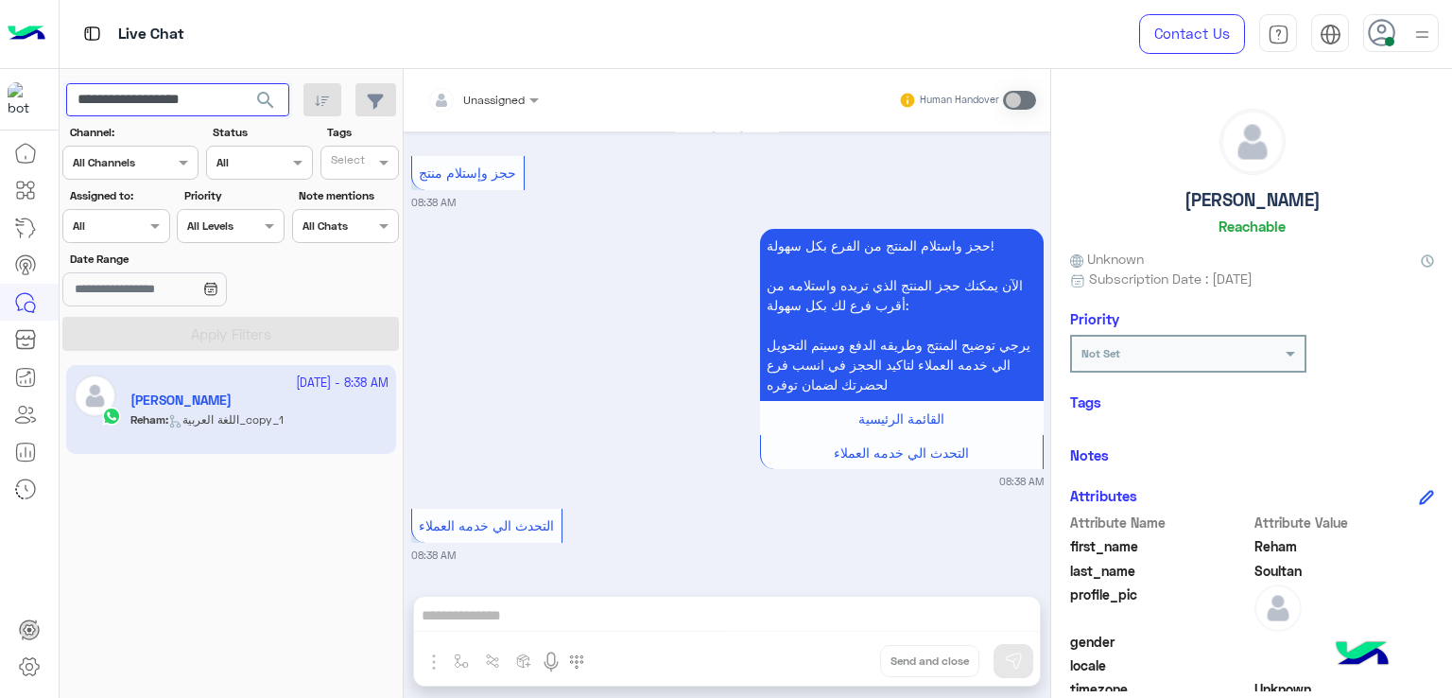
scroll to position [5909, 0]
click at [665, 491] on div "[DATE] برجاء مراجعة القائمة الرئيسية للإجابة عن إستفسارك القائمة الرئيسية 11:49…" at bounding box center [727, 353] width 646 height 445
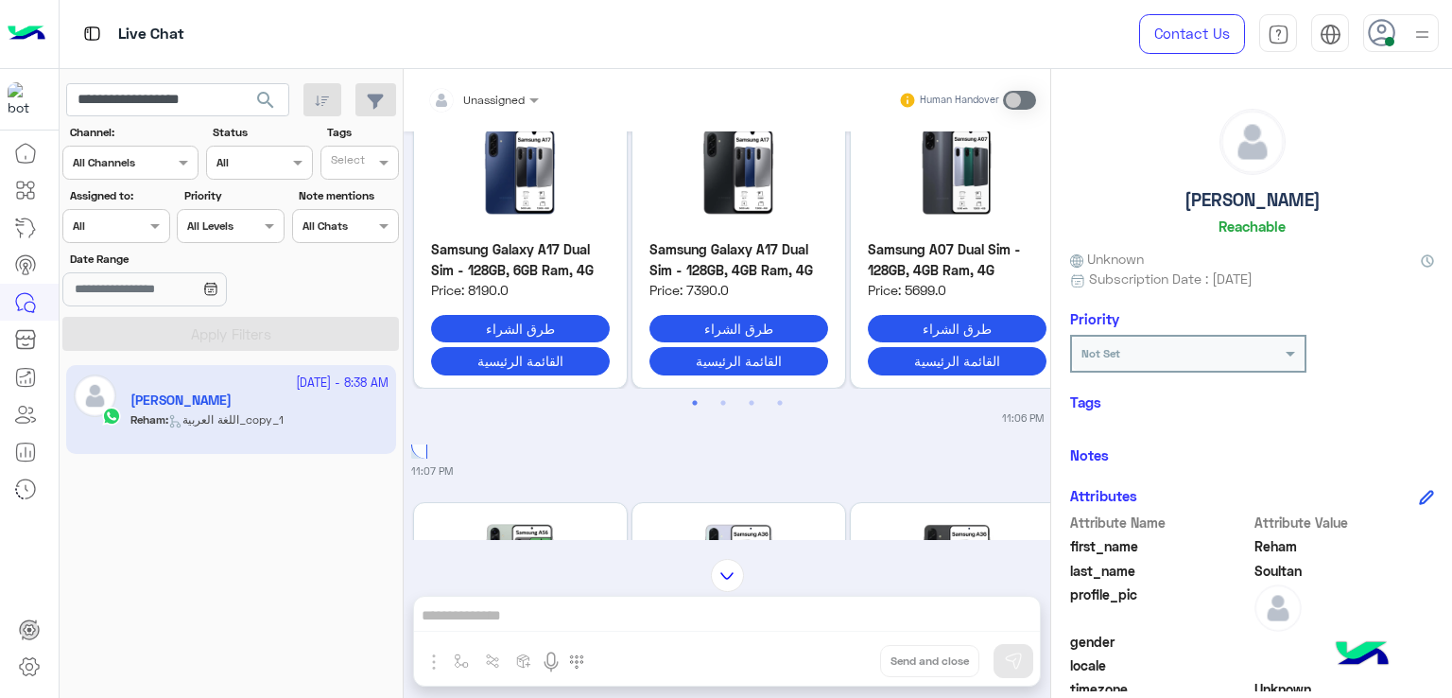
scroll to position [9, 0]
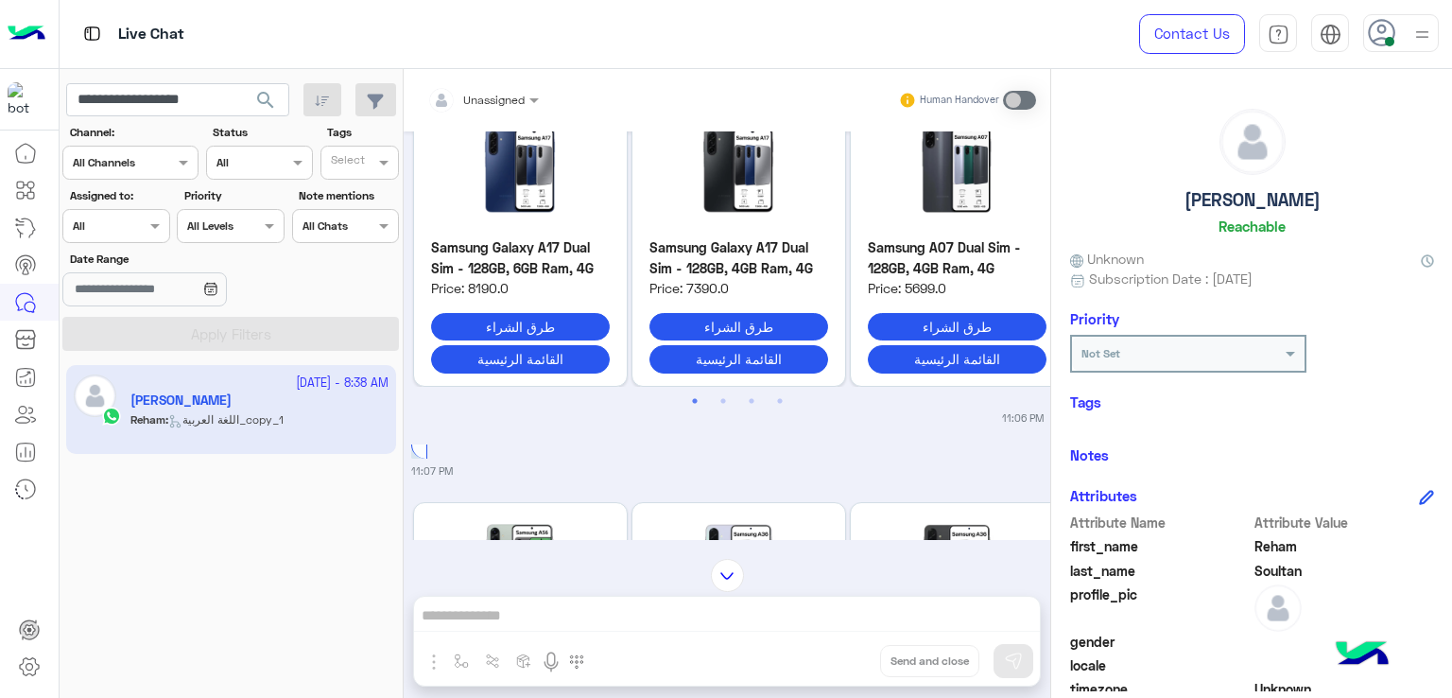
click at [349, 413] on app-inbox-user "[DATE] - 8:38 AM [PERSON_NAME] : اللغة العربية_copy_1" at bounding box center [231, 409] width 330 height 89
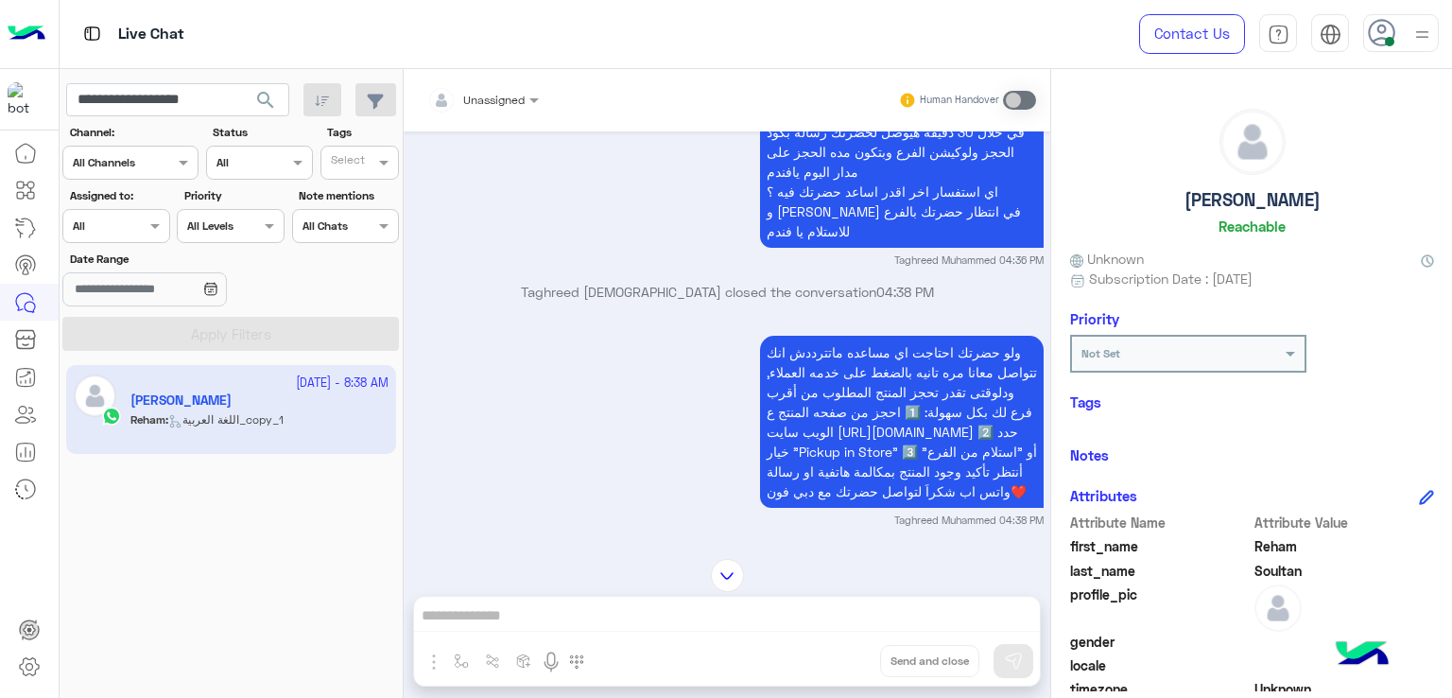
scroll to position [8128, 0]
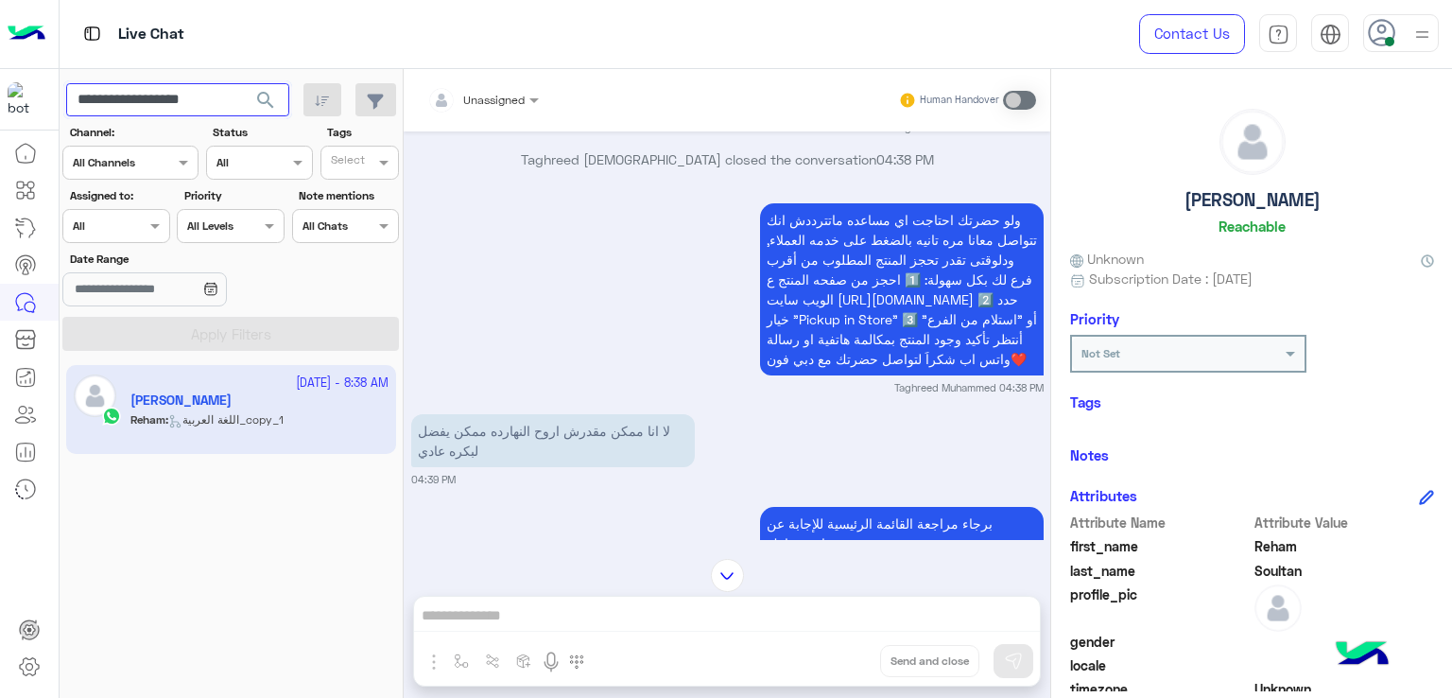
click at [167, 95] on input "**********" at bounding box center [177, 100] width 223 height 34
click at [853, 562] on div at bounding box center [727, 575] width 646 height 33
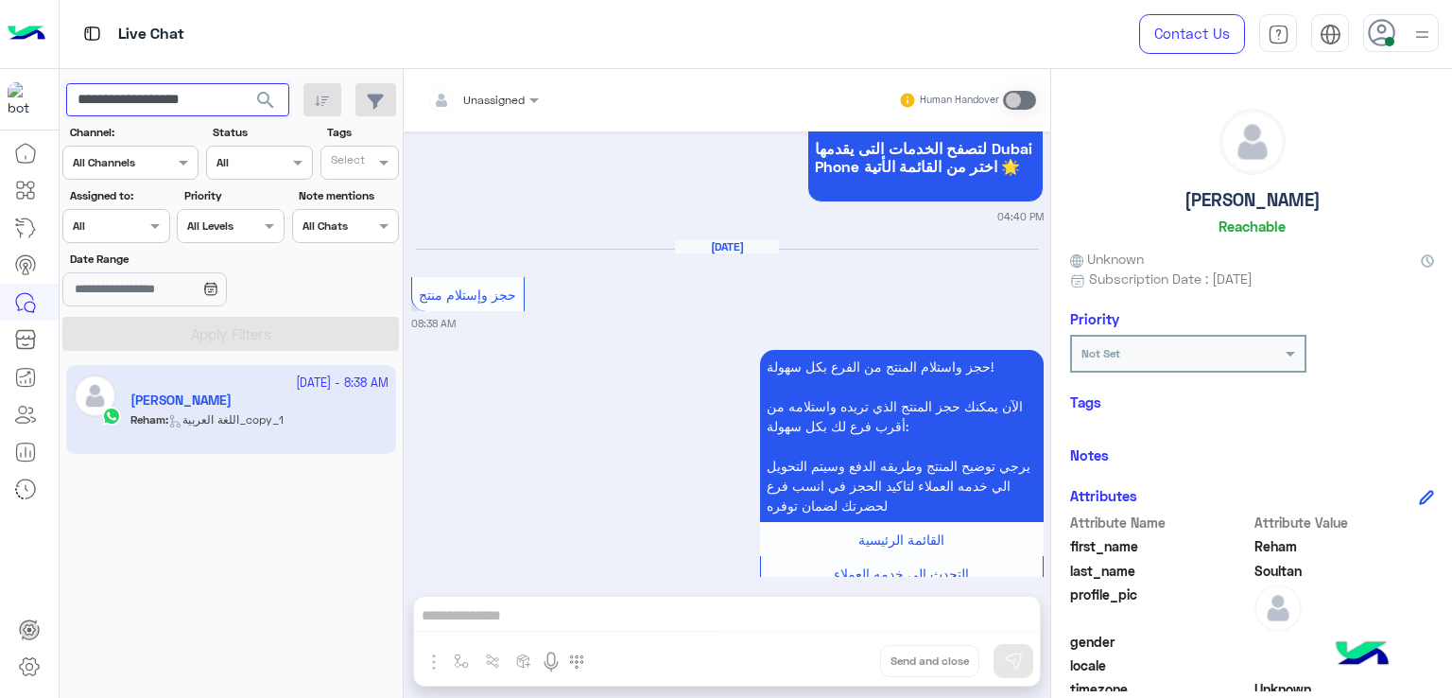
click at [194, 98] on input "**********" at bounding box center [177, 100] width 223 height 34
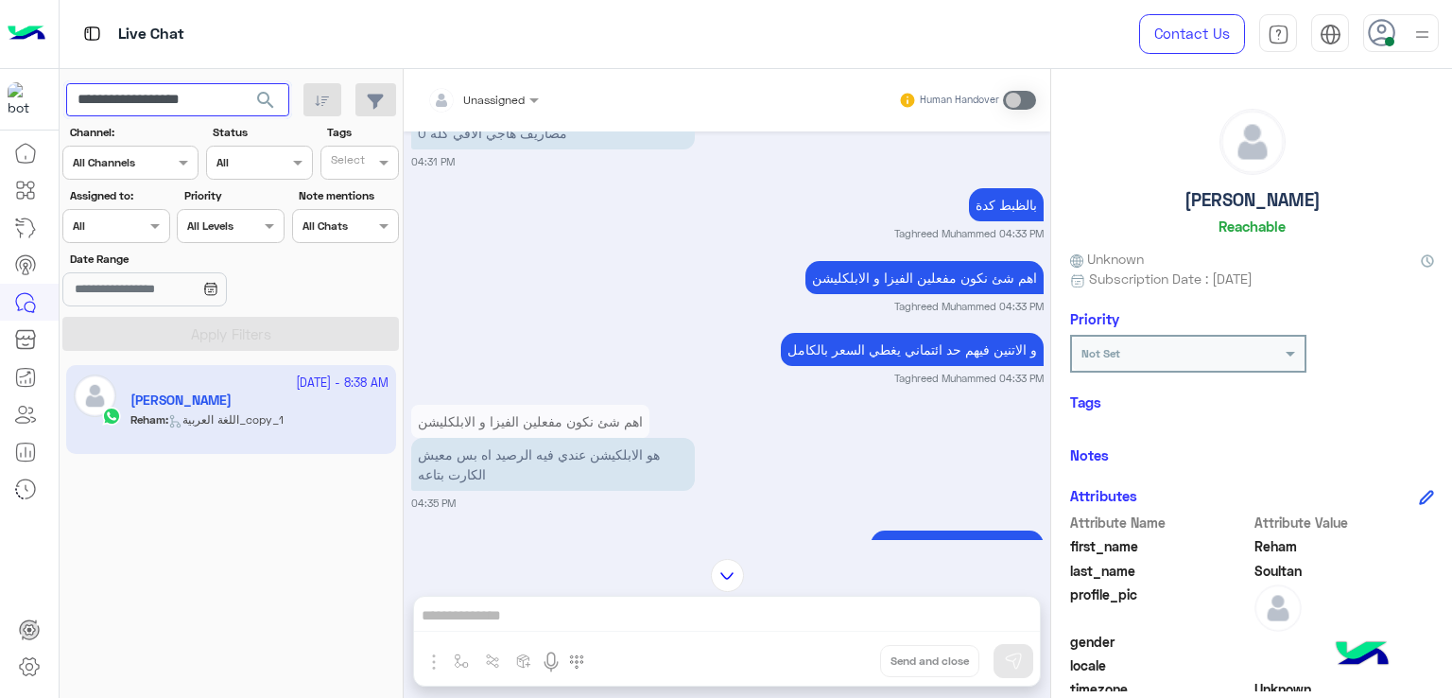
click at [194, 98] on input "**********" at bounding box center [177, 100] width 223 height 34
paste input "text"
click at [243, 83] on button "search" at bounding box center [266, 103] width 46 height 41
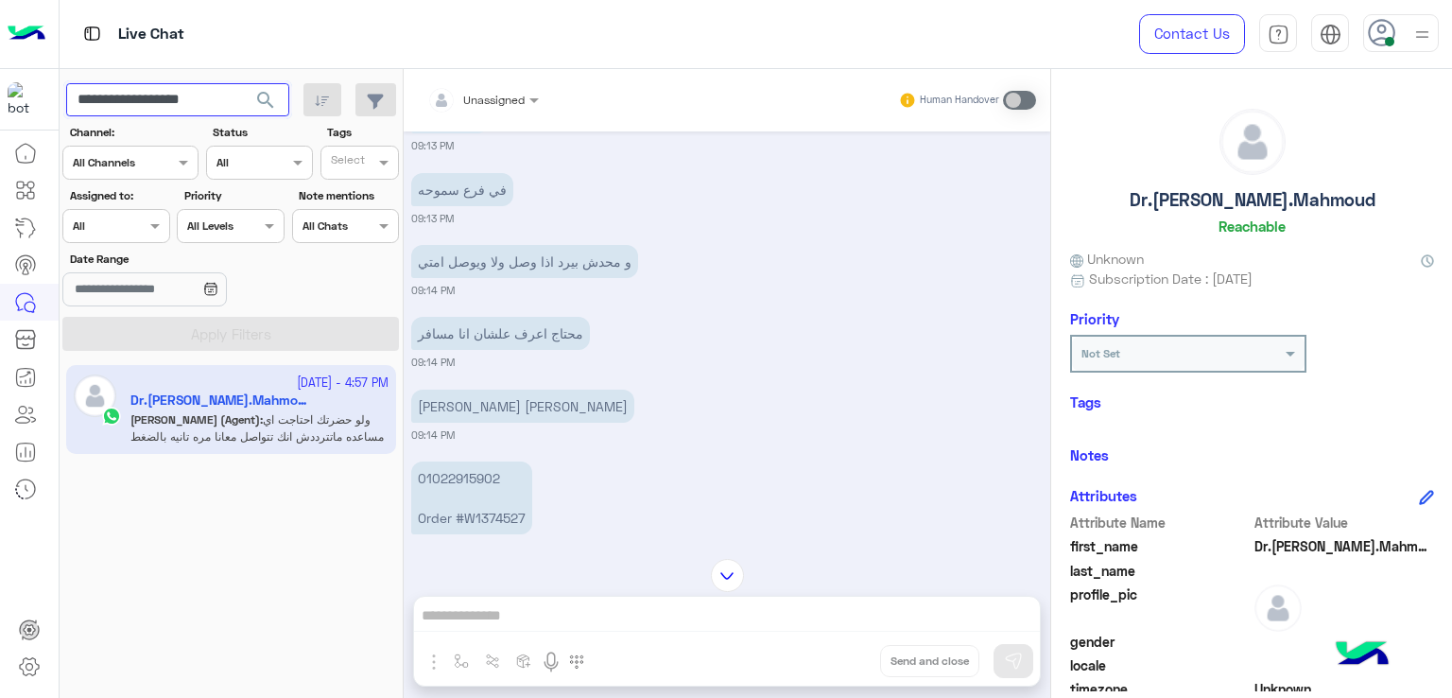
scroll to position [1754, 0]
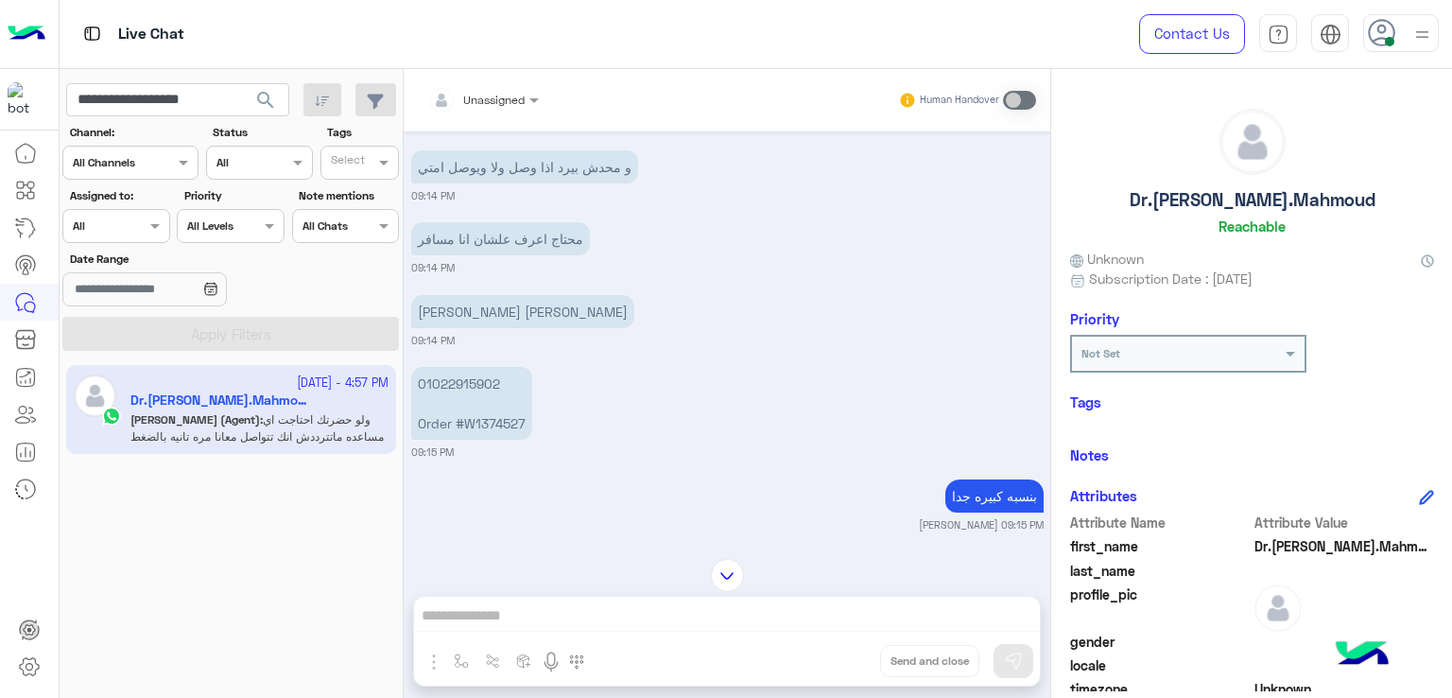
click at [508, 183] on p "و محدش بيرد اذا وصل ولا ويوصل امتي" at bounding box center [524, 166] width 227 height 33
click at [498, 251] on p "محتاج اعرف علشان انا مسافر" at bounding box center [500, 238] width 179 height 33
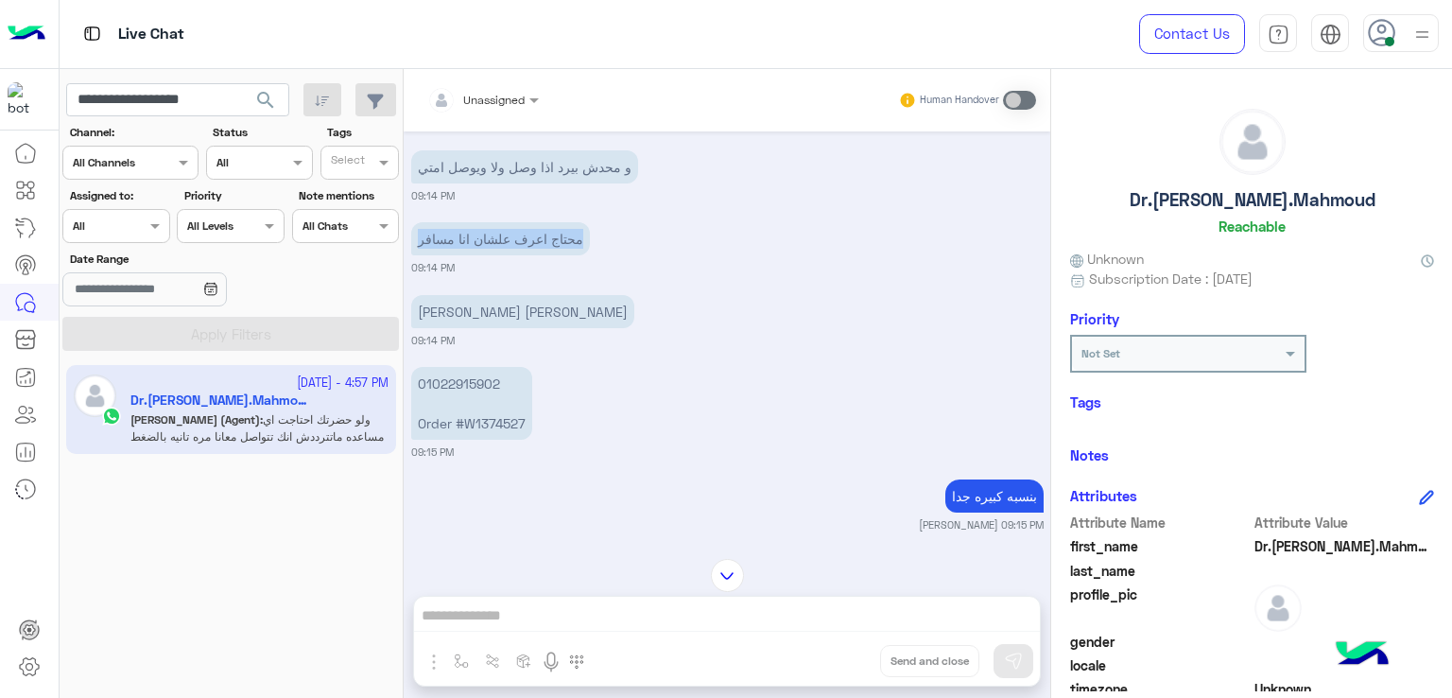
click at [498, 251] on p "محتاج اعرف علشان انا مسافر" at bounding box center [500, 238] width 179 height 33
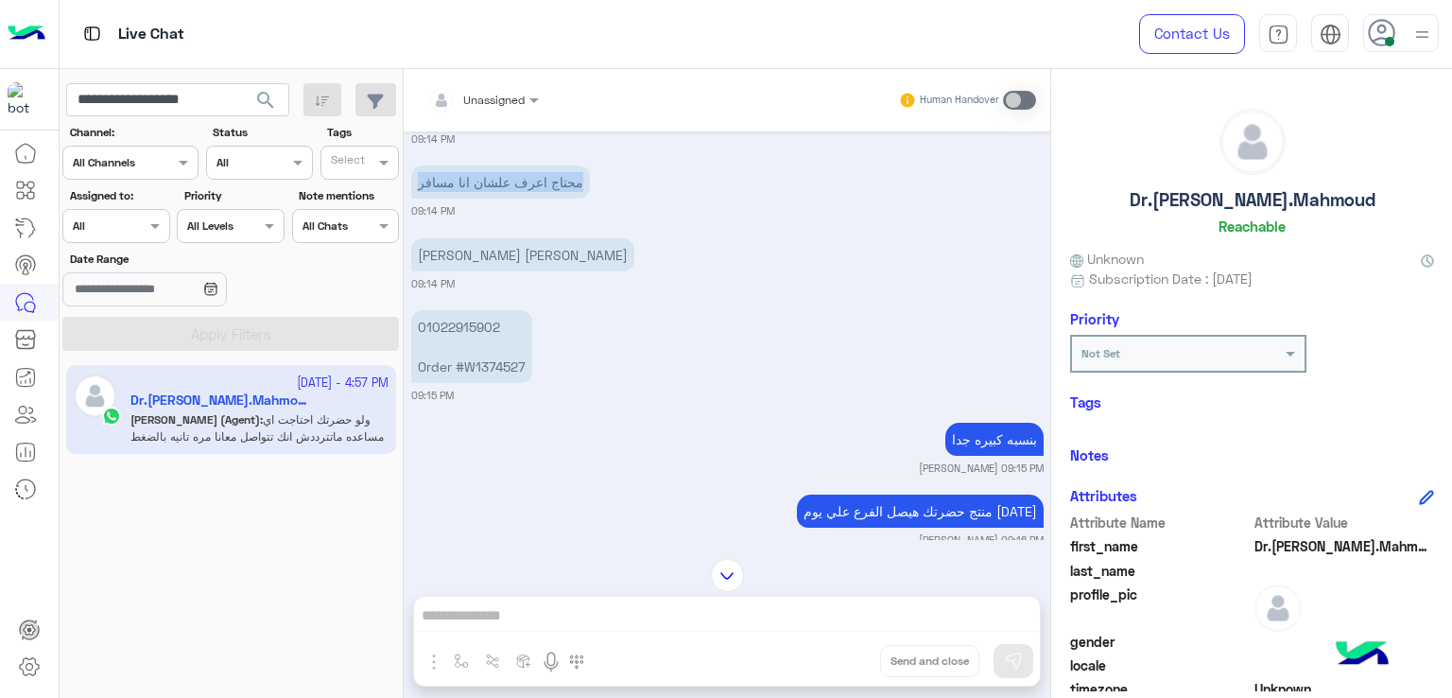
scroll to position [1849, 0]
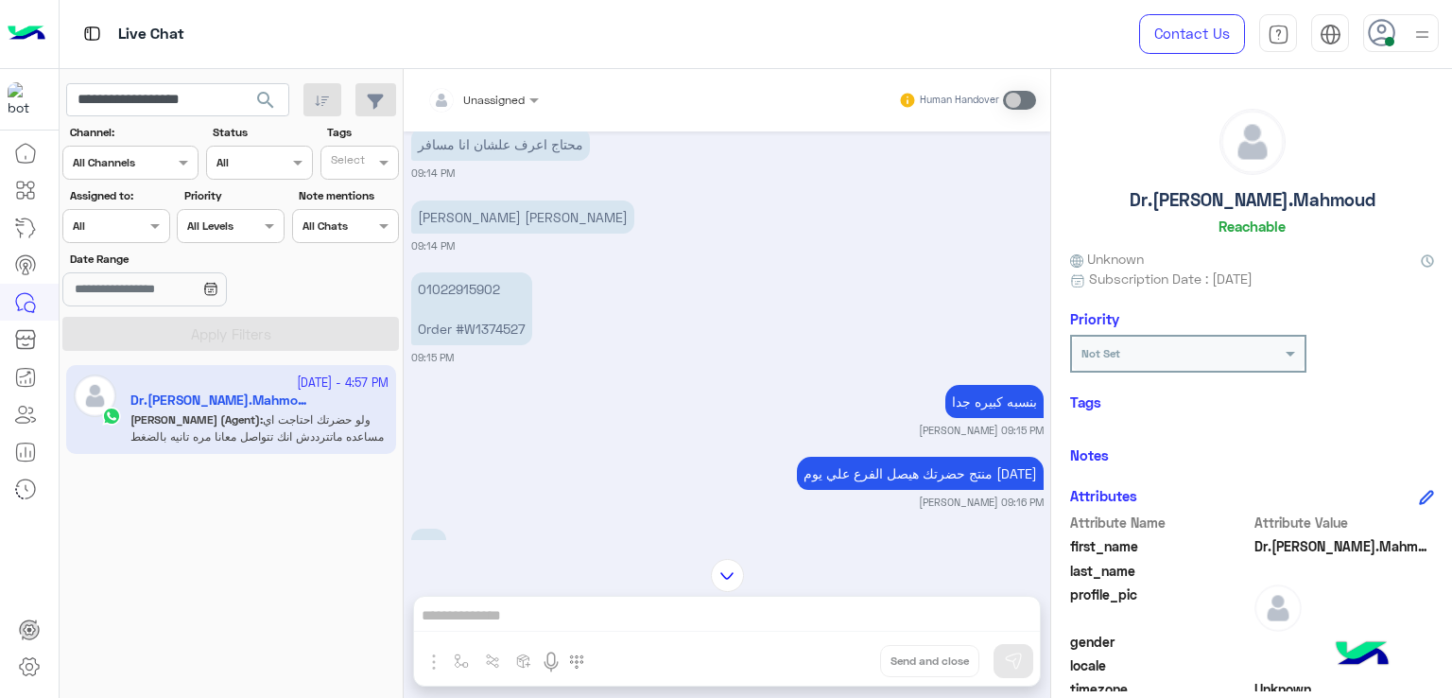
click at [481, 228] on p "[PERSON_NAME] [PERSON_NAME]" at bounding box center [522, 216] width 223 height 33
click at [494, 345] on p "01022915902 Order #W1374527" at bounding box center [471, 308] width 121 height 73
click at [500, 345] on p "01022915902 Order #W1374527" at bounding box center [471, 308] width 121 height 73
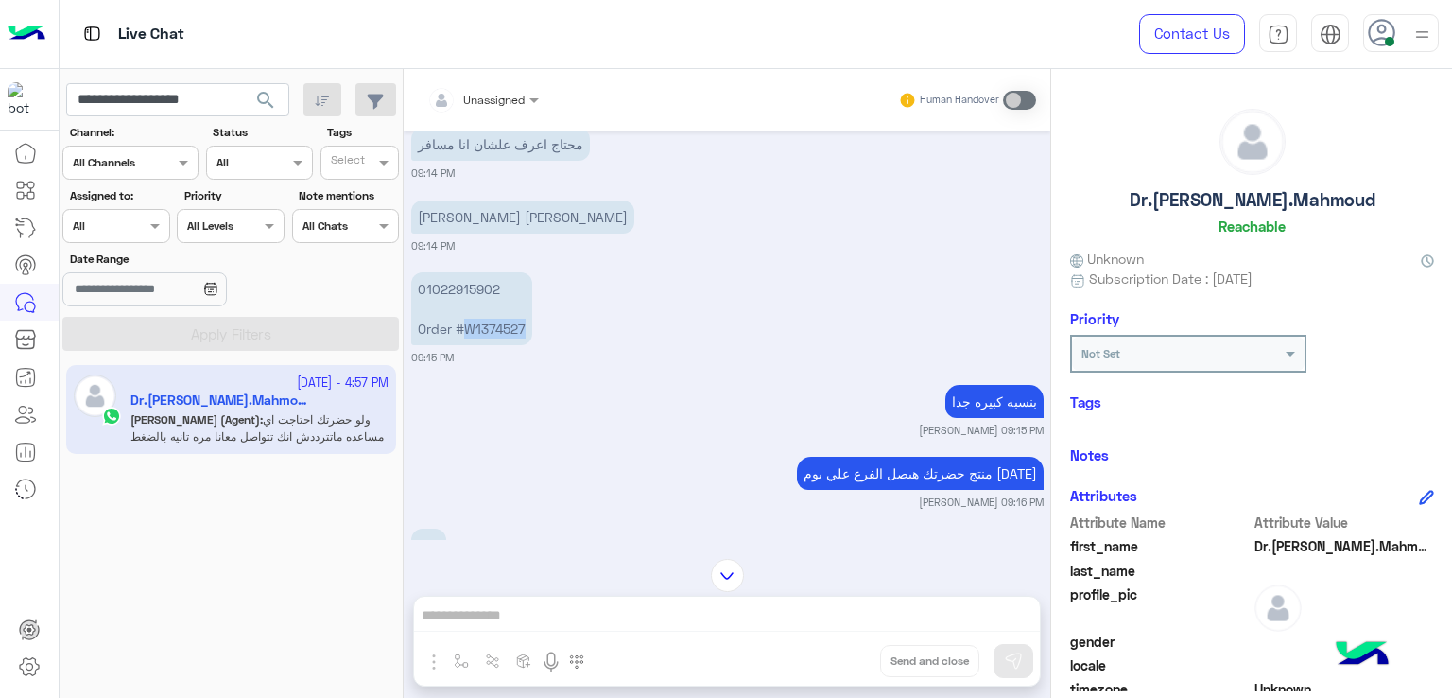
click at [500, 345] on p "01022915902 Order #W1374527" at bounding box center [471, 308] width 121 height 73
copy p "W1374527"
click at [181, 118] on app-inbox-users-filters "**********" at bounding box center [232, 213] width 344 height 289
click at [194, 91] on input "**********" at bounding box center [177, 100] width 223 height 34
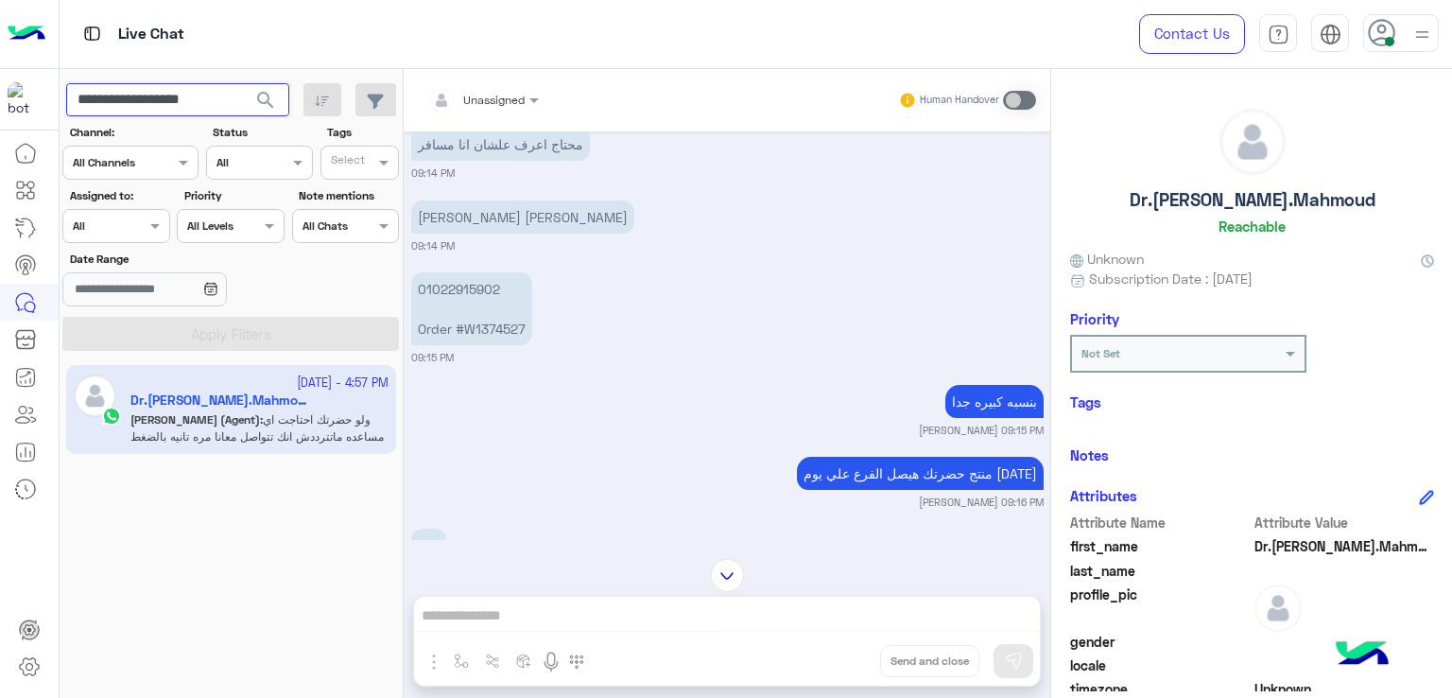
click at [243, 83] on button "search" at bounding box center [266, 103] width 46 height 41
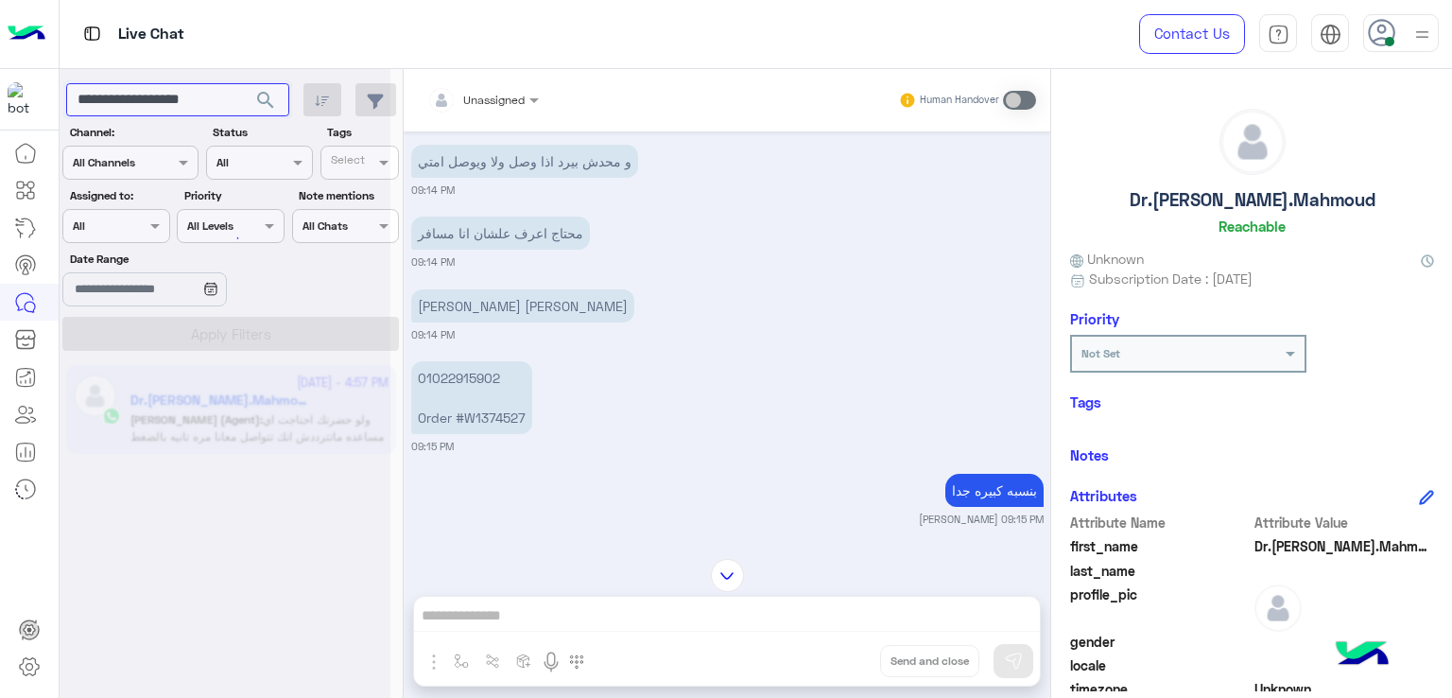
scroll to position [2227, 0]
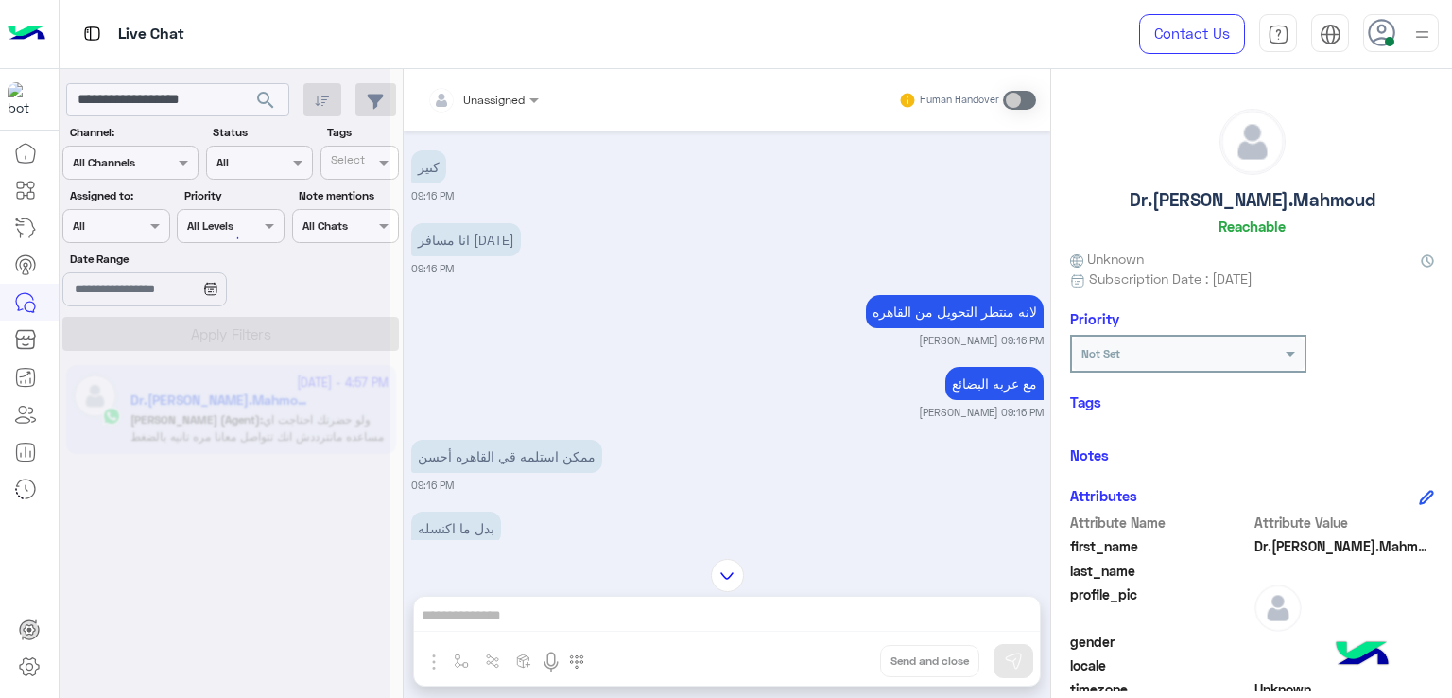
click at [188, 85] on div at bounding box center [225, 357] width 331 height 698
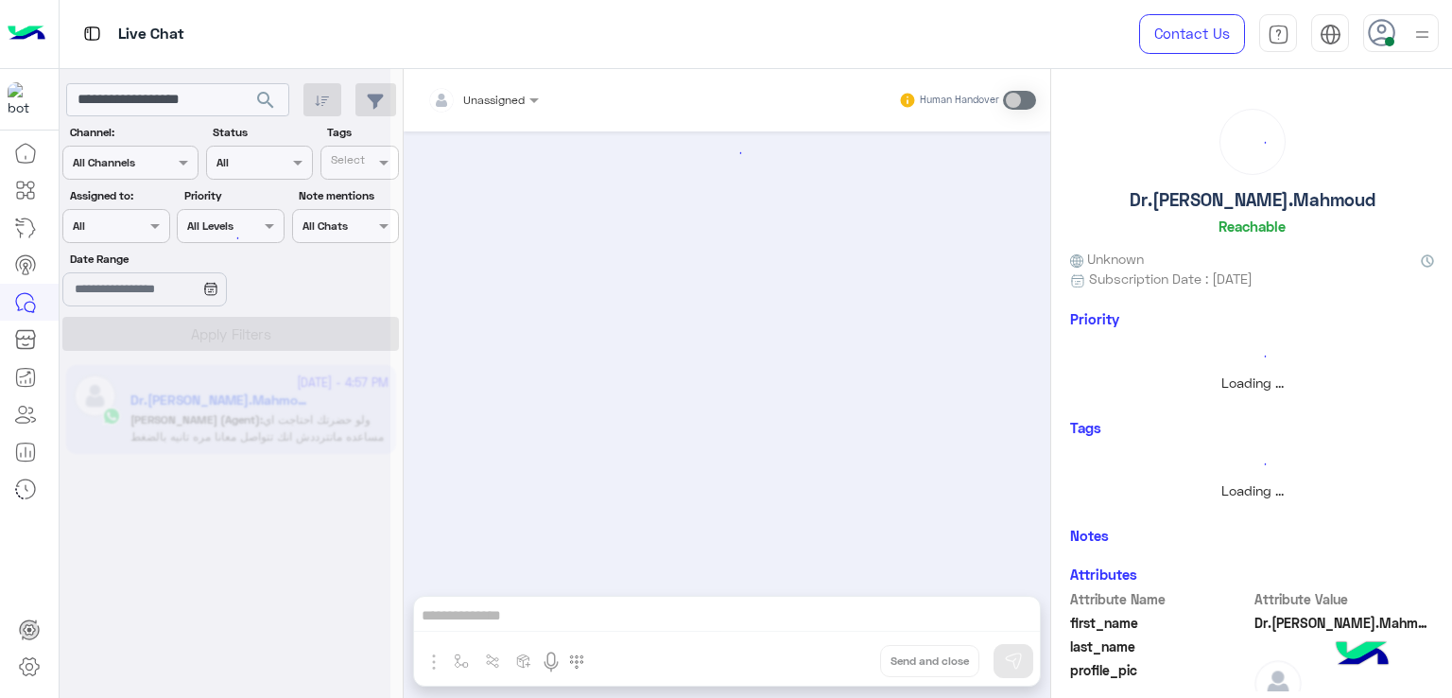
scroll to position [0, 0]
click at [138, 95] on div at bounding box center [225, 357] width 331 height 698
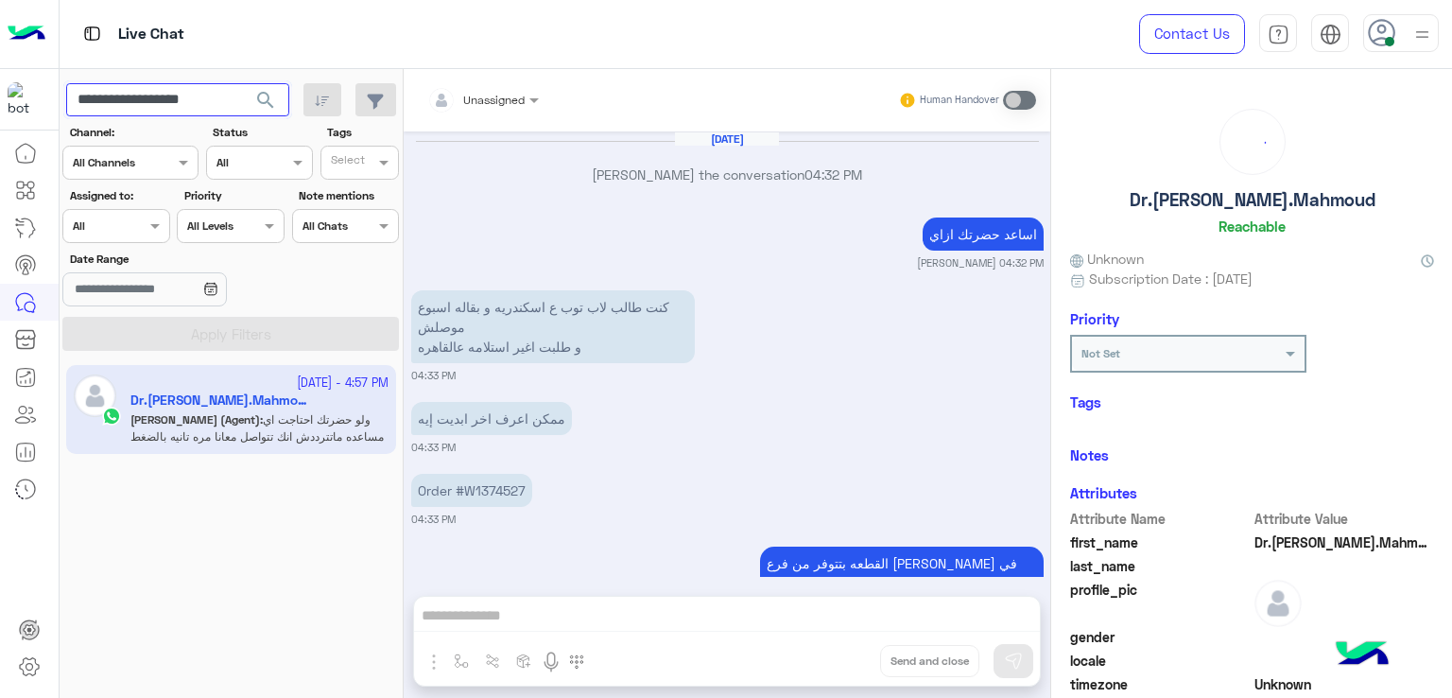
click at [217, 99] on input "**********" at bounding box center [177, 100] width 223 height 34
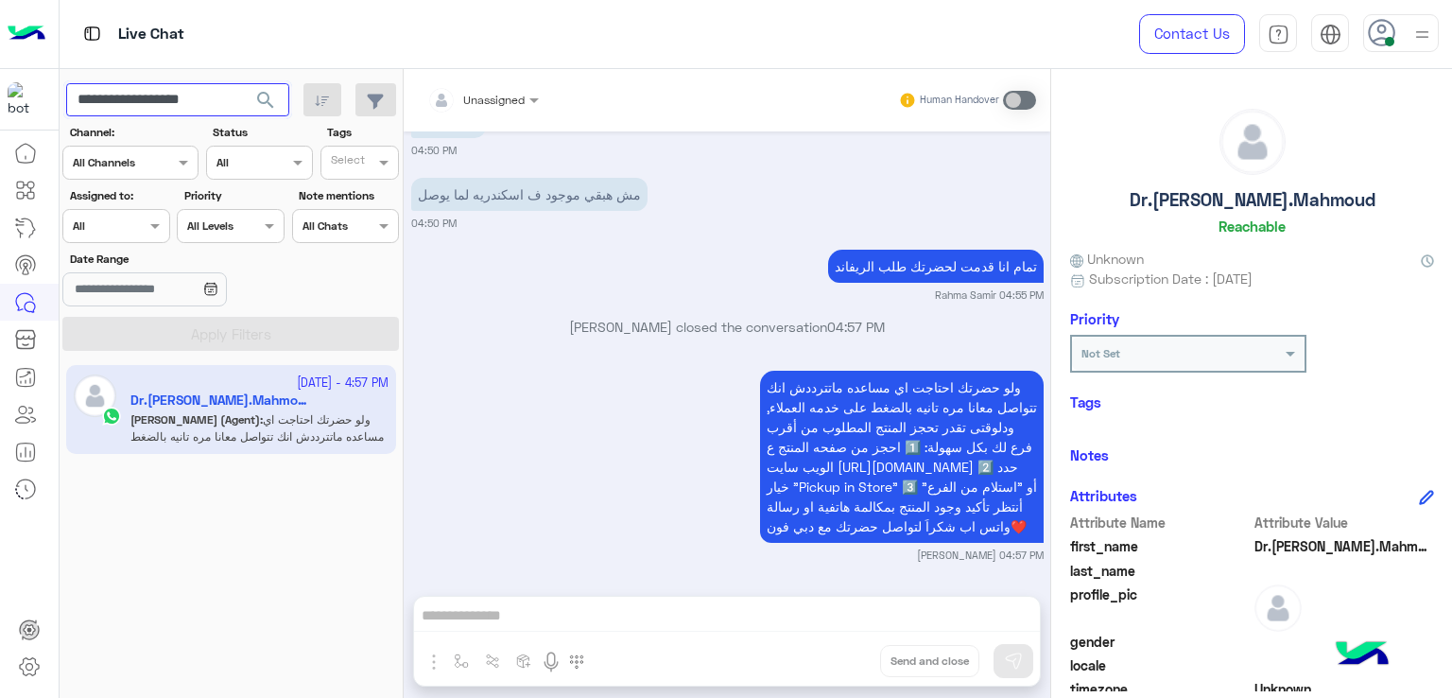
drag, startPoint x: 219, startPoint y: 99, endPoint x: 136, endPoint y: 98, distance: 83.2
click at [164, 104] on input "**********" at bounding box center [177, 100] width 223 height 34
click at [212, 100] on input "**********" at bounding box center [177, 100] width 223 height 34
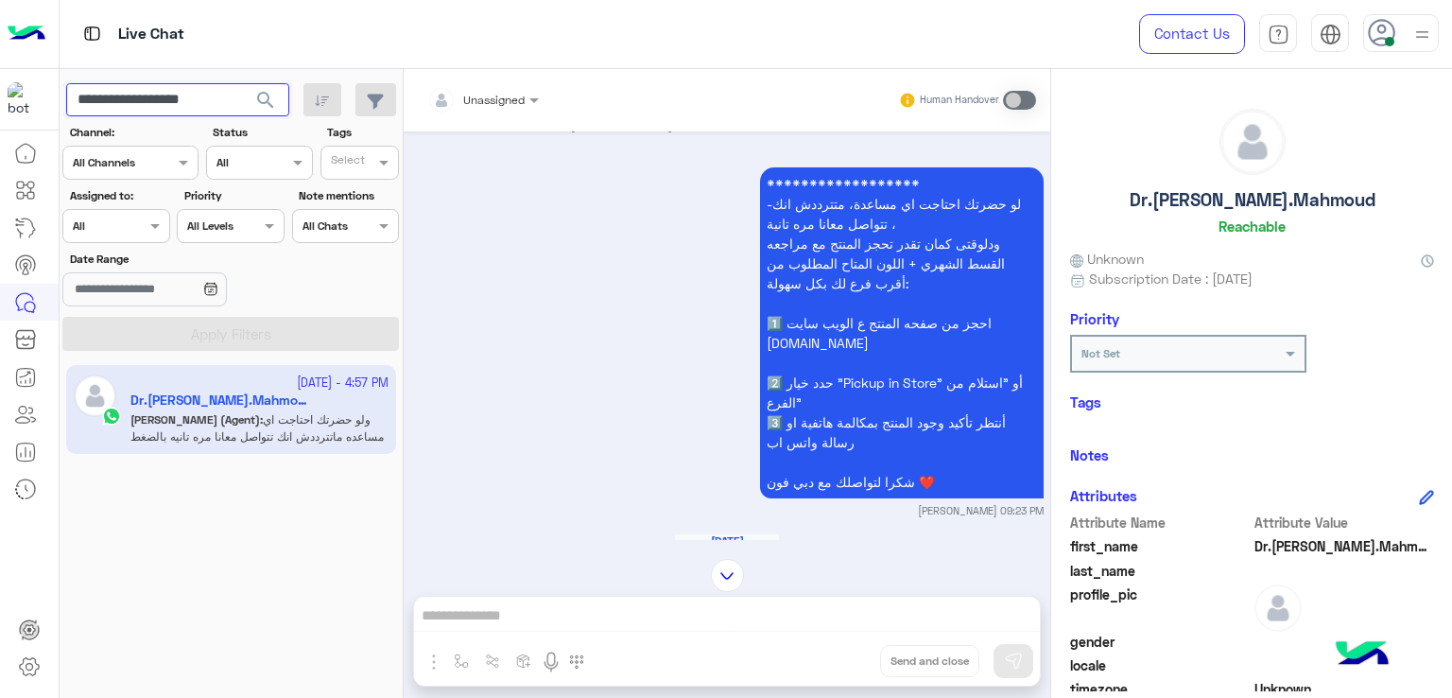
scroll to position [529, 0]
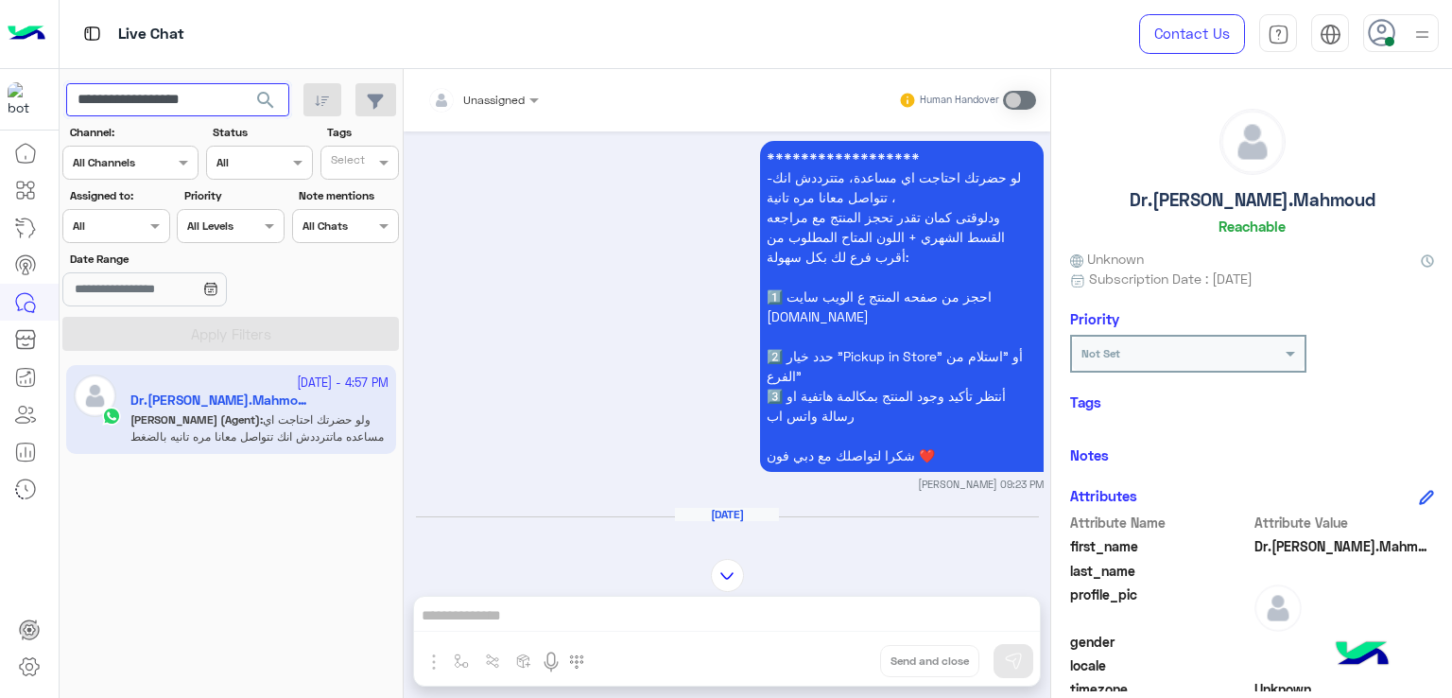
click at [228, 92] on input "**********" at bounding box center [177, 100] width 223 height 34
click at [197, 103] on input "**********" at bounding box center [177, 100] width 223 height 34
drag, startPoint x: 223, startPoint y: 103, endPoint x: 133, endPoint y: 111, distance: 90.1
click at [133, 111] on input "**********" at bounding box center [177, 100] width 223 height 34
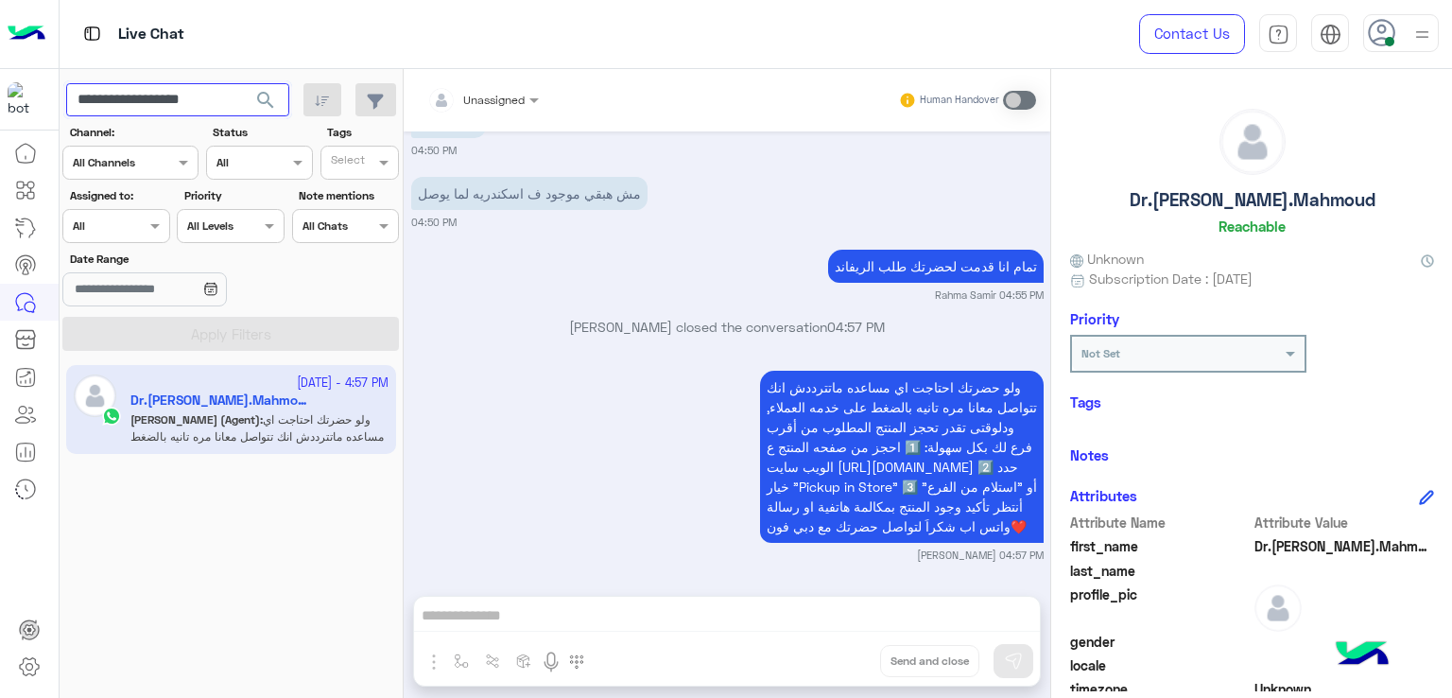
scroll to position [7119, 0]
click at [163, 93] on input "**********" at bounding box center [177, 100] width 223 height 34
paste input "text"
click at [262, 96] on span "search" at bounding box center [265, 100] width 23 height 23
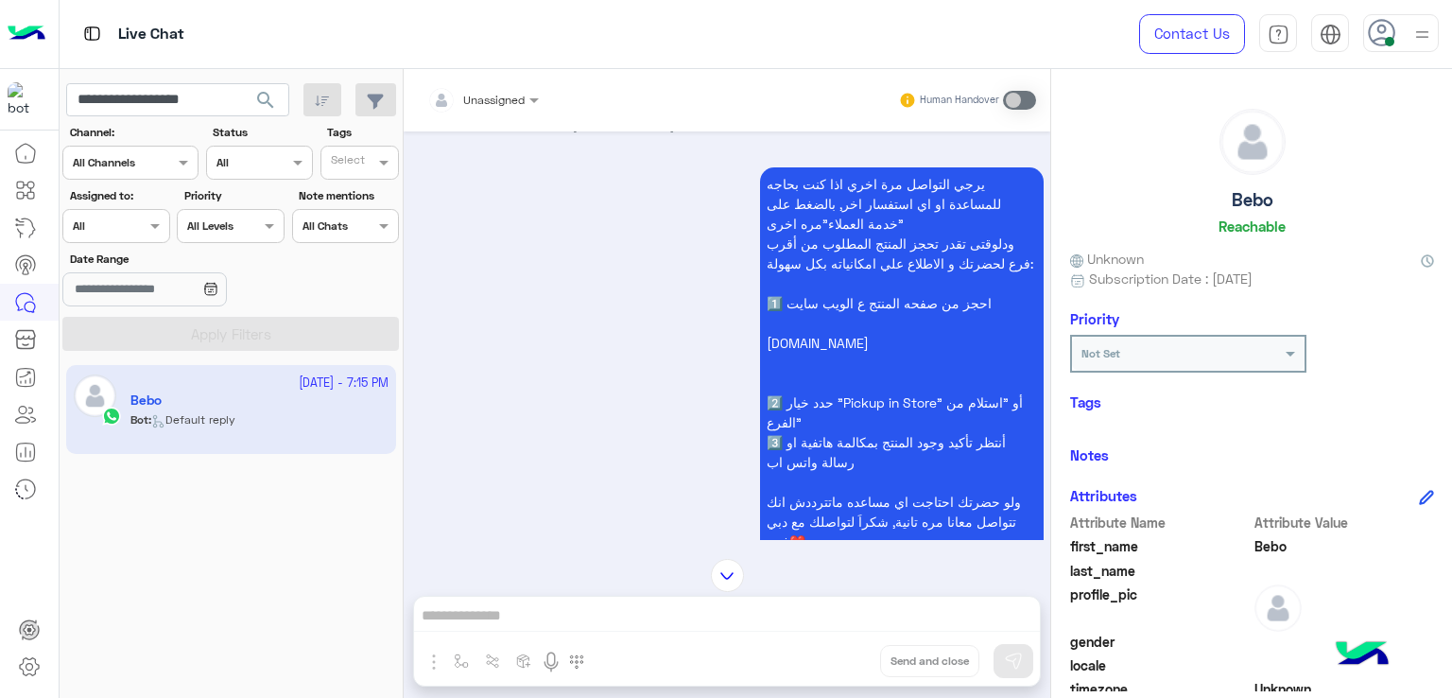
scroll to position [5285, 0]
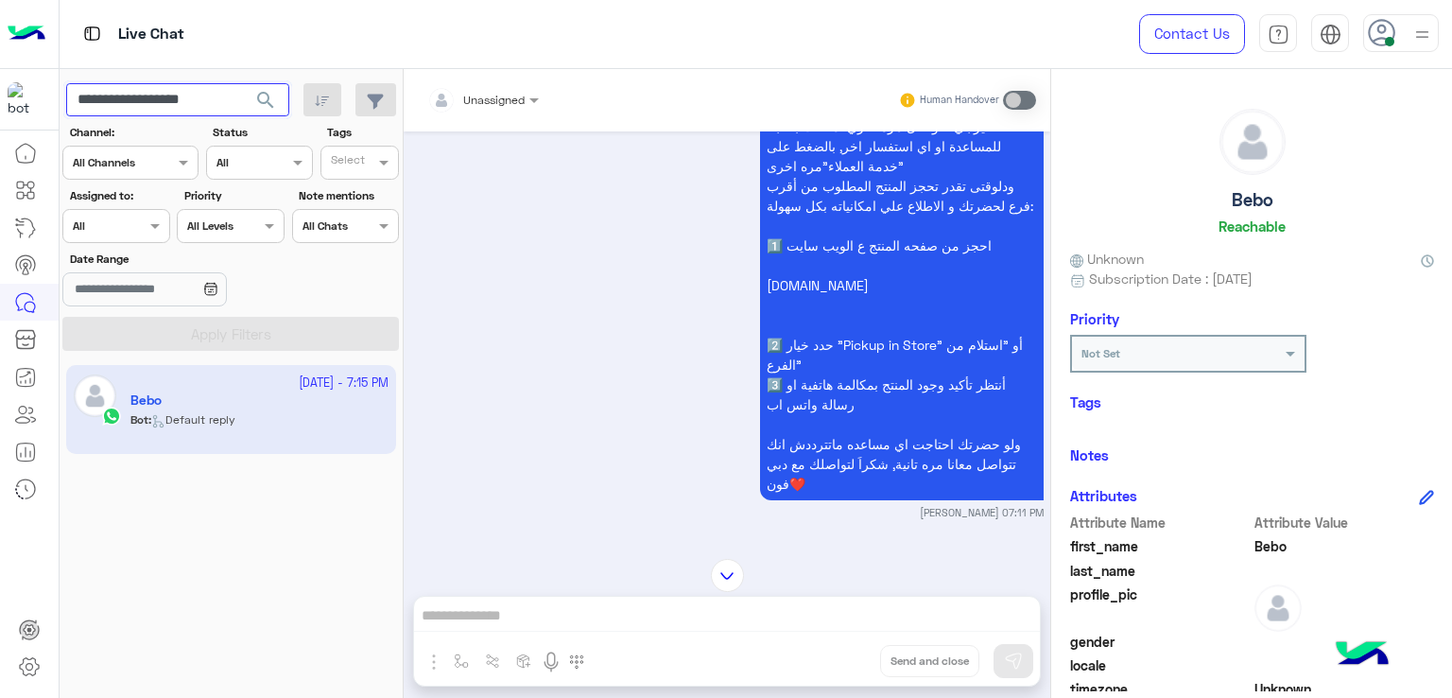
drag, startPoint x: 231, startPoint y: 92, endPoint x: 136, endPoint y: 122, distance: 99.2
click at [136, 122] on app-inbox-users-filters "**********" at bounding box center [232, 213] width 344 height 289
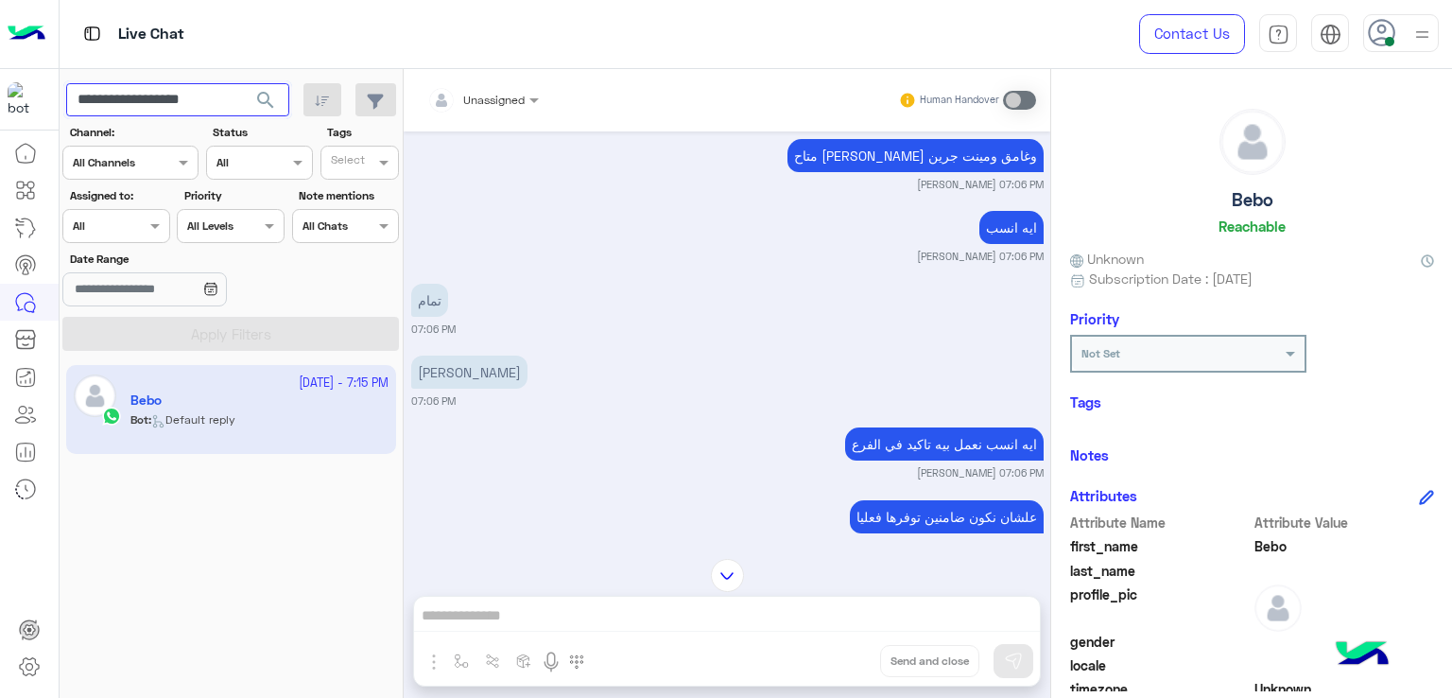
scroll to position [4420, 0]
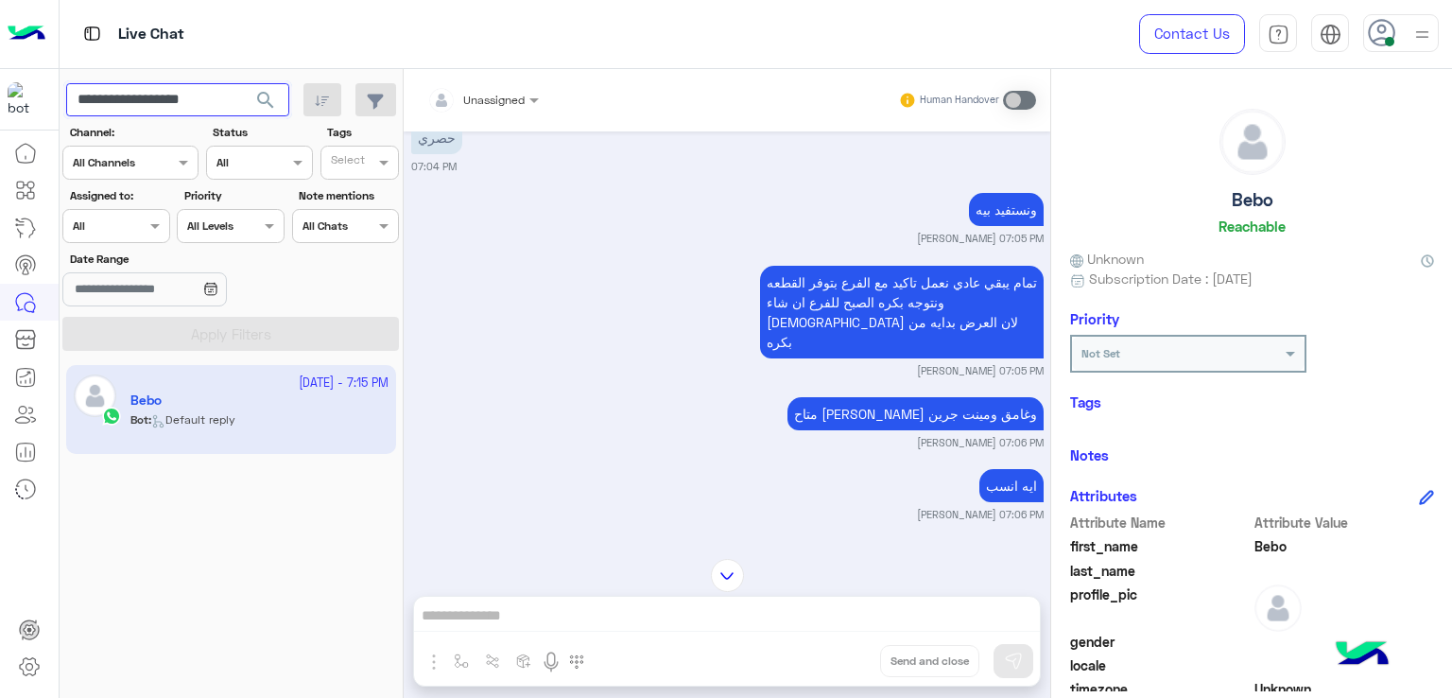
click at [140, 84] on input "**********" at bounding box center [177, 100] width 223 height 34
paste input "text"
click at [261, 98] on span "search" at bounding box center [265, 100] width 23 height 23
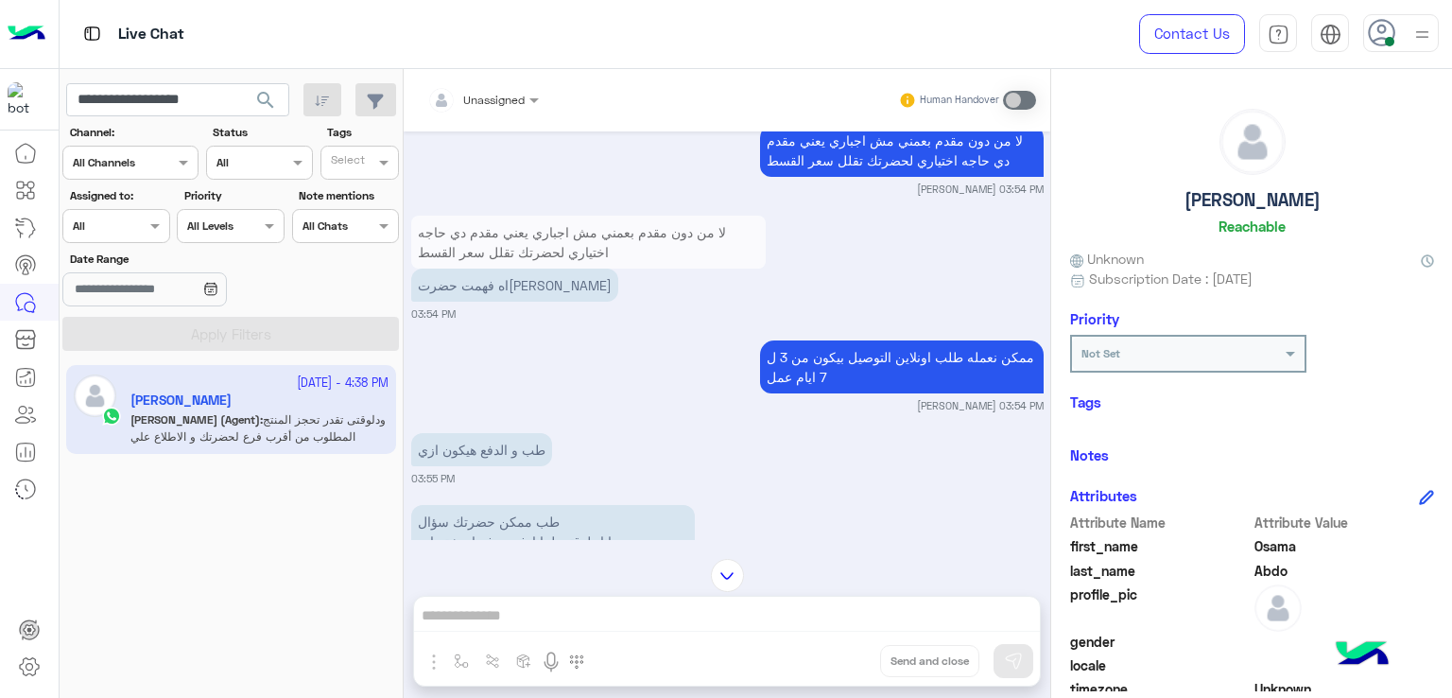
scroll to position [4359, 0]
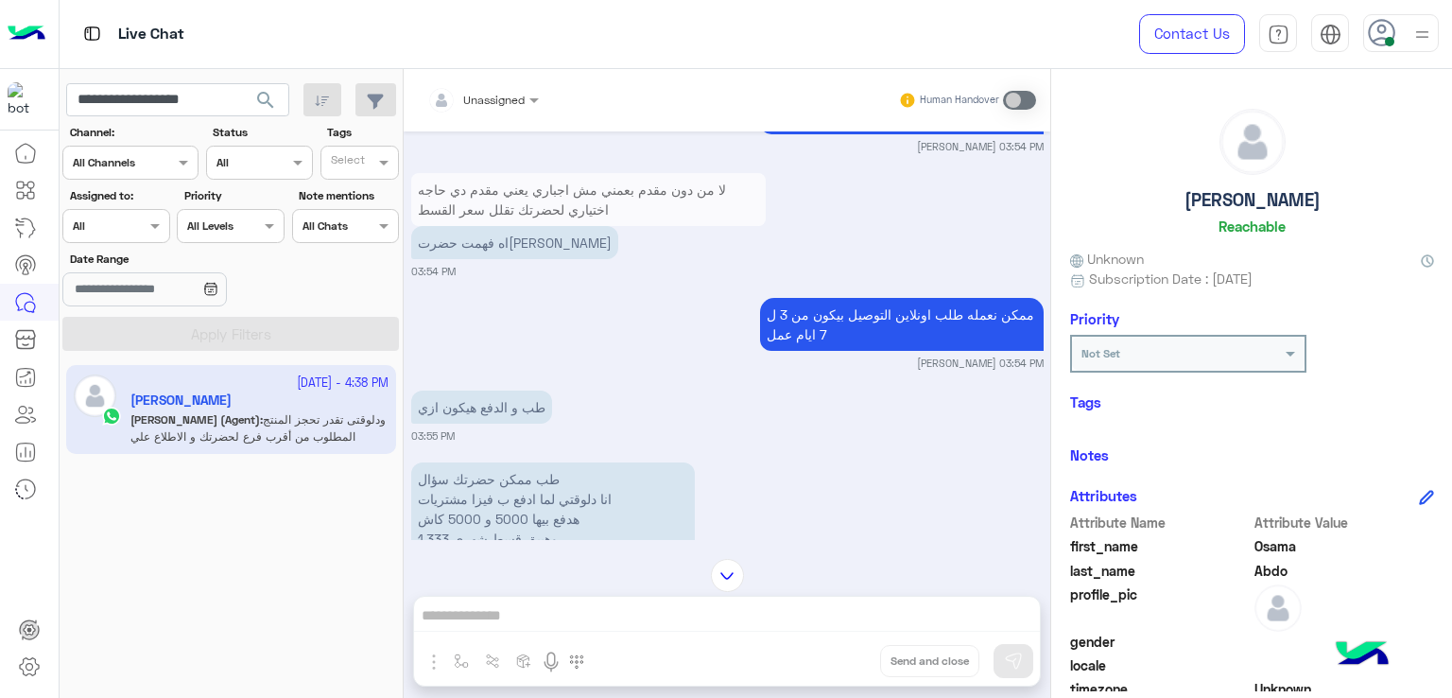
click at [485, 259] on p "اه فهمت حضرت[PERSON_NAME]" at bounding box center [514, 242] width 207 height 33
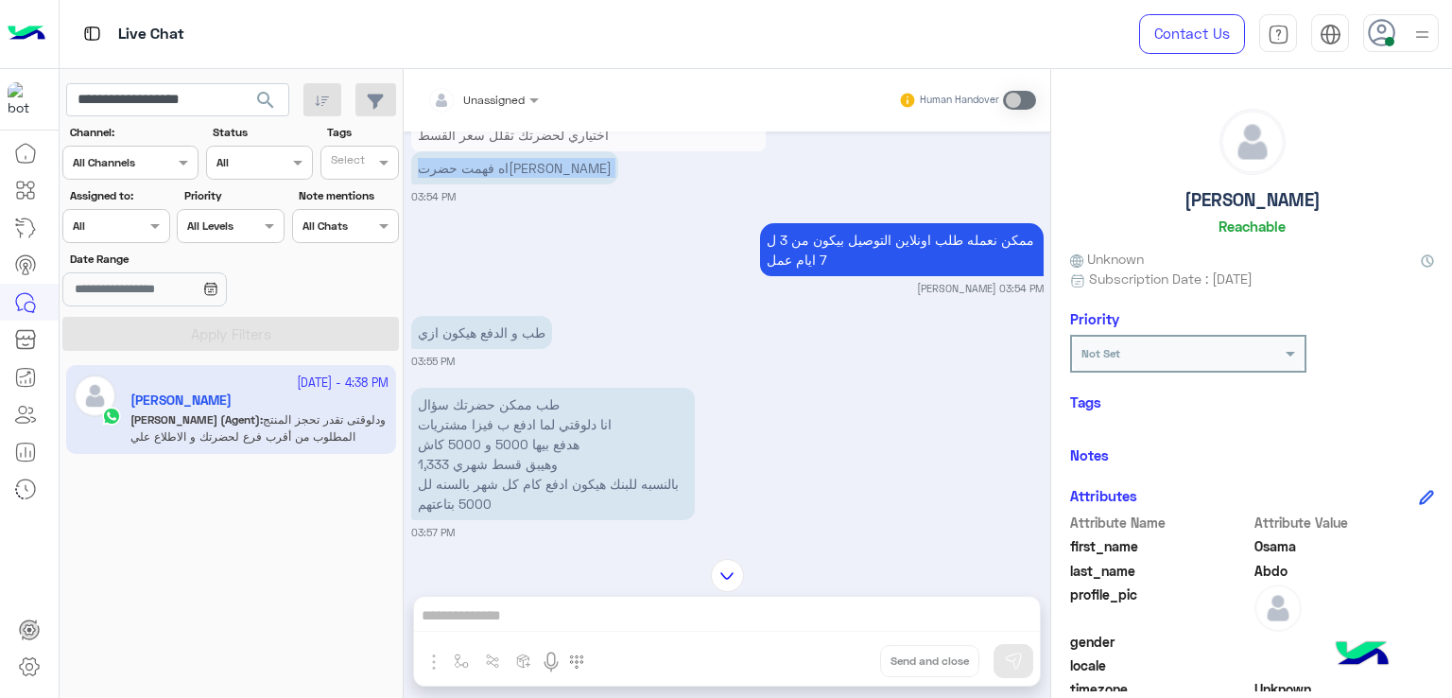
scroll to position [4548, 0]
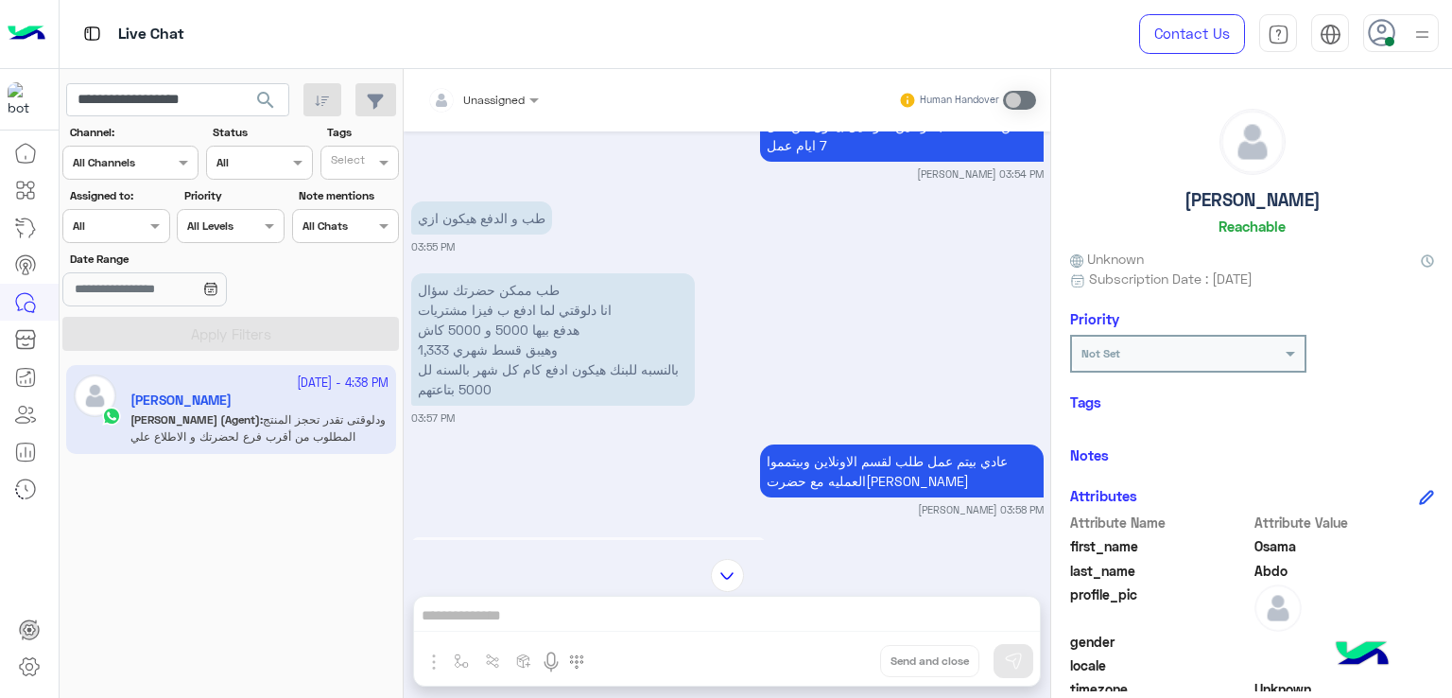
click at [858, 162] on p "ممكن نعمله طلب اونلاين التوصيل بيكون من 3 ل 7 ايام عمل" at bounding box center [902, 135] width 284 height 53
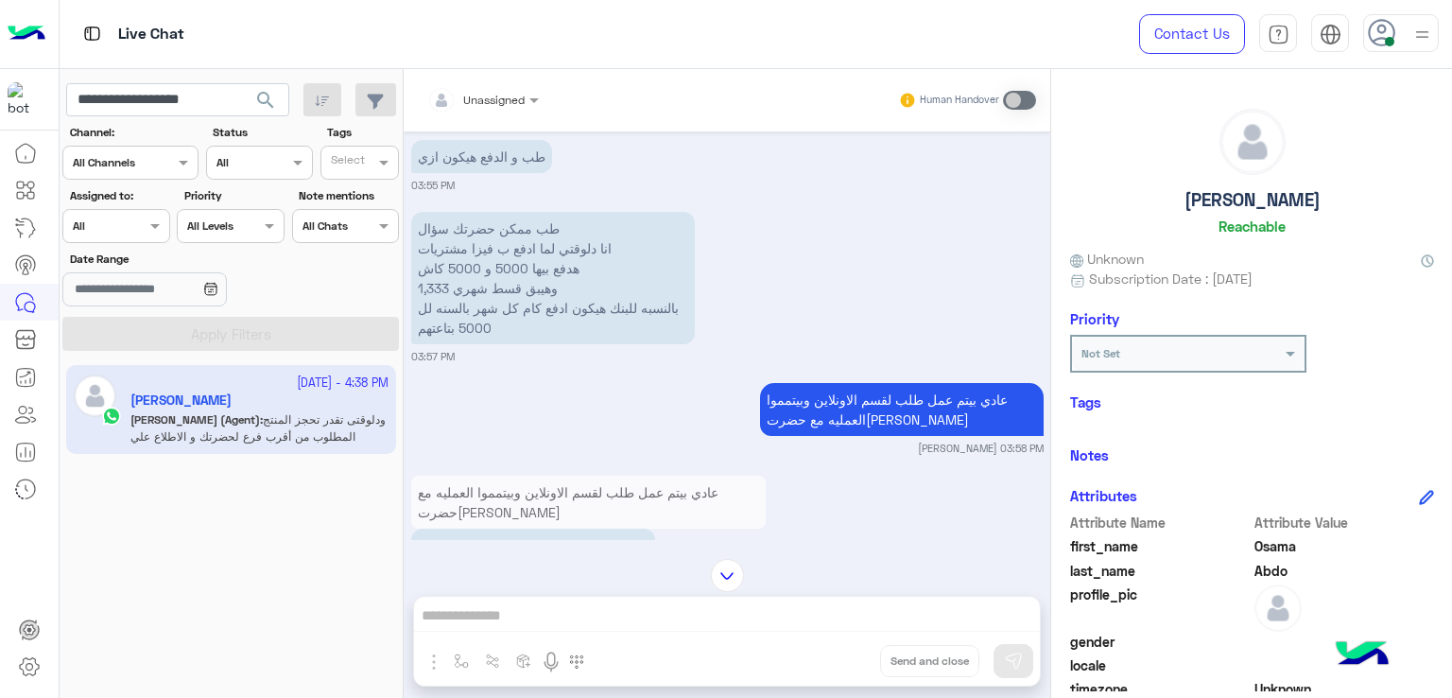
scroll to position [4643, 0]
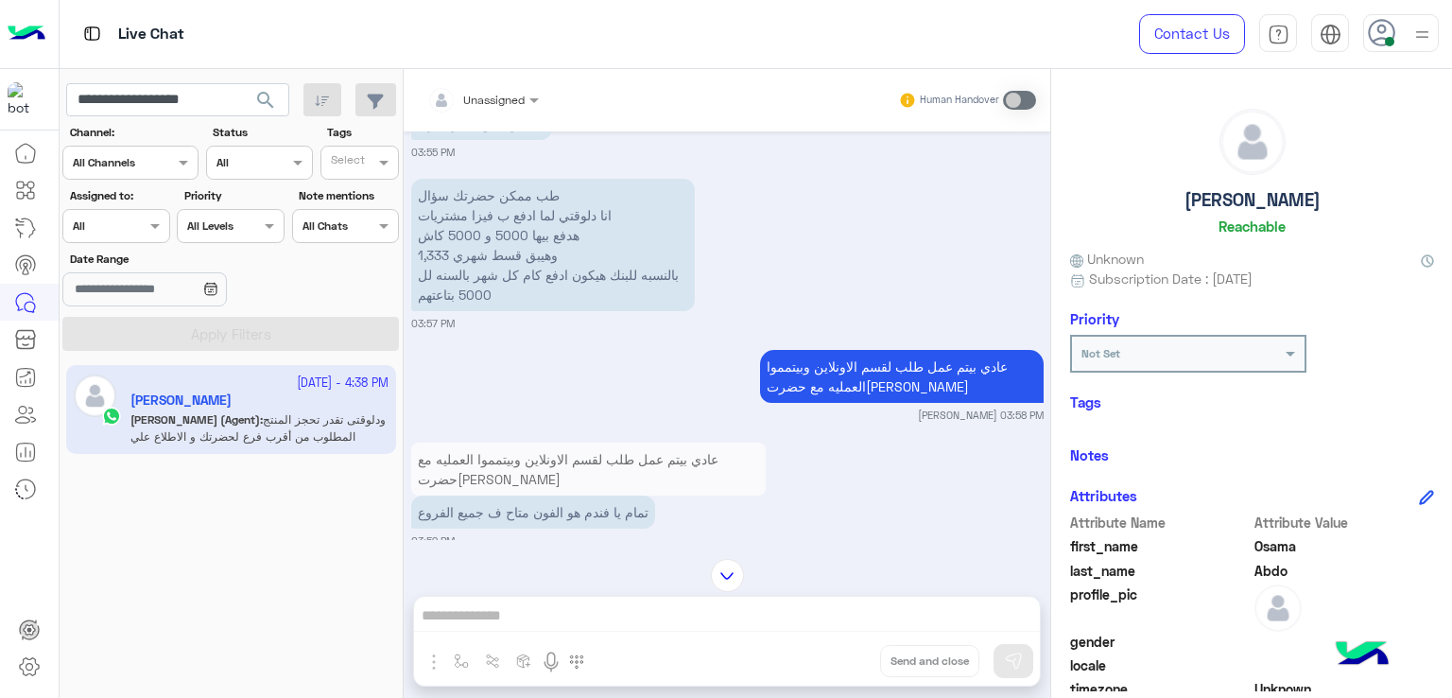
click at [531, 254] on p "طب ممكن حضرتك سؤال انا دلوقتي لما ادفع ب فيزا مشتريات هدفع بيها 5000 و 5000 كاش…" at bounding box center [553, 245] width 284 height 132
click at [535, 303] on p "طب ممكن حضرتك سؤال انا دلوقتي لما ادفع ب فيزا مشتريات هدفع بيها 5000 و 5000 كاش…" at bounding box center [553, 245] width 284 height 132
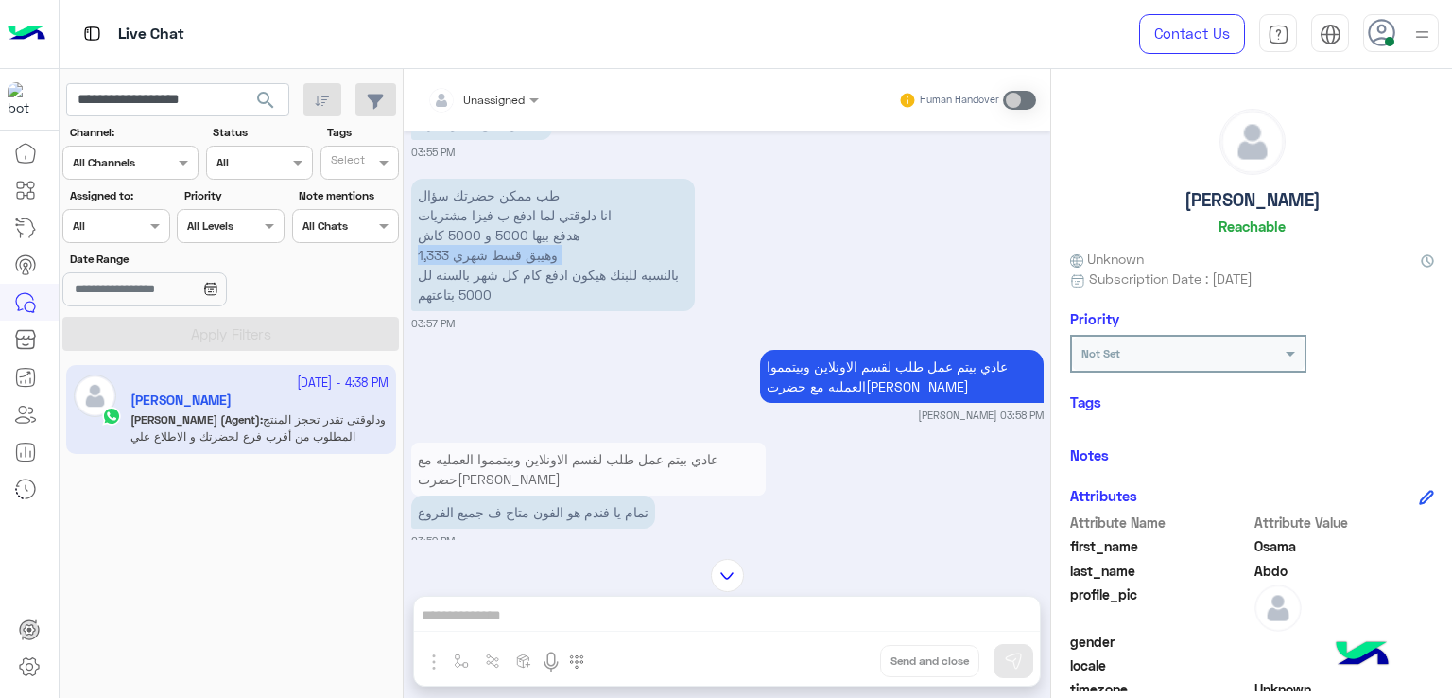
click at [535, 303] on p "طب ممكن حضرتك سؤال انا دلوقتي لما ادفع ب فيزا مشتريات هدفع بيها 5000 و 5000 كاش…" at bounding box center [553, 245] width 284 height 132
click at [529, 311] on p "طب ممكن حضرتك سؤال انا دلوقتي لما ادفع ب فيزا مشتريات هدفع بيها 5000 و 5000 كاش…" at bounding box center [553, 245] width 284 height 132
click at [513, 311] on p "طب ممكن حضرتك سؤال انا دلوقتي لما ادفع ب فيزا مشتريات هدفع بيها 5000 و 5000 كاش…" at bounding box center [553, 245] width 284 height 132
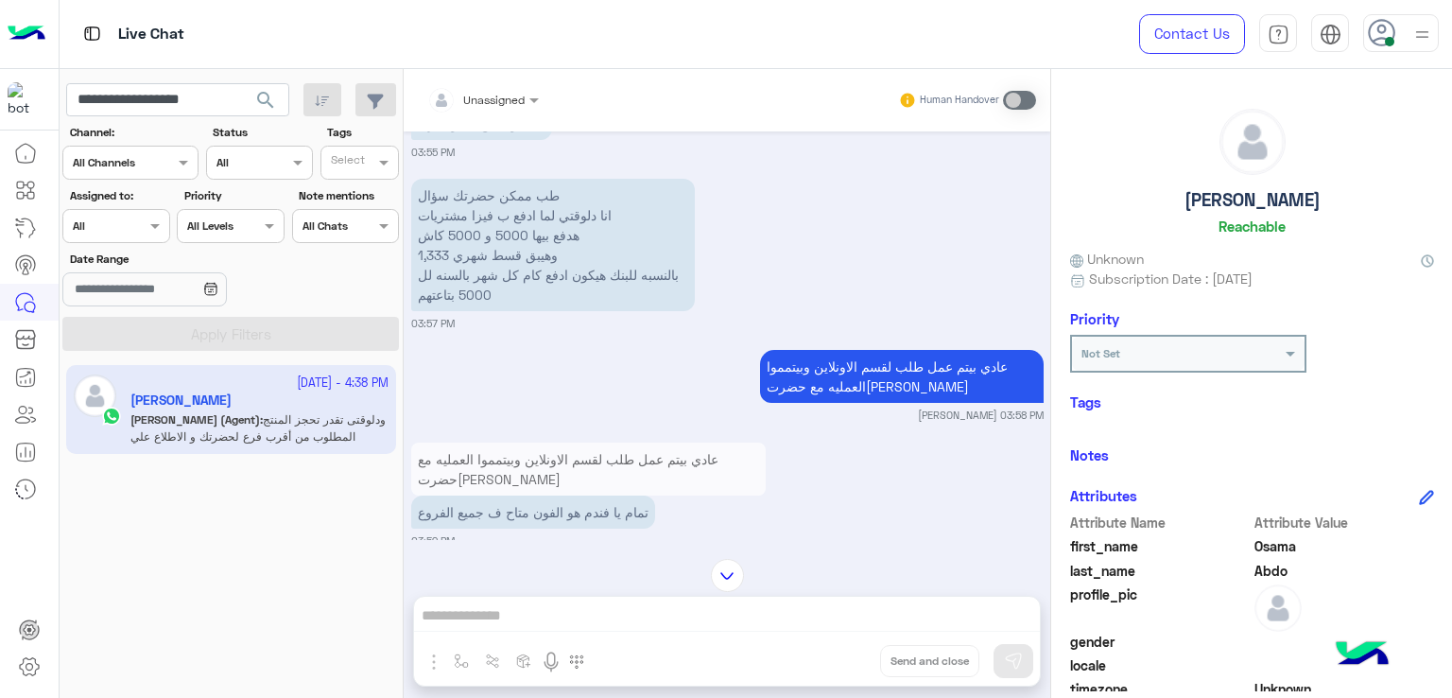
click at [513, 311] on p "طب ممكن حضرتك سؤال انا دلوقتي لما ادفع ب فيزا مشتريات هدفع بيها 5000 و 5000 كاش…" at bounding box center [553, 245] width 284 height 132
click at [841, 403] on p "عادي بيتم عمل طلب لقسم الاونلاين وبيتمموا العمليه مع حضرت[PERSON_NAME]" at bounding box center [902, 376] width 284 height 53
click at [840, 403] on p "عادي بيتم عمل طلب لقسم الاونلاين وبيتمموا العمليه مع حضرت[PERSON_NAME]" at bounding box center [902, 376] width 284 height 53
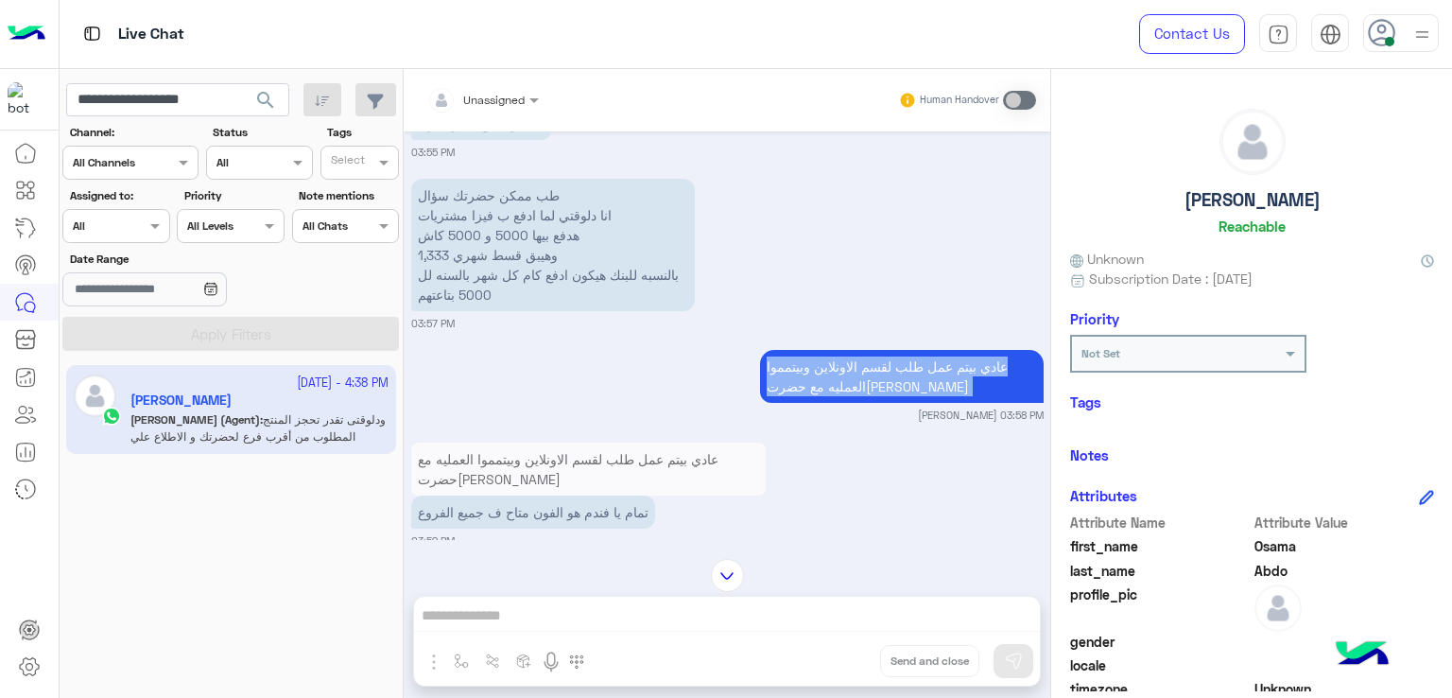
click at [840, 403] on p "عادي بيتم عمل طلب لقسم الاونلاين وبيتمموا العمليه مع حضرت[PERSON_NAME]" at bounding box center [902, 376] width 284 height 53
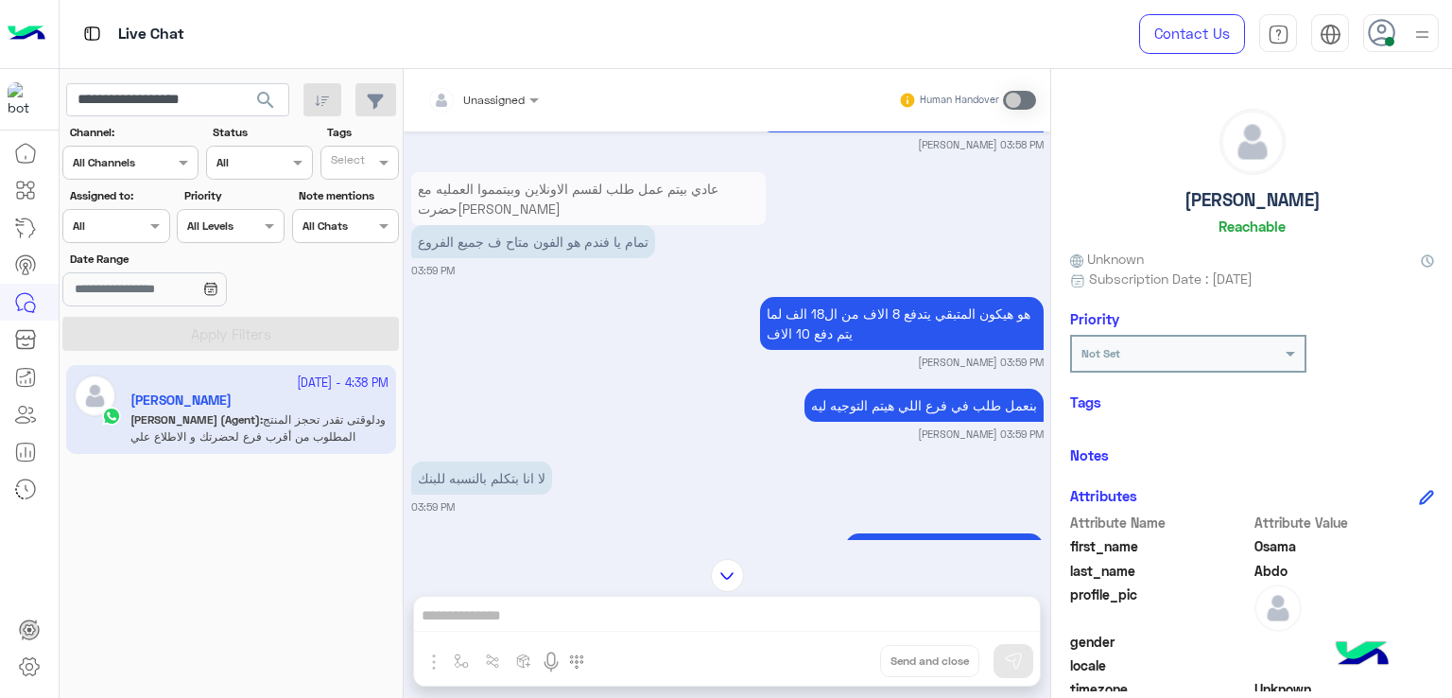
scroll to position [4926, 0]
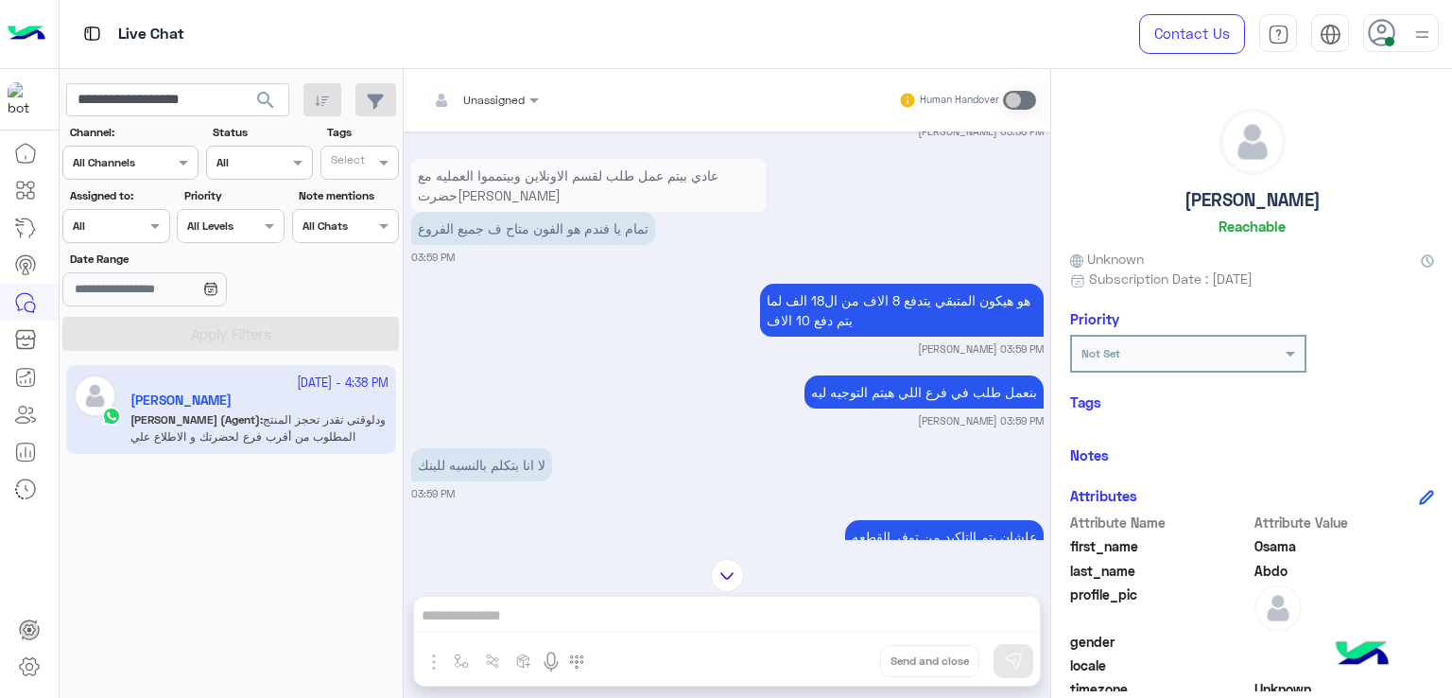
click at [554, 245] on p "تمام يا فندم هو الفون متاح ف جميع الفروع" at bounding box center [533, 228] width 244 height 33
click at [864, 336] on p "هو هيكون المتبقي يتدفع 8 الاف من ال18 الف لما يتم دفع 10 الاف" at bounding box center [902, 310] width 284 height 53
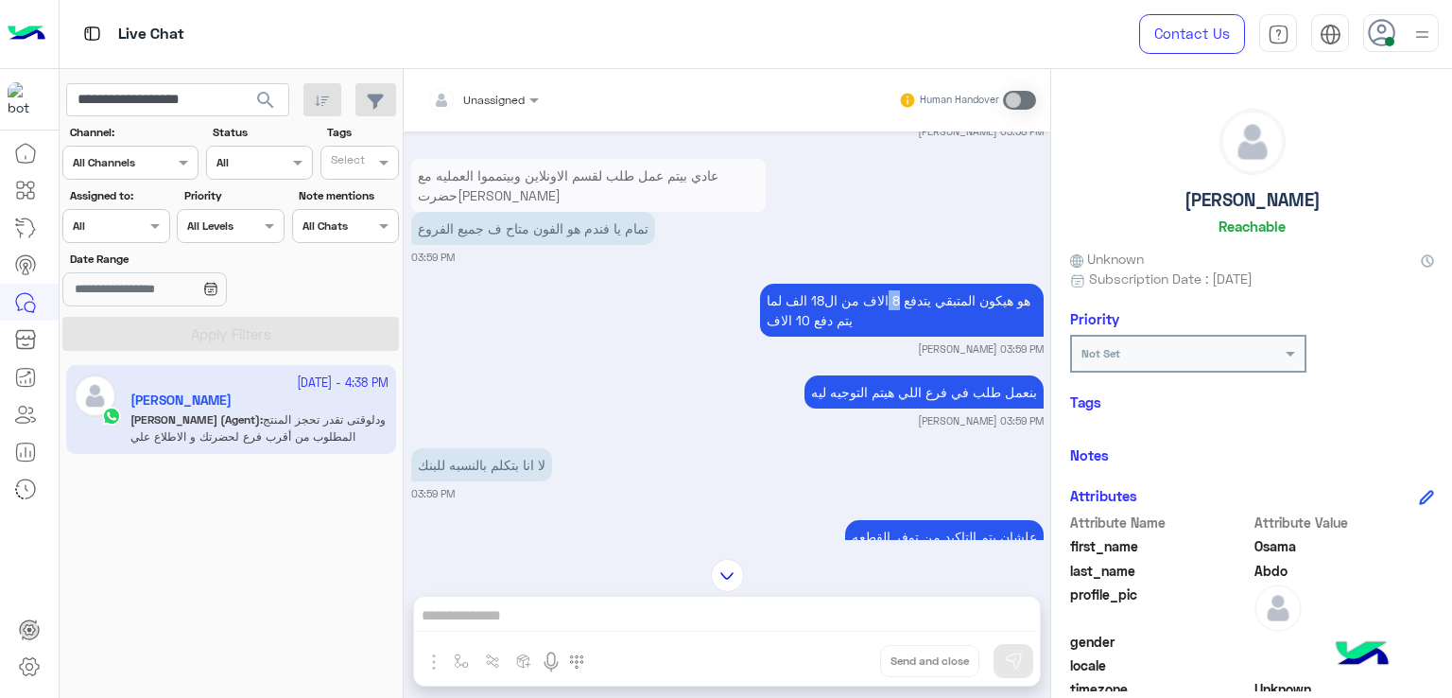
click at [865, 336] on p "هو هيكون المتبقي يتدفع 8 الاف من ال18 الف لما يتم دفع 10 الاف" at bounding box center [902, 310] width 284 height 53
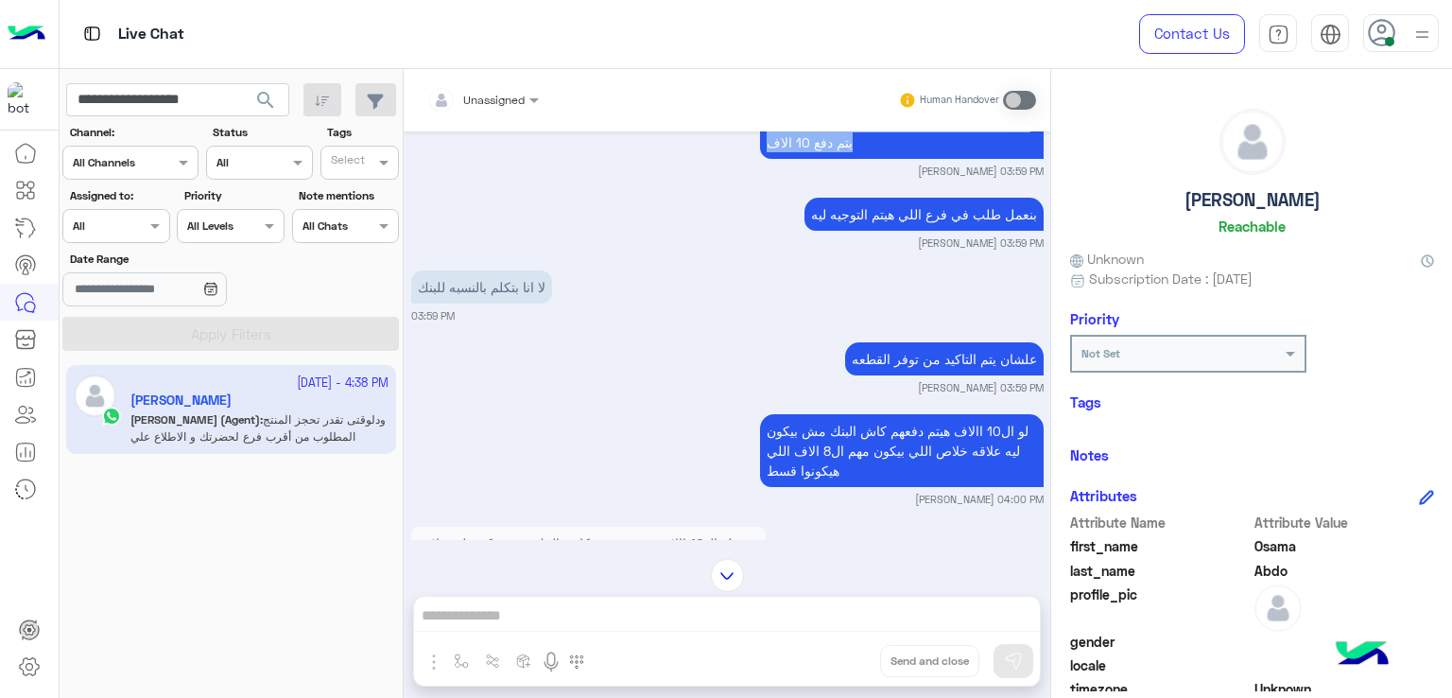
scroll to position [5115, 0]
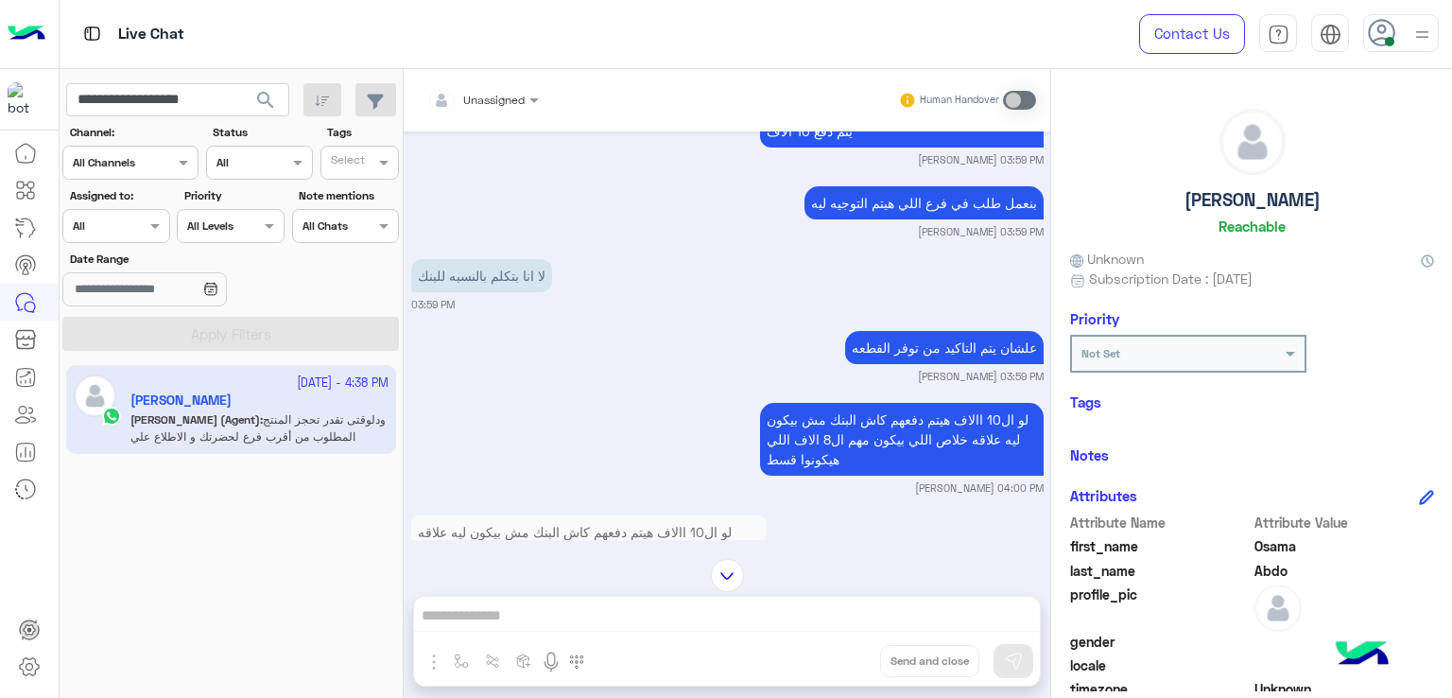
click at [931, 219] on p "بنعمل طلب في فرع اللي هيتم التوجيه ليه" at bounding box center [923, 202] width 239 height 33
click at [491, 292] on p "لا انا بتكلم بالنسبه للبنك" at bounding box center [481, 275] width 141 height 33
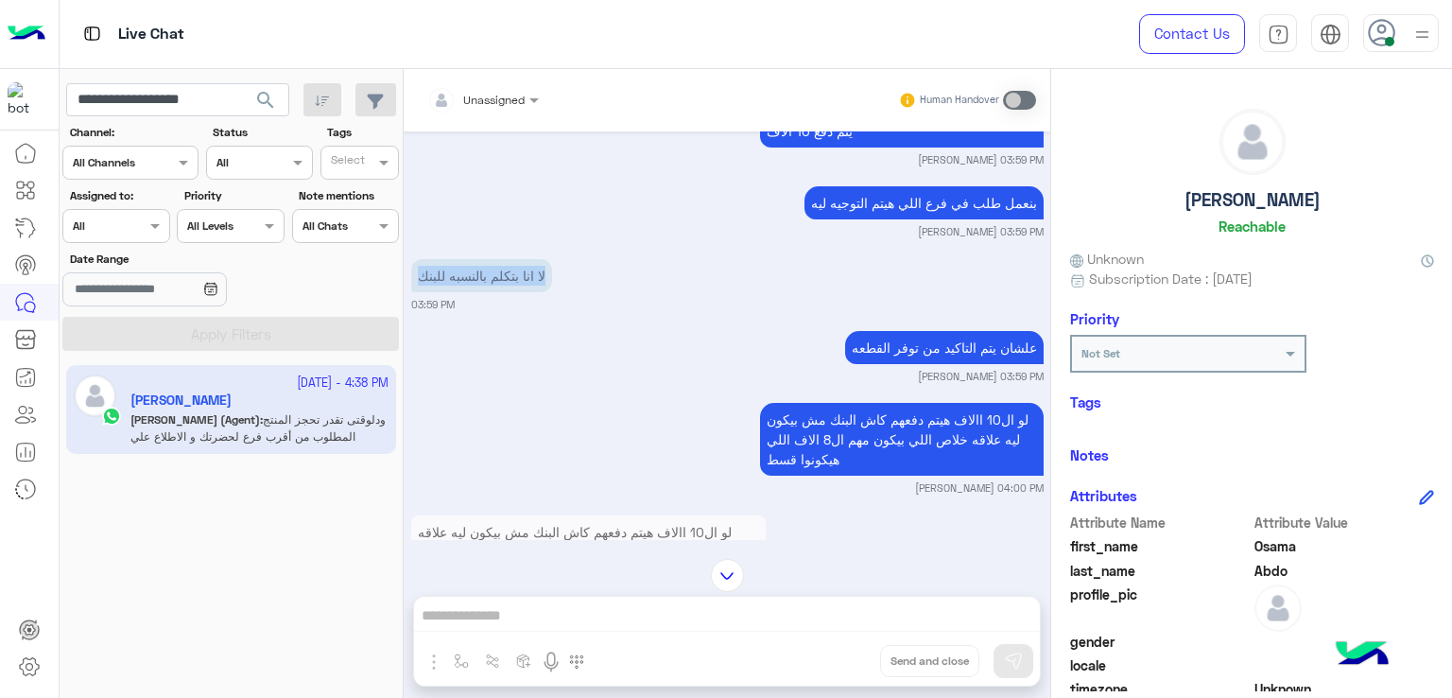
click at [491, 292] on p "لا انا بتكلم بالنسبه للبنك" at bounding box center [481, 275] width 141 height 33
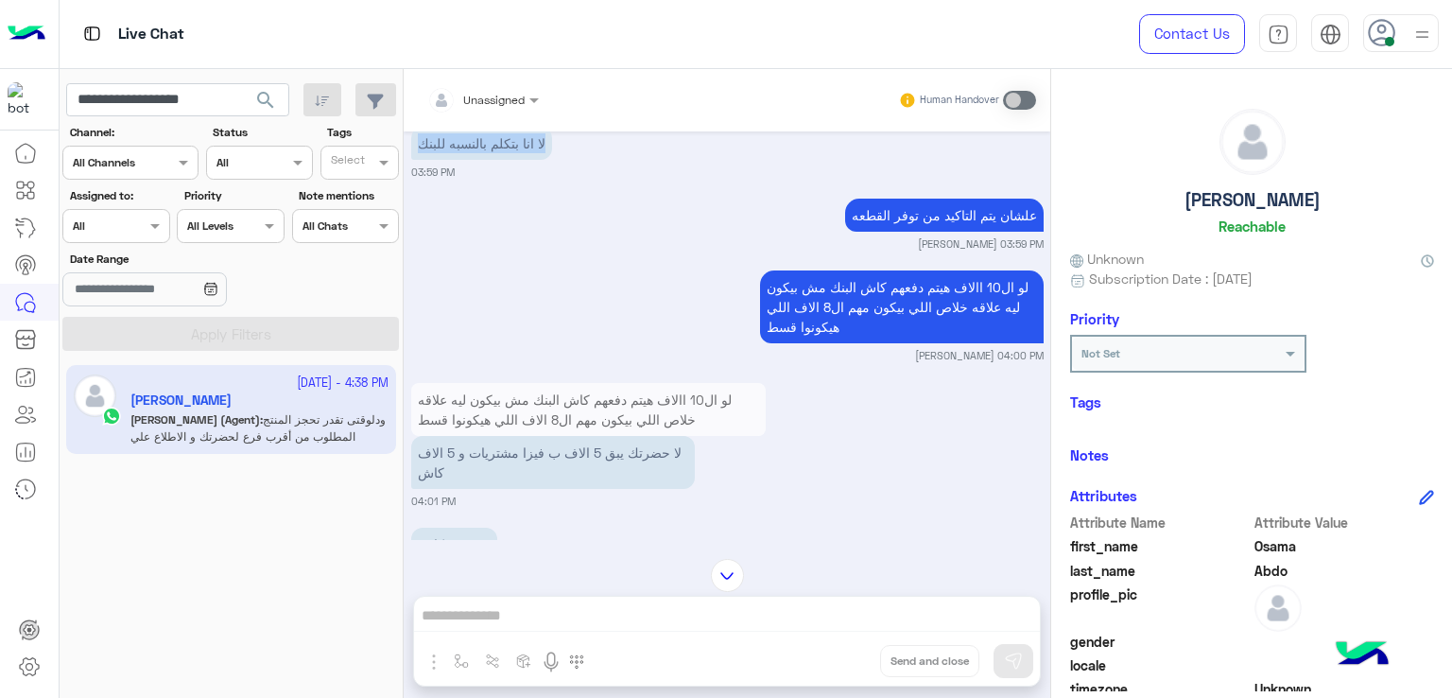
scroll to position [5304, 0]
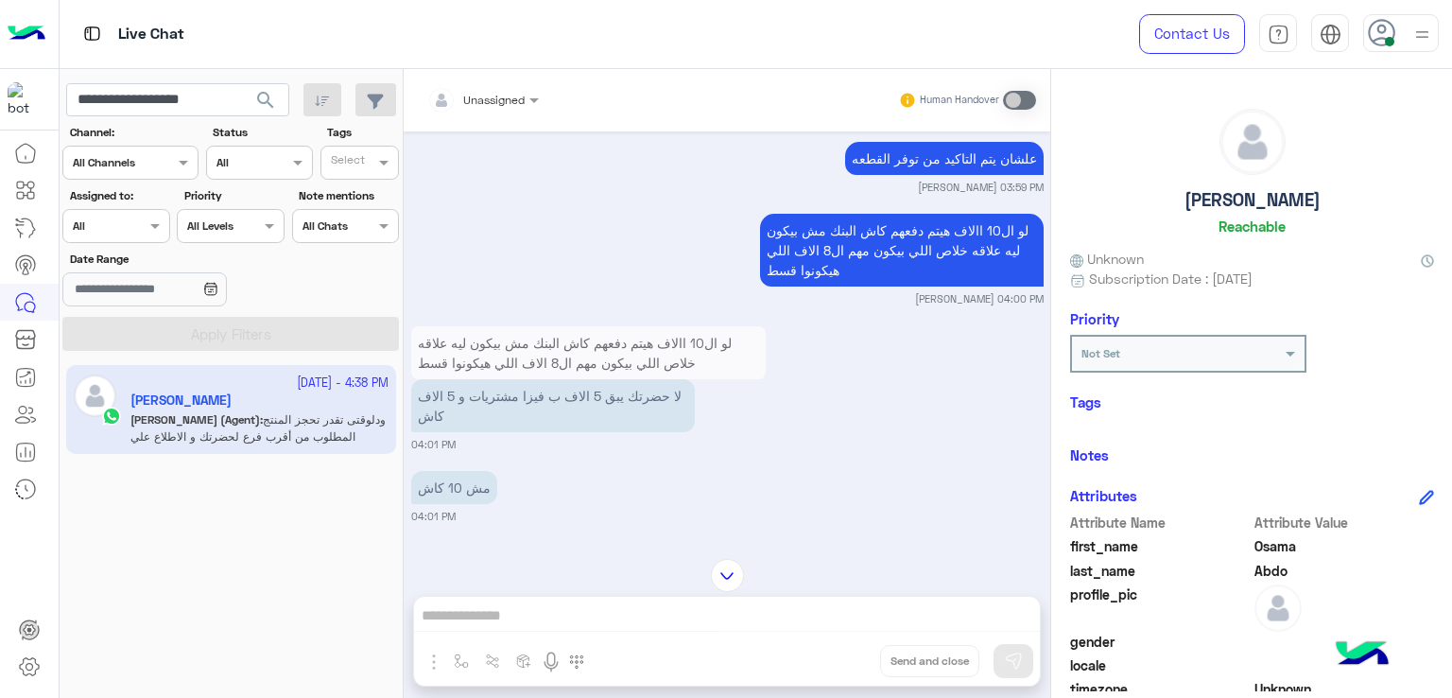
click at [922, 175] on p "علشان يتم التاكيد من توفر القطعه" at bounding box center [944, 158] width 198 height 33
click at [850, 286] on p "لو ال10 االاف هيتم دفعهم كاش البنك مش بيكون ليه علاقه خلاص اللي بيكون مهم ال8 ا…" at bounding box center [902, 250] width 284 height 73
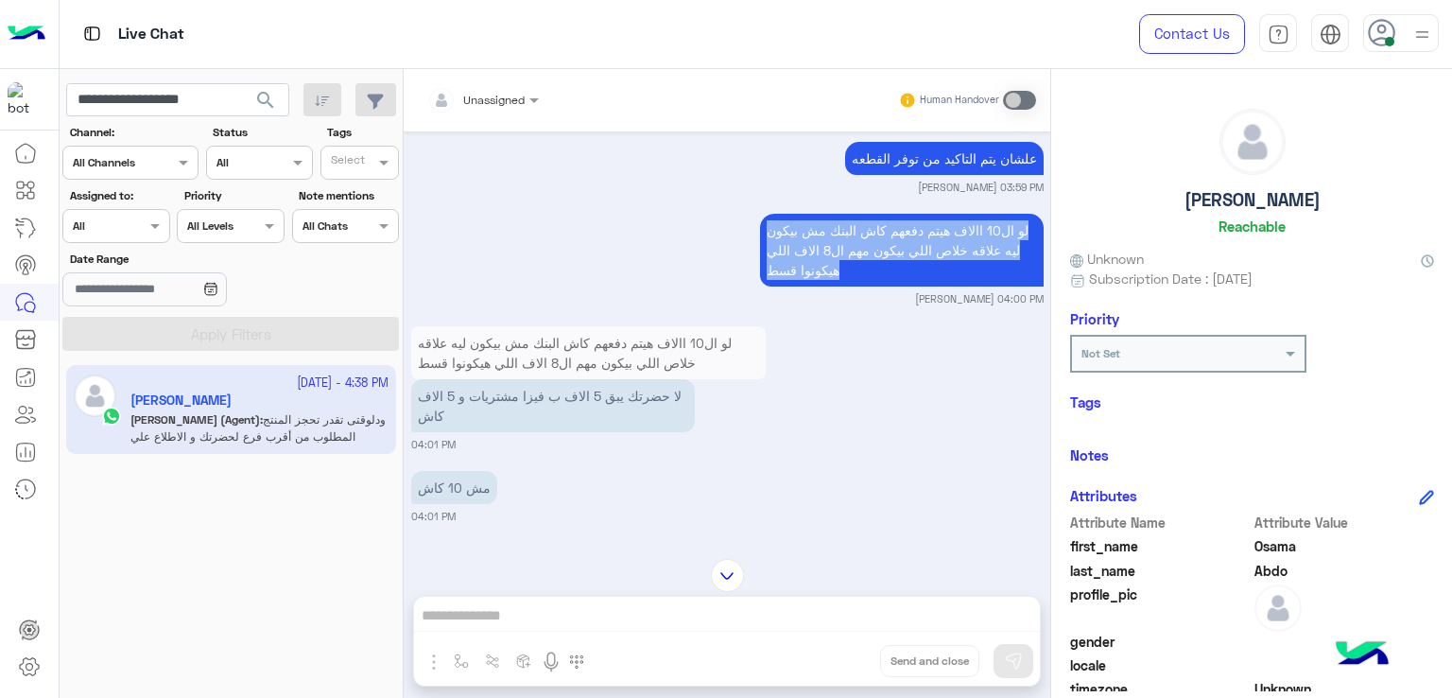
click at [850, 286] on p "لو ال10 االاف هيتم دفعهم كاش البنك مش بيكون ليه علاقه خلاص اللي بيكون مهم ال8 ا…" at bounding box center [902, 250] width 284 height 73
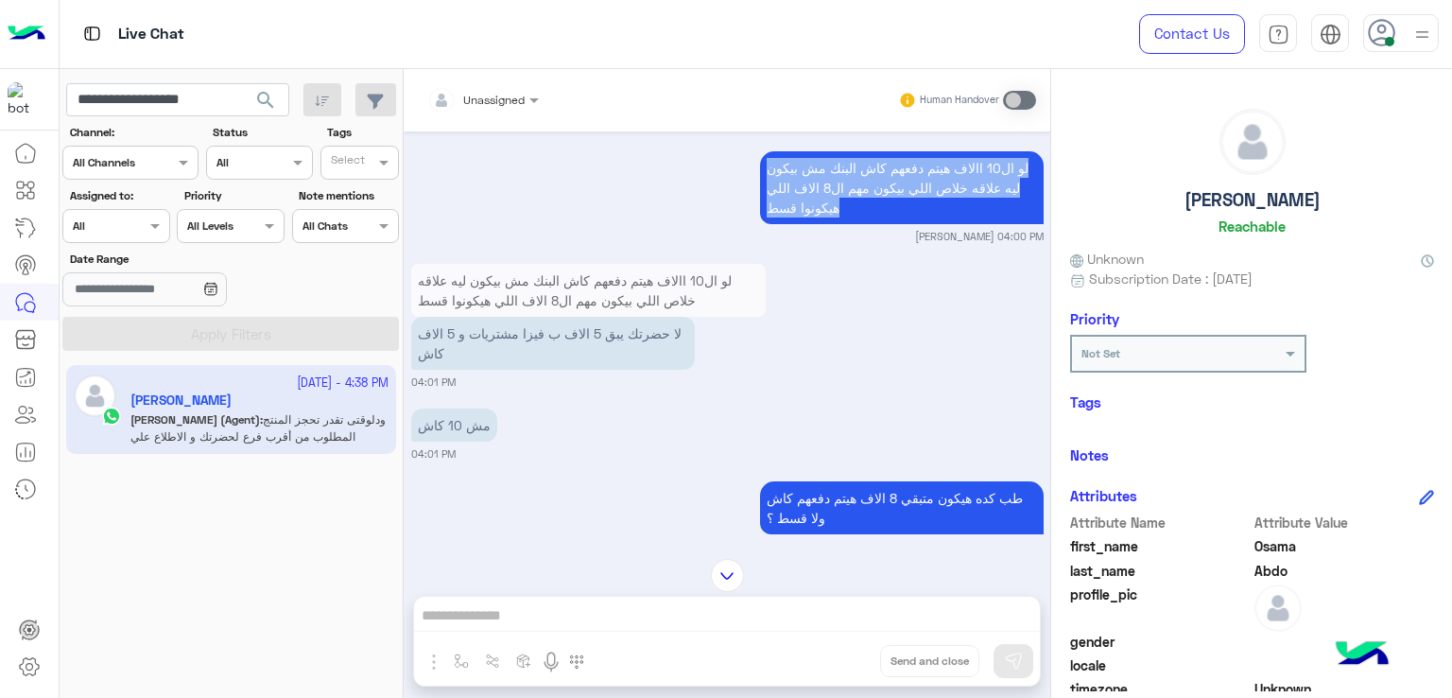
scroll to position [5399, 0]
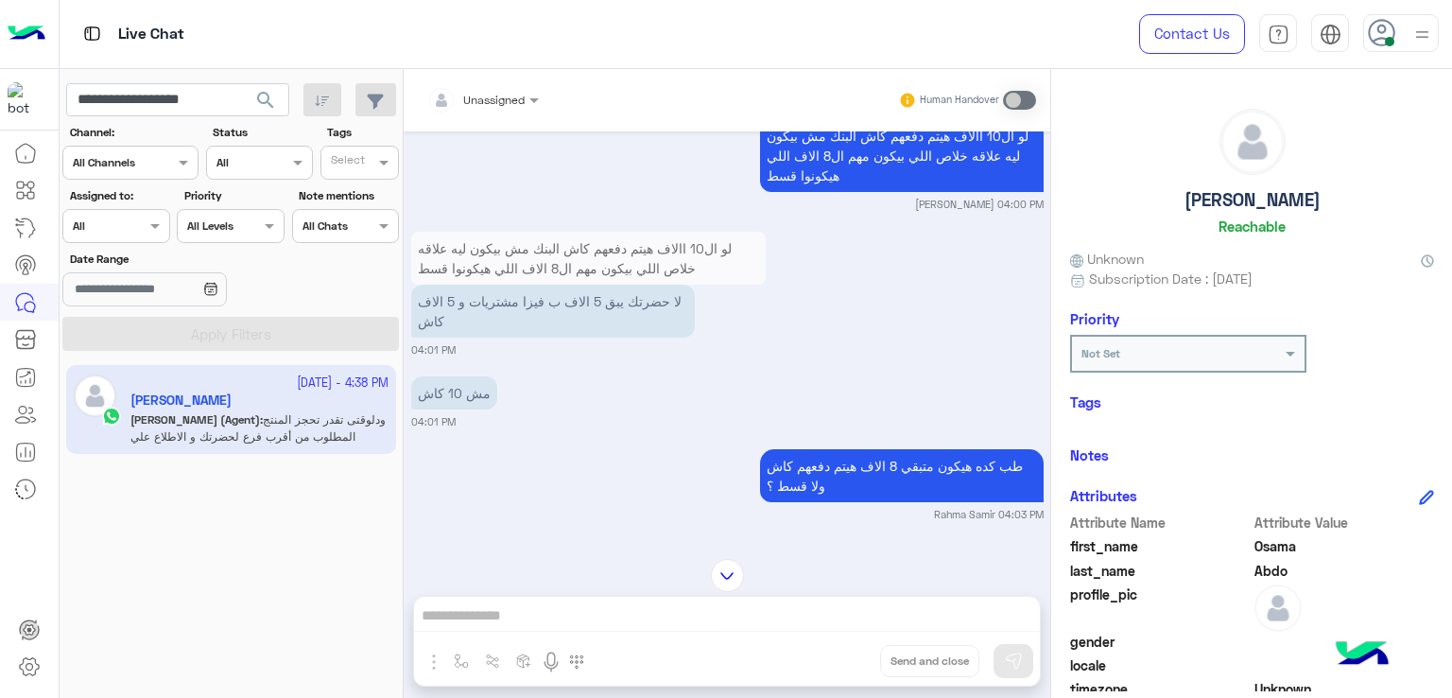
click at [463, 337] on p "لا حضرتك يبق 5 الاف ب فيزا مشتريات و 5 الاف كاش" at bounding box center [553, 310] width 284 height 53
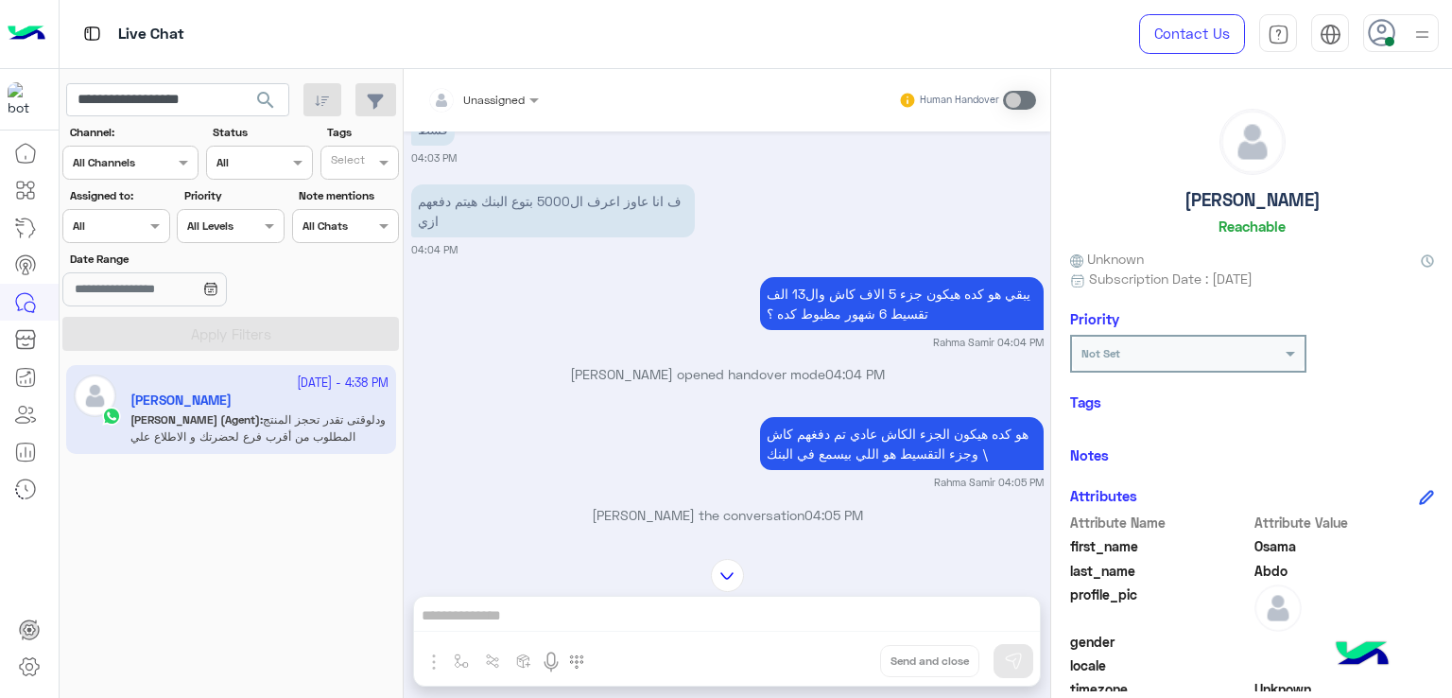
scroll to position [5871, 0]
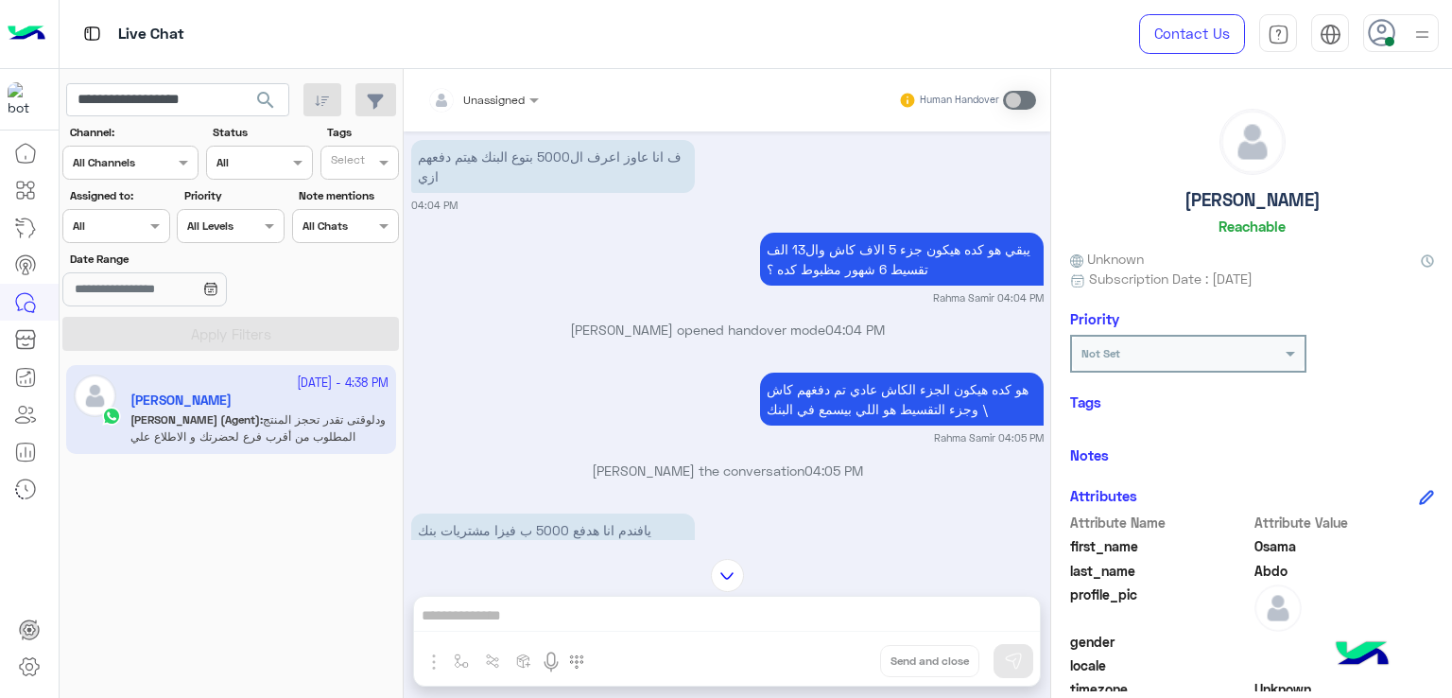
click at [557, 193] on p "ف انا عاوز اعرف ال5000 بتوع البنك هيتم دفعهم ازي" at bounding box center [553, 166] width 284 height 53
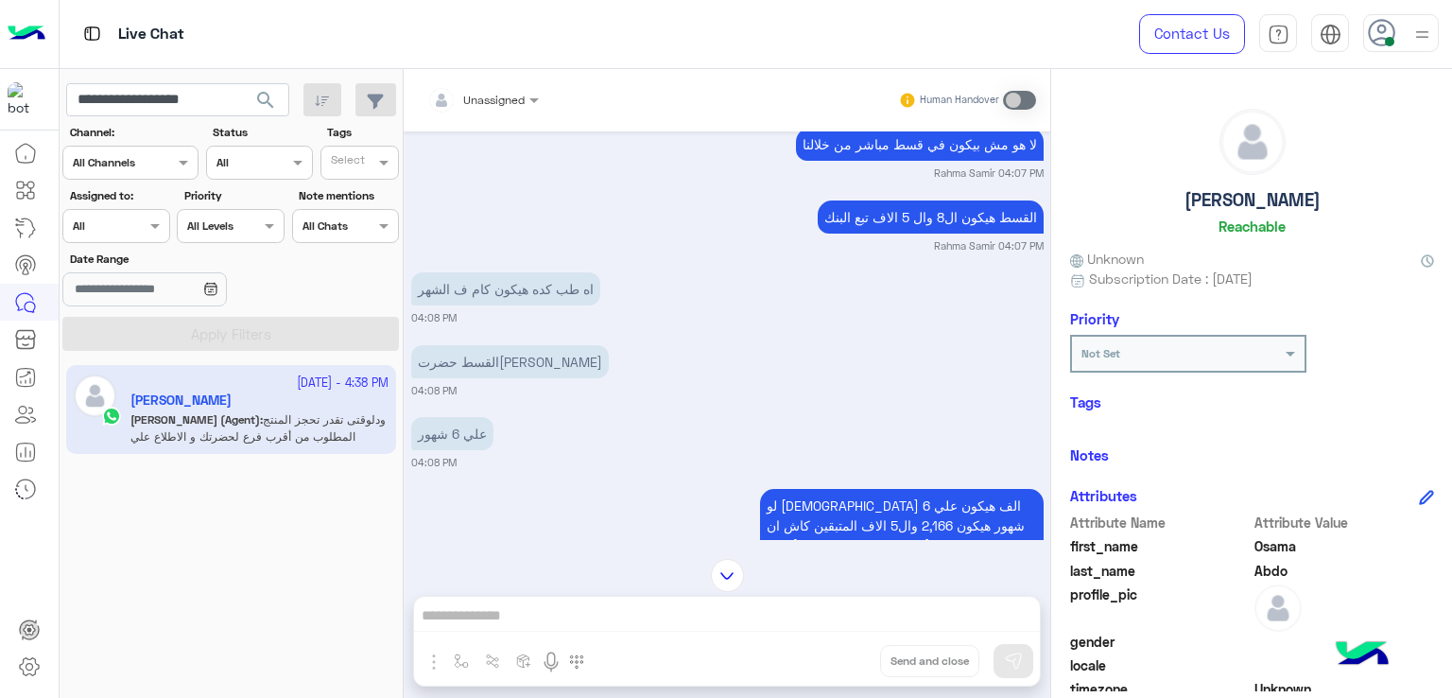
scroll to position [6344, 0]
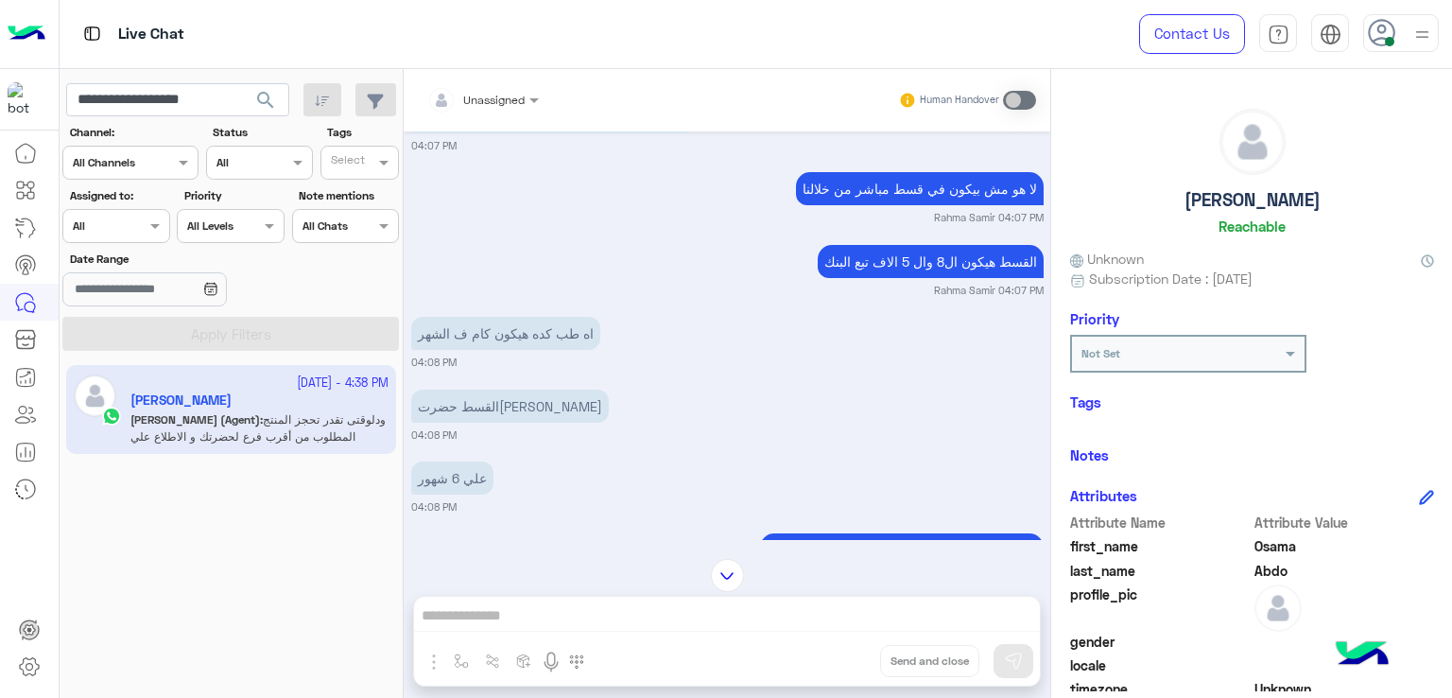
click at [888, 205] on p "لا هو مش بيكون في قسط مباشر من خلالنا" at bounding box center [920, 188] width 248 height 33
click at [880, 278] on p "القسط هيكون ال8 وال 5 الاف تبع البنك" at bounding box center [931, 261] width 226 height 33
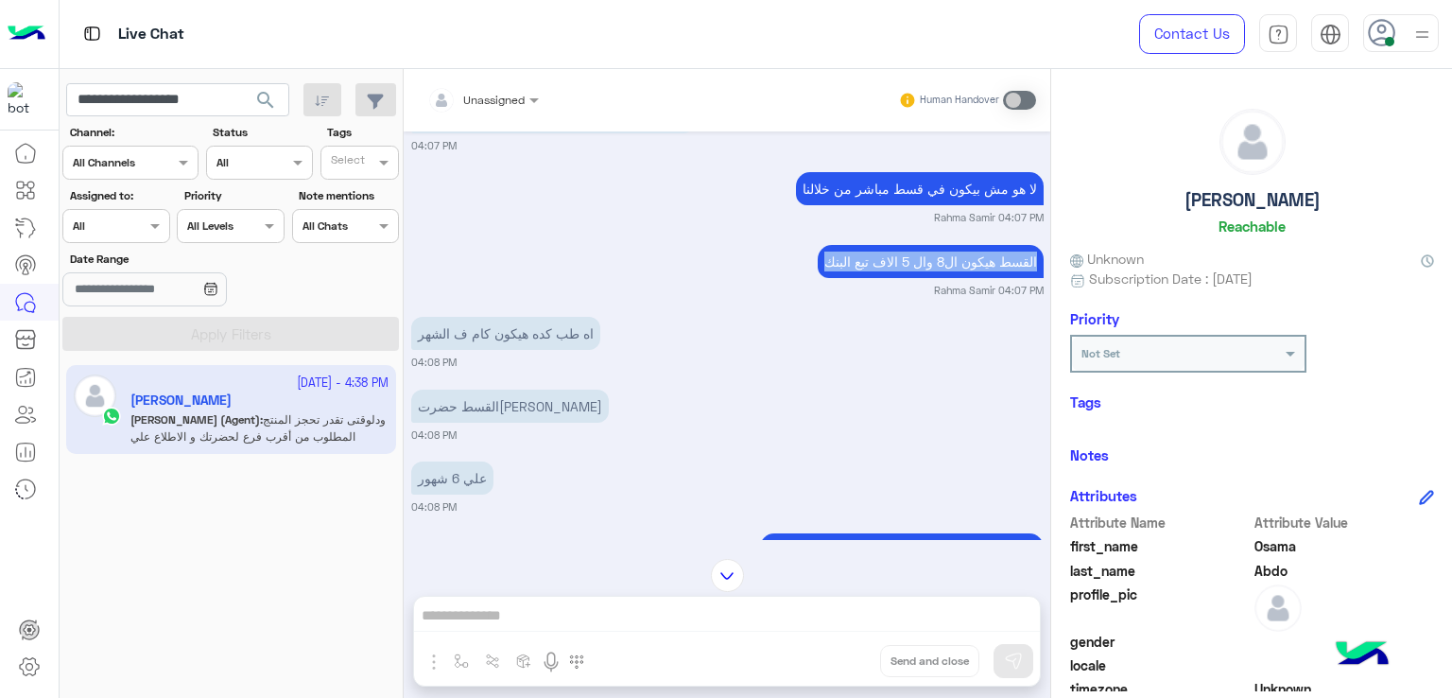
click at [880, 278] on p "القسط هيكون ال8 وال 5 الاف تبع البنك" at bounding box center [931, 261] width 226 height 33
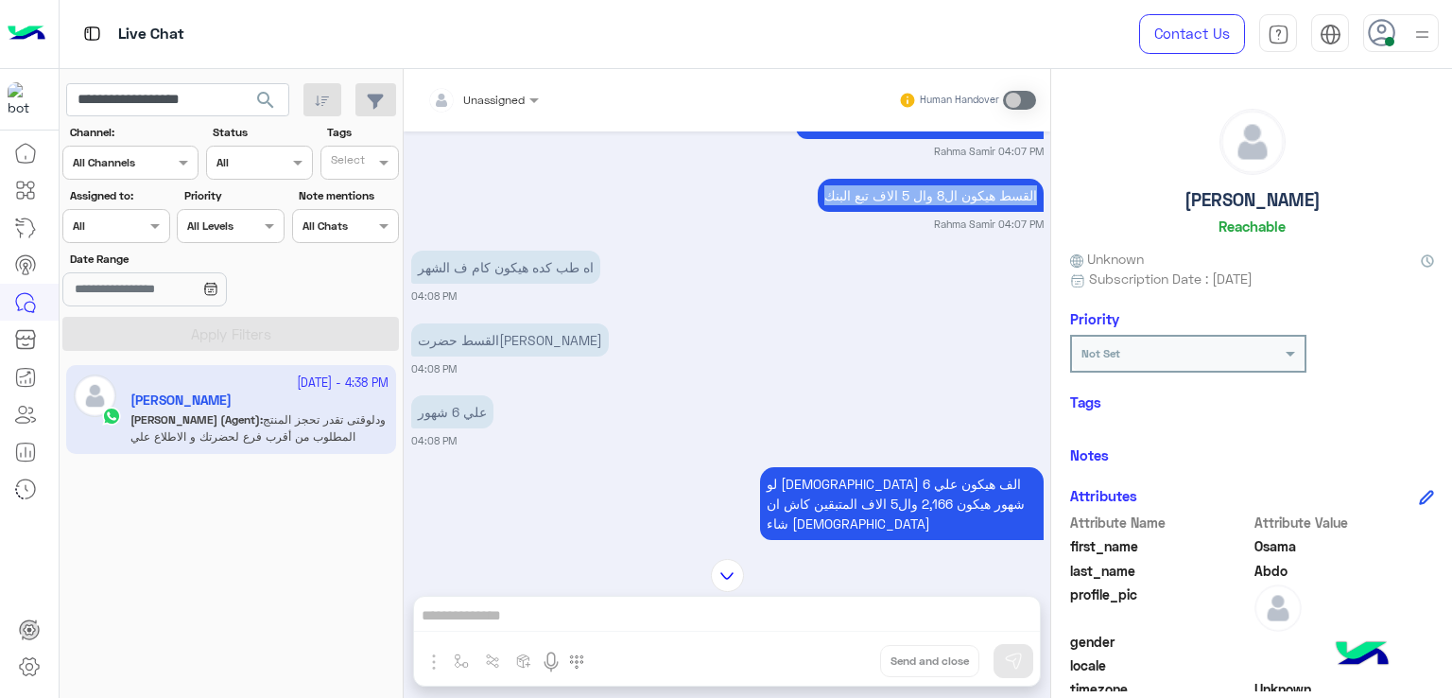
scroll to position [6438, 0]
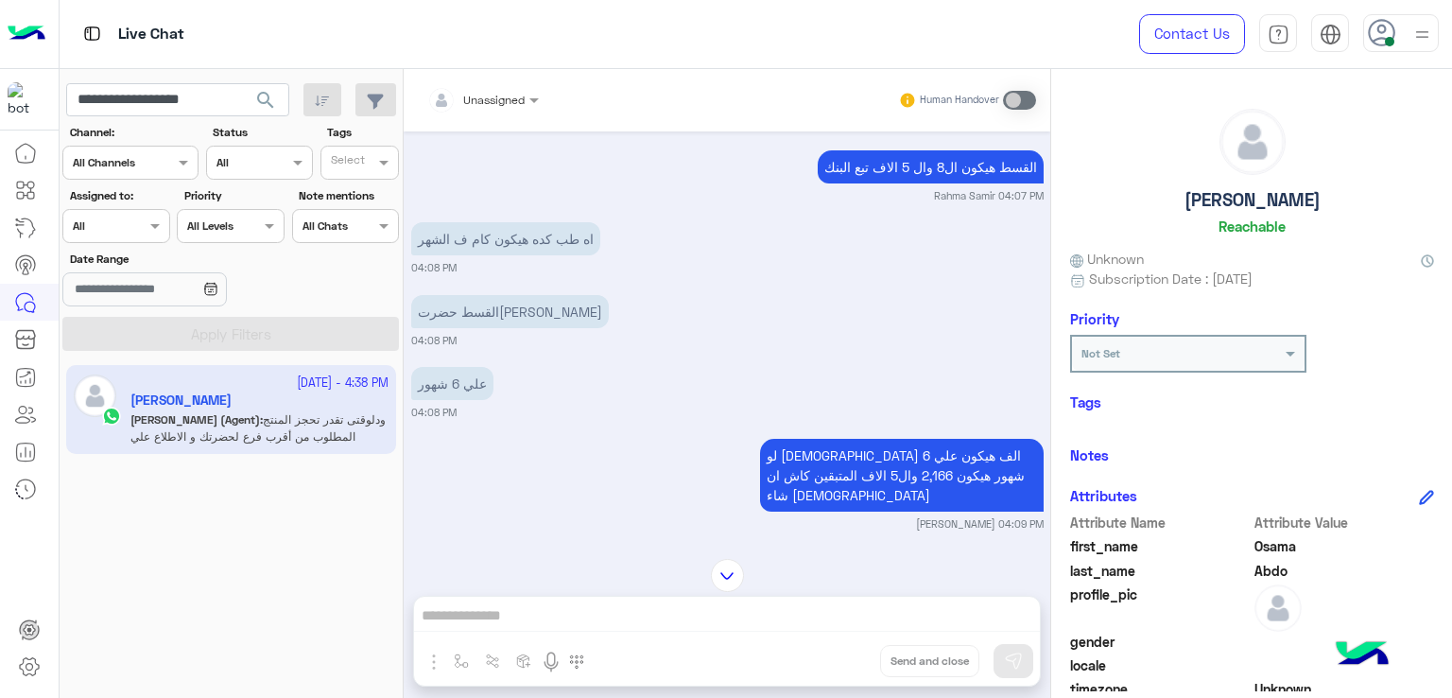
click at [495, 255] on p "اه طب كده هيكون كام ف الشهر" at bounding box center [505, 238] width 189 height 33
click at [453, 328] on p "القسط حضرت[PERSON_NAME]" at bounding box center [510, 311] width 198 height 33
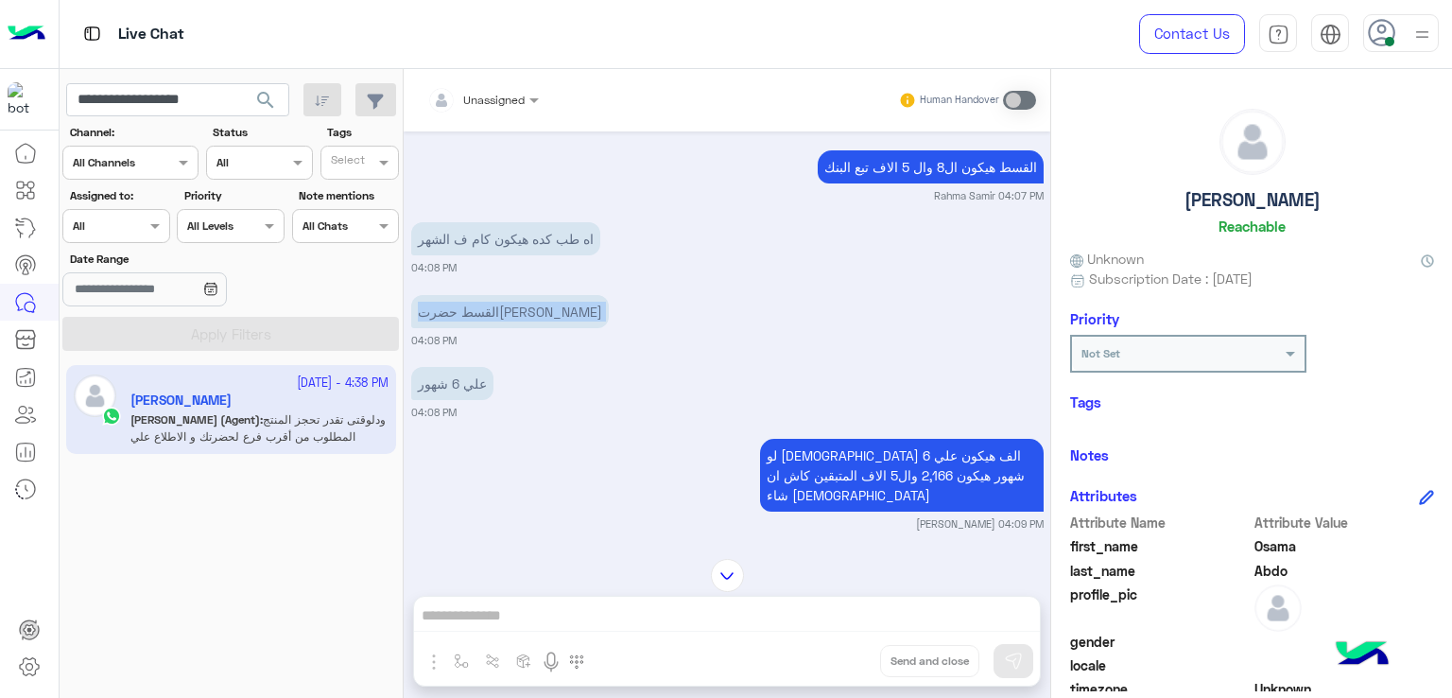
click at [453, 328] on p "القسط حضرت[PERSON_NAME]" at bounding box center [510, 311] width 198 height 33
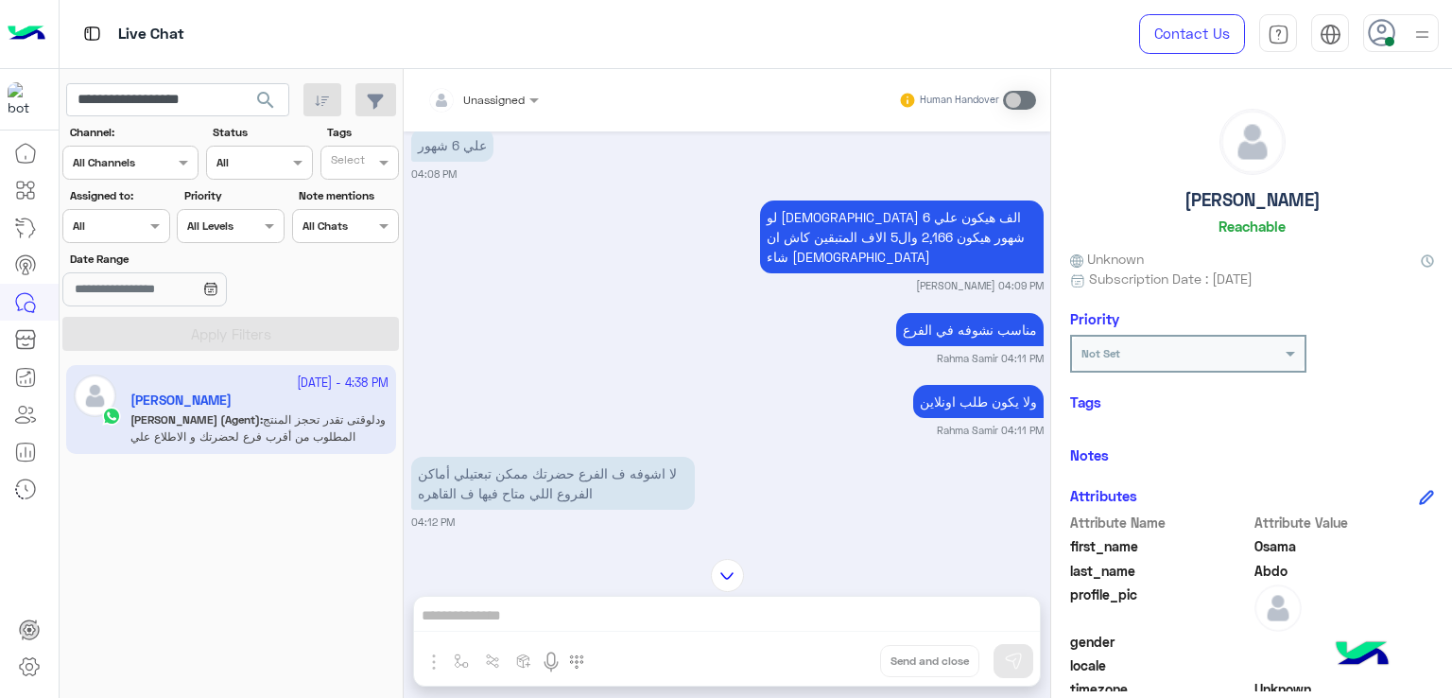
scroll to position [6722, 0]
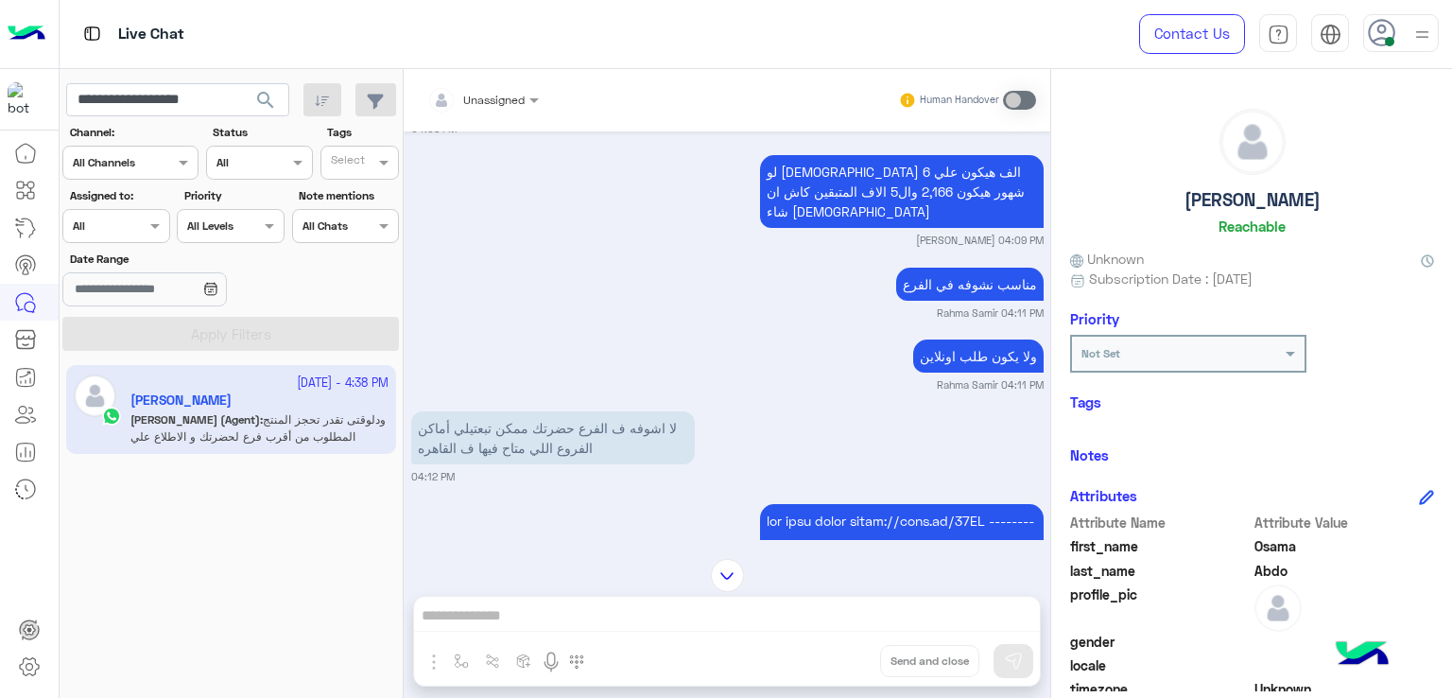
click at [947, 301] on p "مناسب نشوفه في الفرع" at bounding box center [969, 283] width 147 height 33
click at [937, 372] on p "ولا يكون طلب اونلاين" at bounding box center [978, 355] width 130 height 33
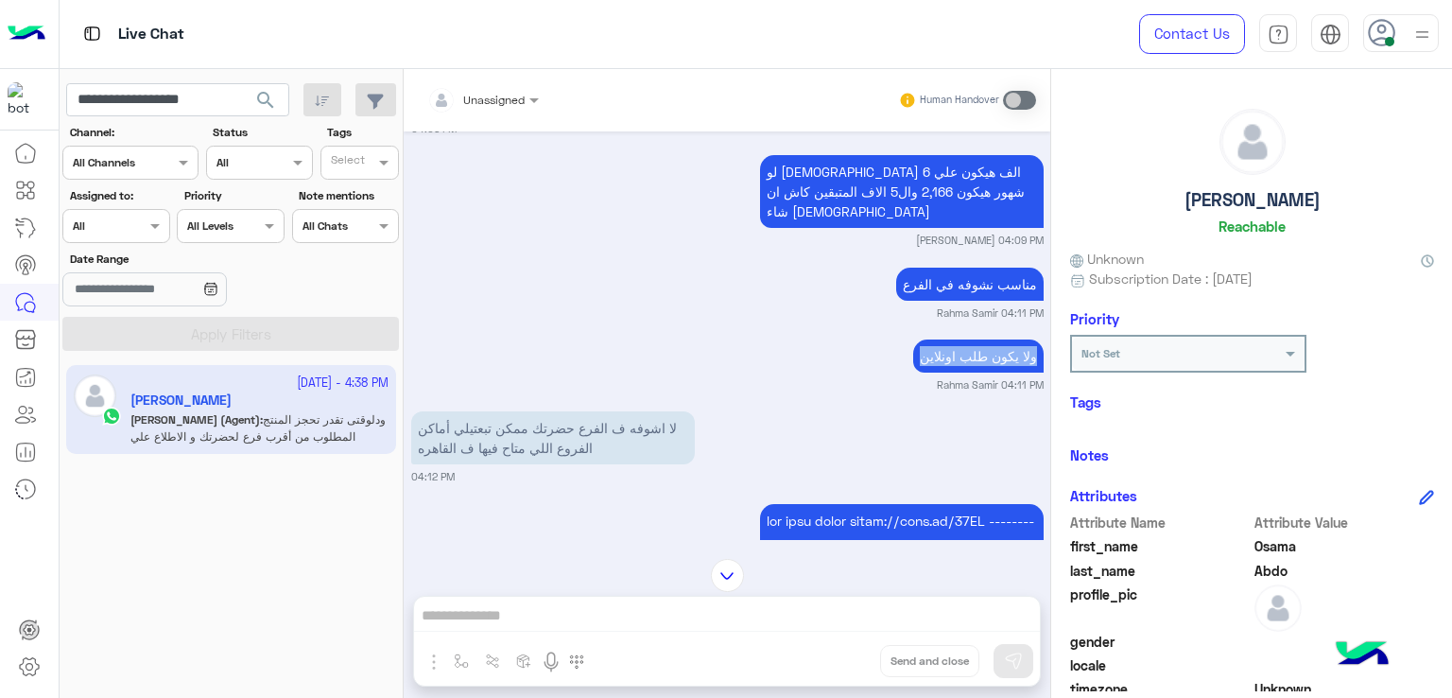
click at [937, 372] on p "ولا يكون طلب اونلاين" at bounding box center [978, 355] width 130 height 33
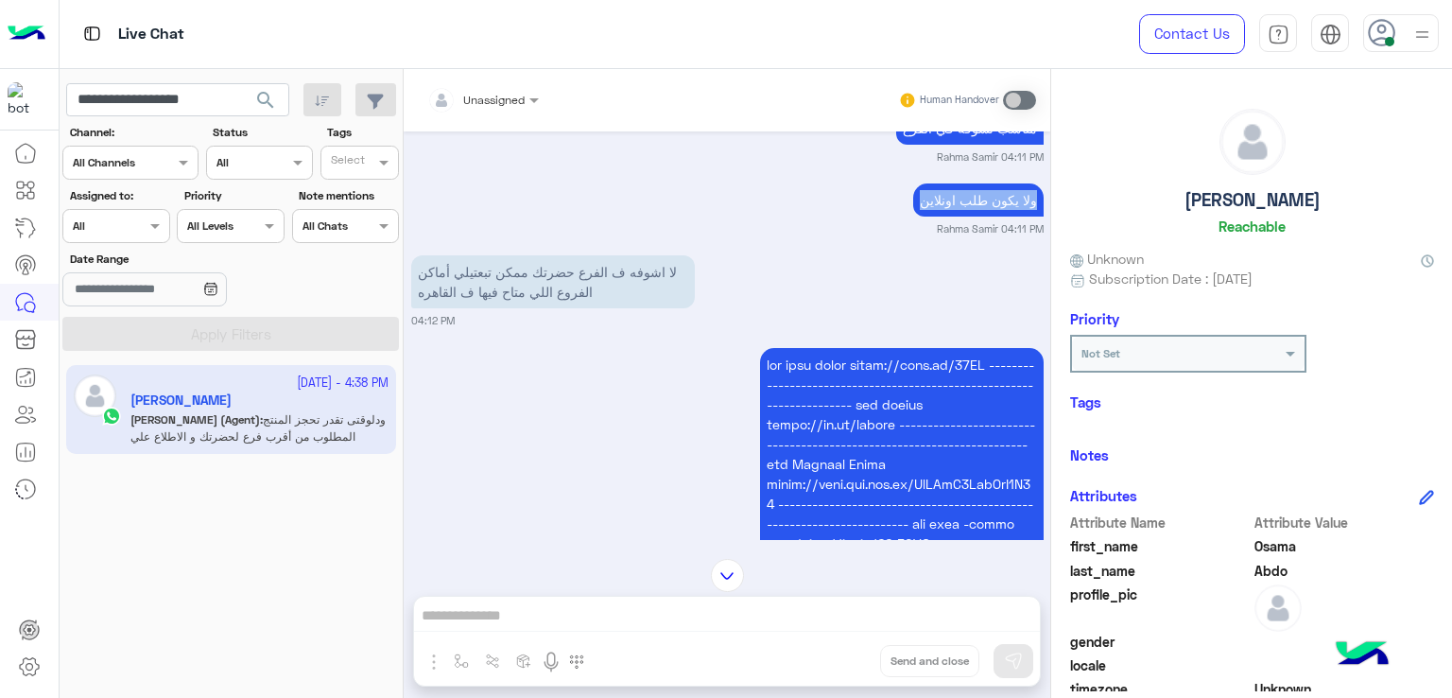
scroll to position [6911, 0]
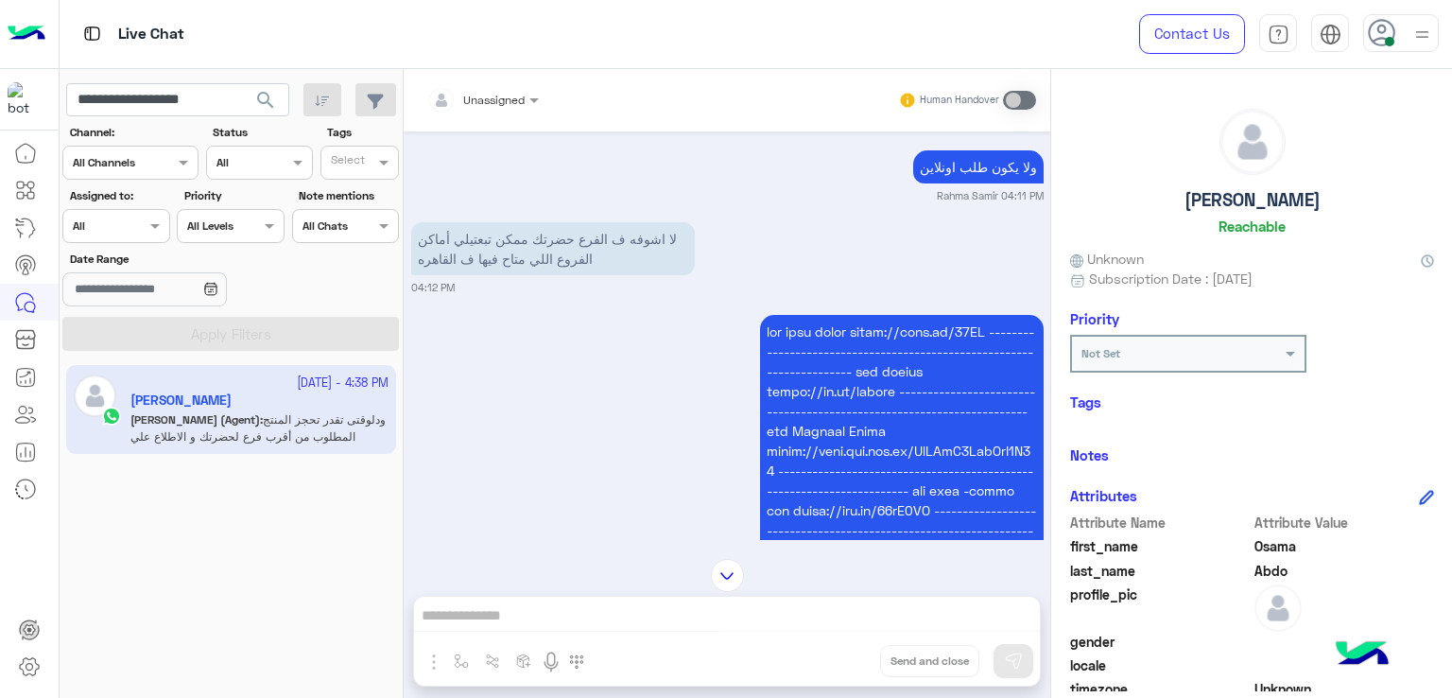
click at [534, 295] on small "04:12 PM" at bounding box center [727, 287] width 632 height 15
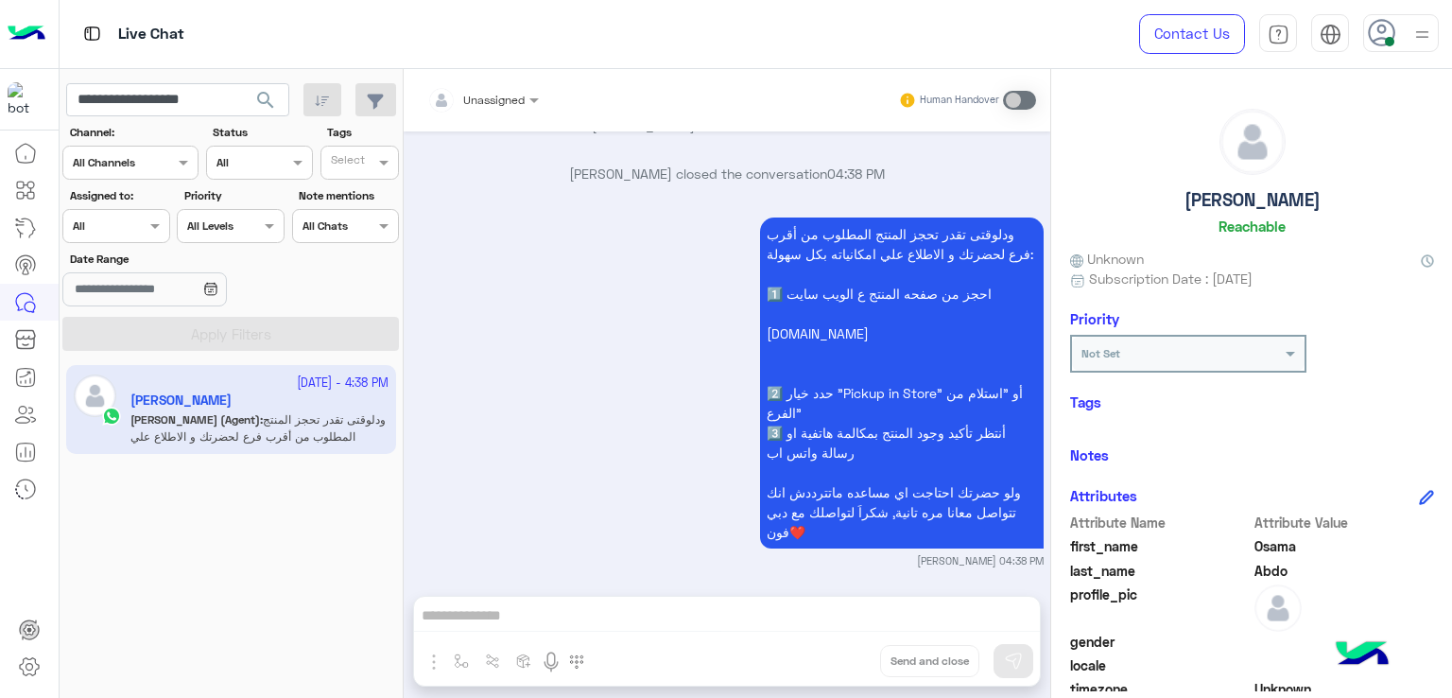
scroll to position [8801, 0]
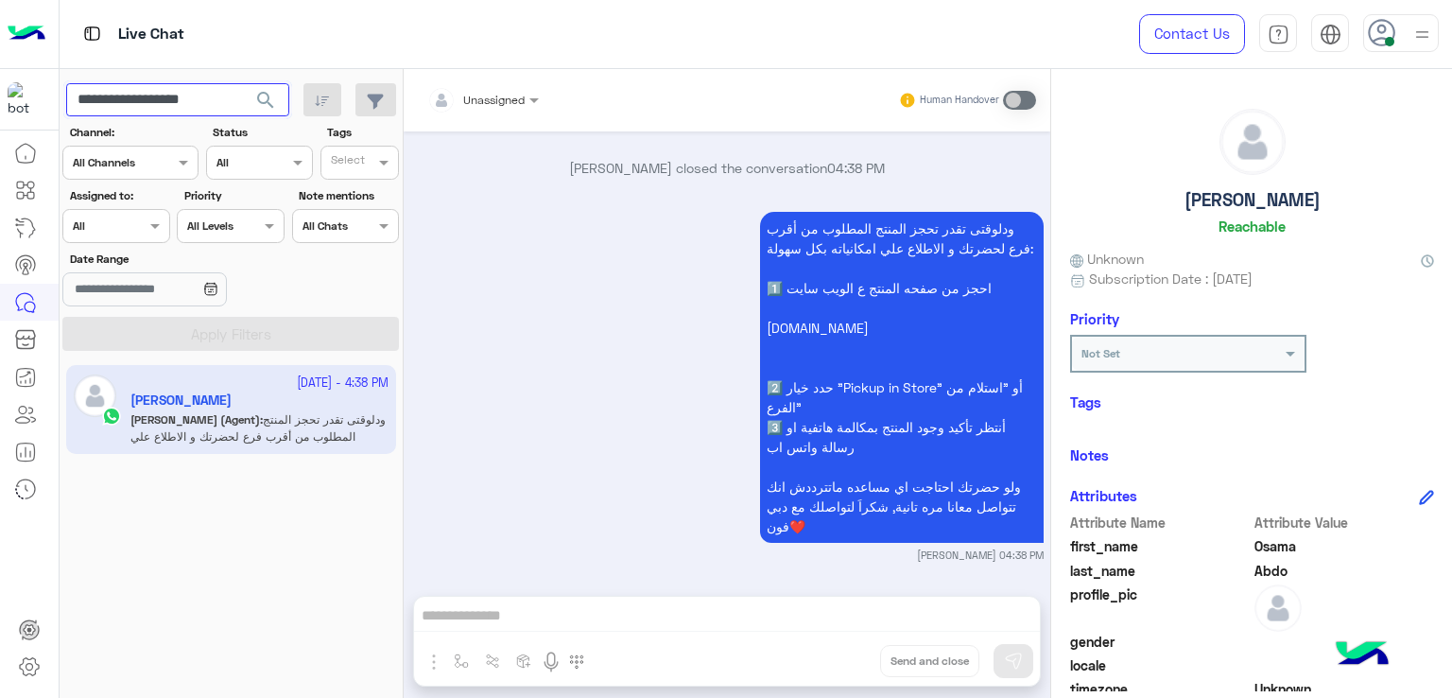
click at [167, 95] on input "**********" at bounding box center [177, 100] width 223 height 34
click at [222, 104] on input "**********" at bounding box center [177, 100] width 223 height 34
drag, startPoint x: 245, startPoint y: 103, endPoint x: 184, endPoint y: 100, distance: 60.6
click at [184, 100] on div "**********" at bounding box center [177, 100] width 223 height 34
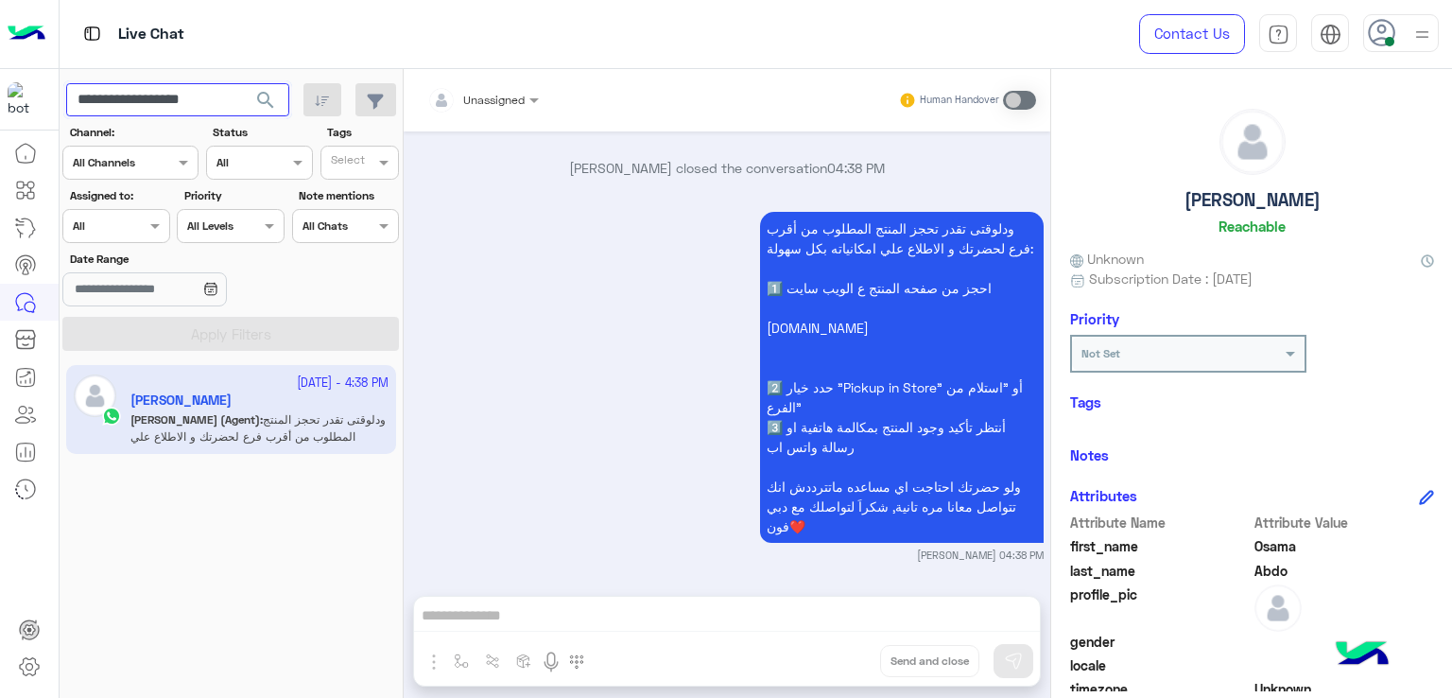
drag, startPoint x: 227, startPoint y: 97, endPoint x: 137, endPoint y: 117, distance: 92.0
click at [137, 117] on app-inbox-users-filters "**********" at bounding box center [232, 213] width 344 height 289
paste input "*******"
click at [181, 103] on input "**********" at bounding box center [177, 100] width 223 height 34
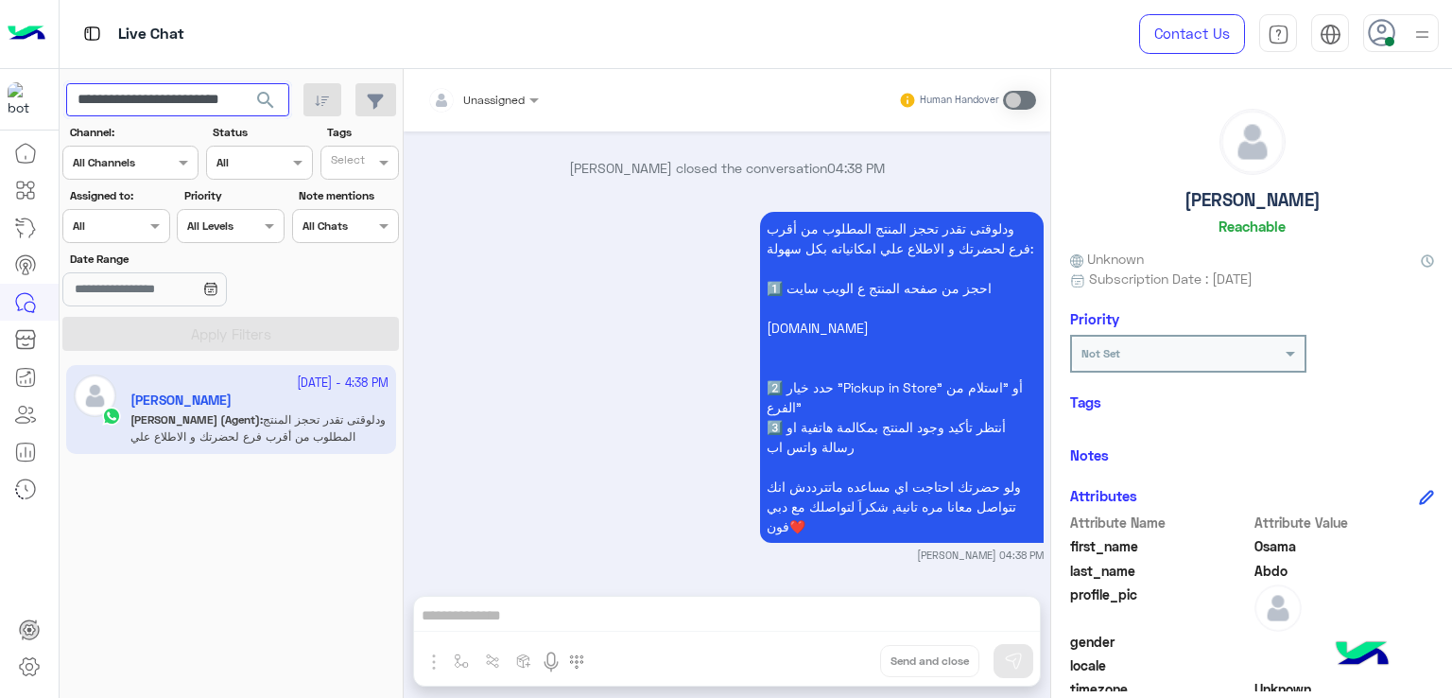
click at [181, 103] on input "**********" at bounding box center [177, 100] width 223 height 34
paste input "text"
click at [243, 83] on button "search" at bounding box center [266, 103] width 46 height 41
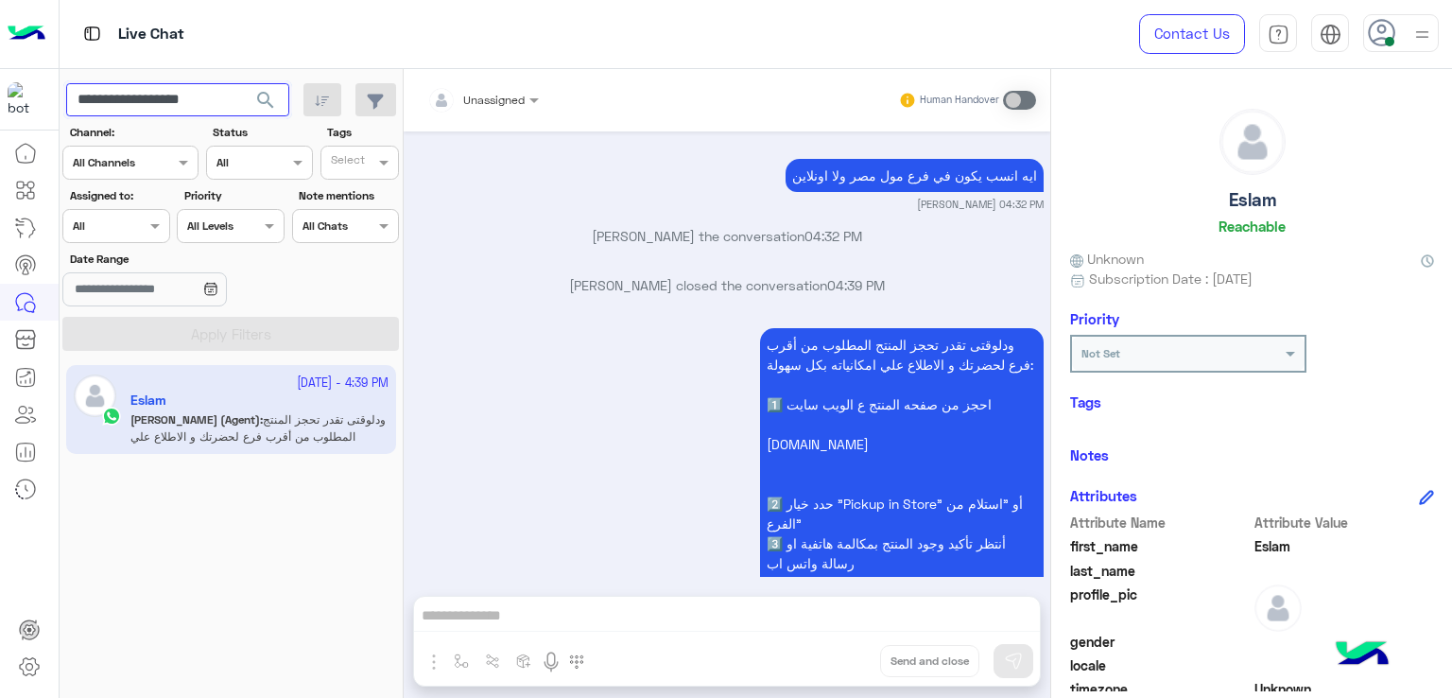
scroll to position [4011, 0]
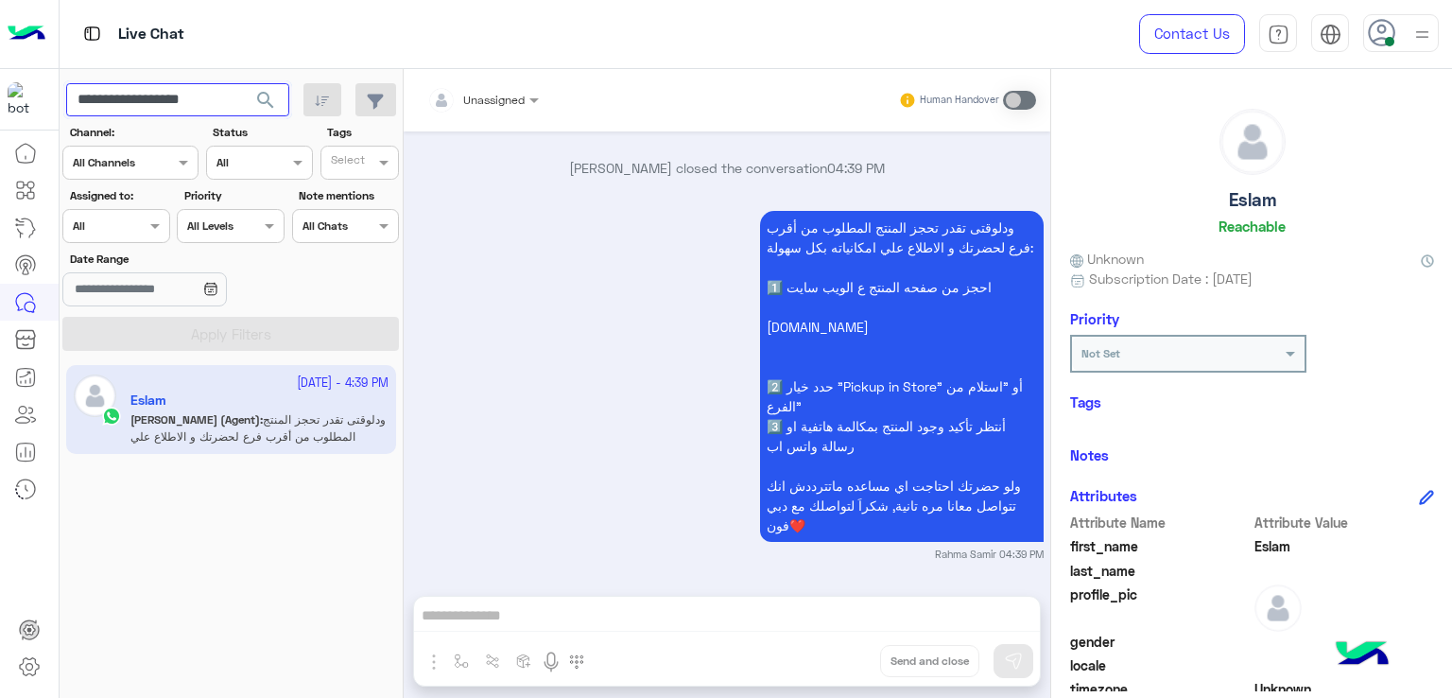
drag, startPoint x: 238, startPoint y: 105, endPoint x: 136, endPoint y: 106, distance: 102.1
click at [136, 106] on input "**********" at bounding box center [177, 100] width 223 height 34
click at [158, 100] on input "**********" at bounding box center [177, 100] width 223 height 34
paste input "text"
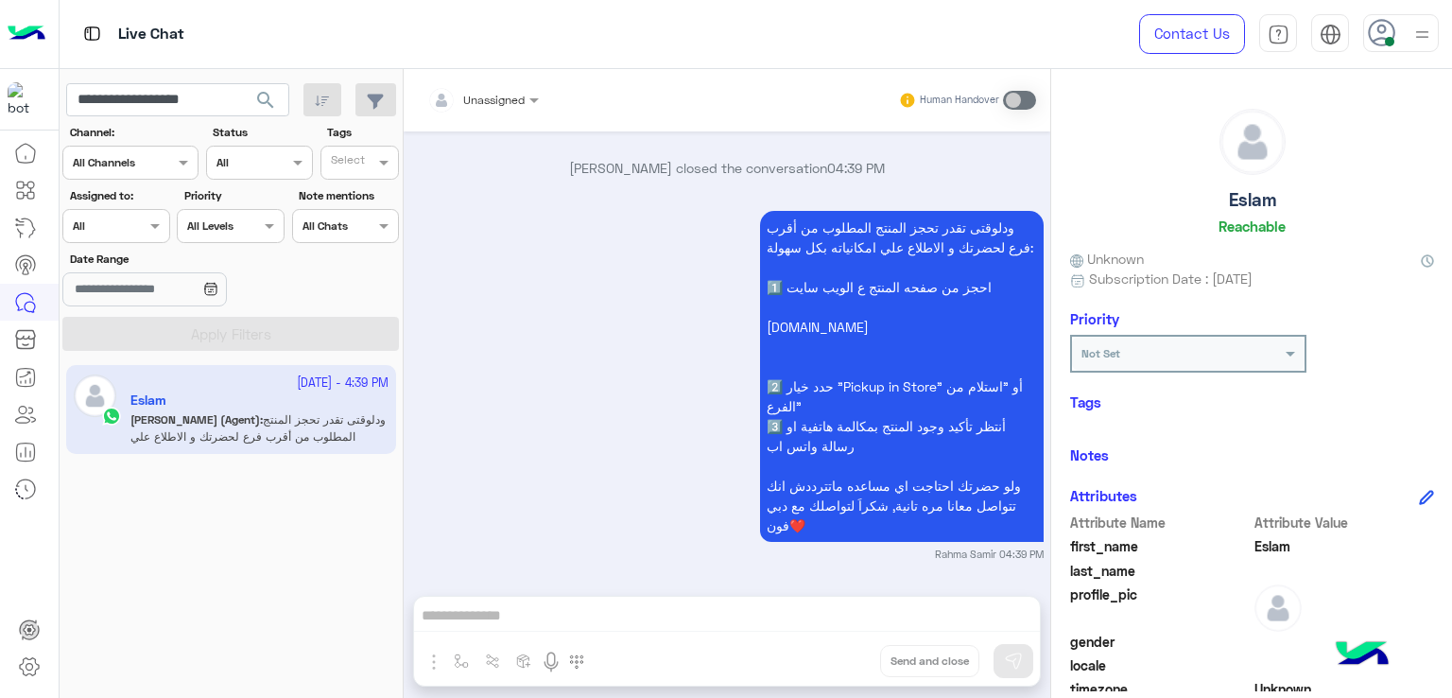
click at [261, 100] on span "search" at bounding box center [265, 100] width 23 height 23
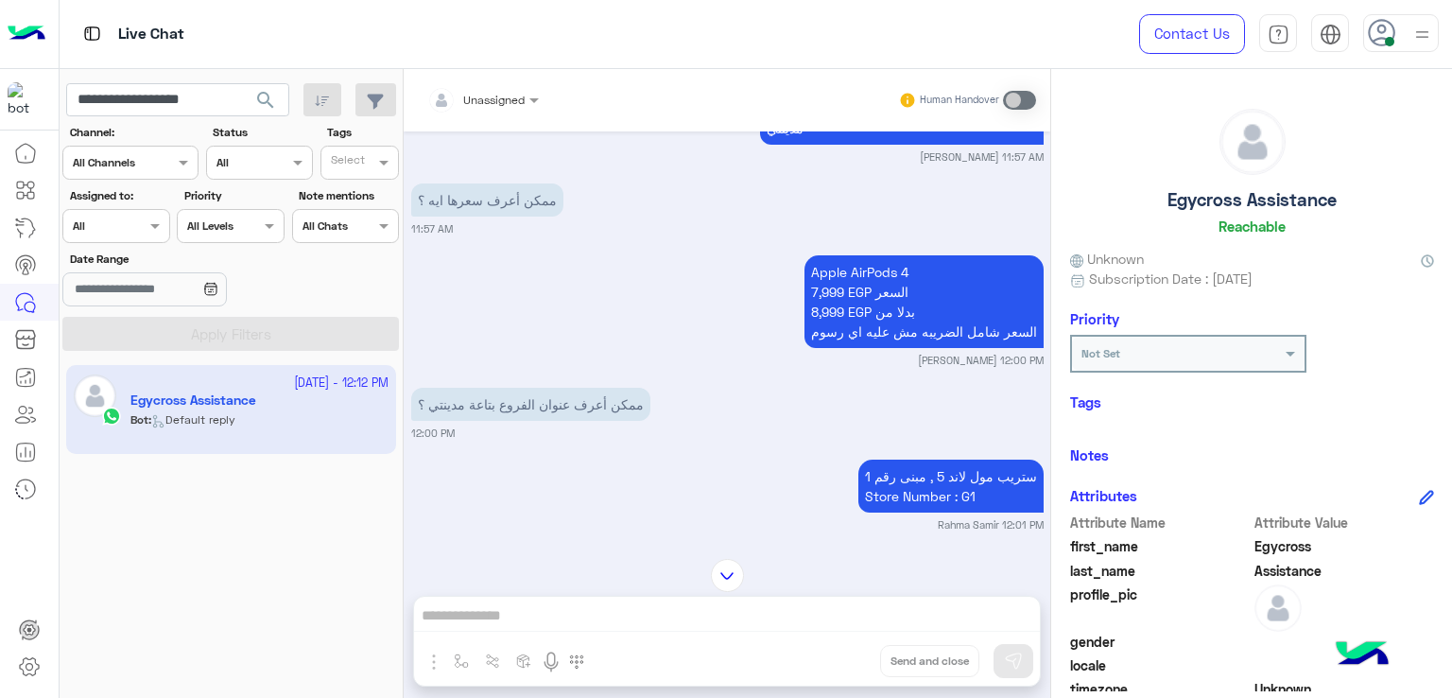
scroll to position [2646, 0]
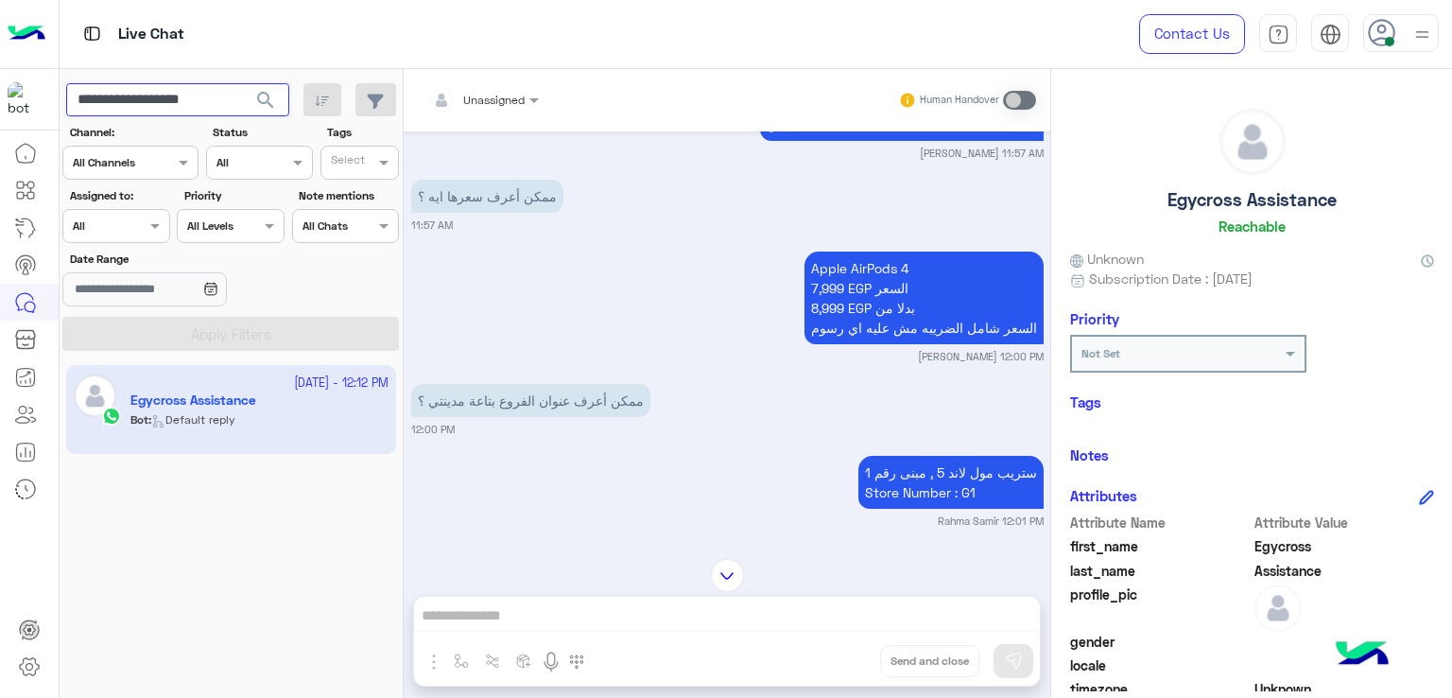
drag, startPoint x: 223, startPoint y: 99, endPoint x: 140, endPoint y: 114, distance: 84.5
click at [137, 116] on app-inbox-users-filters "**********" at bounding box center [232, 213] width 344 height 289
click at [163, 104] on input "**********" at bounding box center [177, 100] width 223 height 34
paste input "text"
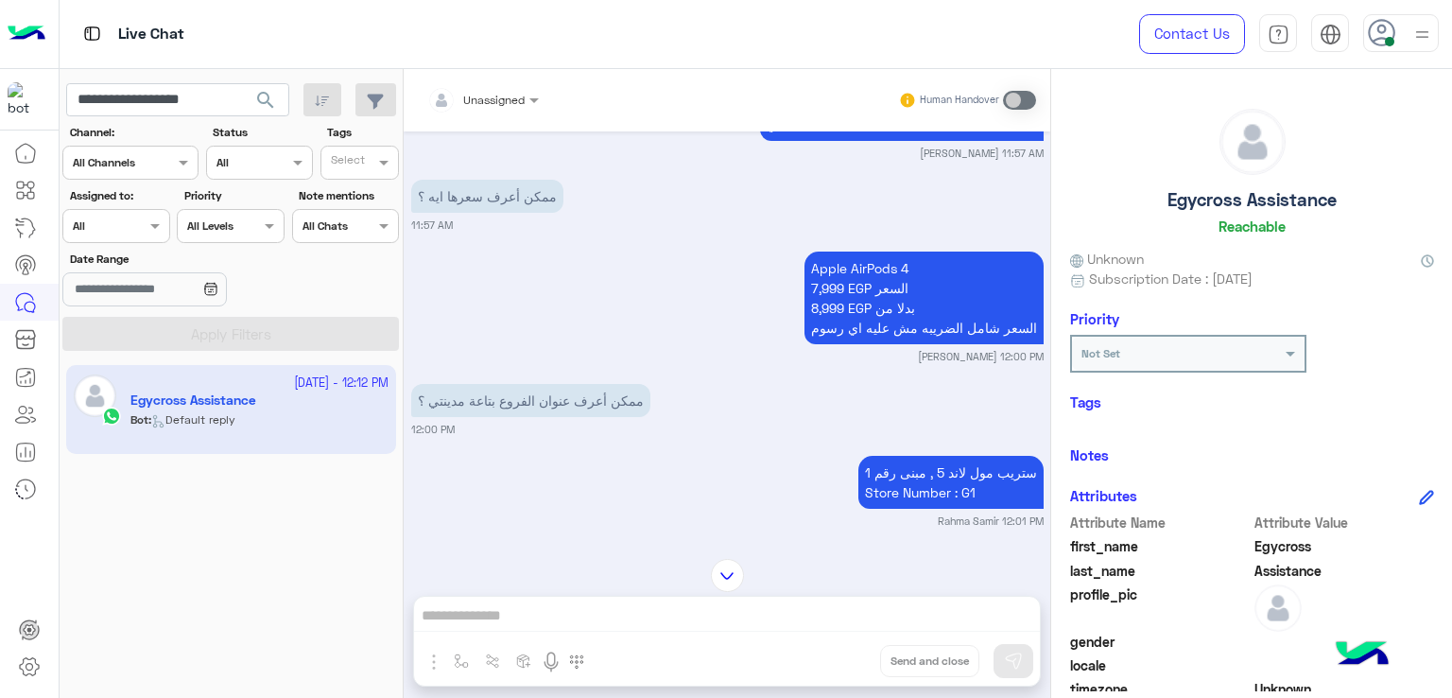
click at [268, 102] on span "search" at bounding box center [265, 100] width 23 height 23
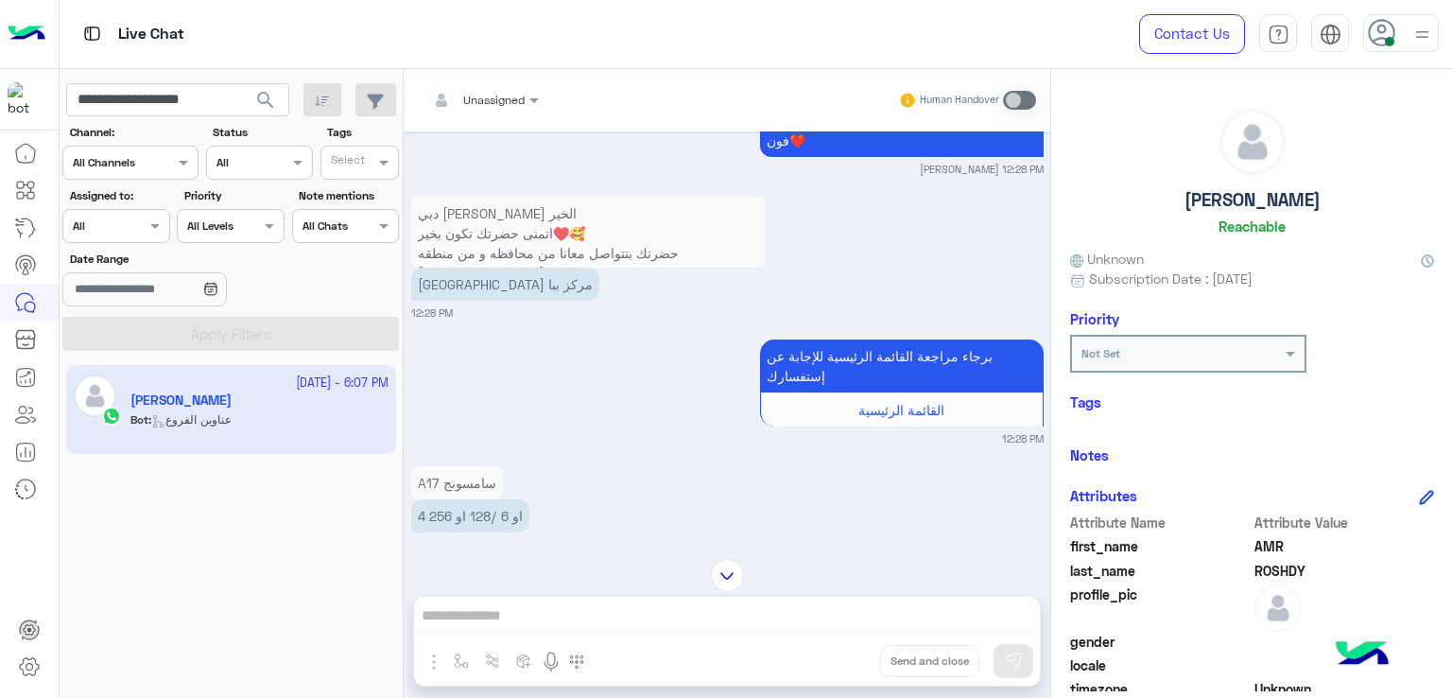
scroll to position [3766, 0]
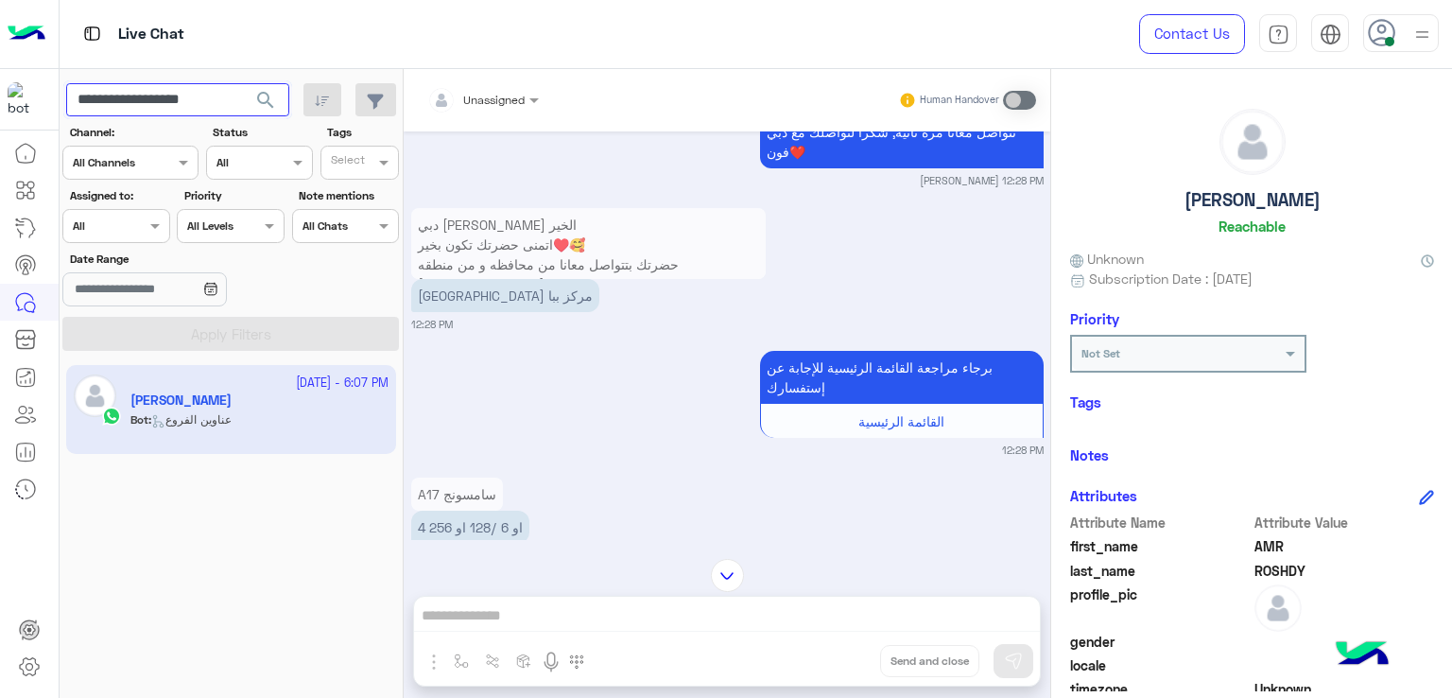
click at [131, 95] on input "**********" at bounding box center [177, 100] width 223 height 34
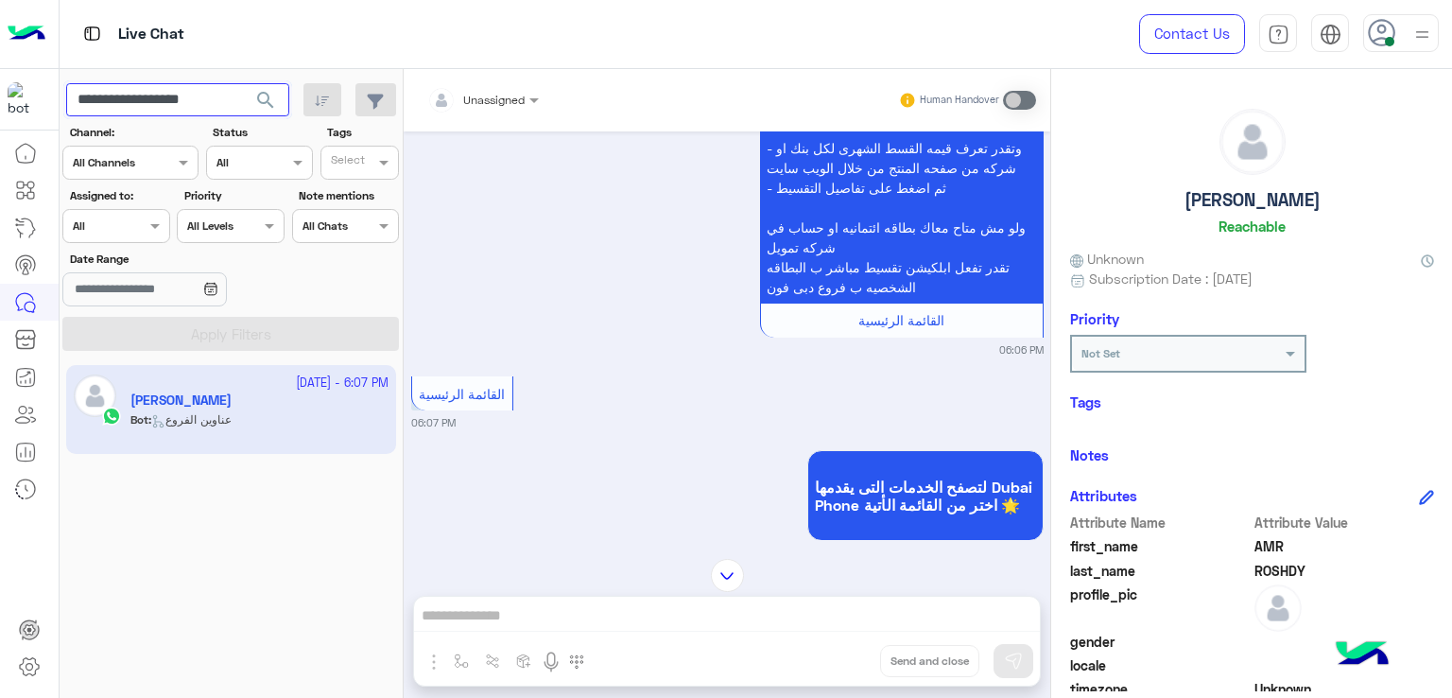
scroll to position [5765, 0]
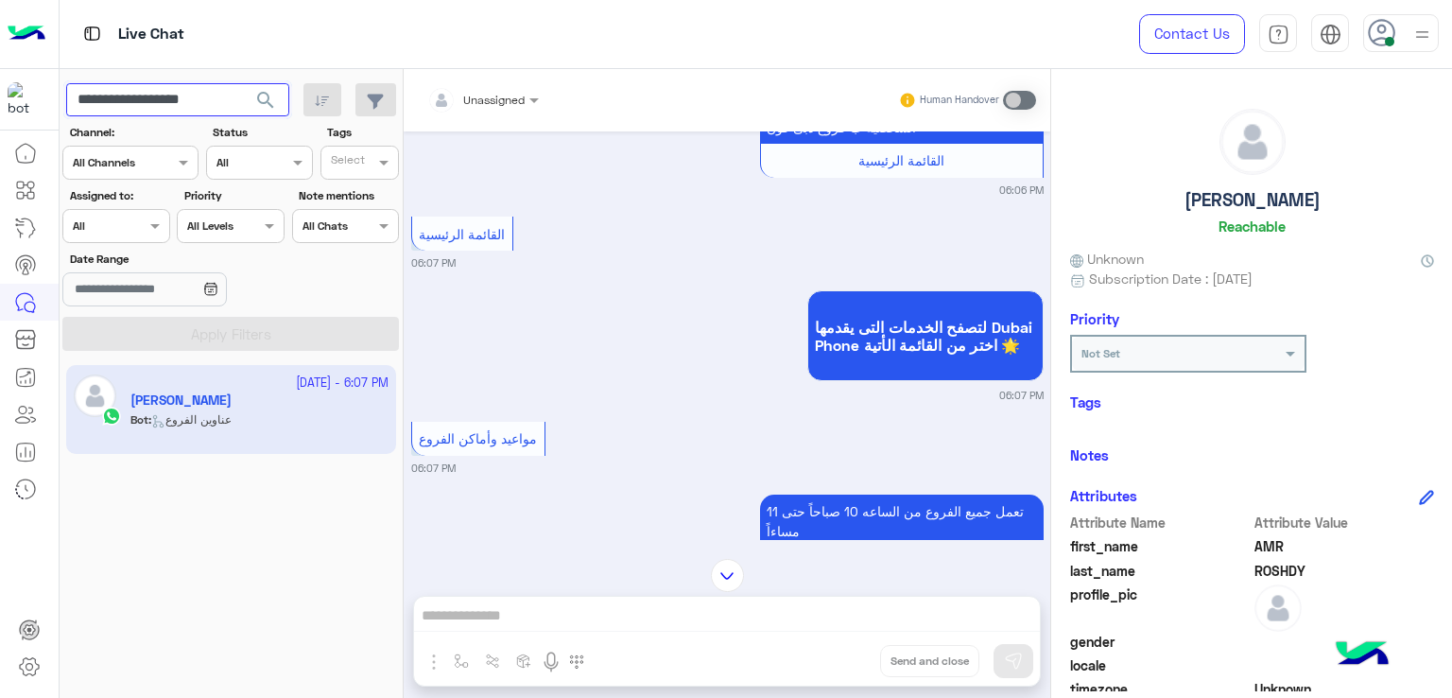
paste input "text"
click at [267, 94] on span "search" at bounding box center [265, 100] width 23 height 23
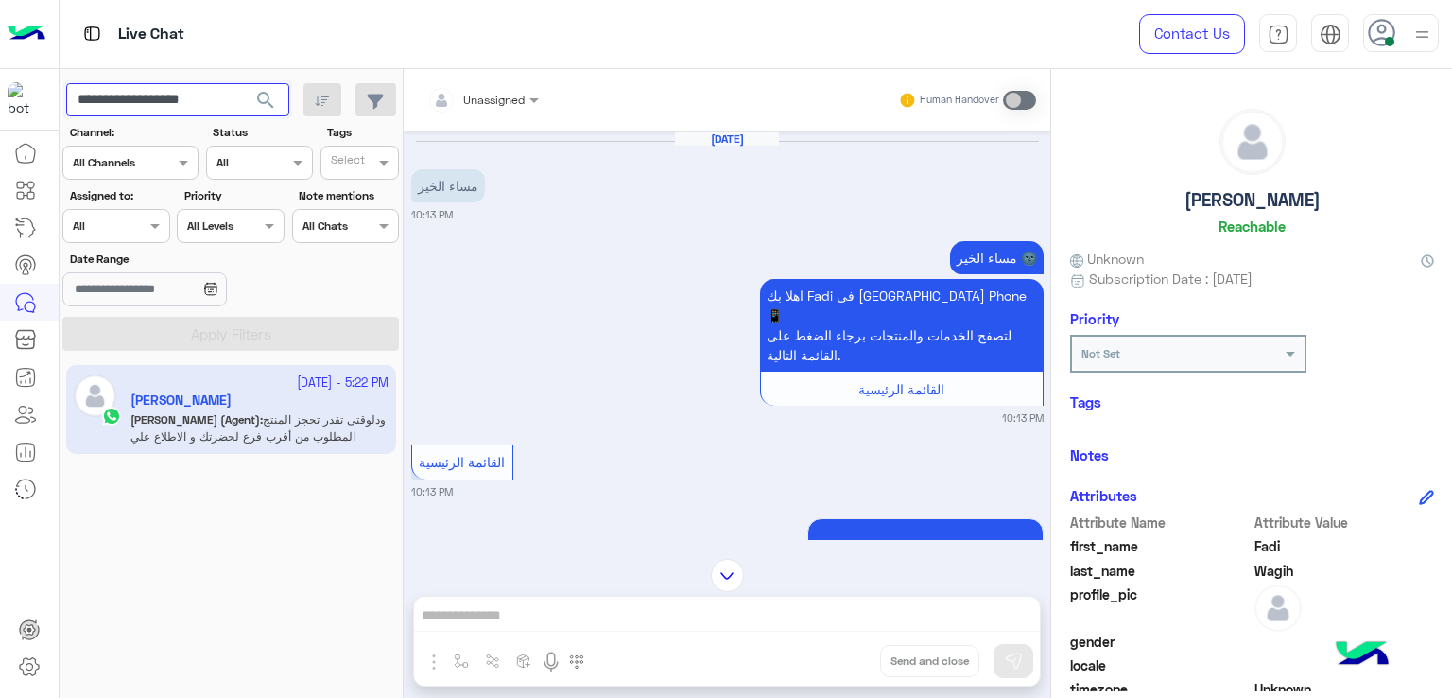
click at [174, 98] on input "**********" at bounding box center [177, 100] width 223 height 34
paste input "text"
click at [280, 104] on button "search" at bounding box center [266, 103] width 46 height 41
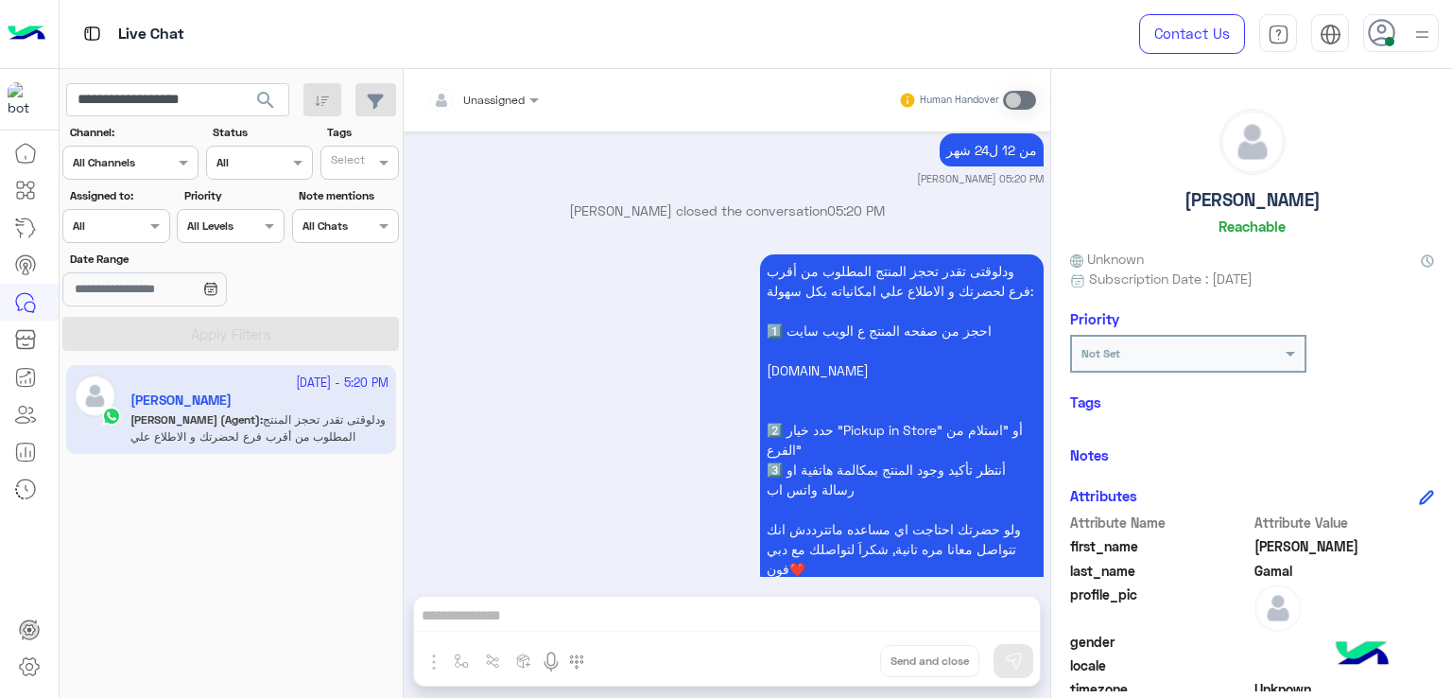
scroll to position [2667, 0]
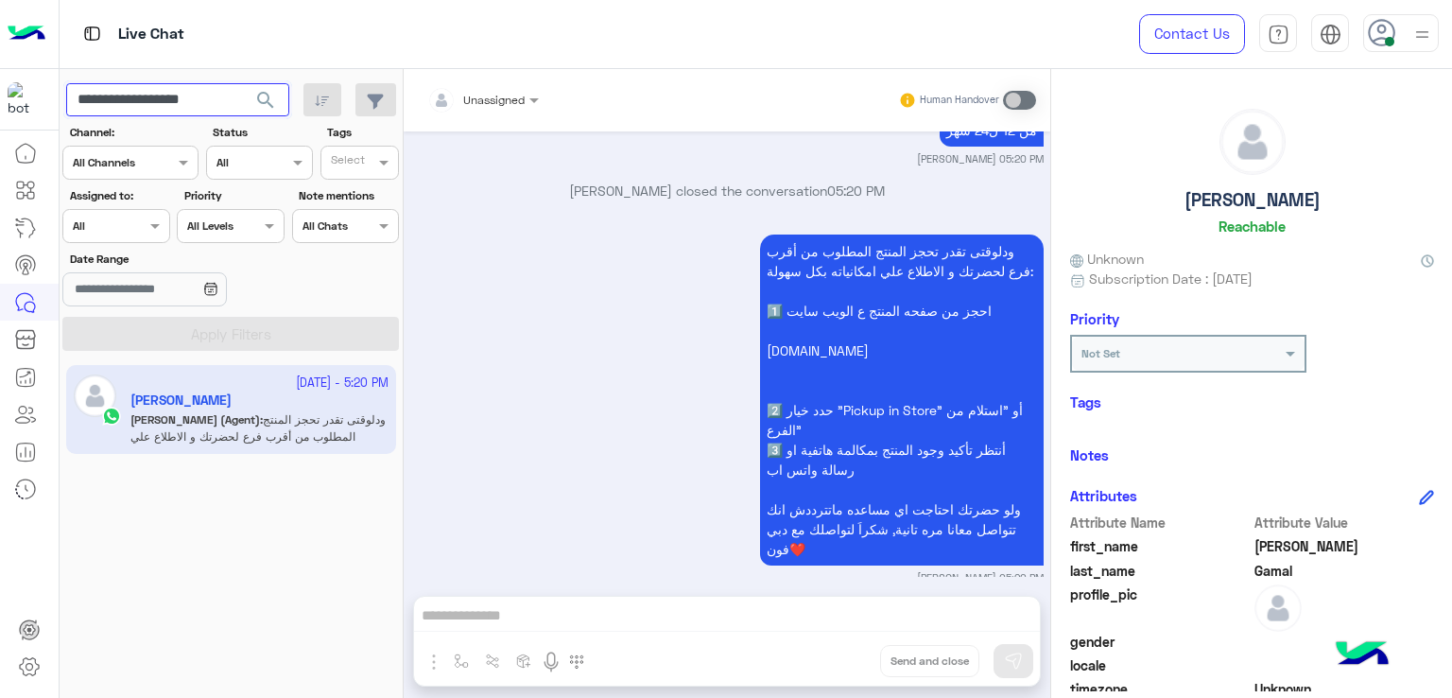
click at [198, 107] on input "**********" at bounding box center [177, 100] width 223 height 34
click at [227, 108] on input "**********" at bounding box center [177, 100] width 223 height 34
drag, startPoint x: 231, startPoint y: 105, endPoint x: 133, endPoint y: 104, distance: 97.4
click at [133, 104] on input "**********" at bounding box center [177, 100] width 223 height 34
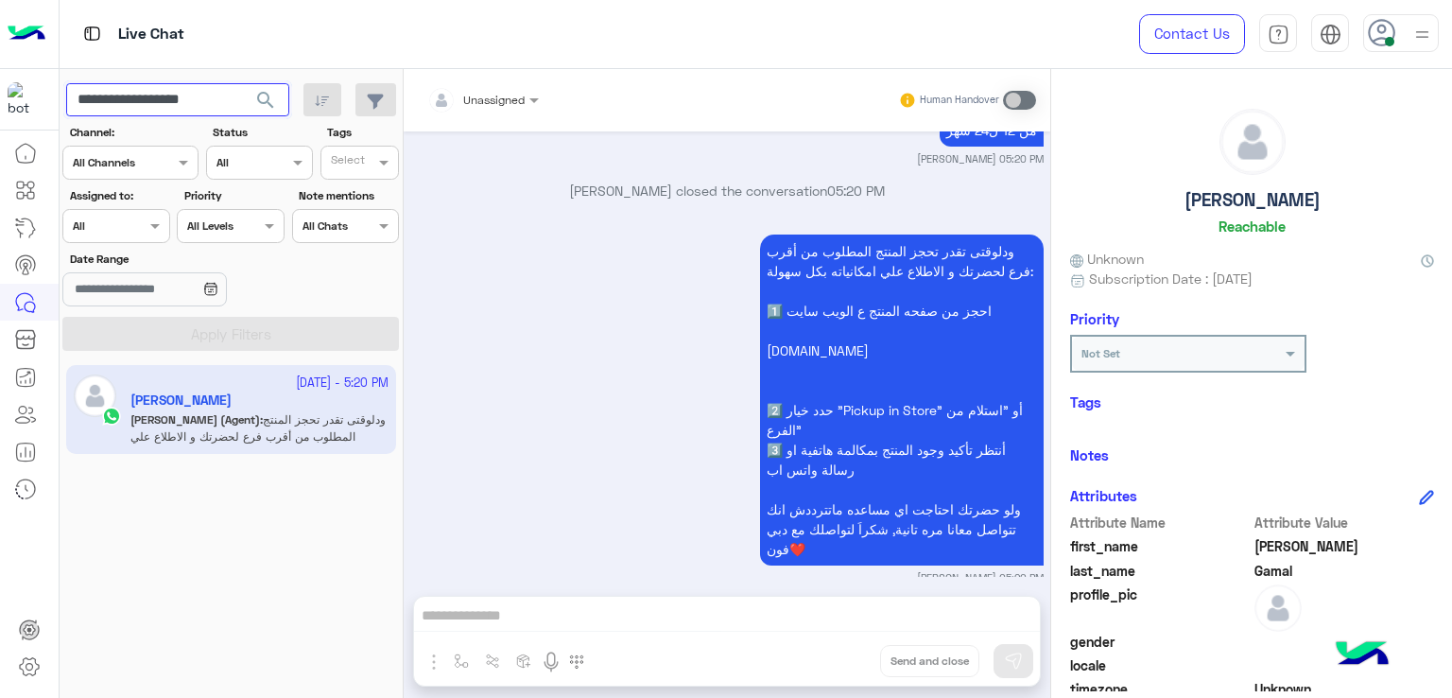
click at [183, 96] on input "**********" at bounding box center [177, 100] width 223 height 34
paste input "text"
click at [267, 103] on span "search" at bounding box center [265, 100] width 23 height 23
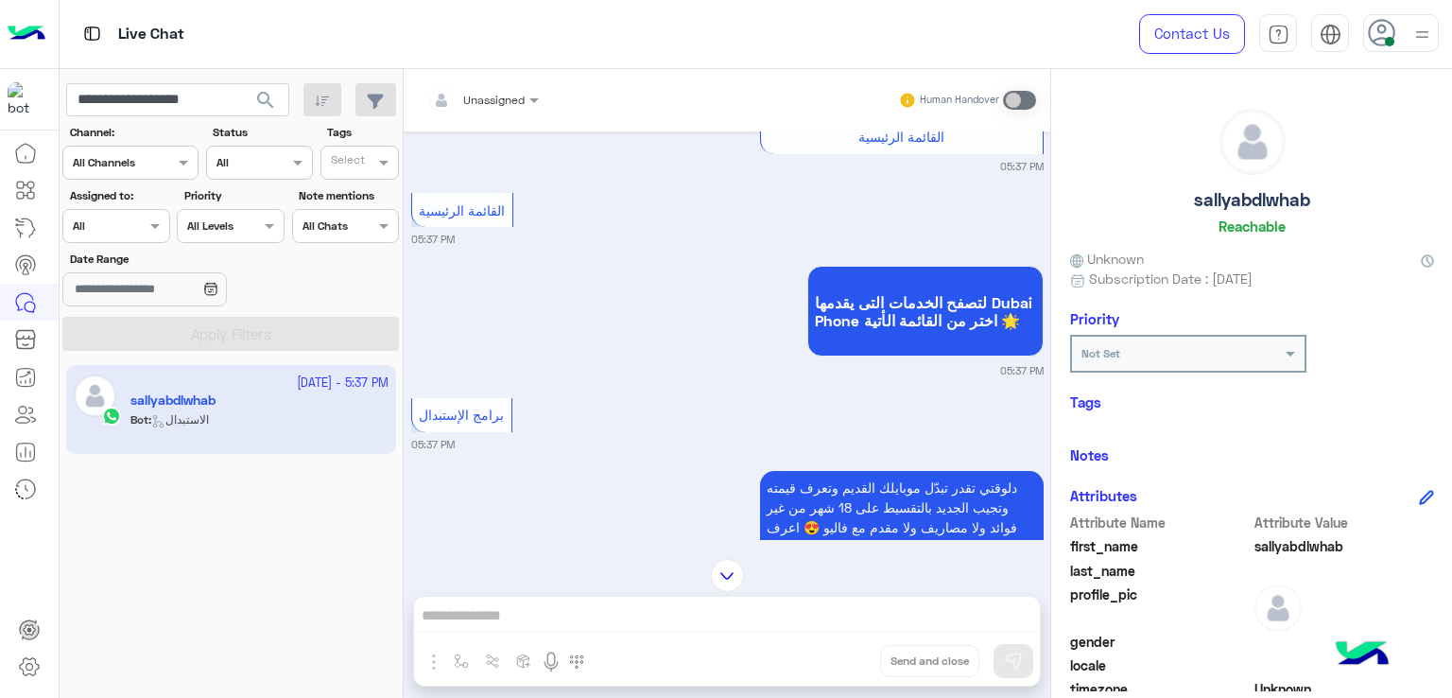
scroll to position [3070, 0]
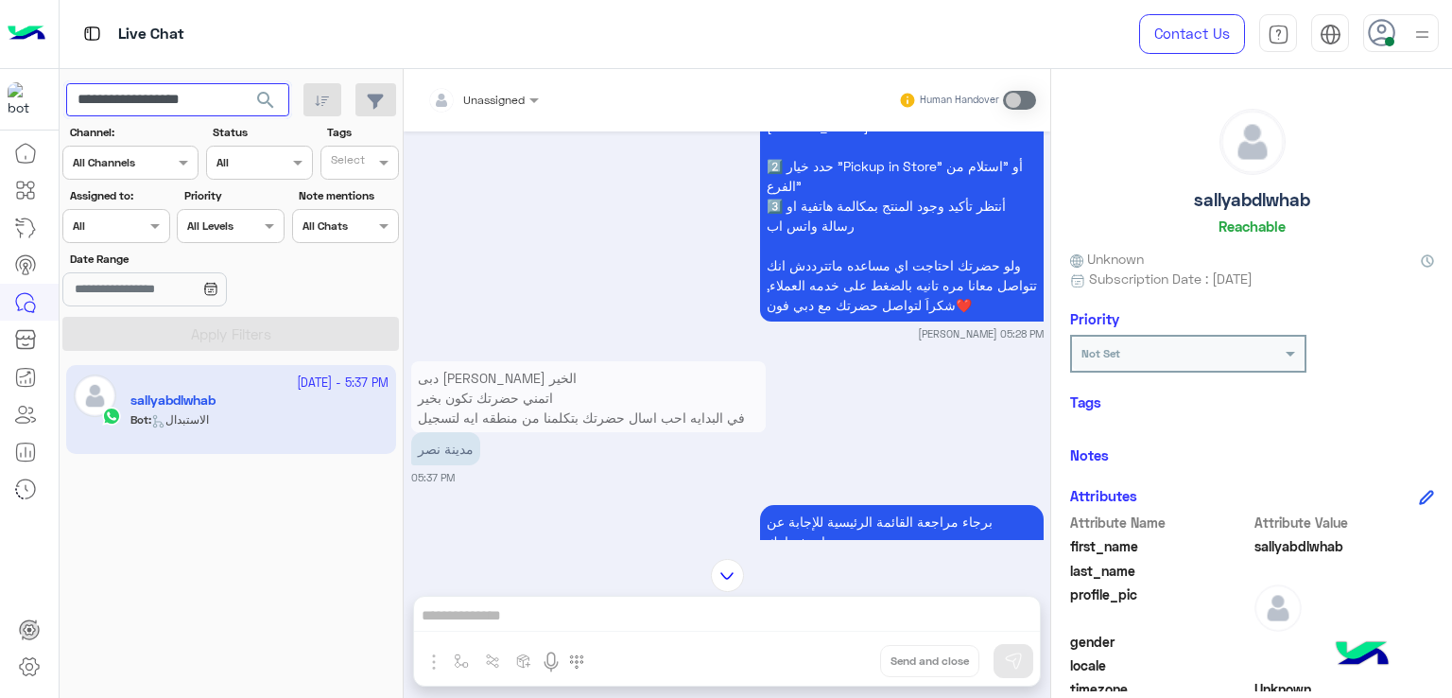
click at [196, 103] on input "**********" at bounding box center [177, 100] width 223 height 34
paste input "text"
click at [243, 83] on button "search" at bounding box center [266, 103] width 46 height 41
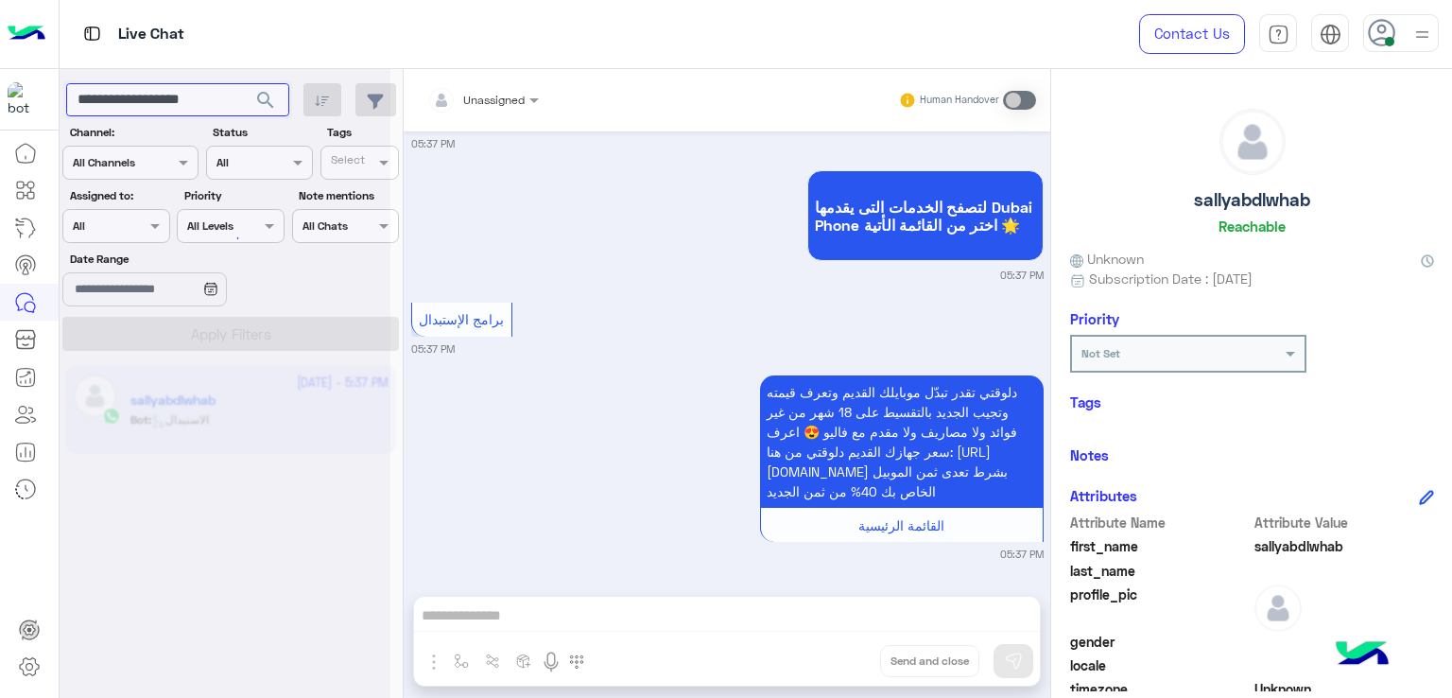
scroll to position [3637, 0]
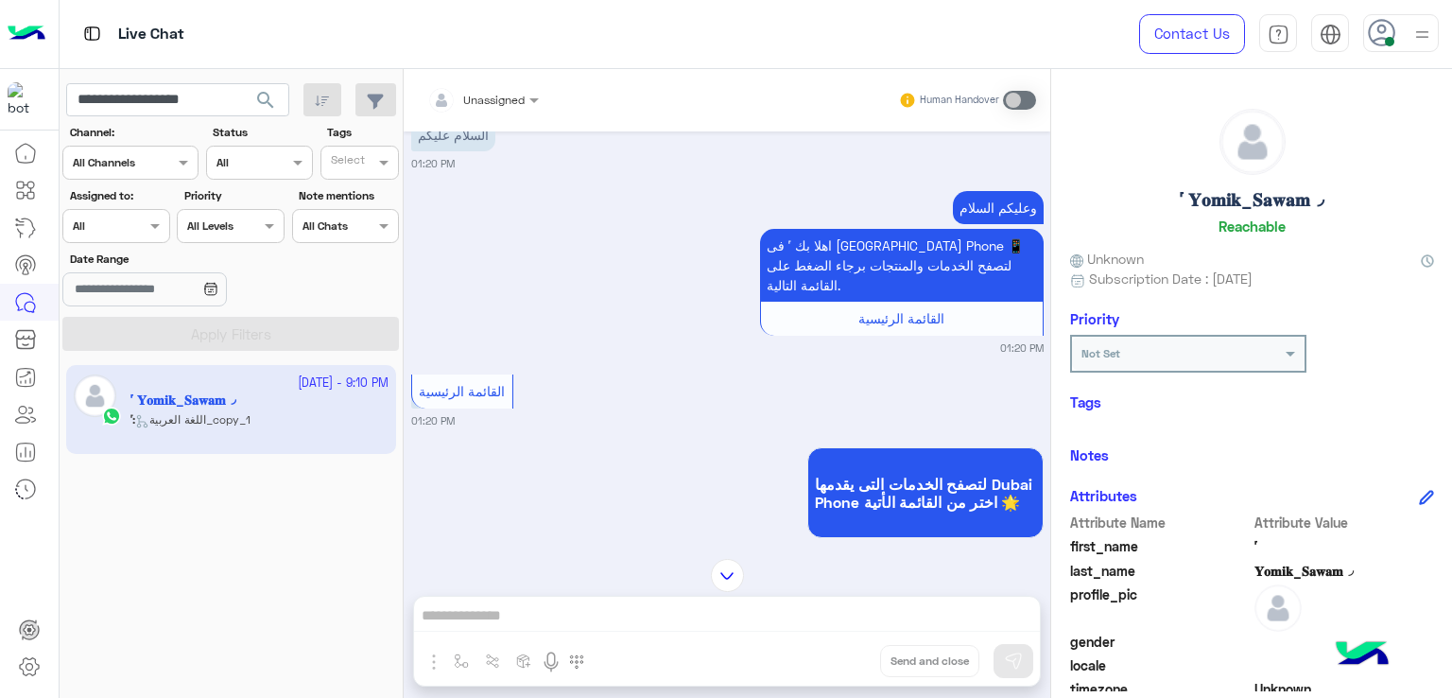
scroll to position [4619, 0]
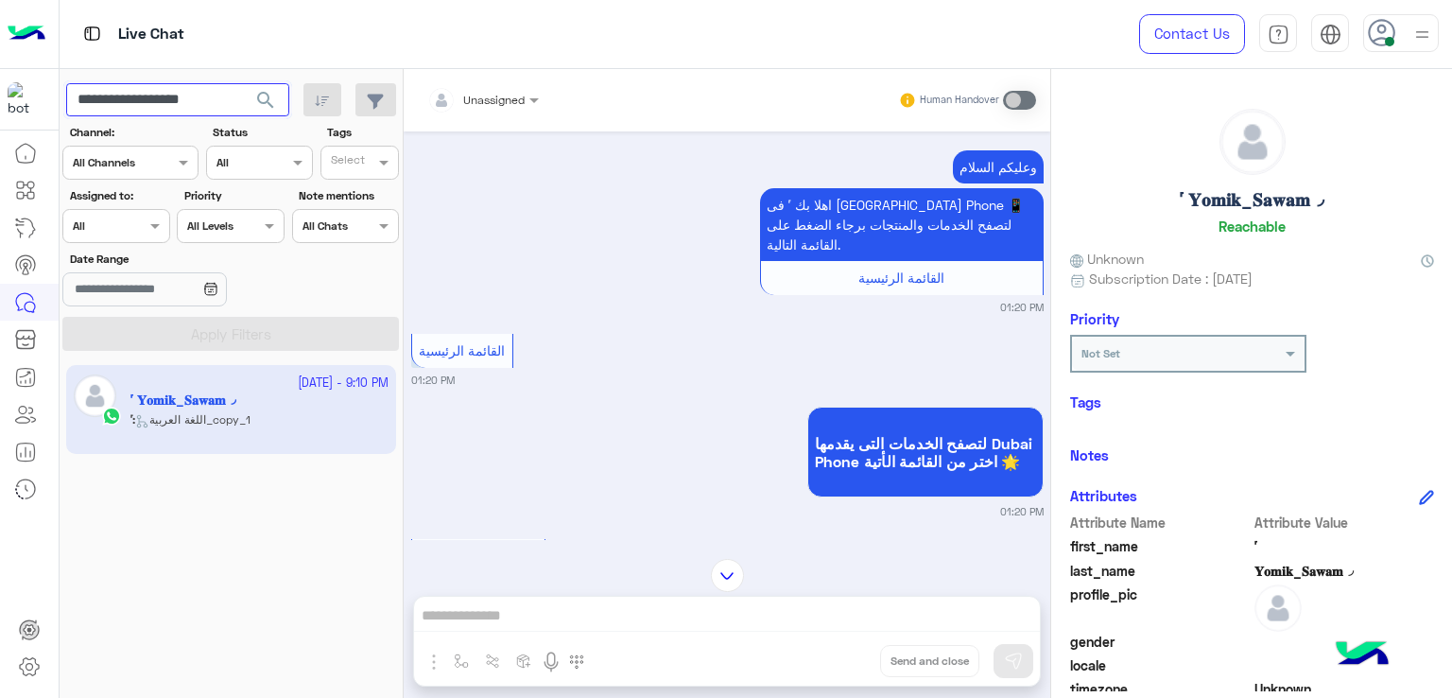
click at [170, 100] on input "**********" at bounding box center [177, 100] width 223 height 34
paste input "text"
click at [273, 102] on span "search" at bounding box center [265, 100] width 23 height 23
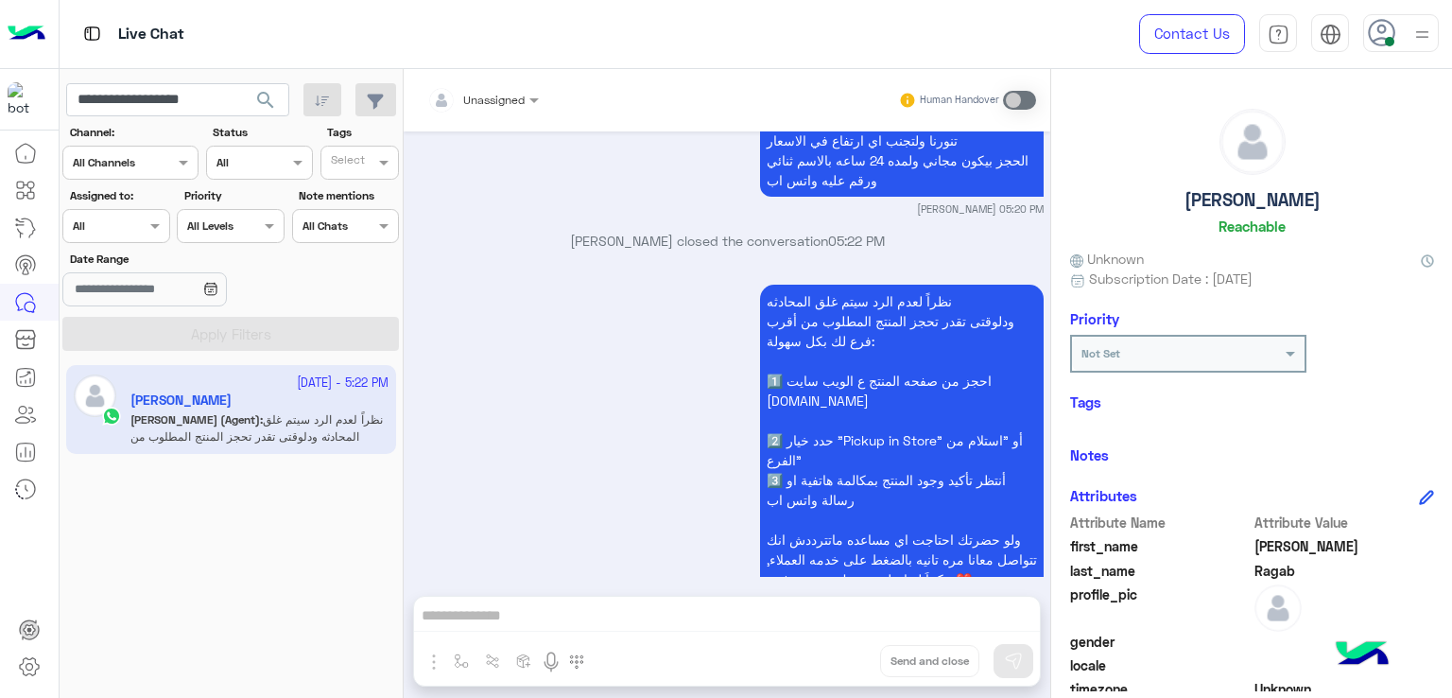
scroll to position [4081, 0]
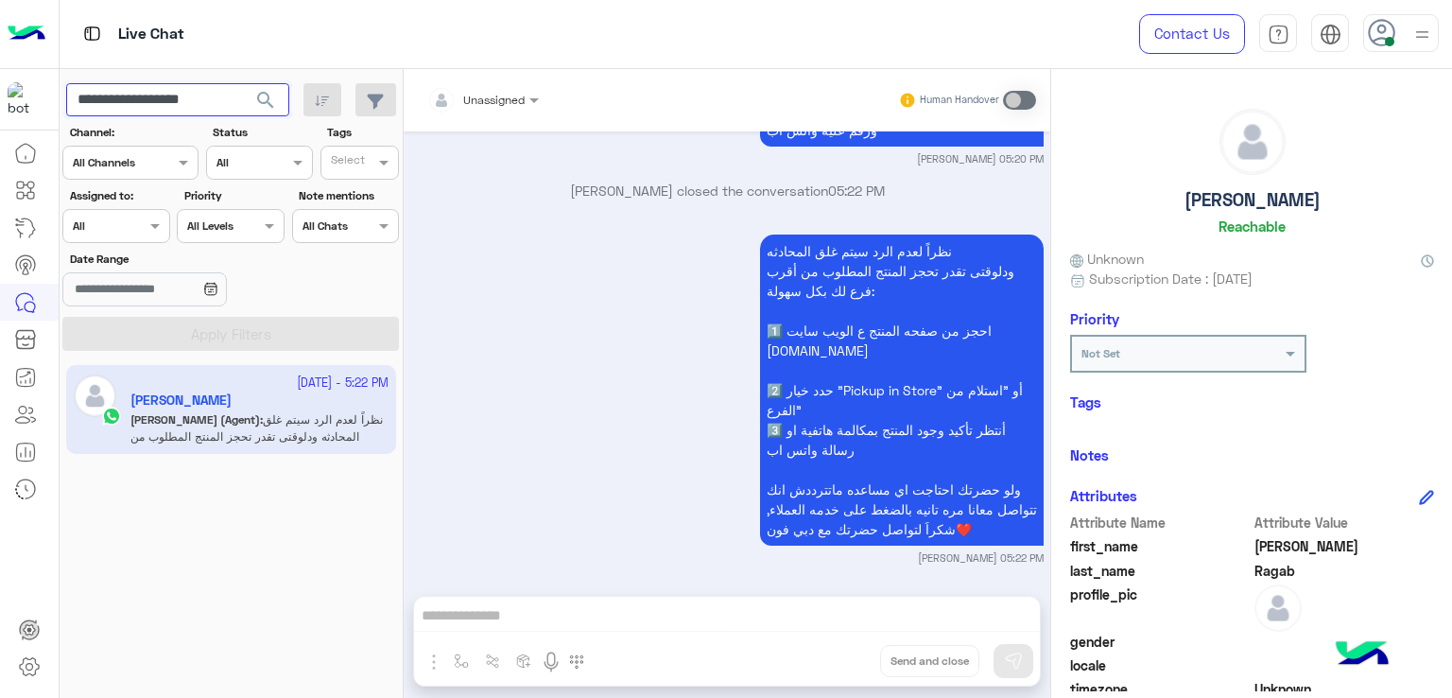
click at [194, 99] on input "**********" at bounding box center [177, 100] width 223 height 34
paste input "text"
click at [271, 101] on span "search" at bounding box center [265, 100] width 23 height 23
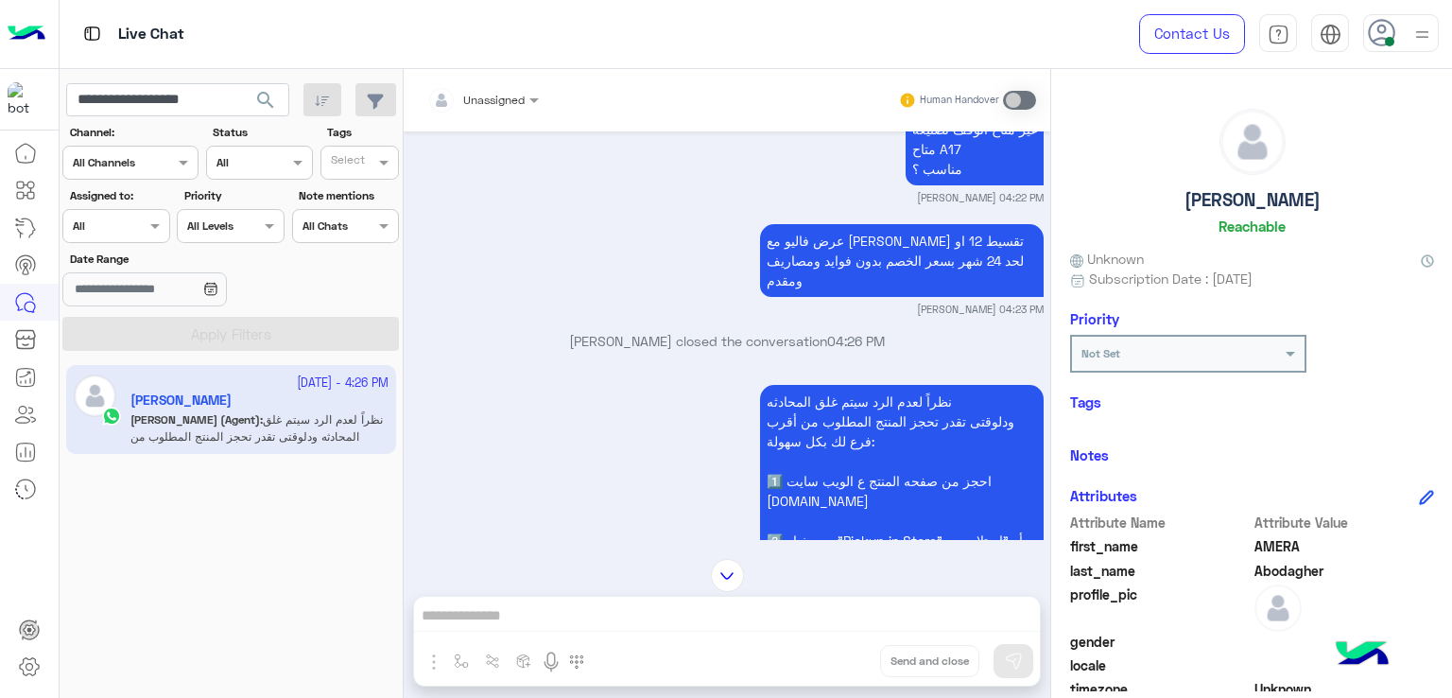
scroll to position [4737, 0]
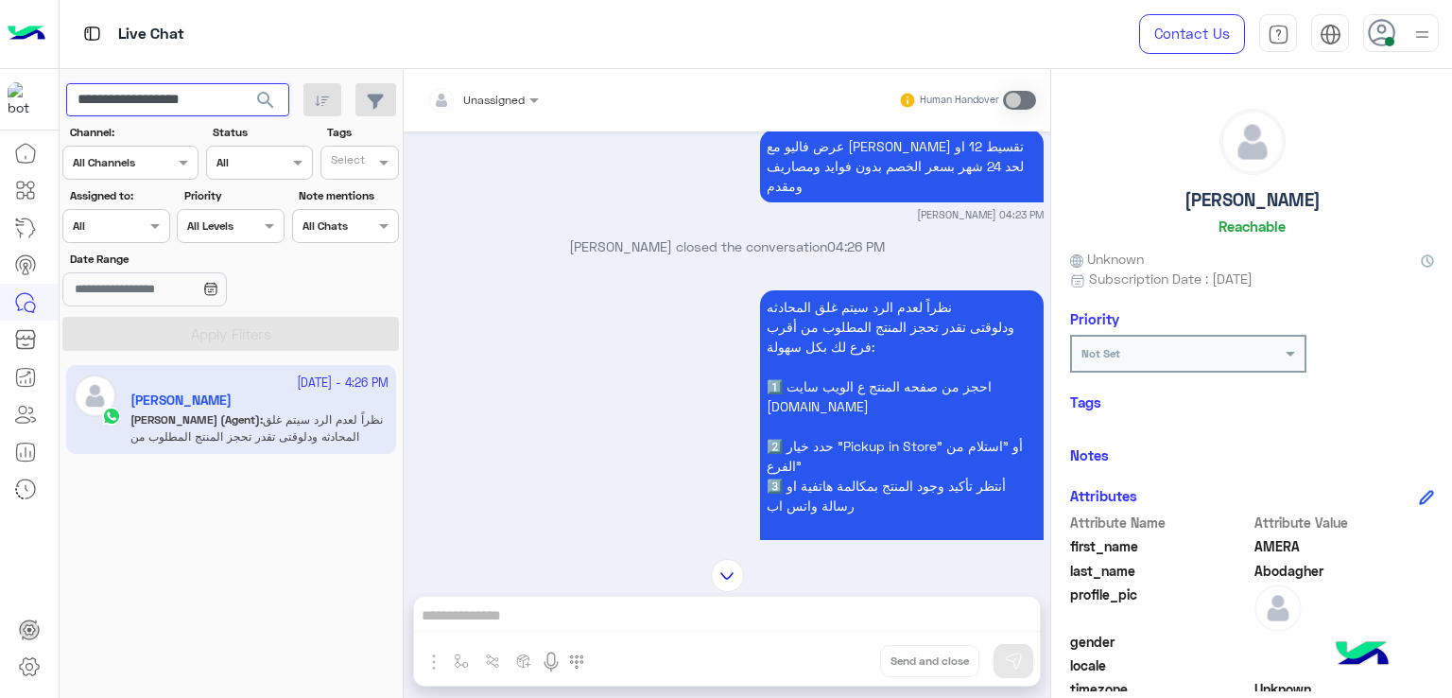
click at [230, 95] on input "**********" at bounding box center [177, 100] width 223 height 34
click at [235, 112] on input "**********" at bounding box center [177, 100] width 223 height 34
drag, startPoint x: 232, startPoint y: 105, endPoint x: 132, endPoint y: 110, distance: 99.4
click at [132, 110] on input "**********" at bounding box center [177, 100] width 223 height 34
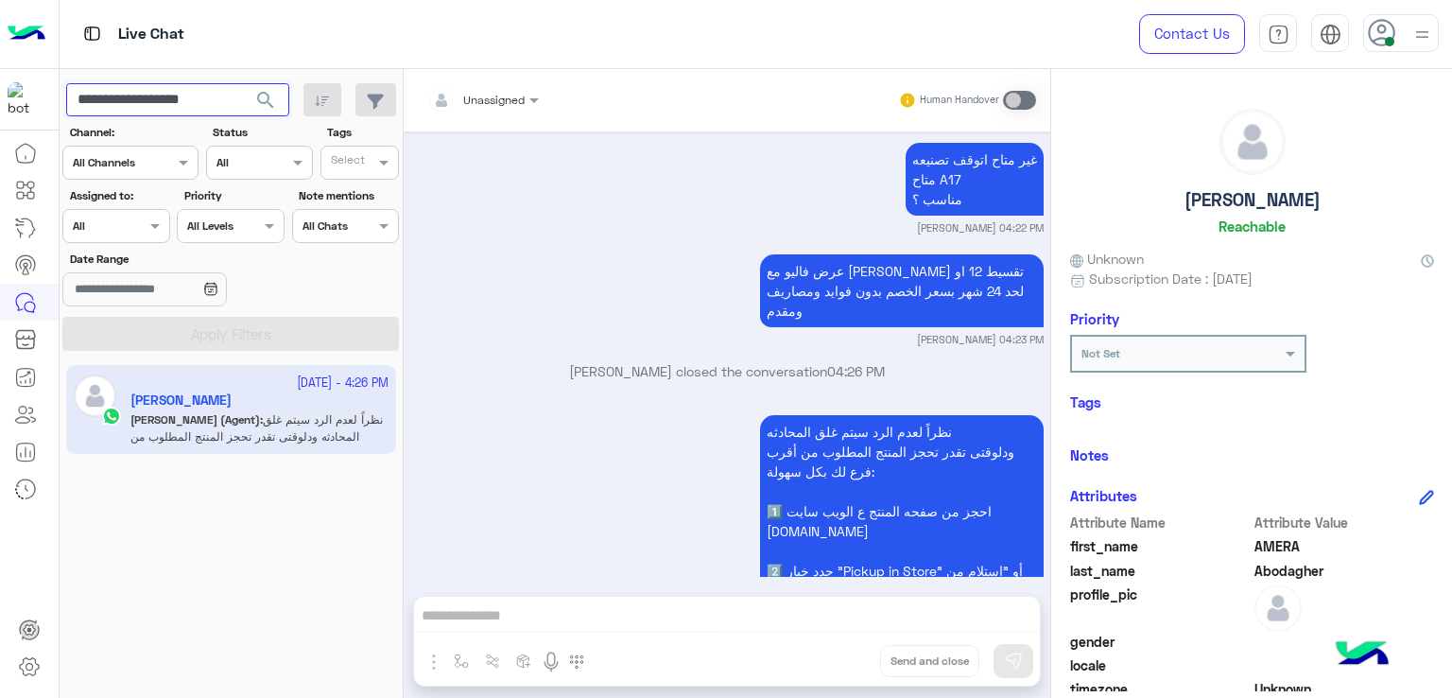
scroll to position [4832, 0]
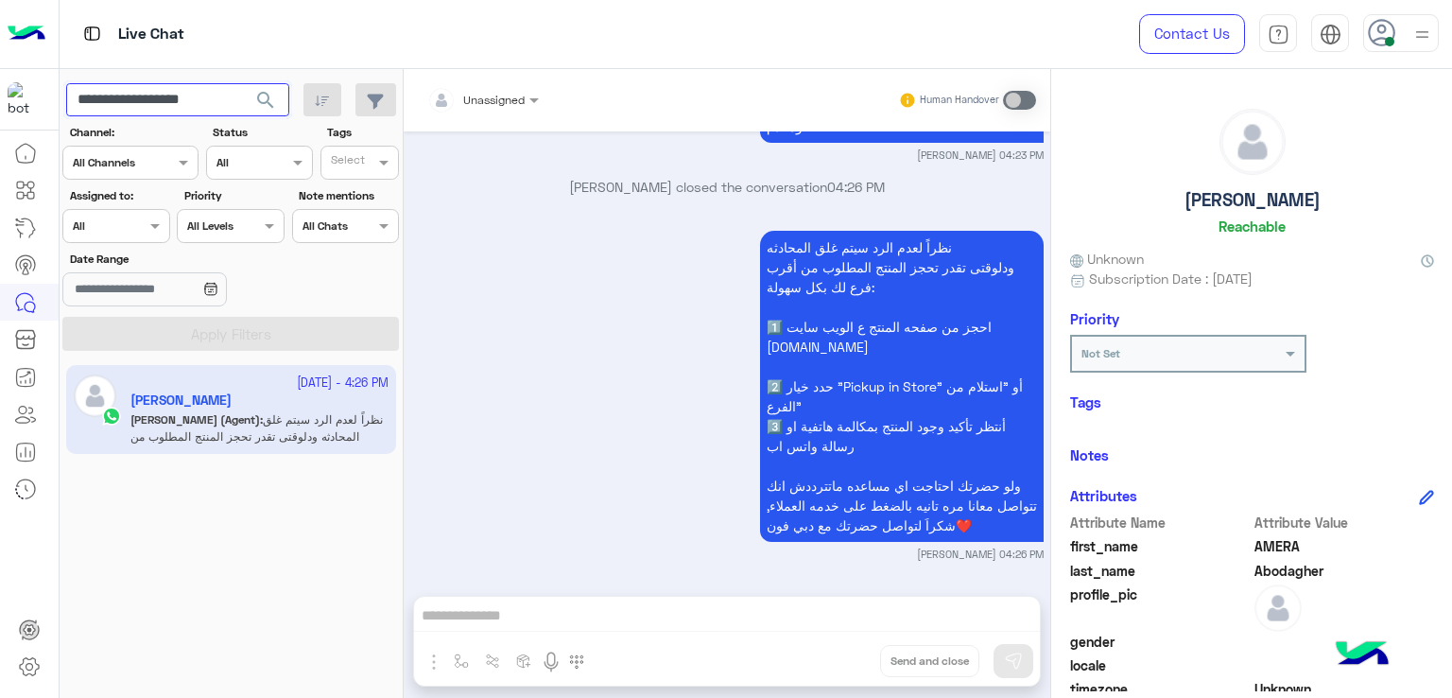
click at [158, 103] on input "**********" at bounding box center [177, 100] width 223 height 34
paste input "text"
click at [243, 83] on button "search" at bounding box center [266, 103] width 46 height 41
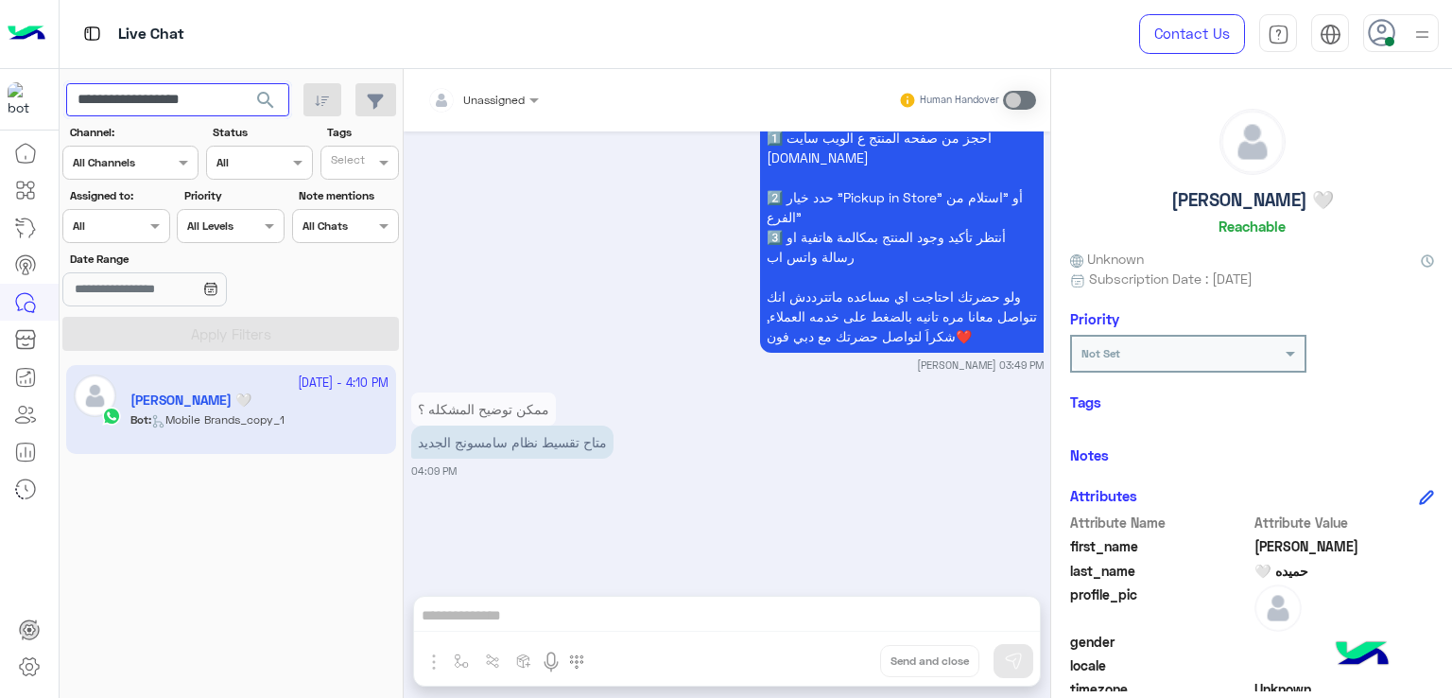
scroll to position [2559, 0]
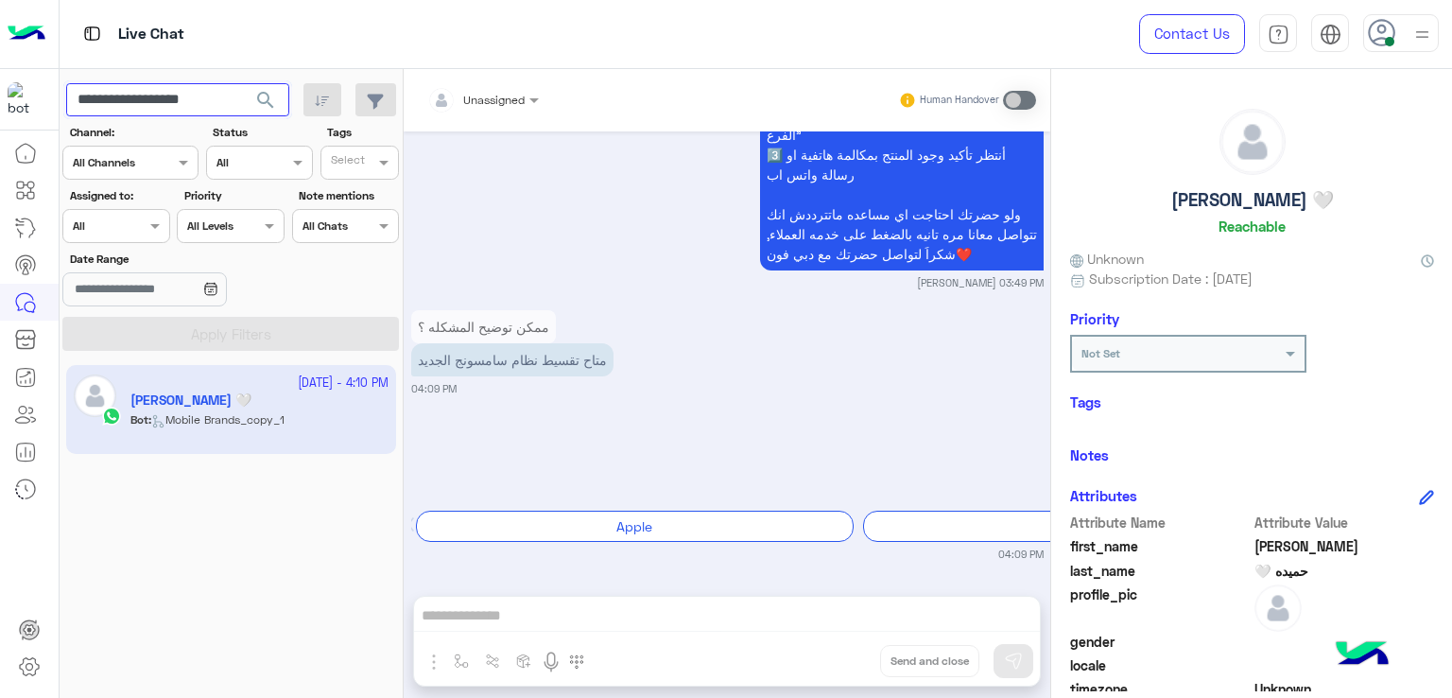
click at [230, 97] on input "**********" at bounding box center [177, 100] width 223 height 34
paste input "text"
click at [277, 102] on button "search" at bounding box center [266, 103] width 46 height 41
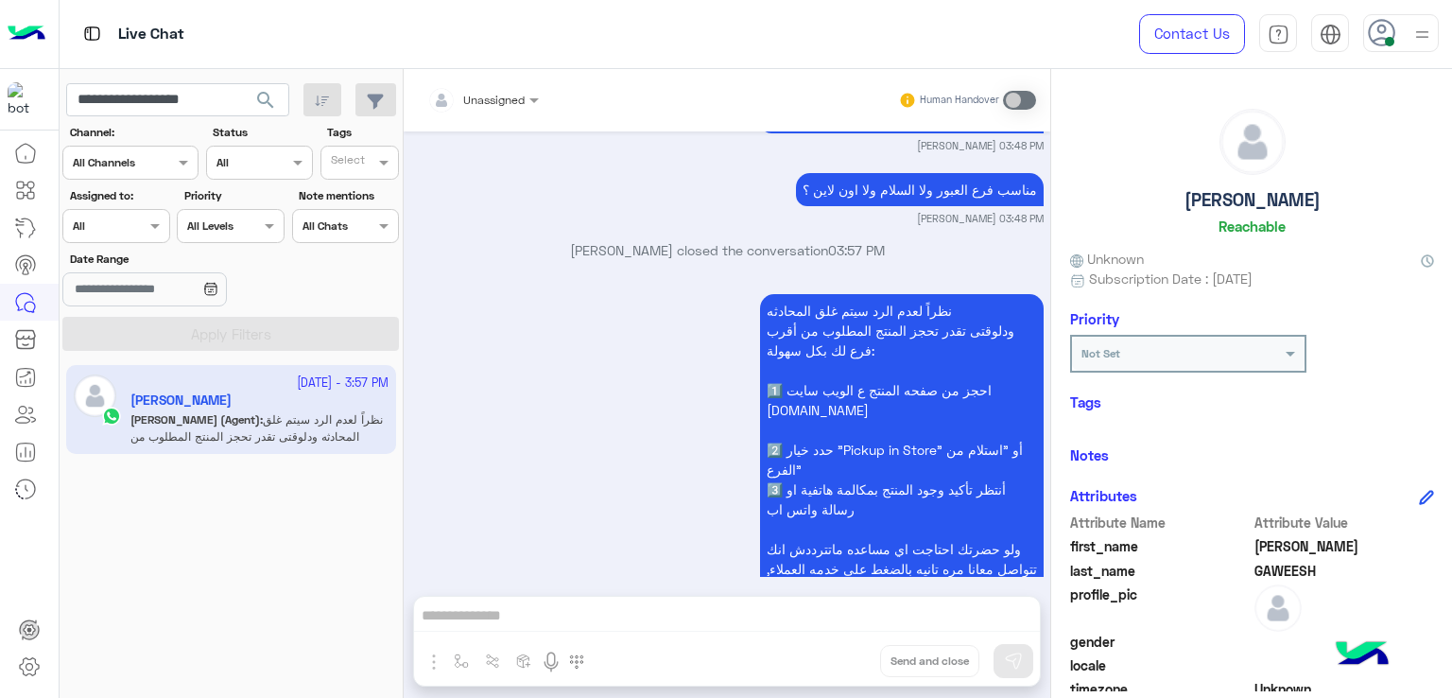
scroll to position [1479, 0]
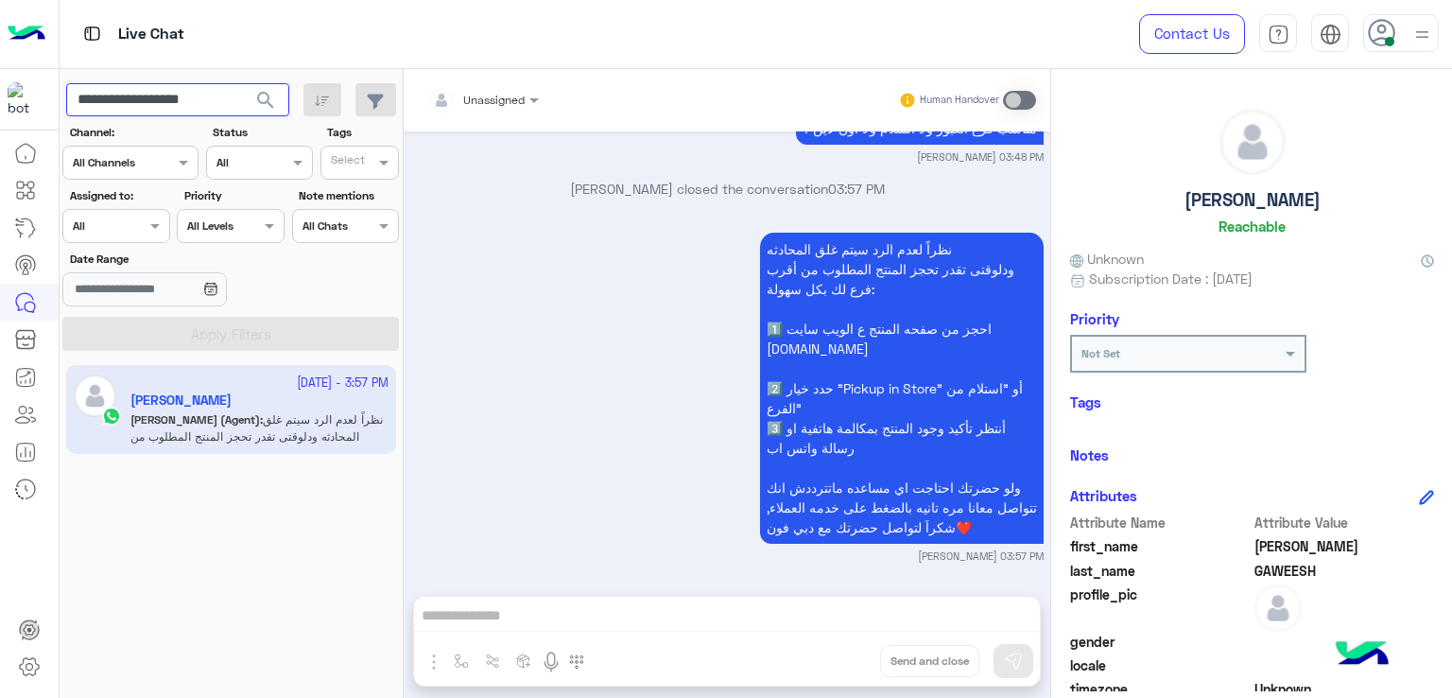
drag, startPoint x: 233, startPoint y: 102, endPoint x: 134, endPoint y: 106, distance: 99.3
click at [134, 106] on input "**********" at bounding box center [177, 100] width 223 height 34
click at [152, 102] on input "**********" at bounding box center [177, 100] width 223 height 34
click at [151, 102] on input "**********" at bounding box center [177, 100] width 223 height 34
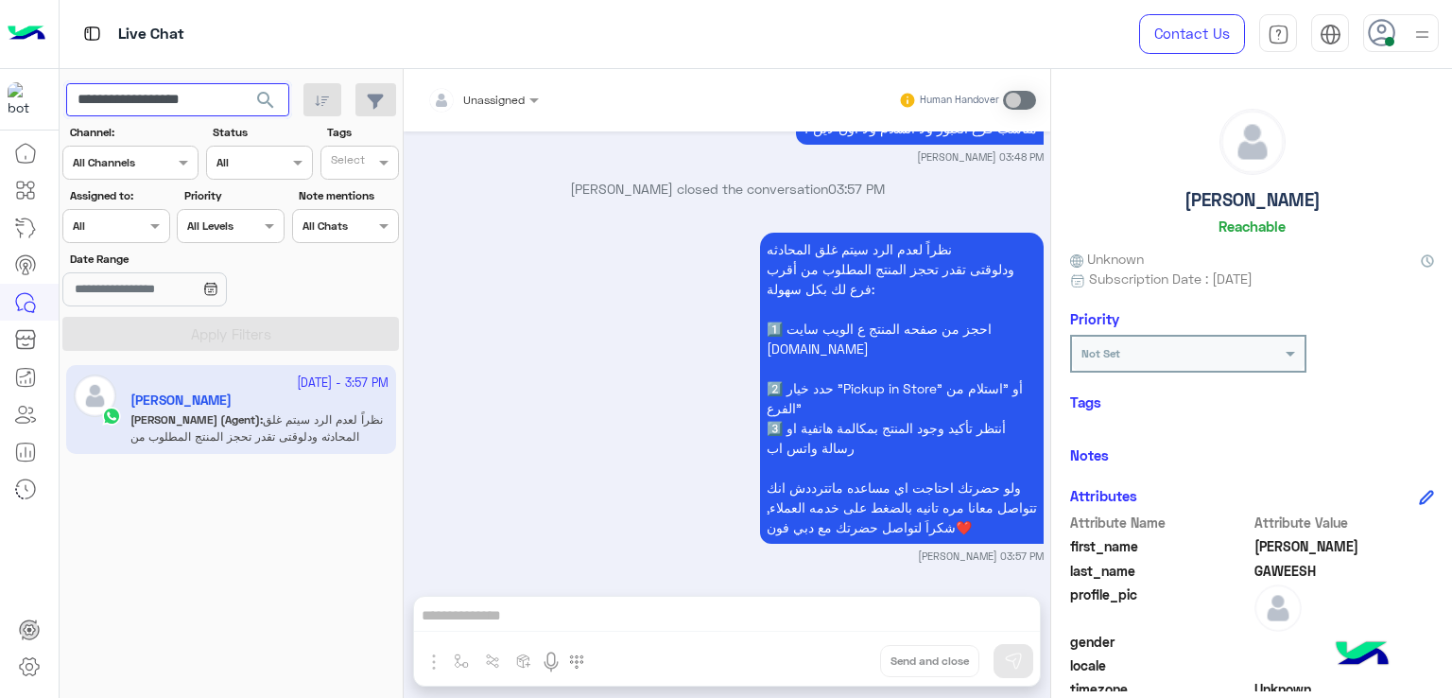
paste input "text"
click at [258, 92] on span "search" at bounding box center [265, 100] width 23 height 23
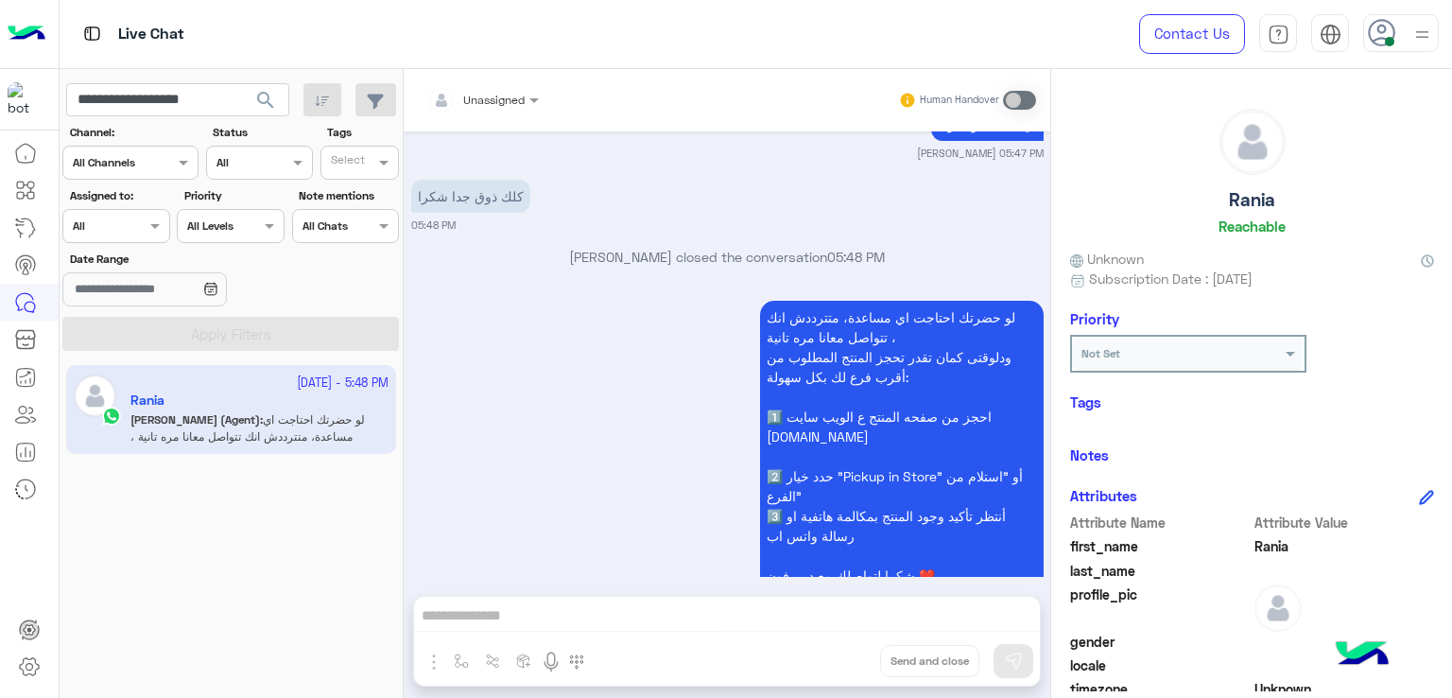
scroll to position [1323, 0]
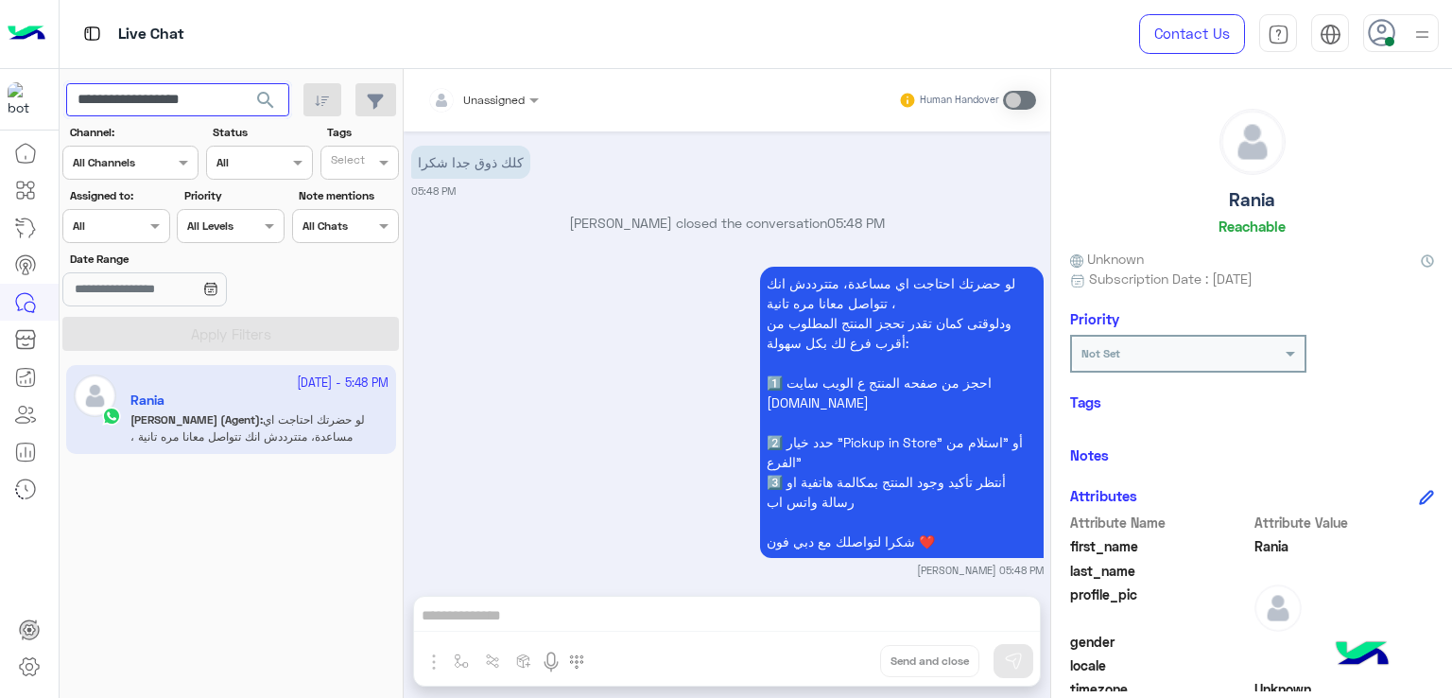
click at [178, 103] on input "**********" at bounding box center [177, 100] width 223 height 34
paste input "text"
click at [272, 102] on span "search" at bounding box center [265, 100] width 23 height 23
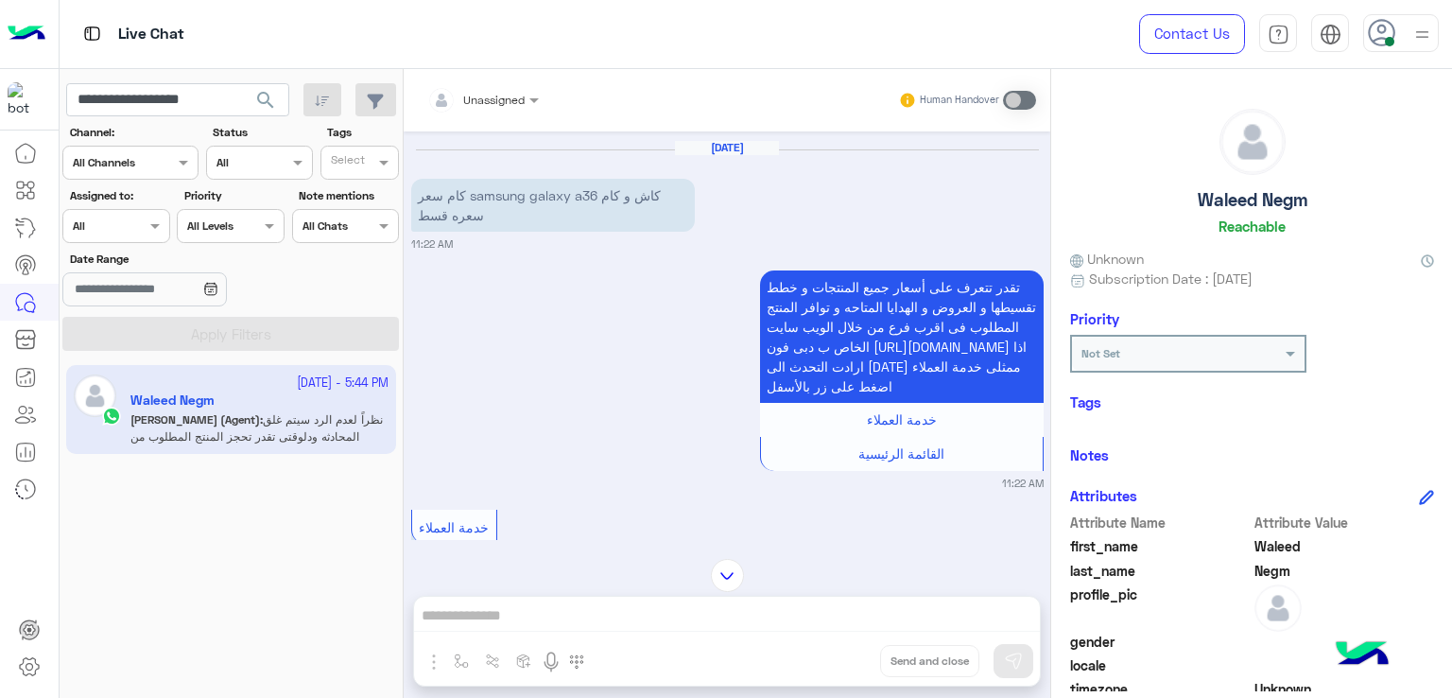
scroll to position [662, 0]
click at [549, 213] on p "كام سعر samsung galaxy a36 كاش و كام سعره قسط" at bounding box center [553, 203] width 284 height 53
click at [542, 204] on p "كام سعر samsung galaxy a36 كاش و كام سعره قسط" at bounding box center [553, 203] width 284 height 53
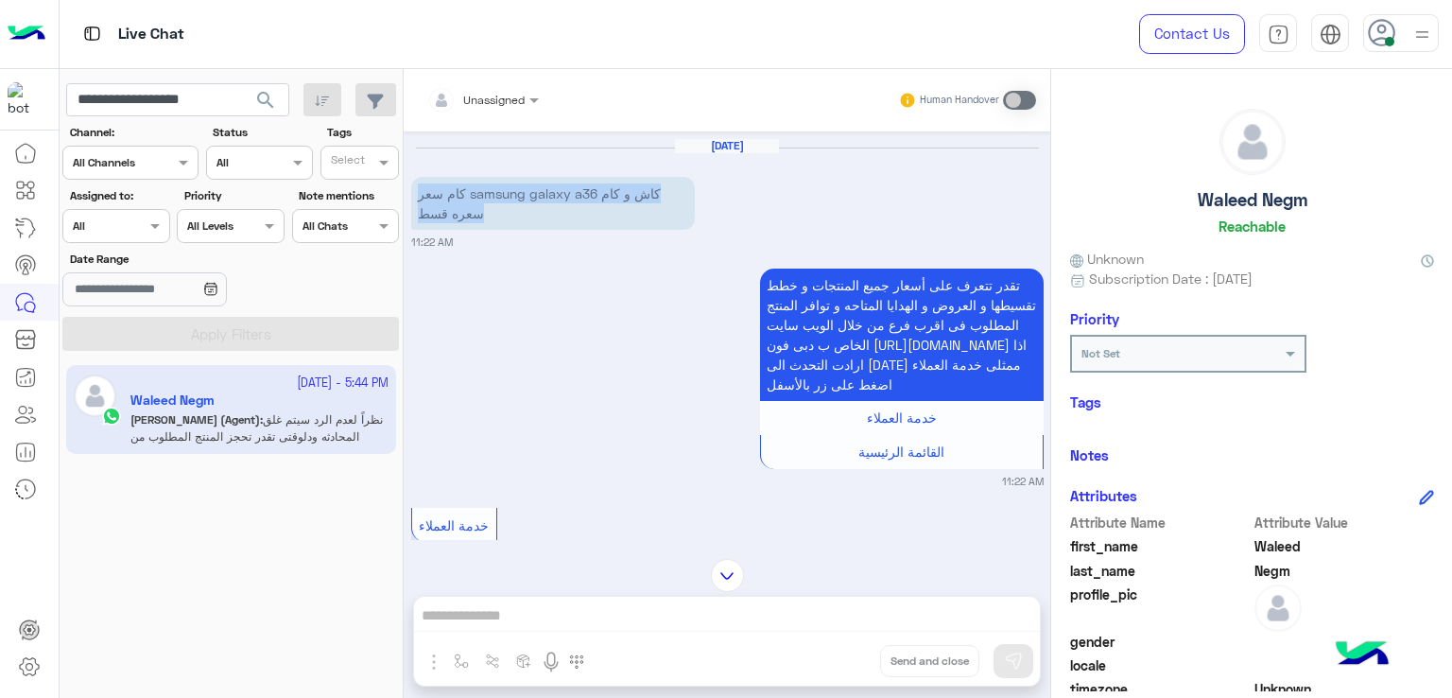
click at [542, 204] on p "كام سعر samsung galaxy a36 كاش و كام سعره قسط" at bounding box center [553, 203] width 284 height 53
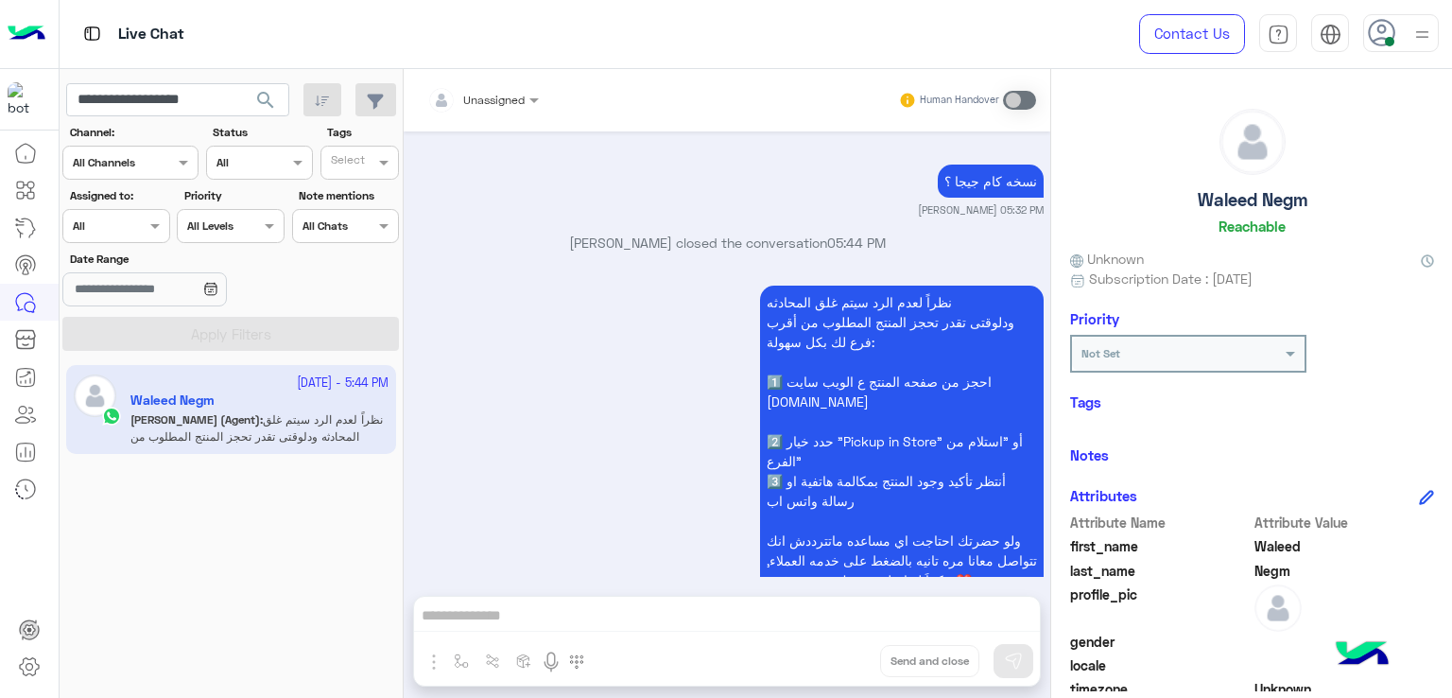
scroll to position [1585, 0]
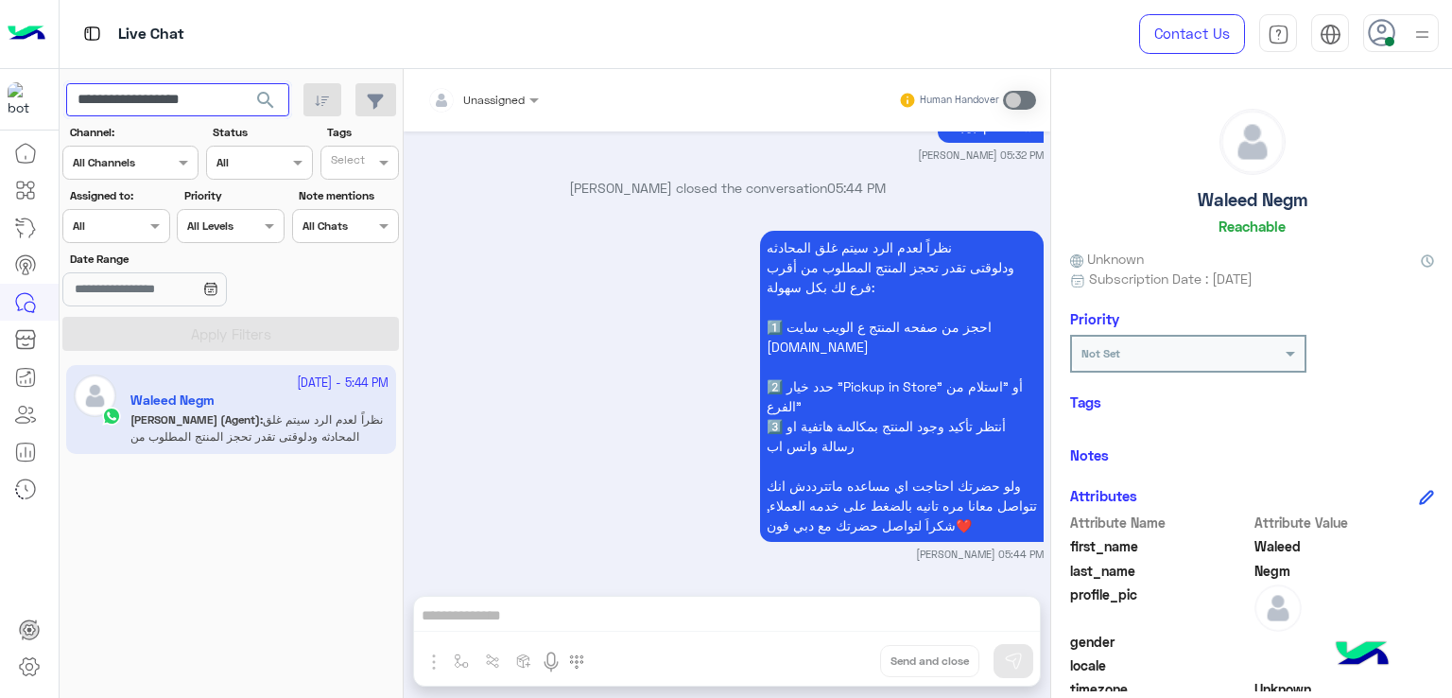
click at [201, 94] on input "**********" at bounding box center [177, 100] width 223 height 34
paste input "text"
click at [267, 95] on span "search" at bounding box center [265, 100] width 23 height 23
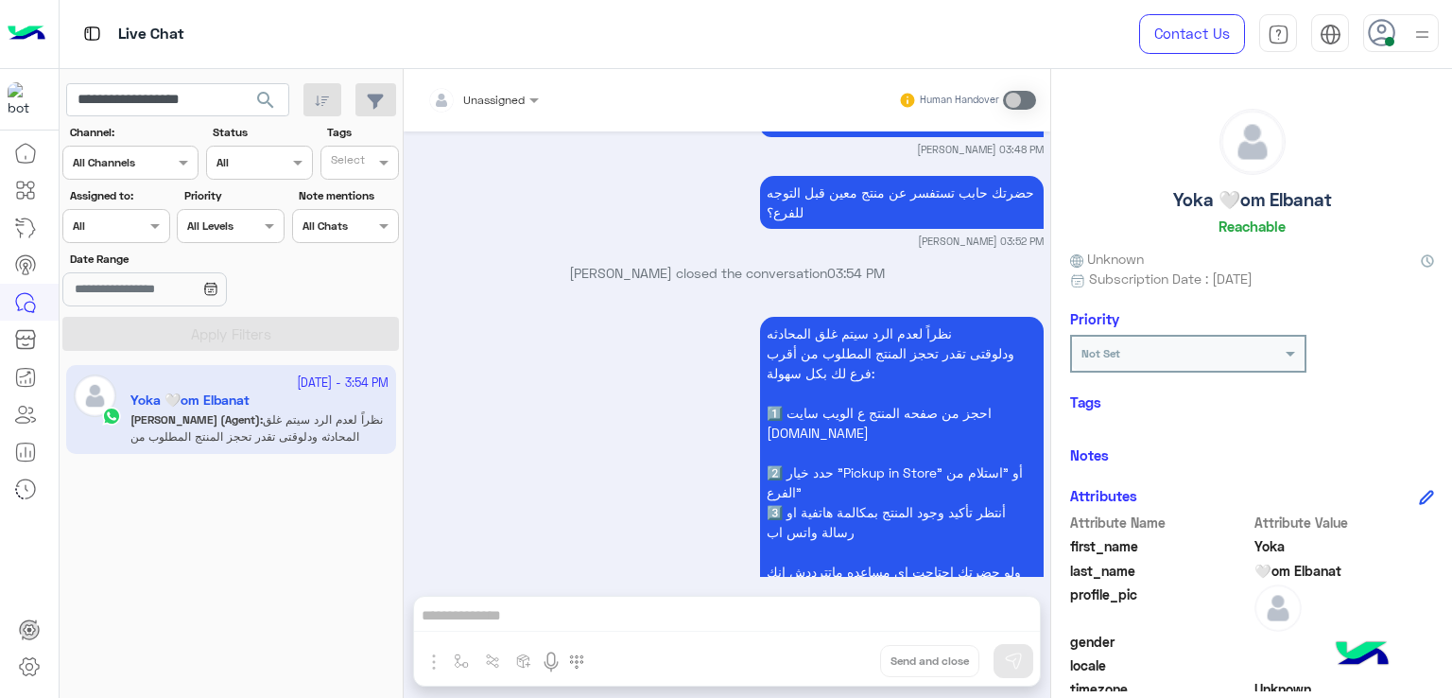
scroll to position [1297, 0]
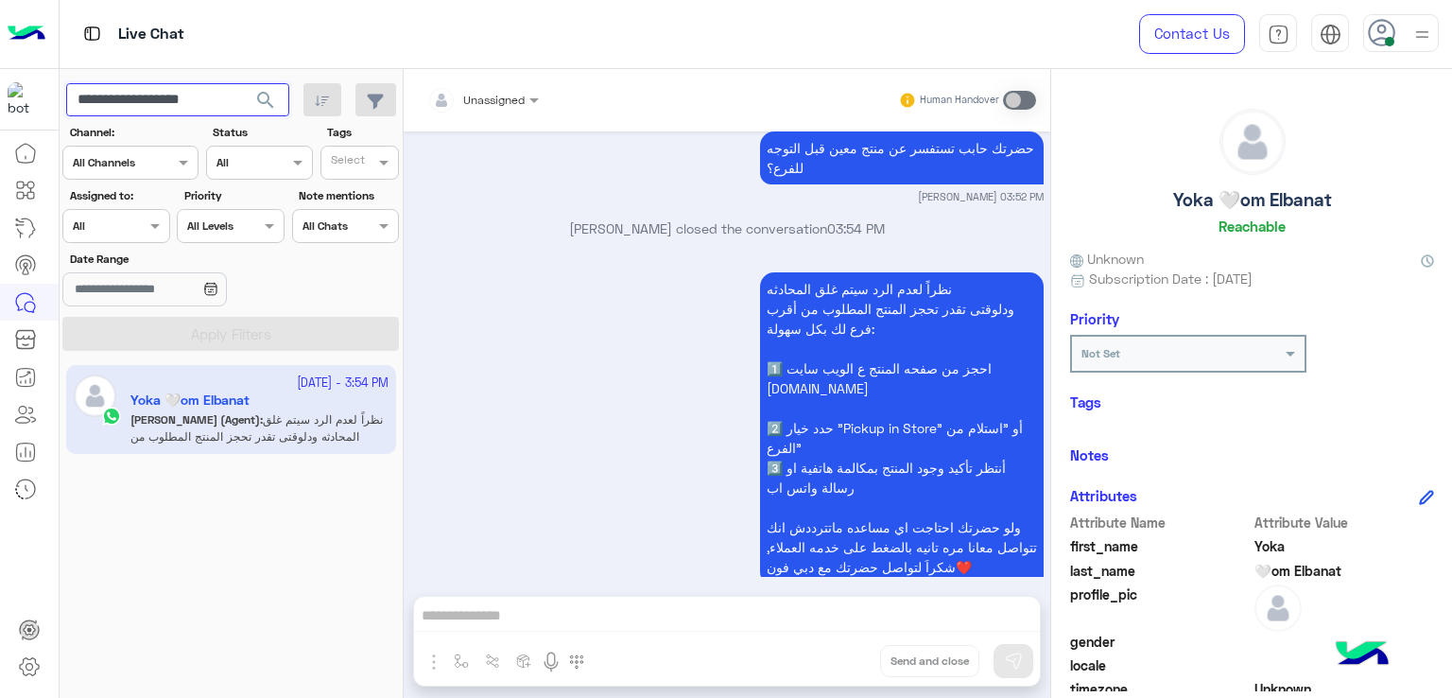
click at [199, 102] on input "**********" at bounding box center [177, 100] width 223 height 34
paste input "text"
type input "**********"
click at [269, 99] on span "search" at bounding box center [265, 100] width 23 height 23
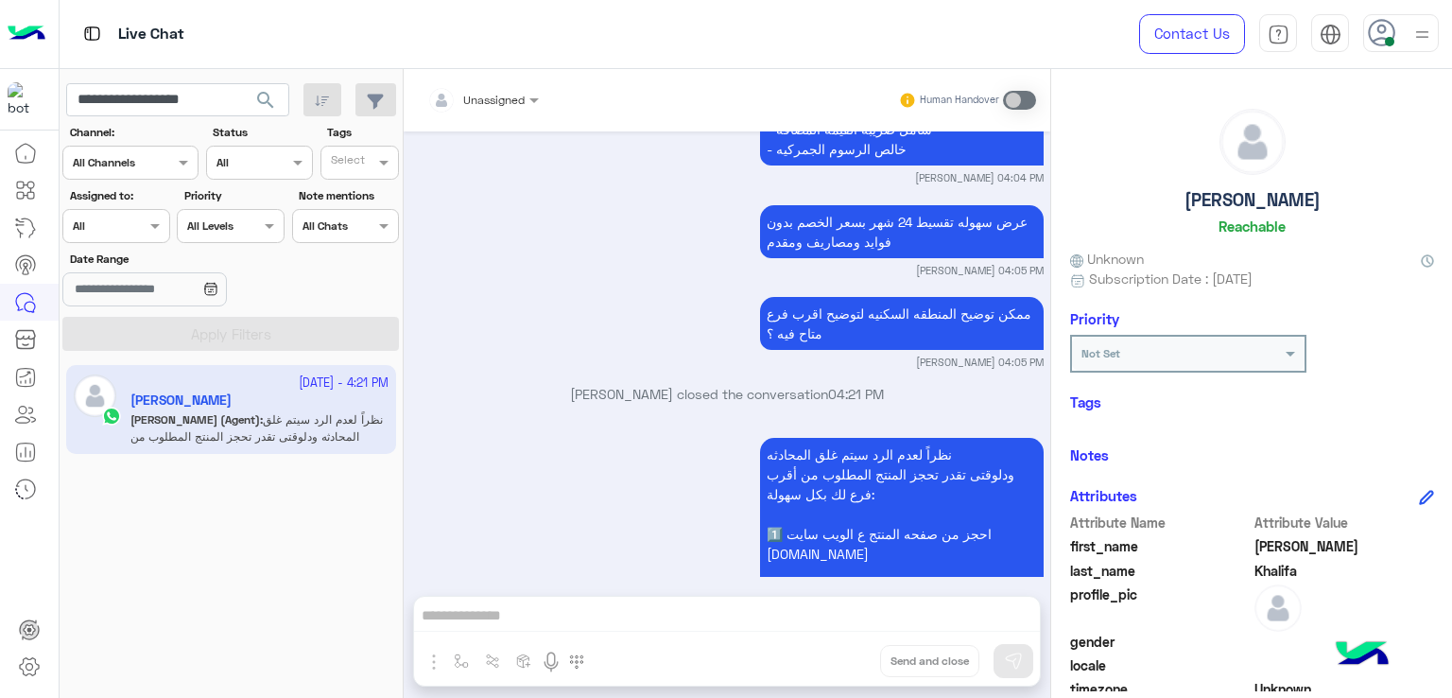
scroll to position [3270, 0]
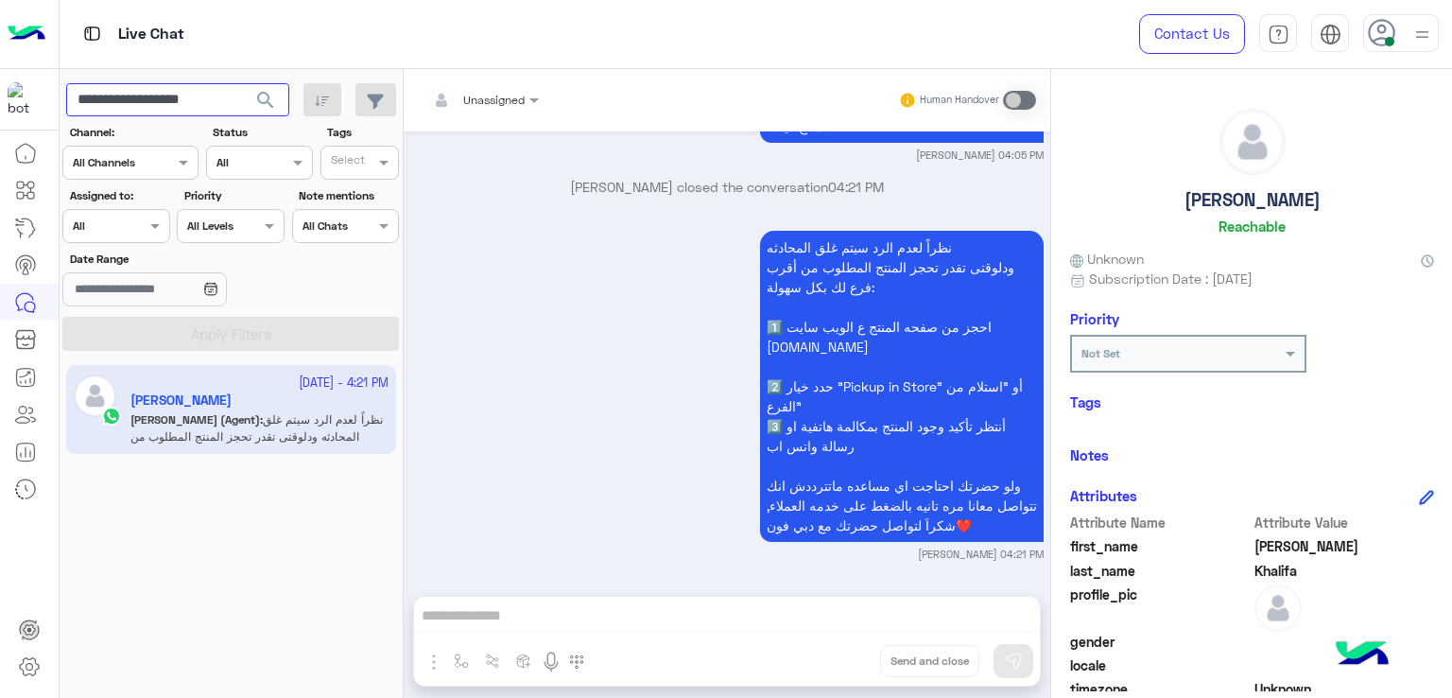
click at [215, 100] on input "**********" at bounding box center [177, 100] width 223 height 34
